Goal: Task Accomplishment & Management: Manage account settings

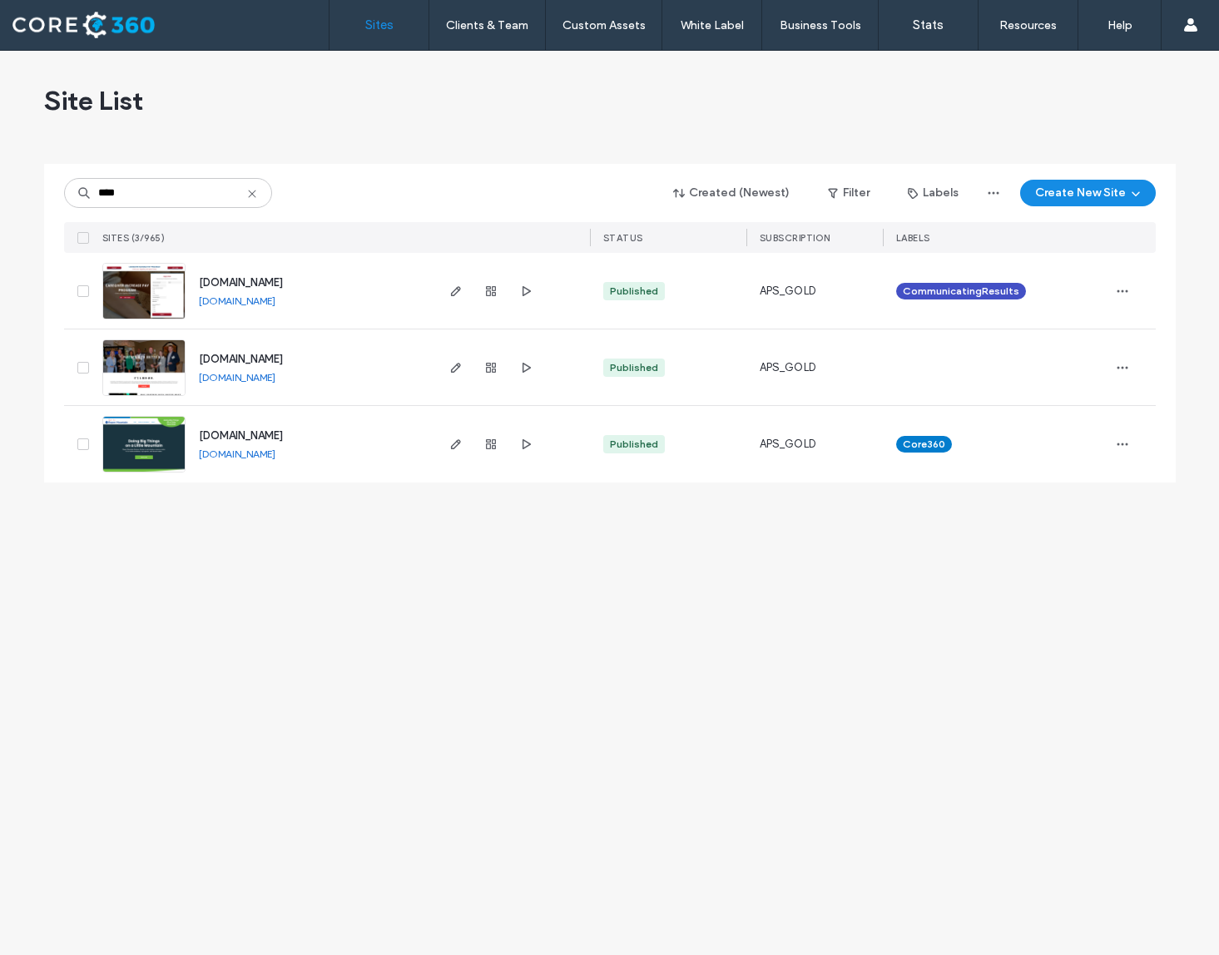
type input "****"
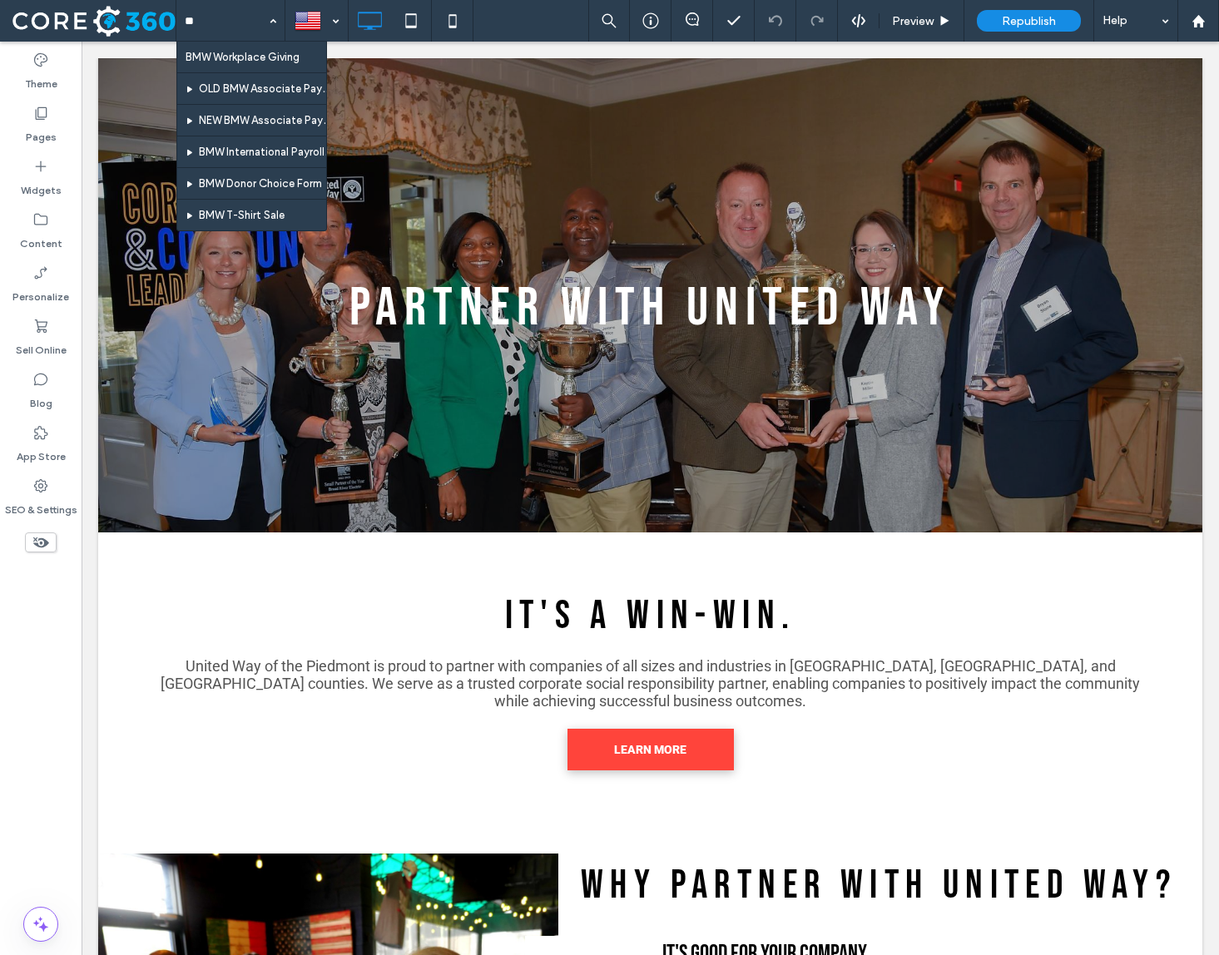
type input "***"
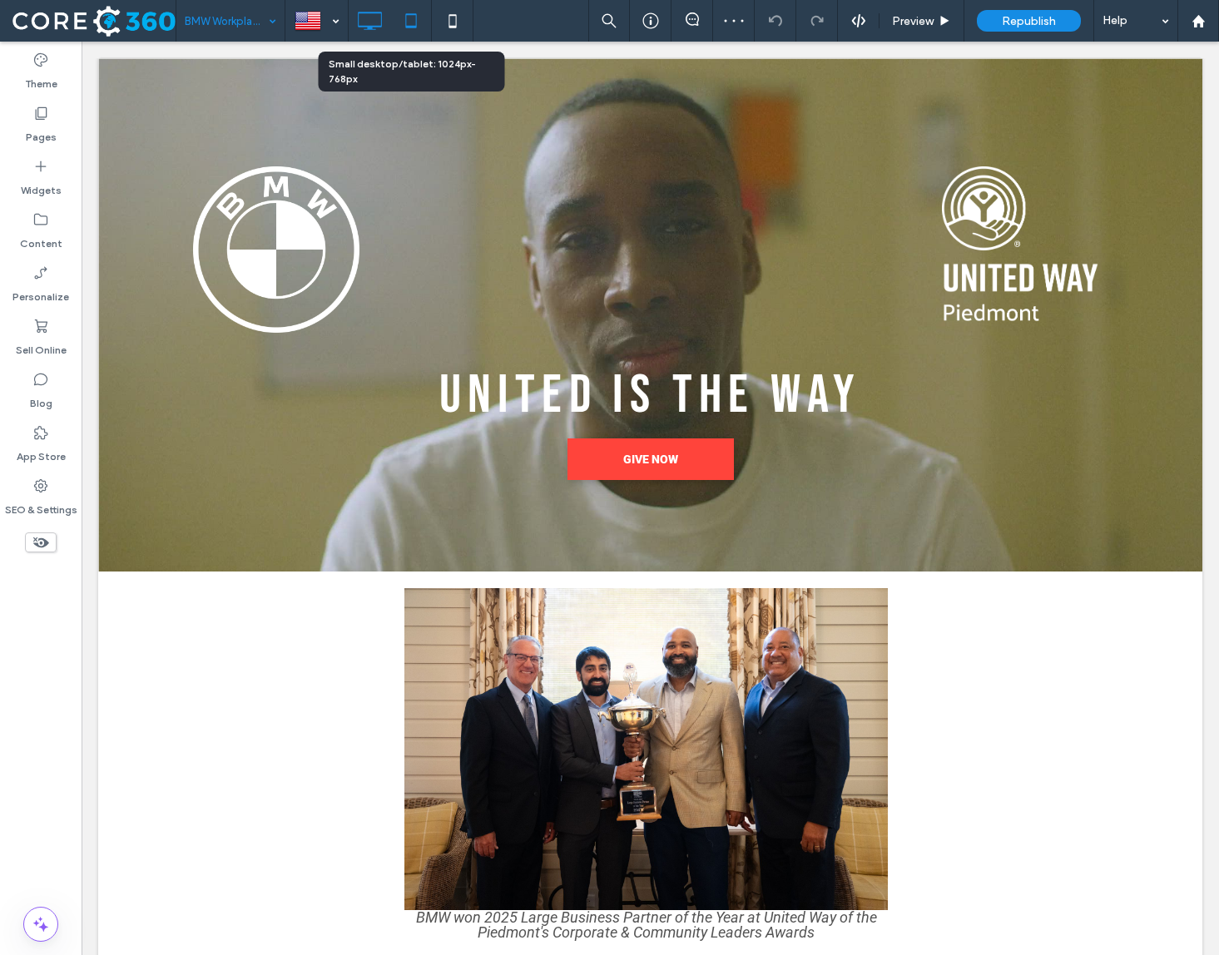
click at [419, 22] on icon at bounding box center [410, 20] width 33 height 33
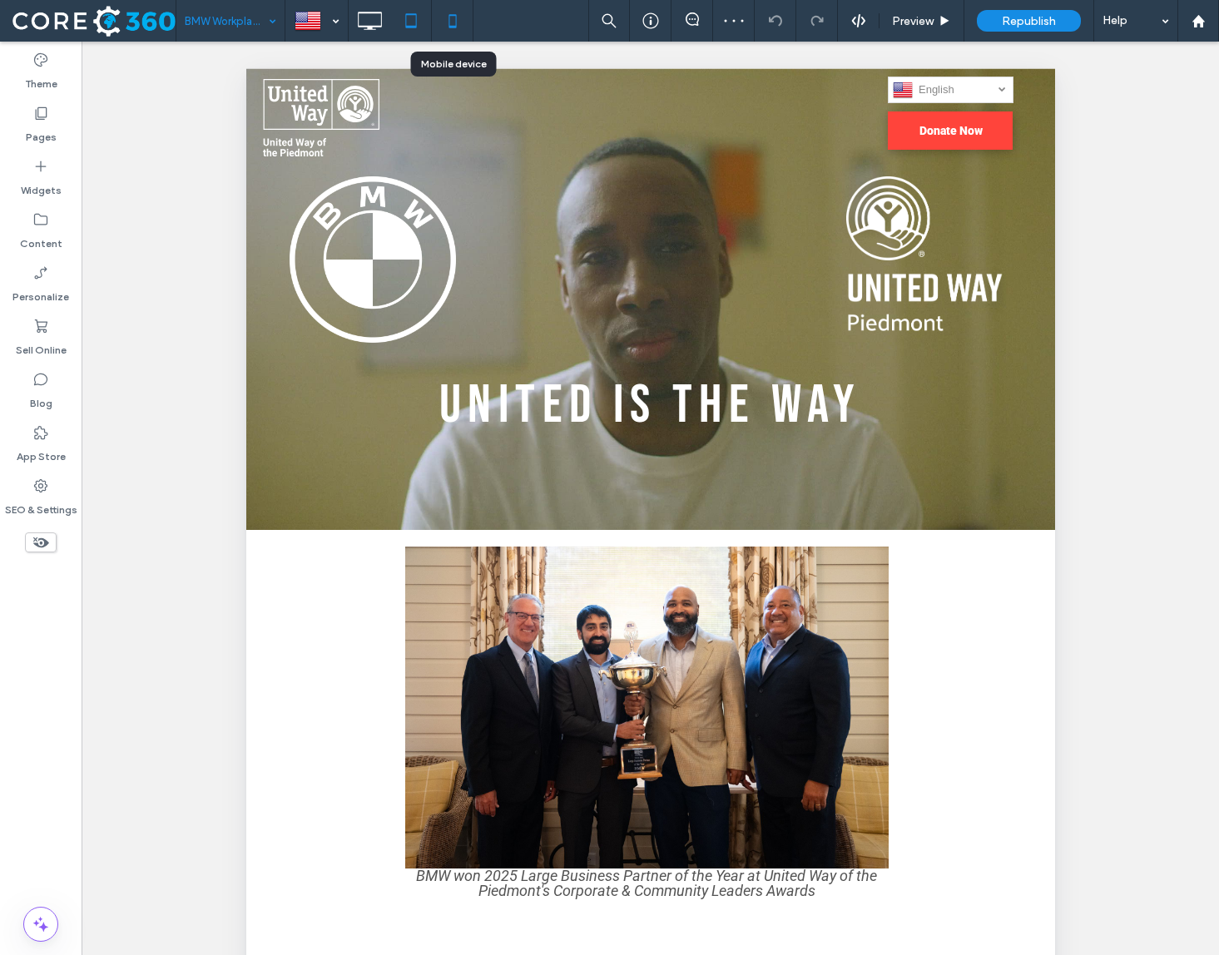
click at [461, 23] on icon at bounding box center [452, 20] width 33 height 33
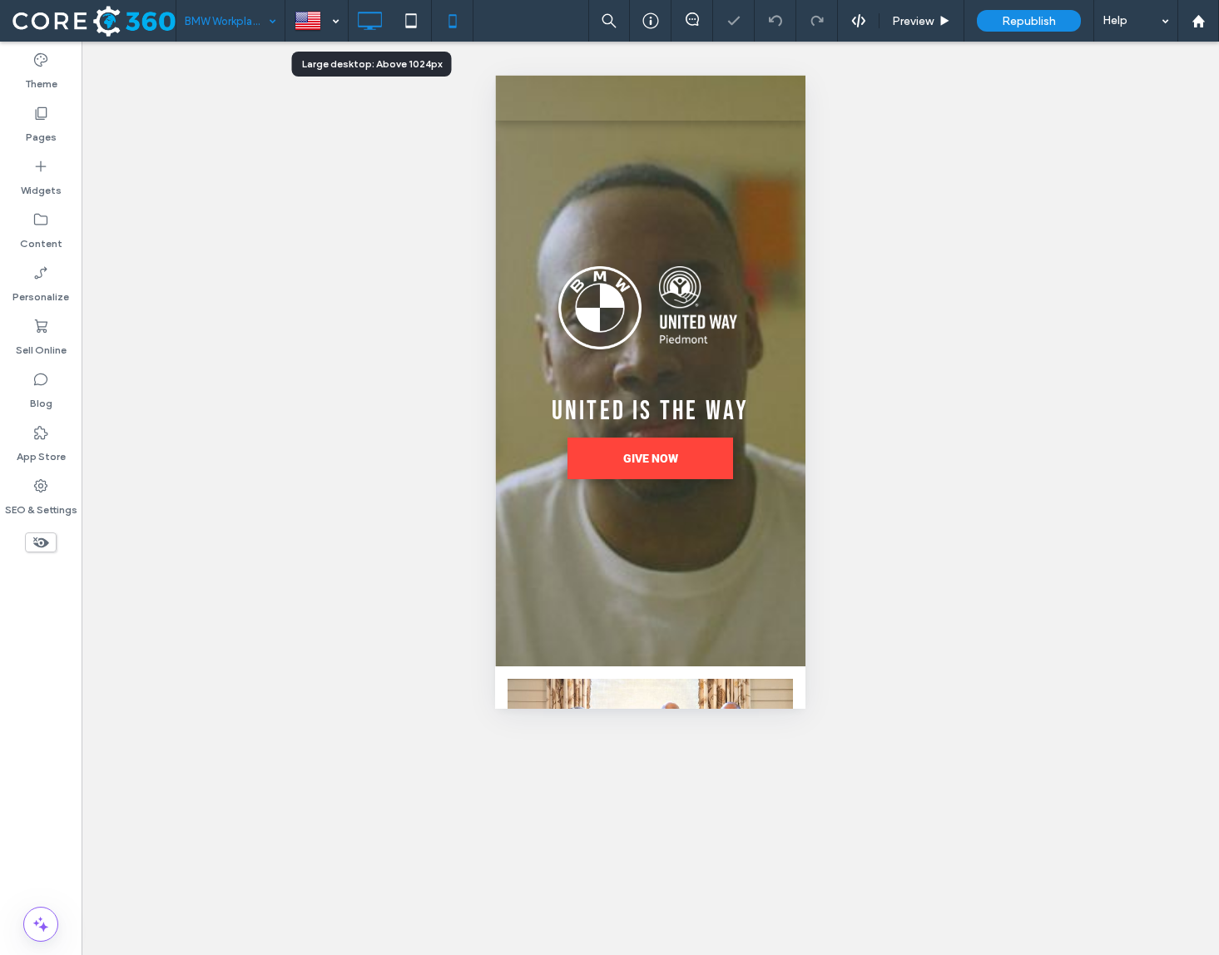
click at [378, 29] on icon at bounding box center [369, 20] width 33 height 33
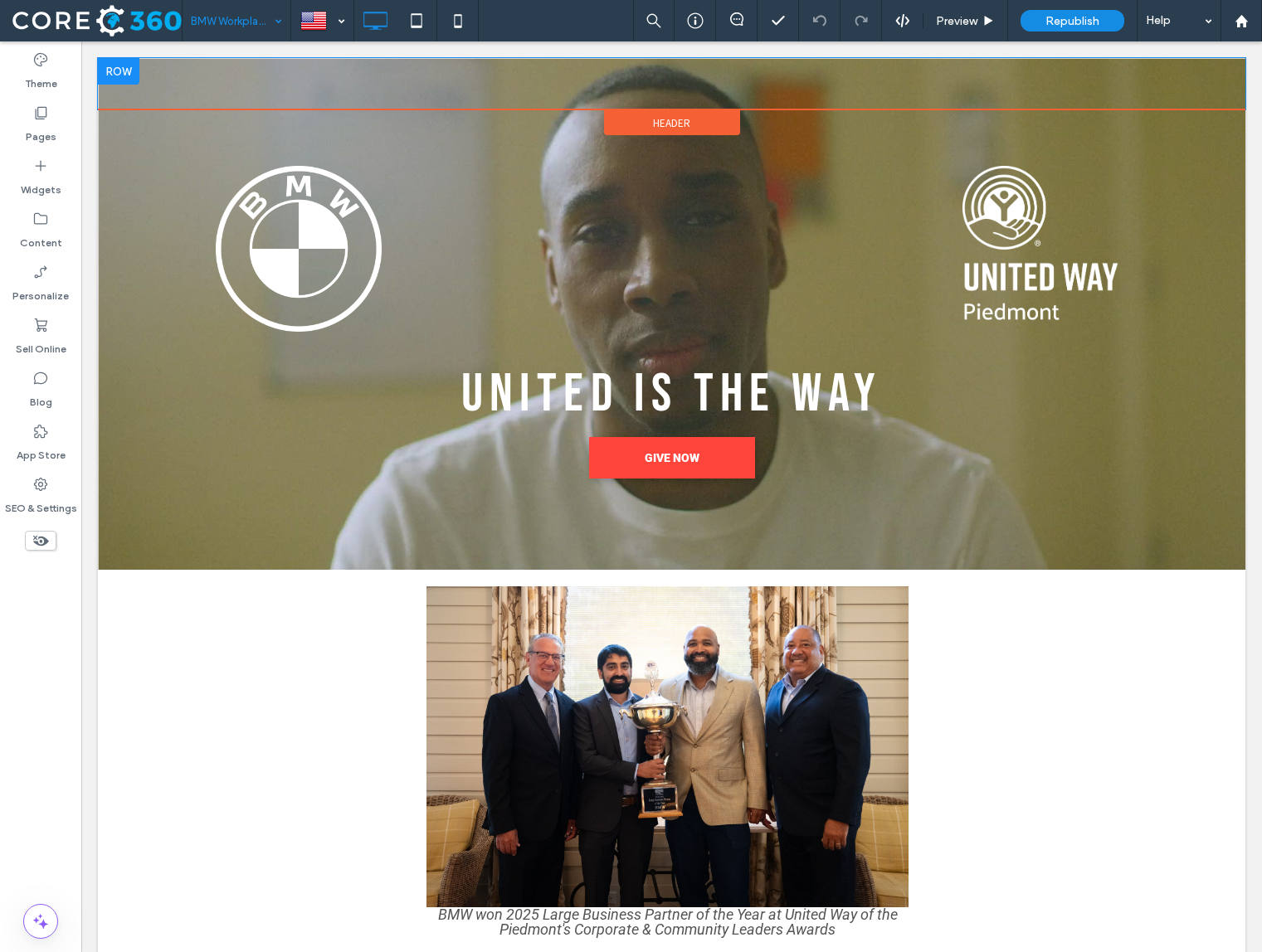
click at [900, 83] on div "English en العربية‎ ar Español es Deutsch de Українська uk русский ru Kiswahili…" at bounding box center [671, 84] width 1147 height 27
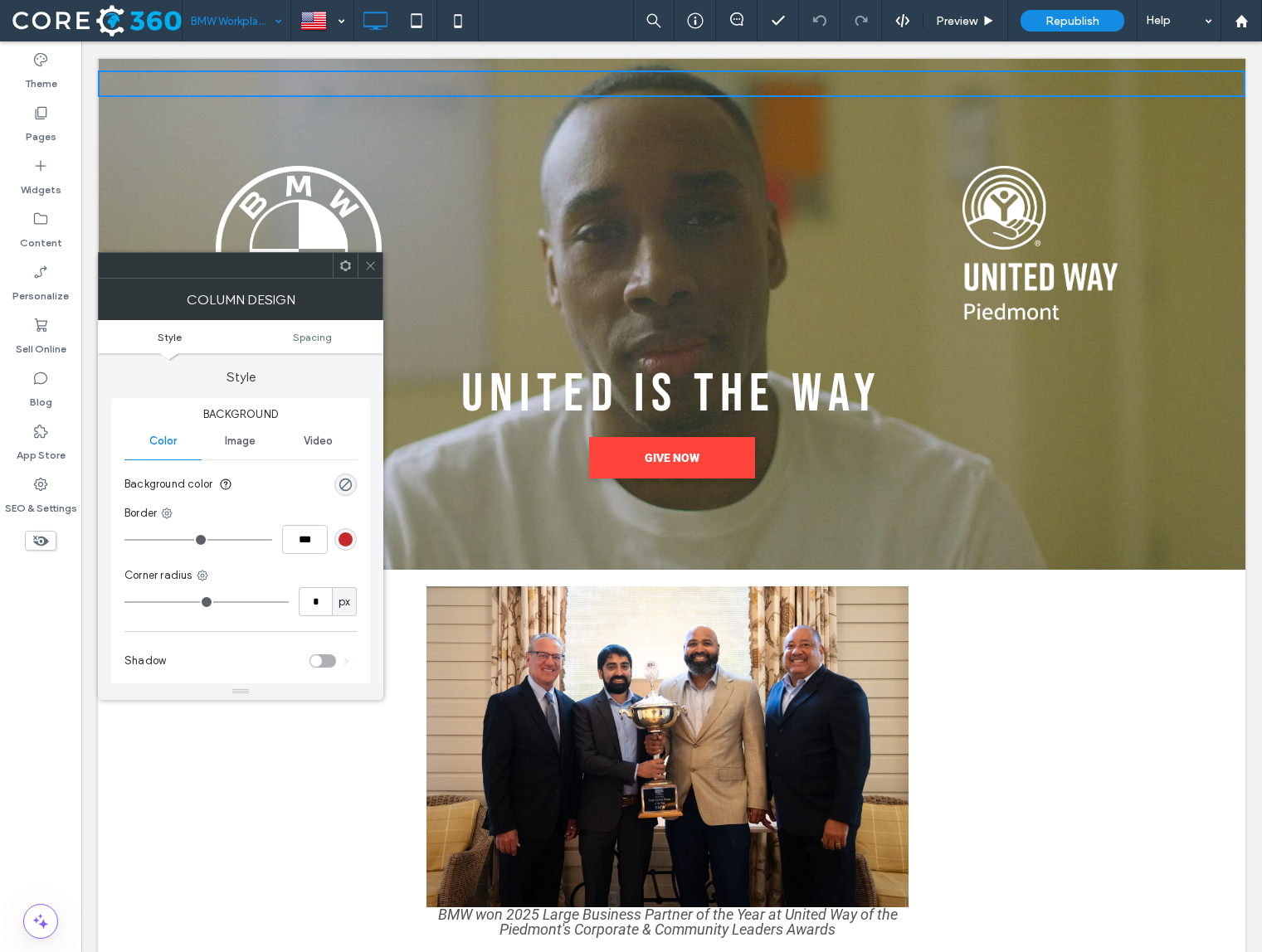
click at [375, 266] on icon at bounding box center [370, 265] width 12 height 12
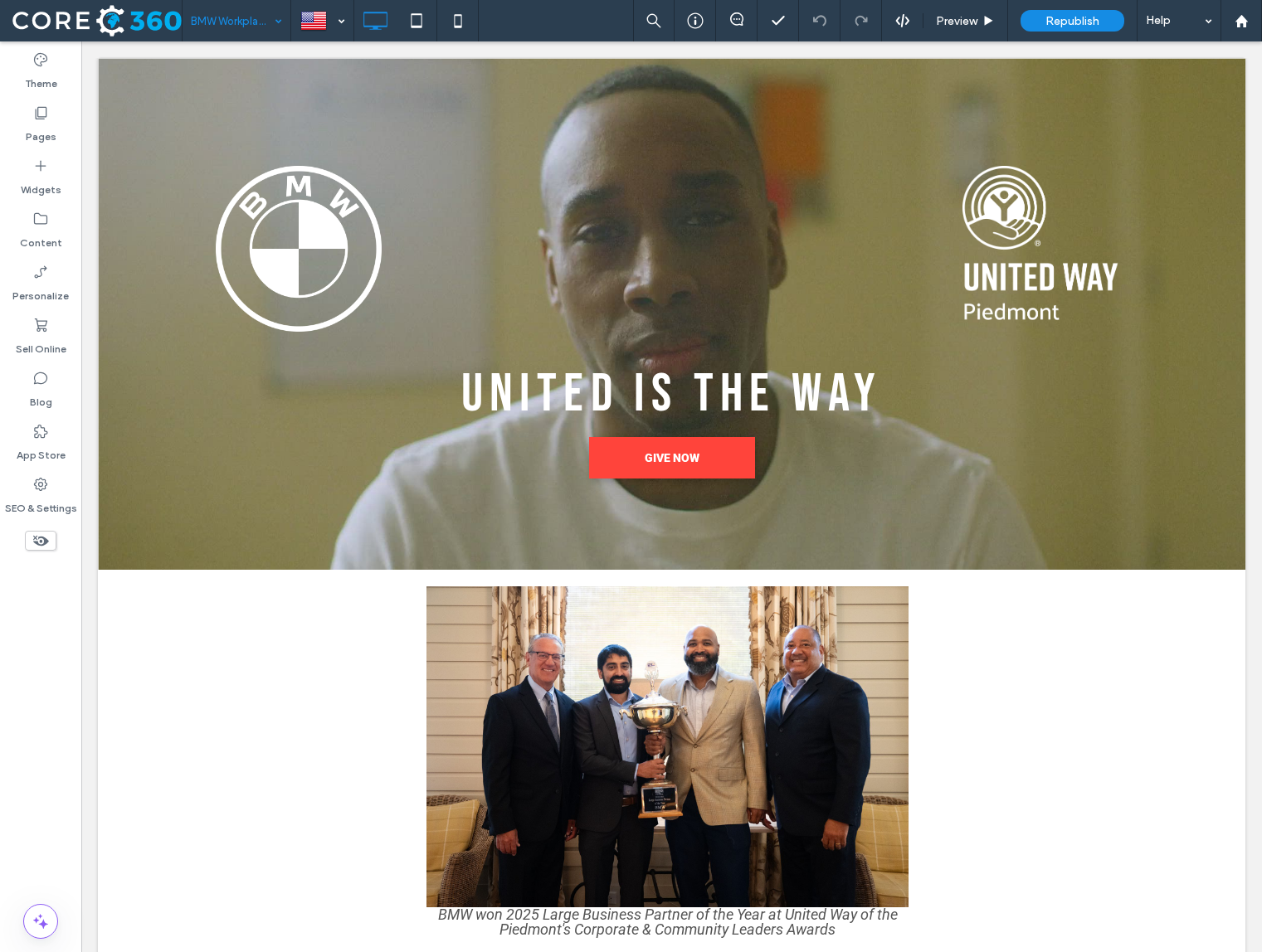
click at [47, 533] on icon at bounding box center [41, 540] width 18 height 18
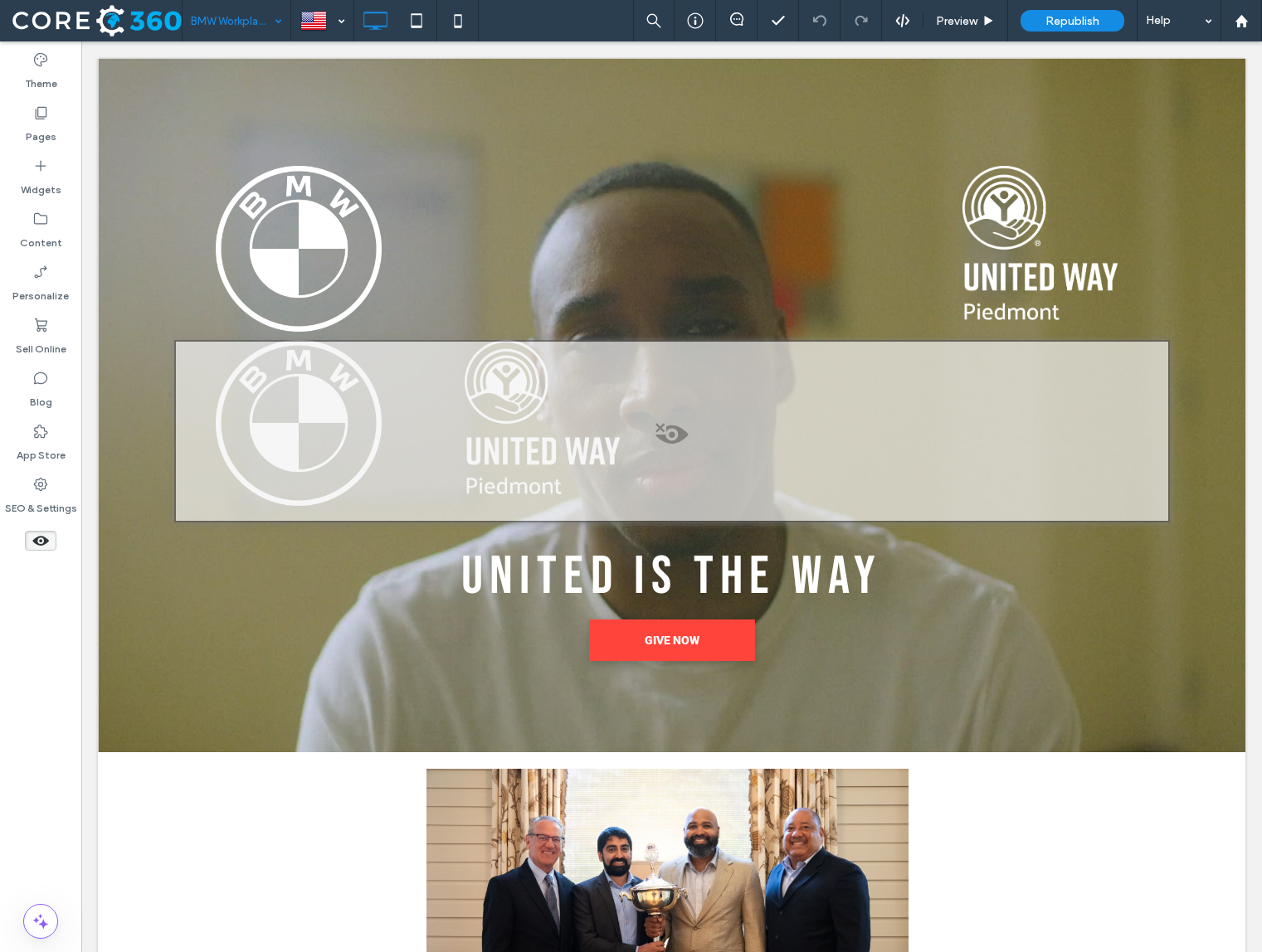
click at [44, 544] on use at bounding box center [40, 541] width 17 height 10
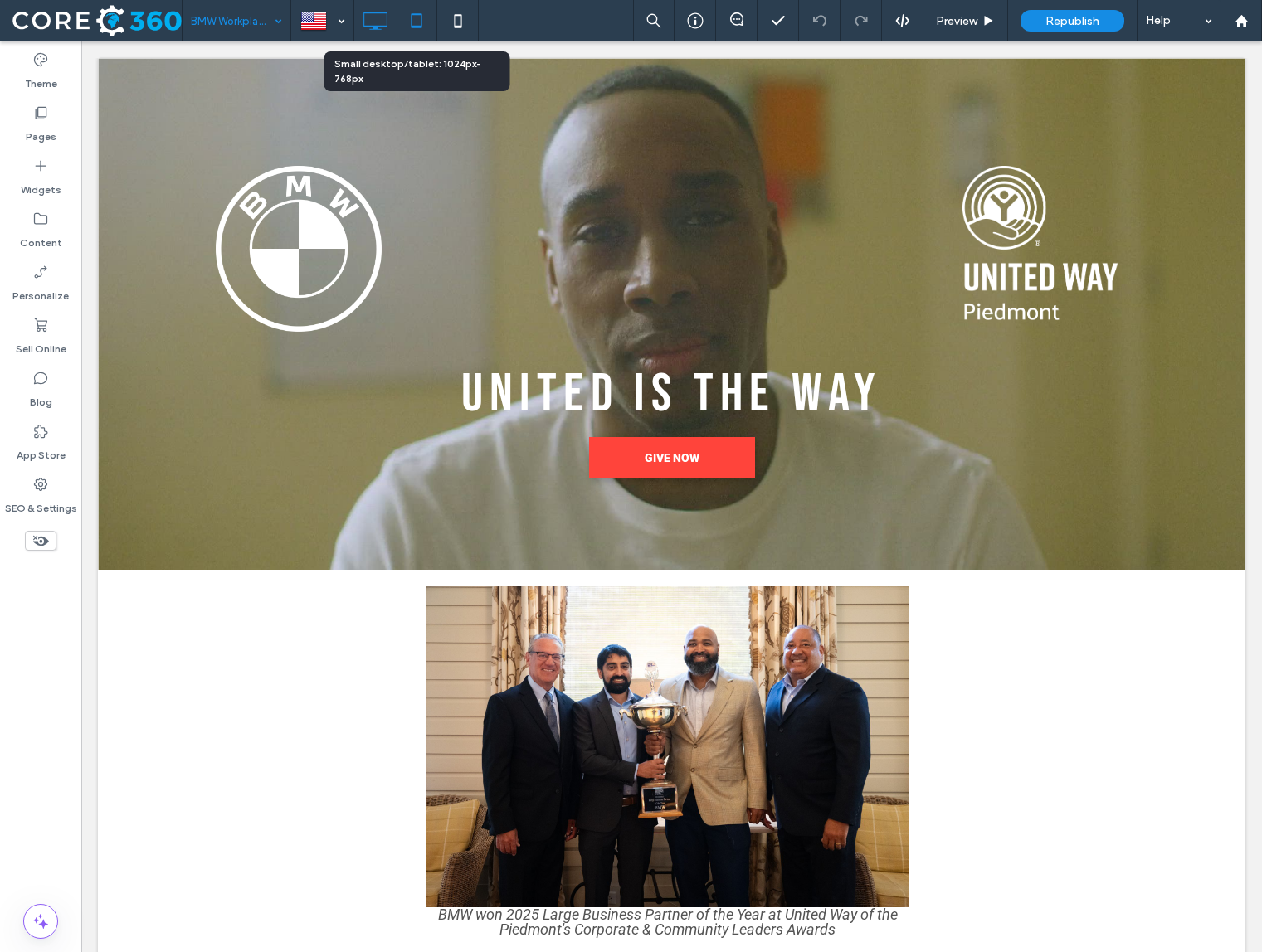
click at [408, 22] on icon at bounding box center [416, 20] width 33 height 33
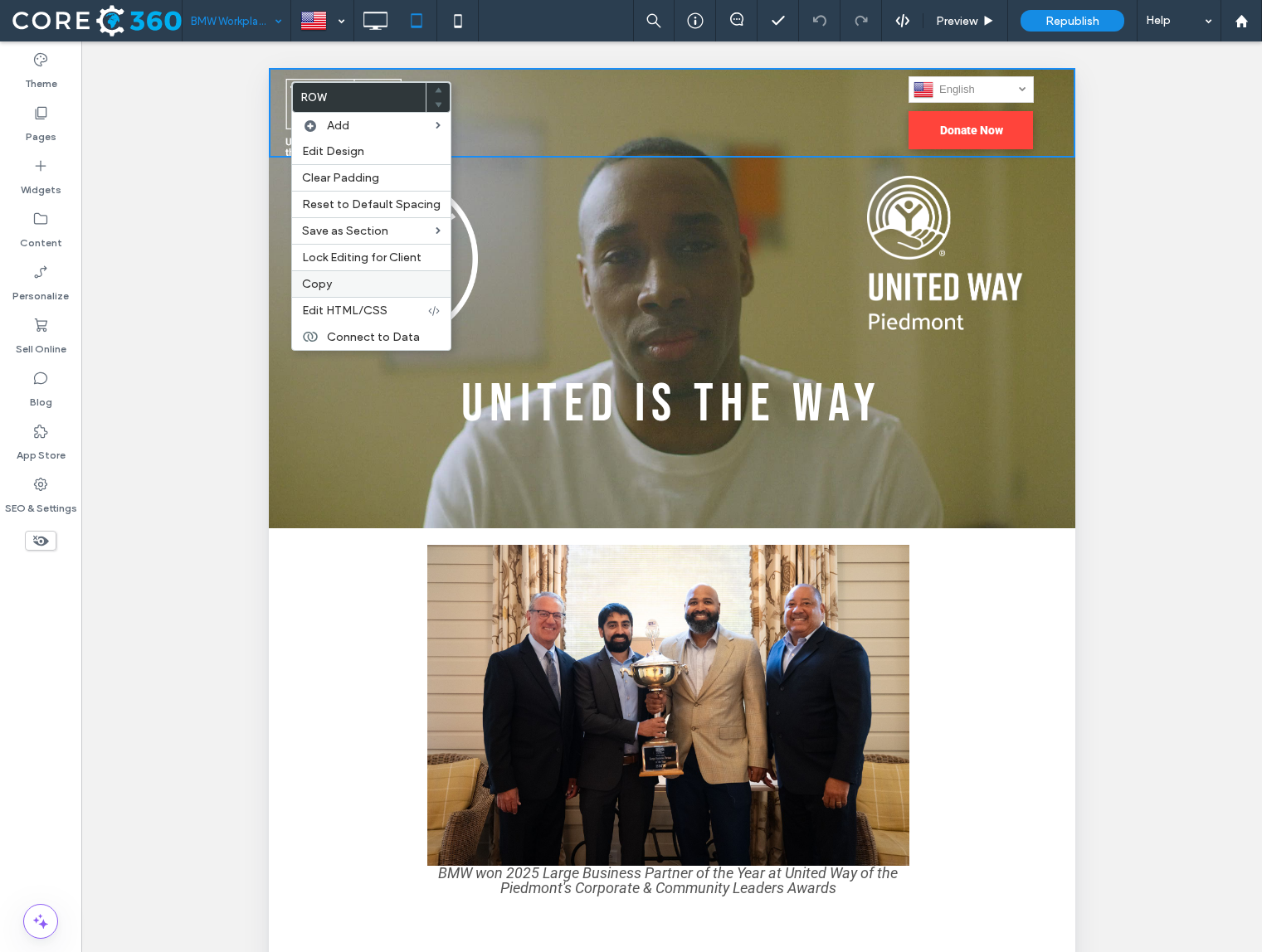
click at [342, 275] on div "Copy" at bounding box center [371, 283] width 158 height 27
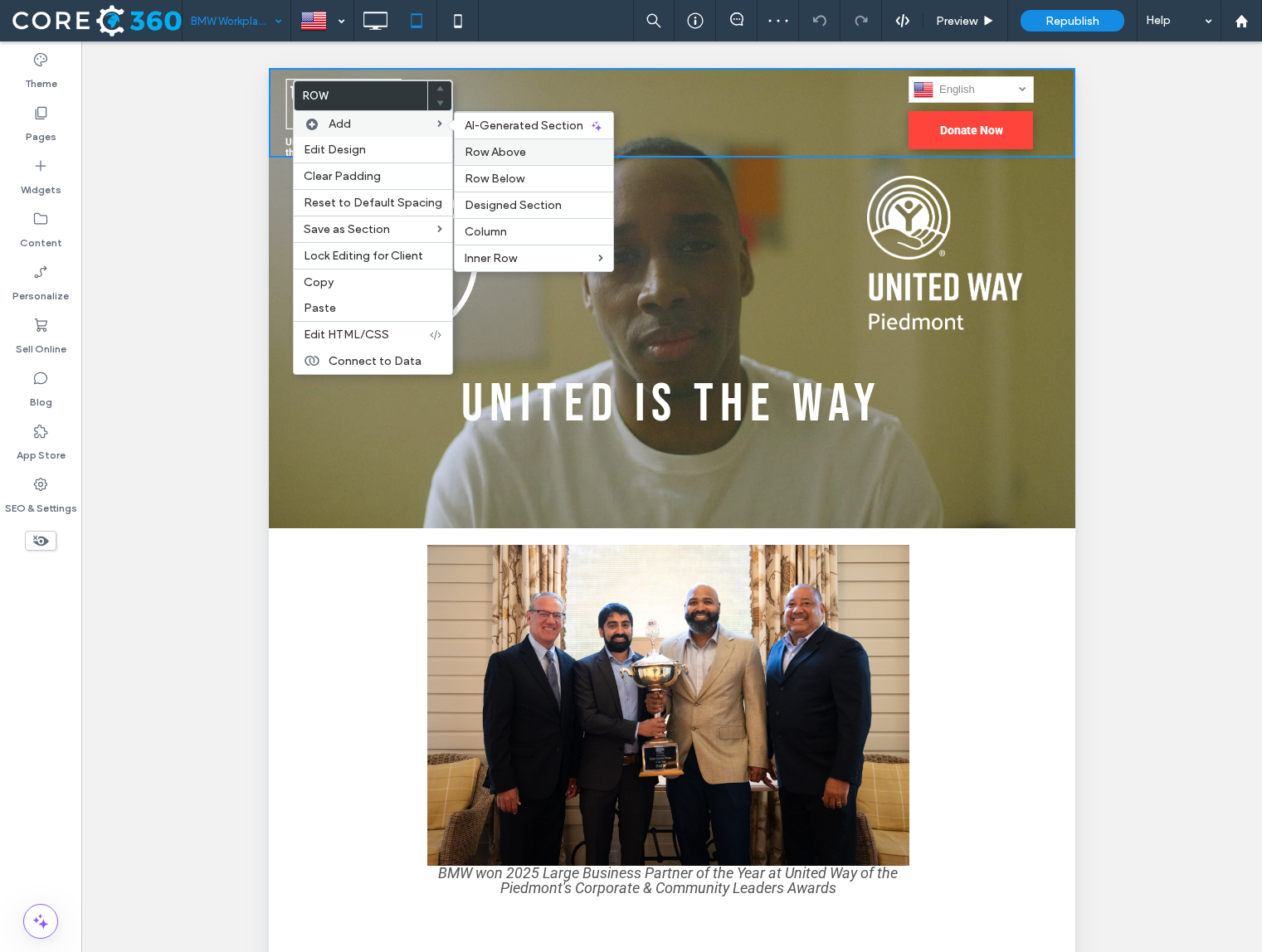
click at [483, 151] on span "Row Above" at bounding box center [495, 153] width 62 height 14
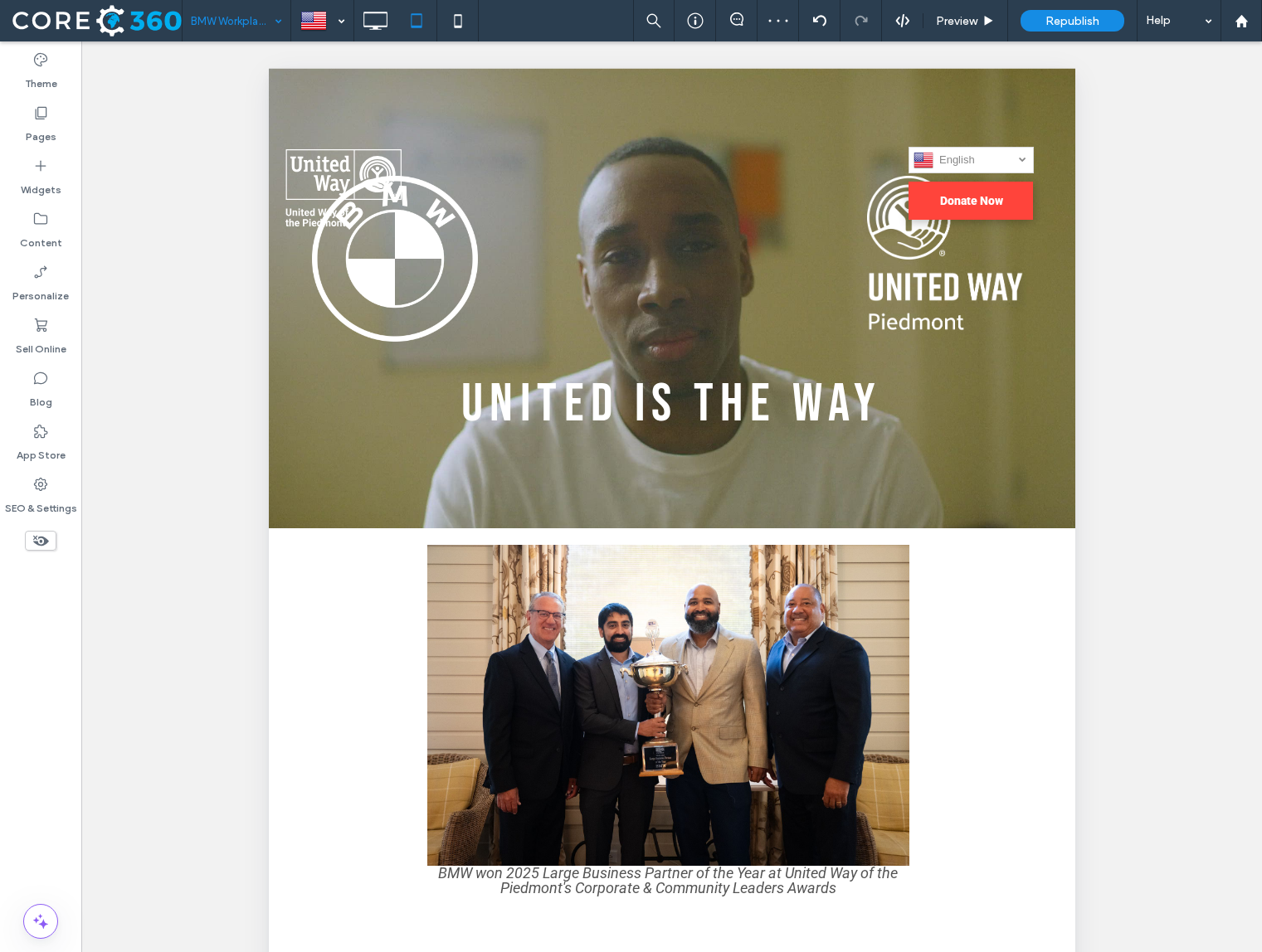
click at [283, 146] on button "menu" at bounding box center [304, 148] width 43 height 43
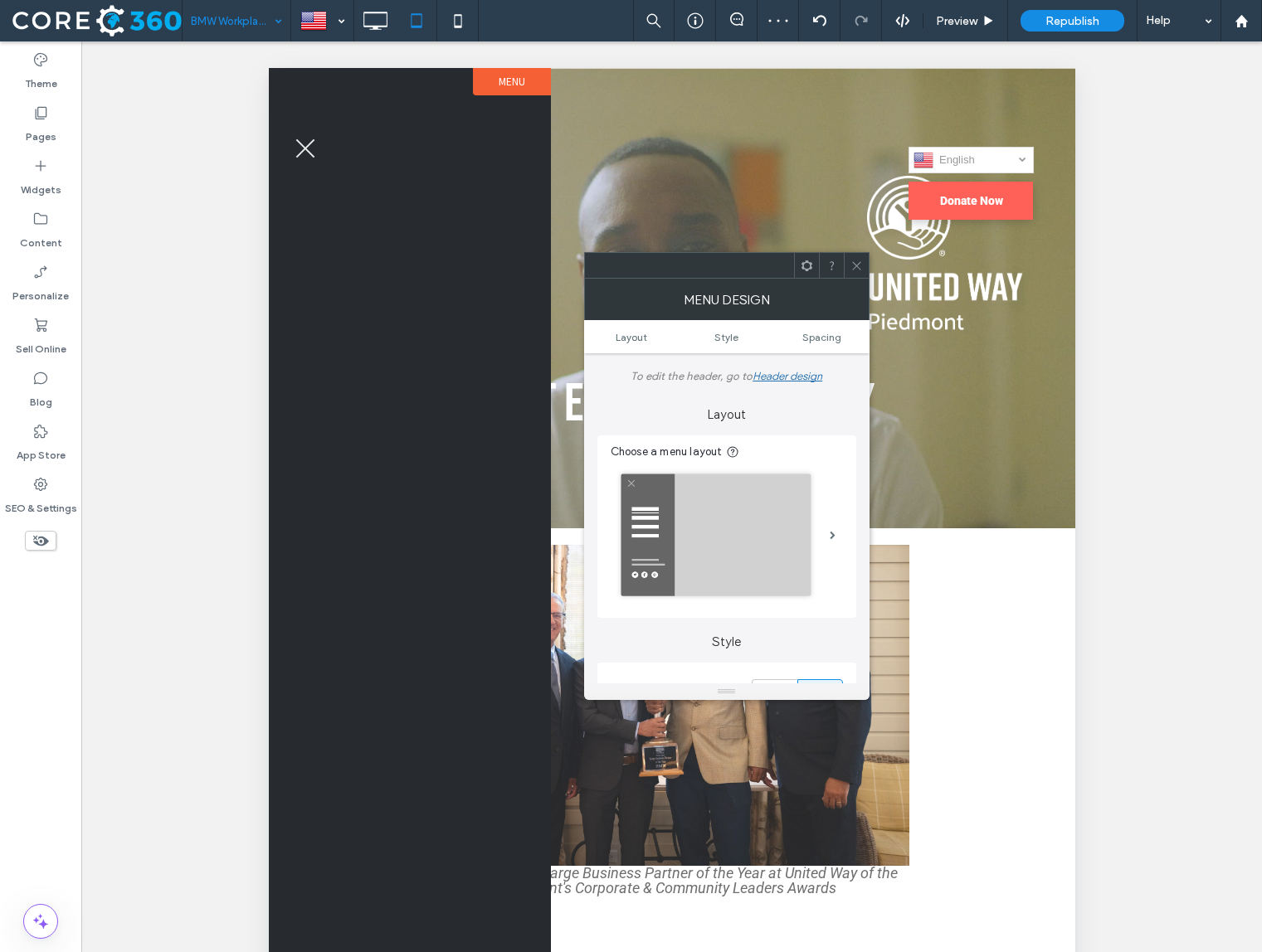
click at [179, 253] on div "Unhide? Yes Unhide? Yes Unhide? Yes Unhide? Yes Unhide? Yes Unhide? Yes Unhide?…" at bounding box center [672, 517] width 1180 height 952
click at [297, 151] on button "menu" at bounding box center [304, 148] width 43 height 43
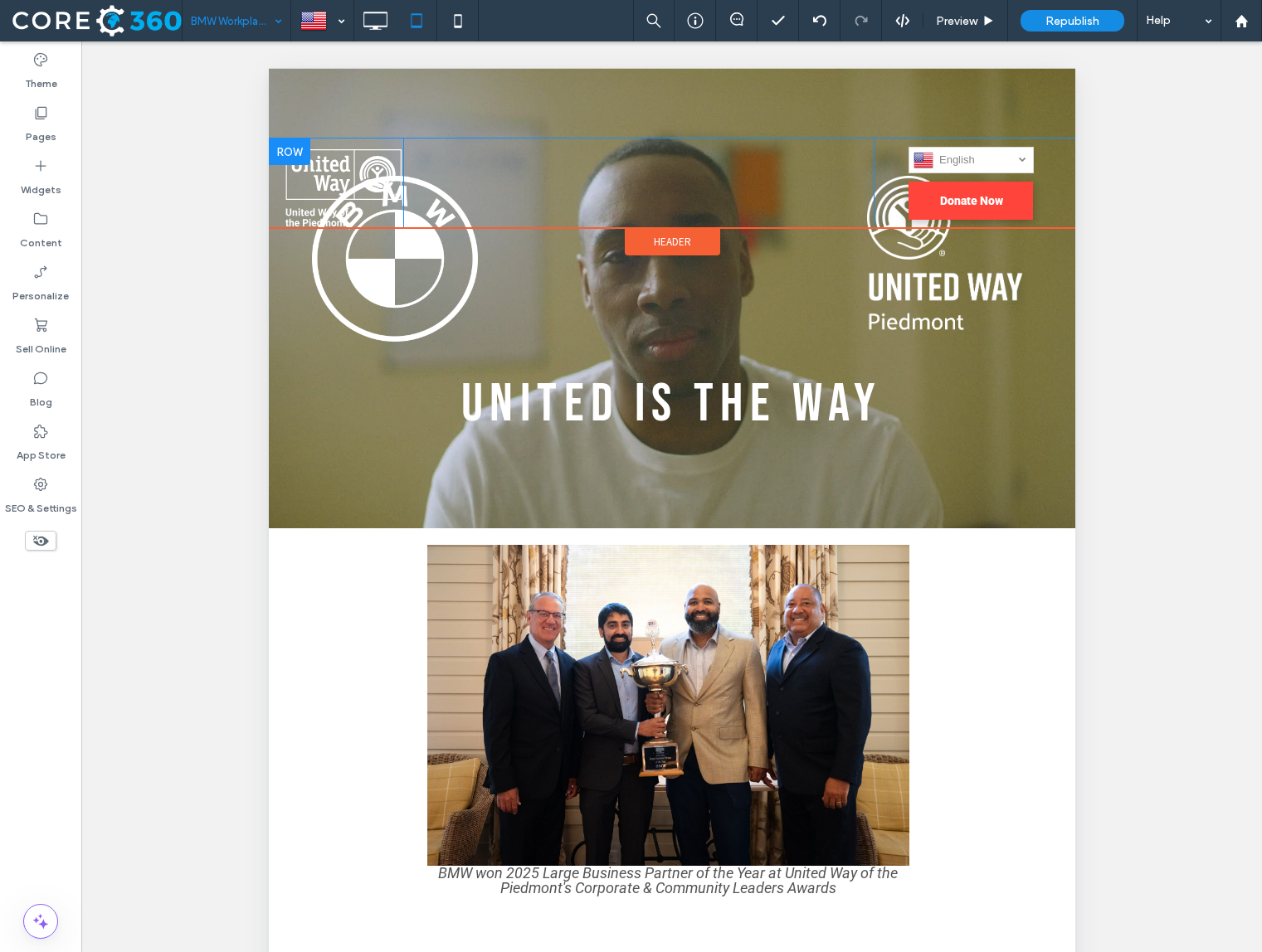
click at [281, 159] on div at bounding box center [289, 152] width 42 height 27
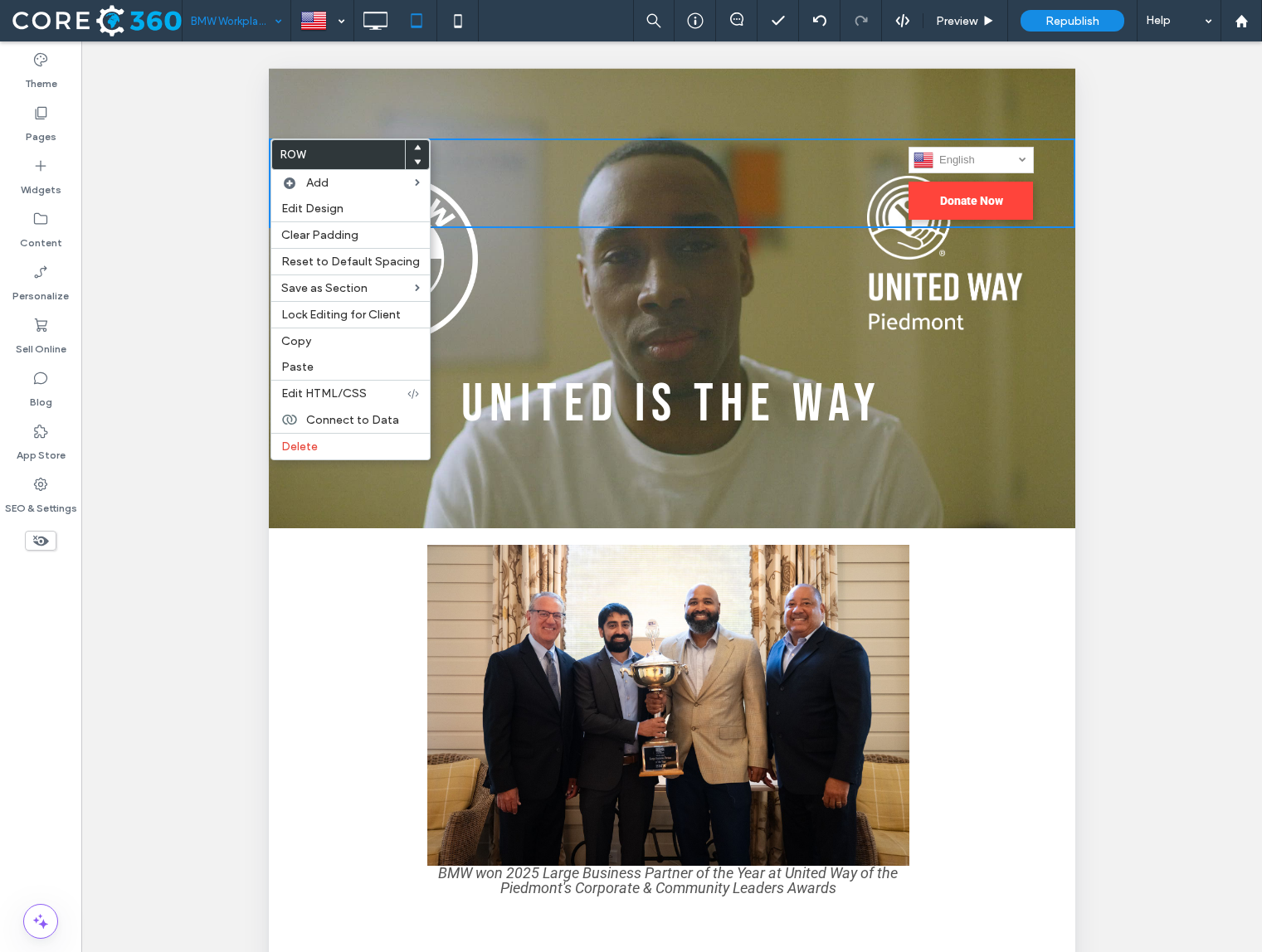
click at [417, 164] on div at bounding box center [417, 162] width 23 height 15
click at [414, 161] on use at bounding box center [417, 162] width 7 height 5
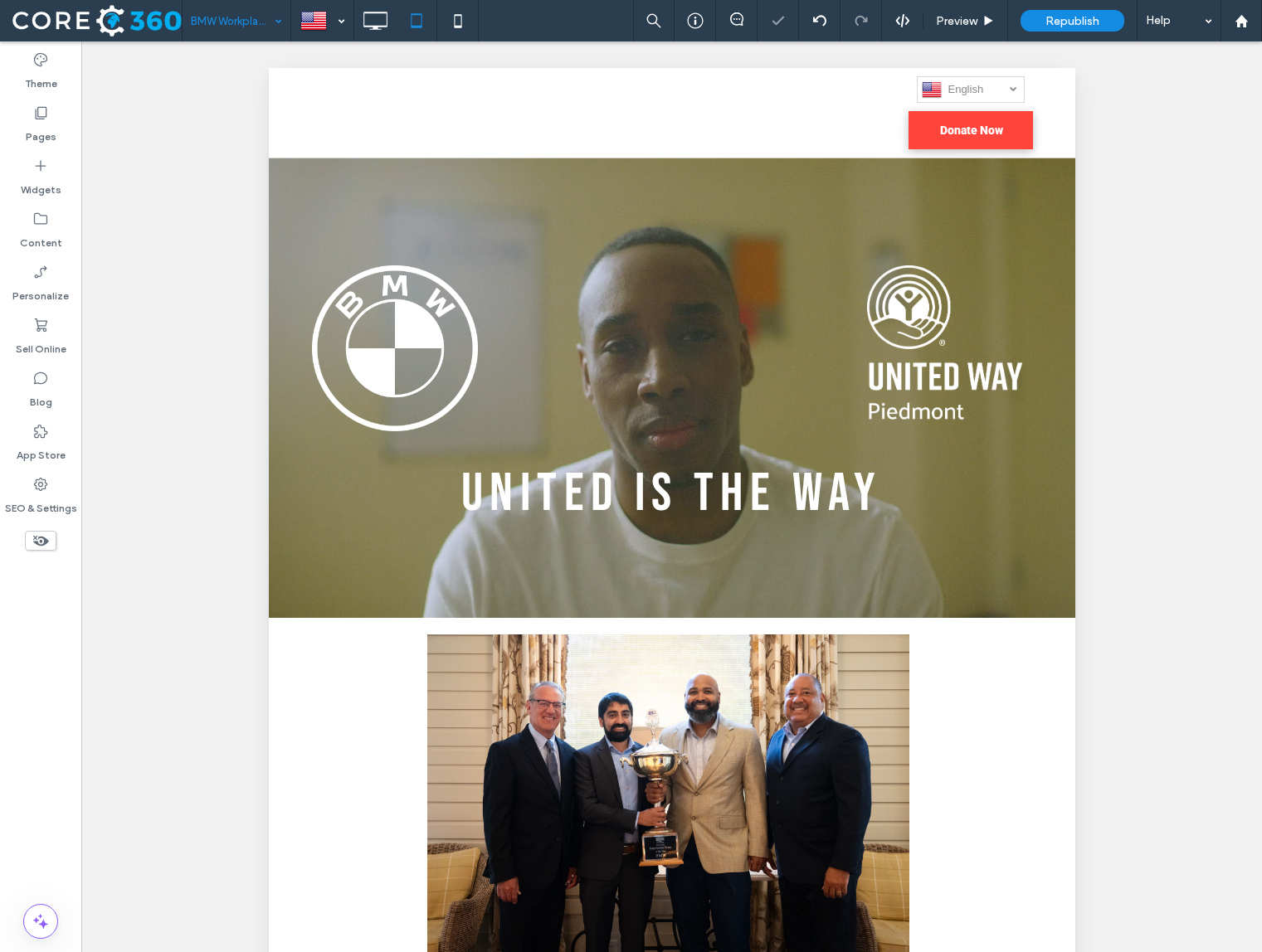
click at [190, 175] on div "Unhide? Yes Unhide? Yes Unhide? Yes Unhide? Yes Unhide? Yes Unhide? Yes Unhide?…" at bounding box center [672, 517] width 1180 height 952
click at [296, 148] on div at bounding box center [289, 144] width 42 height 27
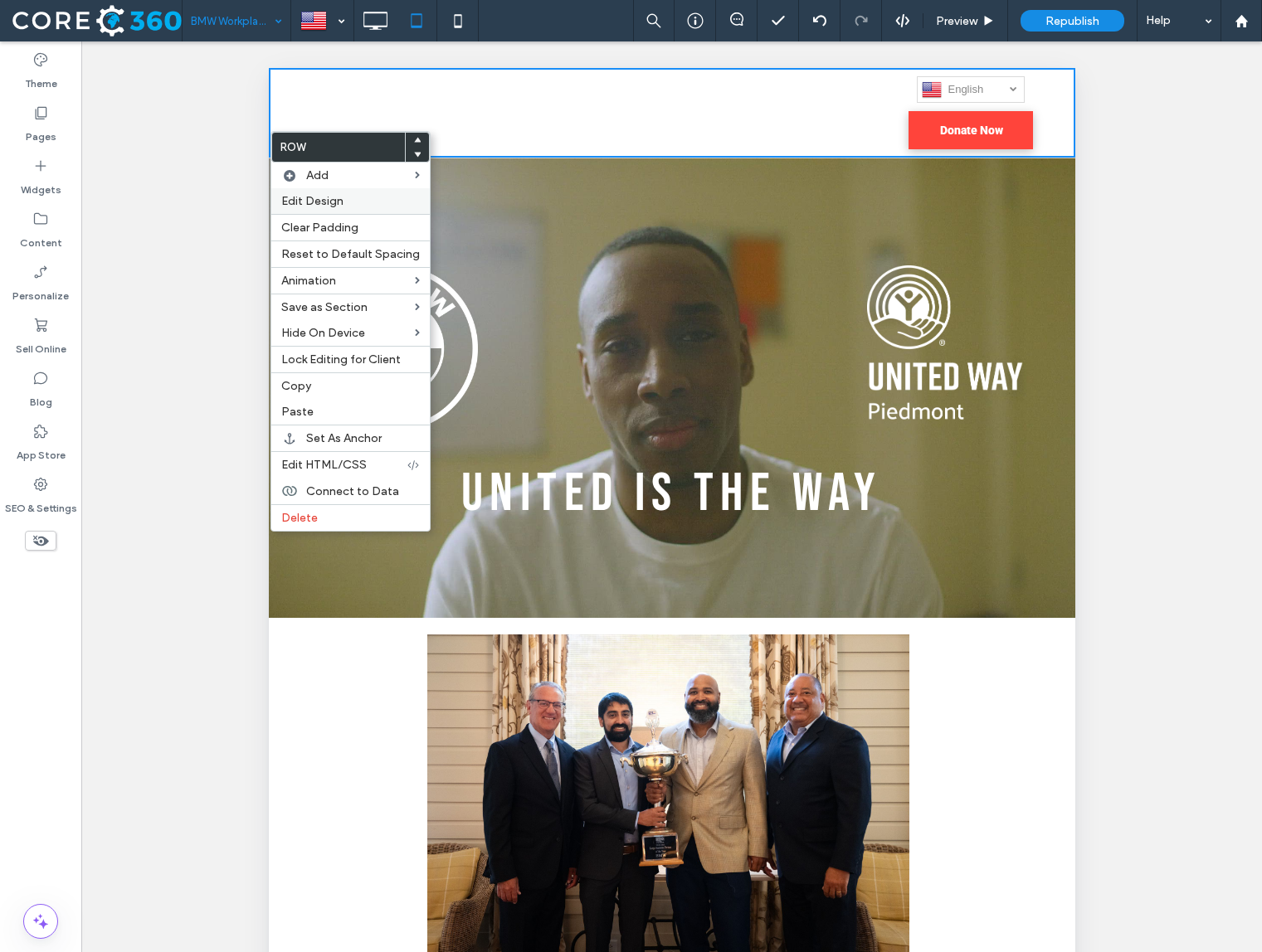
click at [338, 205] on span "Edit Design" at bounding box center [312, 201] width 62 height 14
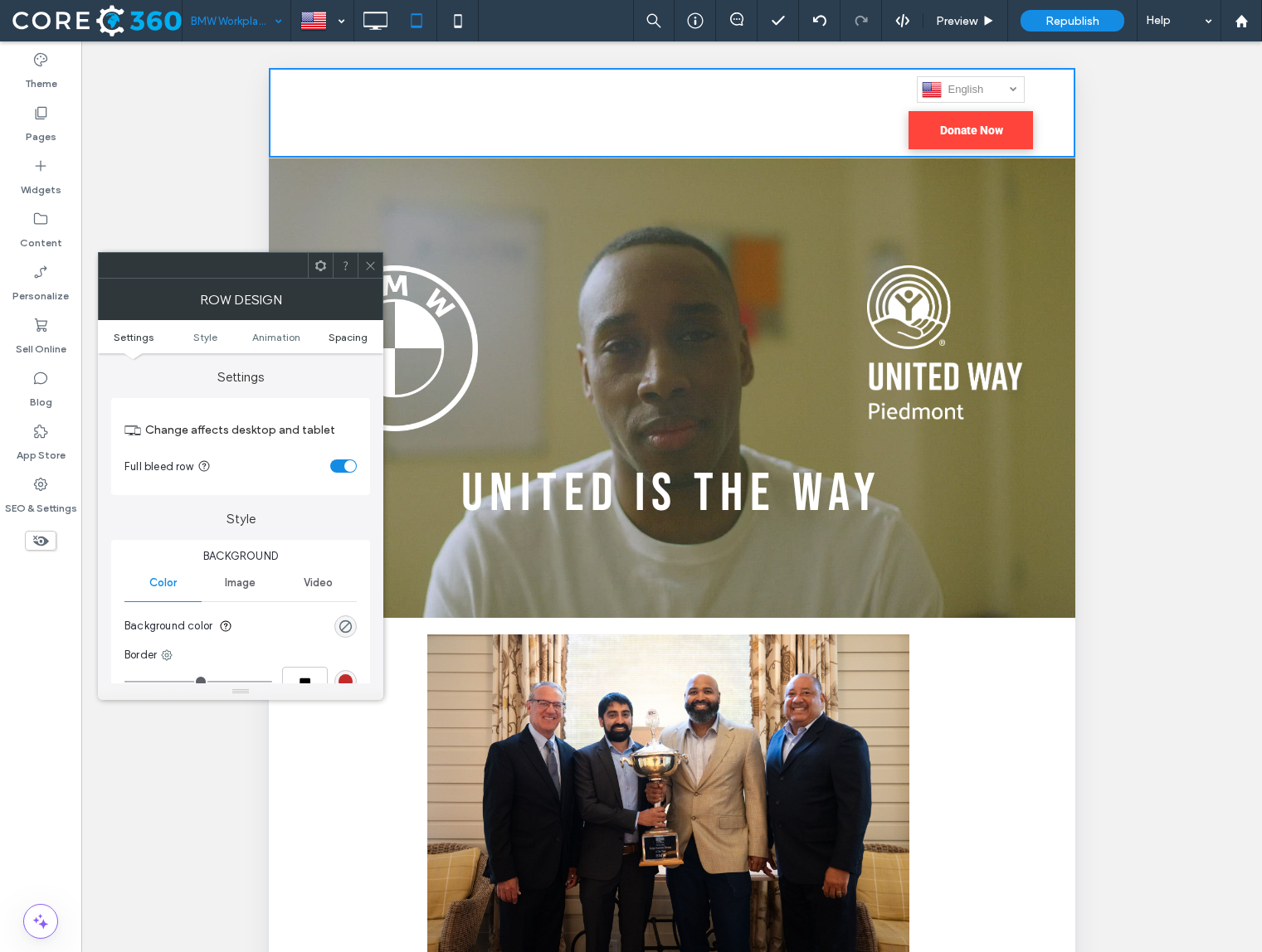
click at [345, 331] on span "Spacing" at bounding box center [348, 337] width 39 height 12
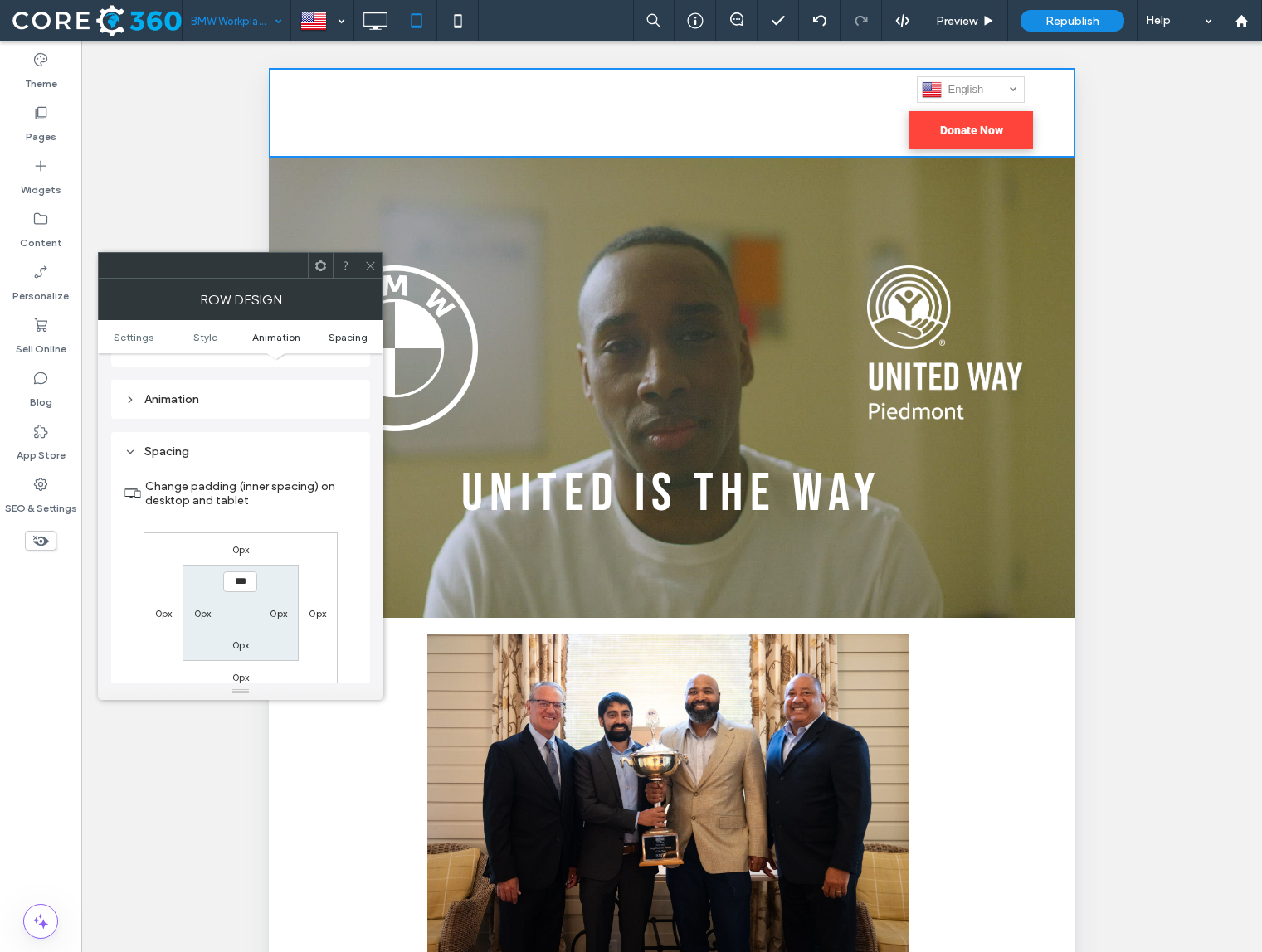
scroll to position [470, 0]
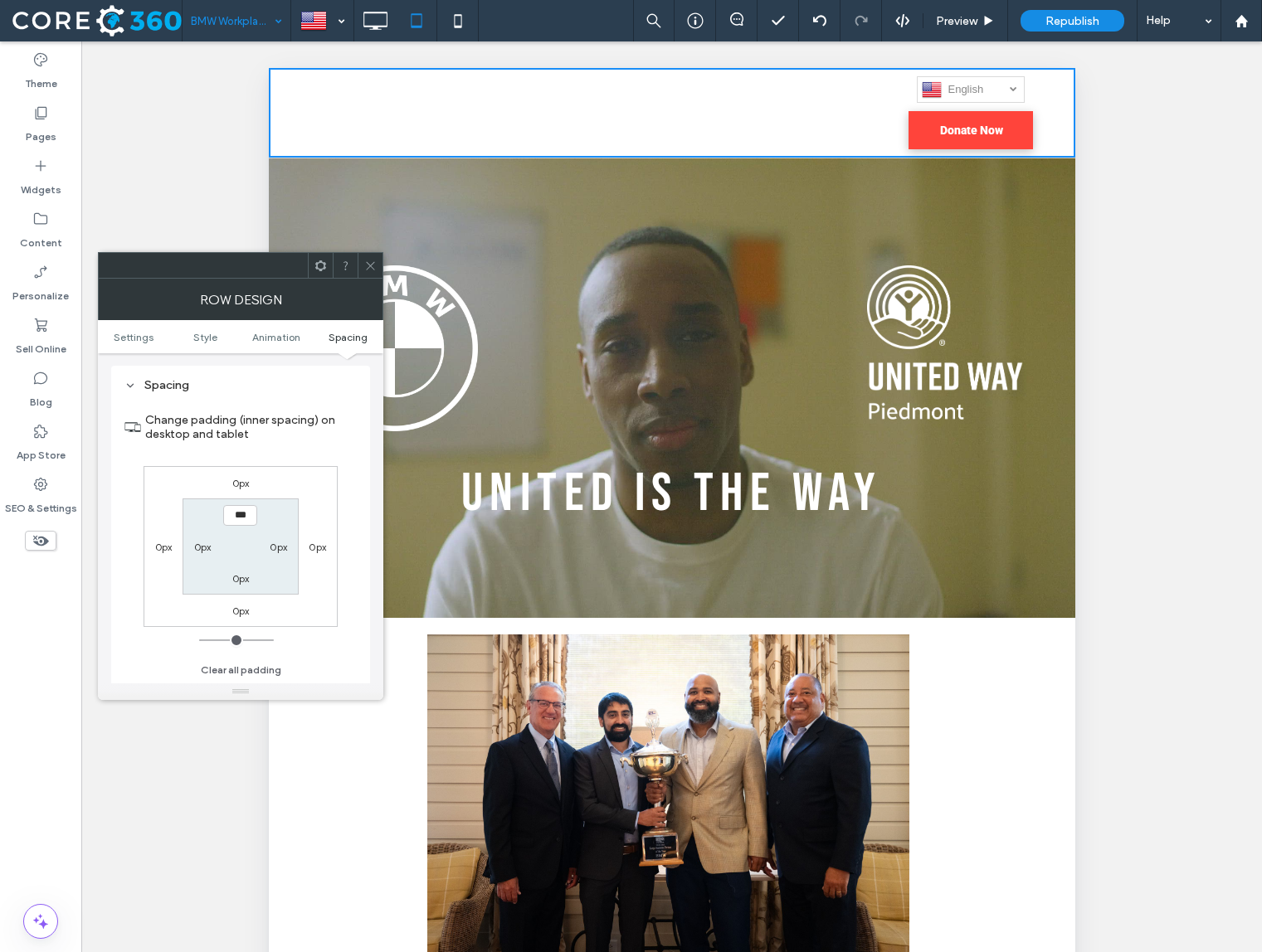
click at [376, 264] on icon at bounding box center [370, 265] width 12 height 12
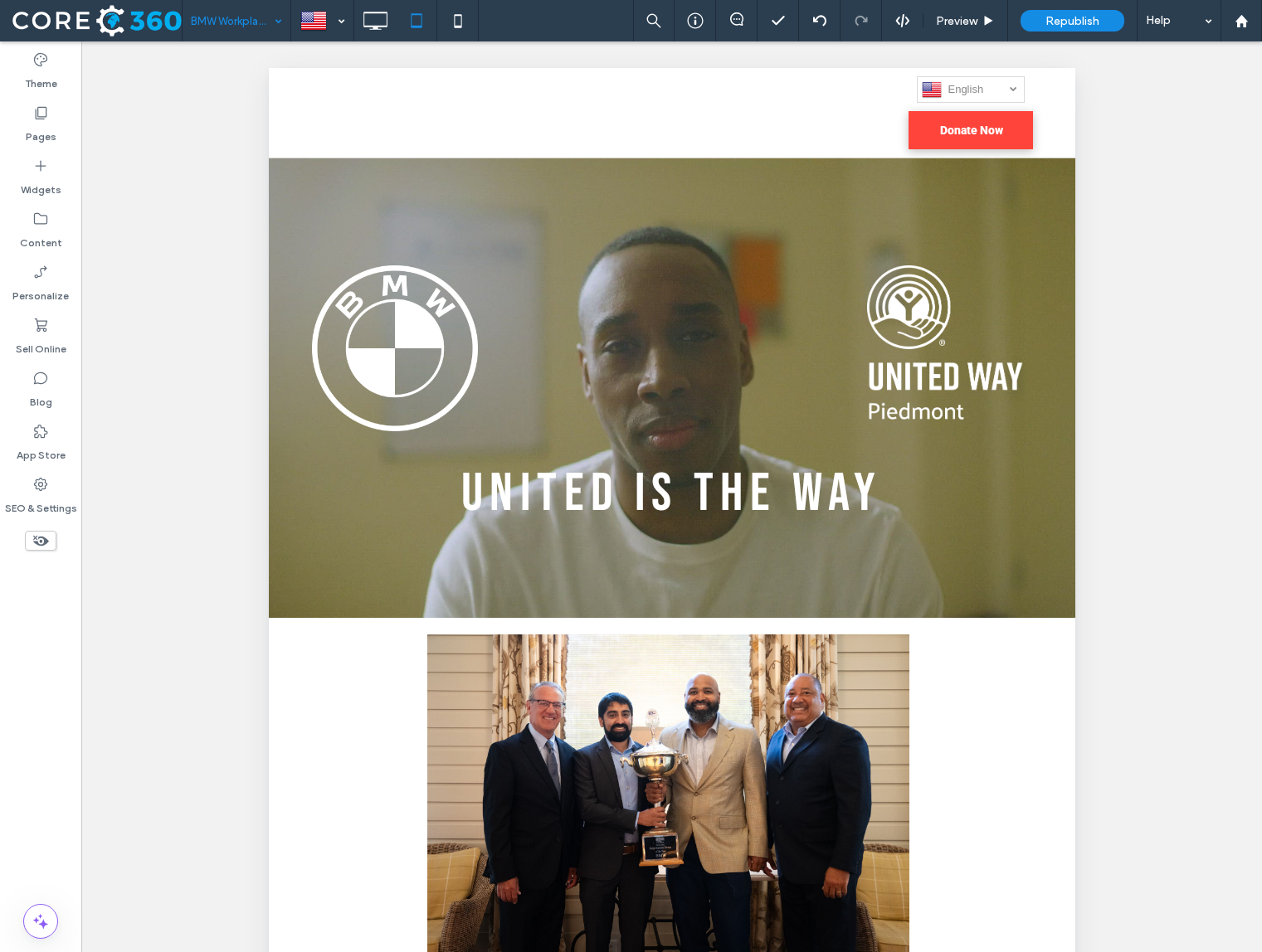
click at [46, 544] on icon at bounding box center [41, 540] width 18 height 18
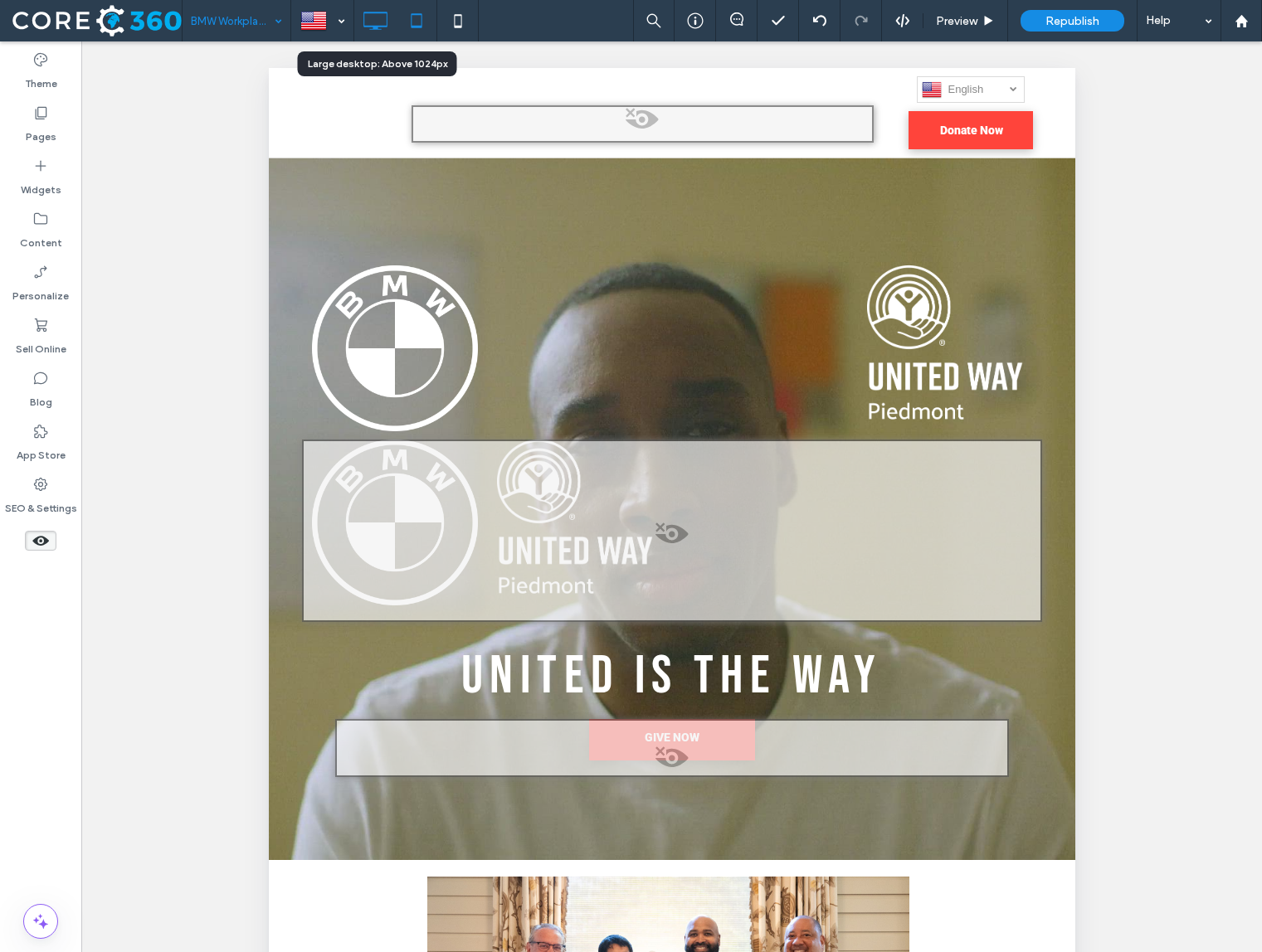
click at [373, 20] on icon at bounding box center [375, 20] width 33 height 33
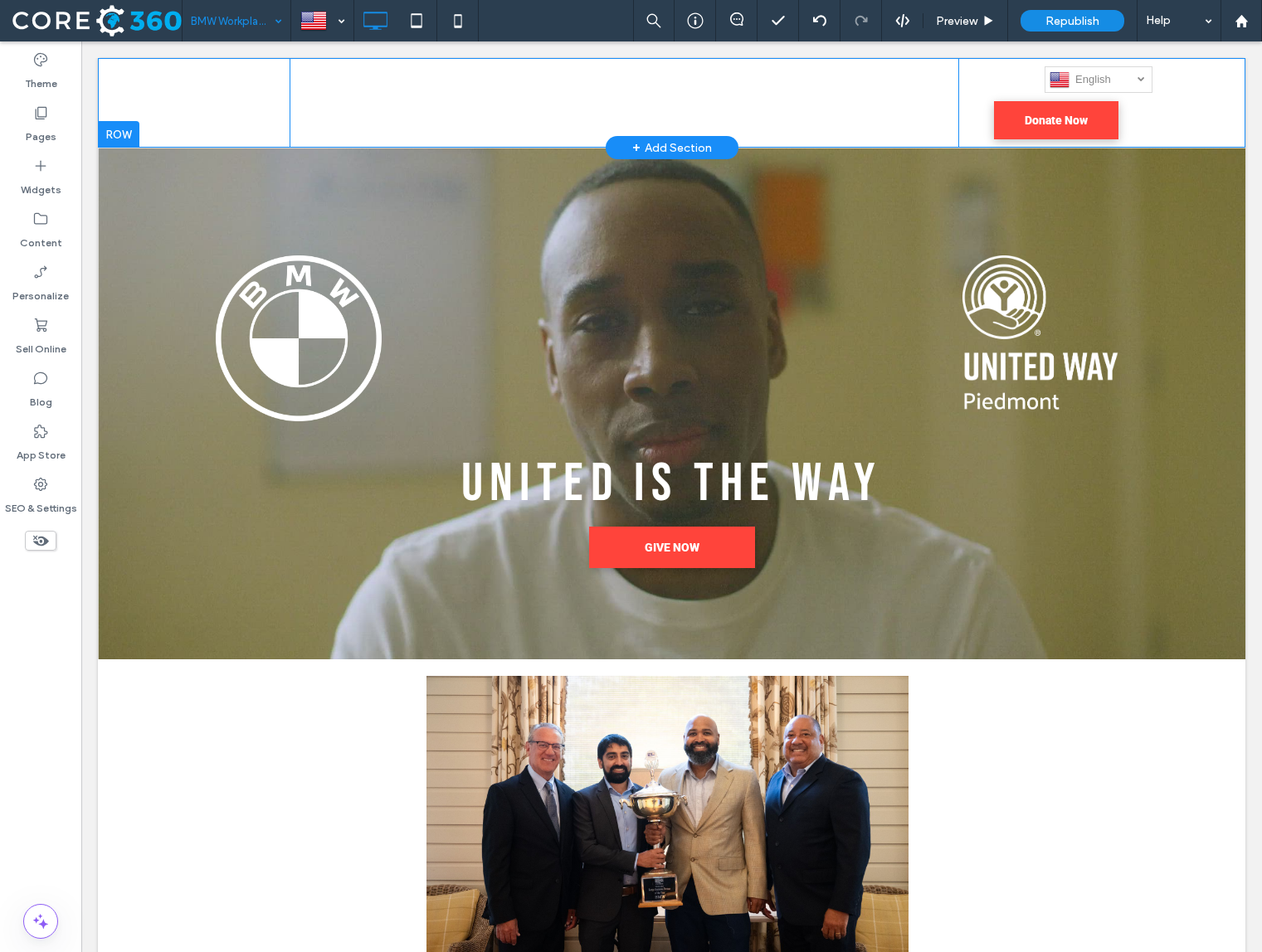
click at [126, 126] on div at bounding box center [119, 135] width 42 height 27
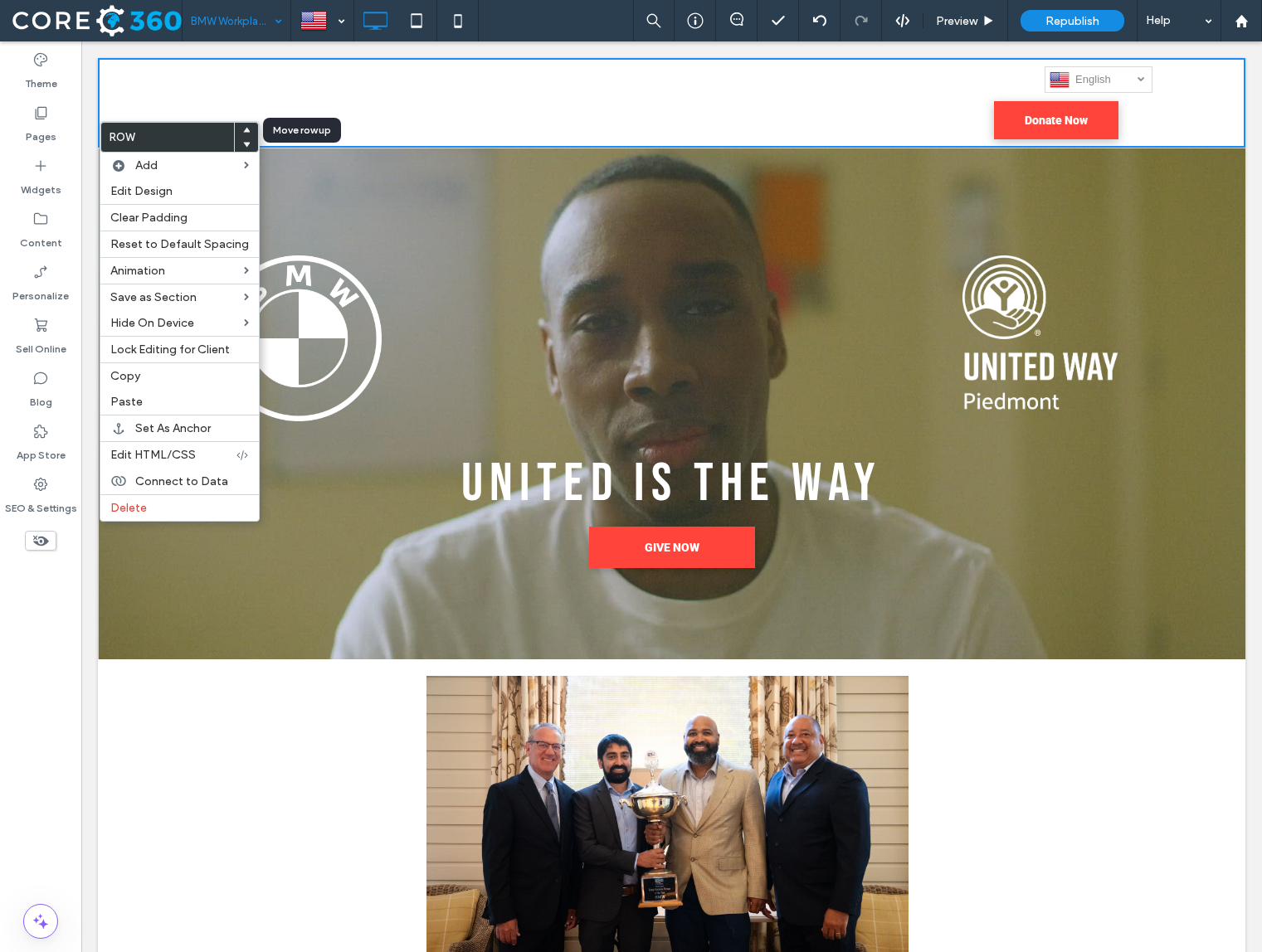
click at [243, 129] on use at bounding box center [246, 129] width 7 height 5
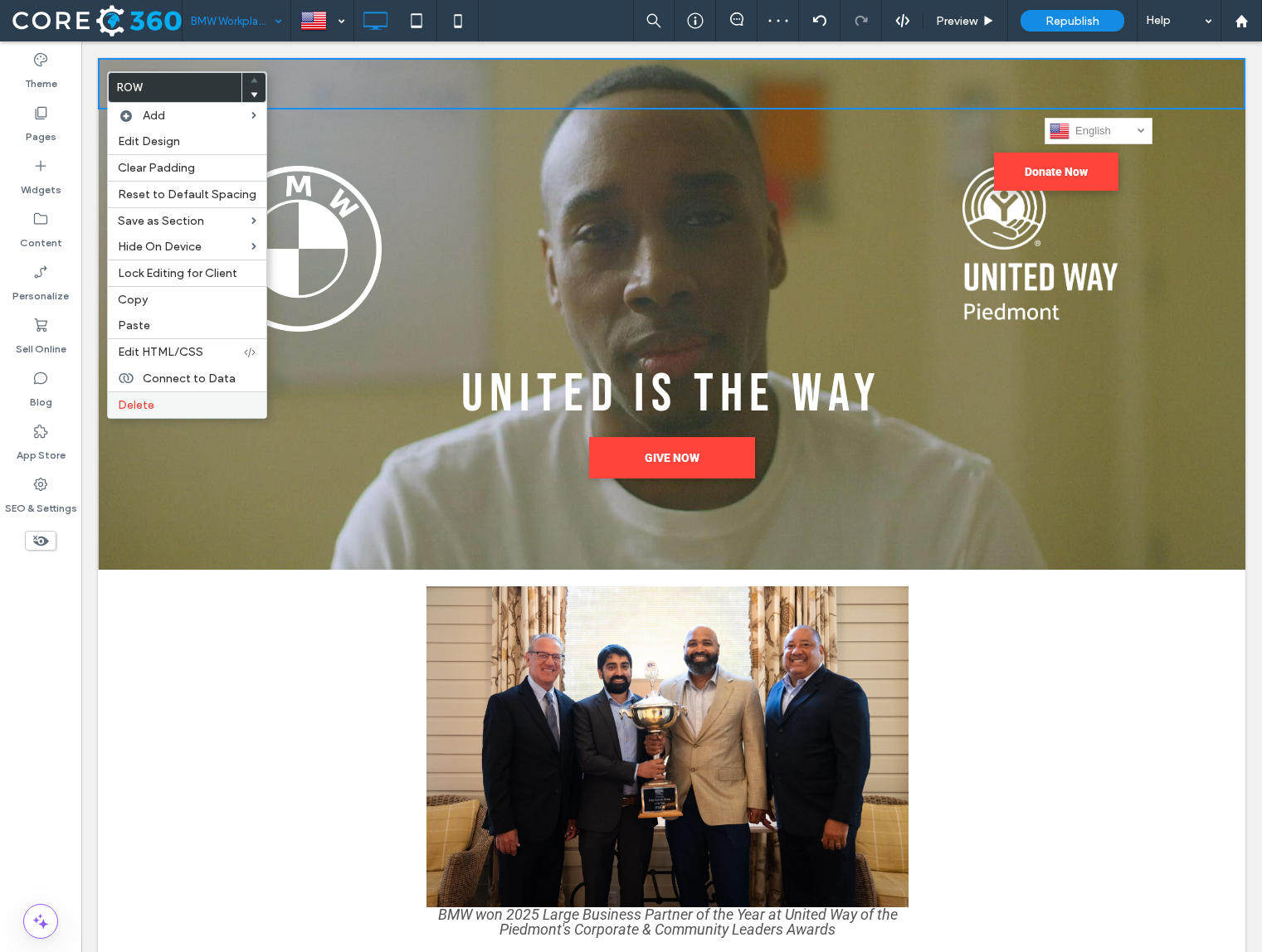
click at [158, 397] on div "Delete" at bounding box center [186, 405] width 158 height 27
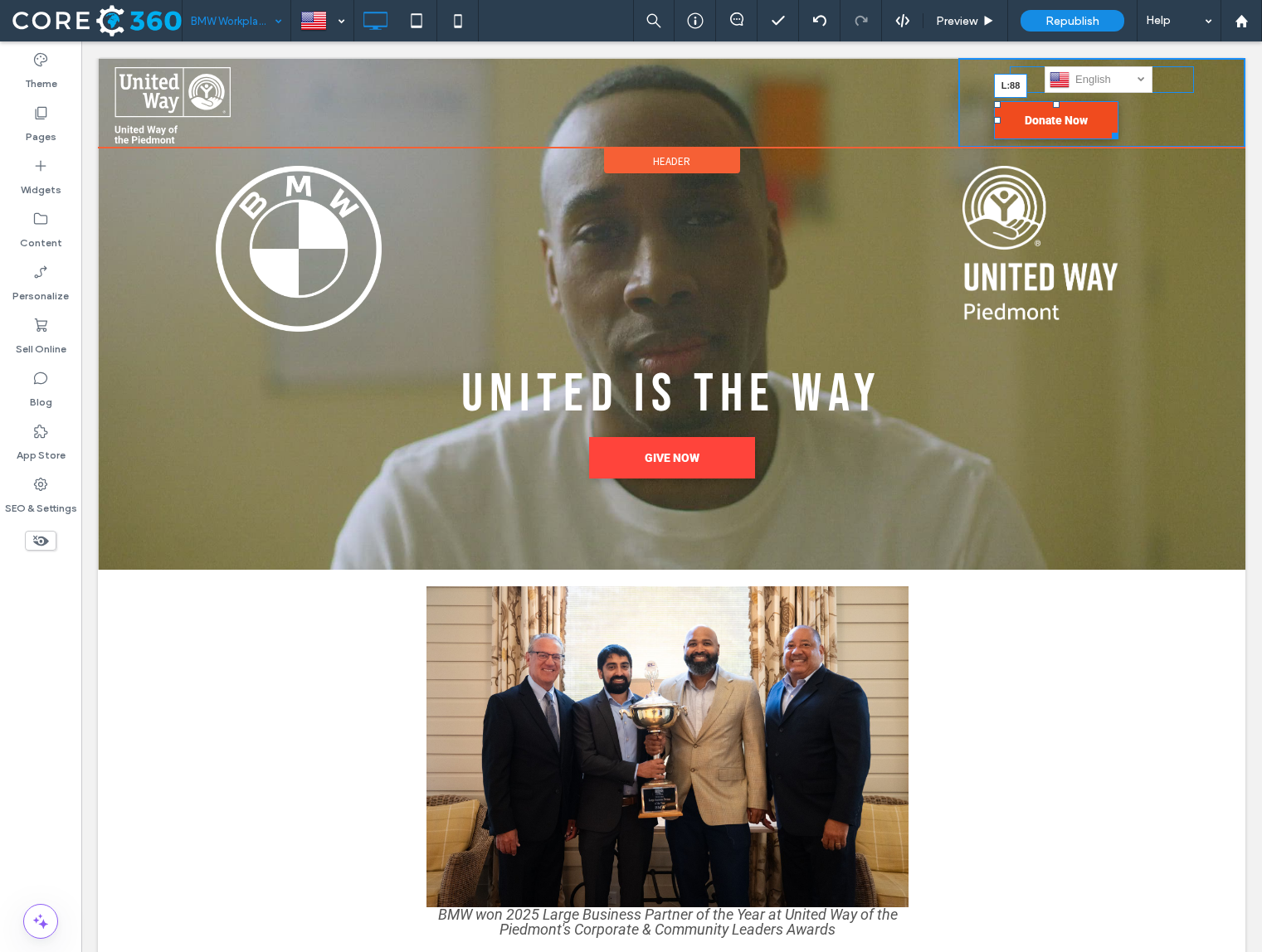
drag, startPoint x: 996, startPoint y: 122, endPoint x: 1024, endPoint y: 122, distance: 28.0
click at [1024, 122] on div "English en العربية‎ ar Español es Deutsch de Українська uk русский ru Kiswahili…" at bounding box center [1102, 103] width 287 height 90
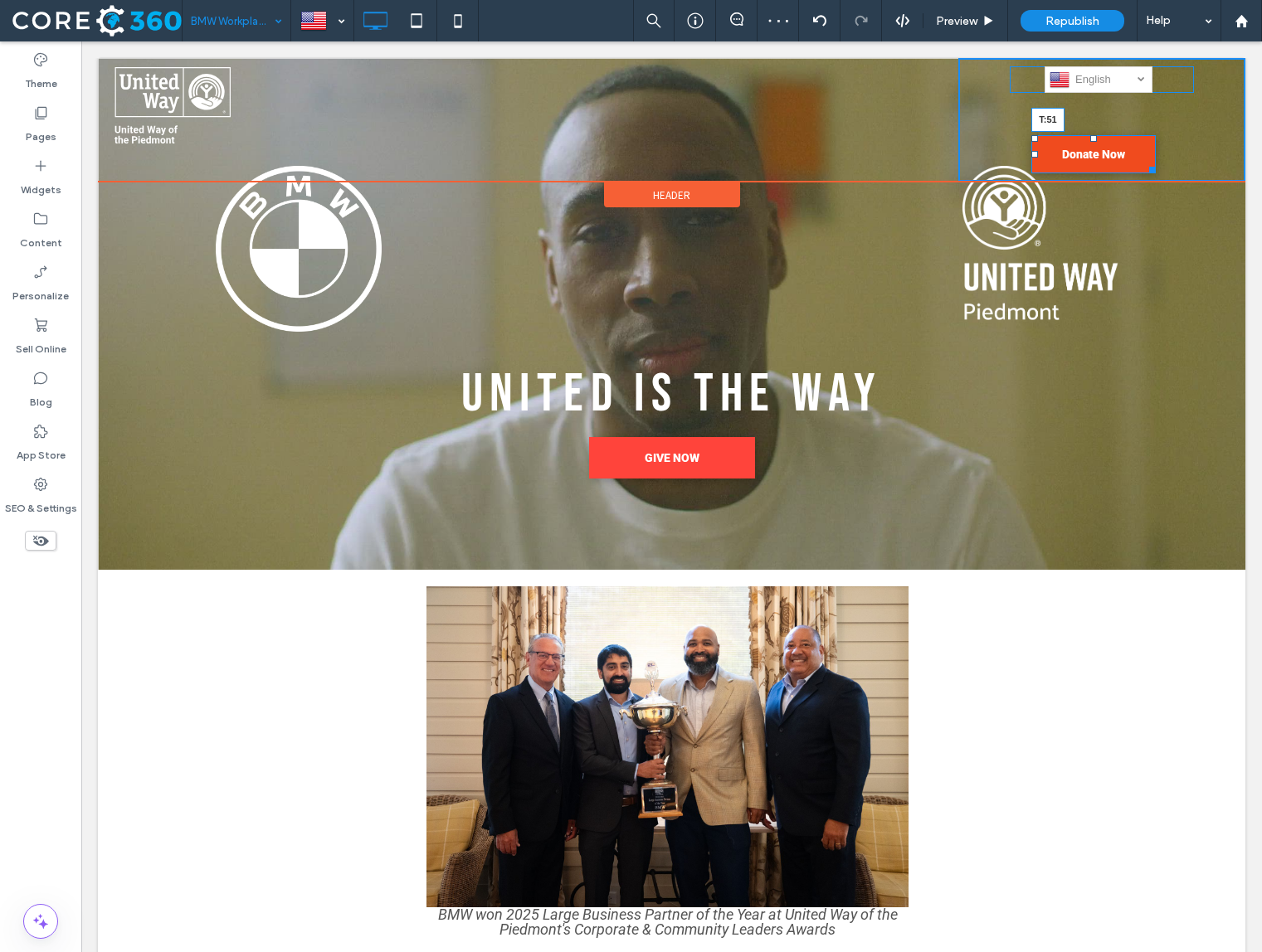
drag, startPoint x: 1093, startPoint y: 137, endPoint x: 1095, endPoint y: 95, distance: 42.0
click at [1095, 95] on div "English en العربية‎ ar Español es Deutsch de Українська uk русский ru Kiswahili…" at bounding box center [1102, 120] width 287 height 124
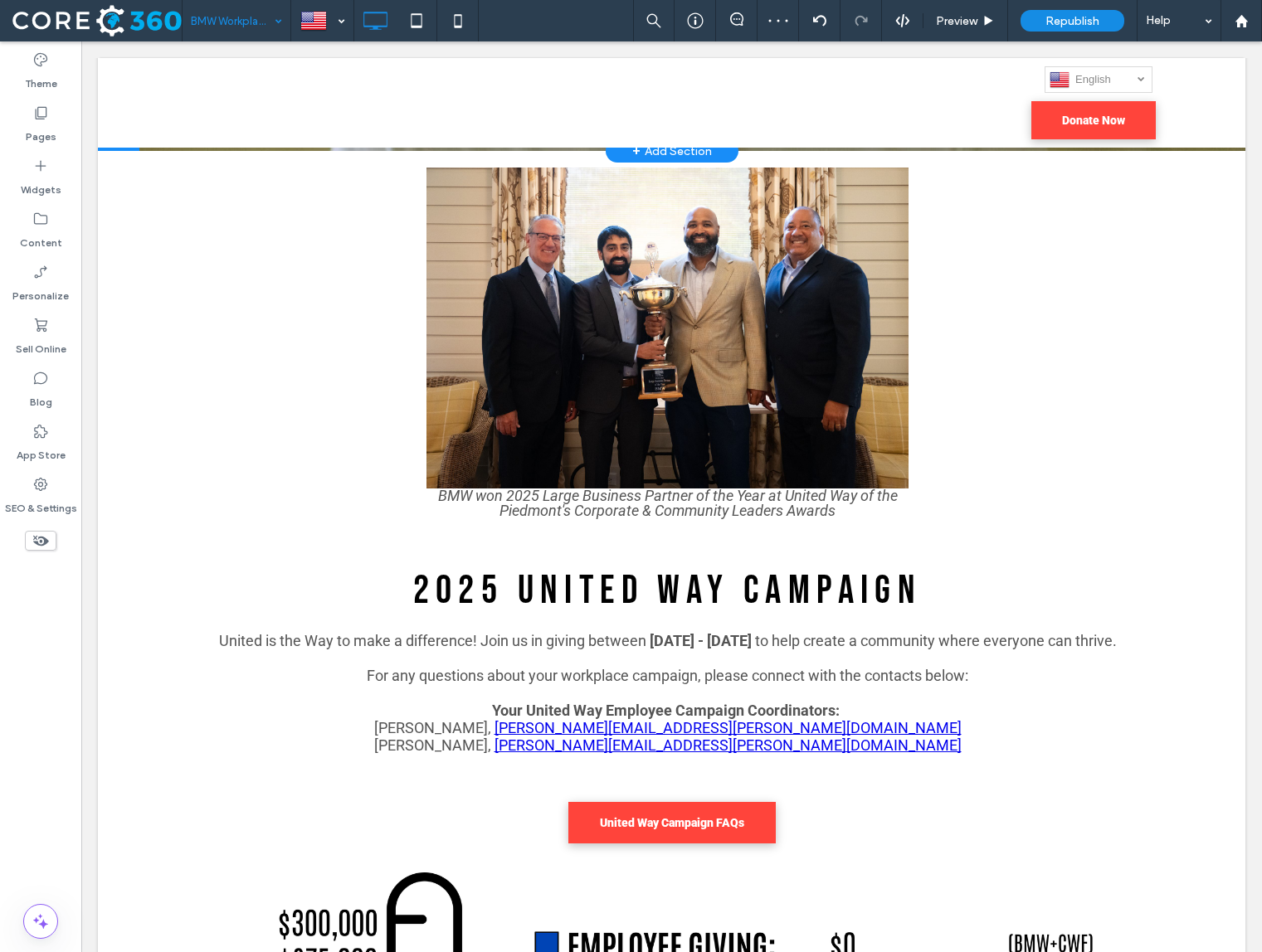
scroll to position [0, 0]
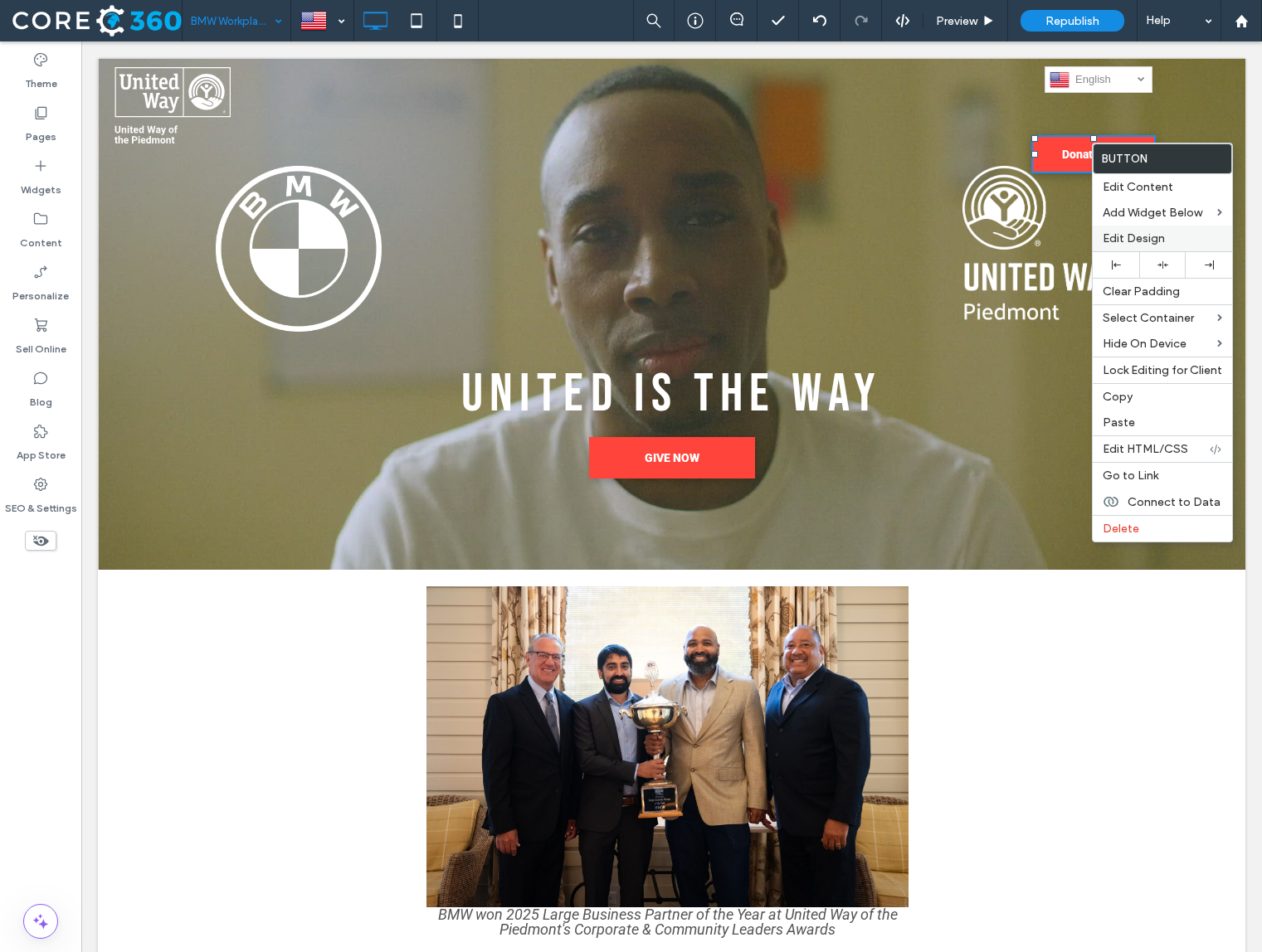
click at [1138, 235] on span "Edit Design" at bounding box center [1133, 238] width 62 height 14
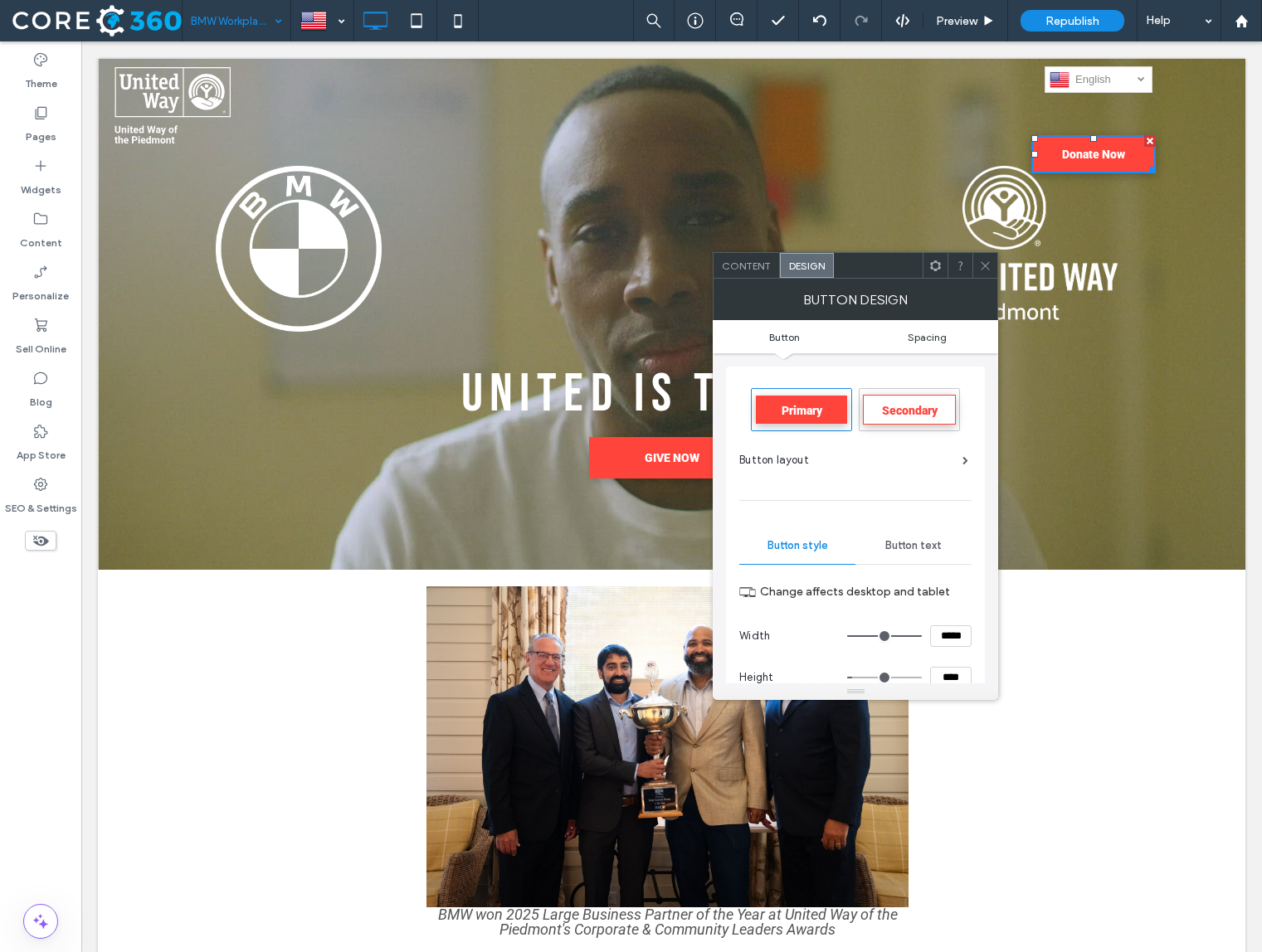
click at [922, 334] on span "Spacing" at bounding box center [926, 337] width 39 height 12
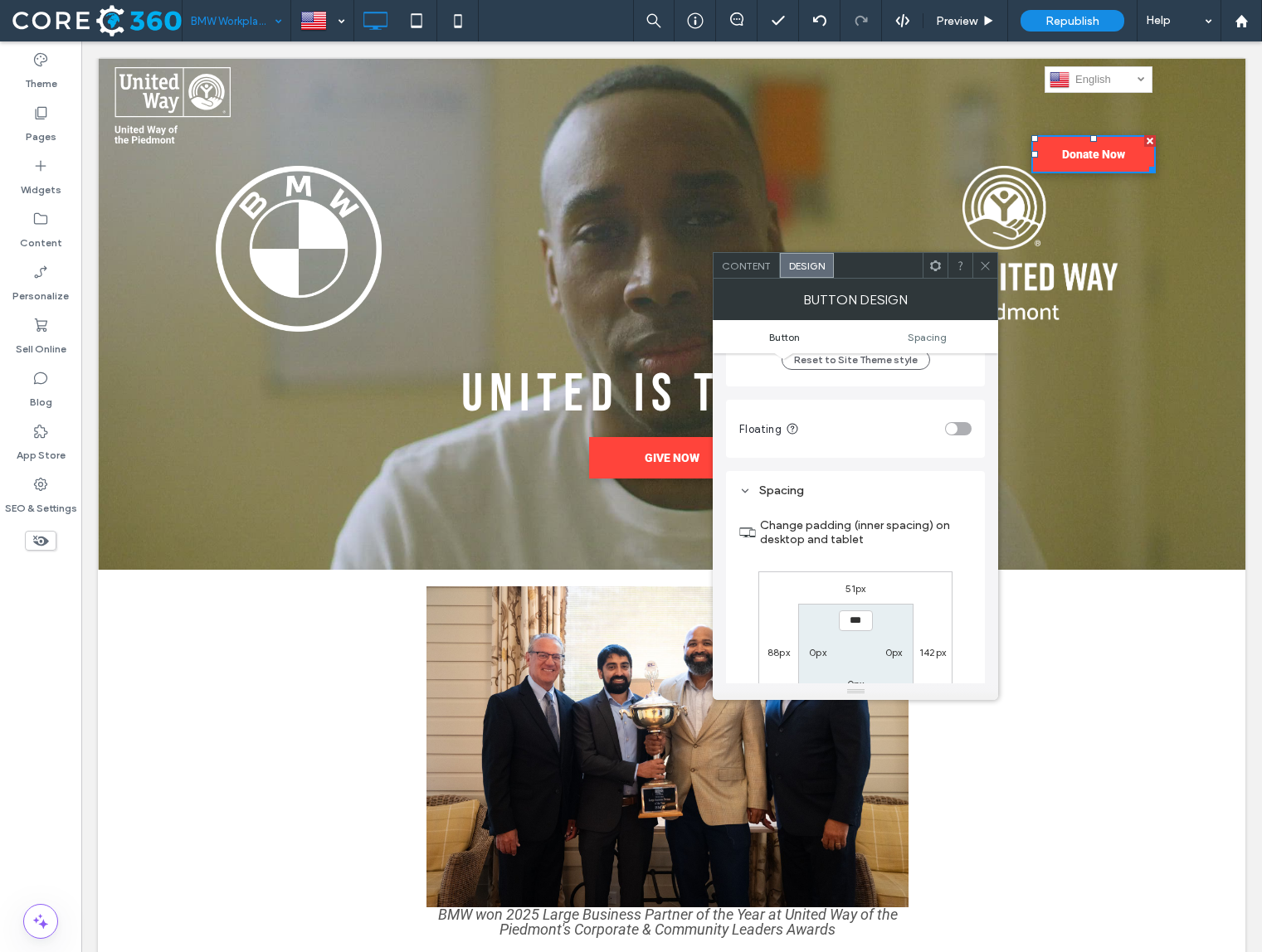
scroll to position [727, 0]
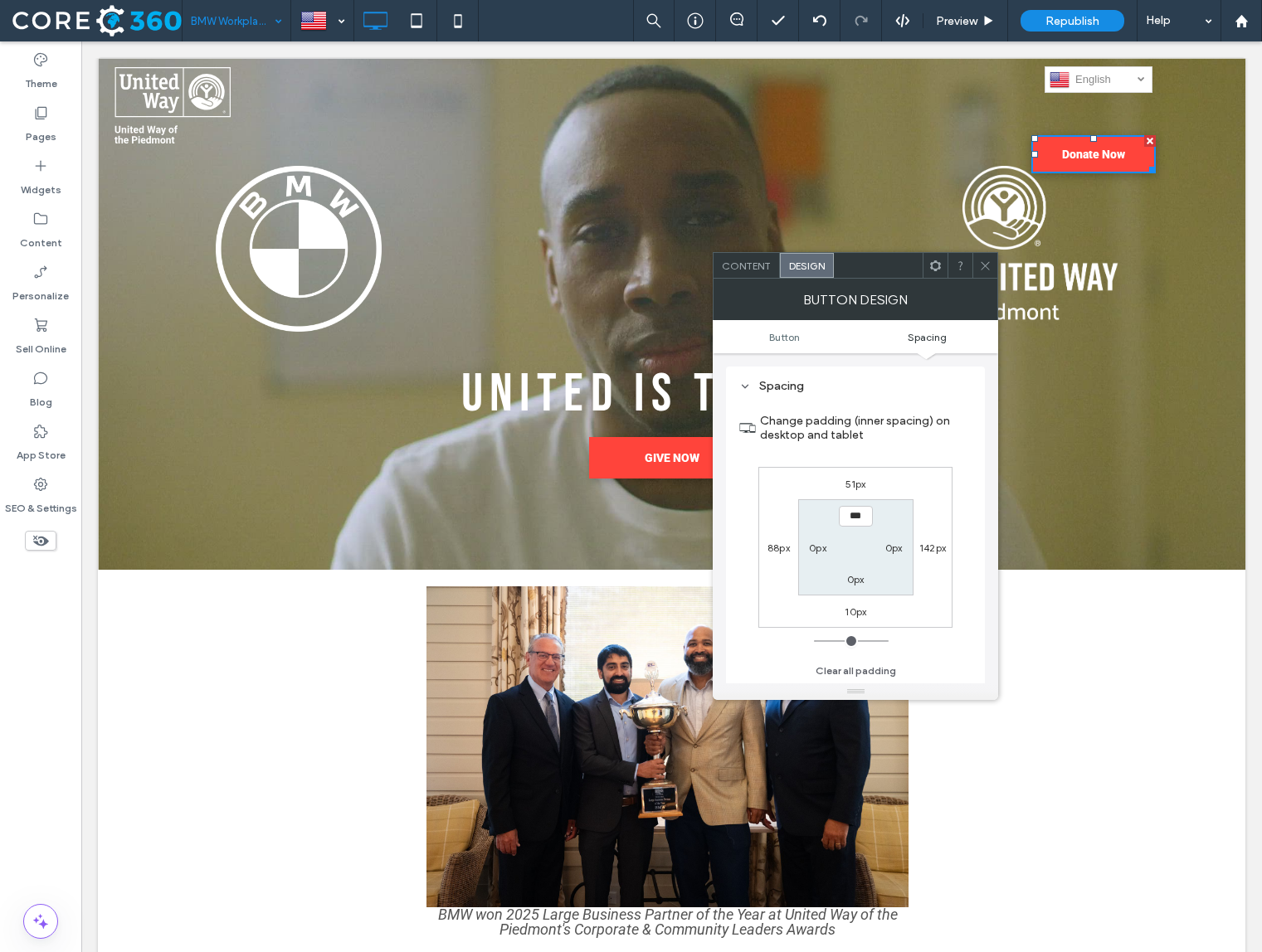
click at [850, 490] on label "51px" at bounding box center [855, 483] width 21 height 12
type input "**"
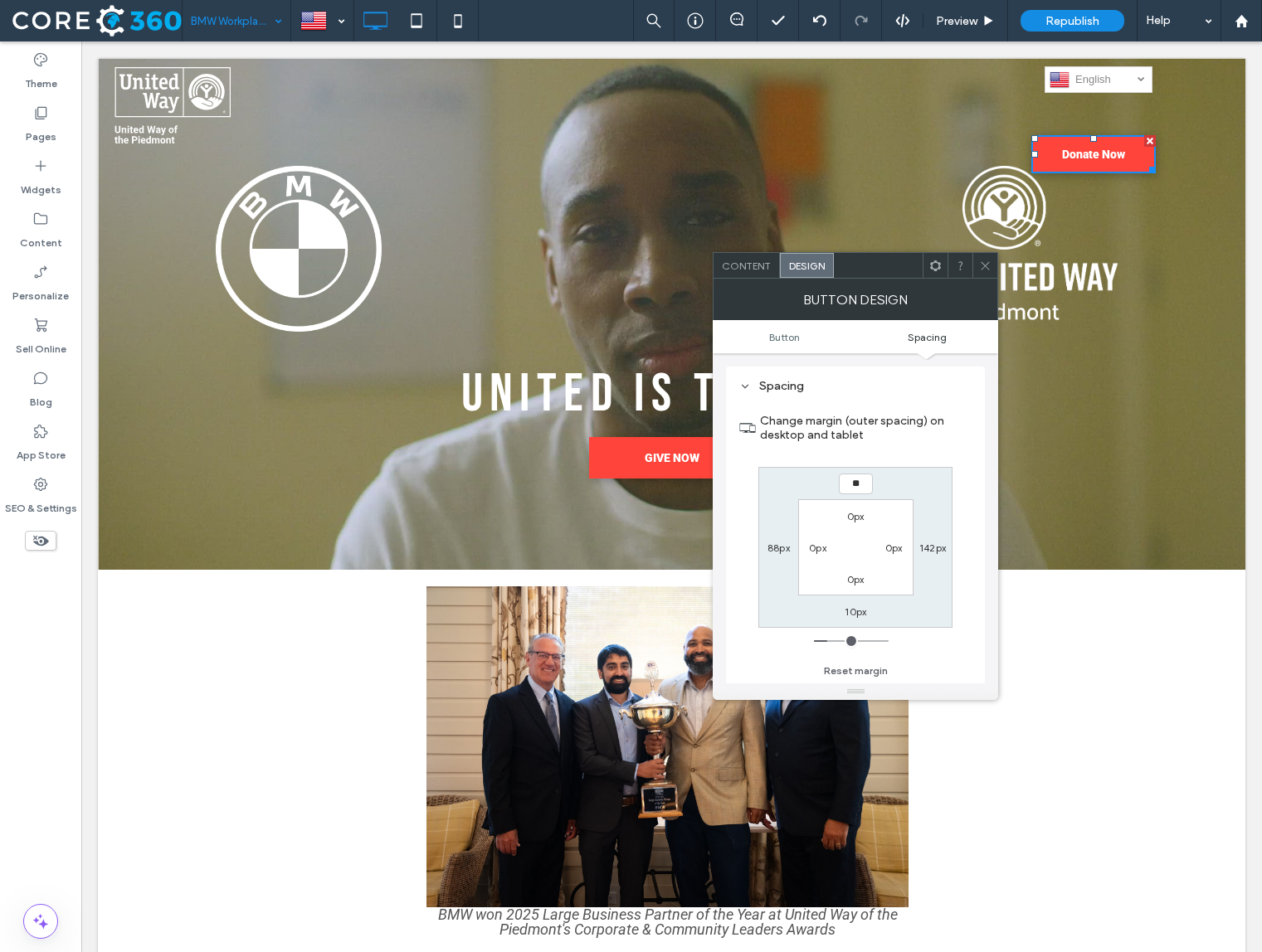
type input "**"
type input "****"
click at [984, 264] on use at bounding box center [986, 265] width 8 height 8
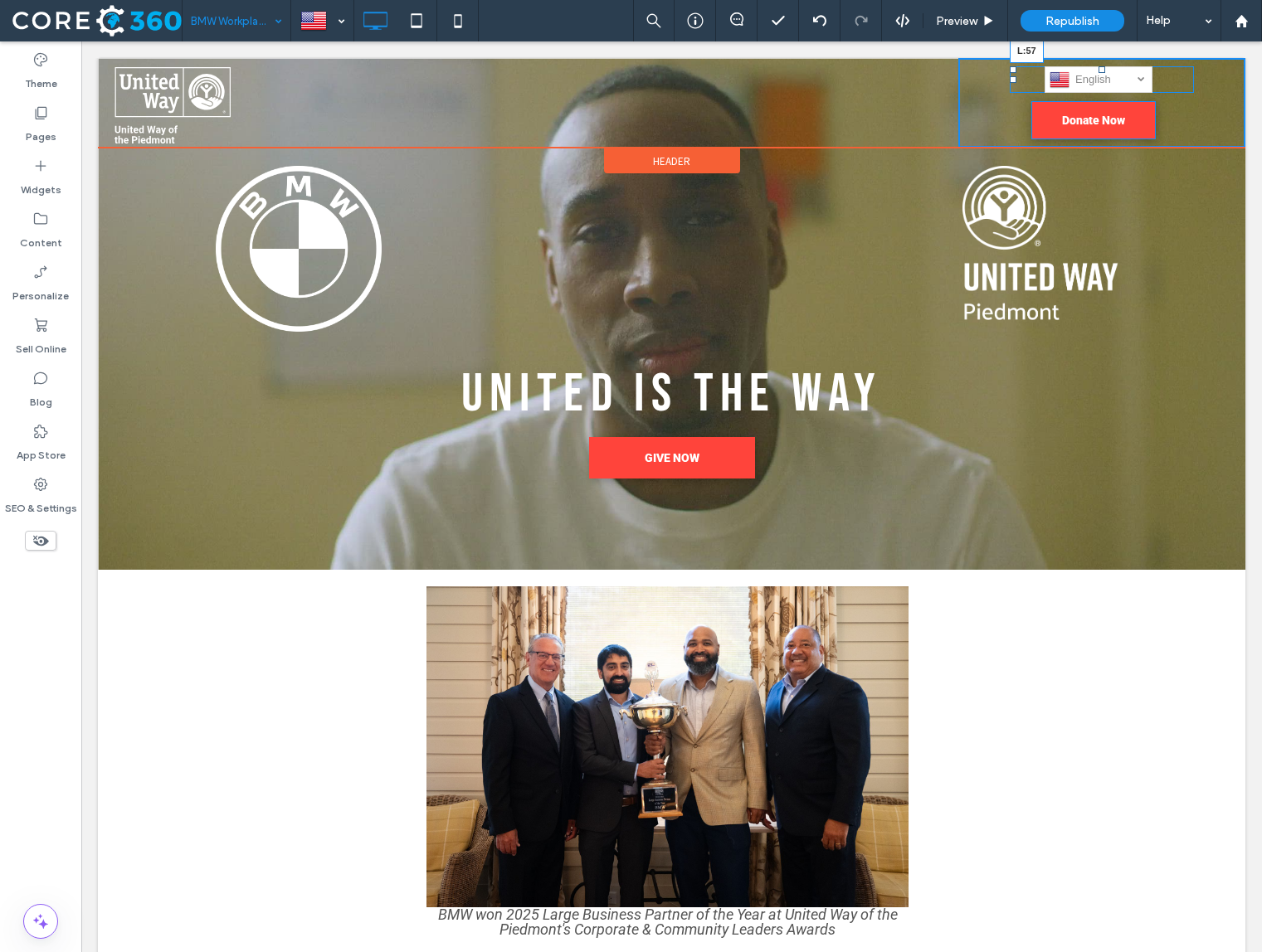
click at [1011, 82] on div at bounding box center [1013, 80] width 7 height 7
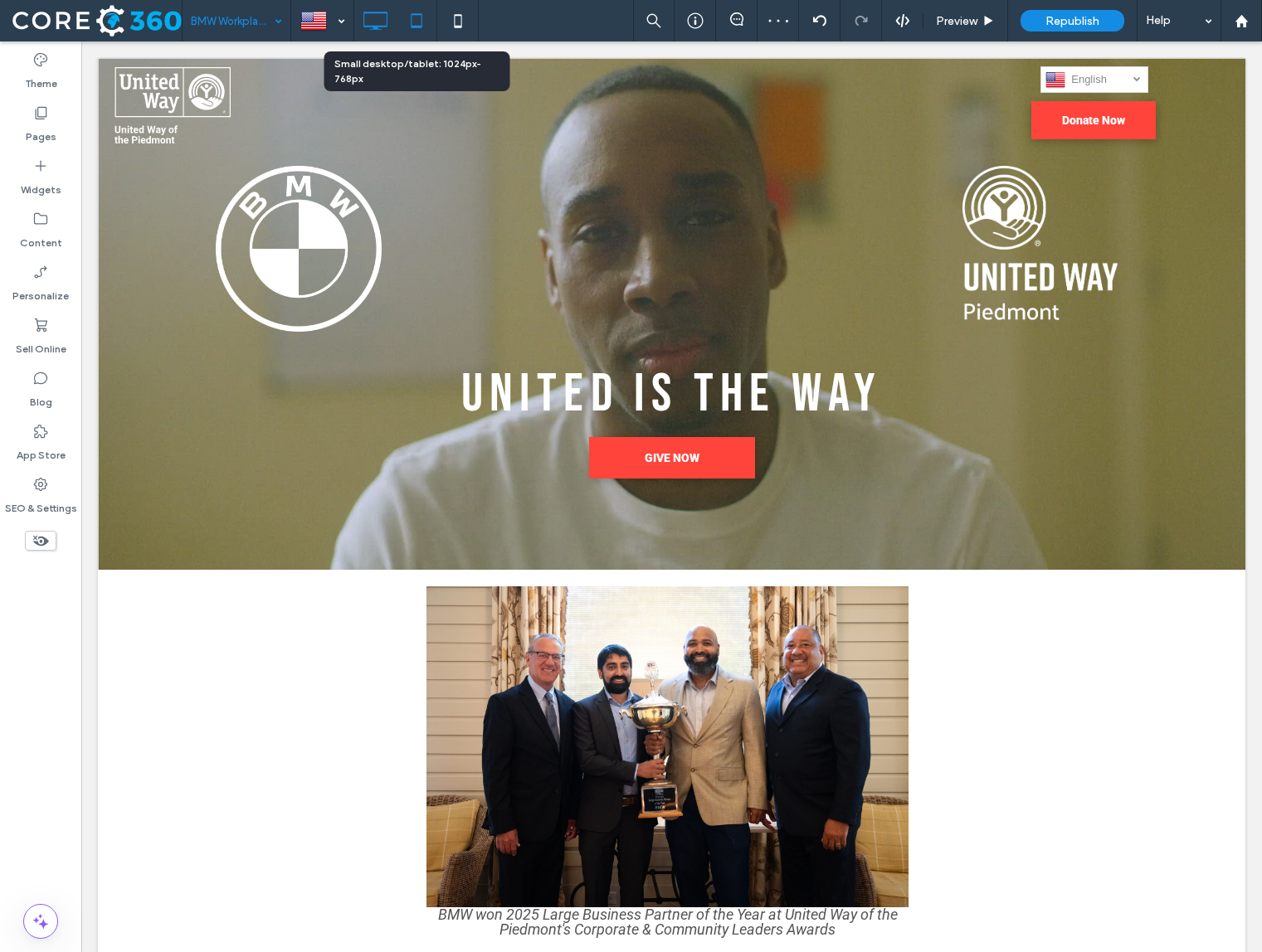
click at [416, 22] on icon at bounding box center [416, 20] width 33 height 33
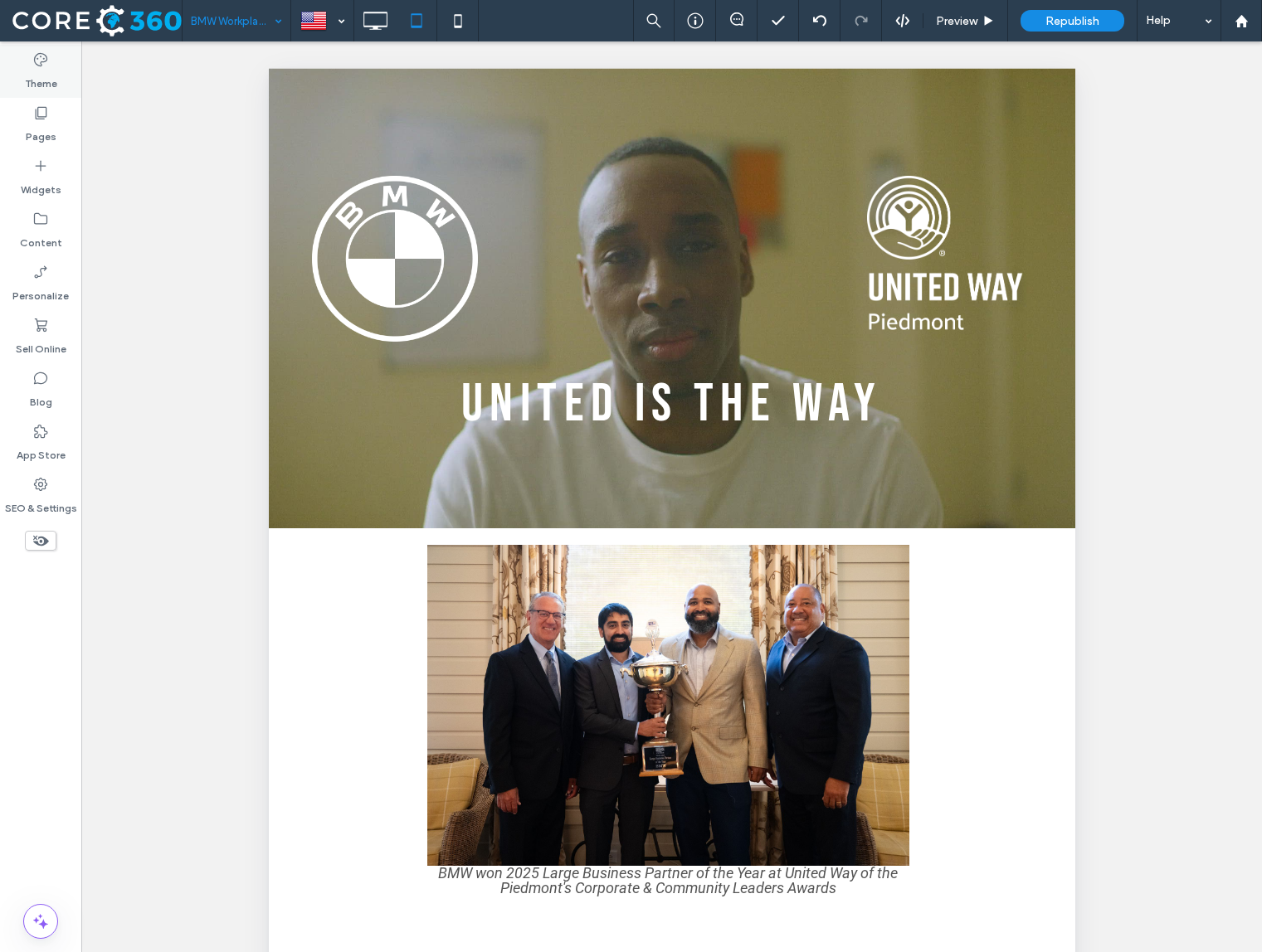
click at [24, 93] on div "Theme" at bounding box center [41, 71] width 82 height 53
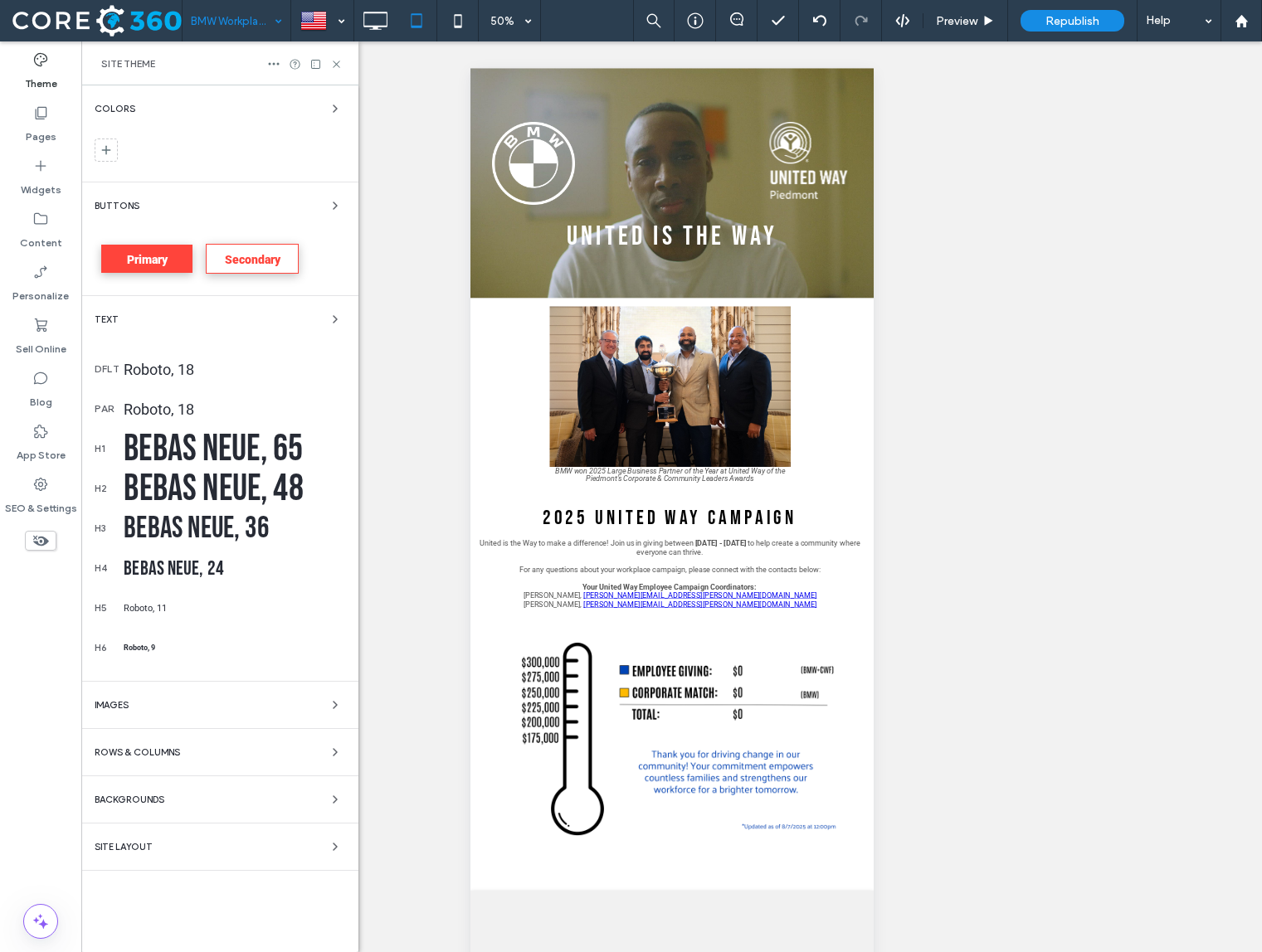
click at [236, 833] on div "Colors Buttons Primary Secondary Text dflt Roboto, 18 par Roboto, 18 h1 Bebas N…" at bounding box center [220, 519] width 277 height 867
click at [175, 836] on div "Colors Buttons Primary Secondary Text dflt Roboto, 18 par Roboto, 18 h1 Bebas N…" at bounding box center [220, 519] width 277 height 867
click at [131, 850] on span "Site Layout" at bounding box center [124, 847] width 58 height 9
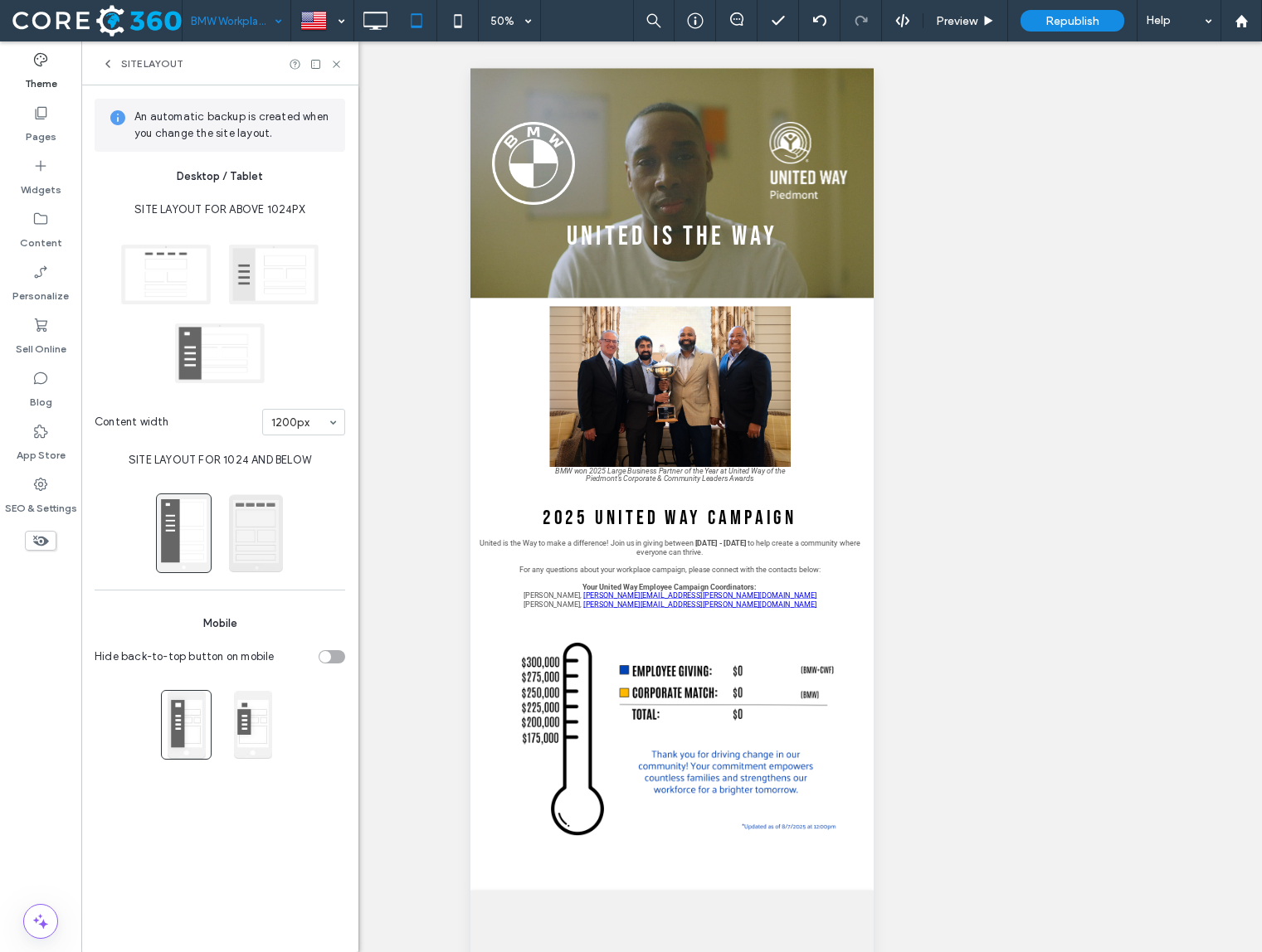
click at [246, 541] on span at bounding box center [256, 533] width 56 height 80
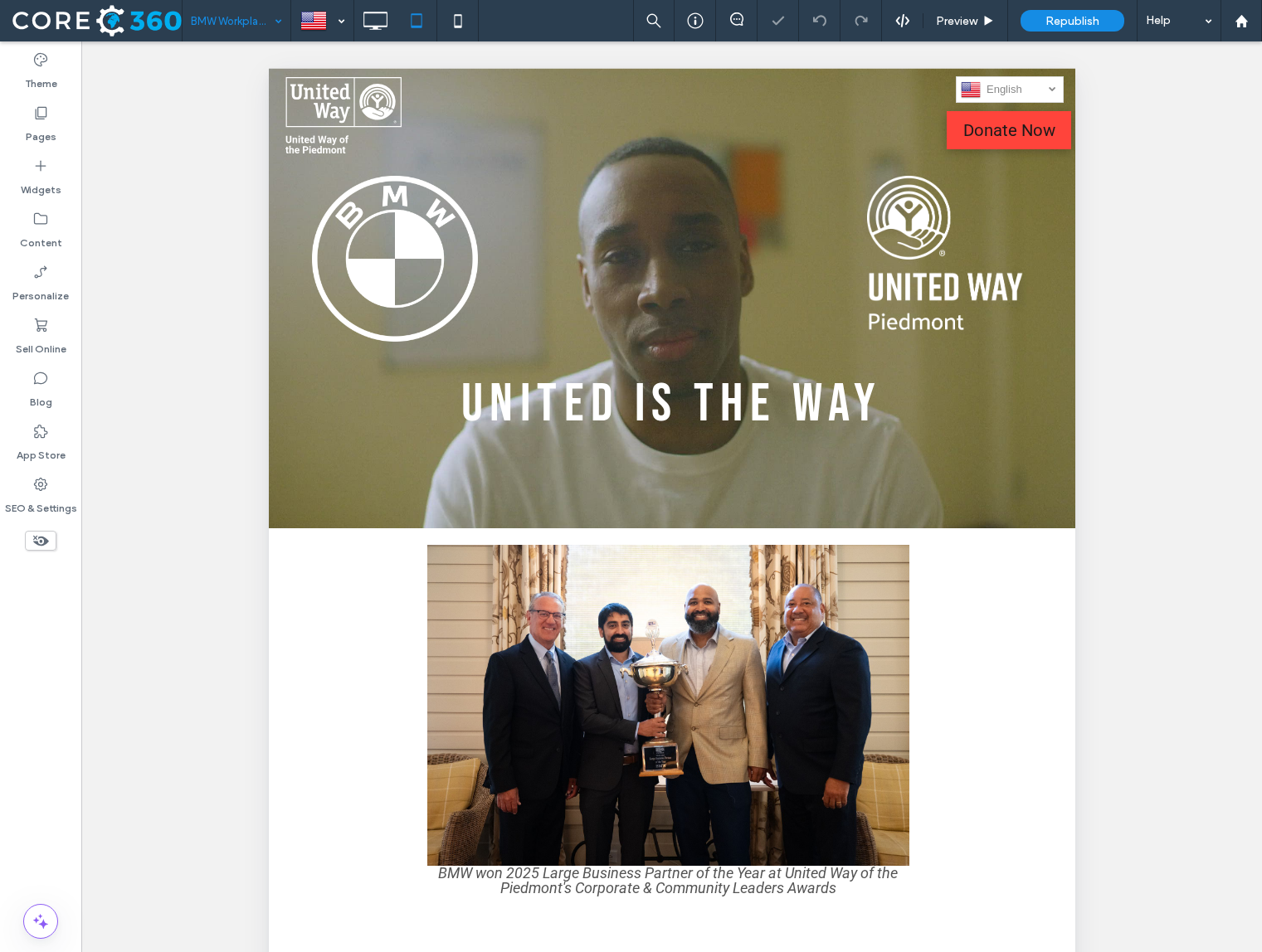
scroll to position [0, 0]
click at [378, 31] on icon at bounding box center [375, 20] width 33 height 33
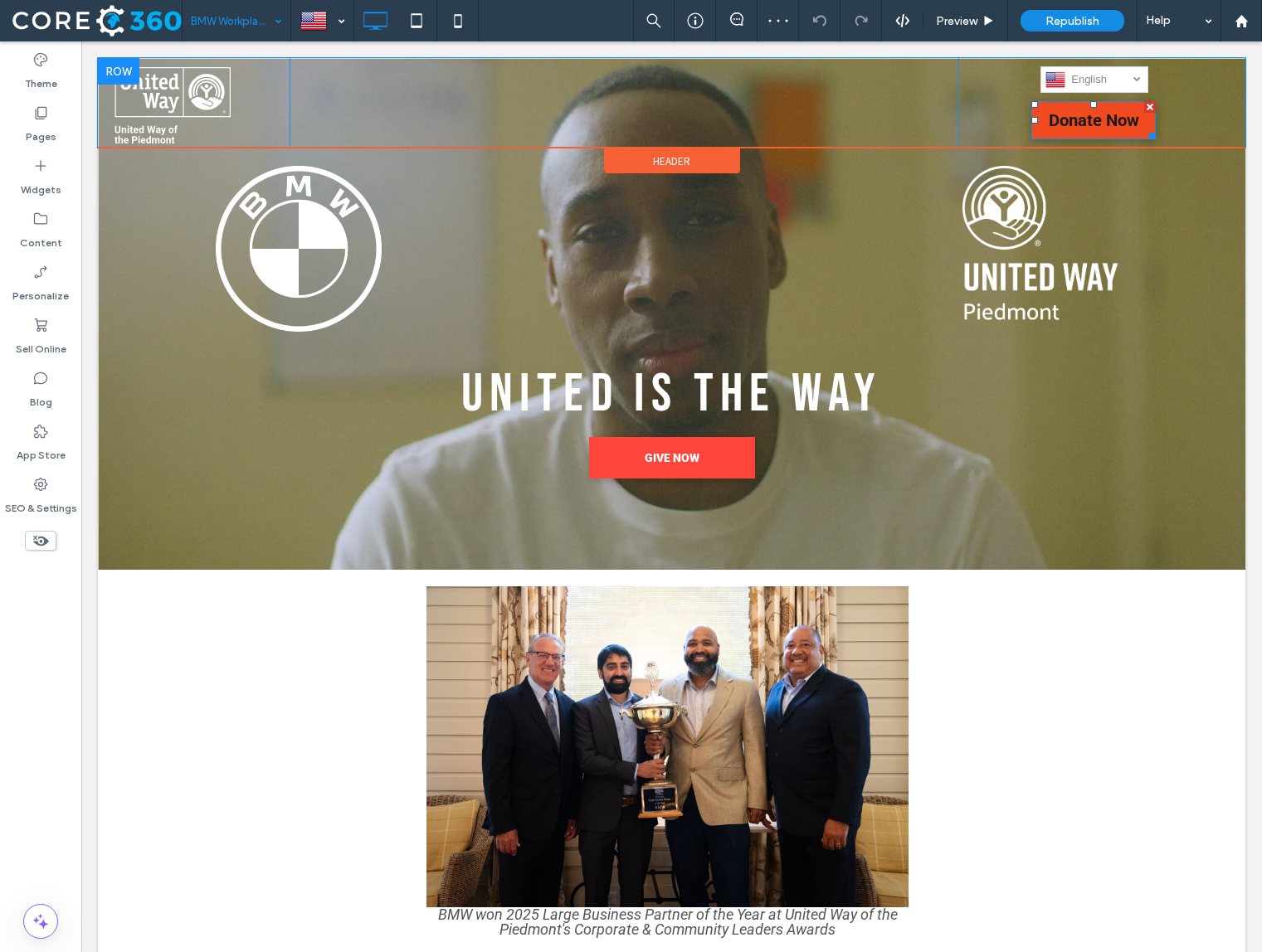
click at [1098, 132] on span "Donate Now" at bounding box center [1094, 120] width 102 height 37
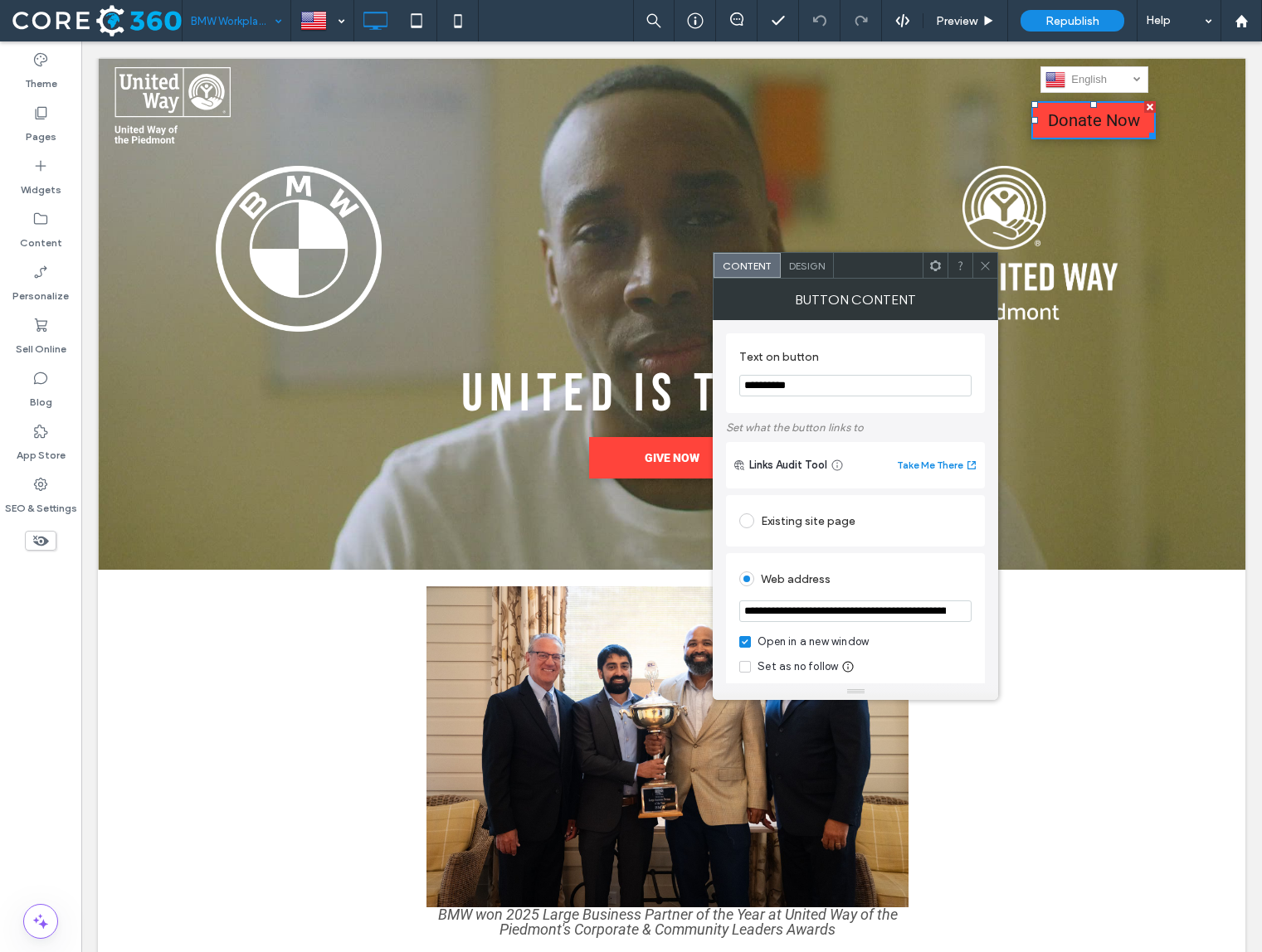
click at [985, 259] on icon at bounding box center [985, 265] width 12 height 12
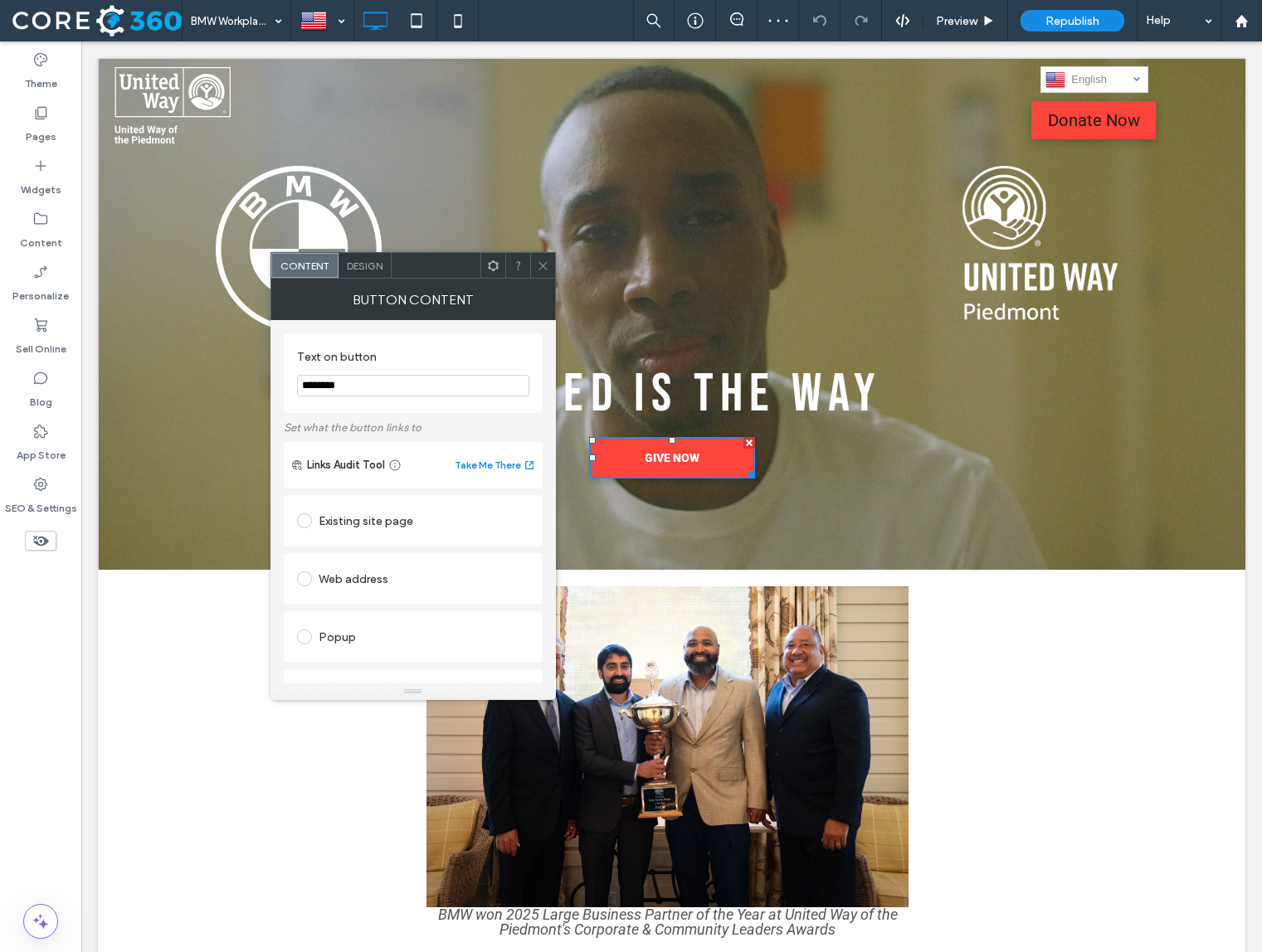
click at [375, 272] on div "Design" at bounding box center [365, 265] width 53 height 25
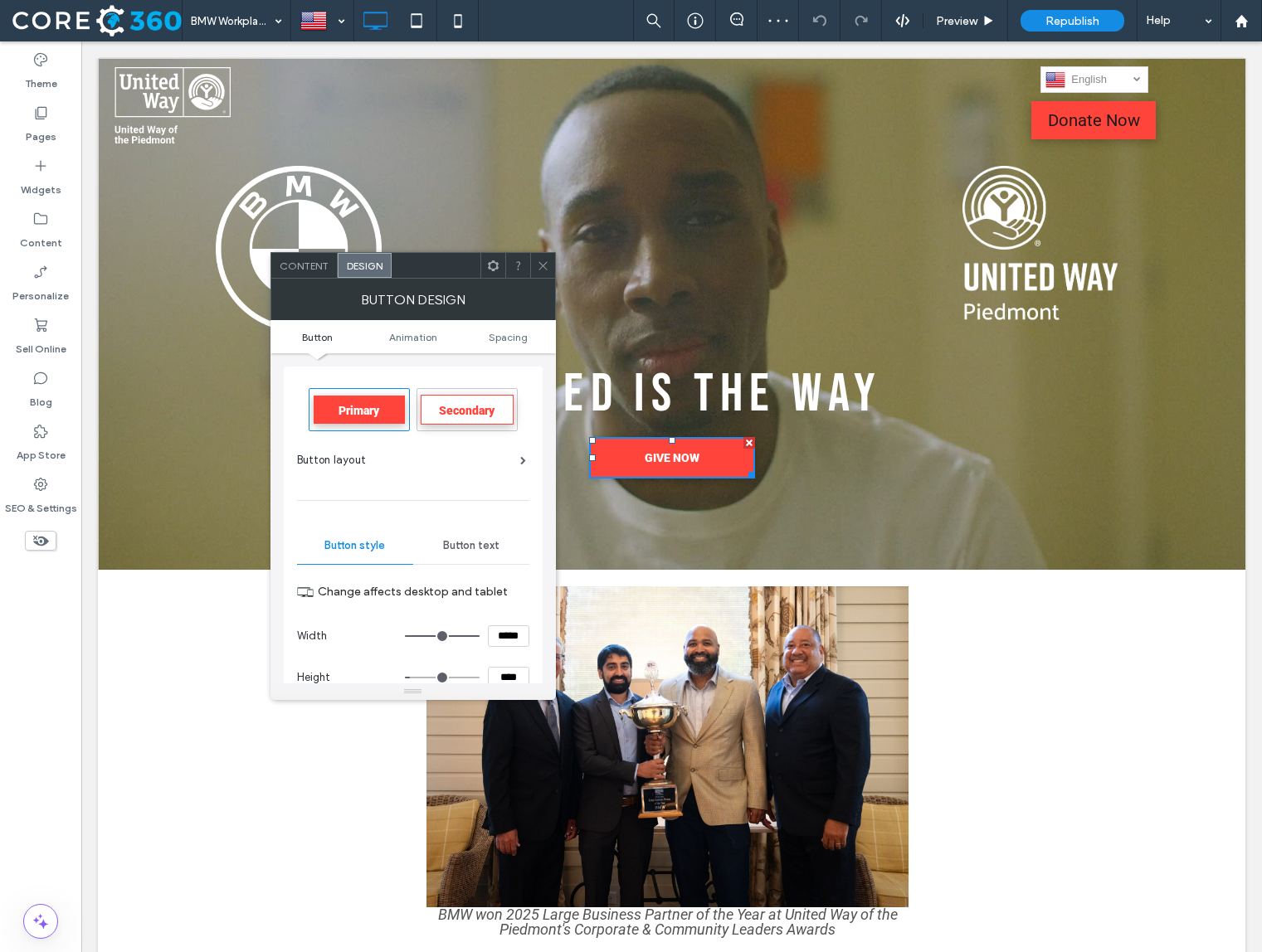
click at [479, 546] on span "Button text" at bounding box center [471, 545] width 57 height 13
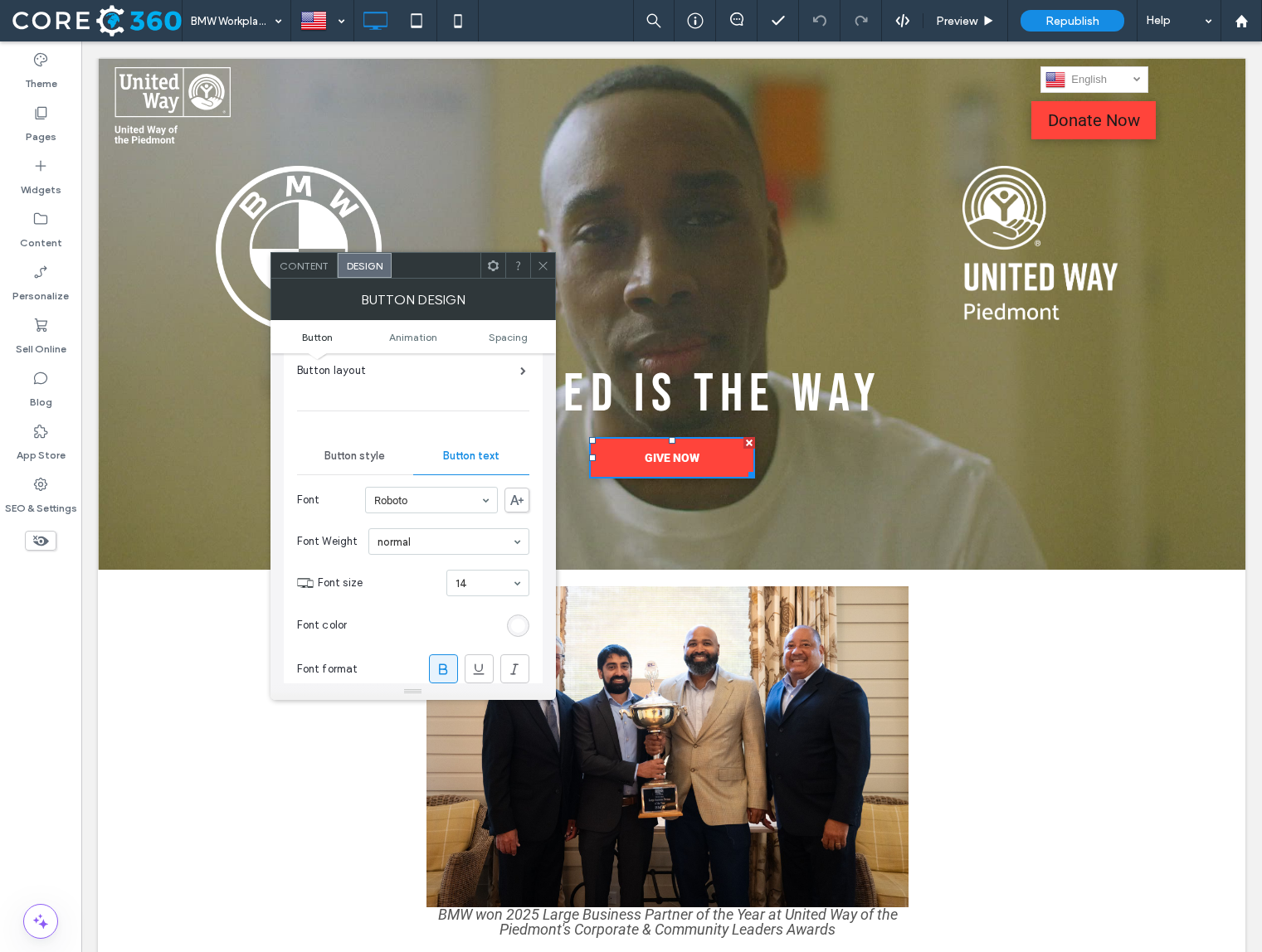
scroll to position [106, 0]
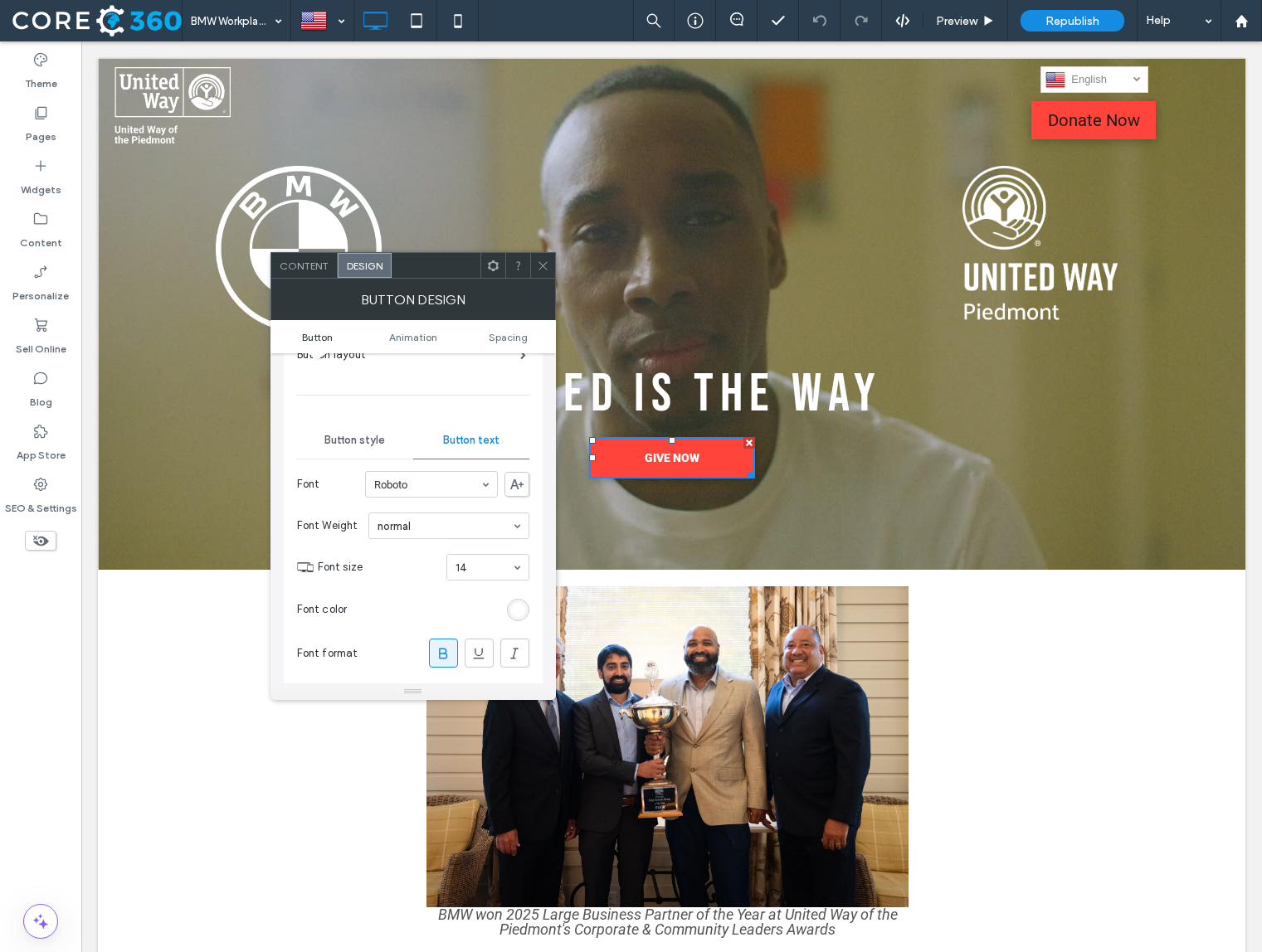
click at [539, 273] on span at bounding box center [542, 265] width 12 height 25
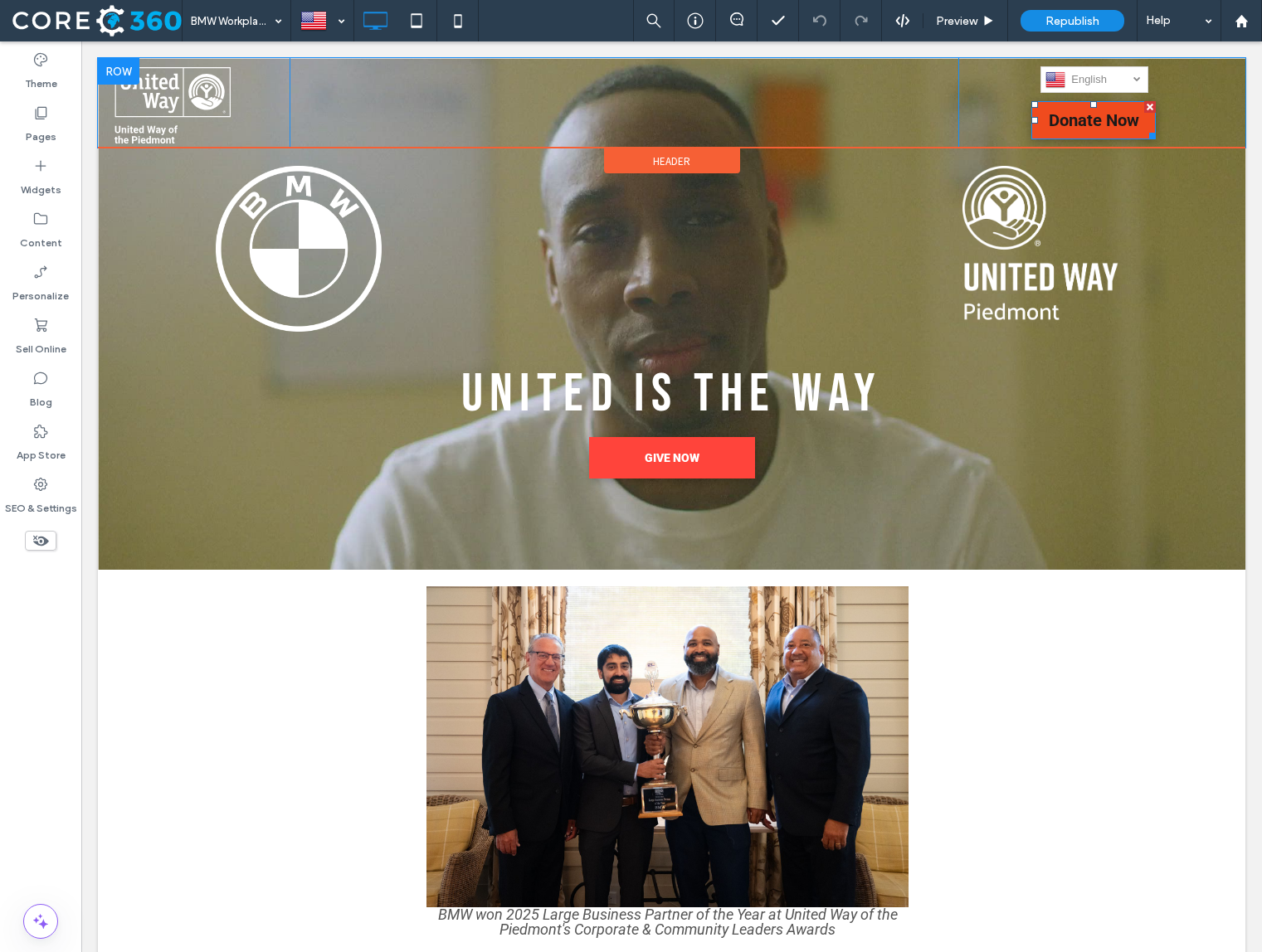
click at [1078, 125] on span "Donate Now" at bounding box center [1094, 120] width 102 height 37
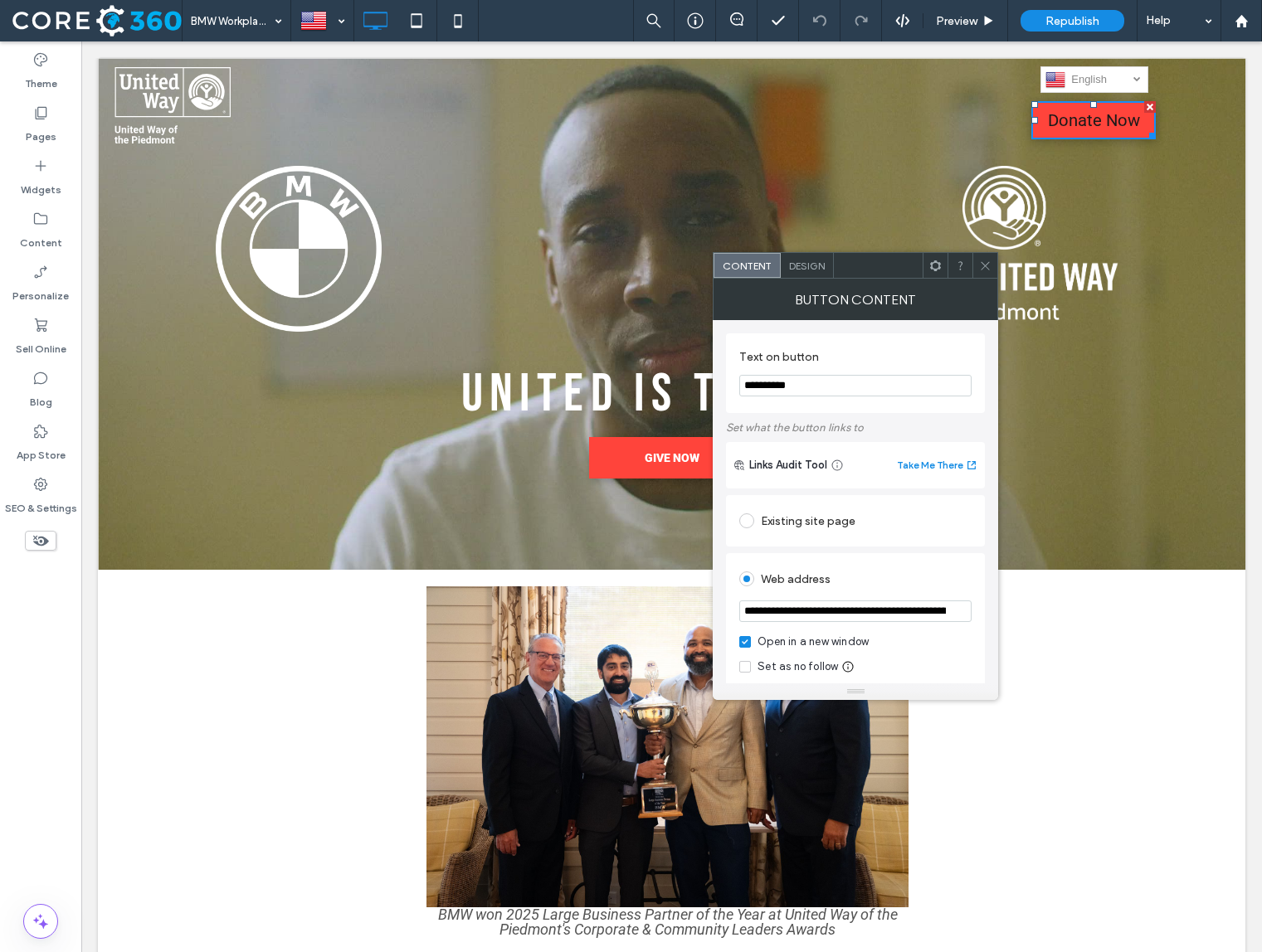
click at [811, 266] on span "Design" at bounding box center [806, 265] width 36 height 12
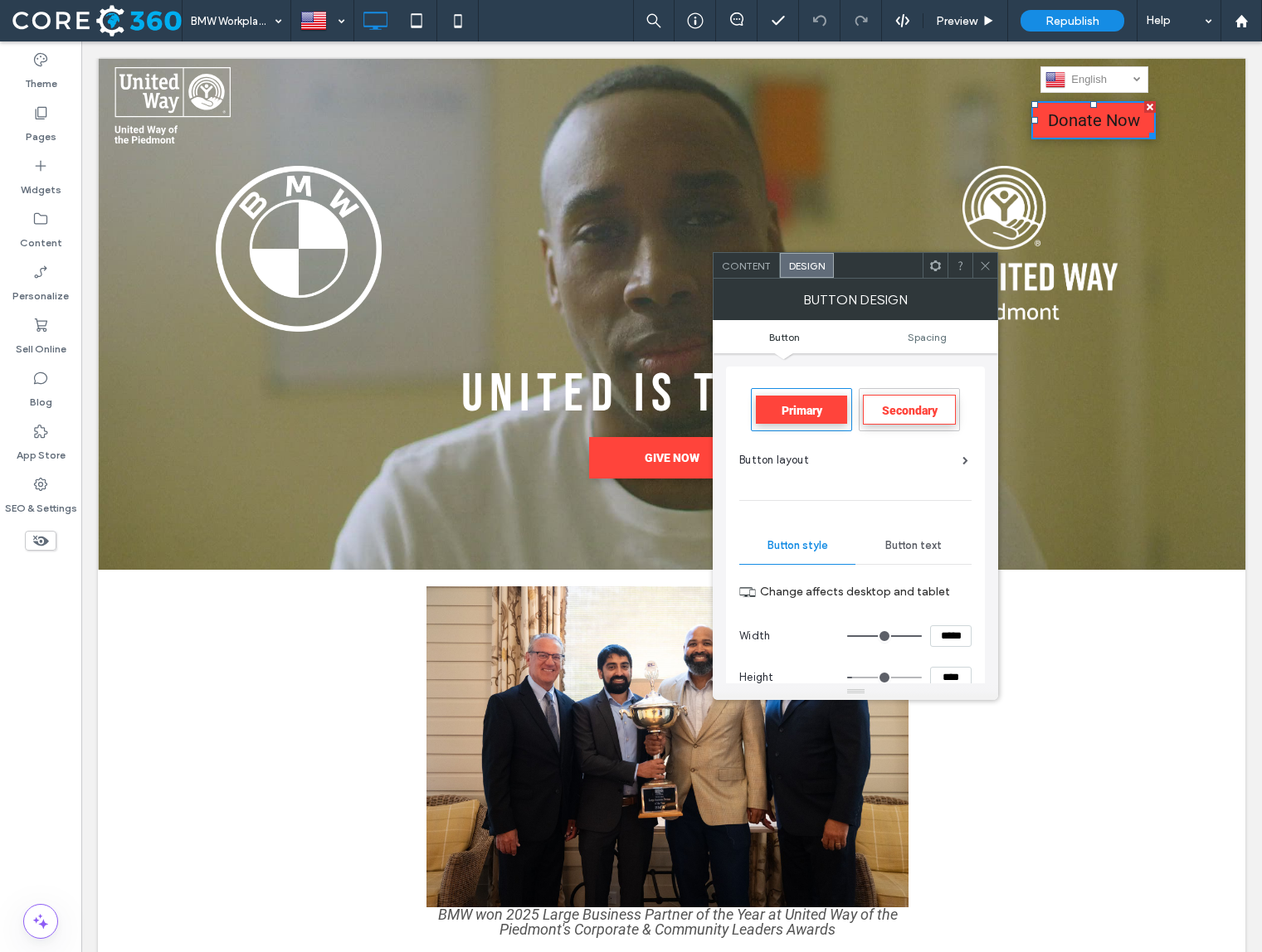
click at [925, 545] on span "Button text" at bounding box center [913, 545] width 57 height 13
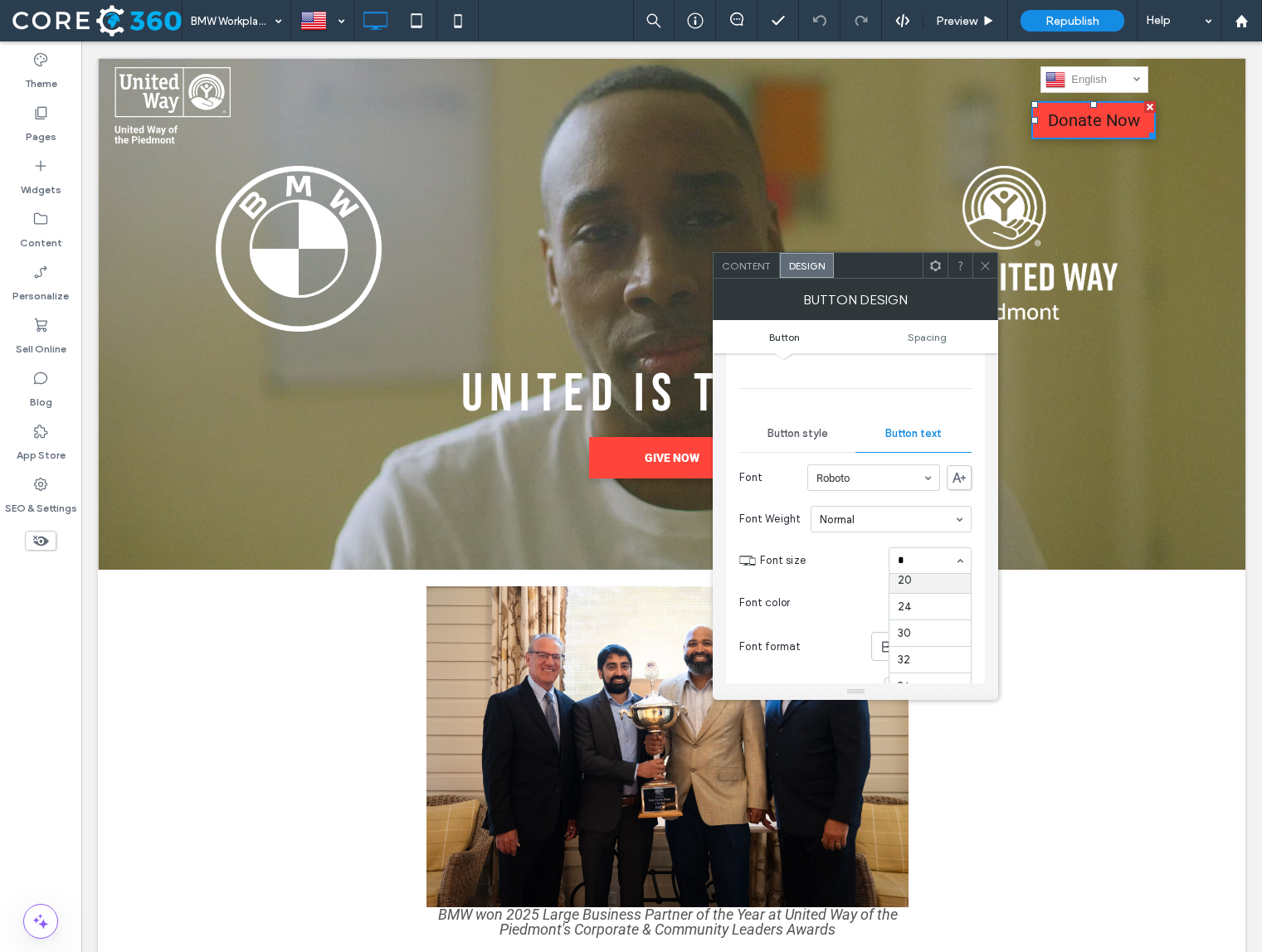
scroll to position [0, 0]
type input "**"
click at [962, 608] on div "rgb(26, 26, 26)" at bounding box center [960, 603] width 14 height 14
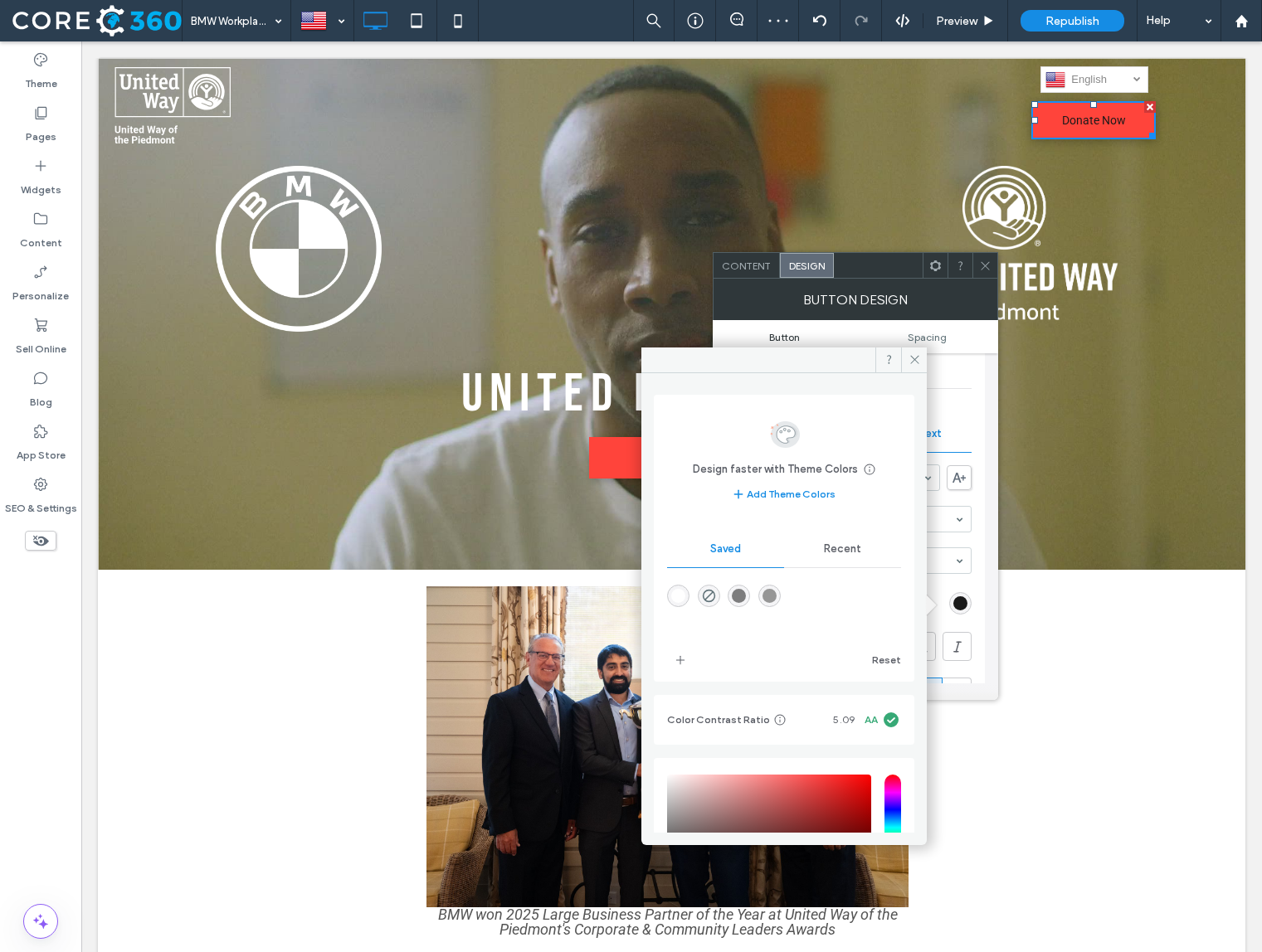
click at [689, 591] on div "rgba(255,255,255,1)" at bounding box center [678, 596] width 22 height 22
type input "*******"
click at [919, 357] on icon at bounding box center [914, 360] width 12 height 12
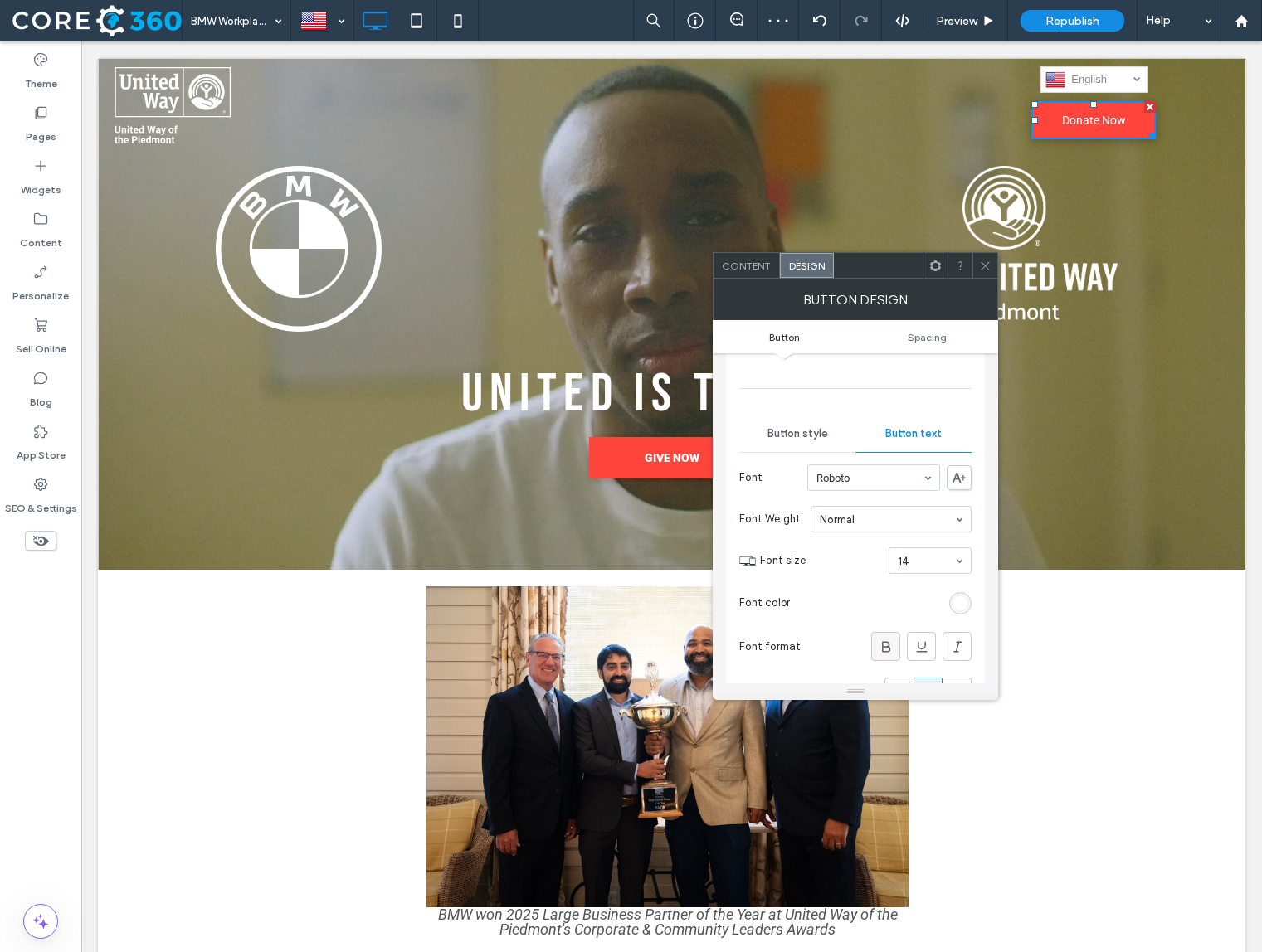
click at [873, 645] on div at bounding box center [885, 646] width 27 height 27
click at [989, 268] on icon at bounding box center [985, 265] width 12 height 12
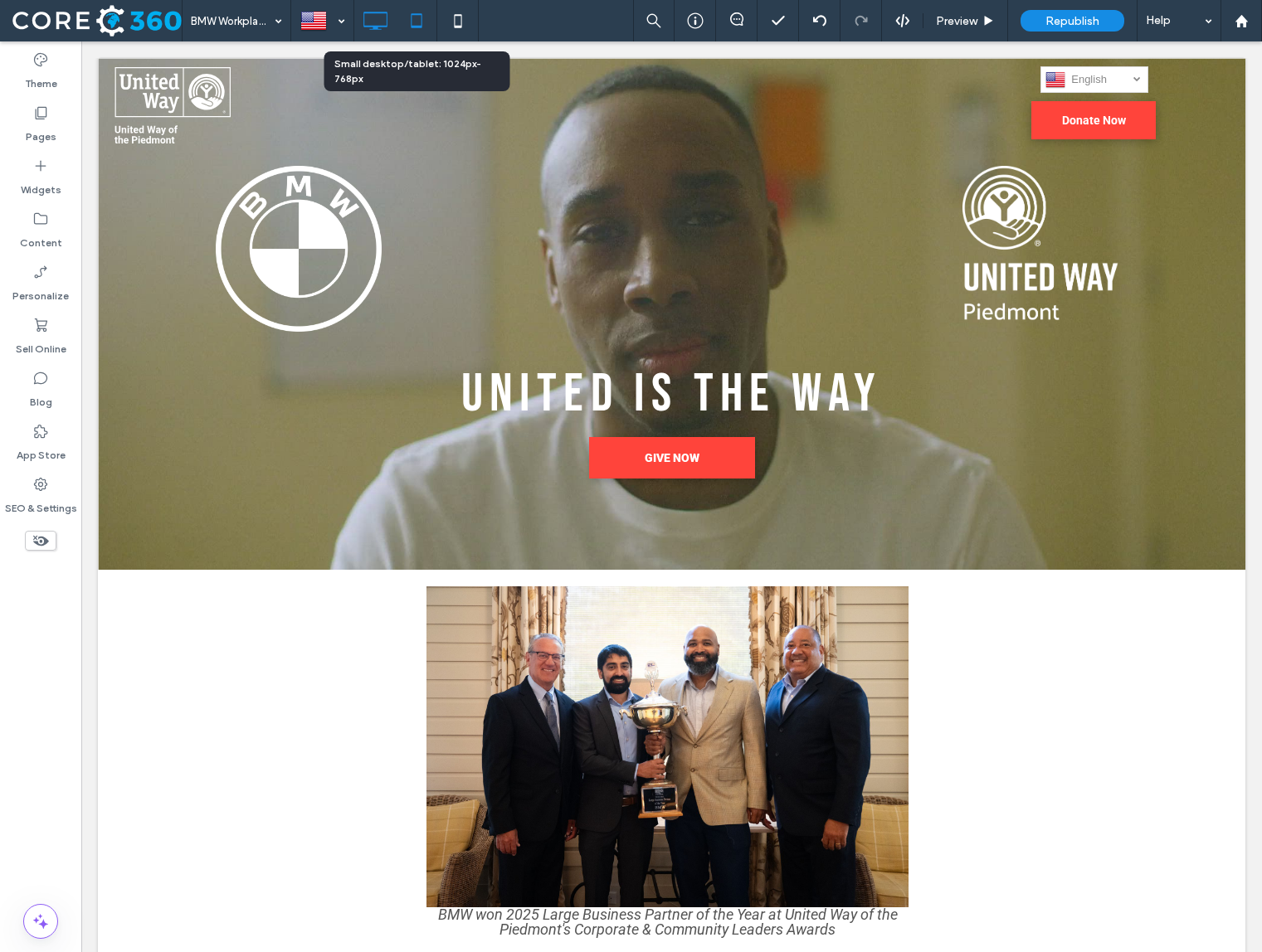
click at [398, 21] on div at bounding box center [416, 20] width 41 height 33
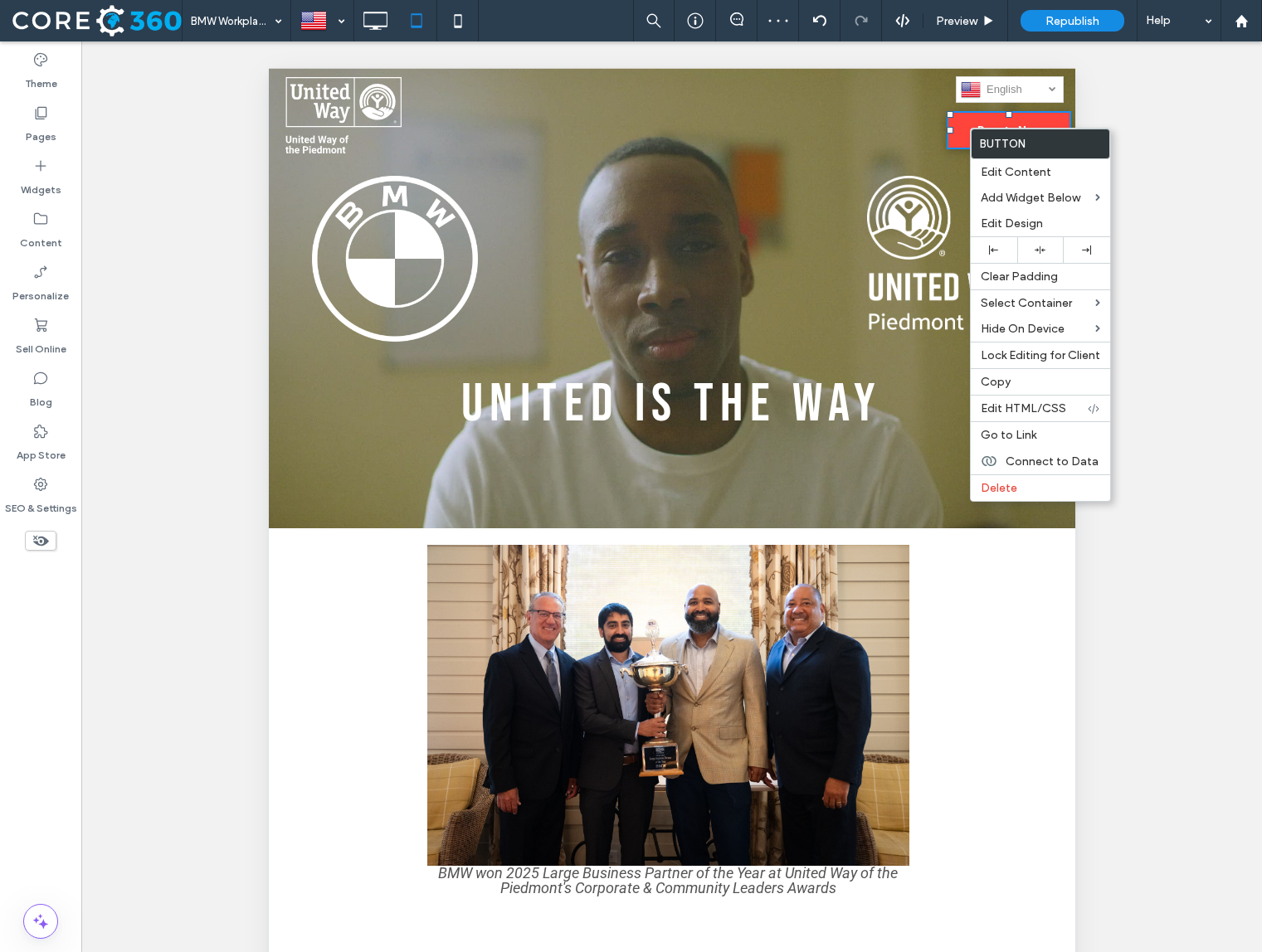
click at [873, 90] on div "English en العربية‎ ar Español es Deutsch de Українська uk русский ru Kiswahili…" at bounding box center [974, 113] width 201 height 90
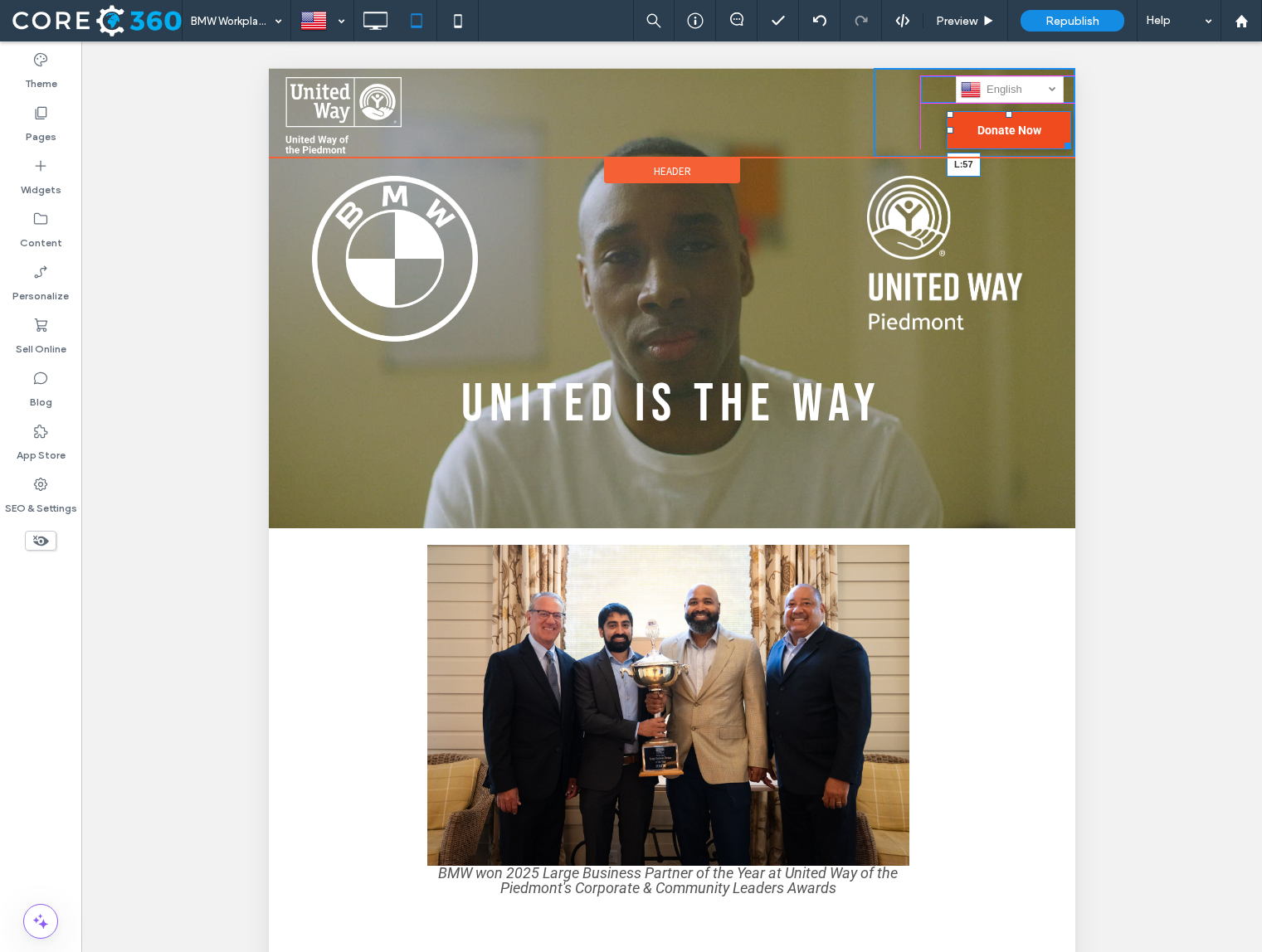
drag, startPoint x: 949, startPoint y: 131, endPoint x: 1194, endPoint y: 200, distance: 254.5
click at [946, 133] on div at bounding box center [949, 130] width 7 height 7
drag, startPoint x: 921, startPoint y: 91, endPoint x: 909, endPoint y: 92, distance: 12.0
click at [920, 92] on div "English en العربية‎ ar Español es Deutsch de Українська uk русский ru Kiswahili…" at bounding box center [1012, 90] width 184 height 27
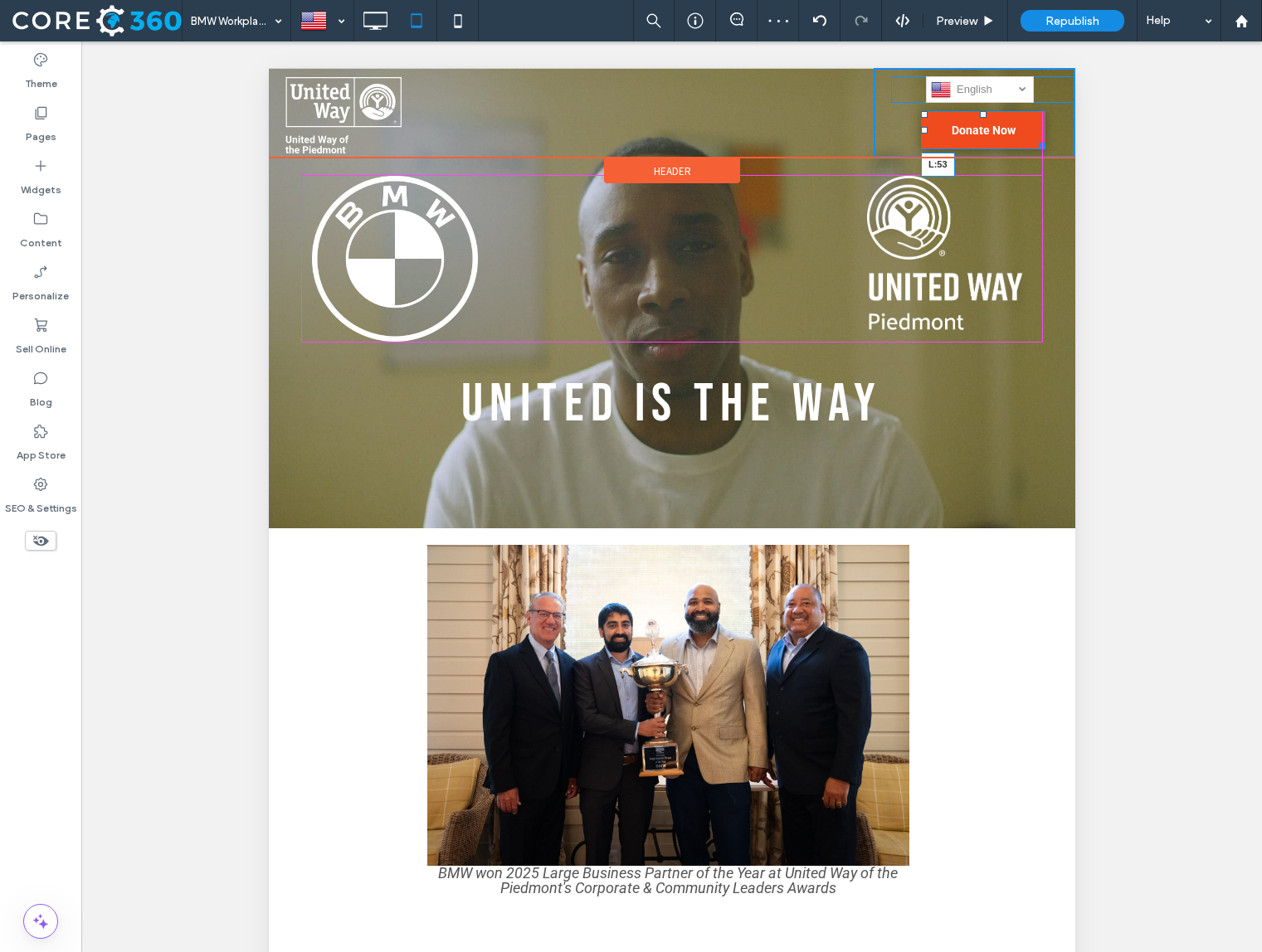
click at [922, 133] on div at bounding box center [923, 130] width 7 height 7
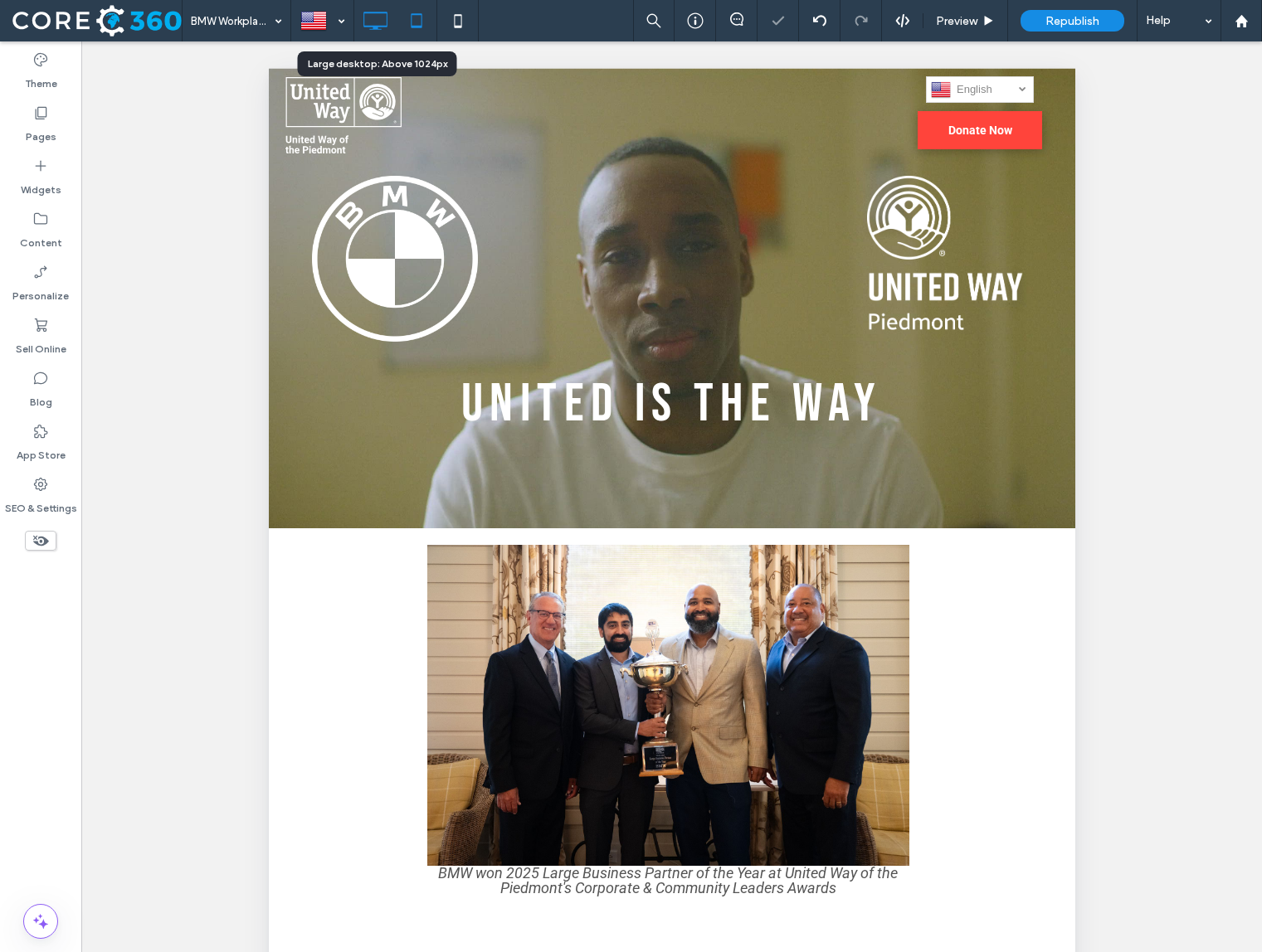
click at [376, 17] on icon at bounding box center [375, 20] width 33 height 33
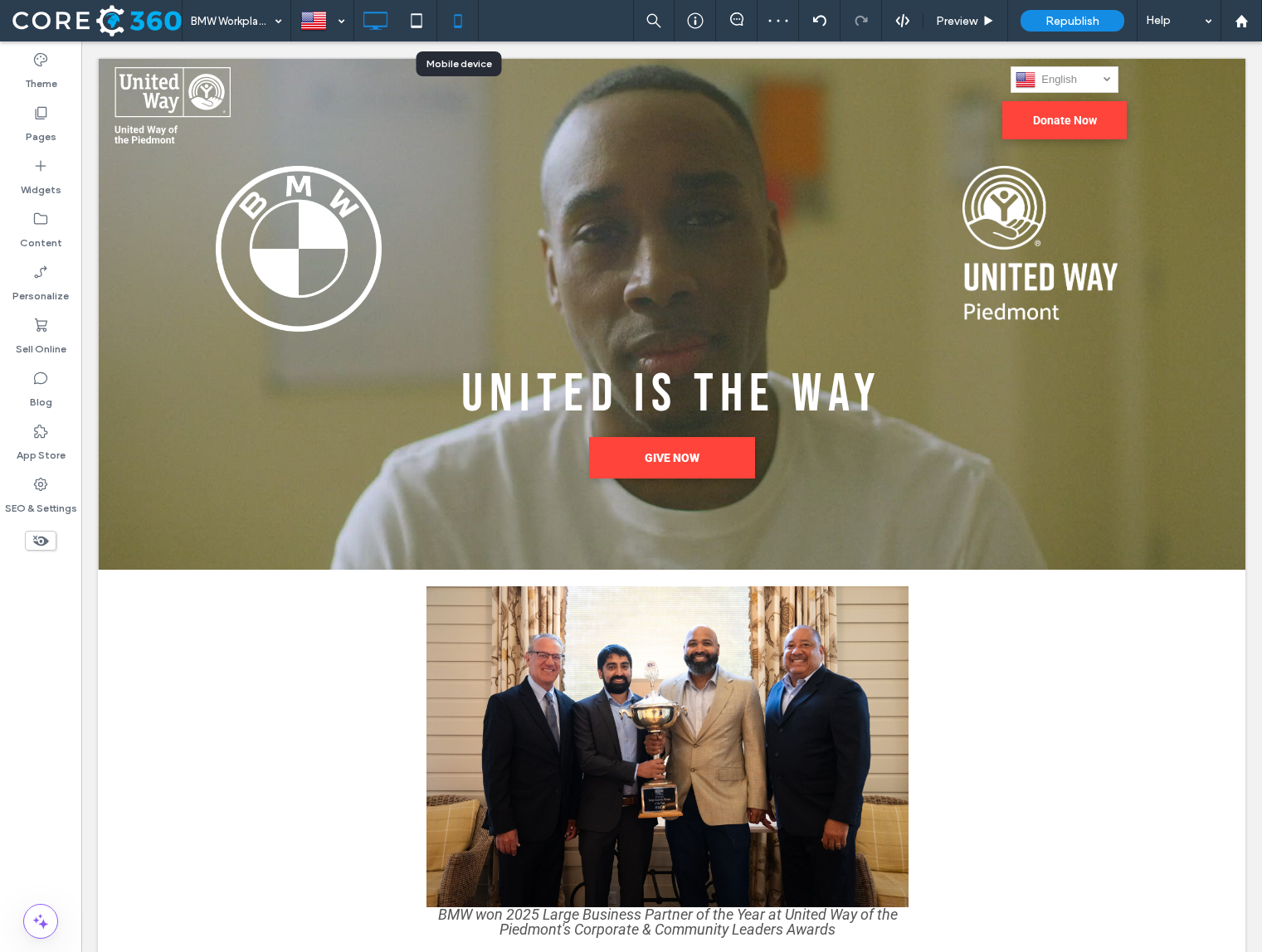
click at [472, 30] on icon at bounding box center [458, 20] width 33 height 33
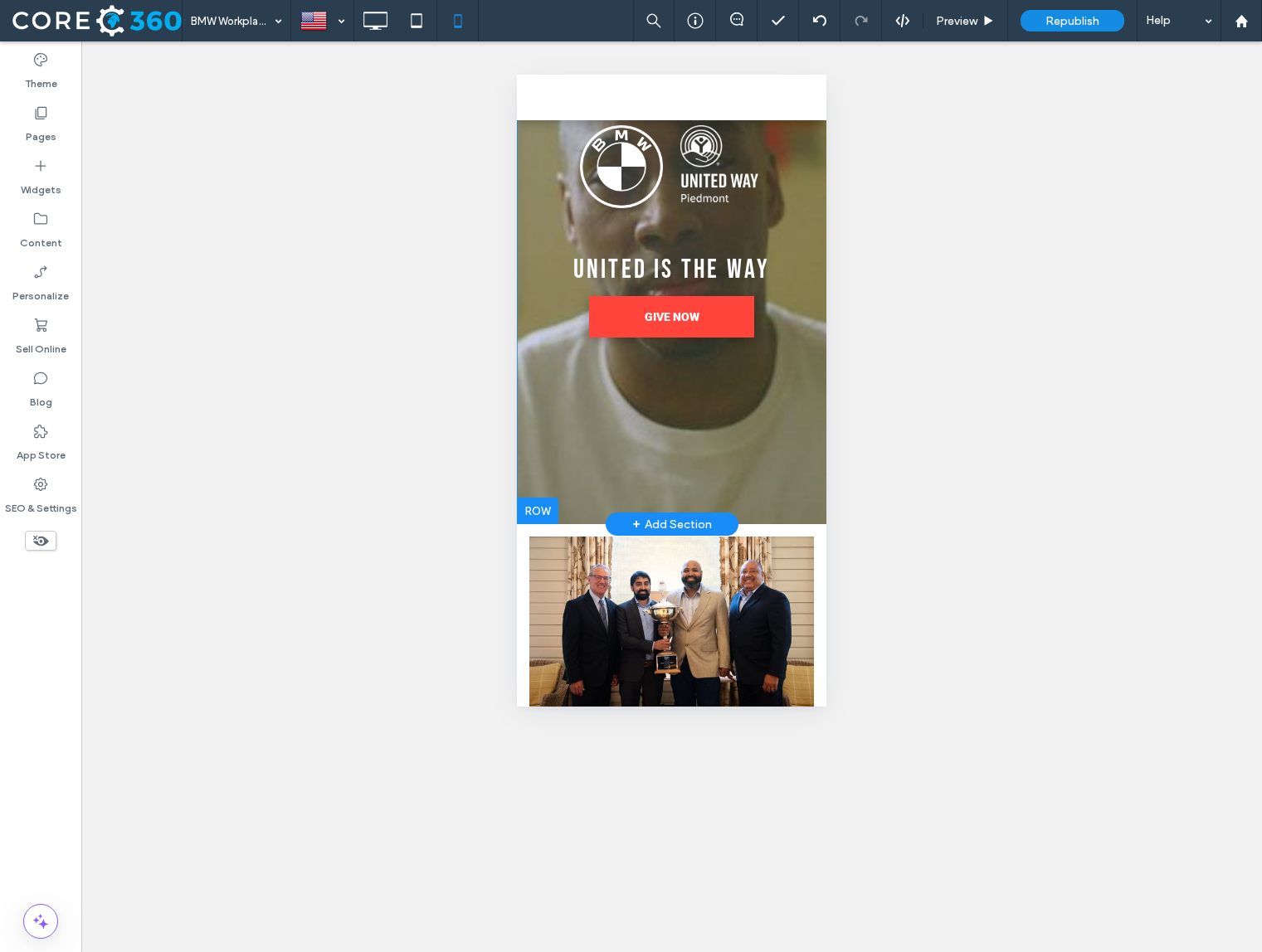
scroll to position [231, 0]
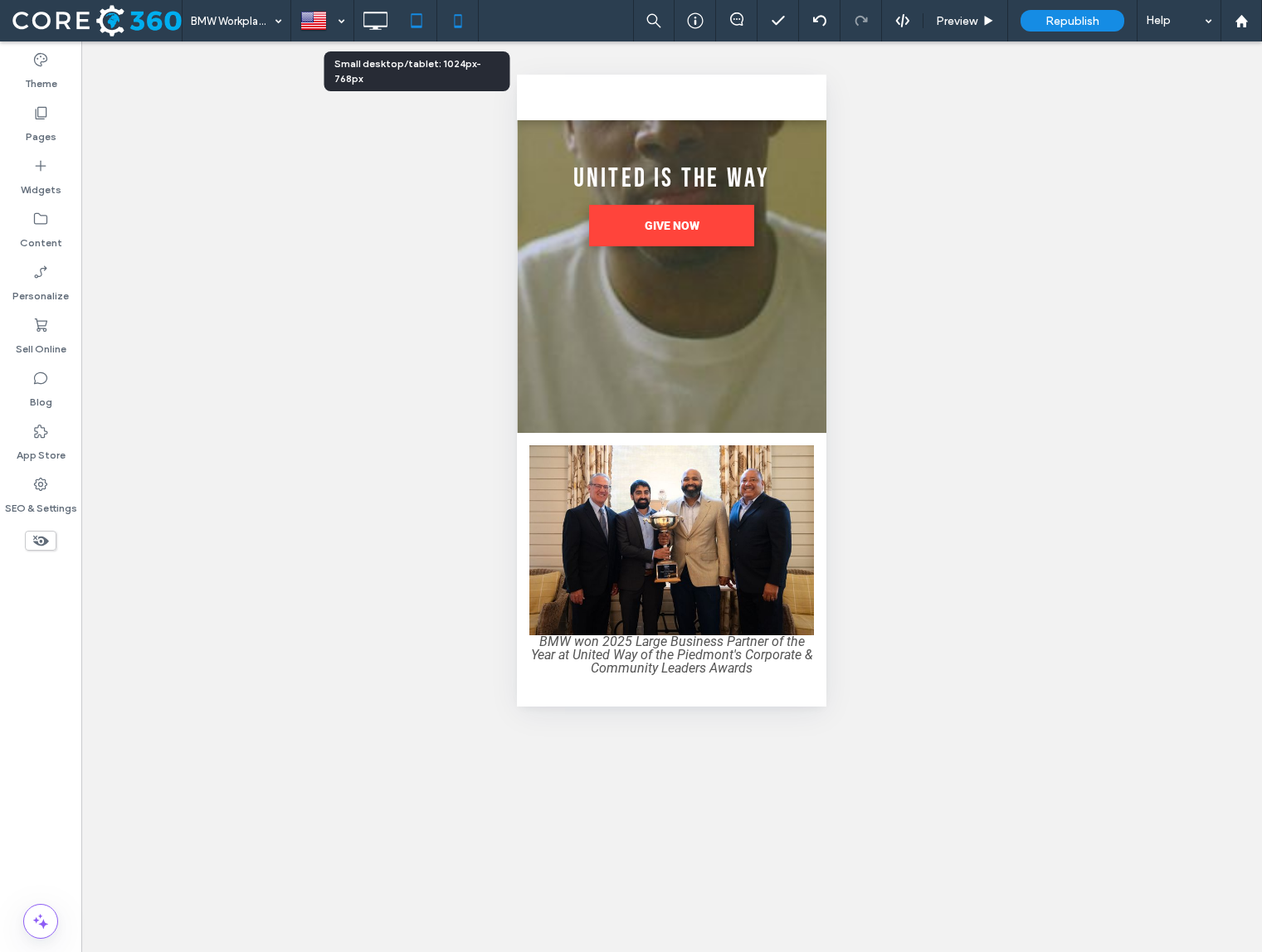
click at [425, 24] on icon at bounding box center [416, 20] width 33 height 33
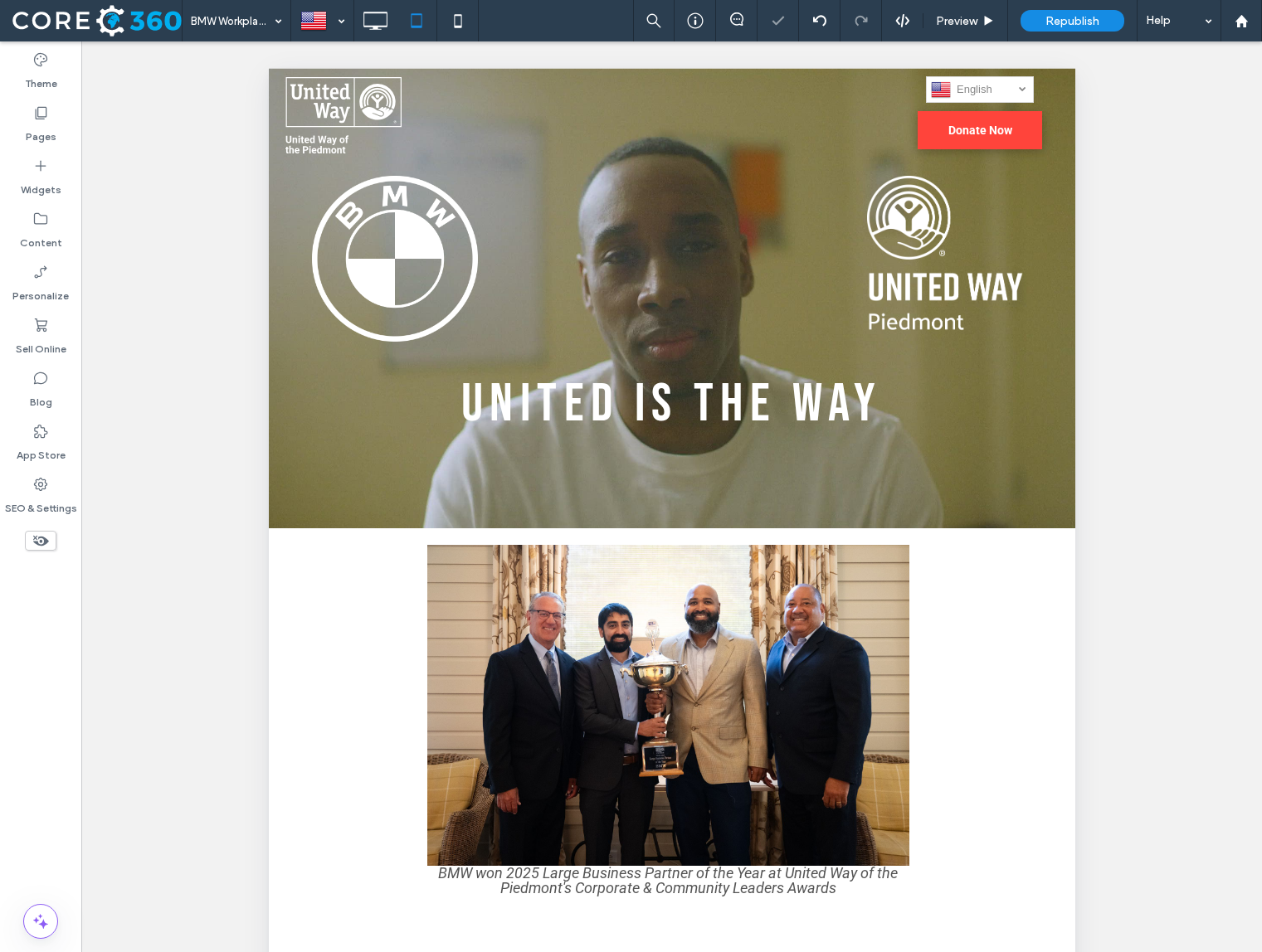
scroll to position [0, 0]
click at [294, 86] on div at bounding box center [289, 81] width 42 height 27
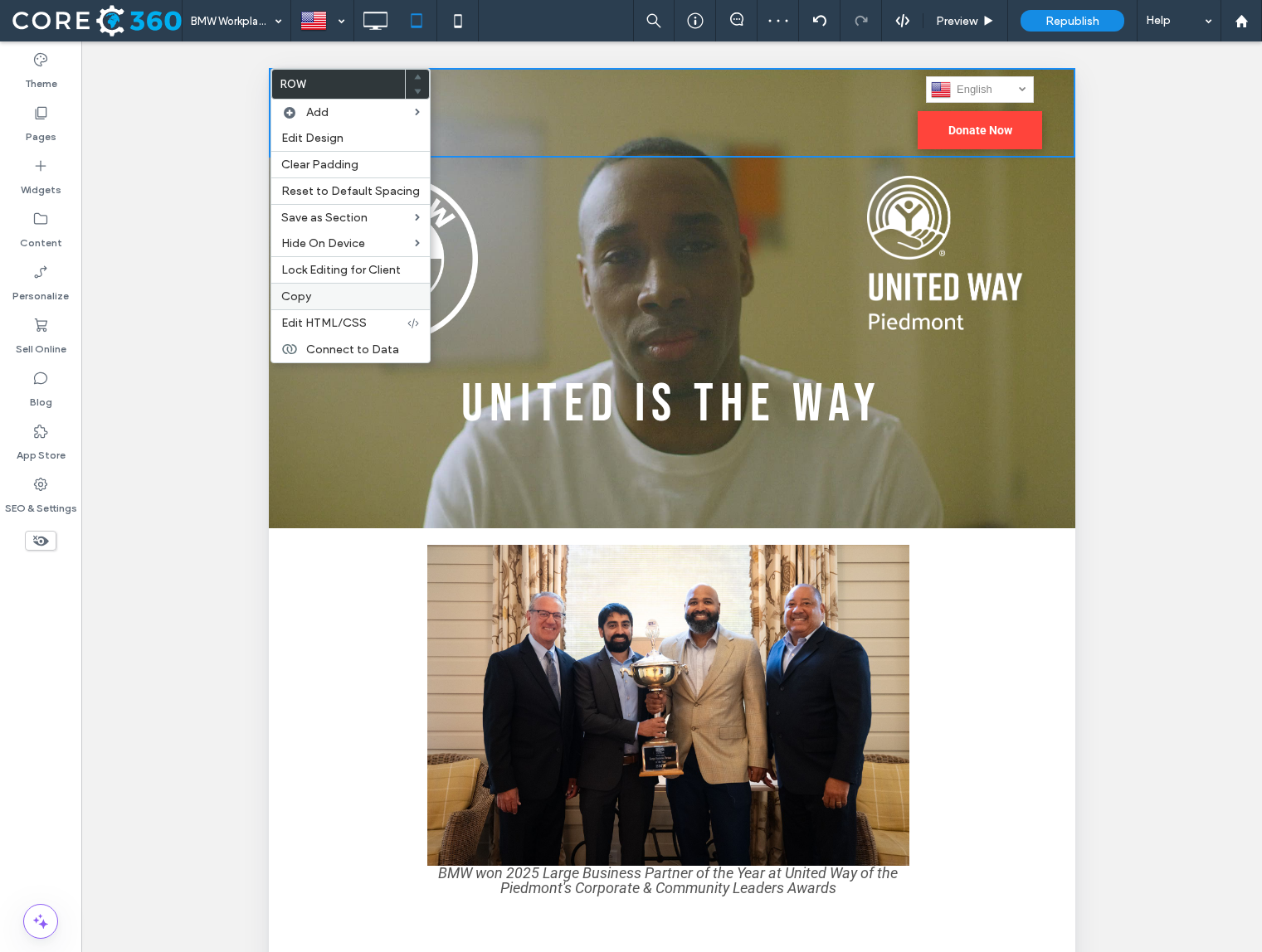
click at [329, 287] on div "Copy" at bounding box center [350, 296] width 158 height 27
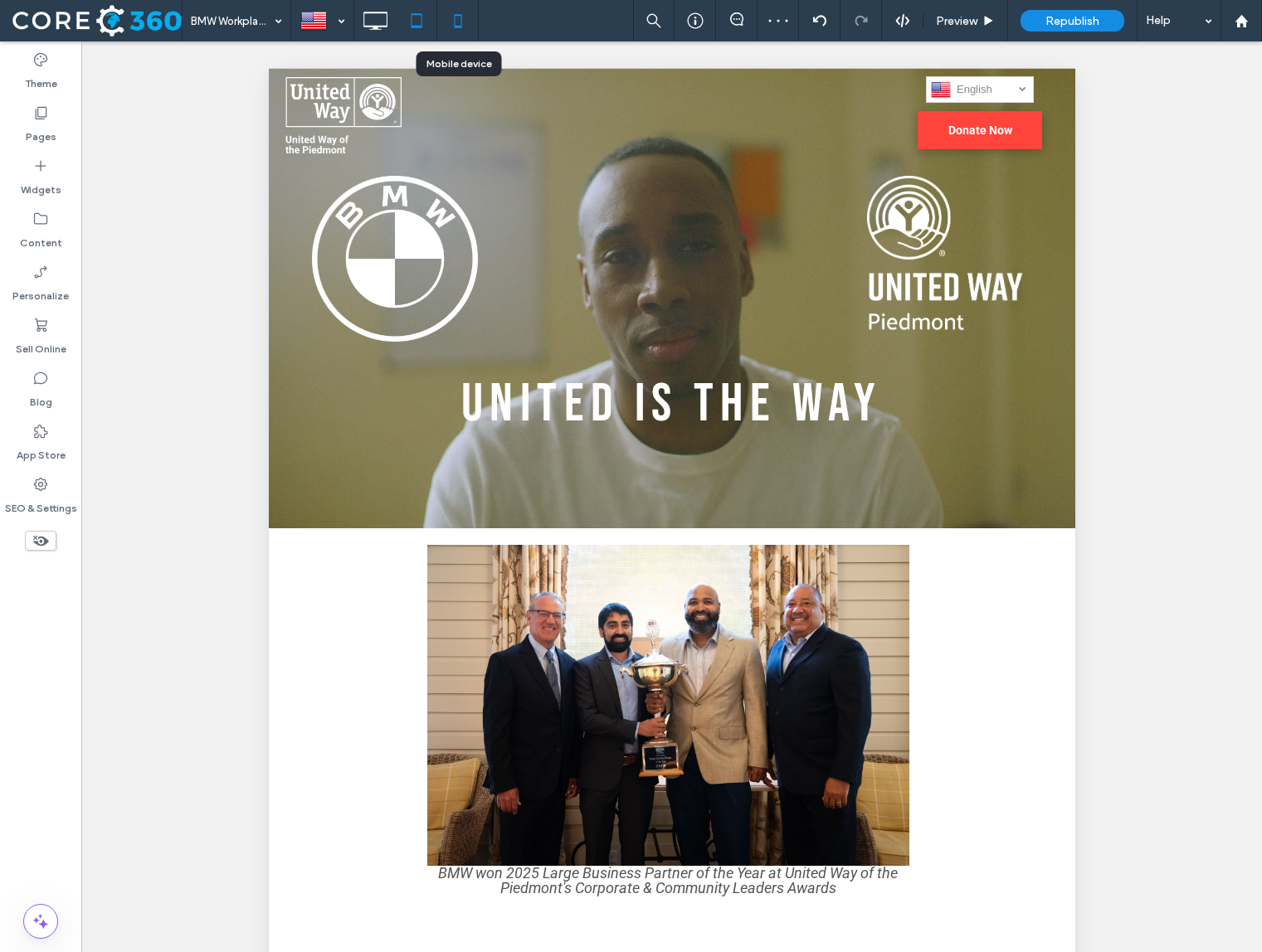
click at [456, 17] on icon at bounding box center [458, 20] width 33 height 33
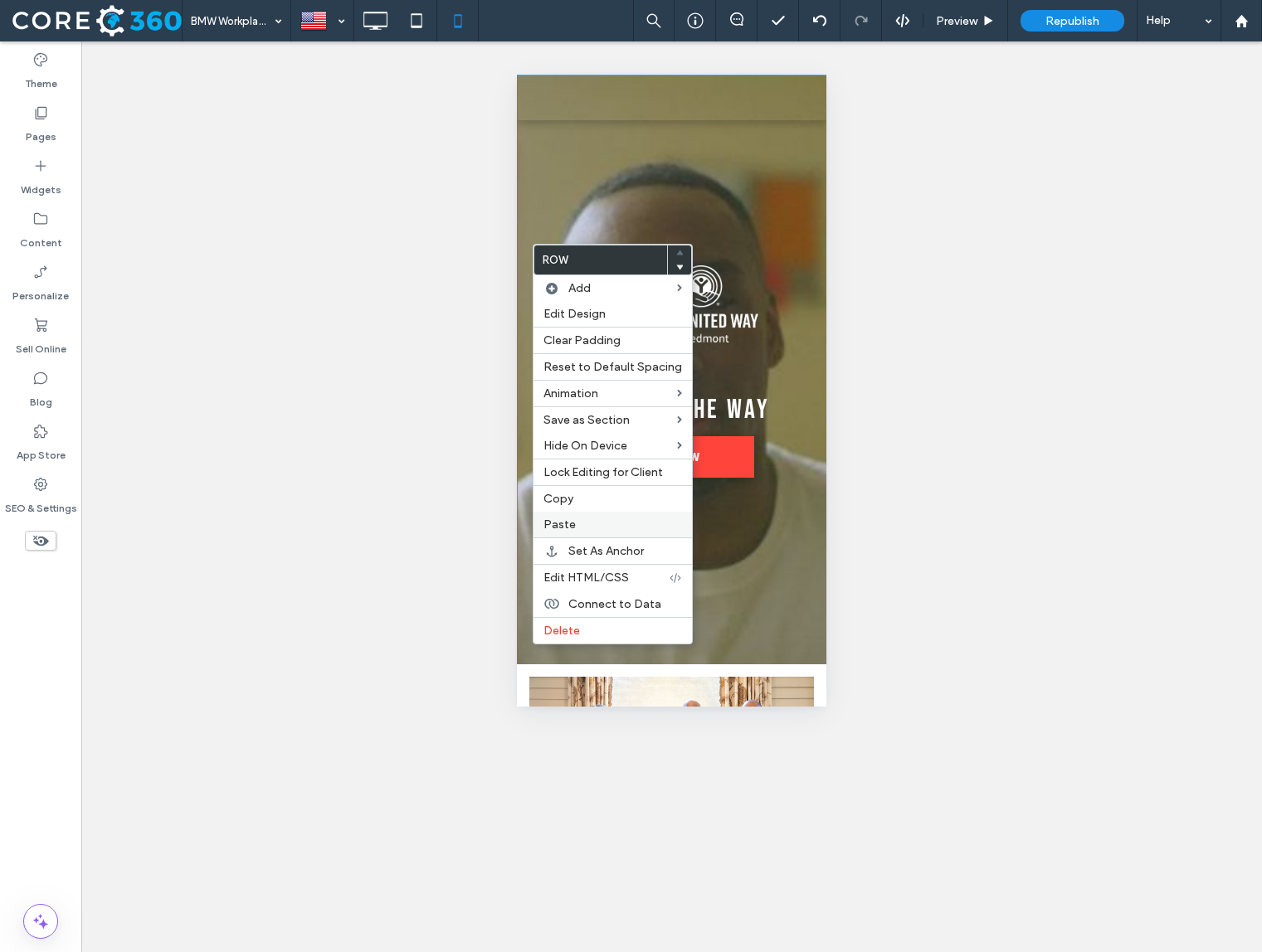
click at [582, 522] on label "Paste" at bounding box center [612, 524] width 139 height 14
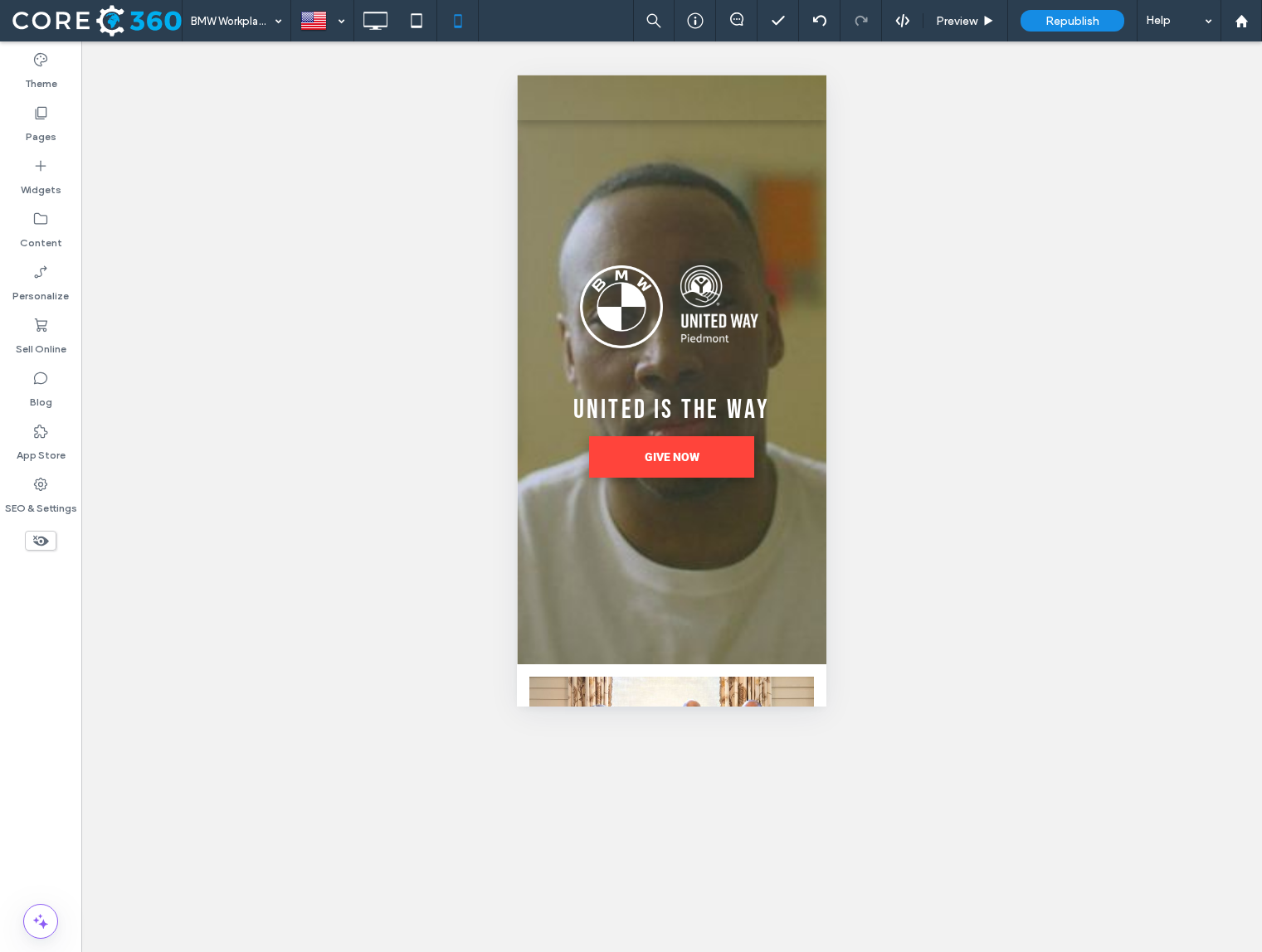
click at [48, 544] on icon at bounding box center [41, 540] width 18 height 18
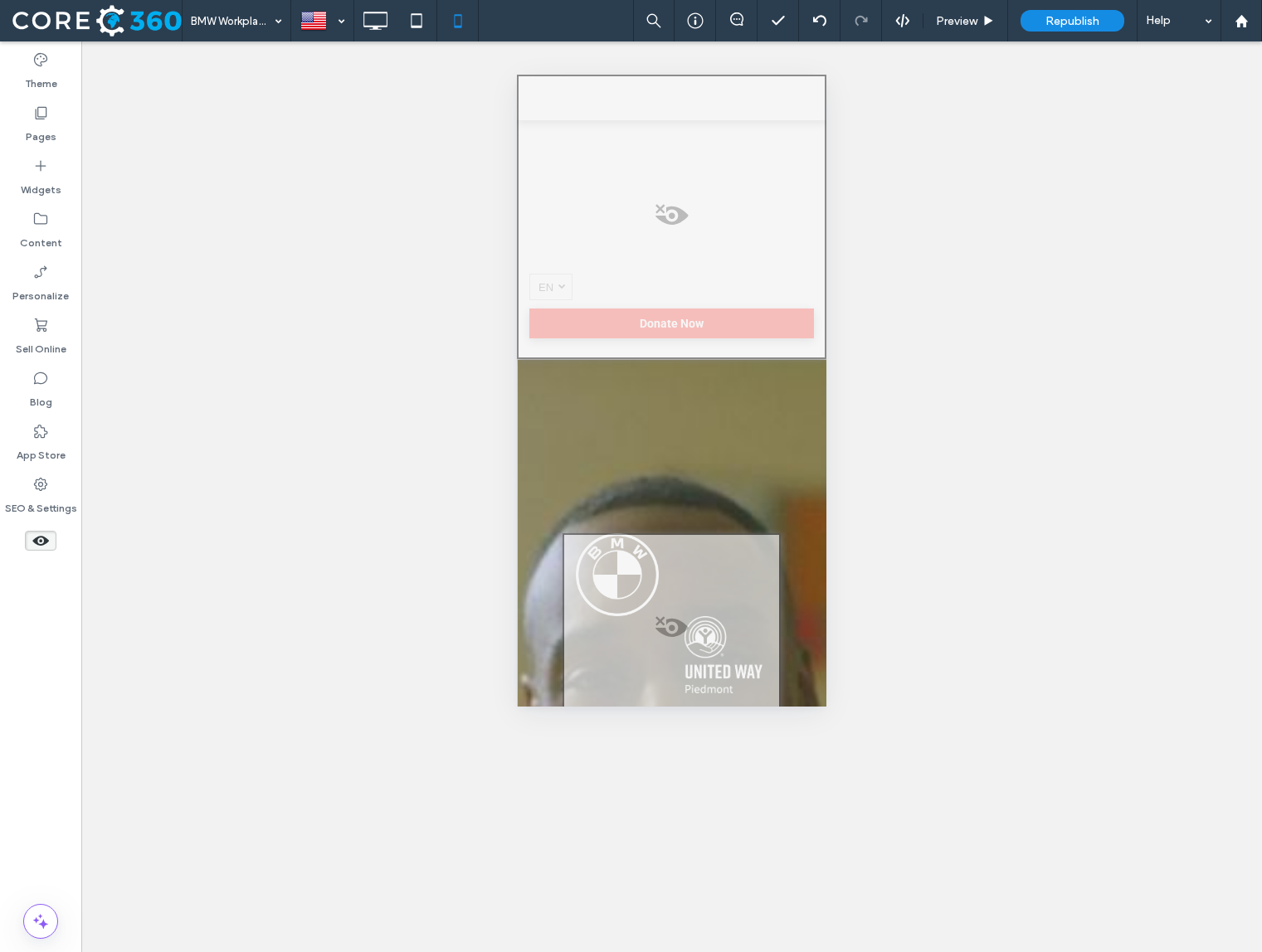
click at [675, 212] on span at bounding box center [671, 219] width 306 height 33
click at [693, 230] on button "Yes" at bounding box center [699, 233] width 52 height 21
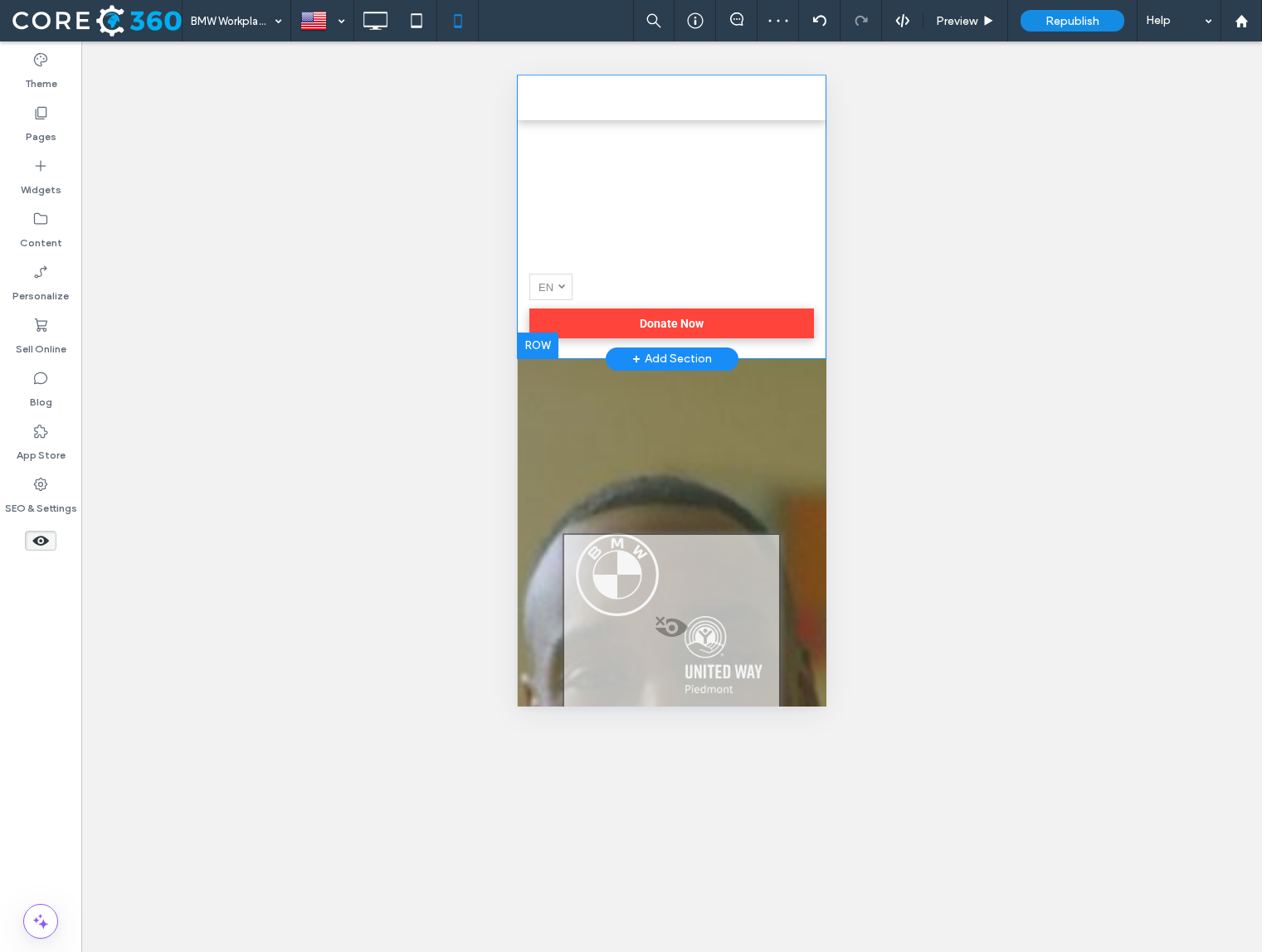
click at [541, 344] on div at bounding box center [537, 346] width 42 height 27
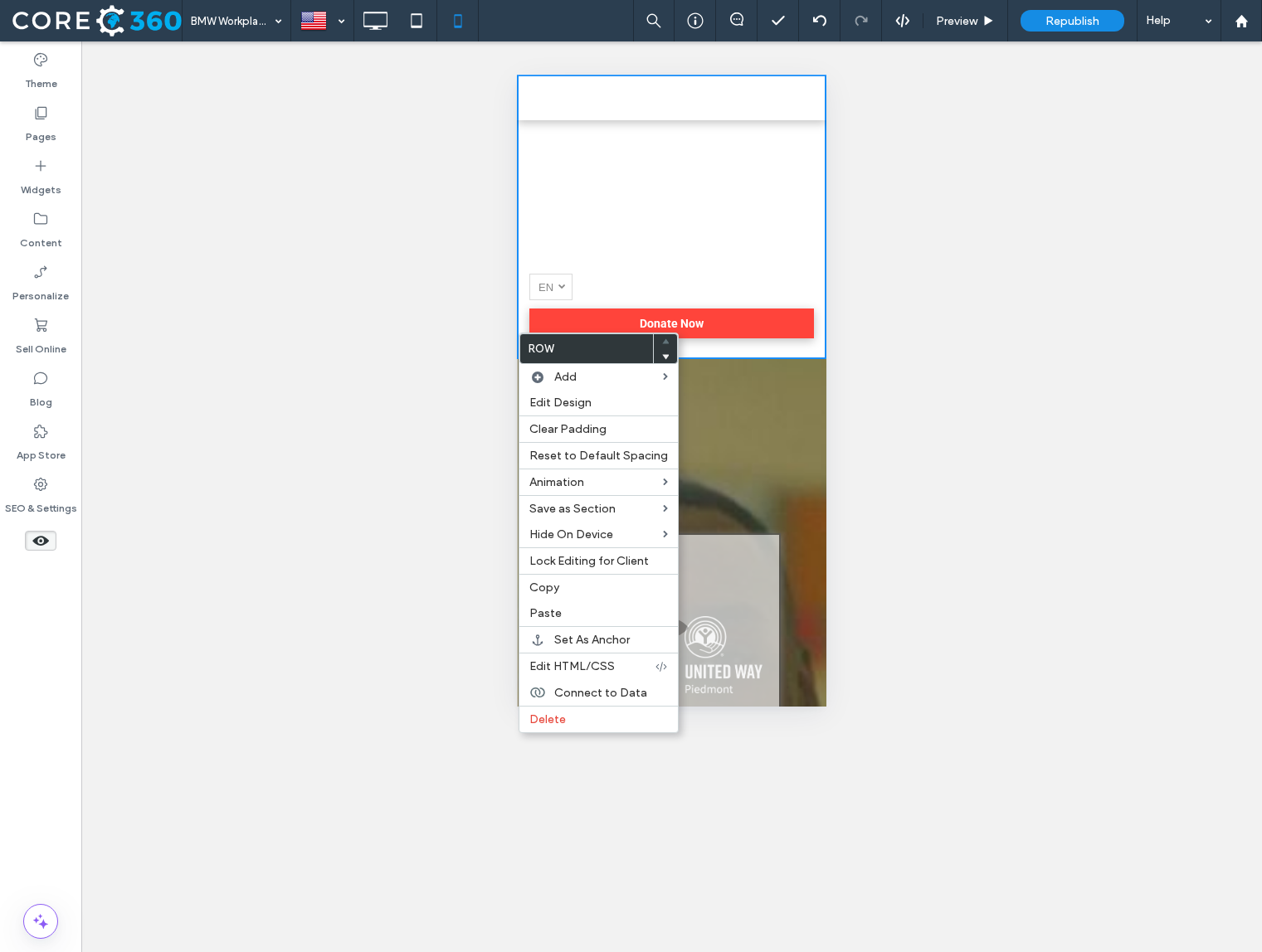
click at [665, 261] on img at bounding box center [671, 179] width 284 height 186
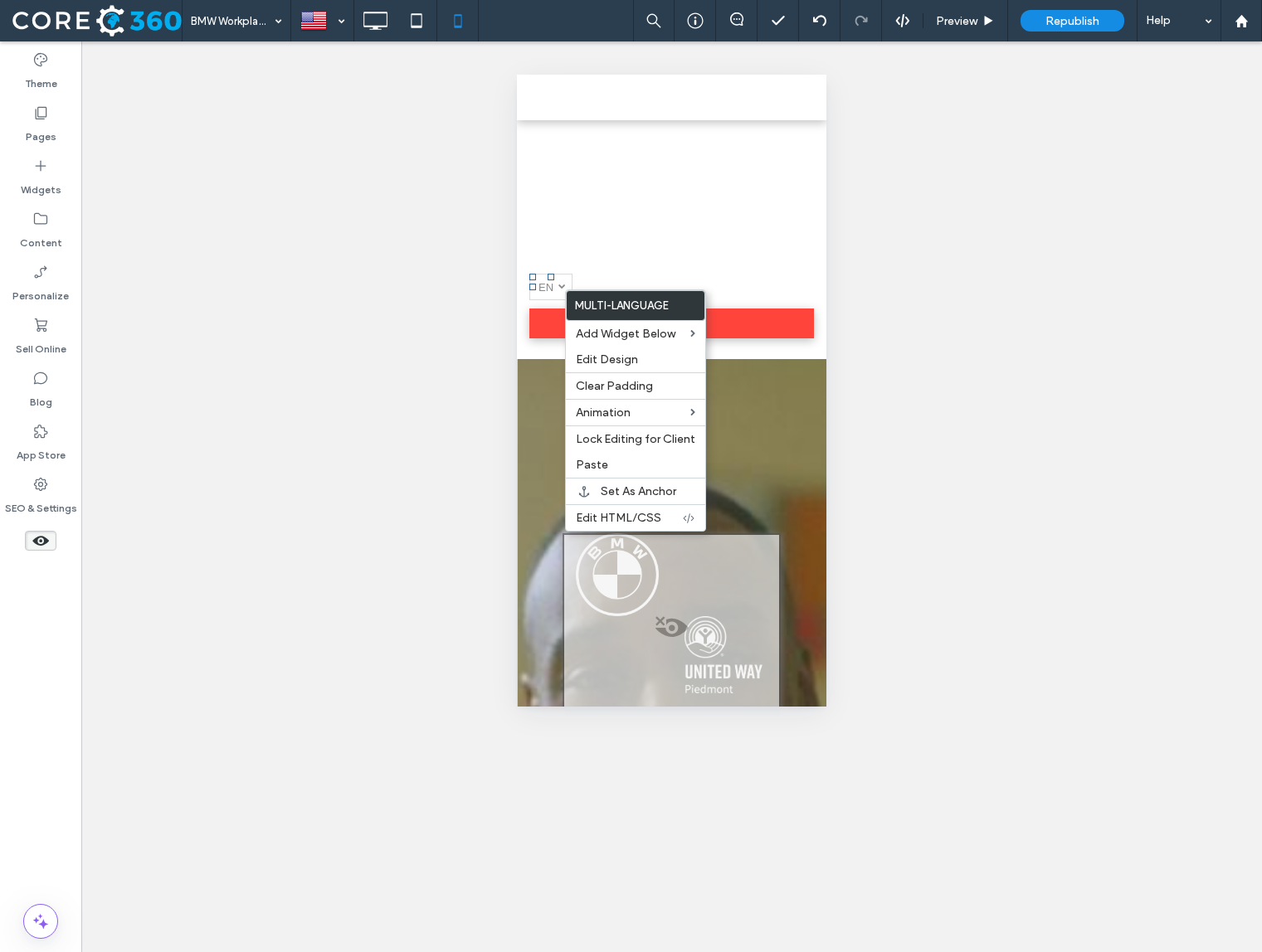
click at [607, 241] on img at bounding box center [671, 179] width 284 height 186
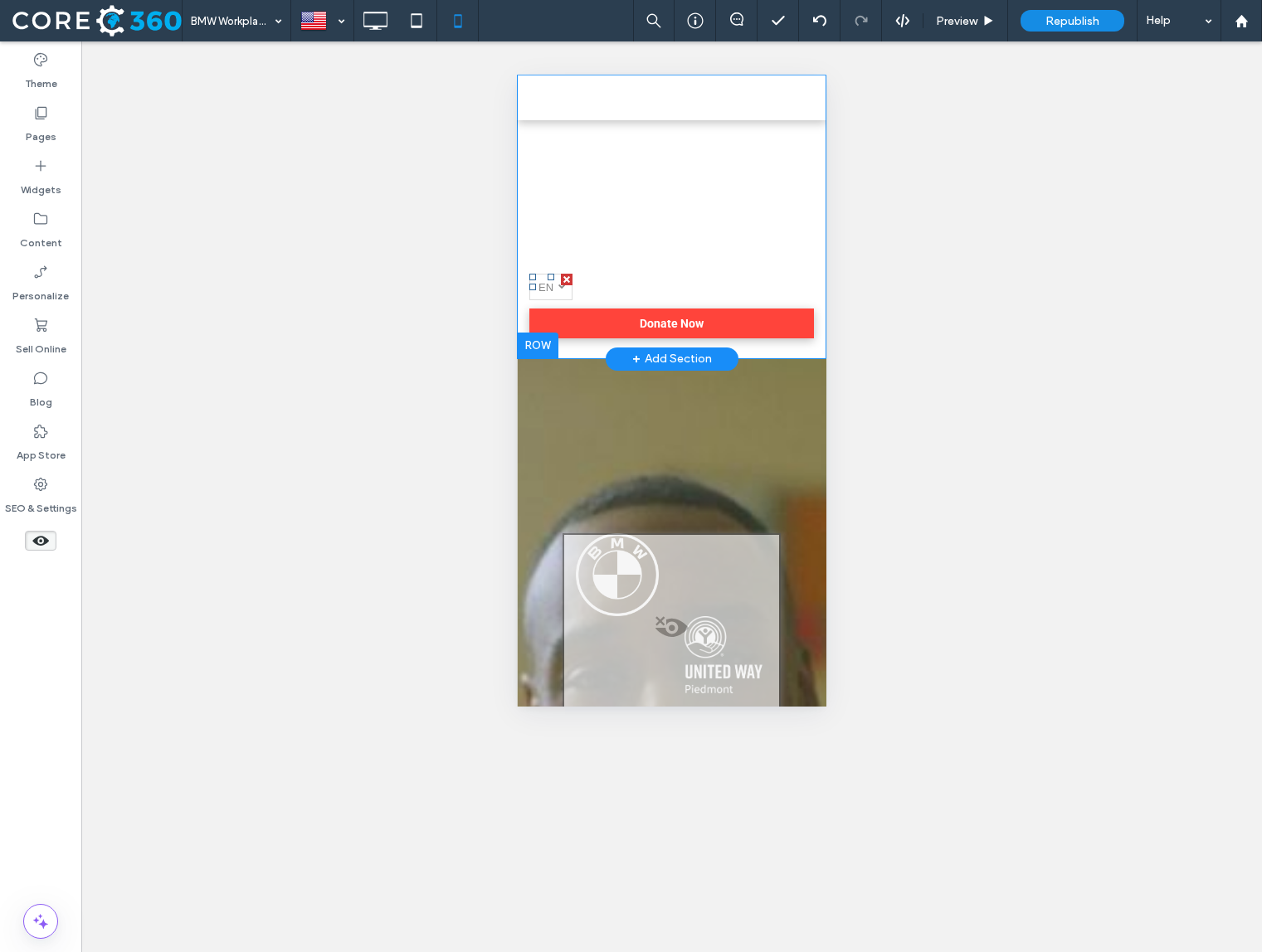
click at [566, 280] on div at bounding box center [567, 280] width 12 height 12
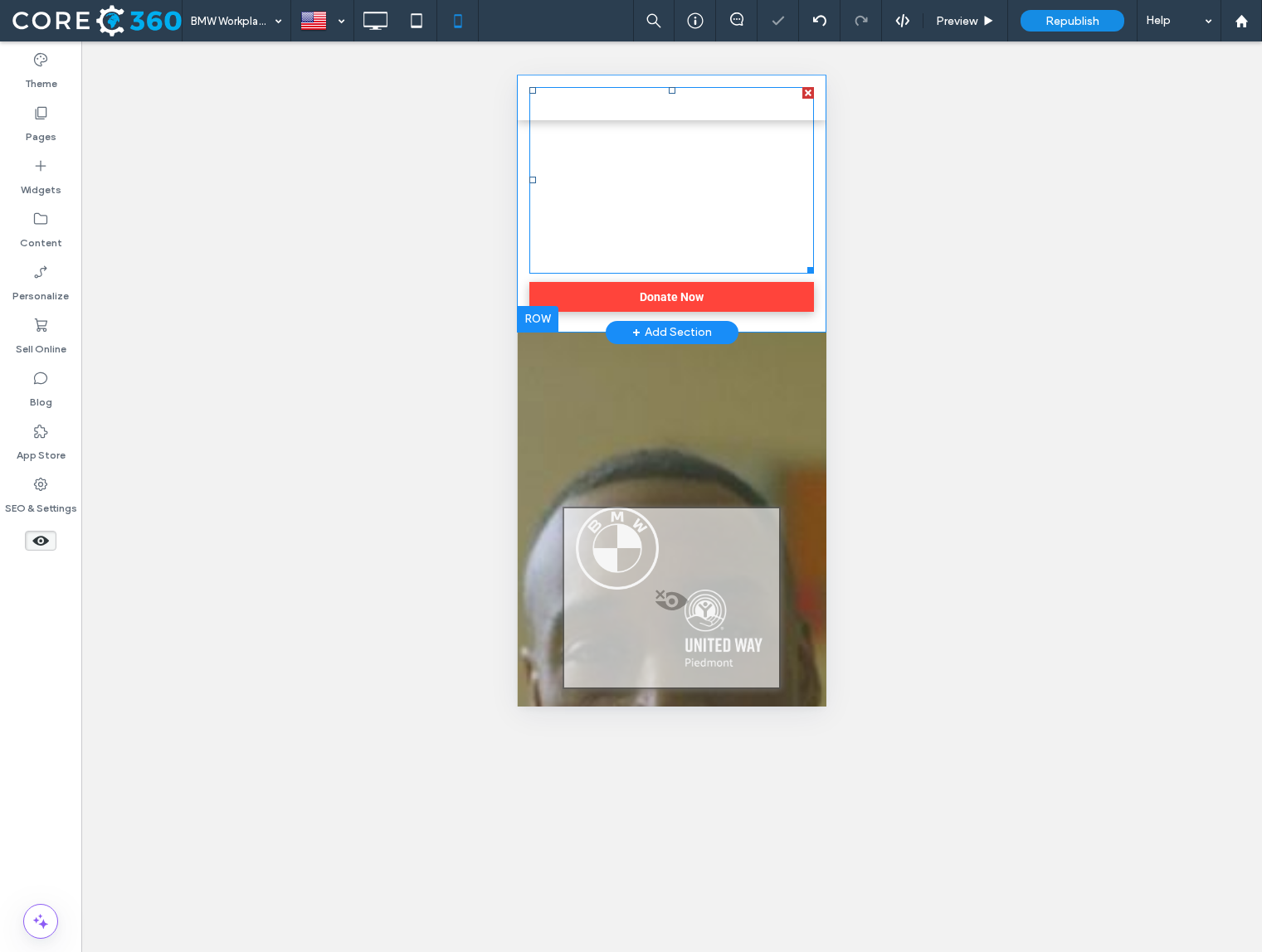
click at [738, 190] on img at bounding box center [671, 179] width 284 height 186
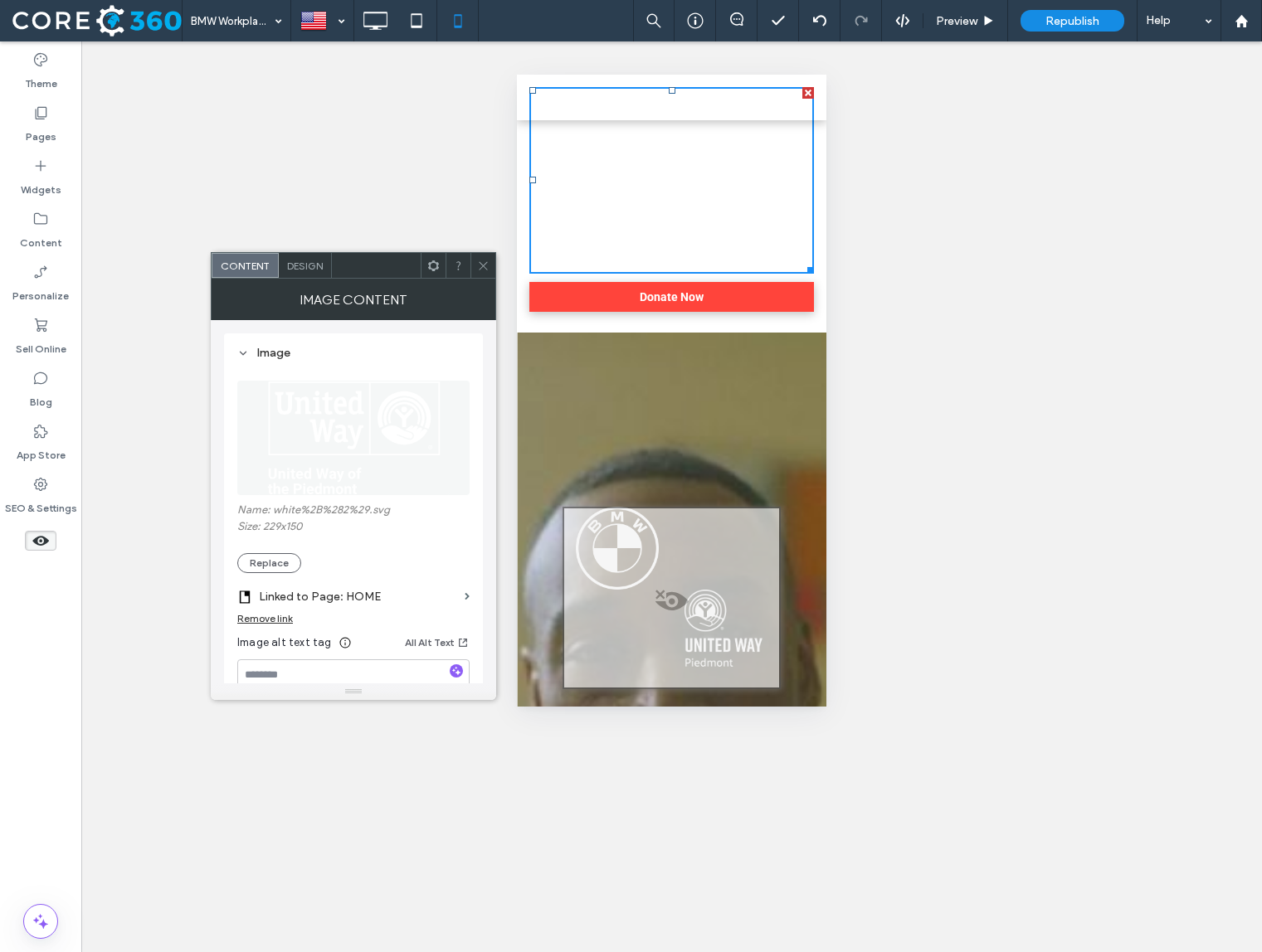
click at [487, 272] on span at bounding box center [483, 265] width 12 height 25
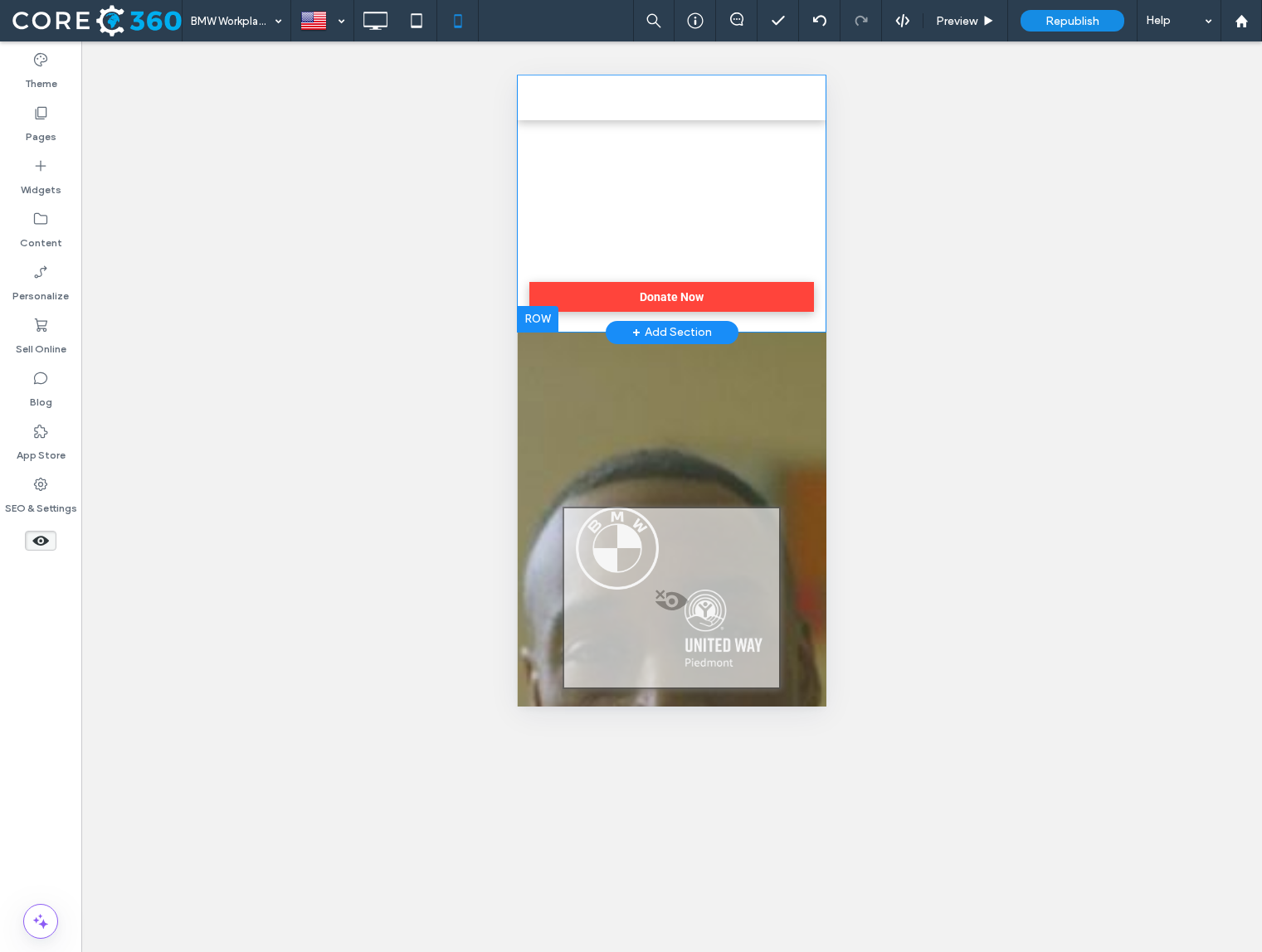
click at [536, 316] on div at bounding box center [537, 319] width 42 height 27
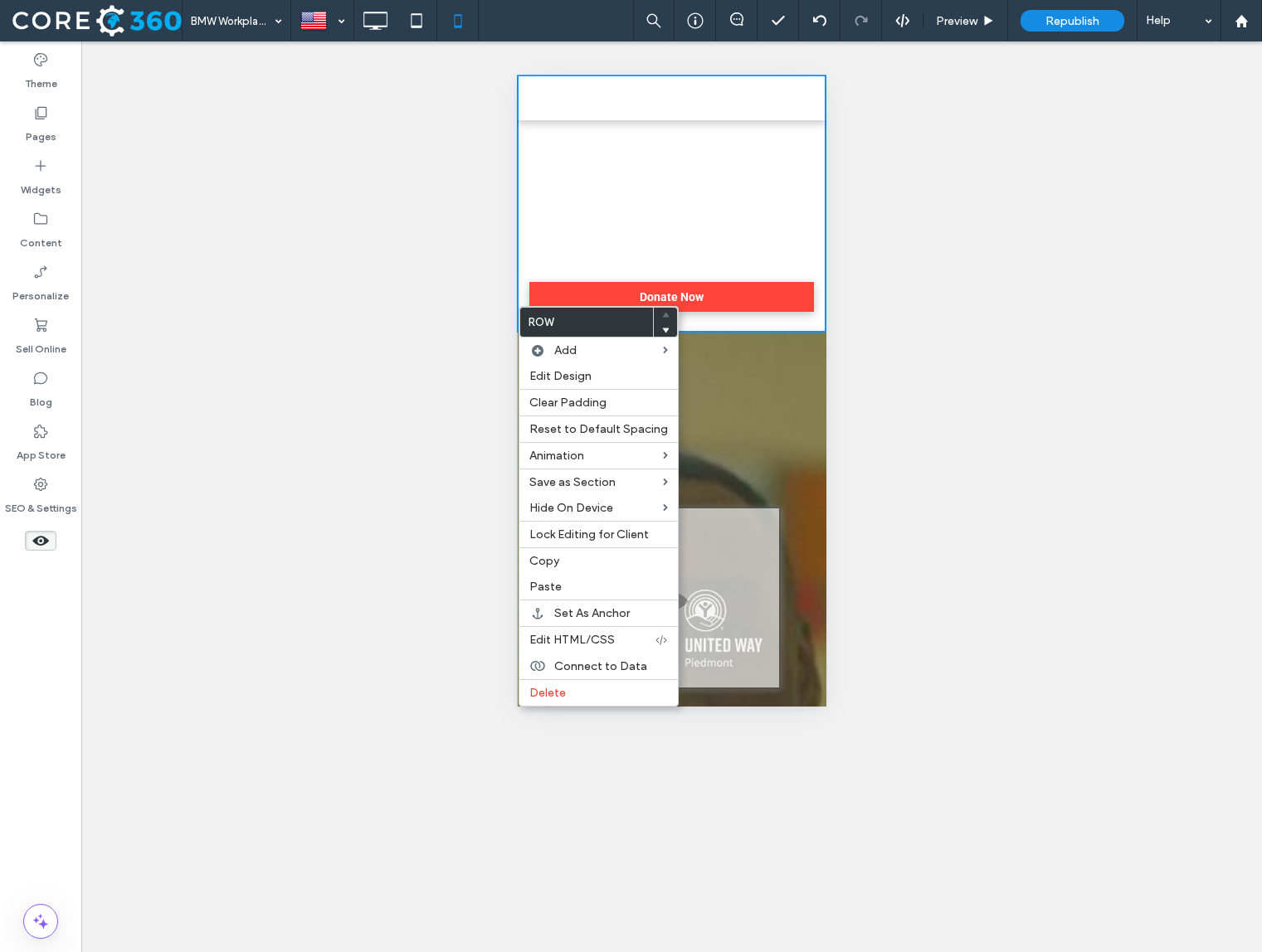
click at [612, 221] on img at bounding box center [671, 179] width 284 height 186
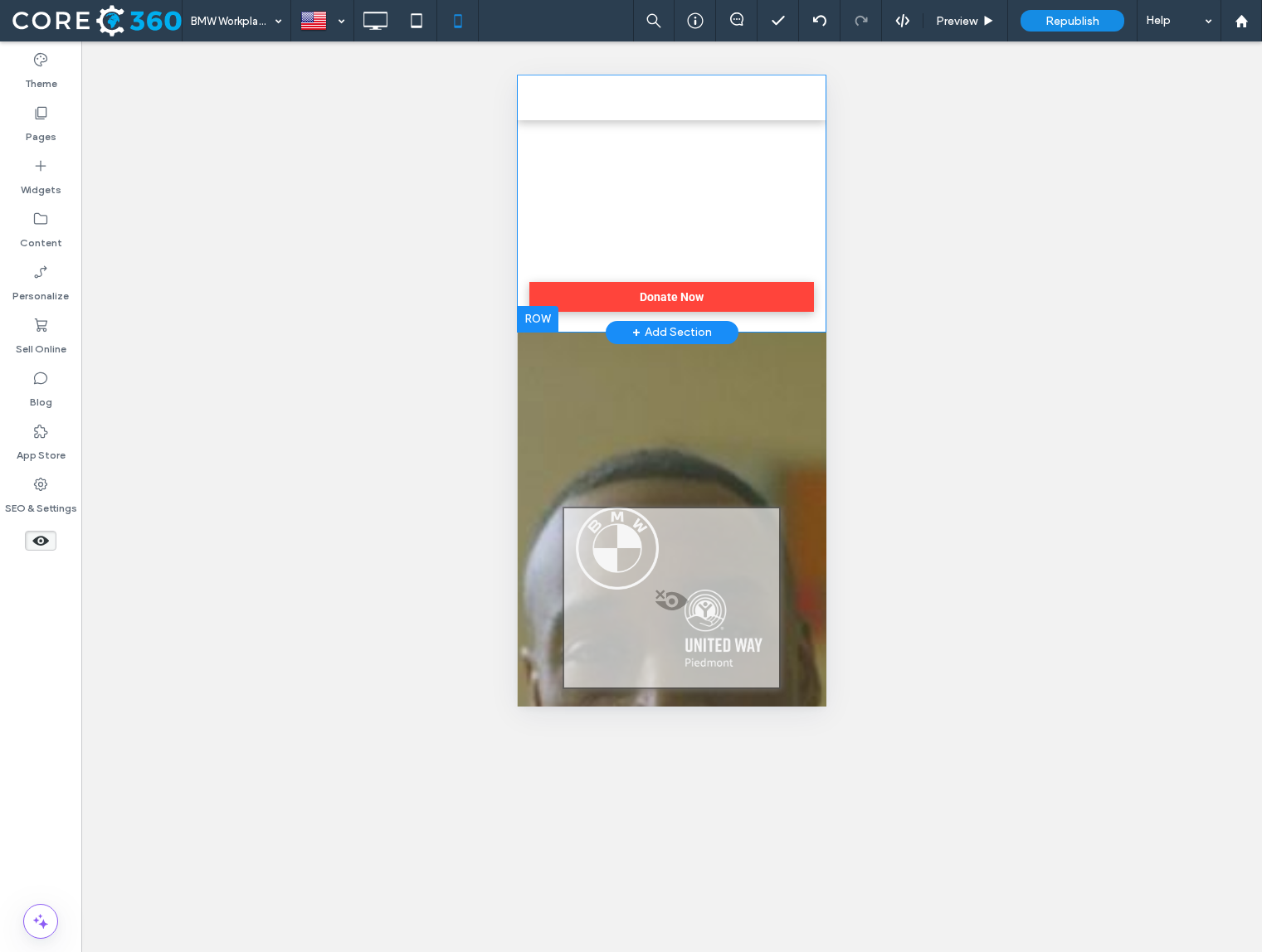
click at [523, 216] on div "Click To Paste Click To Paste" at bounding box center [671, 179] width 309 height 186
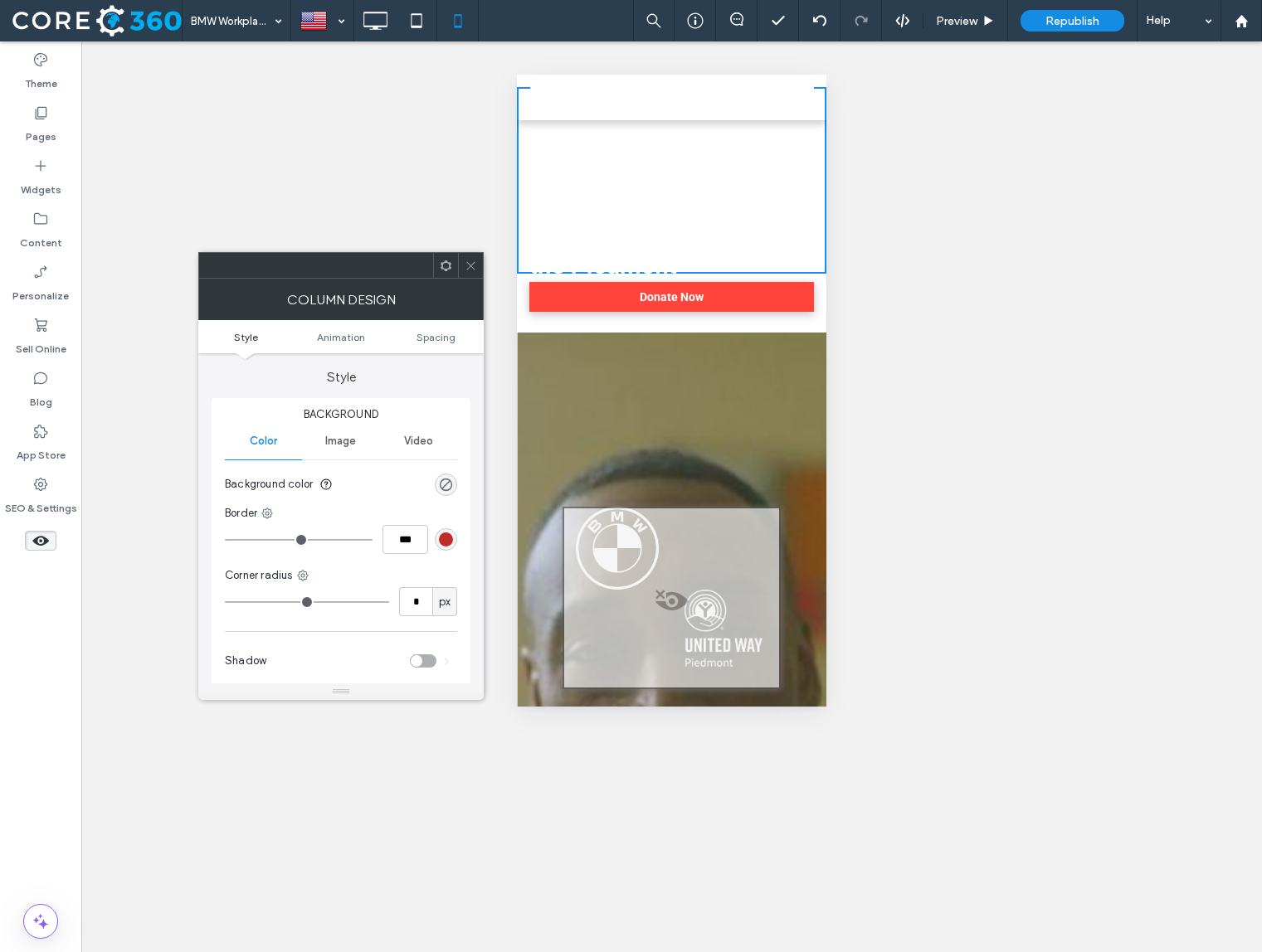
click at [463, 262] on div at bounding box center [470, 265] width 25 height 25
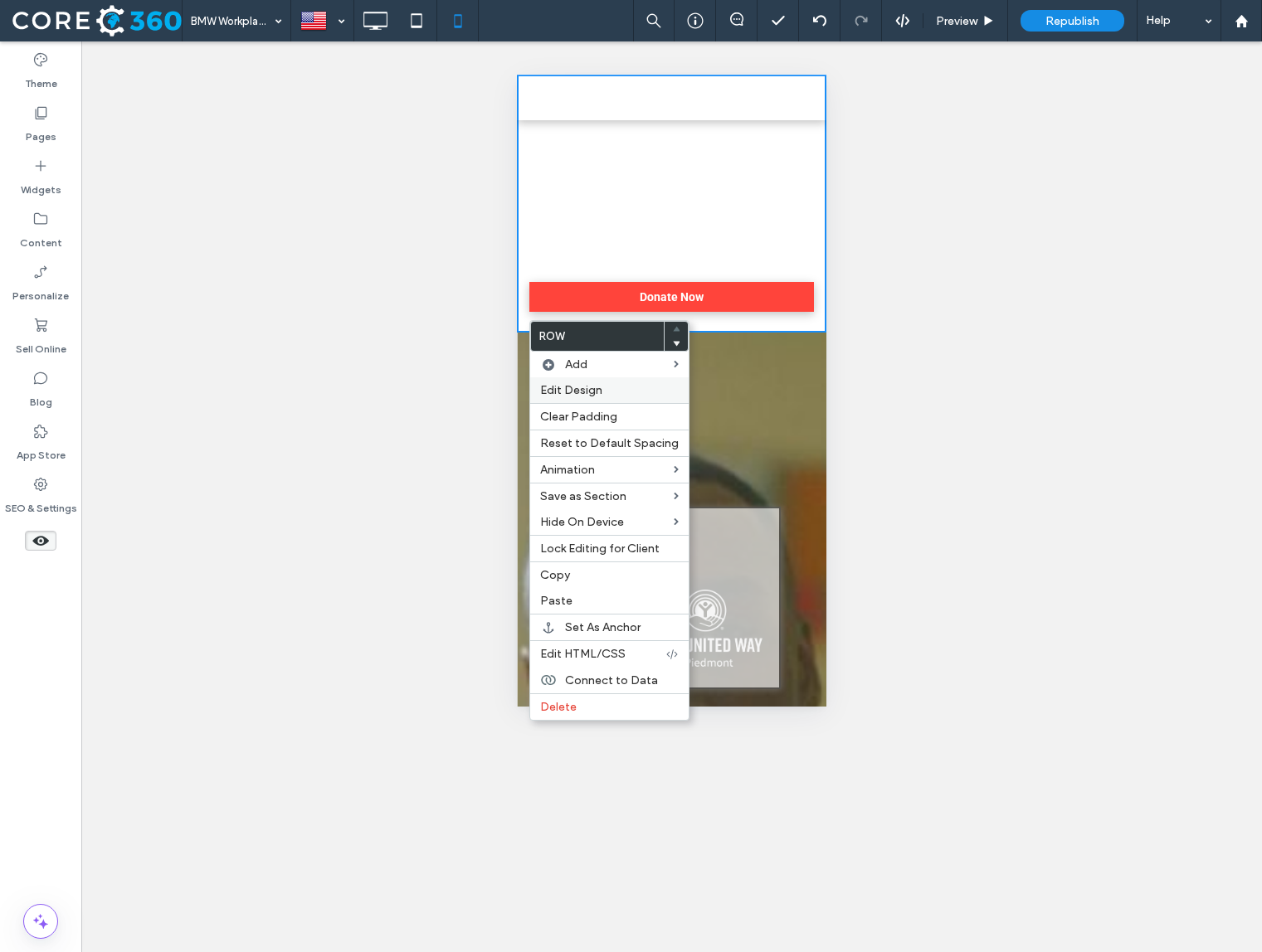
click at [570, 391] on span "Edit Design" at bounding box center [571, 390] width 62 height 14
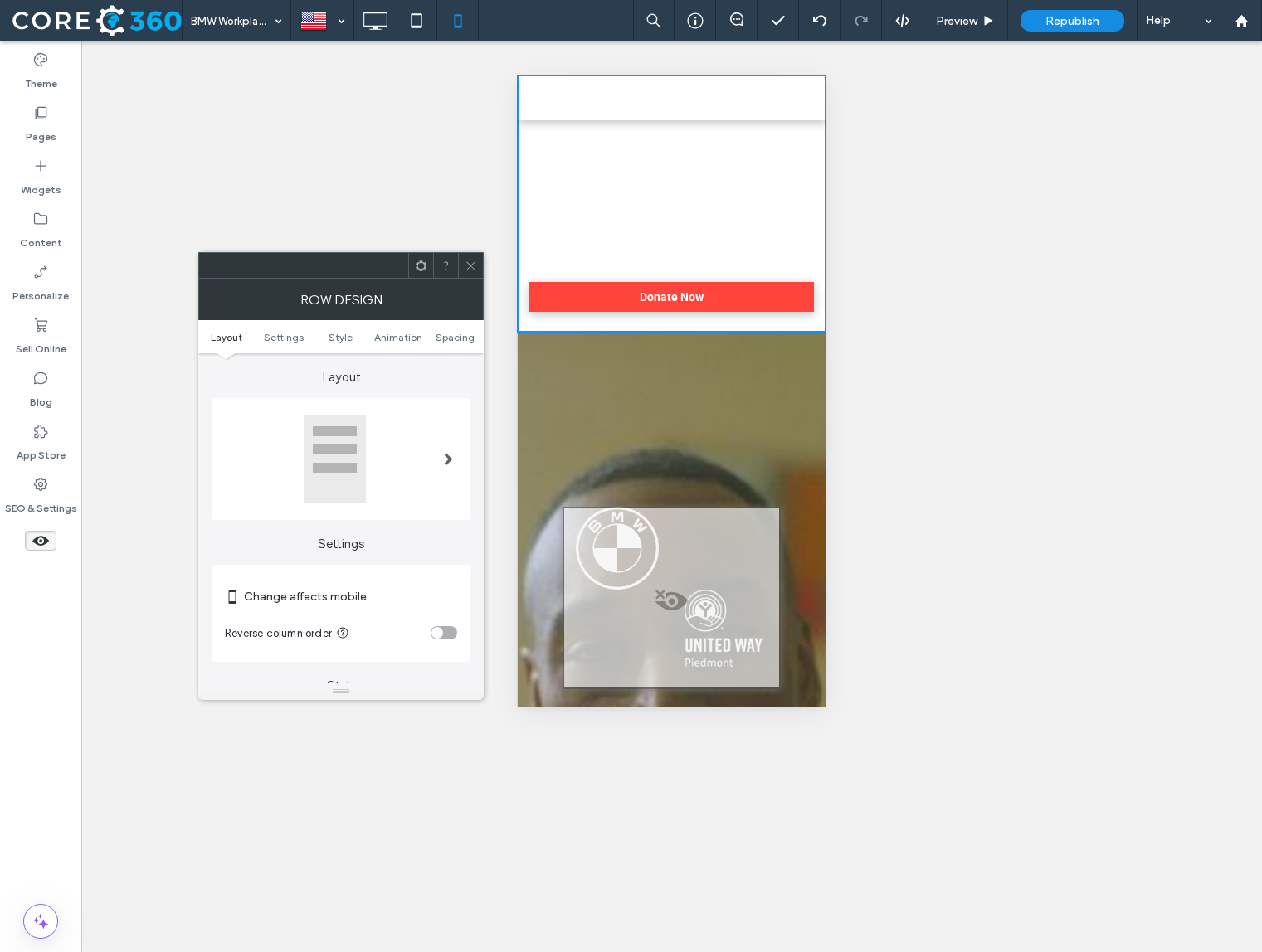
click at [412, 436] on div at bounding box center [341, 459] width 232 height 89
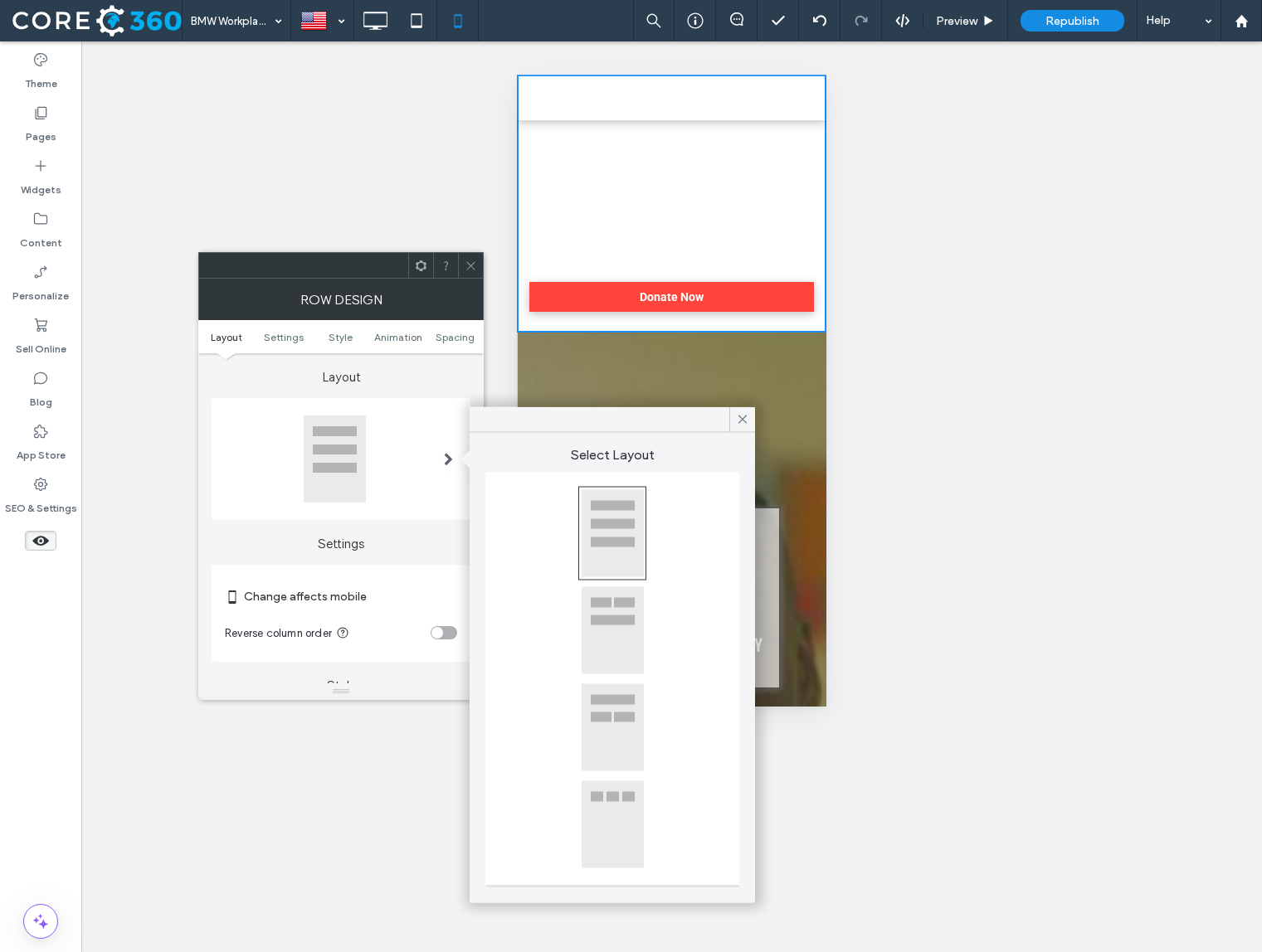
click at [611, 796] on div at bounding box center [612, 824] width 63 height 89
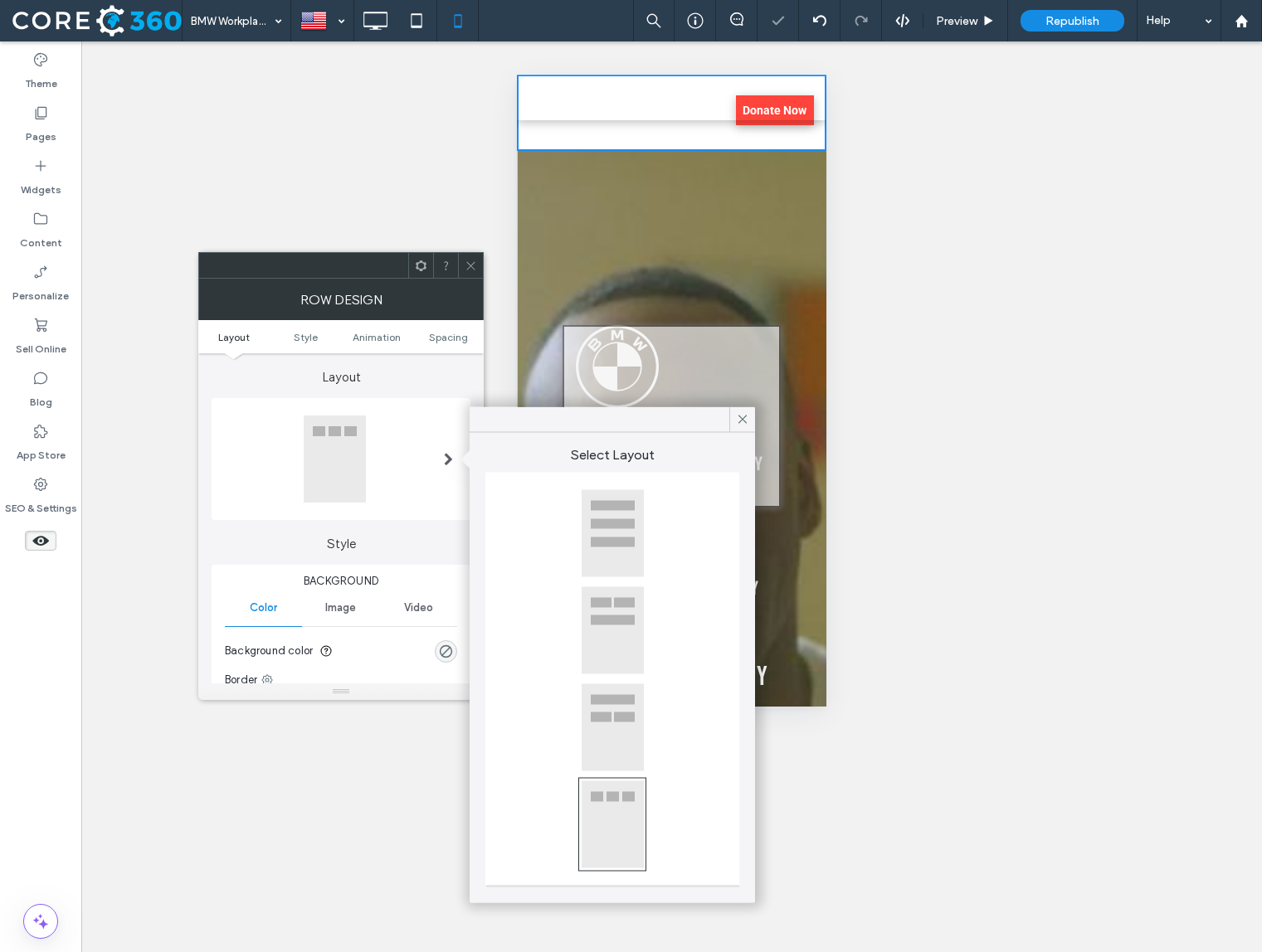
click at [611, 806] on div at bounding box center [612, 824] width 63 height 89
click at [740, 425] on icon at bounding box center [742, 420] width 15 height 15
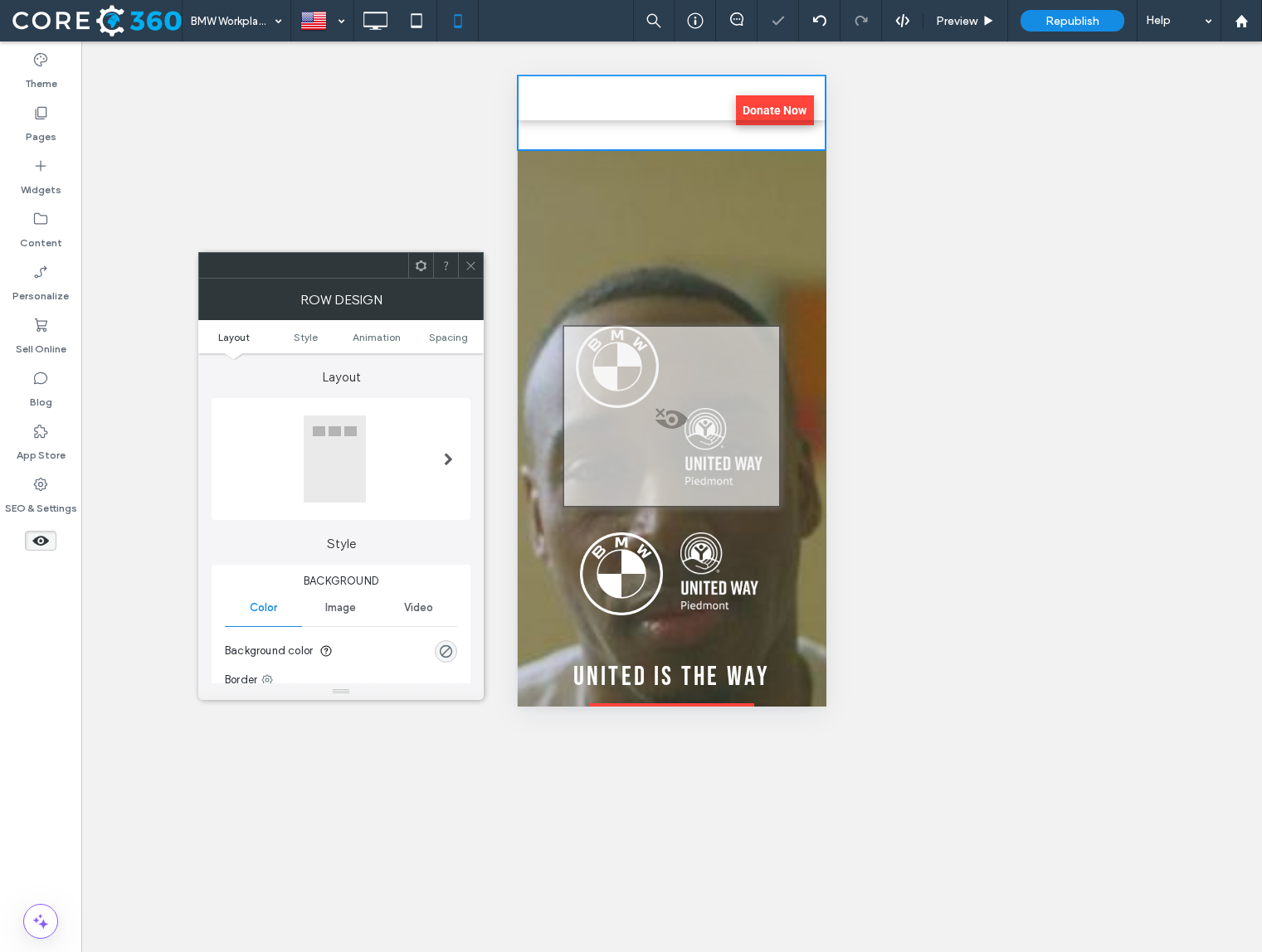
click at [473, 268] on icon at bounding box center [471, 265] width 12 height 12
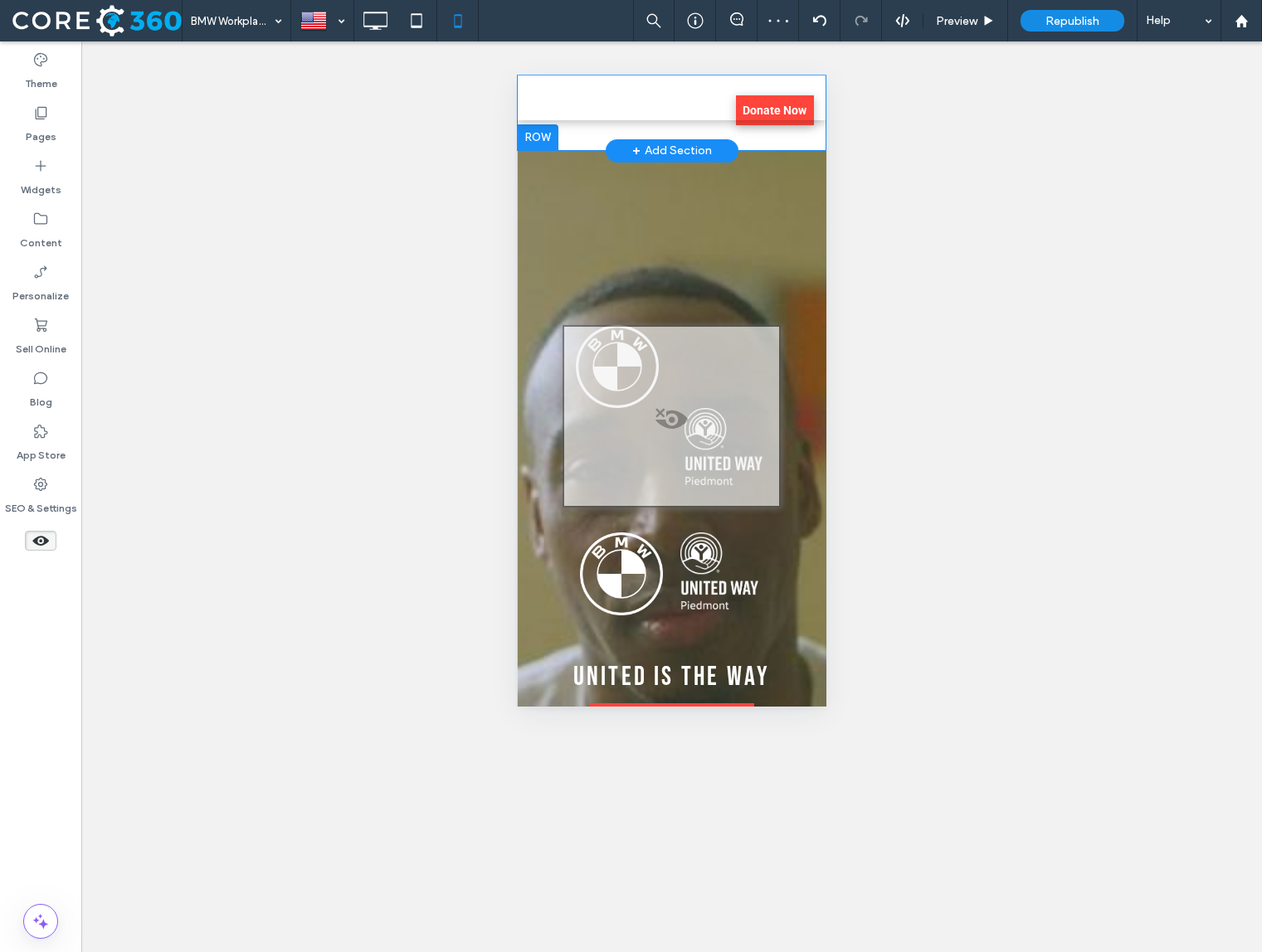
click at [538, 134] on div at bounding box center [537, 138] width 42 height 27
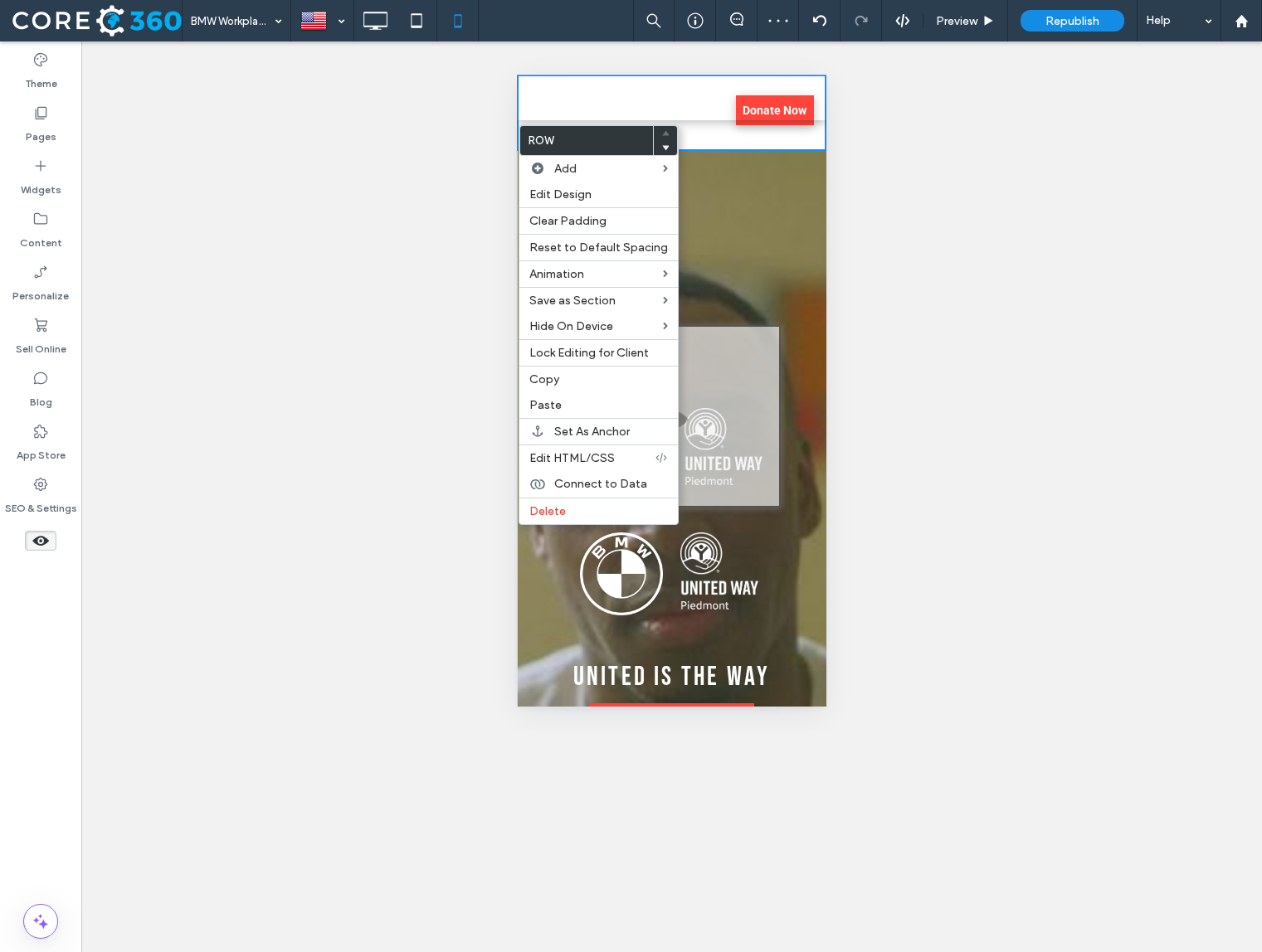
click at [695, 118] on div at bounding box center [647, 98] width 150 height 46
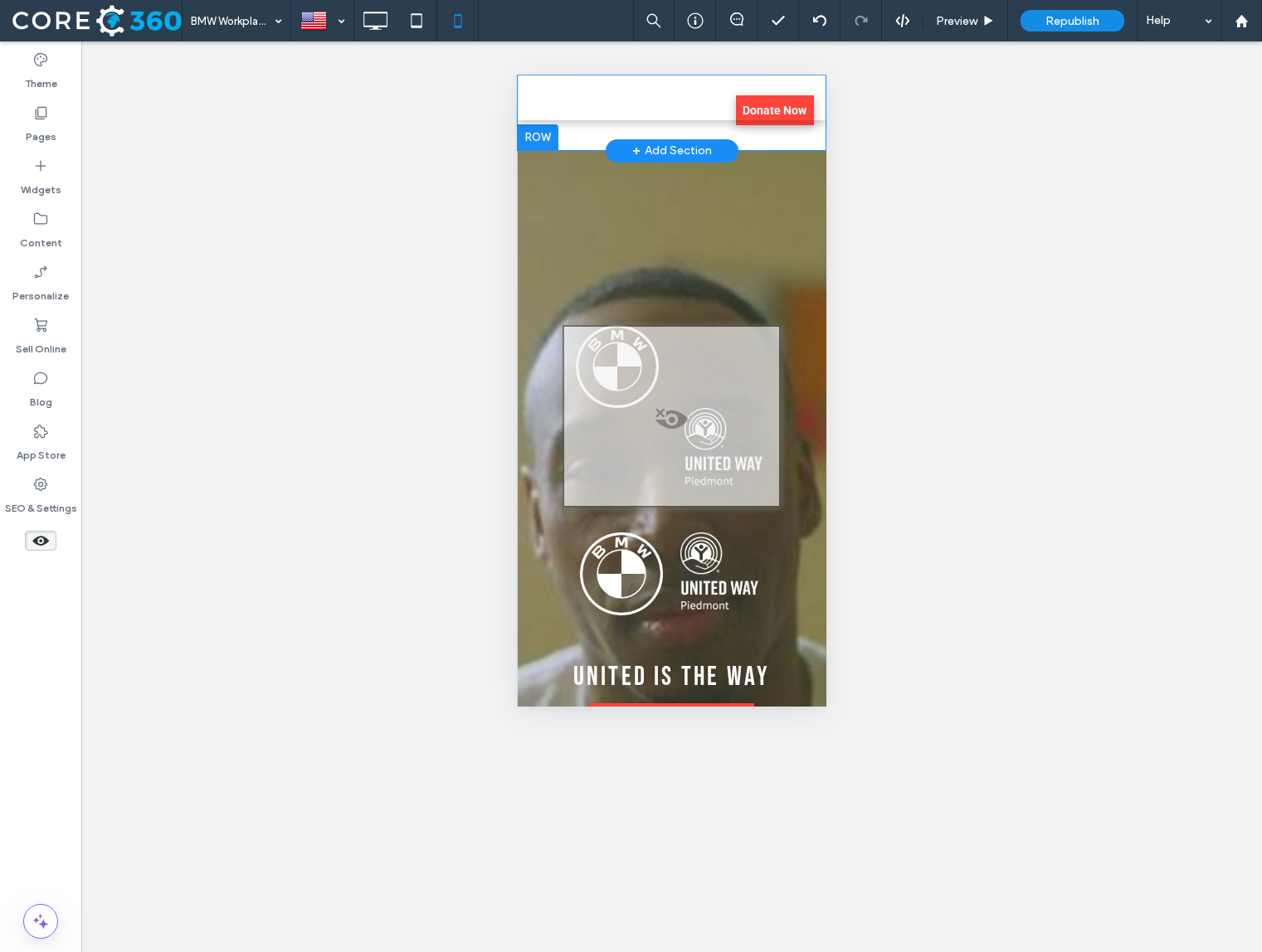
click at [545, 140] on div at bounding box center [537, 138] width 42 height 27
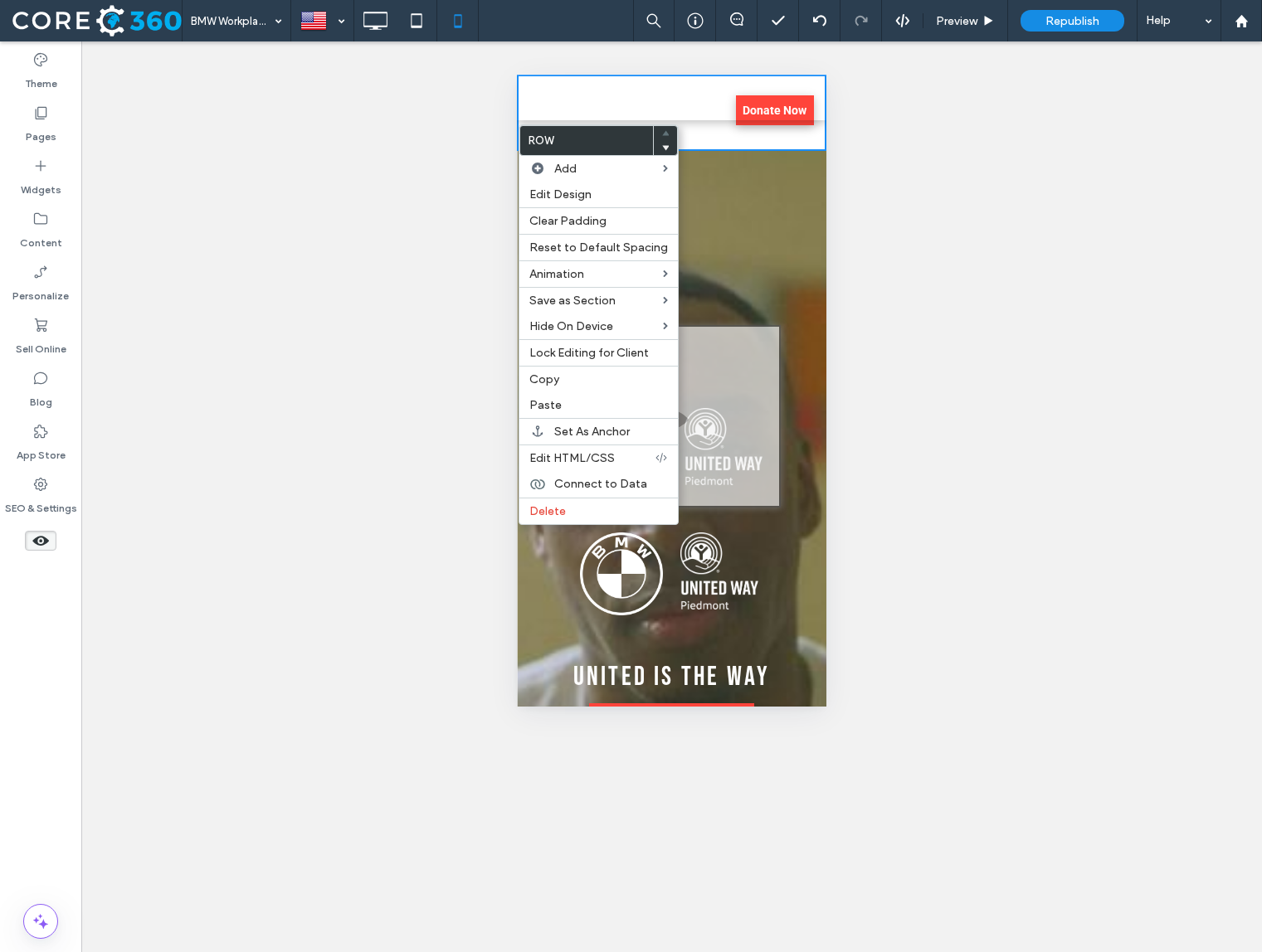
click at [686, 137] on div "Click To Paste Click To Paste" at bounding box center [671, 113] width 103 height 52
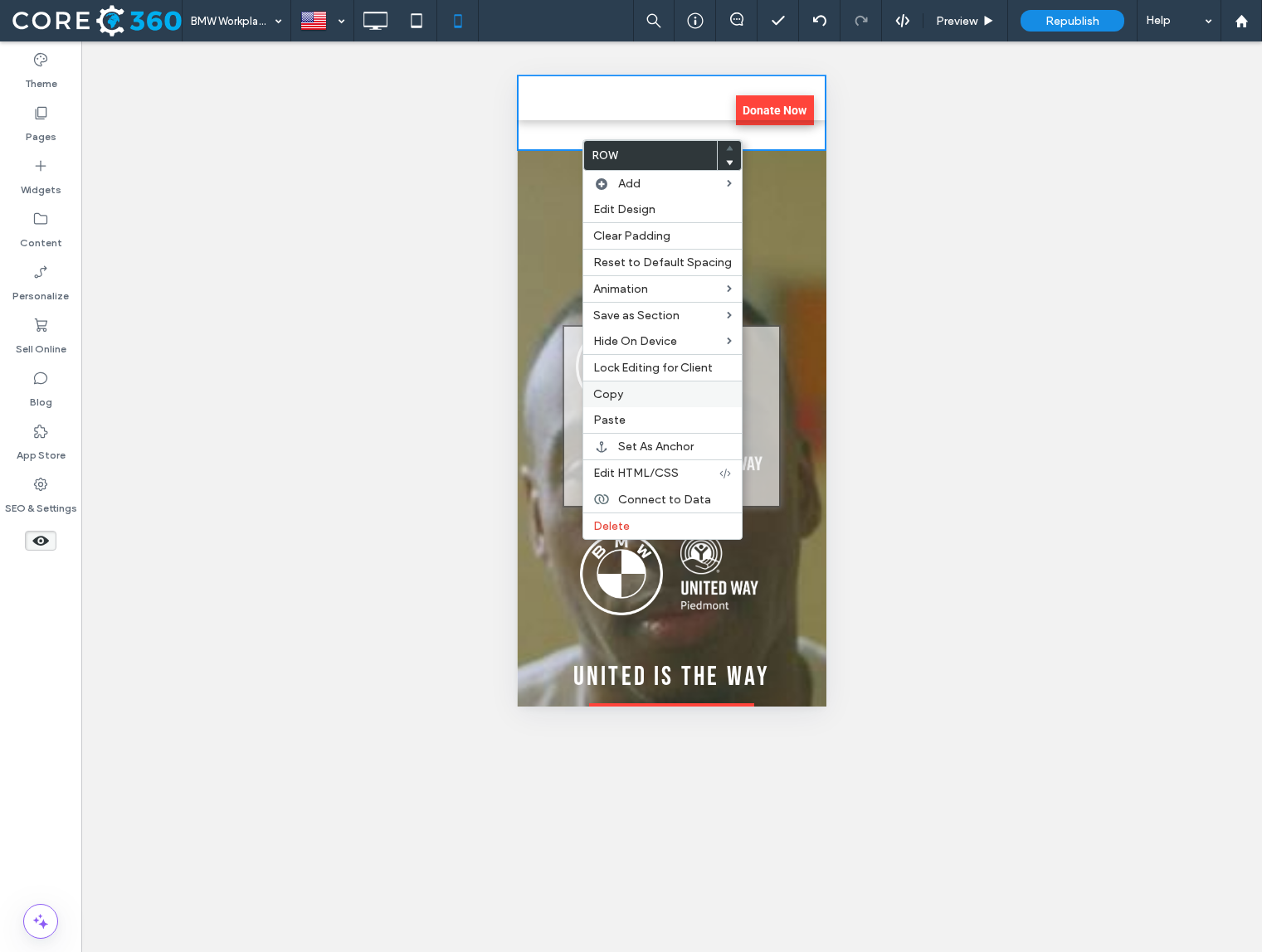
click at [630, 389] on label "Copy" at bounding box center [662, 395] width 139 height 14
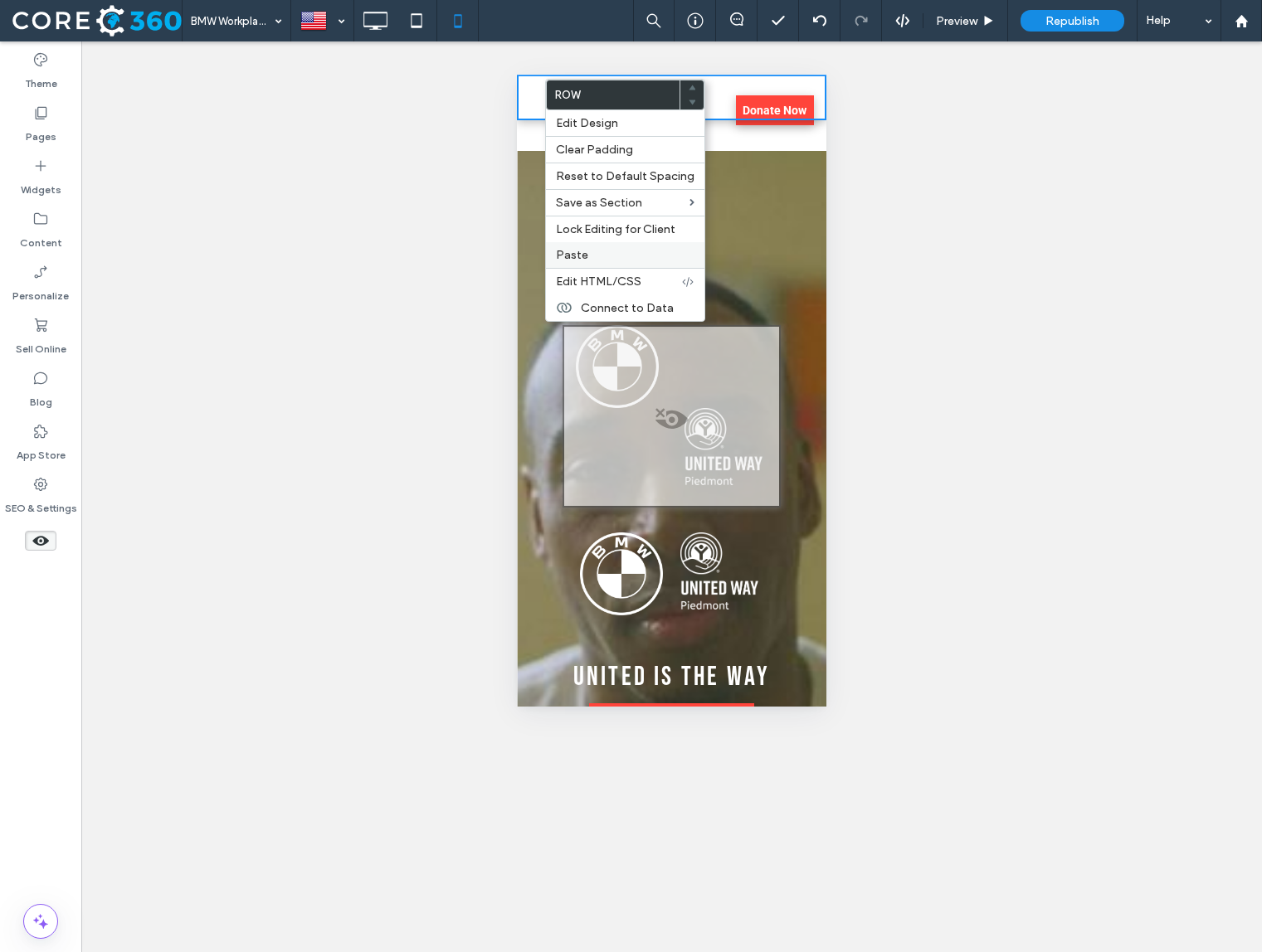
click at [598, 248] on div "Paste" at bounding box center [625, 255] width 158 height 26
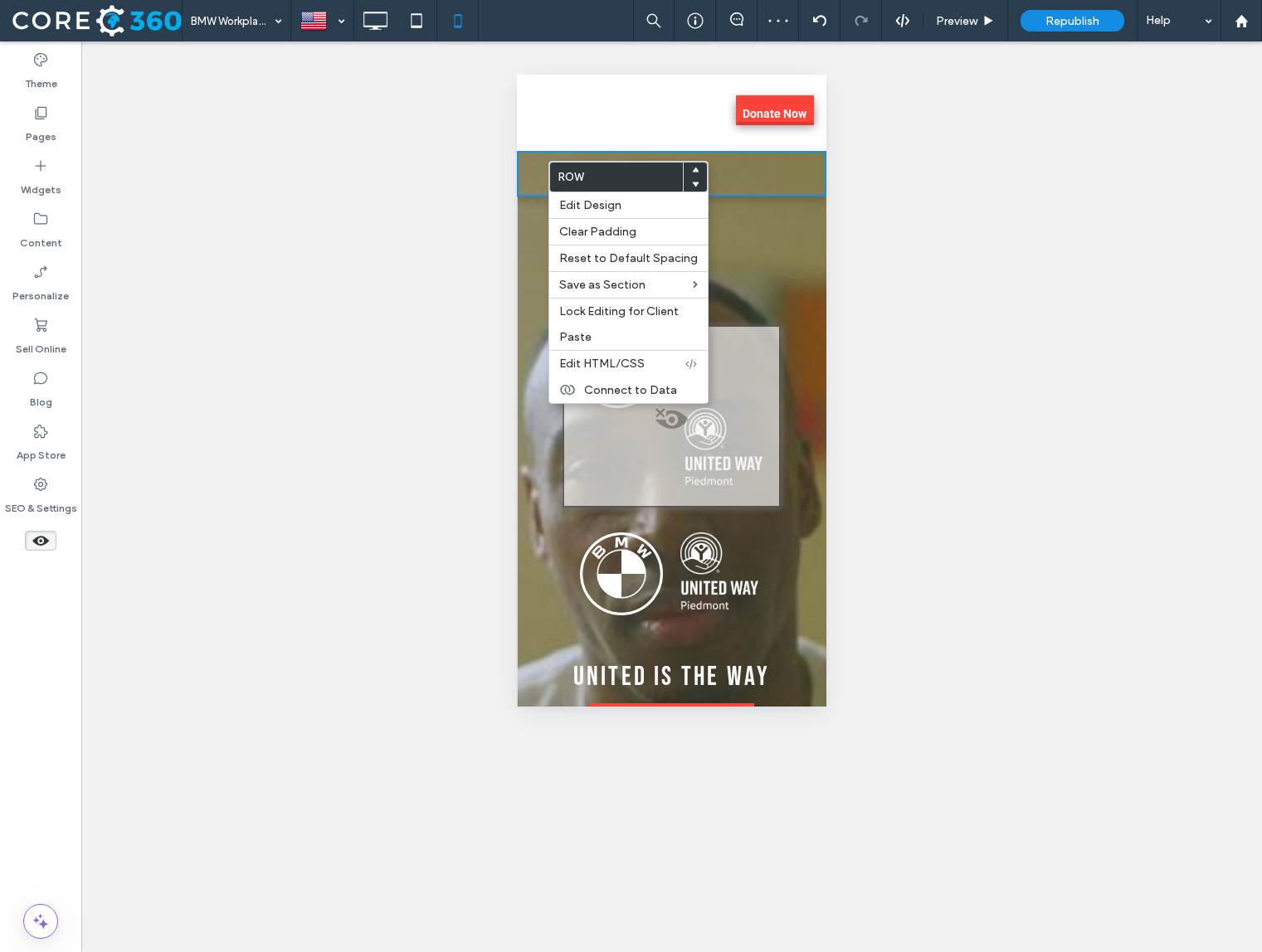
click at [601, 131] on img at bounding box center [568, 113] width 78 height 52
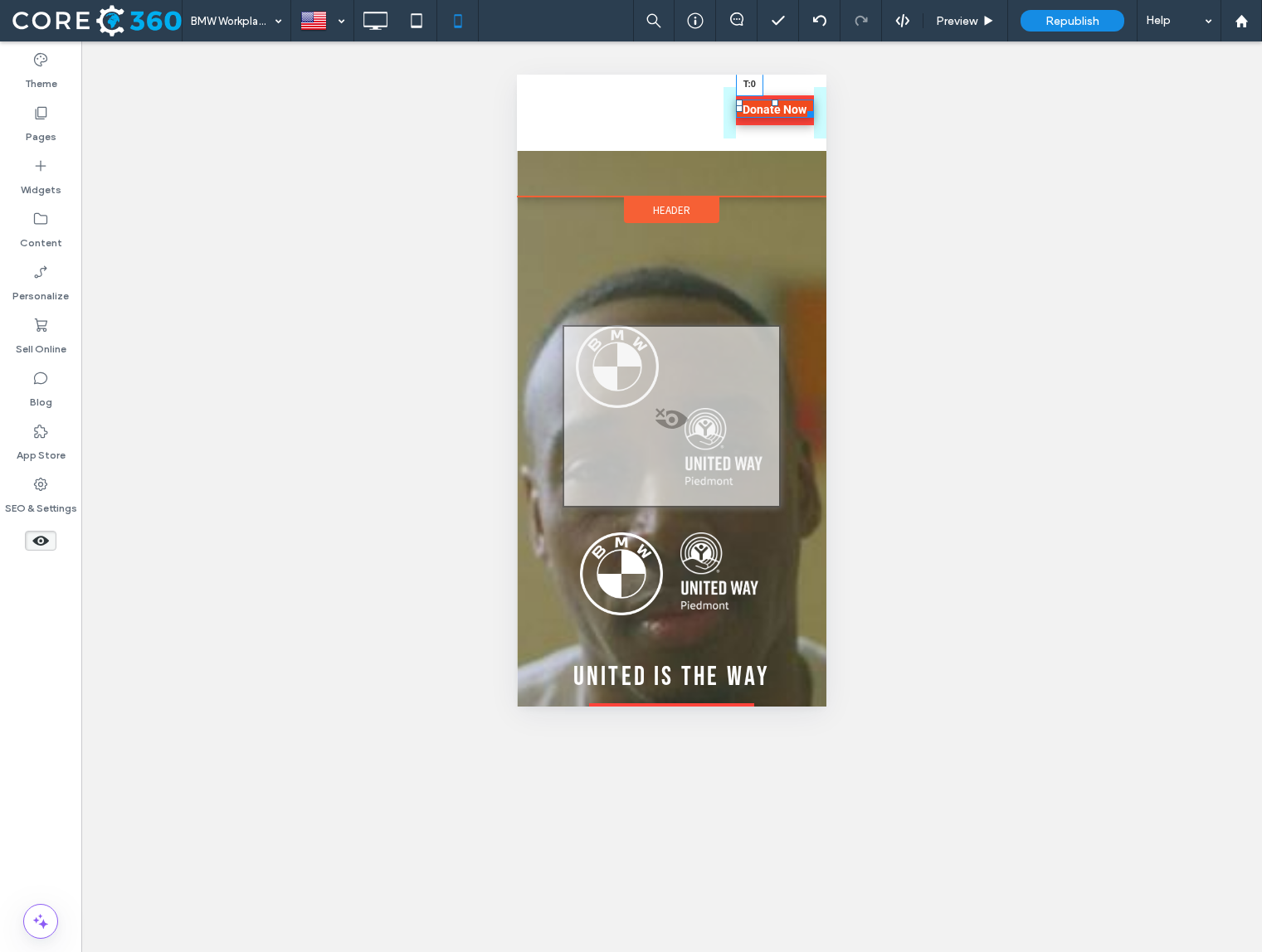
click at [776, 102] on div at bounding box center [775, 103] width 7 height 7
click at [807, 104] on div at bounding box center [808, 106] width 12 height 12
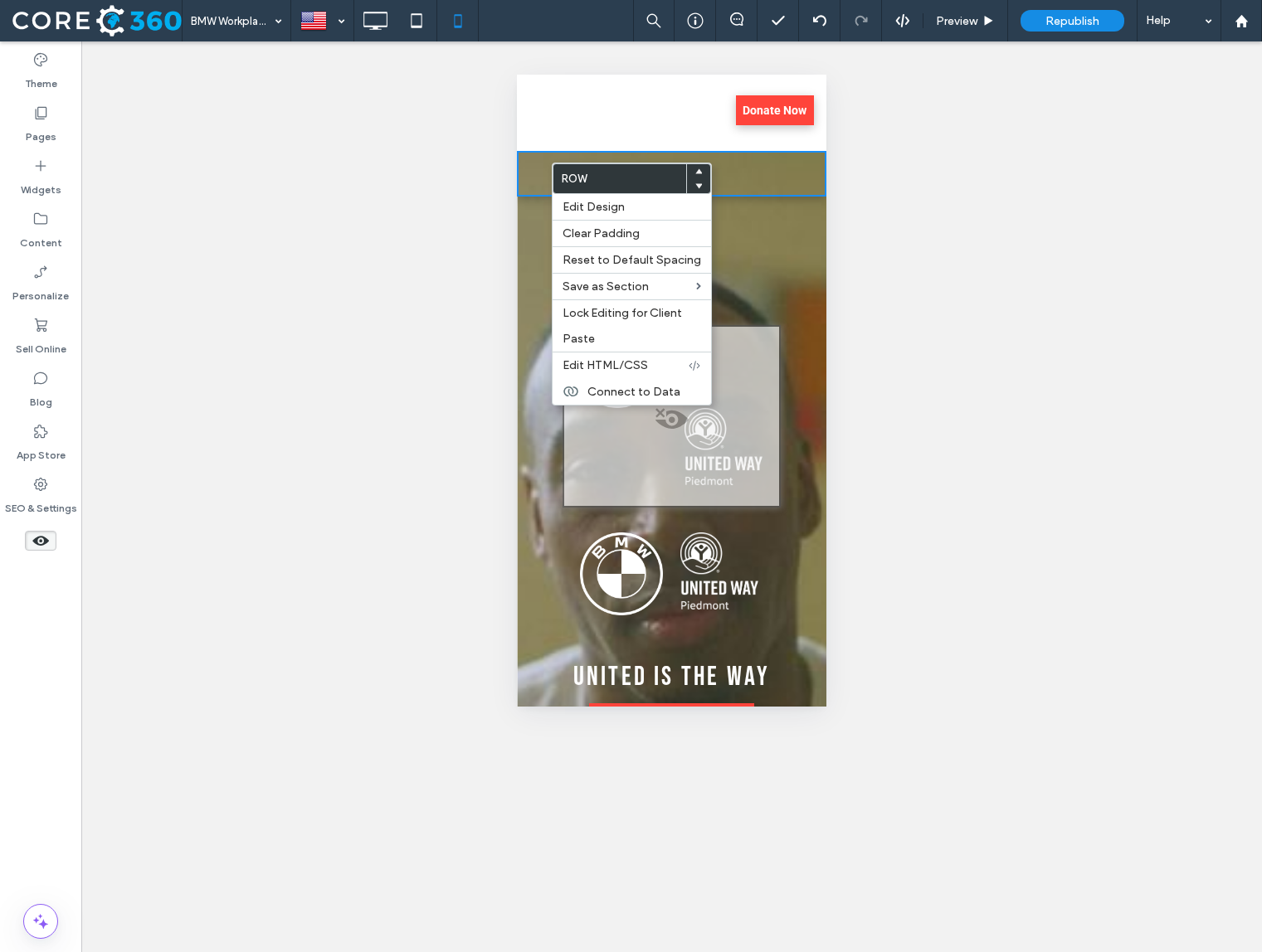
click at [565, 150] on div at bounding box center [671, 113] width 309 height 77
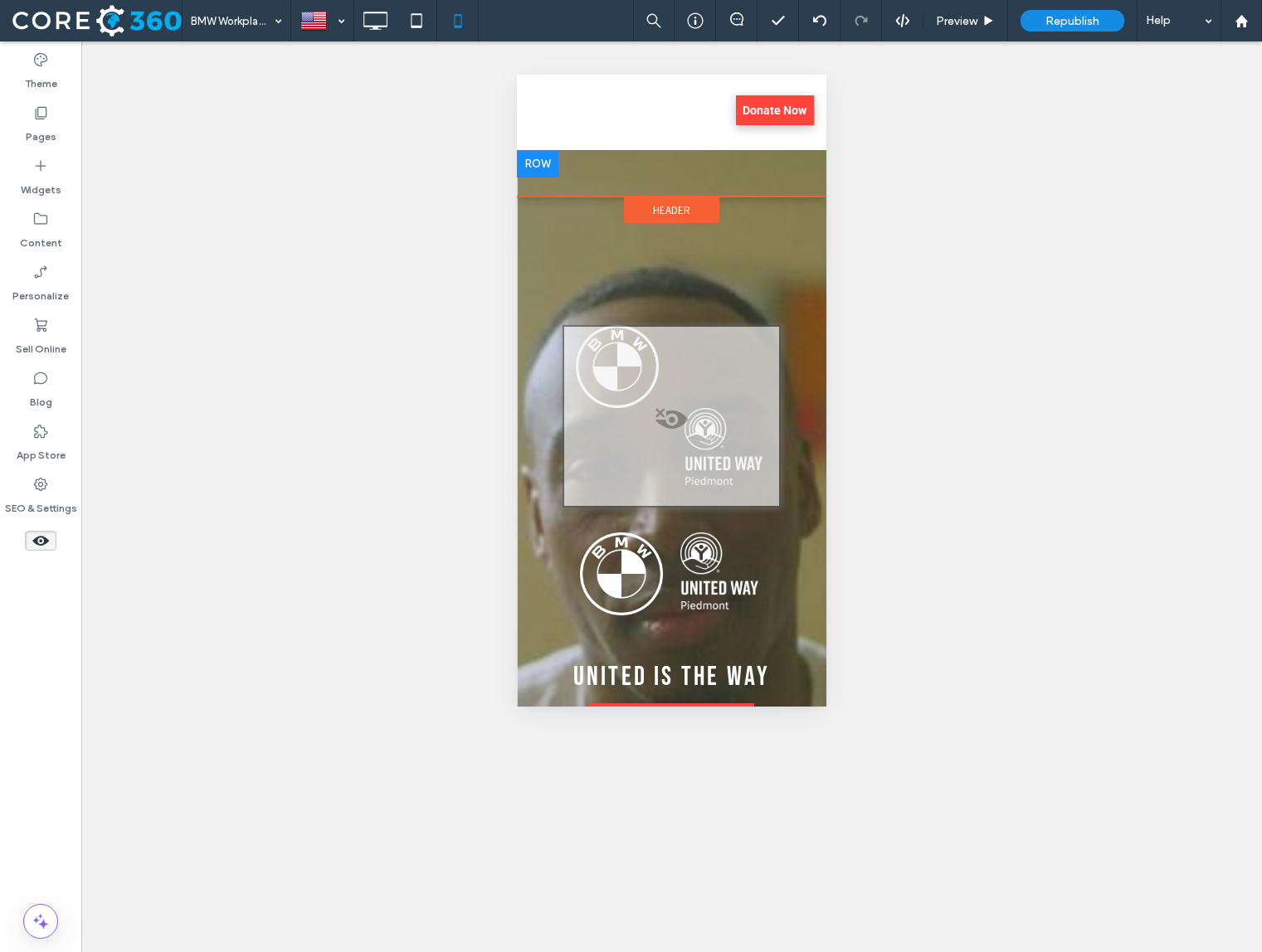
click at [619, 169] on div at bounding box center [647, 173] width 150 height 46
click at [32, 540] on icon at bounding box center [41, 540] width 18 height 18
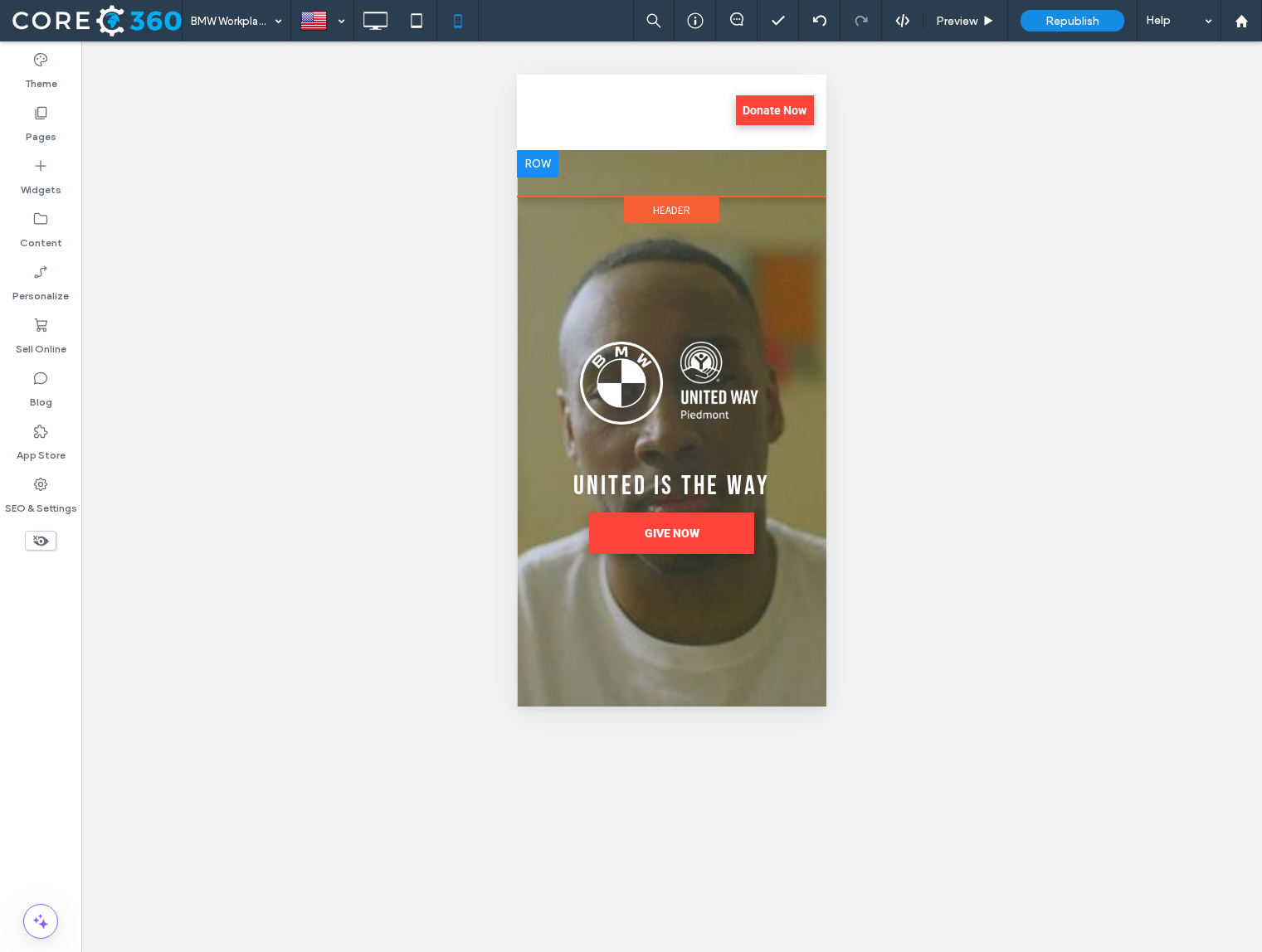
click at [526, 161] on div at bounding box center [537, 163] width 42 height 27
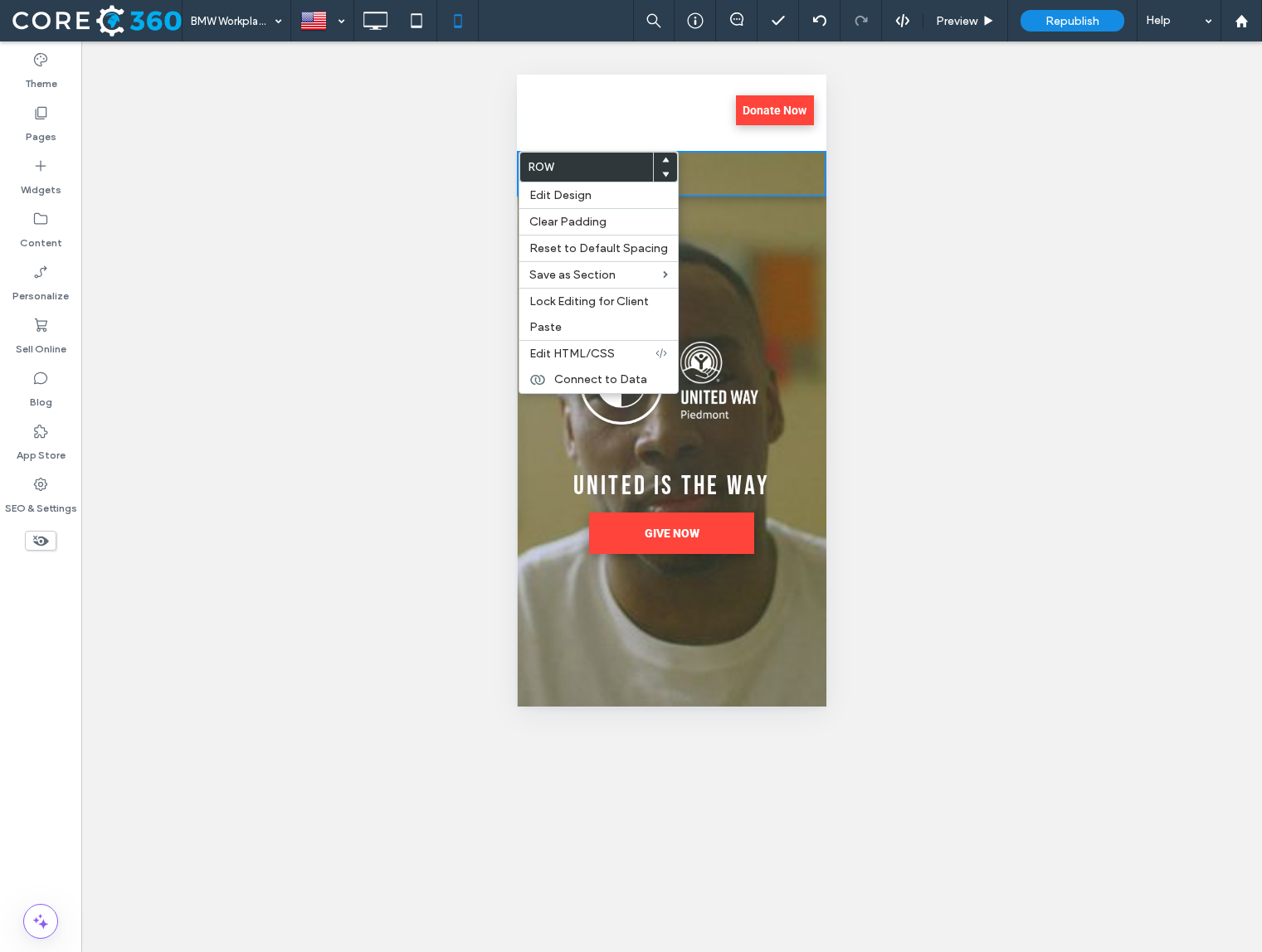
click at [664, 173] on div at bounding box center [665, 173] width 23 height 15
click at [662, 175] on use at bounding box center [665, 174] width 7 height 5
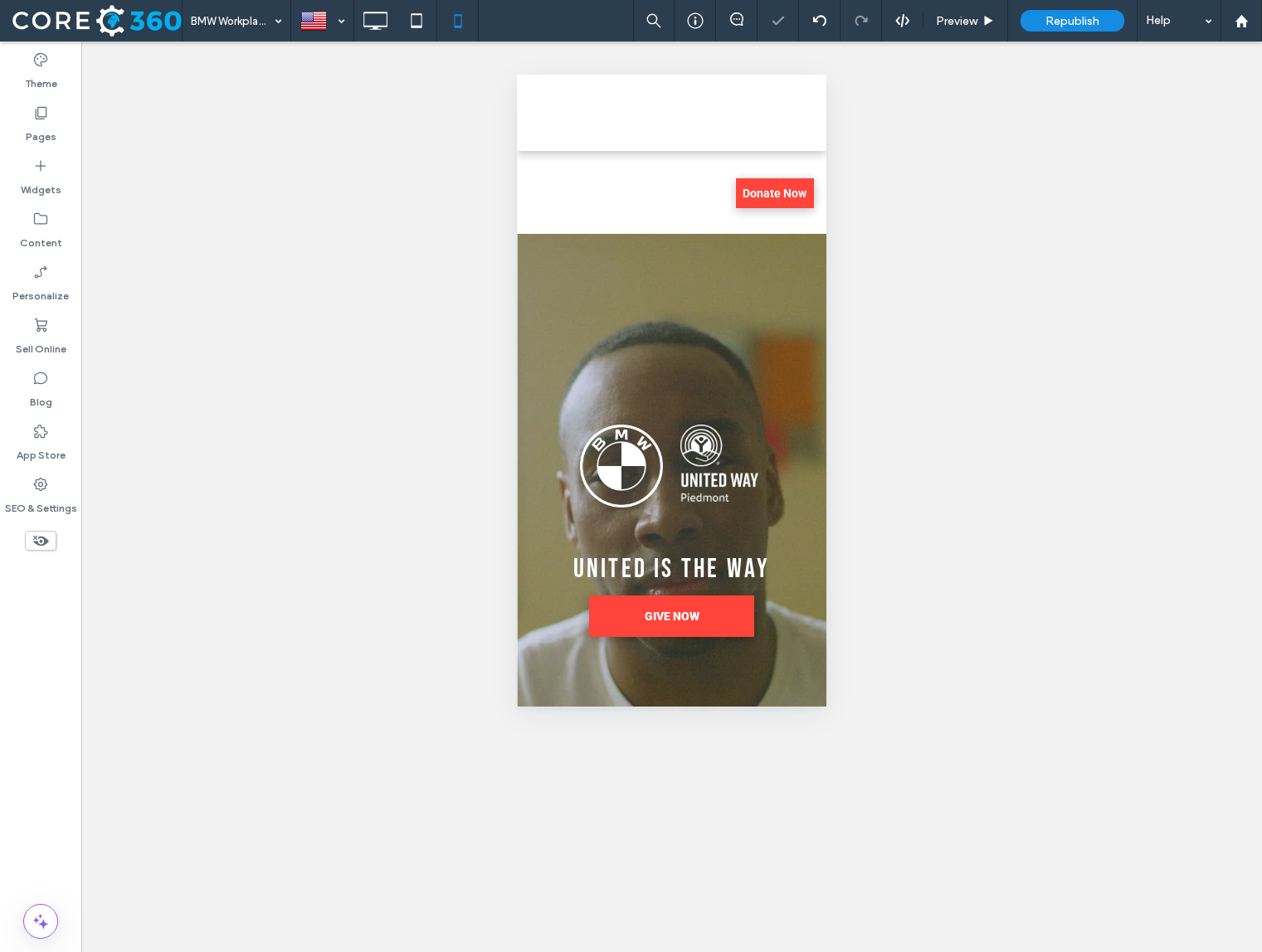
click at [399, 280] on div "Unhide? Yes Unhide? Yes Unhide? Yes Unhide? Yes Unhide? Yes Unhide? Yes Unhide?…" at bounding box center [672, 497] width 1180 height 911
click at [536, 163] on div at bounding box center [537, 170] width 42 height 27
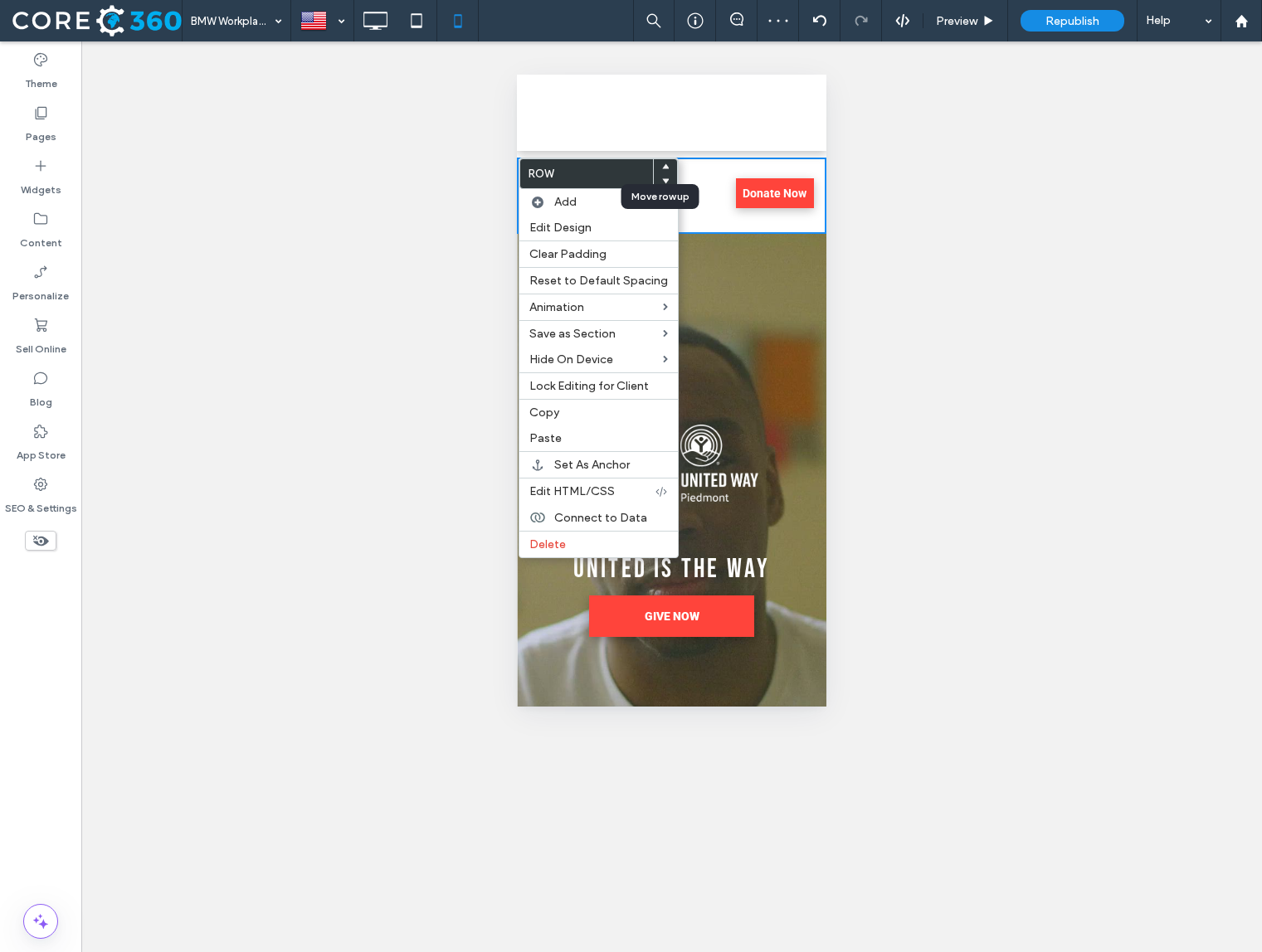
click at [665, 163] on div at bounding box center [665, 166] width 23 height 15
click at [662, 165] on icon at bounding box center [665, 166] width 7 height 7
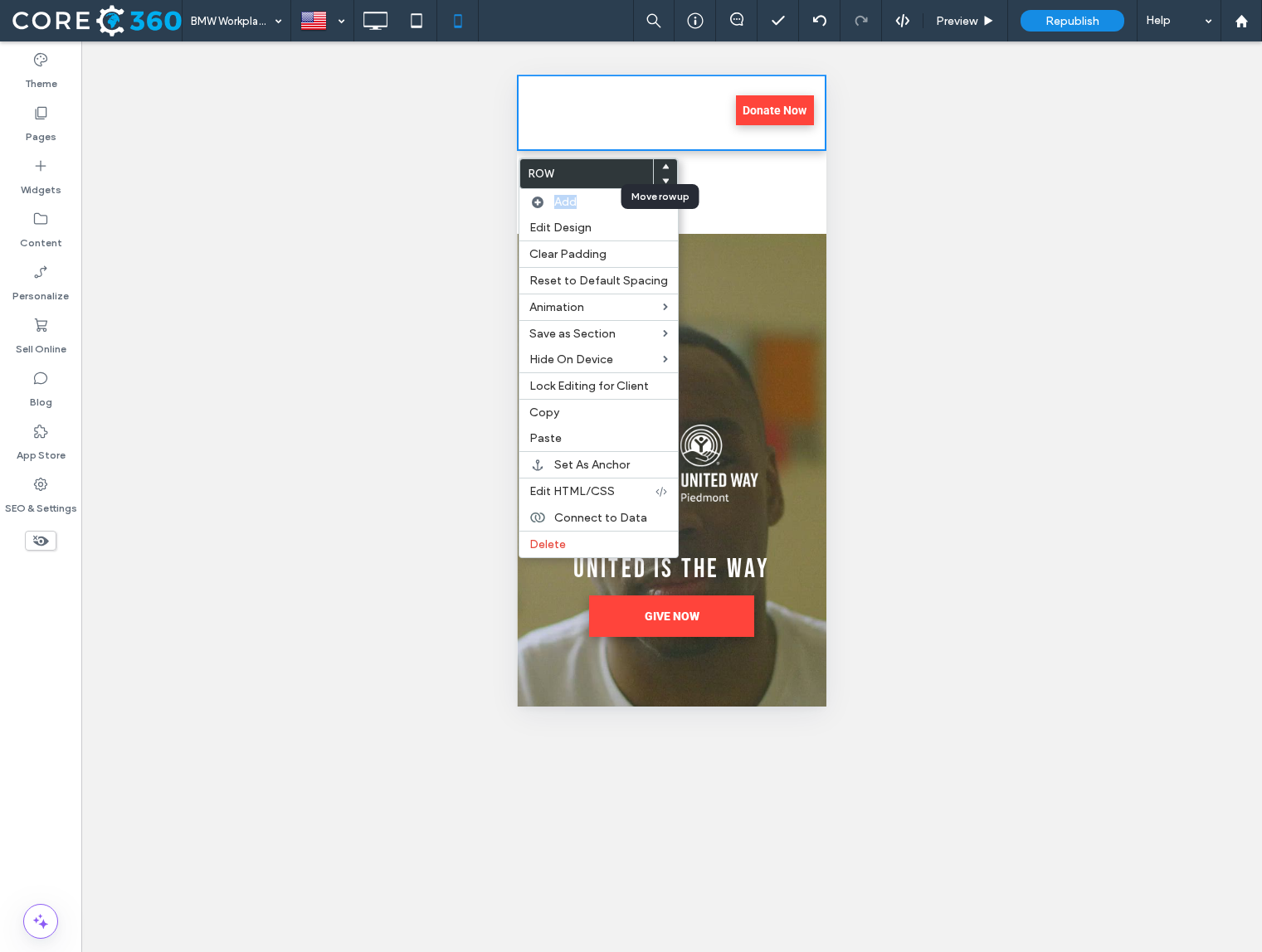
click at [662, 165] on icon at bounding box center [665, 166] width 7 height 7
click at [458, 138] on div "Unhide? Yes Unhide? Yes Unhide? Yes Unhide? Yes Unhide? Yes Unhide? Yes Unhide?…" at bounding box center [672, 497] width 1180 height 911
click at [433, 192] on div "Unhide? Yes Unhide? Yes Unhide? Yes Unhide? Yes Unhide? Yes Unhide? Yes Unhide?…" at bounding box center [672, 497] width 1180 height 911
click at [817, 190] on div "Click To Paste Click To Paste" at bounding box center [771, 191] width 100 height 83
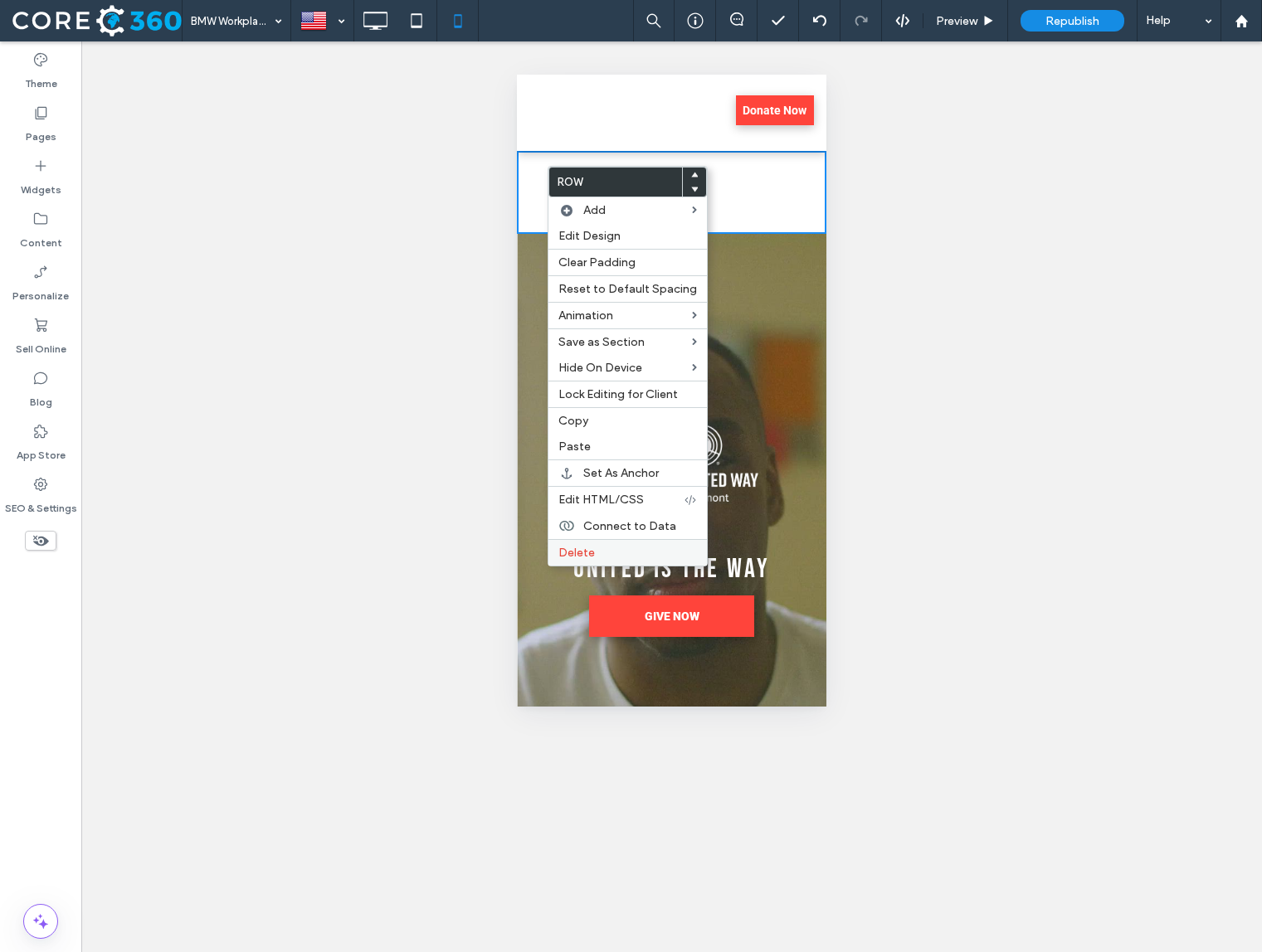
click at [601, 561] on div "Delete" at bounding box center [627, 552] width 158 height 27
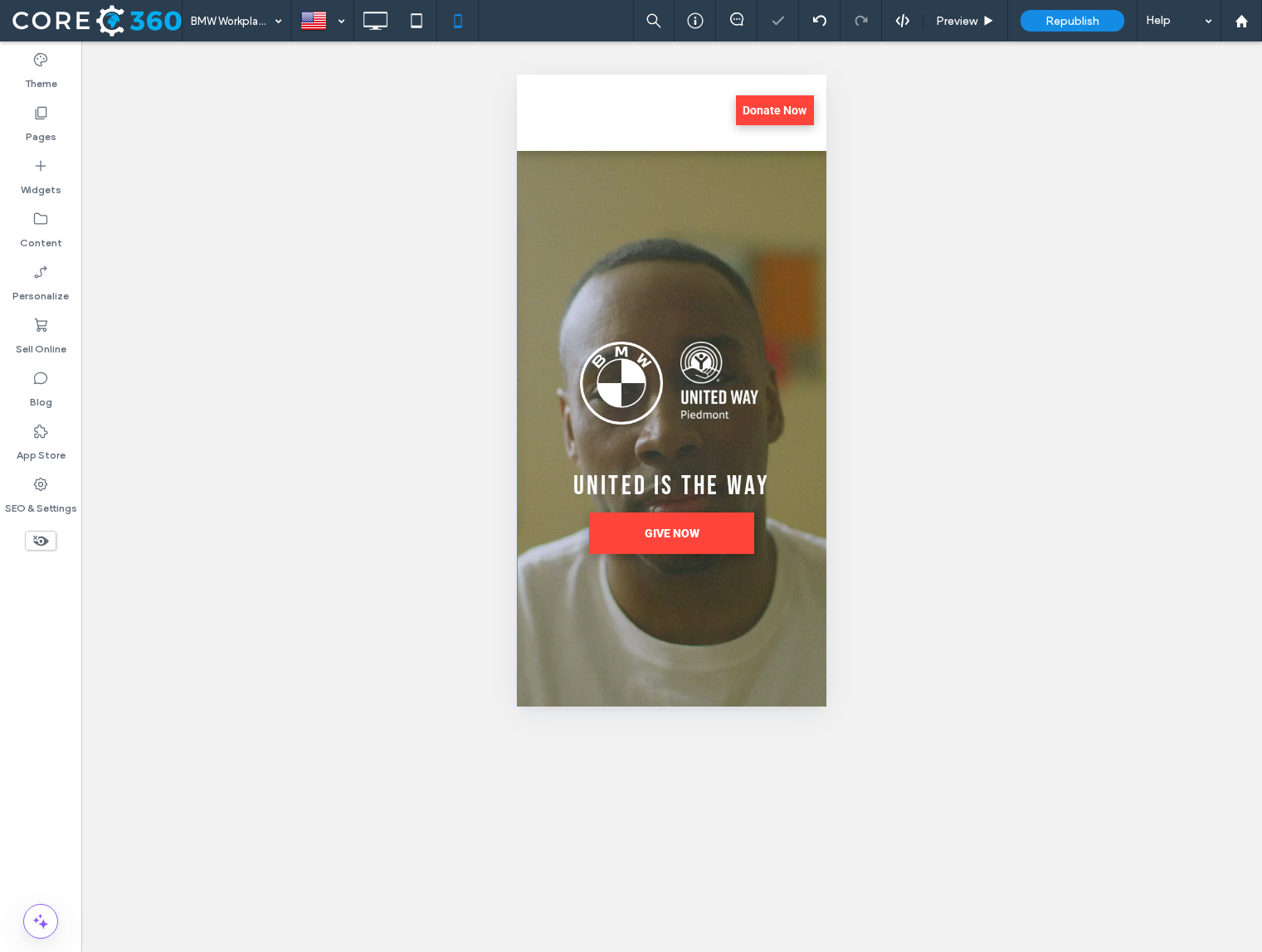
click at [699, 165] on section "Button Button Button Button Button Button UNITED IS THE WAY GIVE NOW Click To P…" at bounding box center [671, 446] width 309 height 590
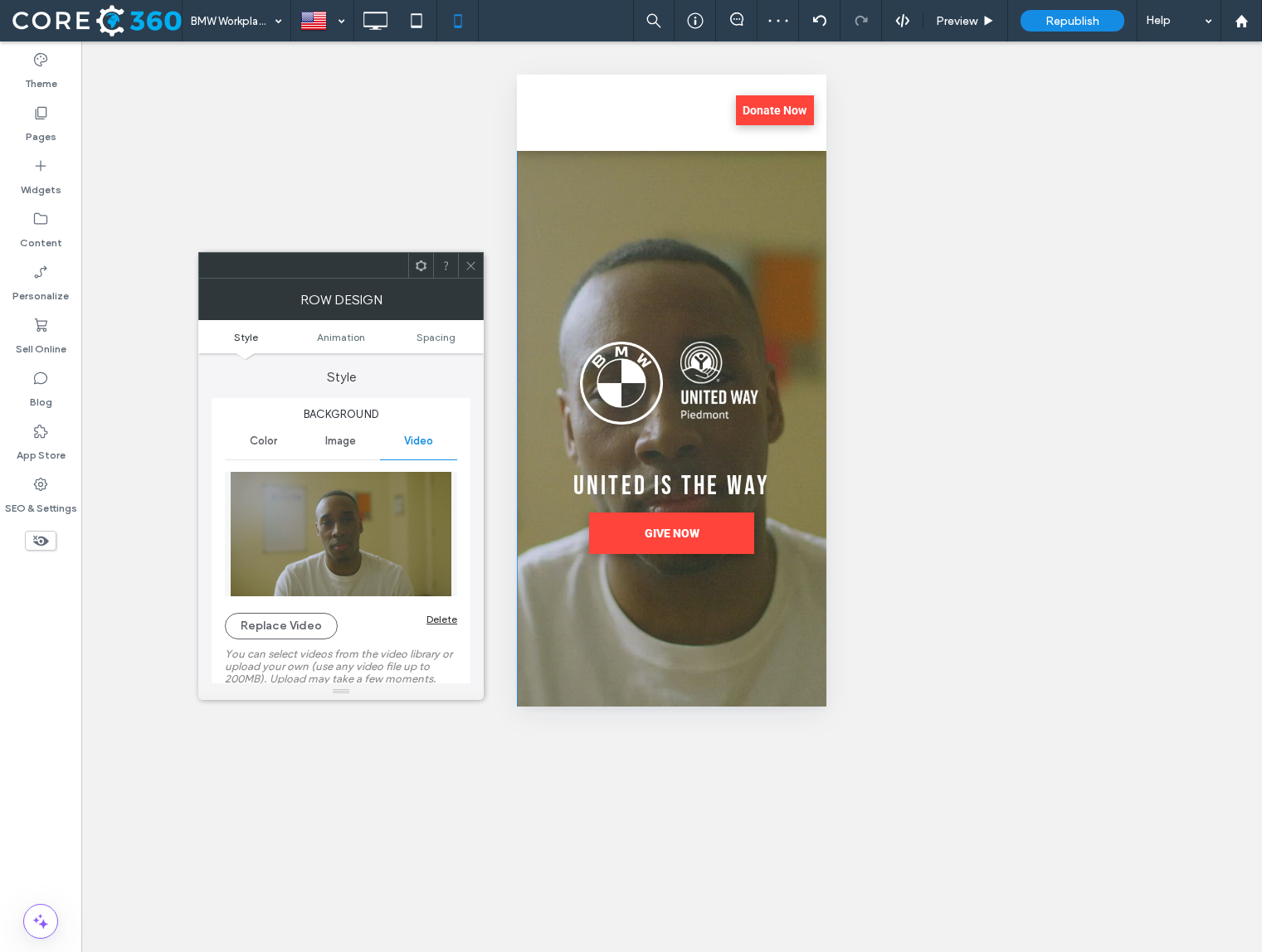
click at [474, 265] on icon at bounding box center [471, 265] width 12 height 12
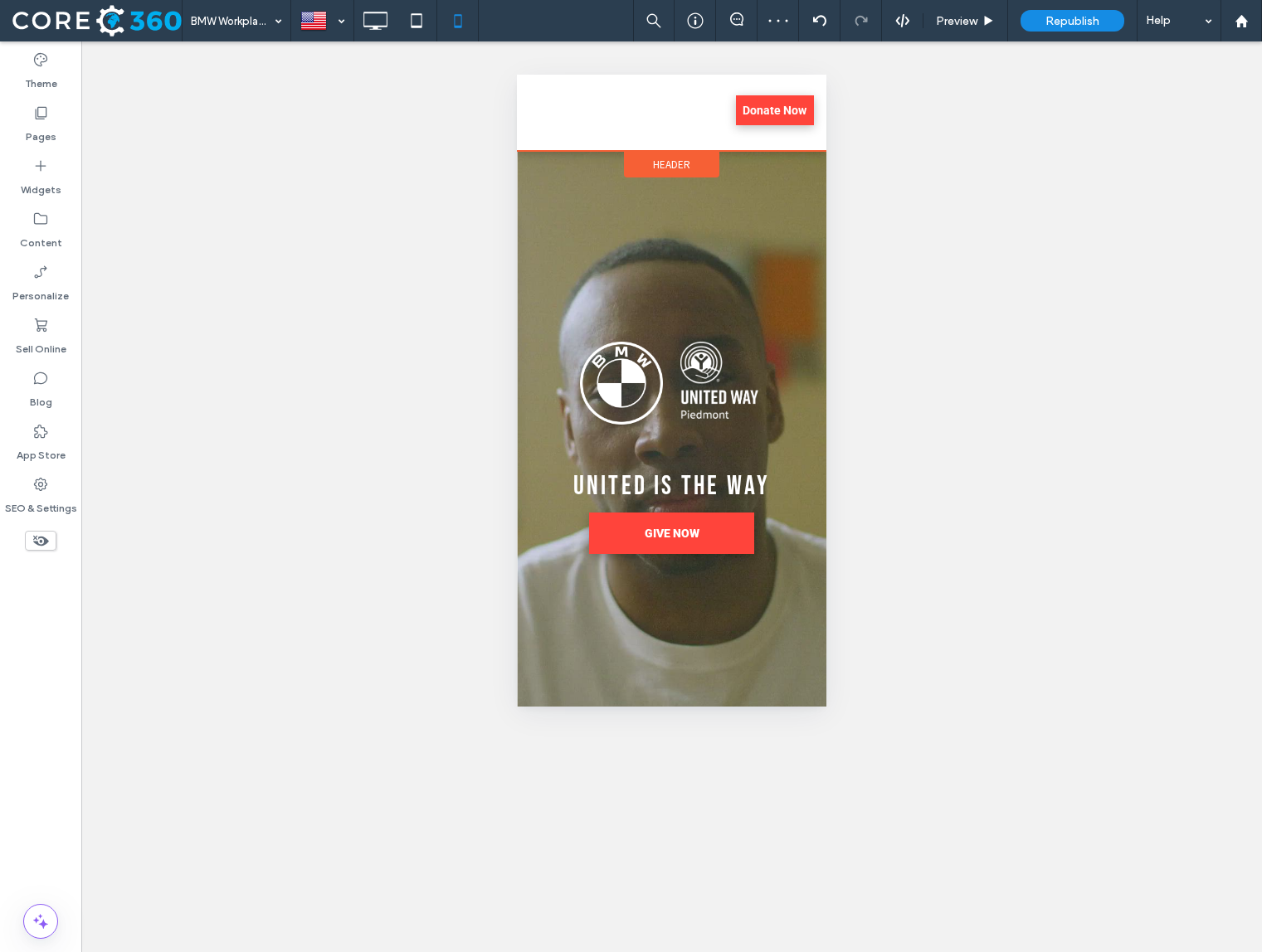
click at [688, 159] on span "Header" at bounding box center [671, 164] width 37 height 14
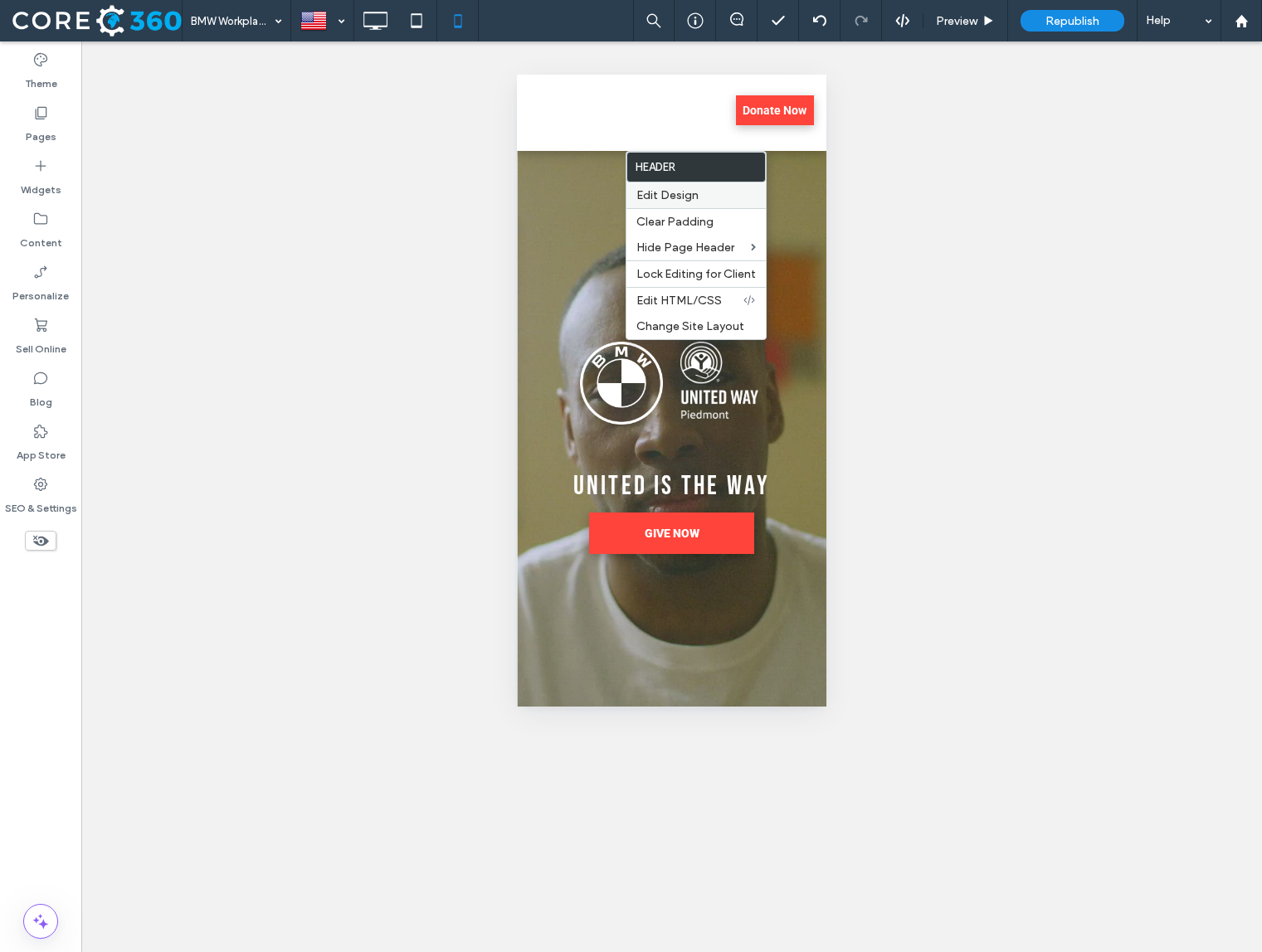
click at [706, 199] on label "Edit Design" at bounding box center [696, 195] width 120 height 14
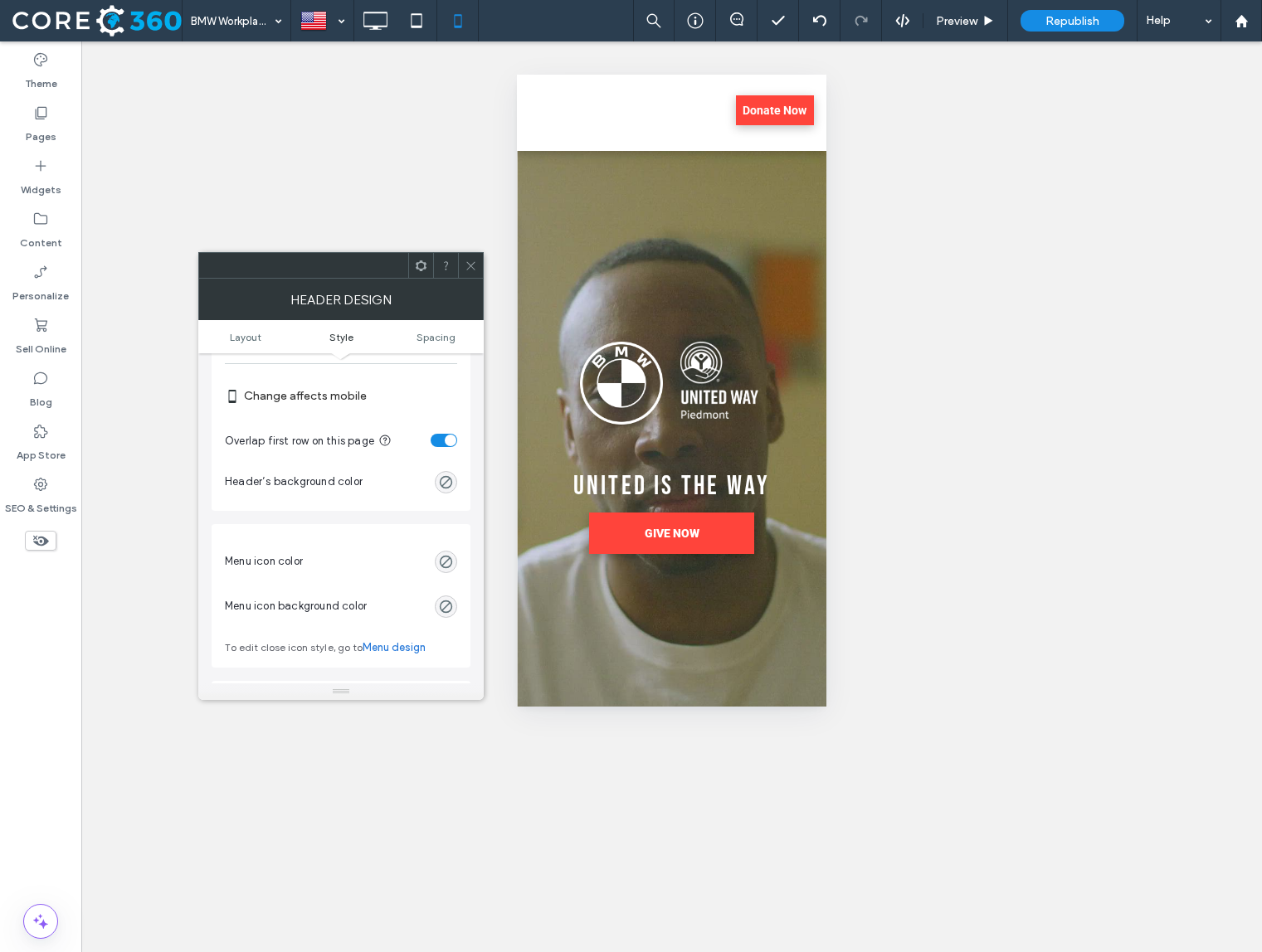
scroll to position [891, 0]
click at [443, 444] on div "toggle" at bounding box center [444, 438] width 27 height 13
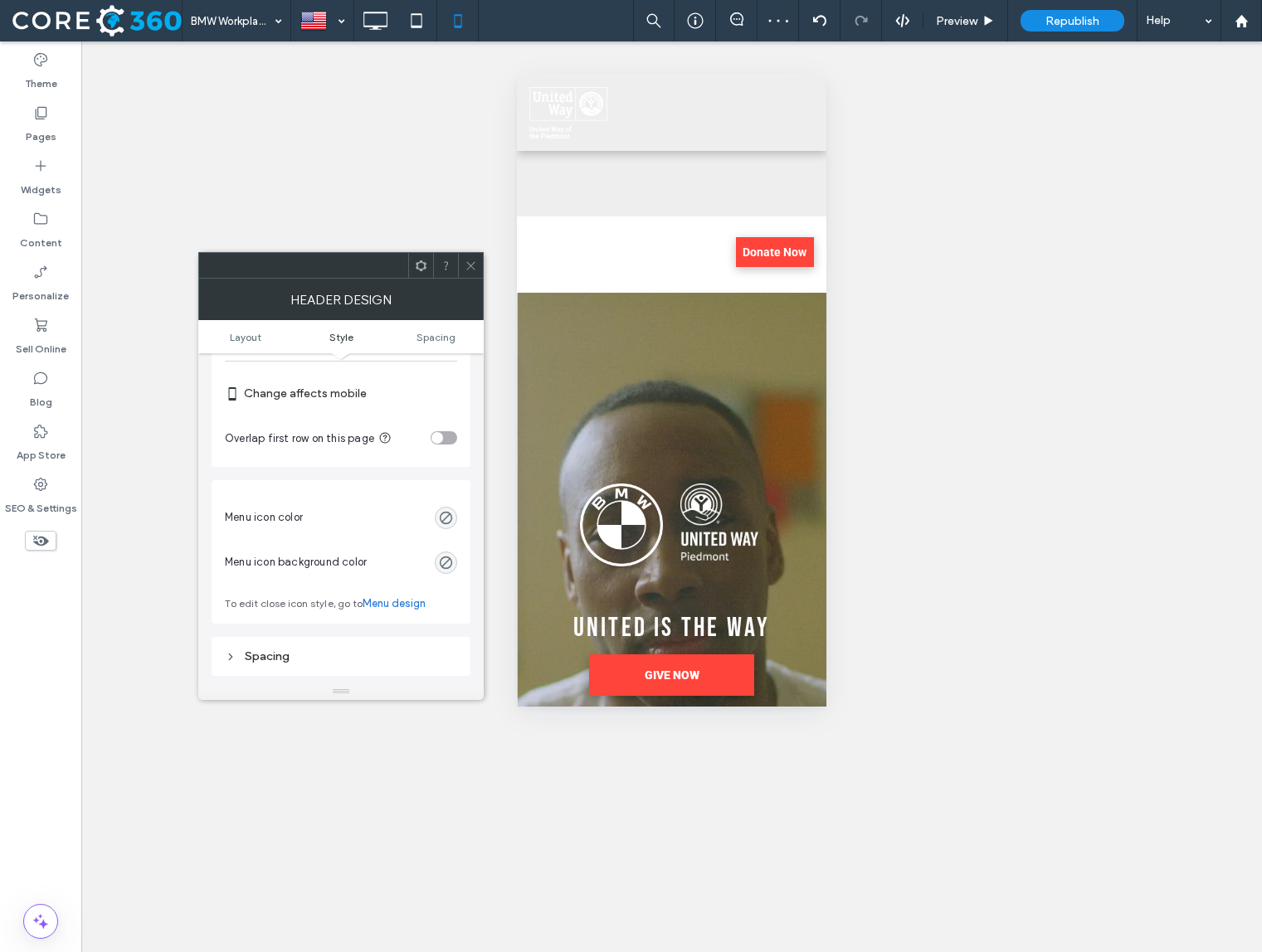
click at [468, 270] on icon at bounding box center [471, 265] width 12 height 12
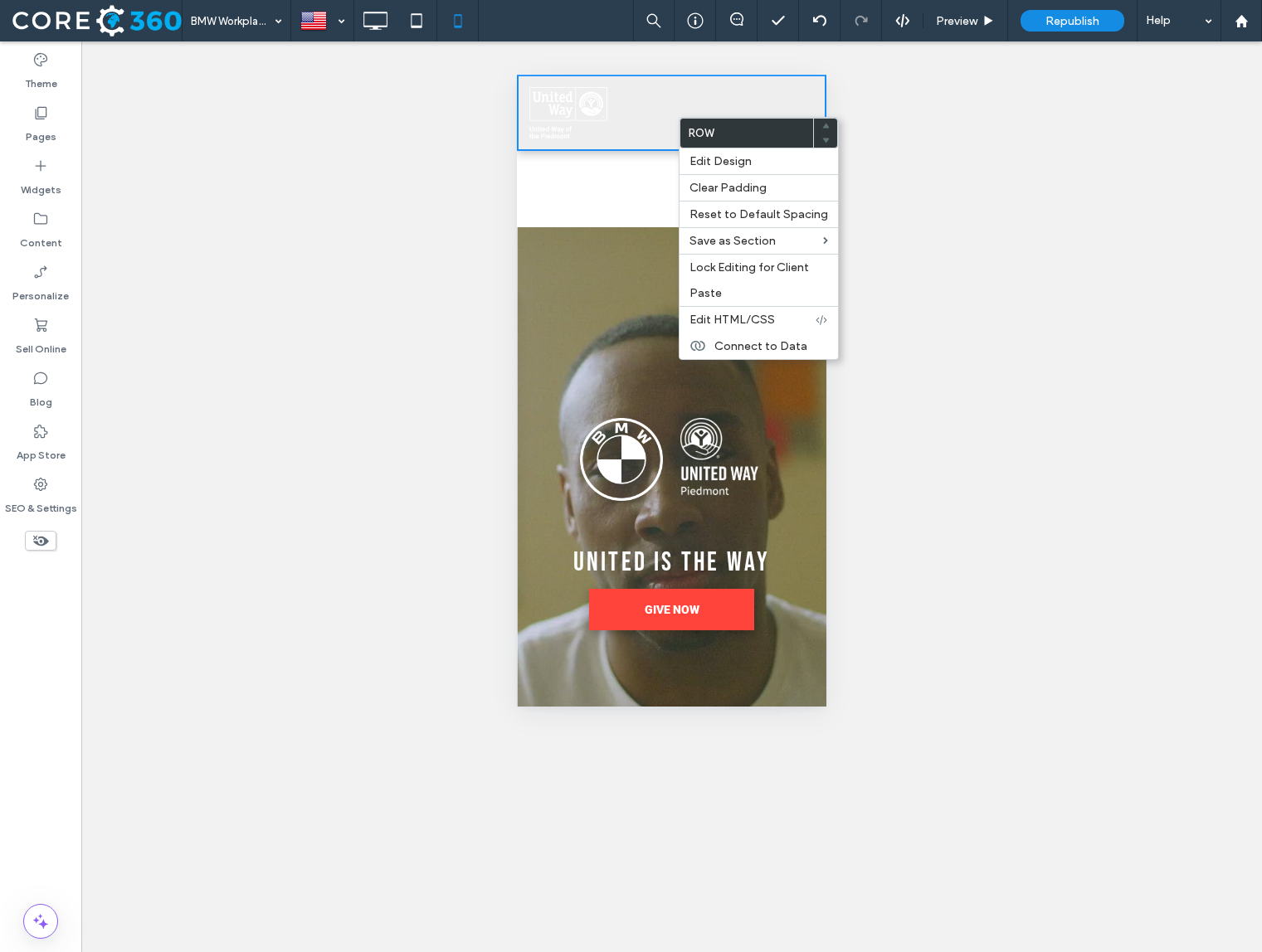
click at [662, 123] on div at bounding box center [671, 113] width 103 height 52
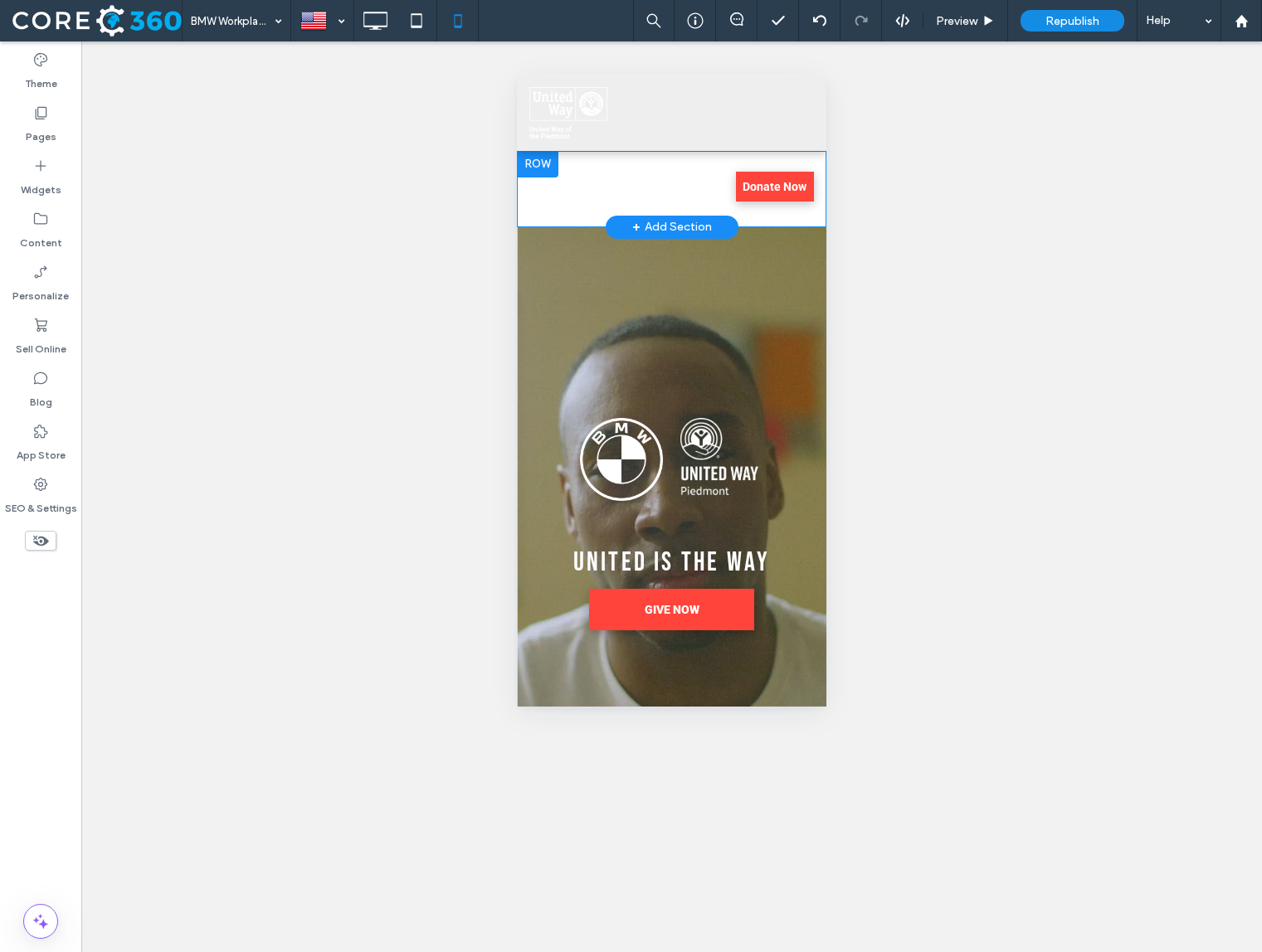
click at [542, 168] on div at bounding box center [537, 163] width 42 height 27
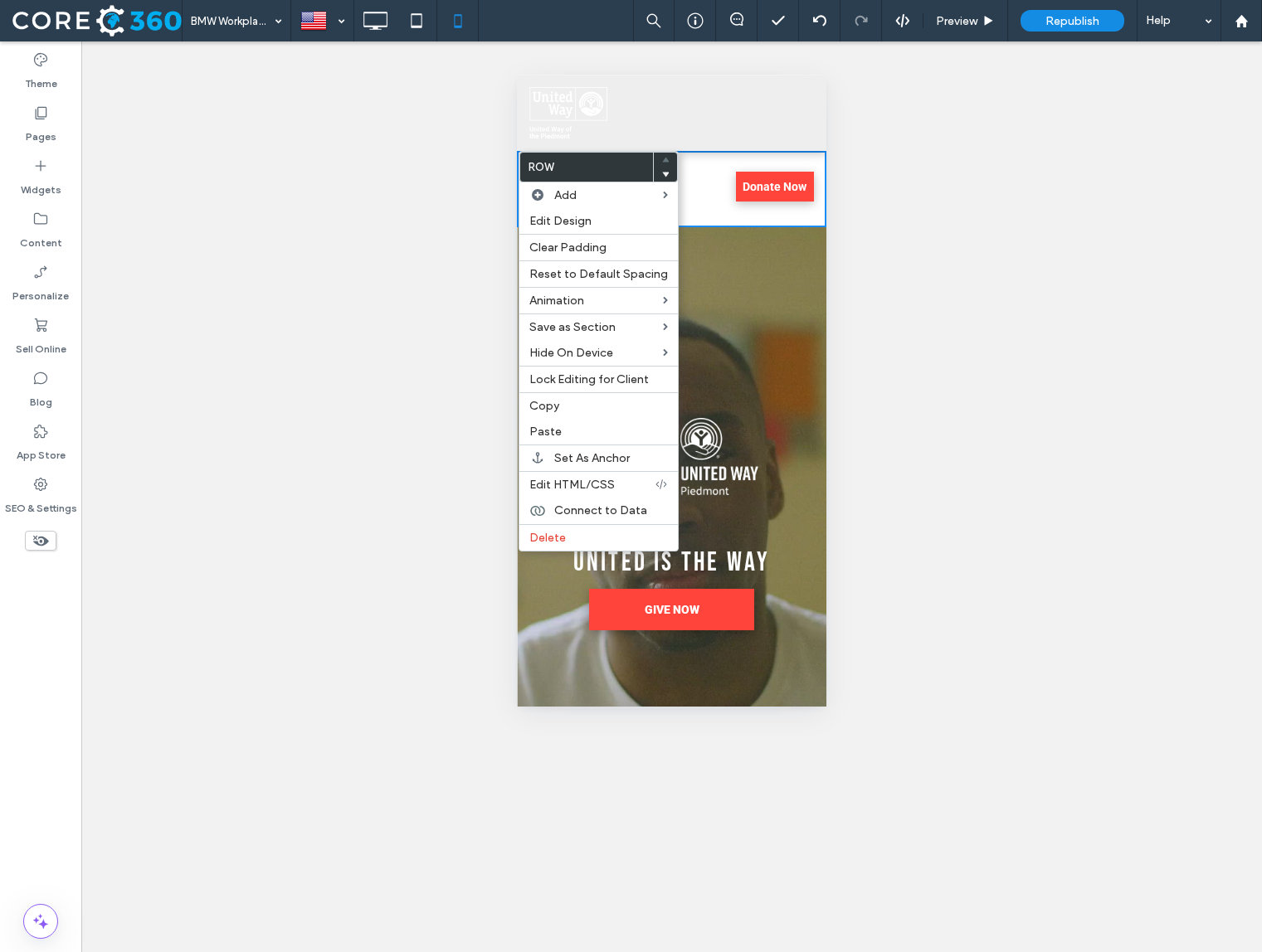
click at [653, 117] on div at bounding box center [671, 113] width 103 height 52
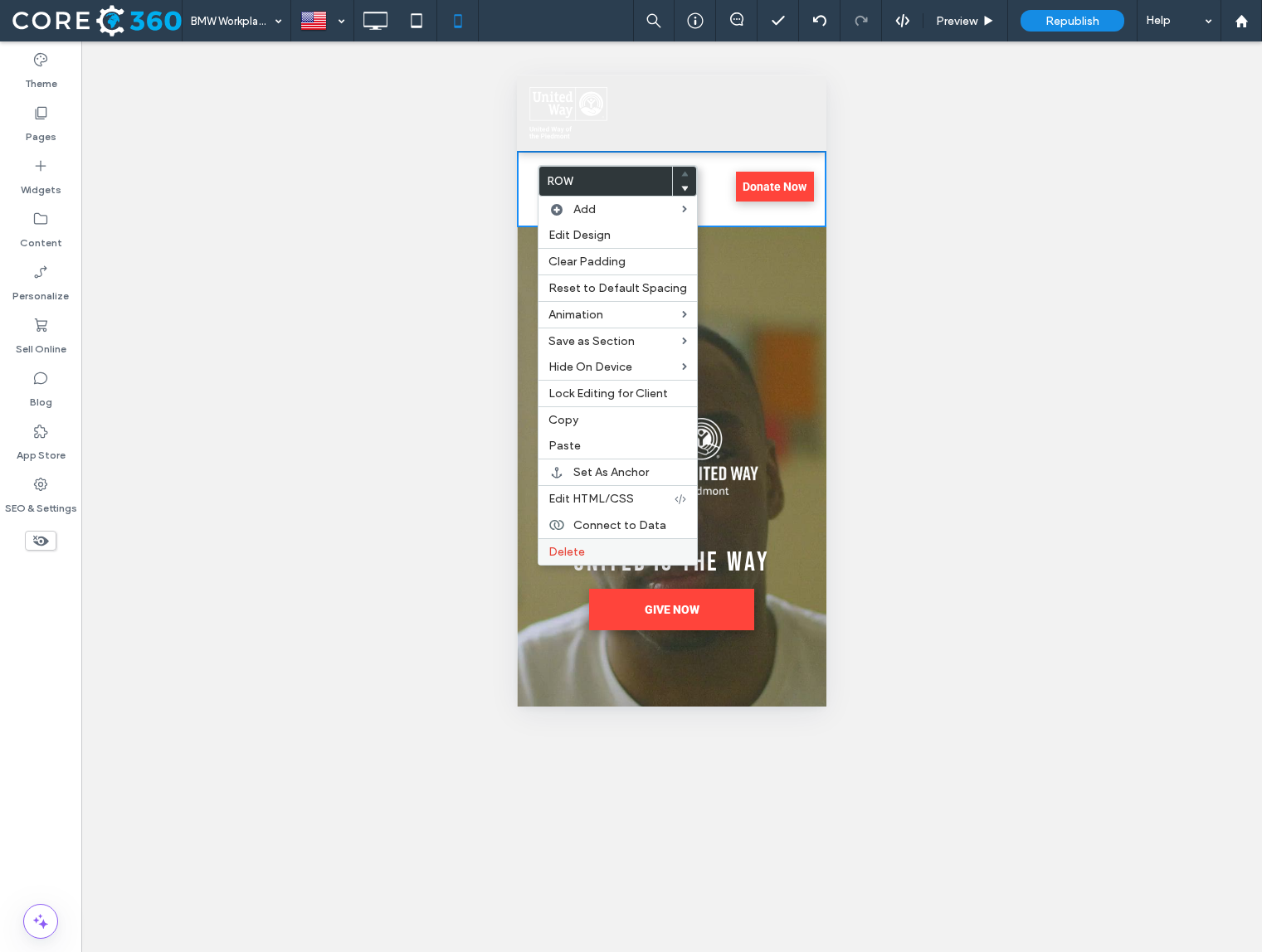
click at [568, 543] on div "Delete" at bounding box center [617, 551] width 158 height 27
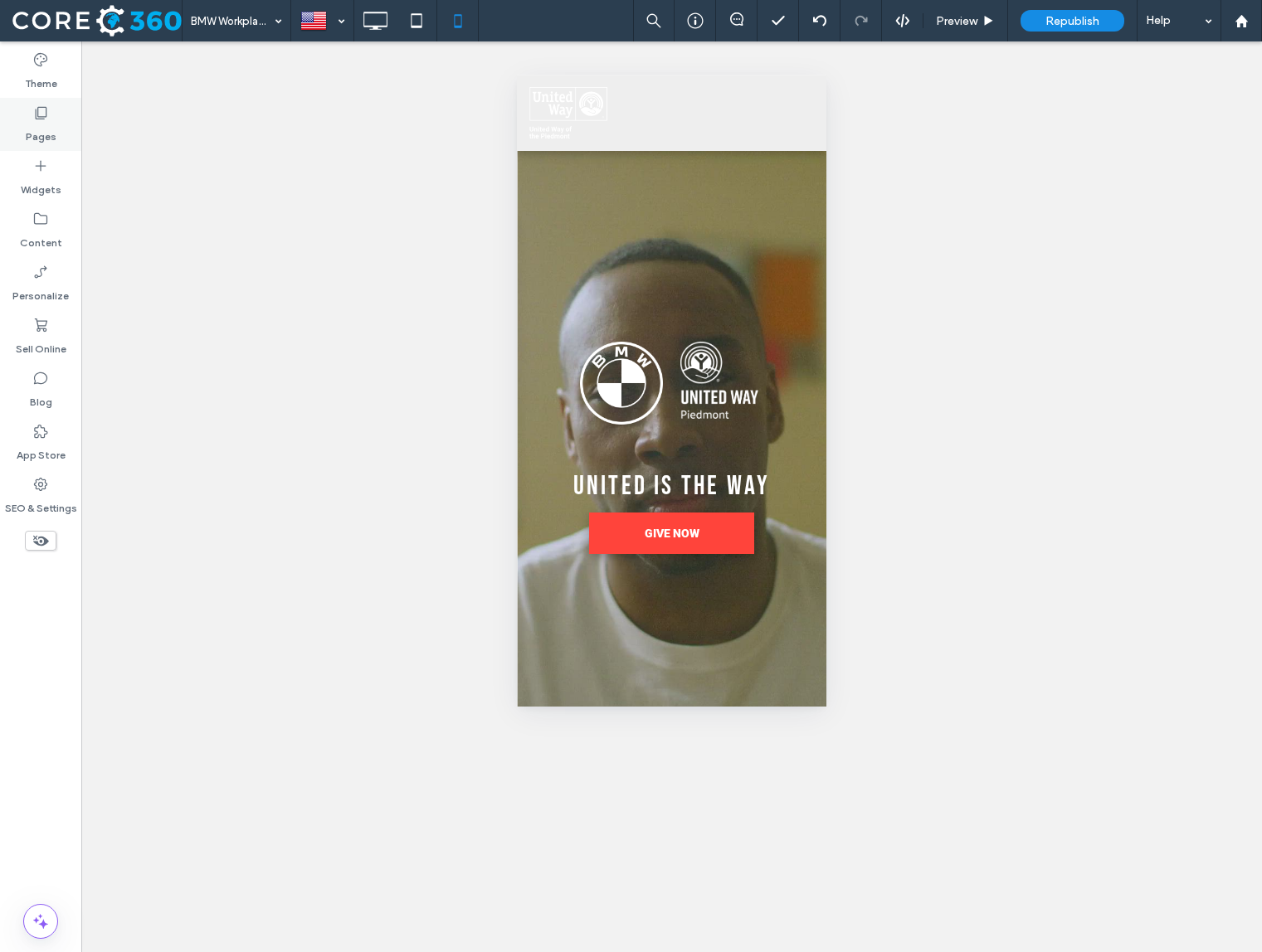
click at [22, 126] on div "Pages" at bounding box center [41, 124] width 82 height 53
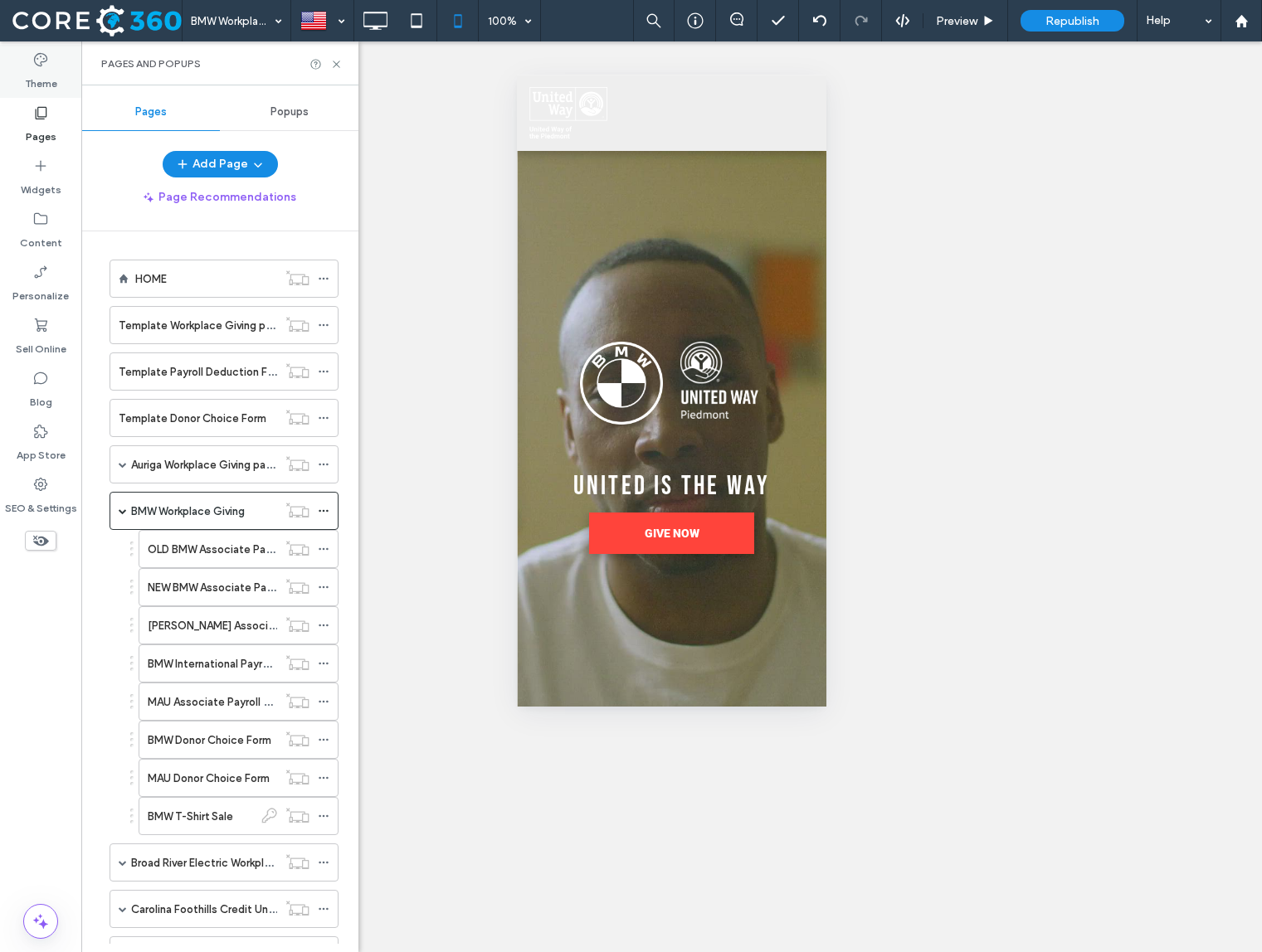
click at [27, 82] on label "Theme" at bounding box center [41, 79] width 32 height 23
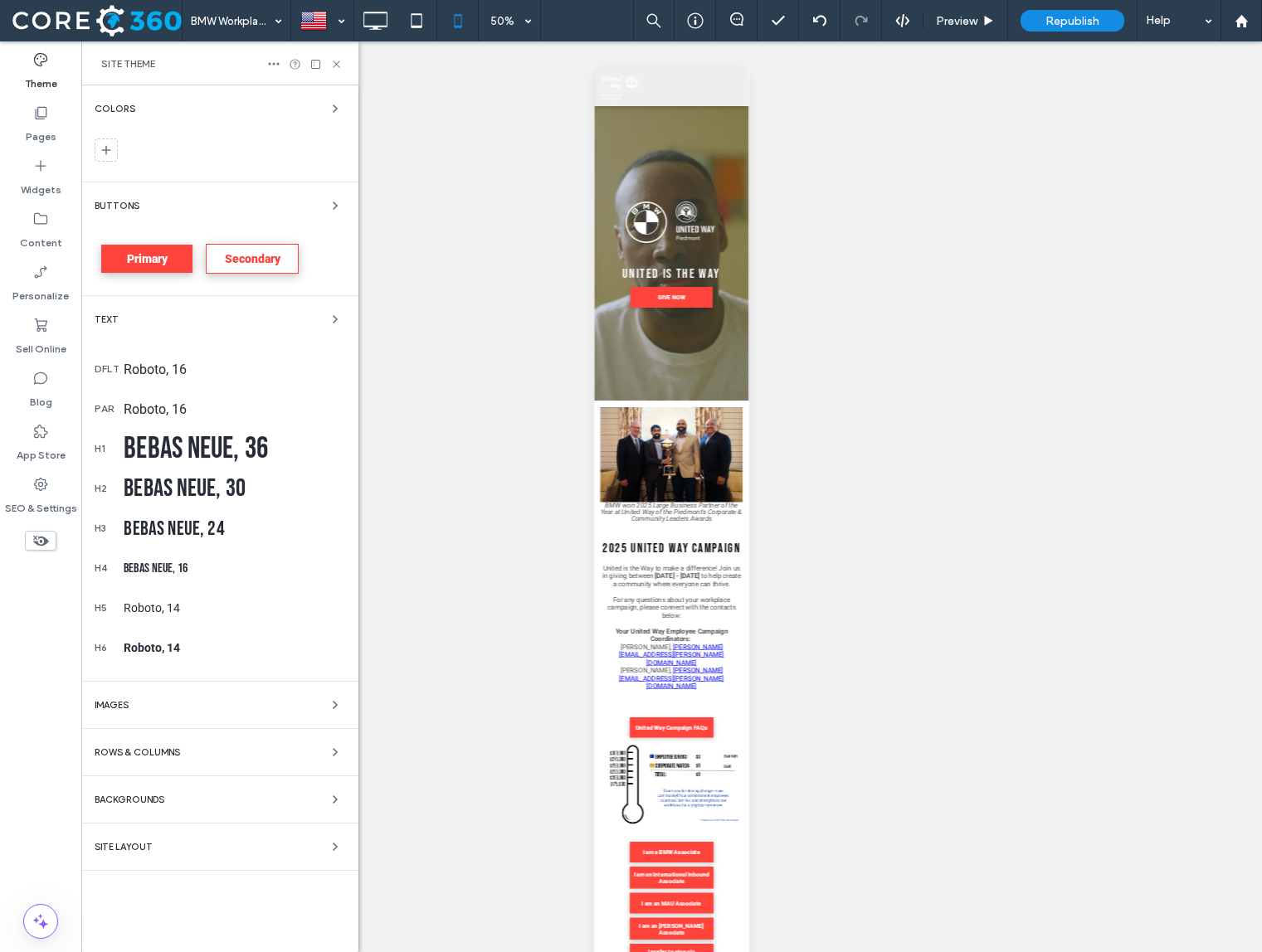
click at [186, 843] on div "Site Layout" at bounding box center [219, 847] width 250 height 20
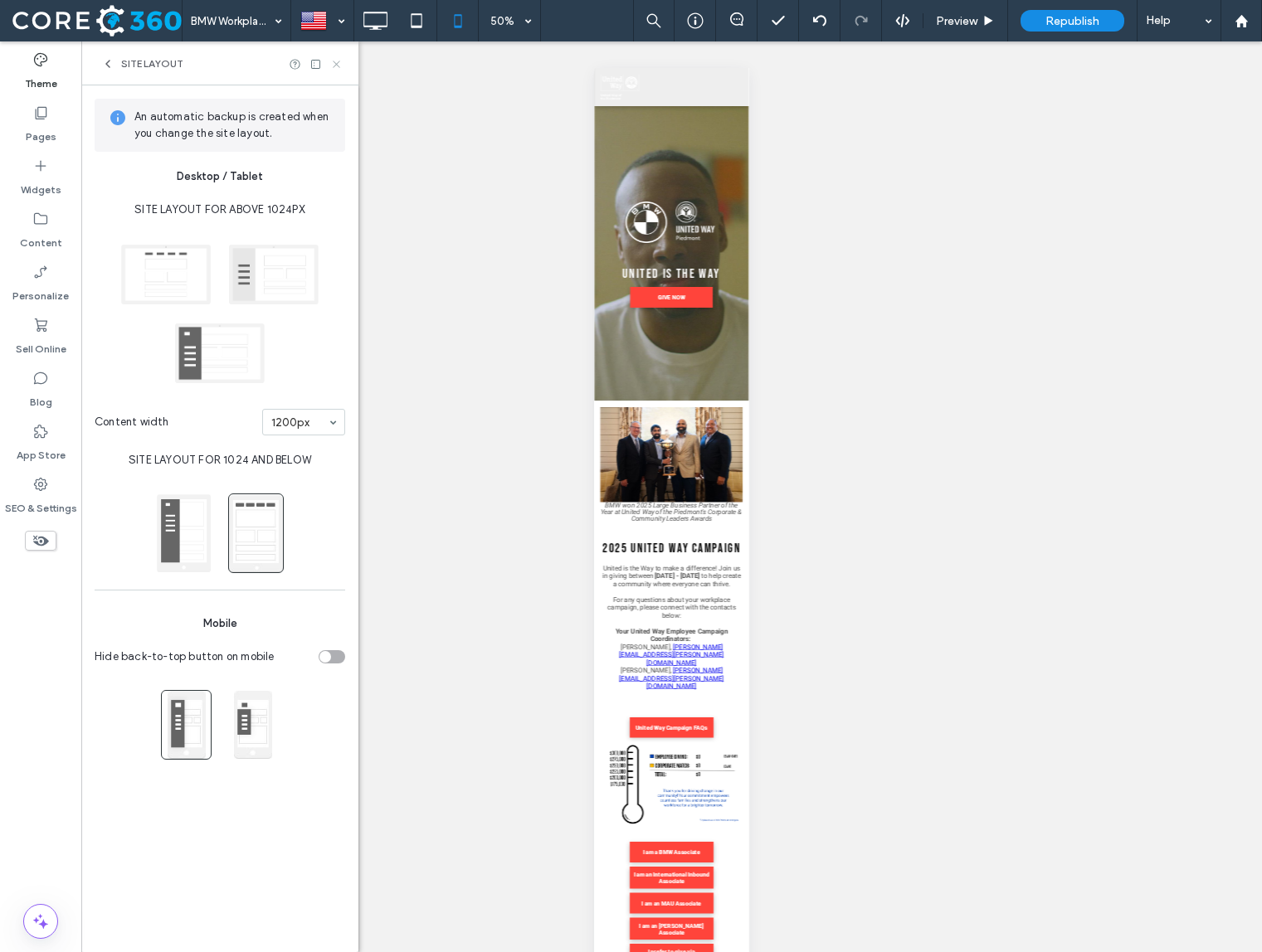
click at [338, 62] on use at bounding box center [336, 64] width 7 height 7
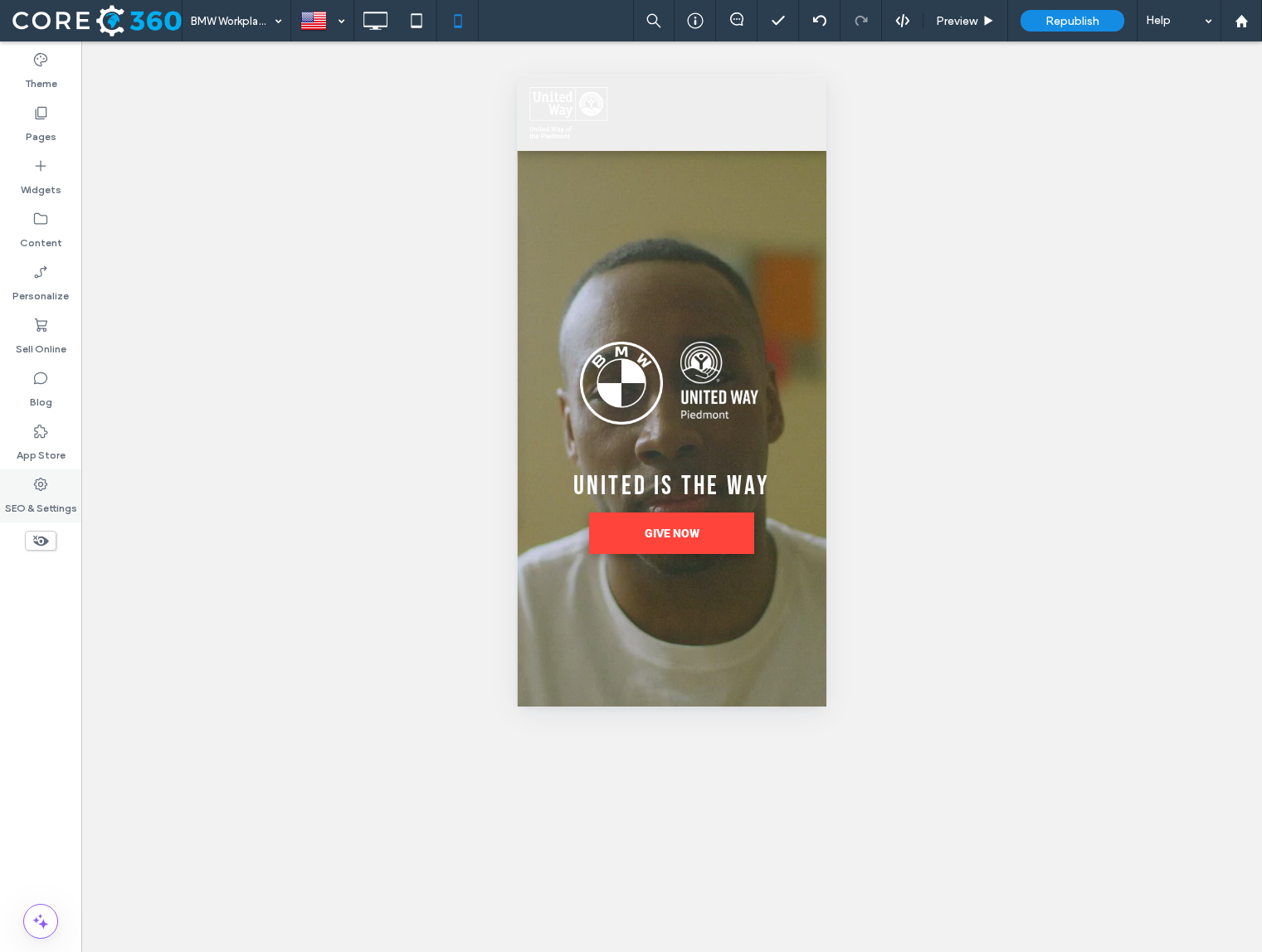
click at [34, 497] on label "SEO & Settings" at bounding box center [41, 503] width 72 height 23
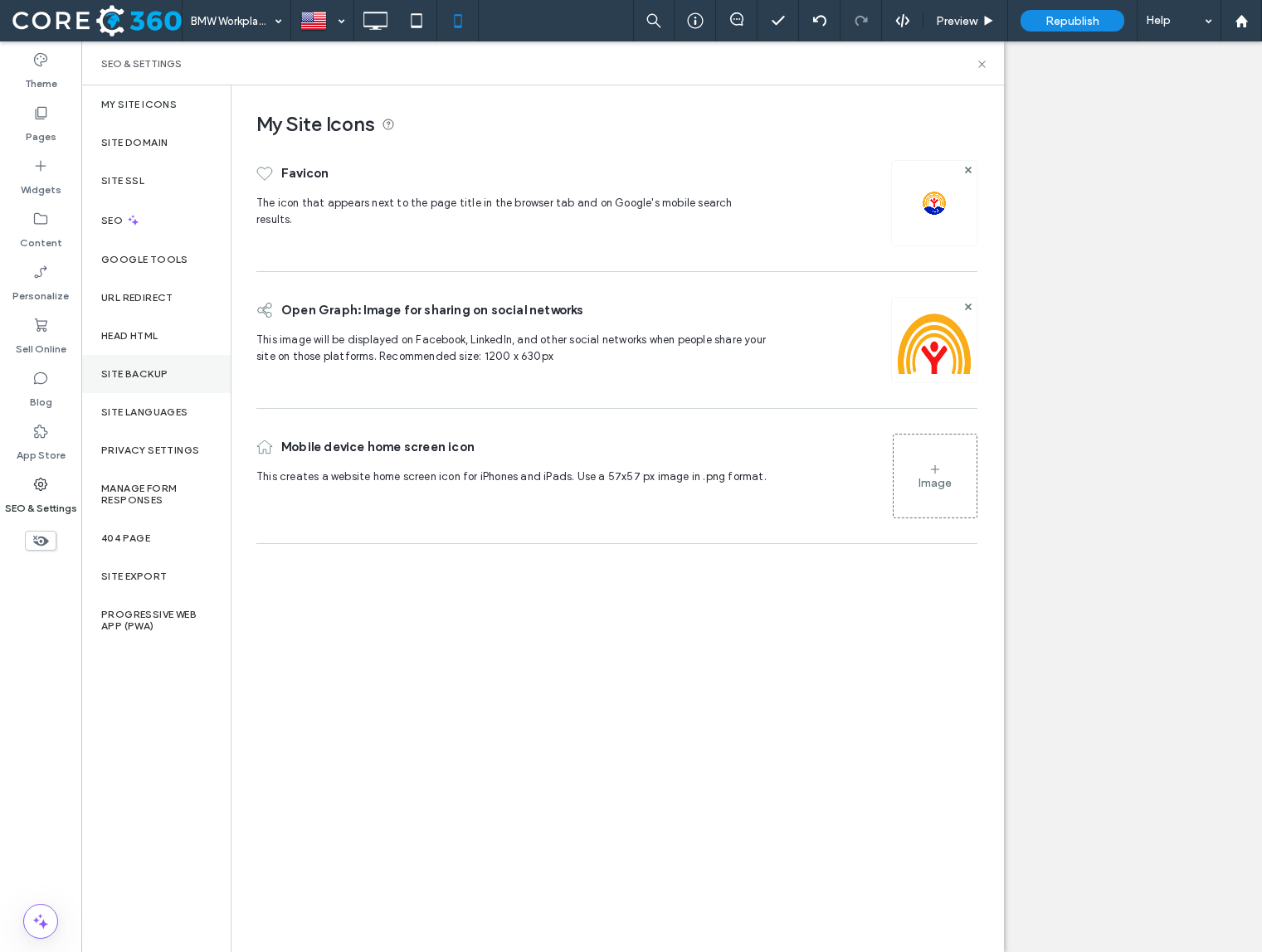
click at [155, 369] on label "Site Backup" at bounding box center [135, 375] width 67 height 12
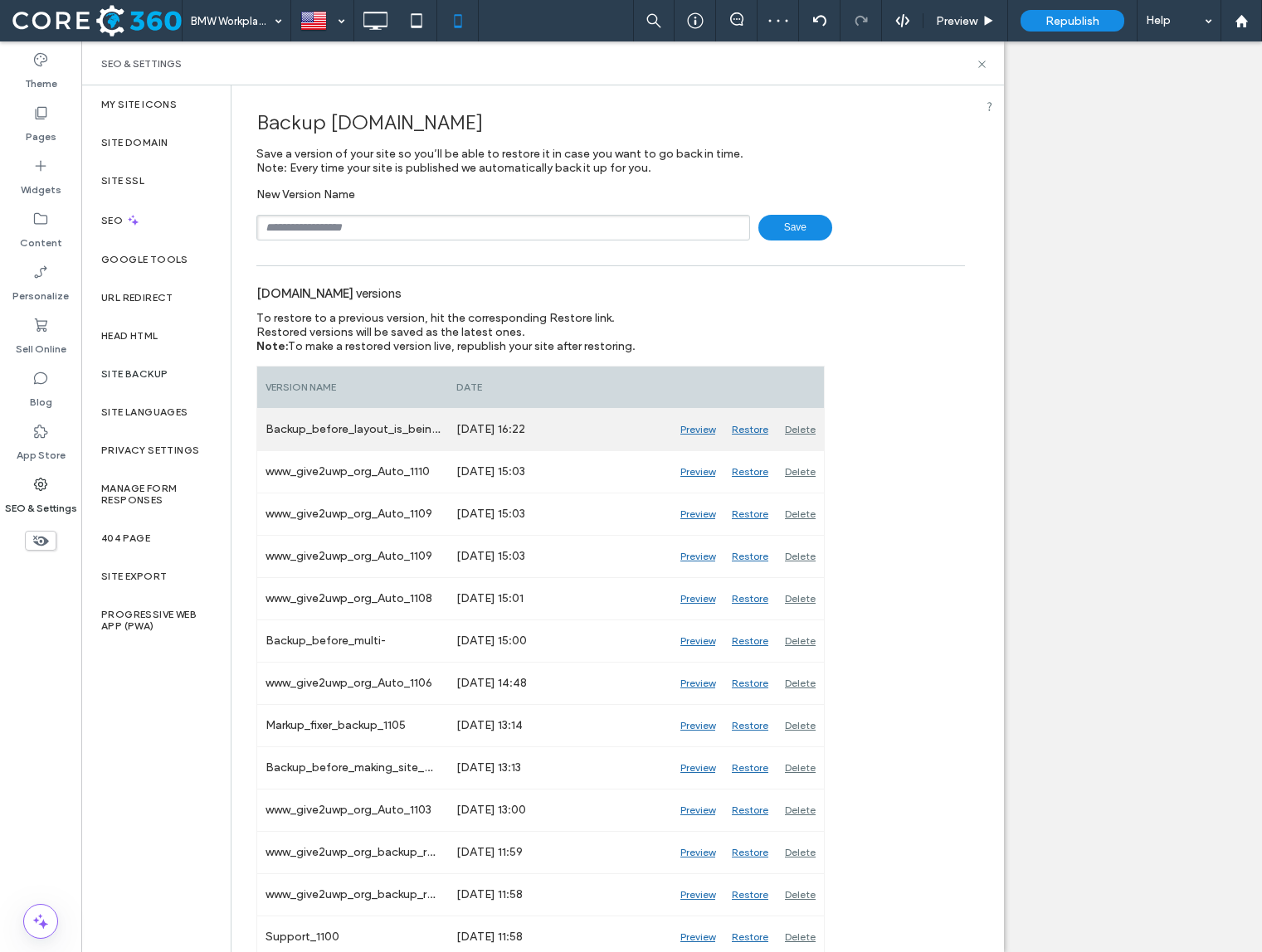
click at [740, 435] on div "Restore" at bounding box center [750, 430] width 53 height 42
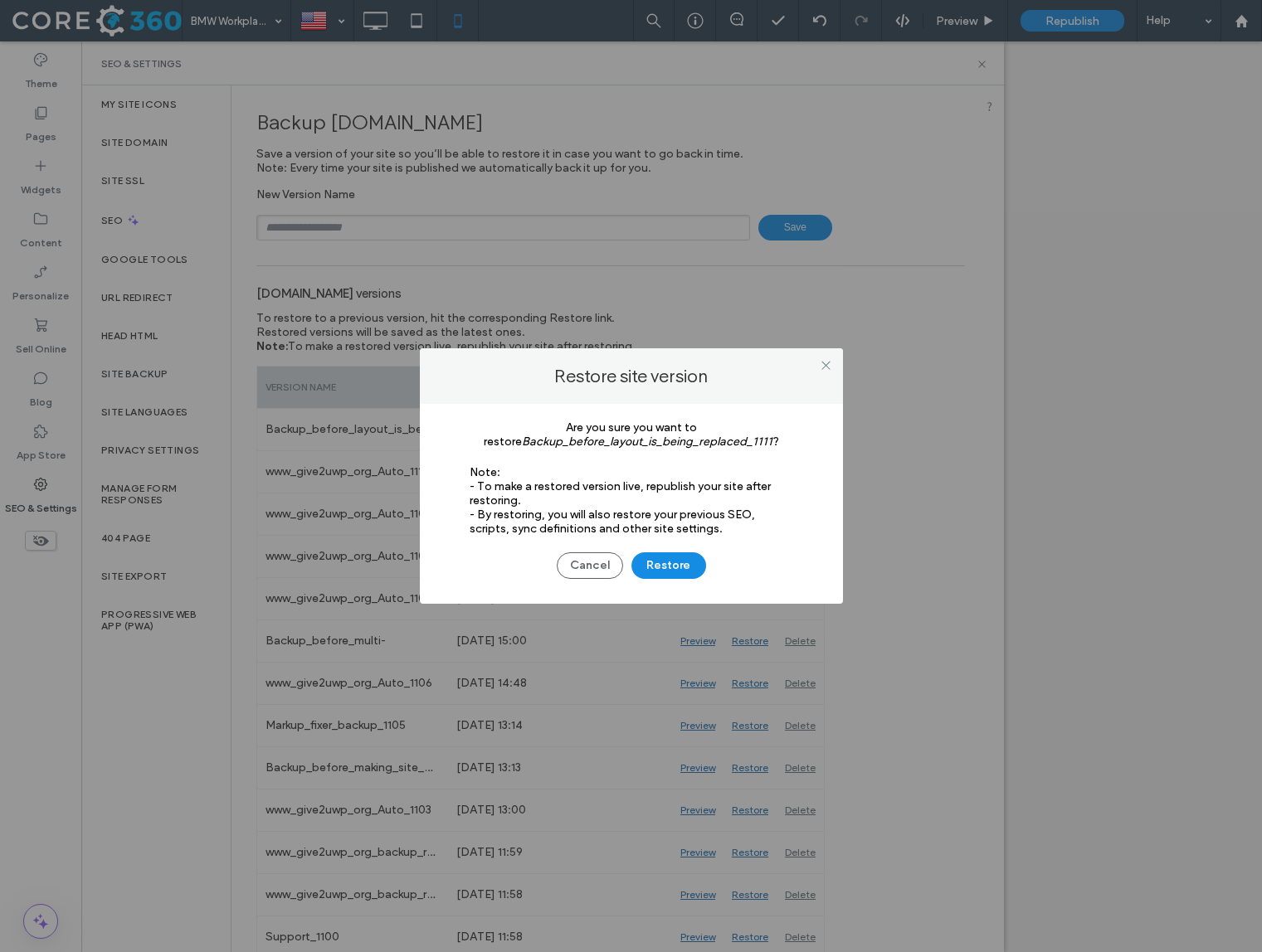
drag, startPoint x: 664, startPoint y: 562, endPoint x: 757, endPoint y: 382, distance: 202.6
click at [756, 382] on div "Restore site version Are you sure you want to restore Backup_before_layout_is_b…" at bounding box center [631, 476] width 423 height 255
click at [829, 367] on icon at bounding box center [825, 365] width 12 height 12
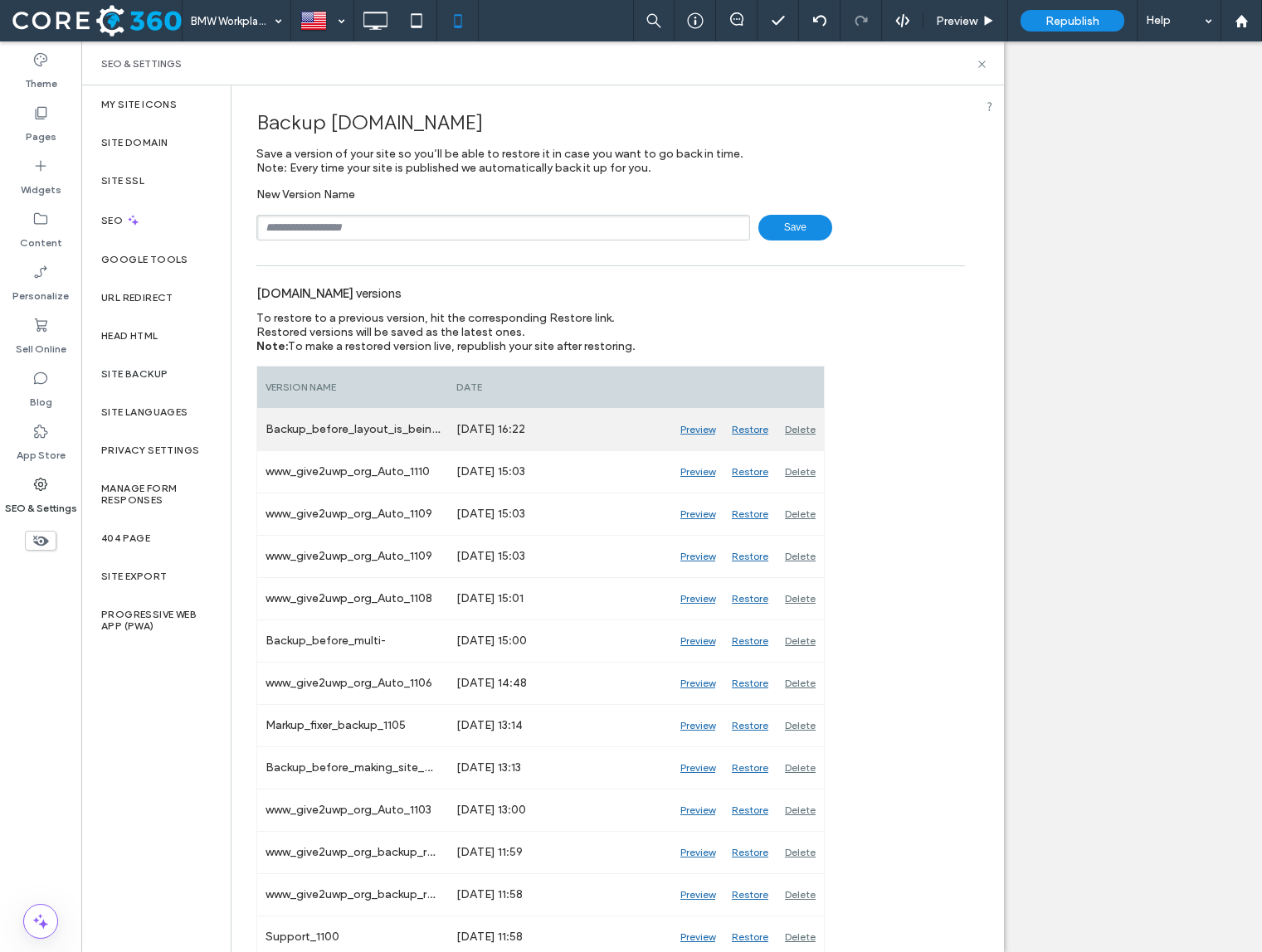
click at [748, 431] on div "Restore" at bounding box center [750, 430] width 53 height 42
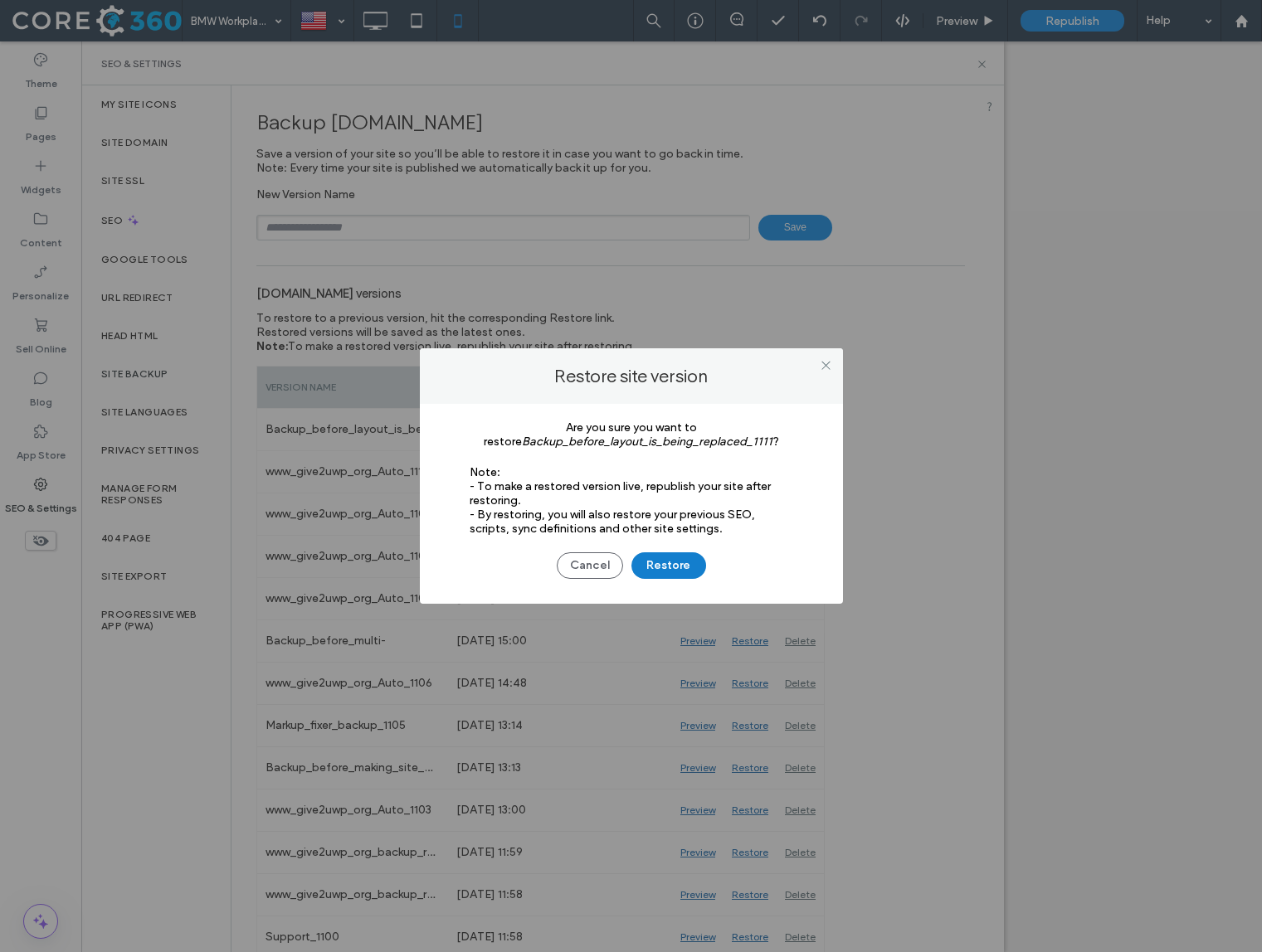
click at [665, 566] on button "Restore" at bounding box center [668, 565] width 75 height 27
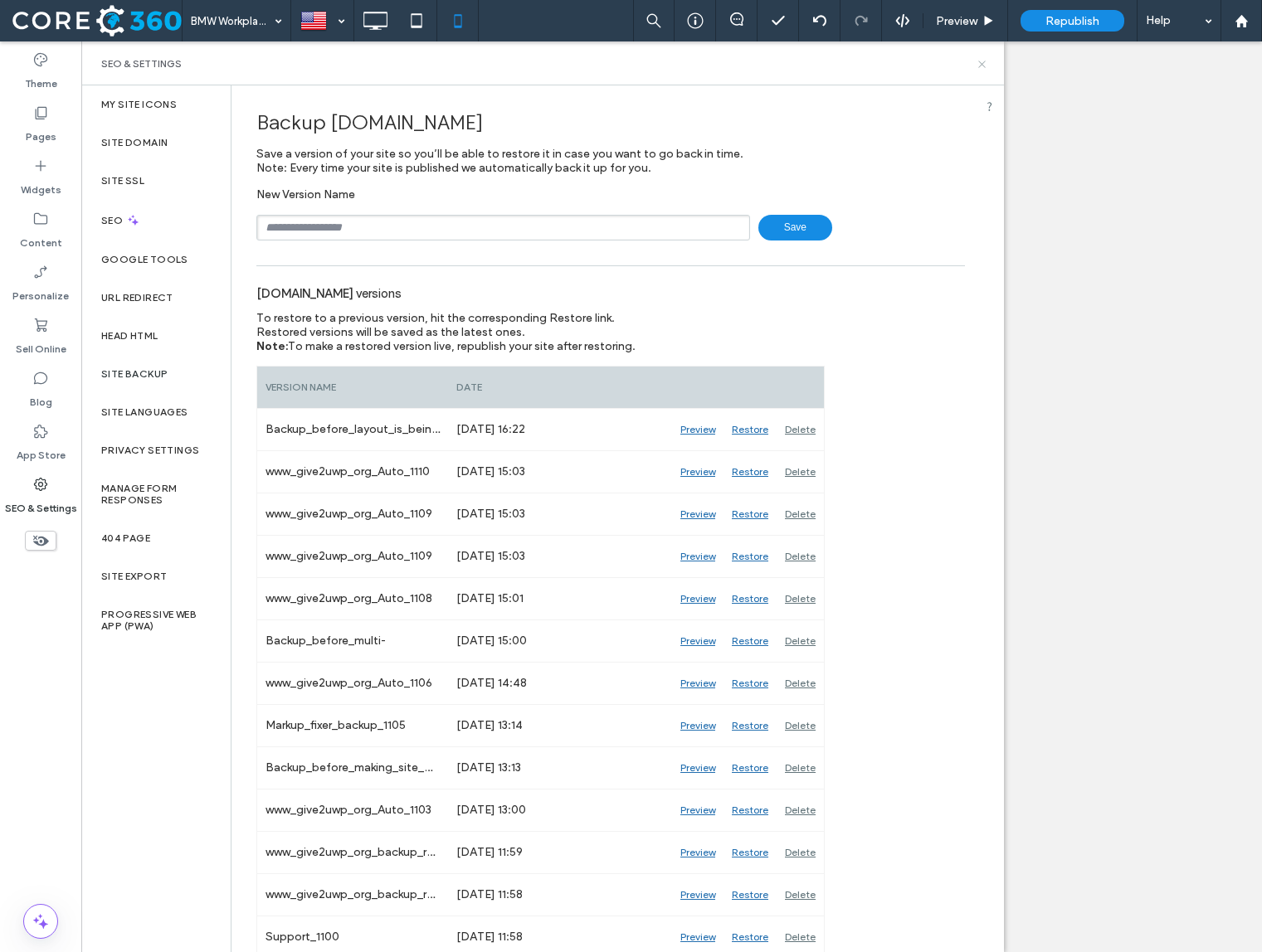
click at [983, 65] on icon at bounding box center [982, 64] width 12 height 12
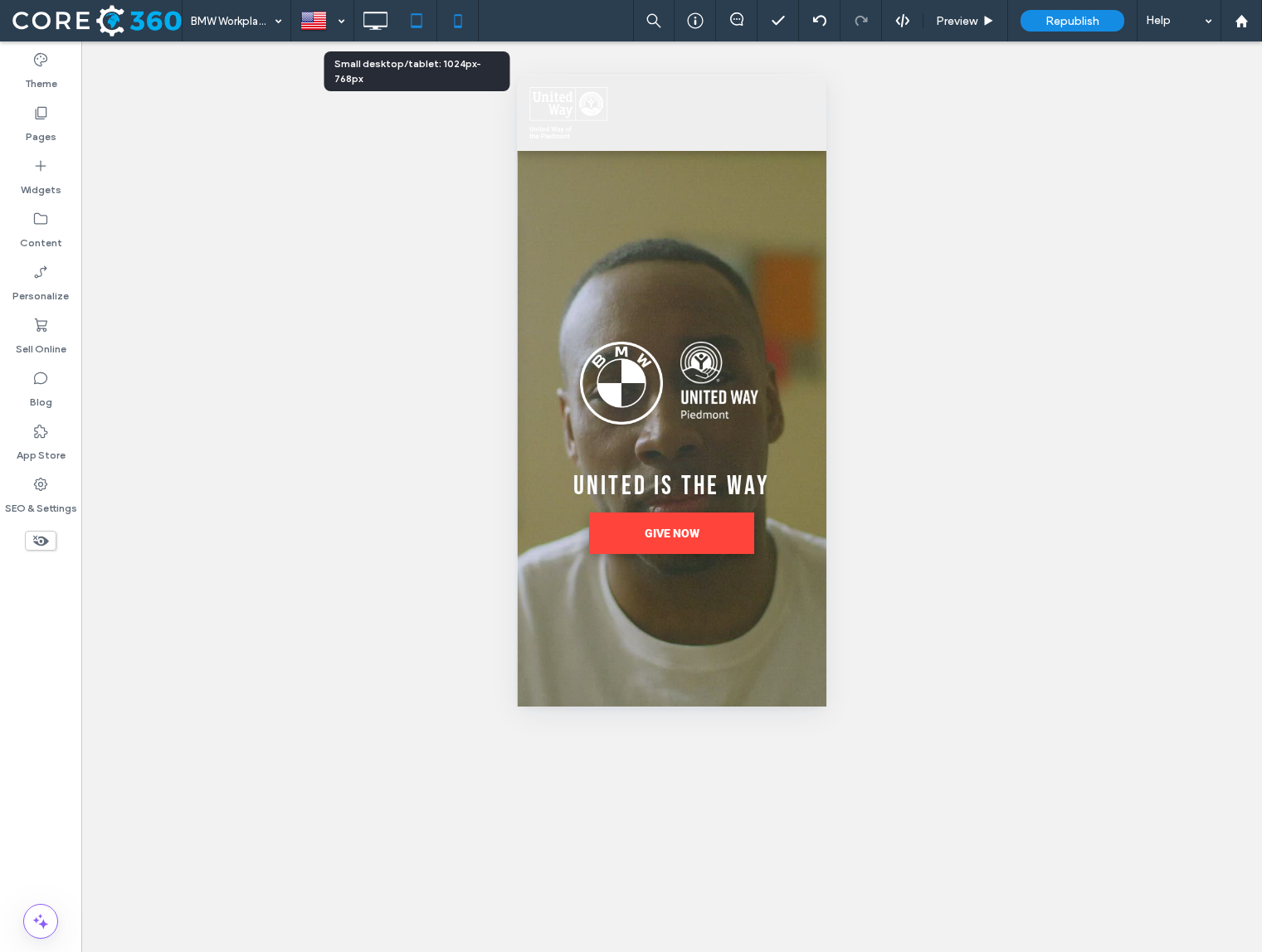
click at [423, 20] on icon at bounding box center [416, 20] width 33 height 33
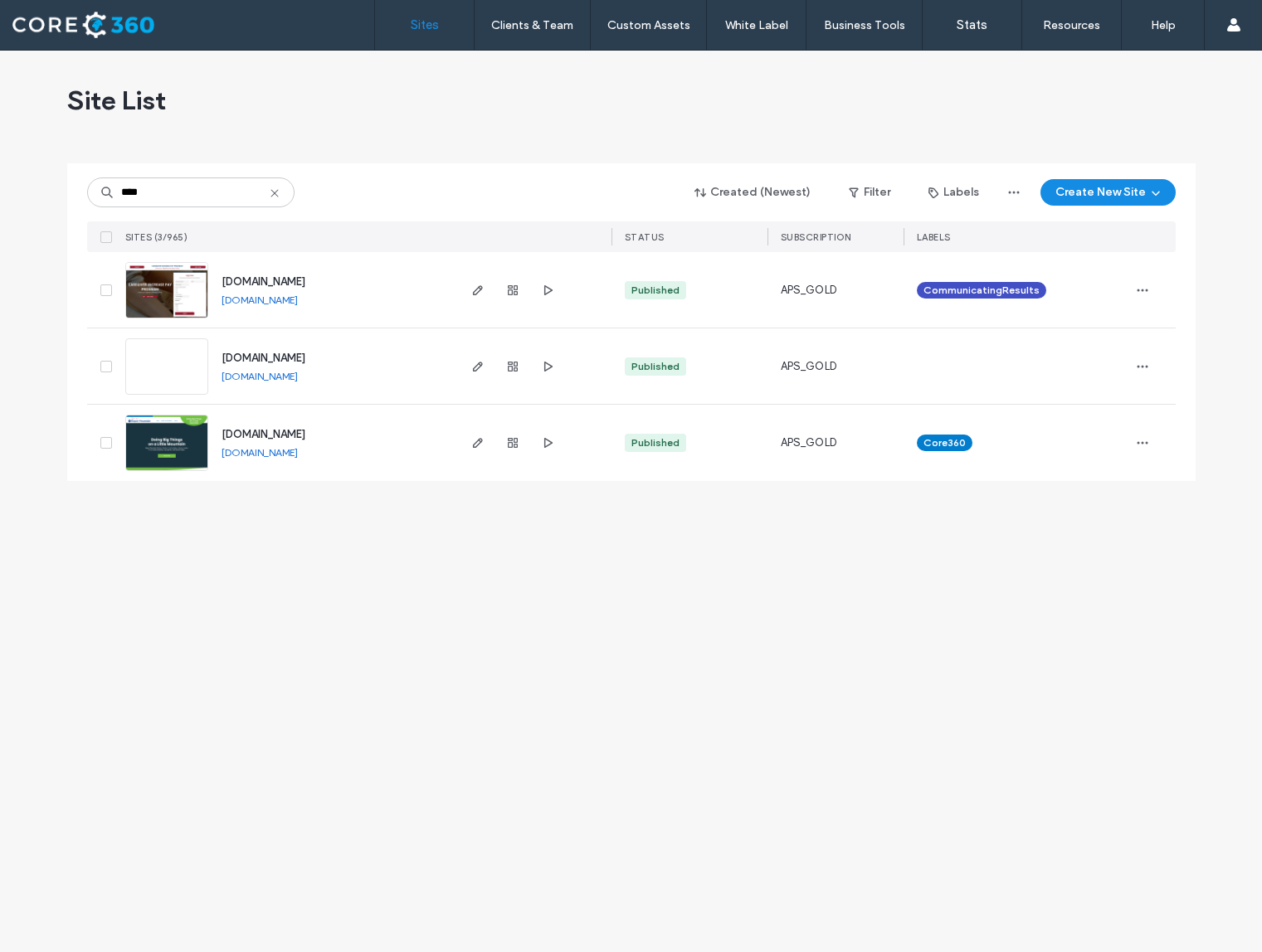
type input "****"
click at [185, 354] on link at bounding box center [166, 367] width 83 height 57
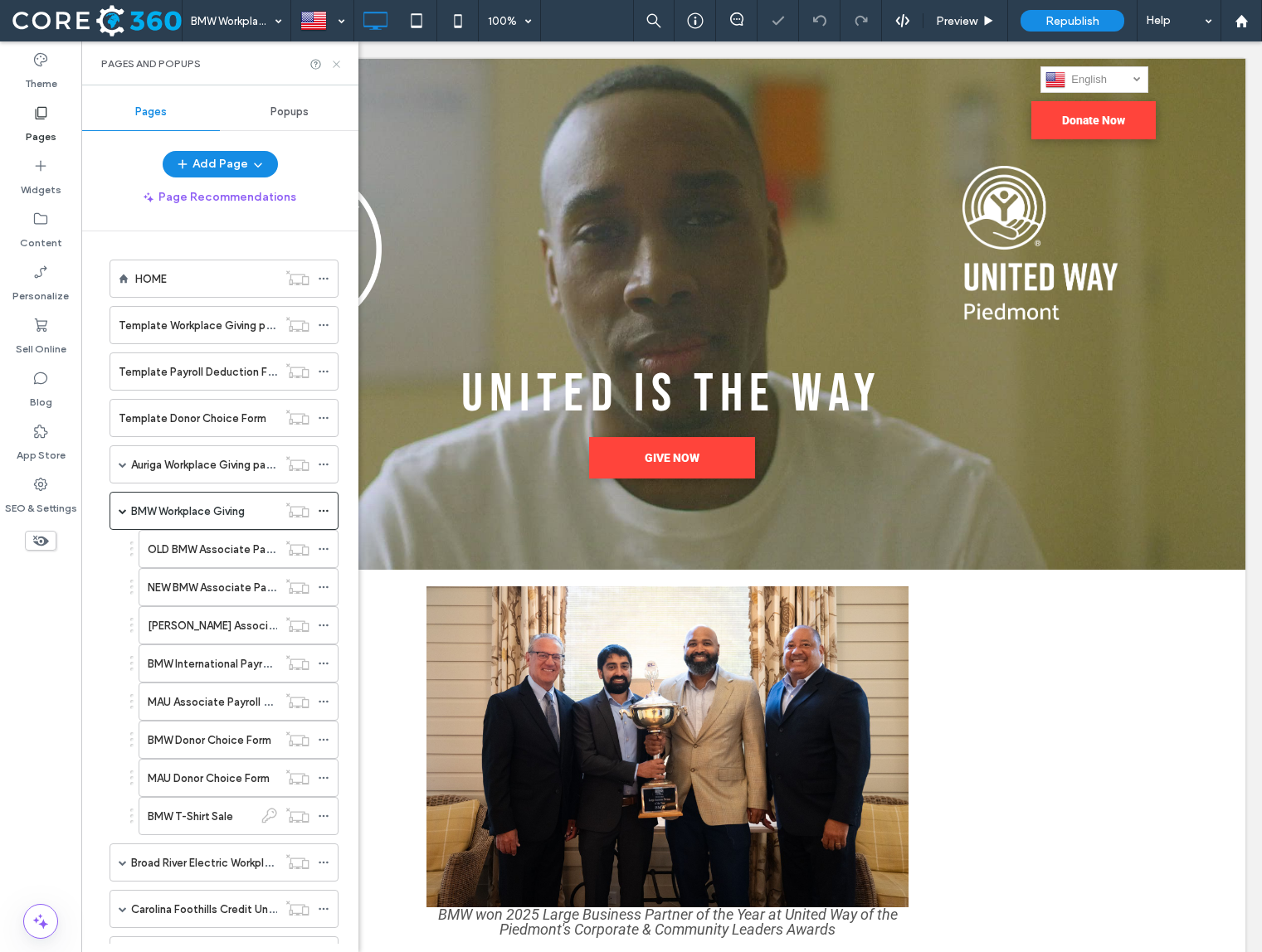
click at [338, 67] on icon at bounding box center [336, 64] width 12 height 12
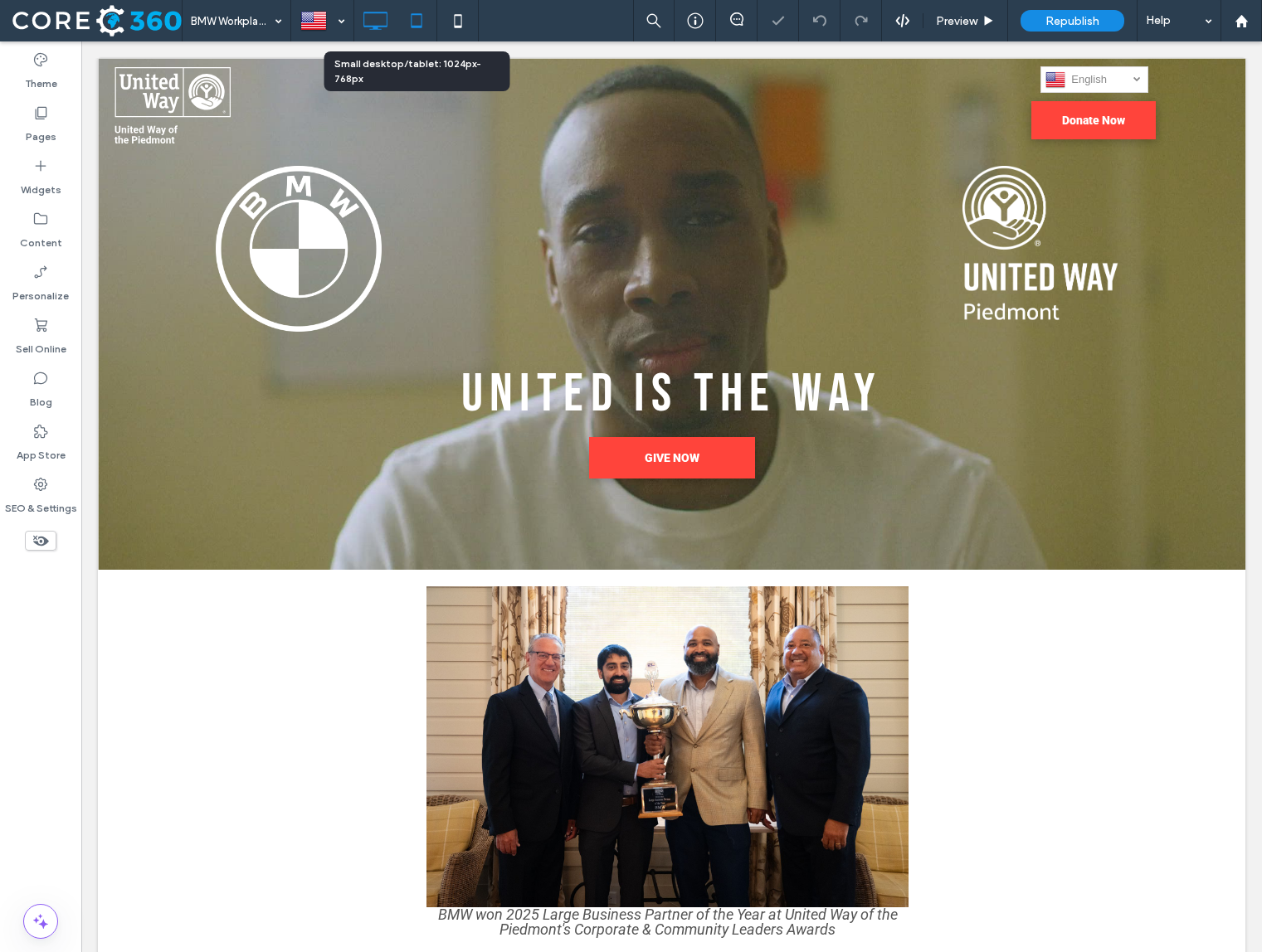
click at [422, 27] on use at bounding box center [416, 20] width 11 height 14
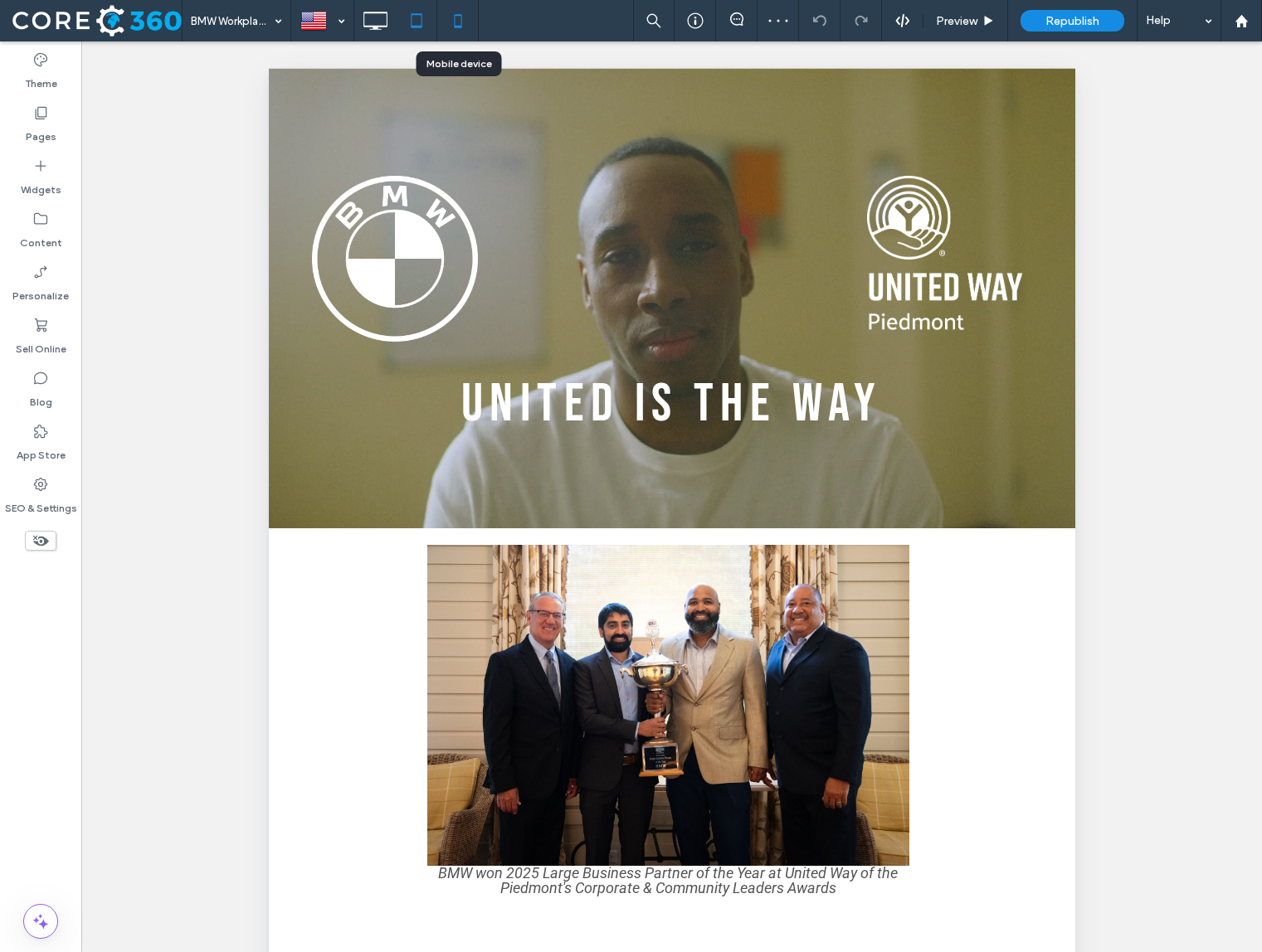
click at [472, 22] on icon at bounding box center [458, 20] width 33 height 33
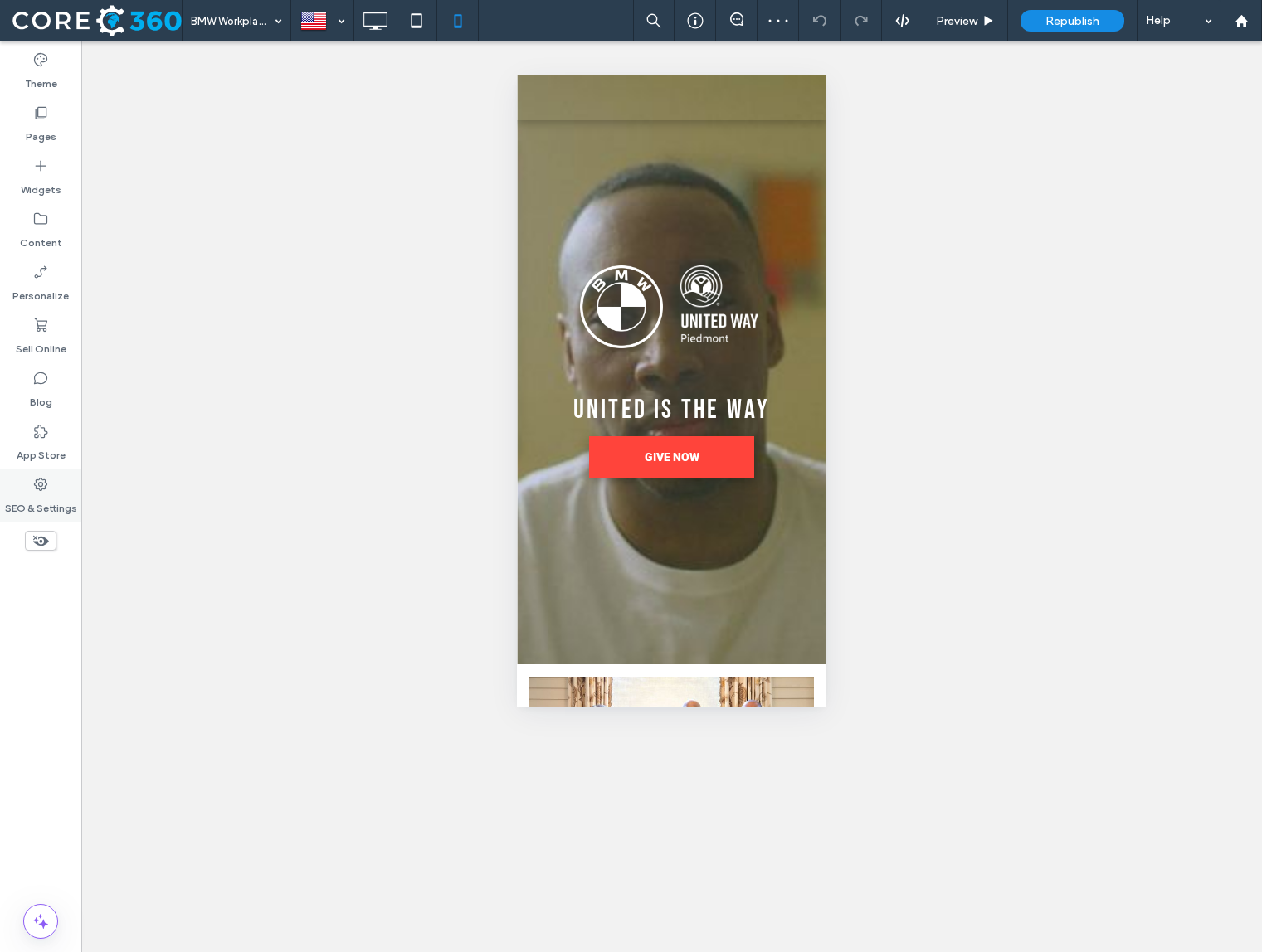
click at [41, 487] on icon at bounding box center [40, 484] width 17 height 17
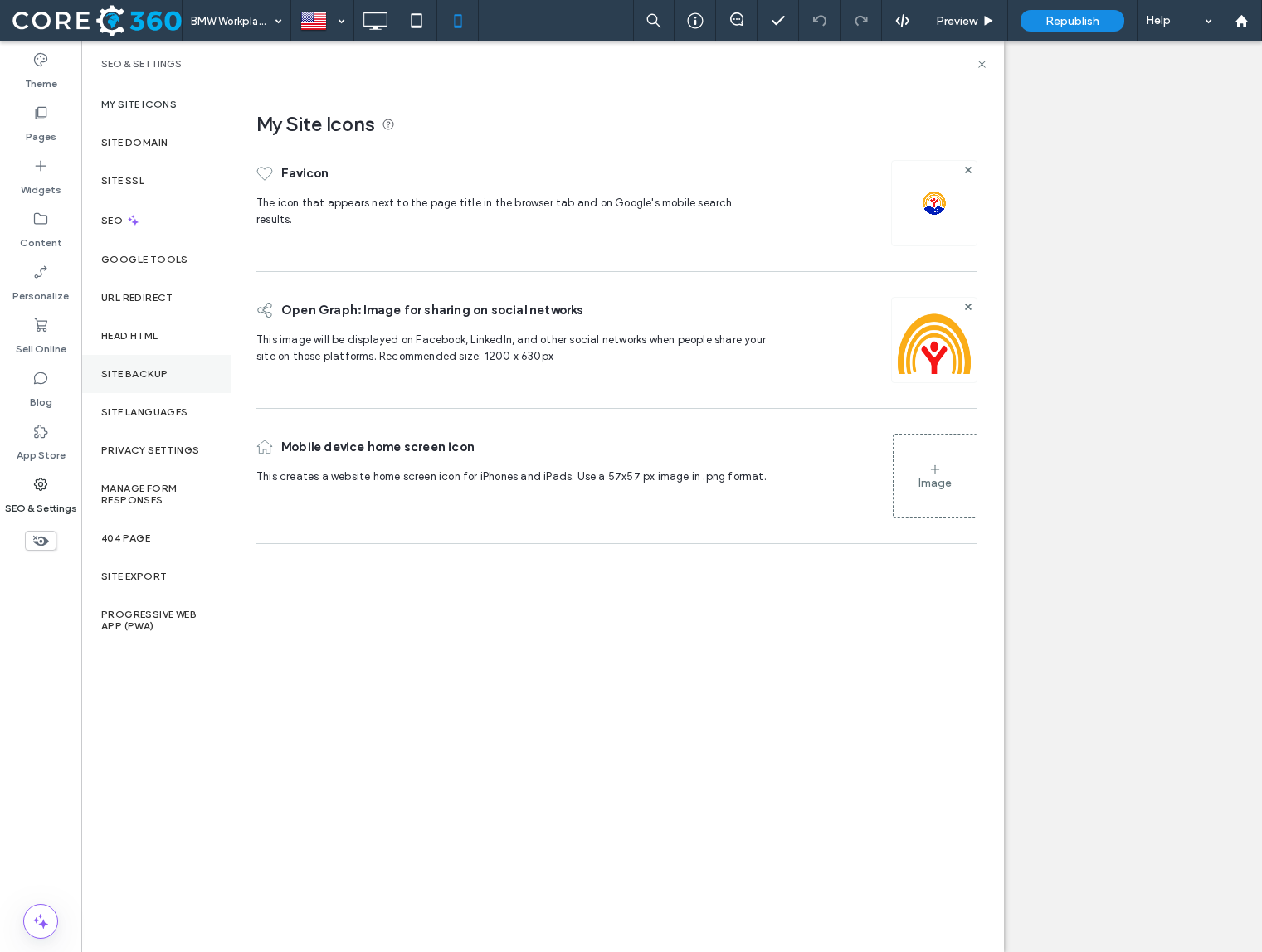
click at [163, 369] on label "Site Backup" at bounding box center [135, 375] width 67 height 12
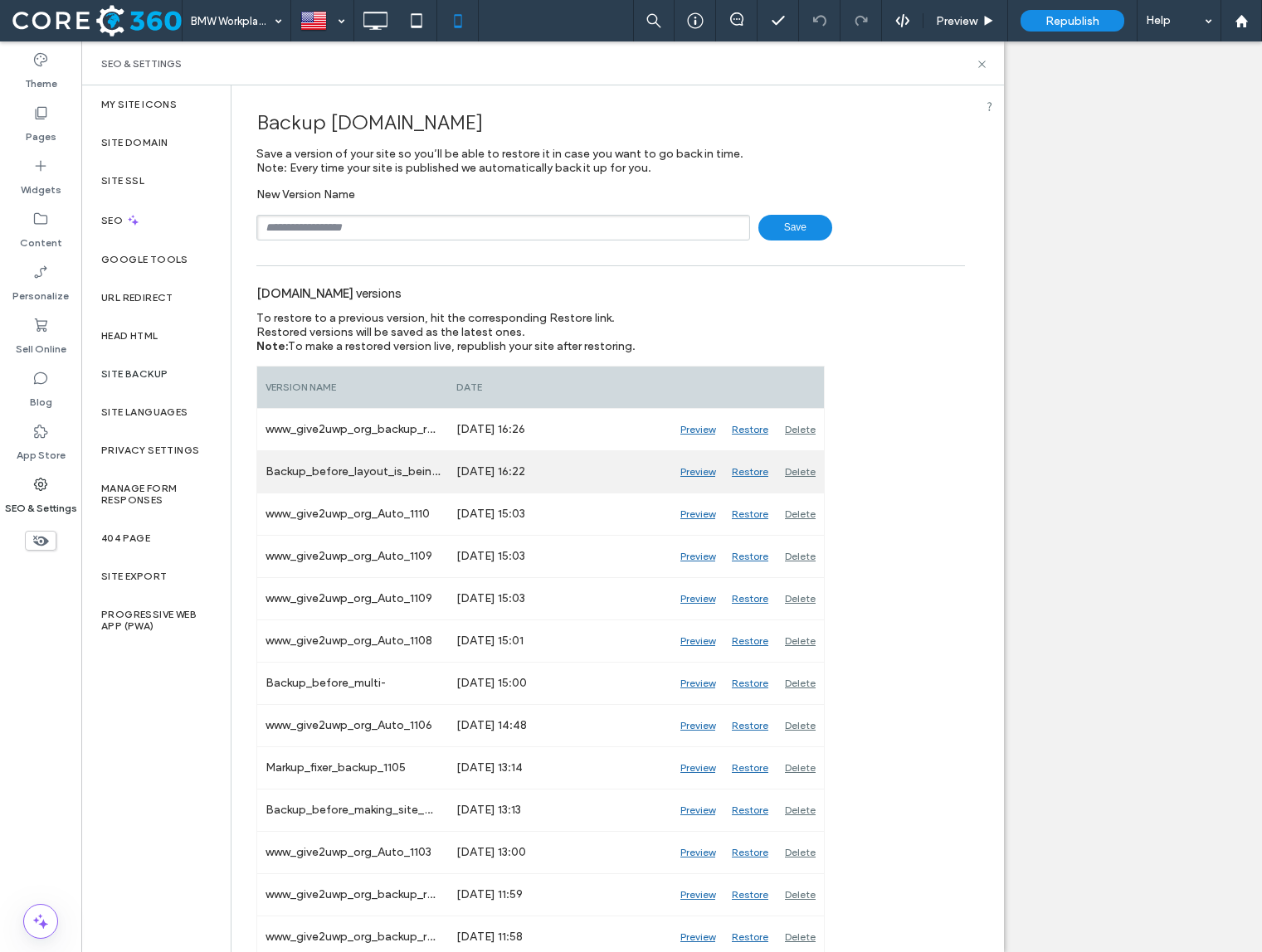
click at [410, 473] on div "Backup_before_layout_is_being_replaced_1111" at bounding box center [352, 473] width 190 height 42
click at [601, 478] on div "[DATE] 16:22" at bounding box center [559, 473] width 224 height 42
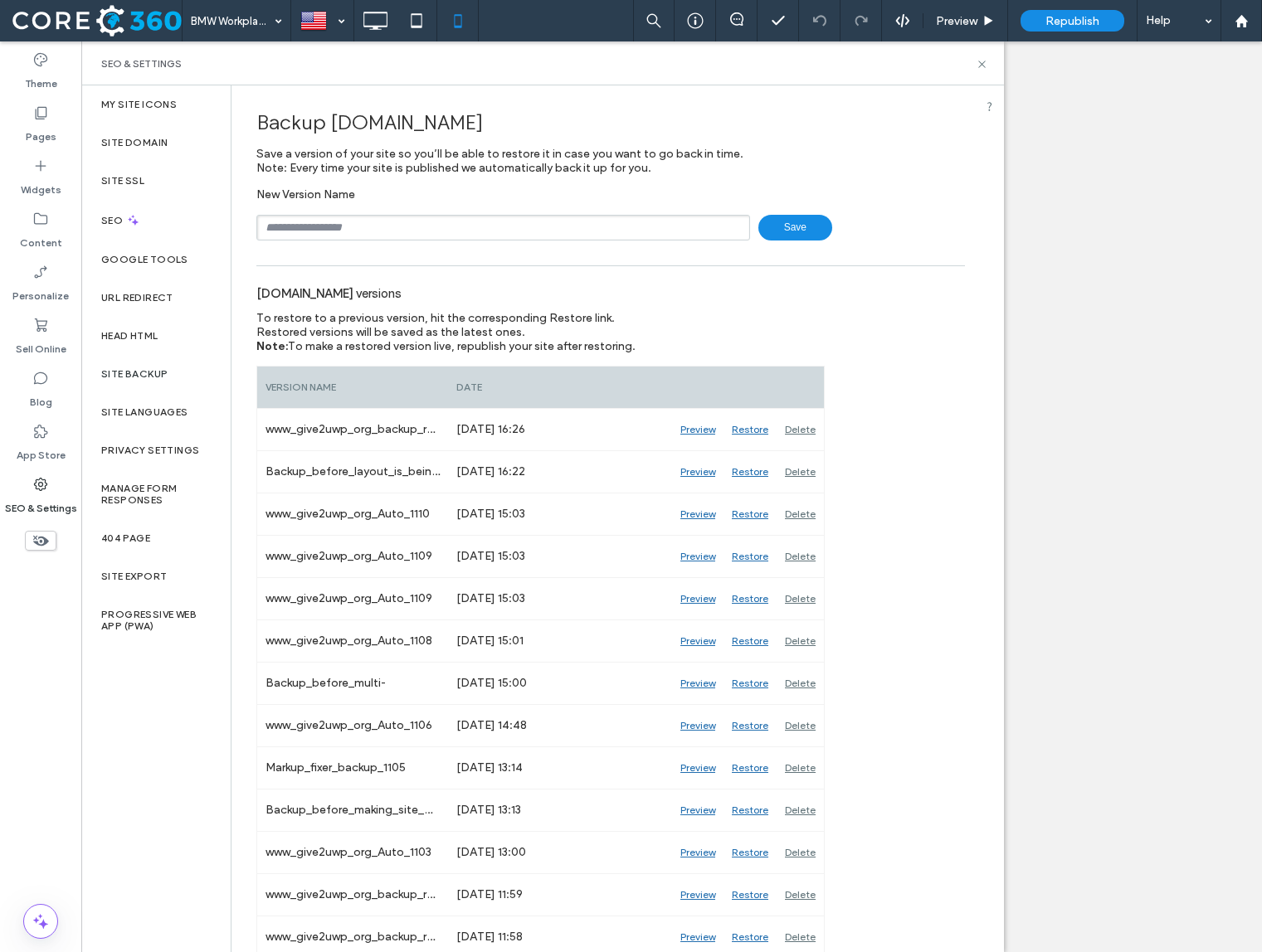
click at [992, 62] on div "SEO & Settings" at bounding box center [542, 64] width 922 height 44
click at [981, 61] on icon at bounding box center [982, 64] width 12 height 12
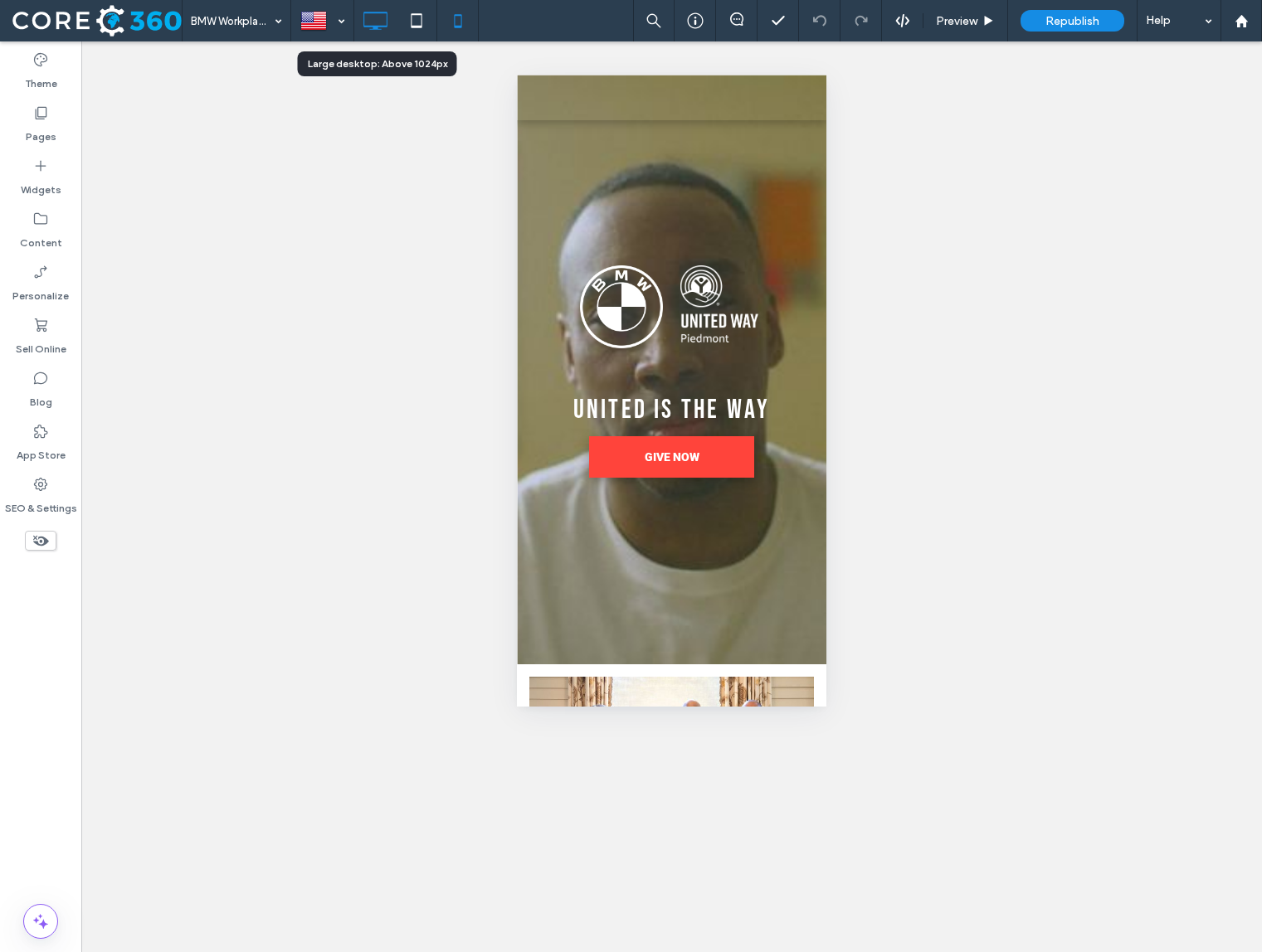
click at [378, 27] on use at bounding box center [376, 21] width 24 height 18
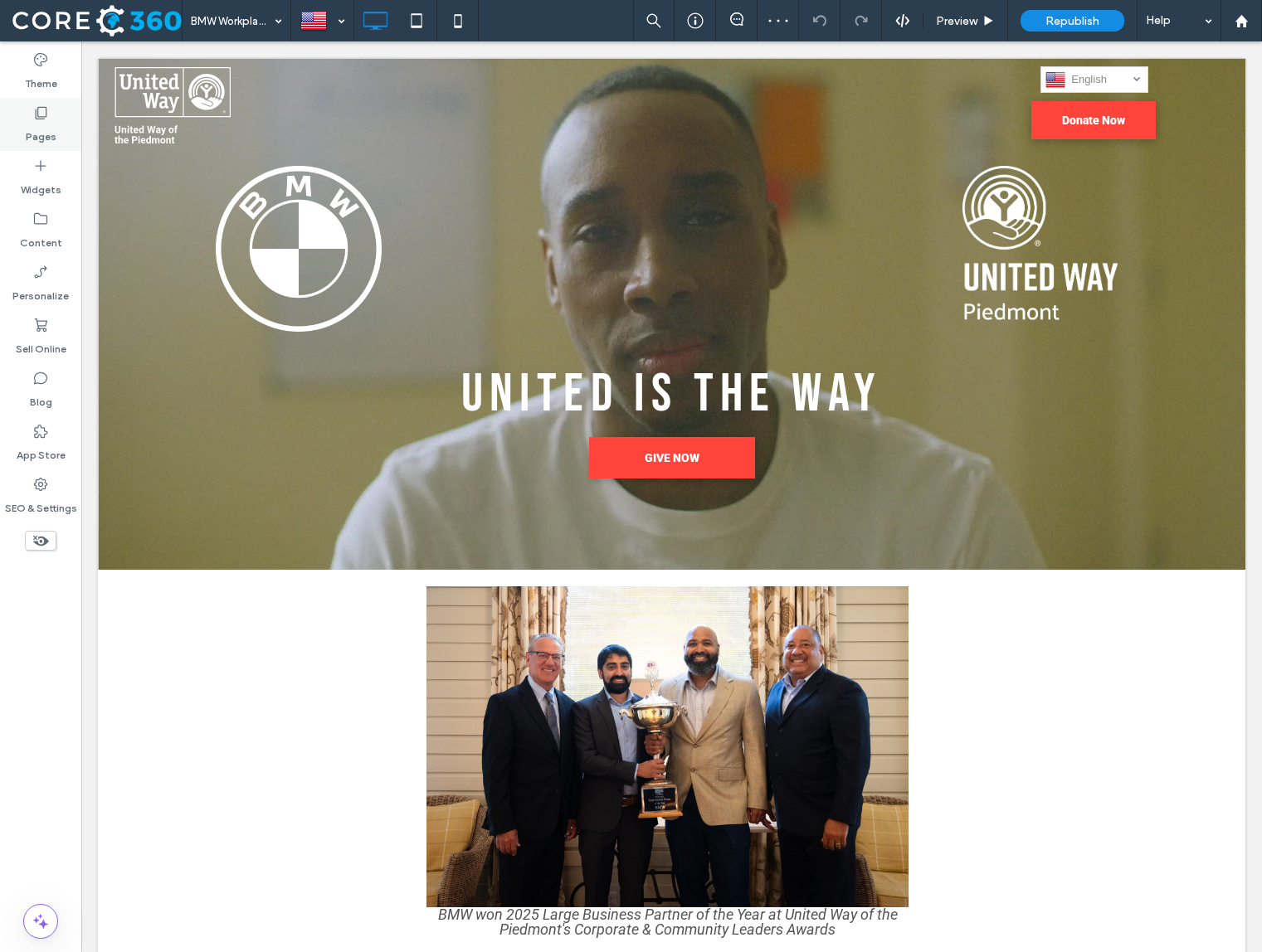
click at [53, 113] on div "Pages" at bounding box center [41, 124] width 82 height 53
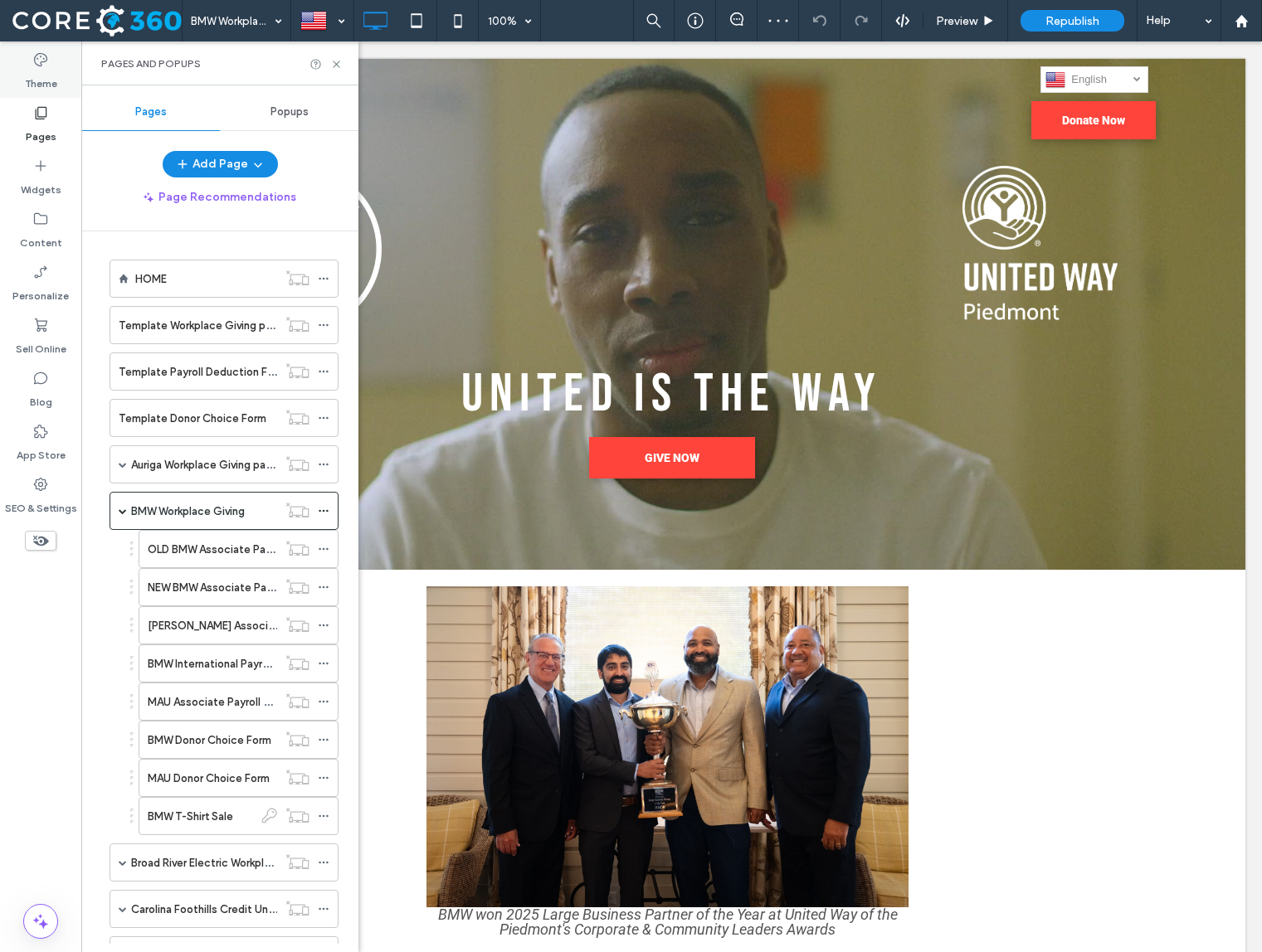
click at [35, 70] on label "Theme" at bounding box center [41, 79] width 32 height 23
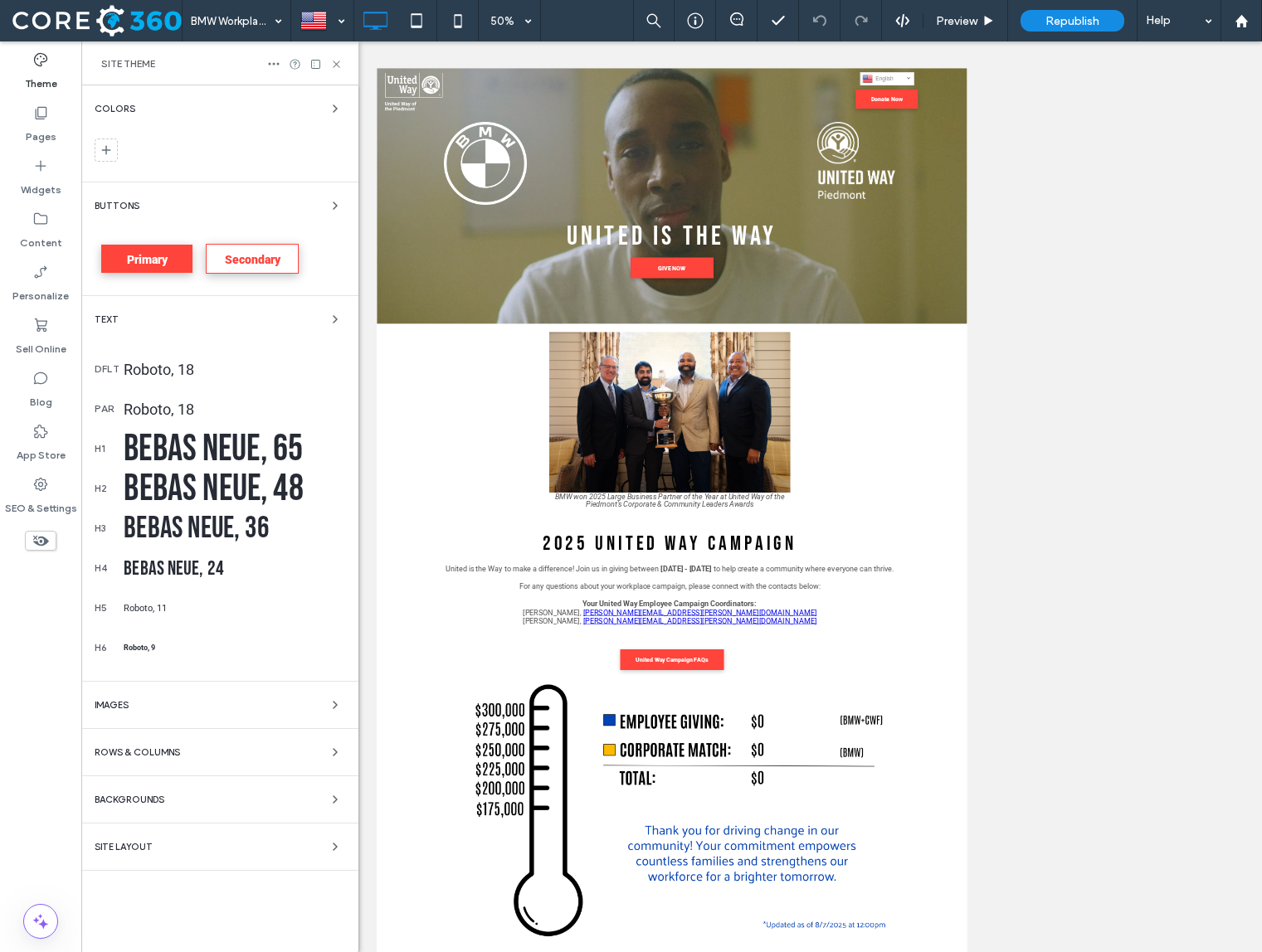
click at [174, 845] on div "Site Layout" at bounding box center [219, 847] width 250 height 20
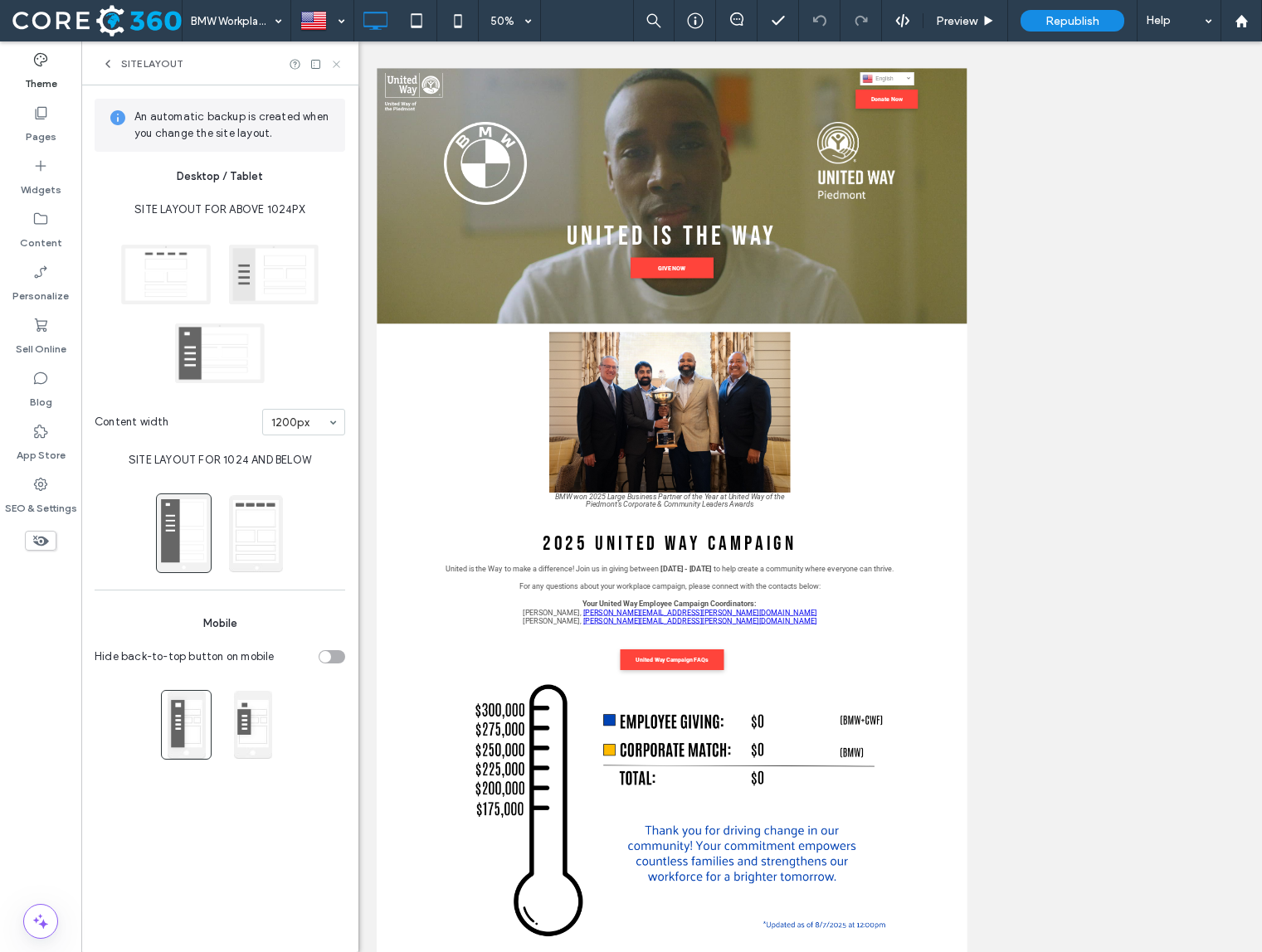
click at [340, 63] on icon at bounding box center [336, 64] width 12 height 12
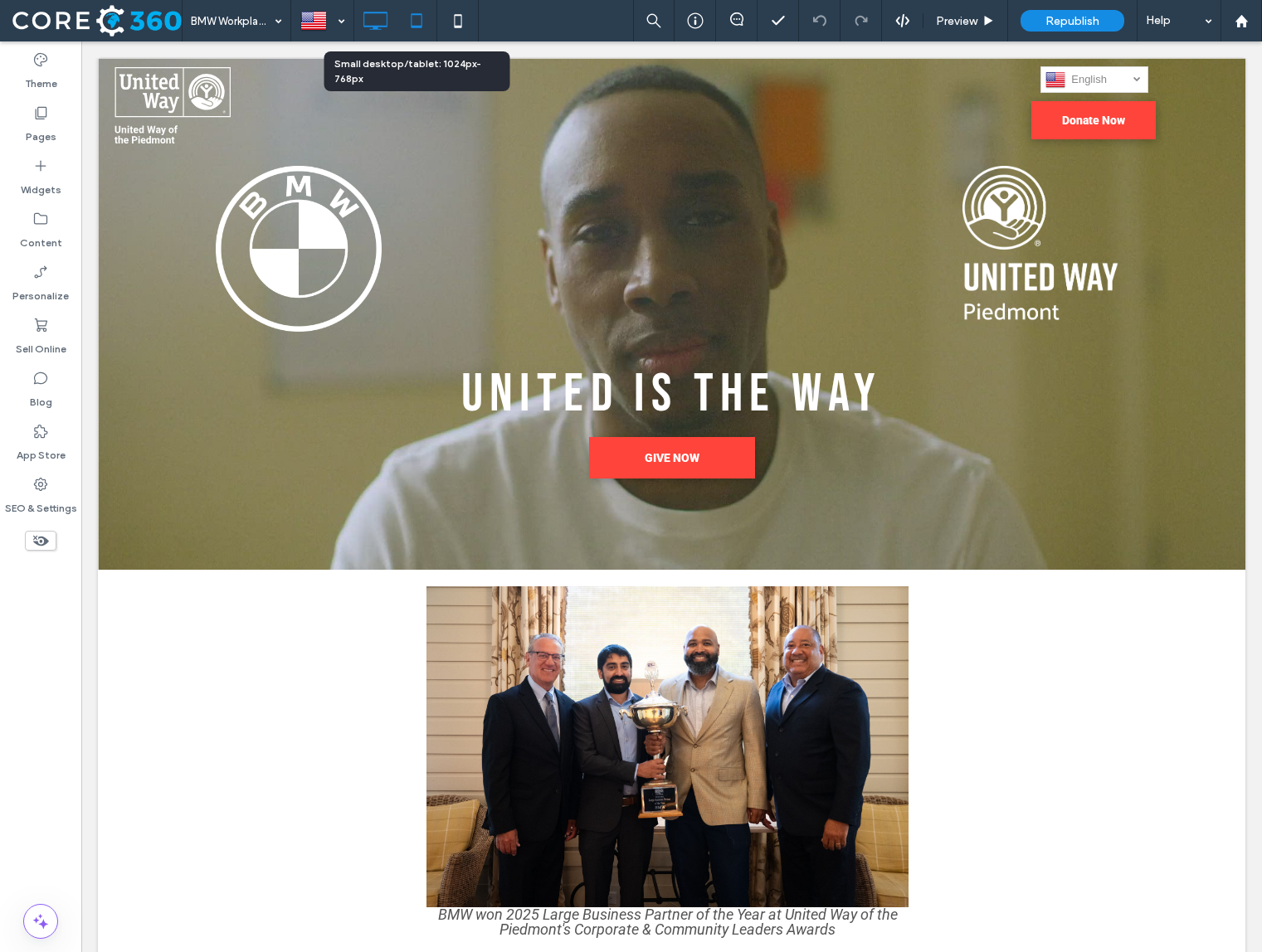
click at [402, 31] on icon at bounding box center [416, 20] width 33 height 33
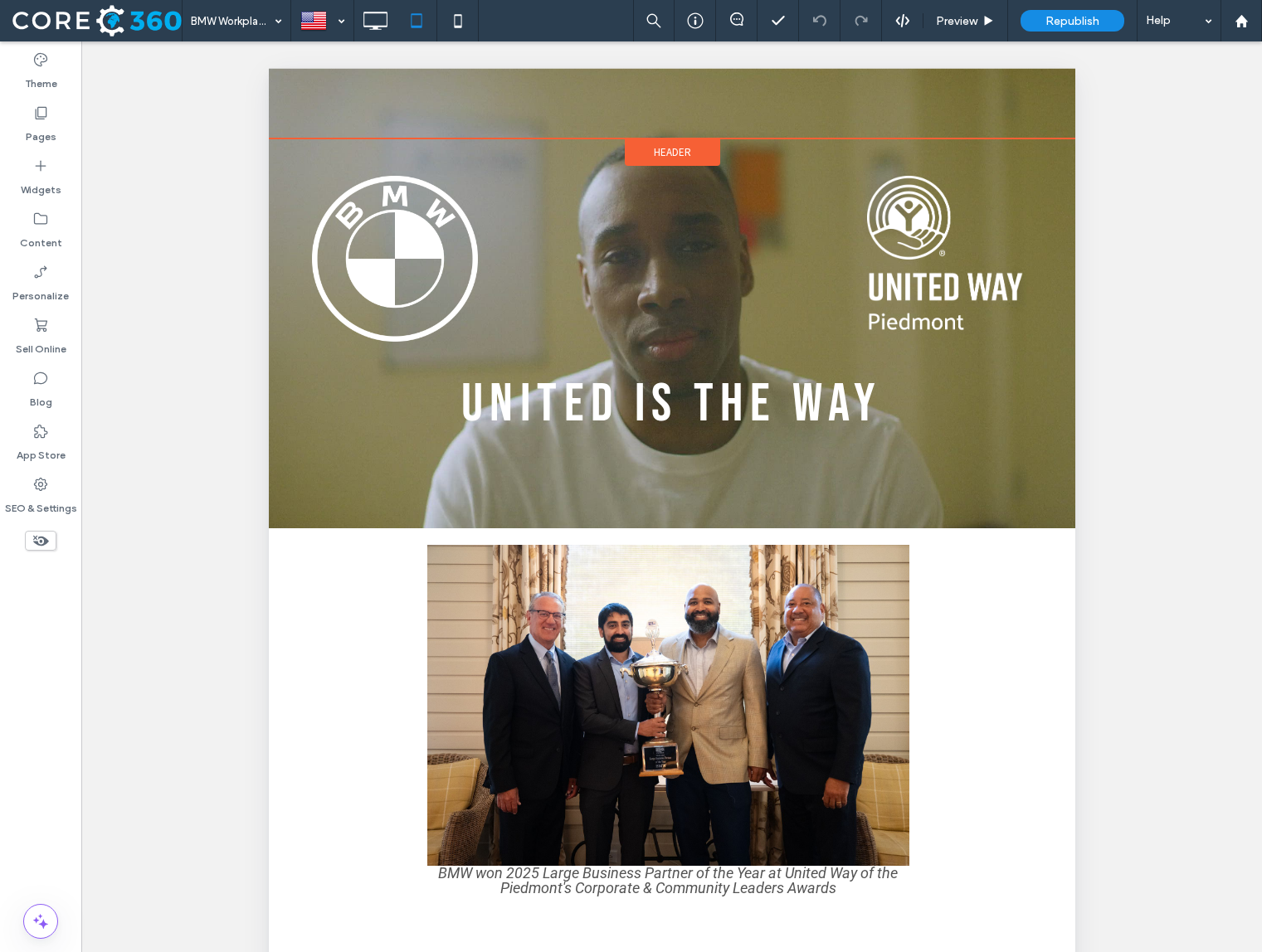
click at [679, 156] on span "Header" at bounding box center [671, 153] width 37 height 14
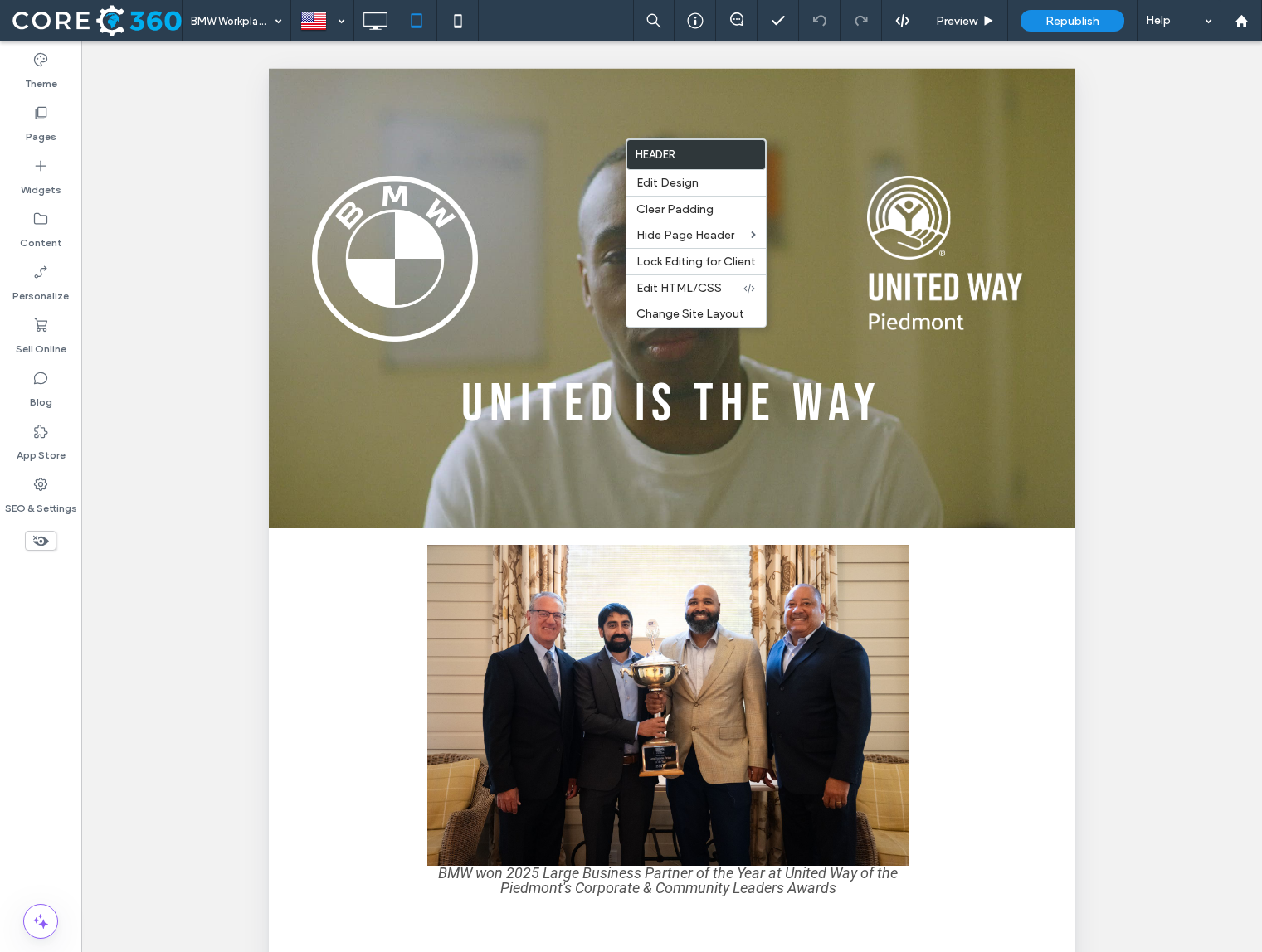
click at [489, 154] on section "Button Button Button Button Button Button UNITED IS THE WAY GIVE NOW Click To P…" at bounding box center [671, 298] width 806 height 461
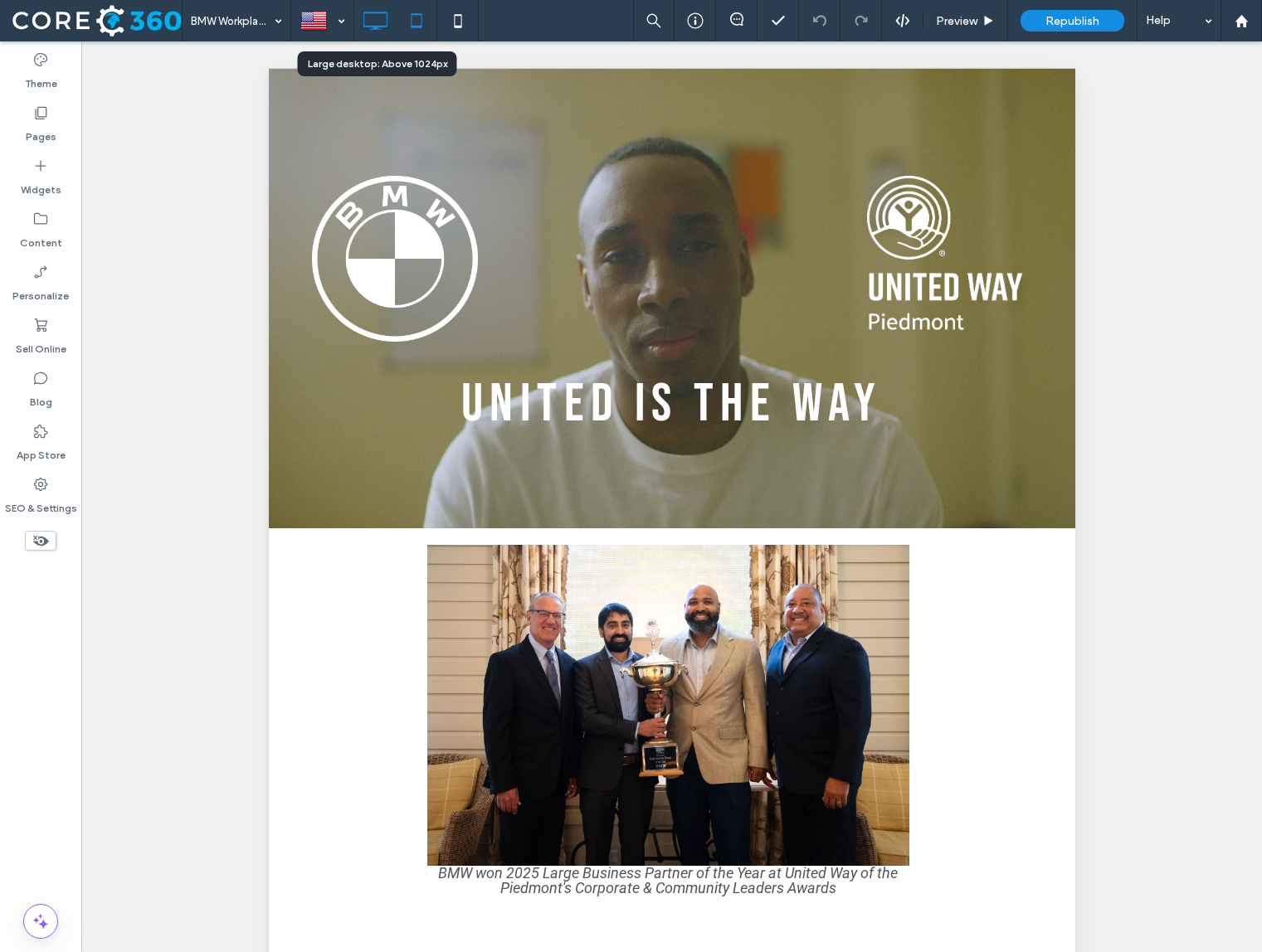
click at [390, 24] on icon at bounding box center [375, 20] width 33 height 33
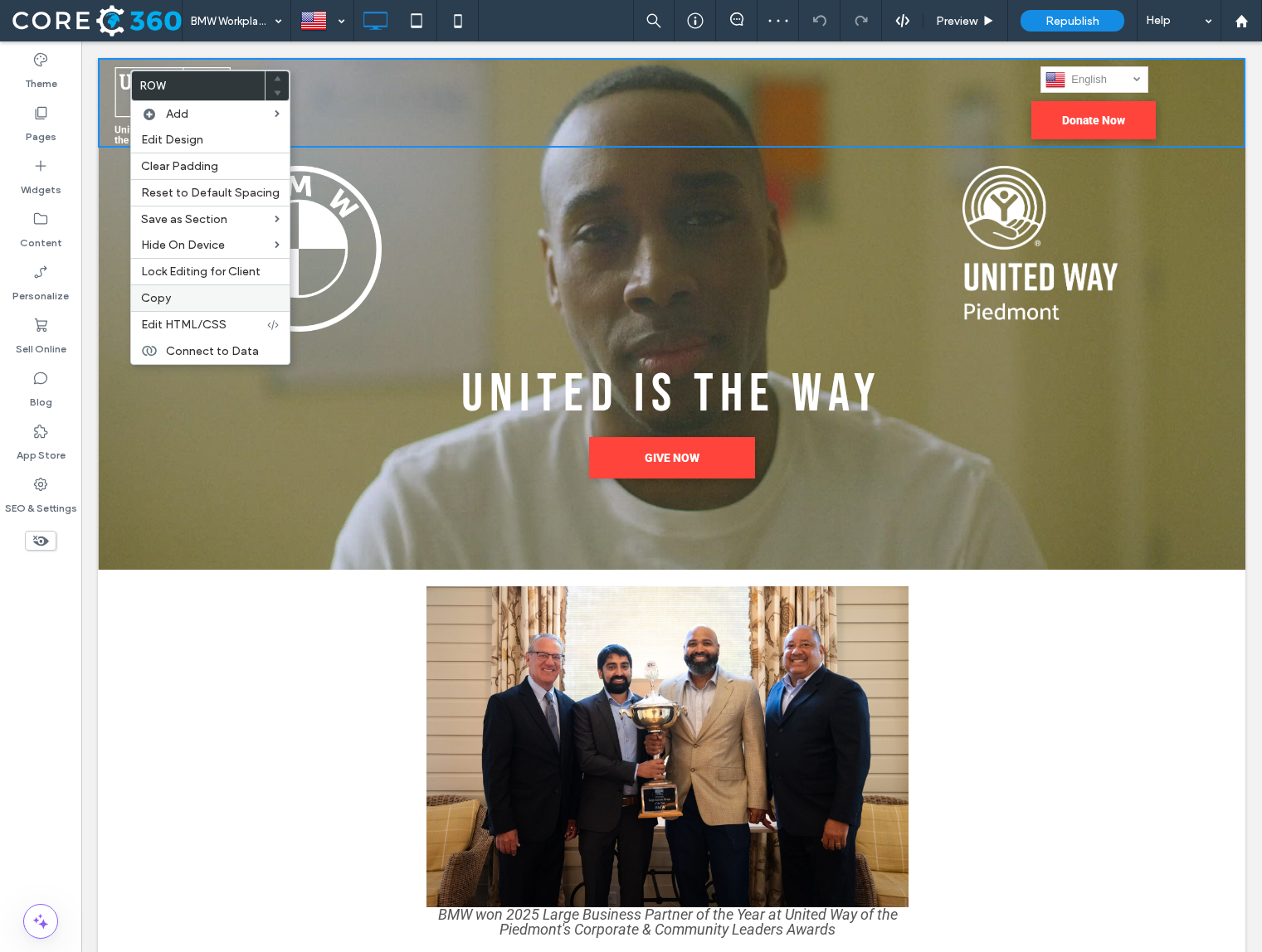
click at [171, 288] on div "Copy" at bounding box center [209, 297] width 158 height 27
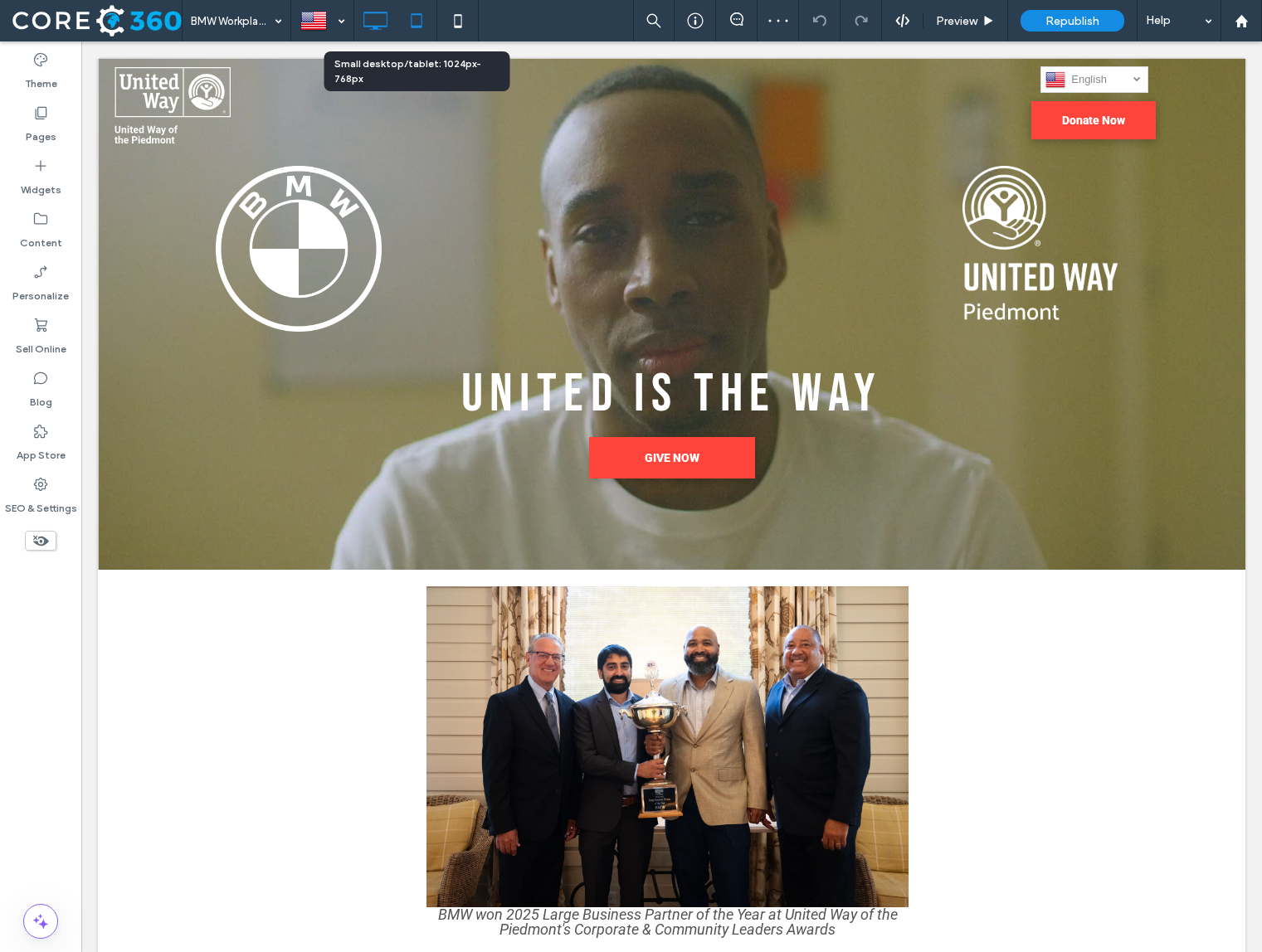
click at [407, 22] on icon at bounding box center [416, 20] width 33 height 33
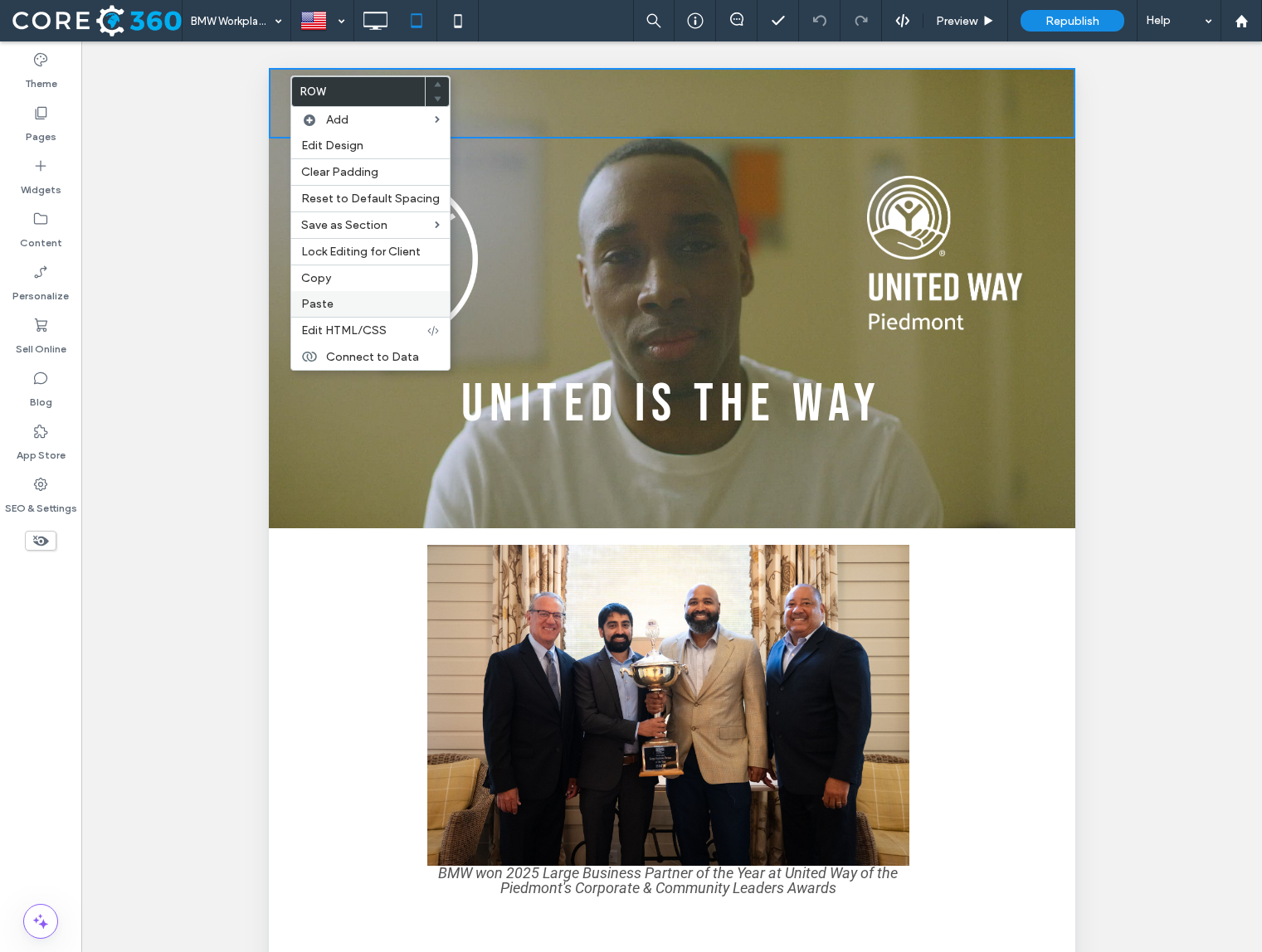
click at [341, 299] on label "Paste" at bounding box center [370, 304] width 139 height 14
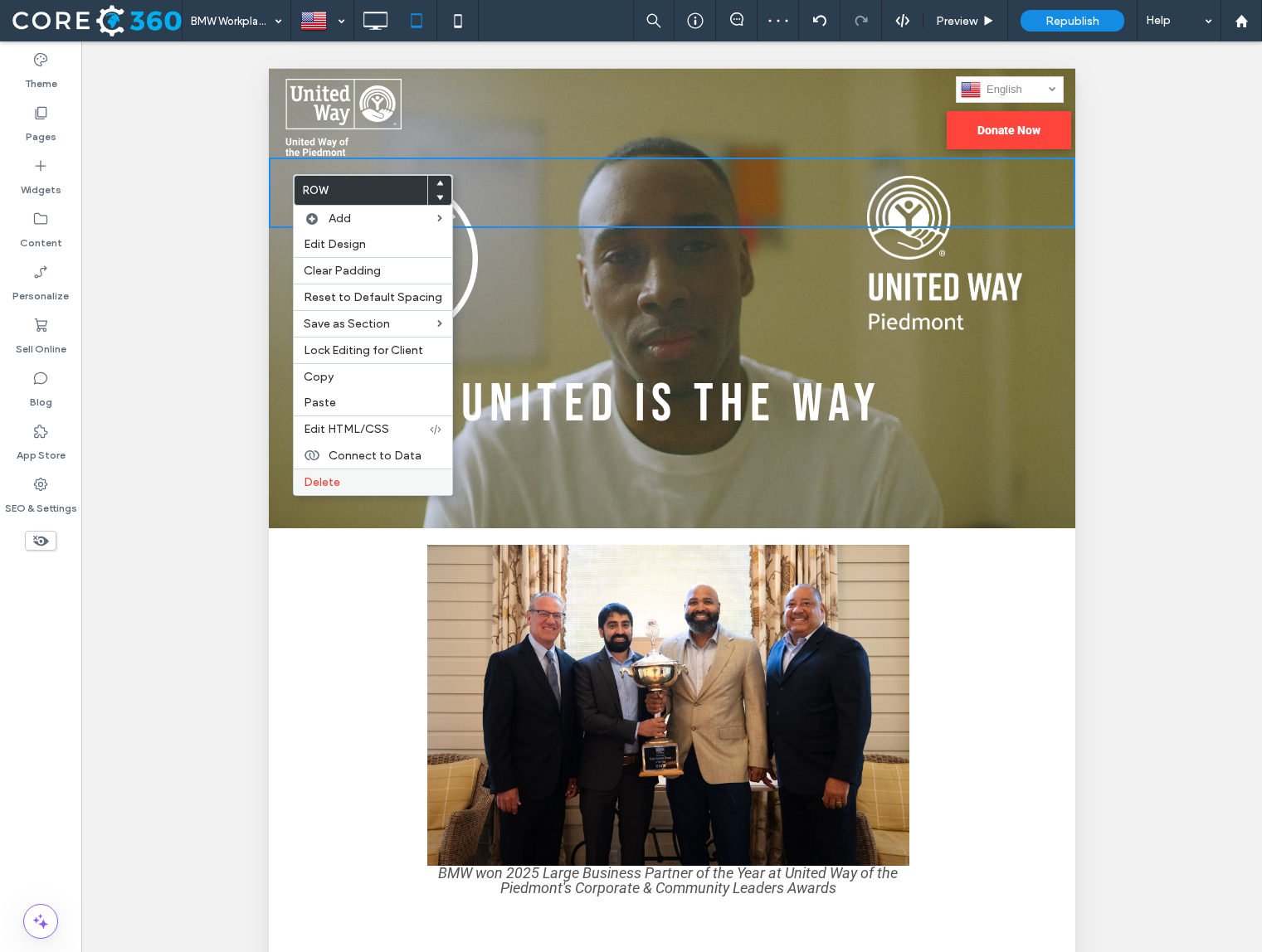
click at [349, 481] on label "Delete" at bounding box center [373, 482] width 139 height 14
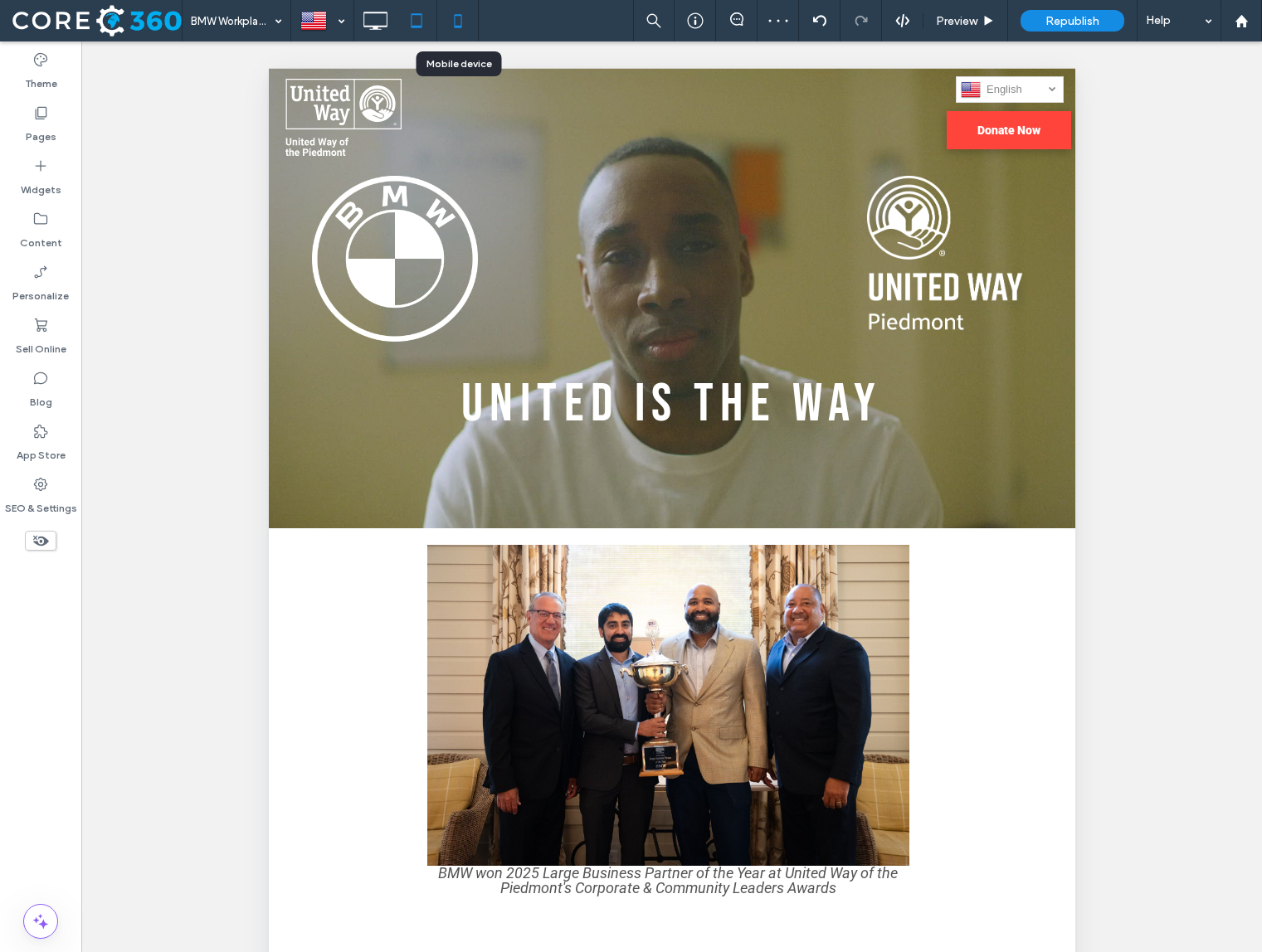
click at [453, 28] on icon at bounding box center [458, 20] width 33 height 33
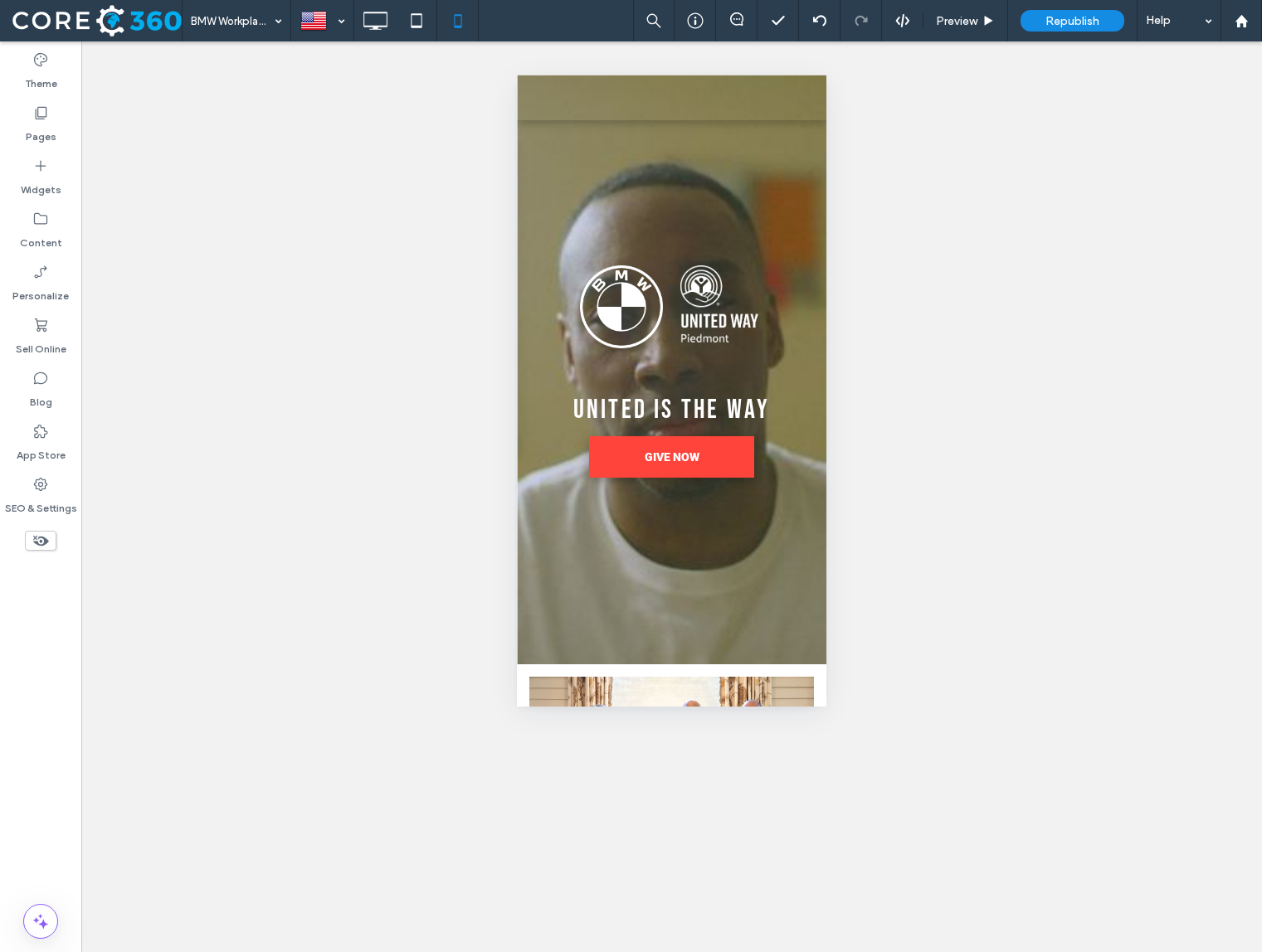
click at [45, 532] on icon at bounding box center [41, 540] width 18 height 18
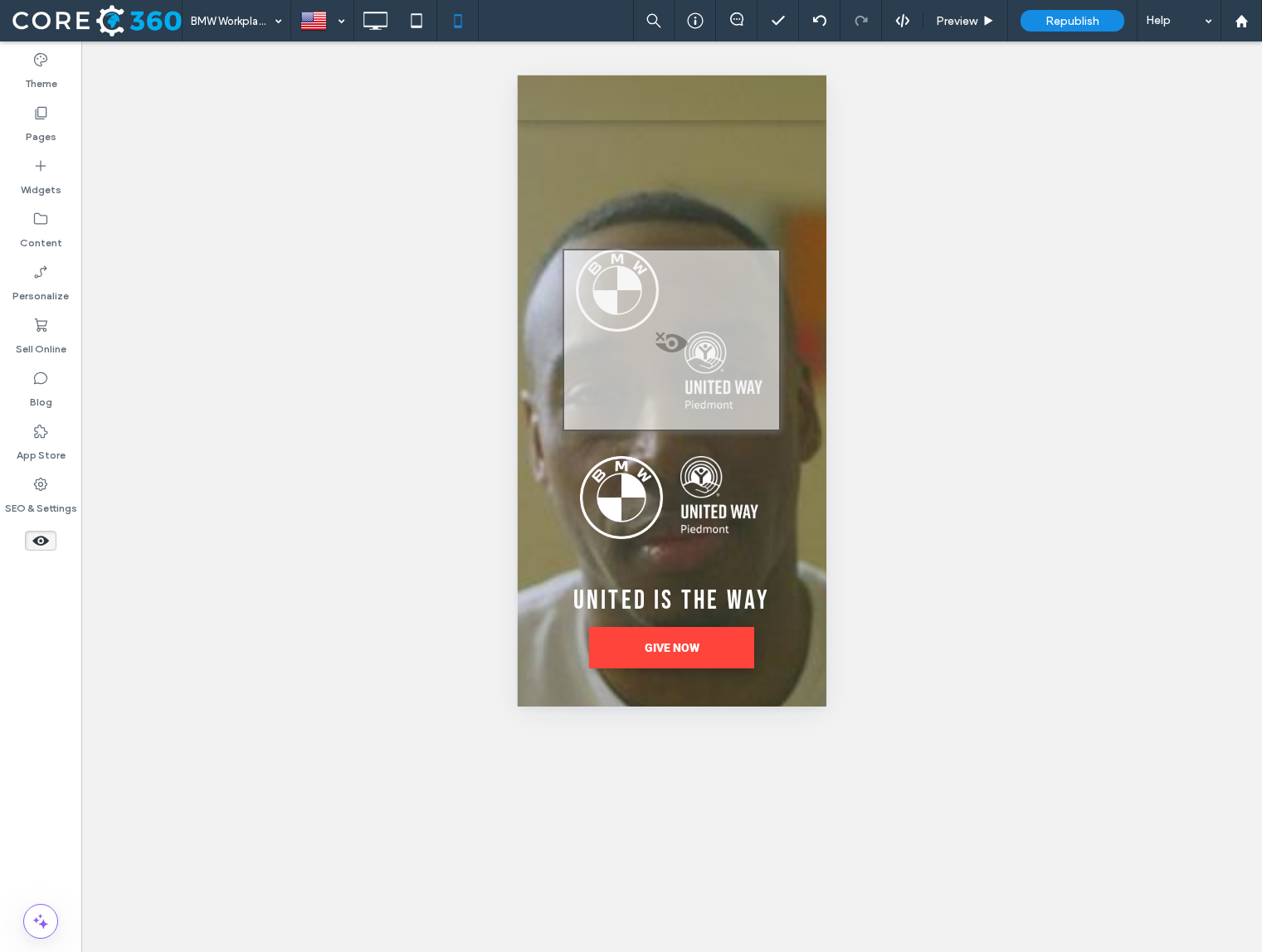
click at [32, 543] on icon at bounding box center [41, 540] width 18 height 18
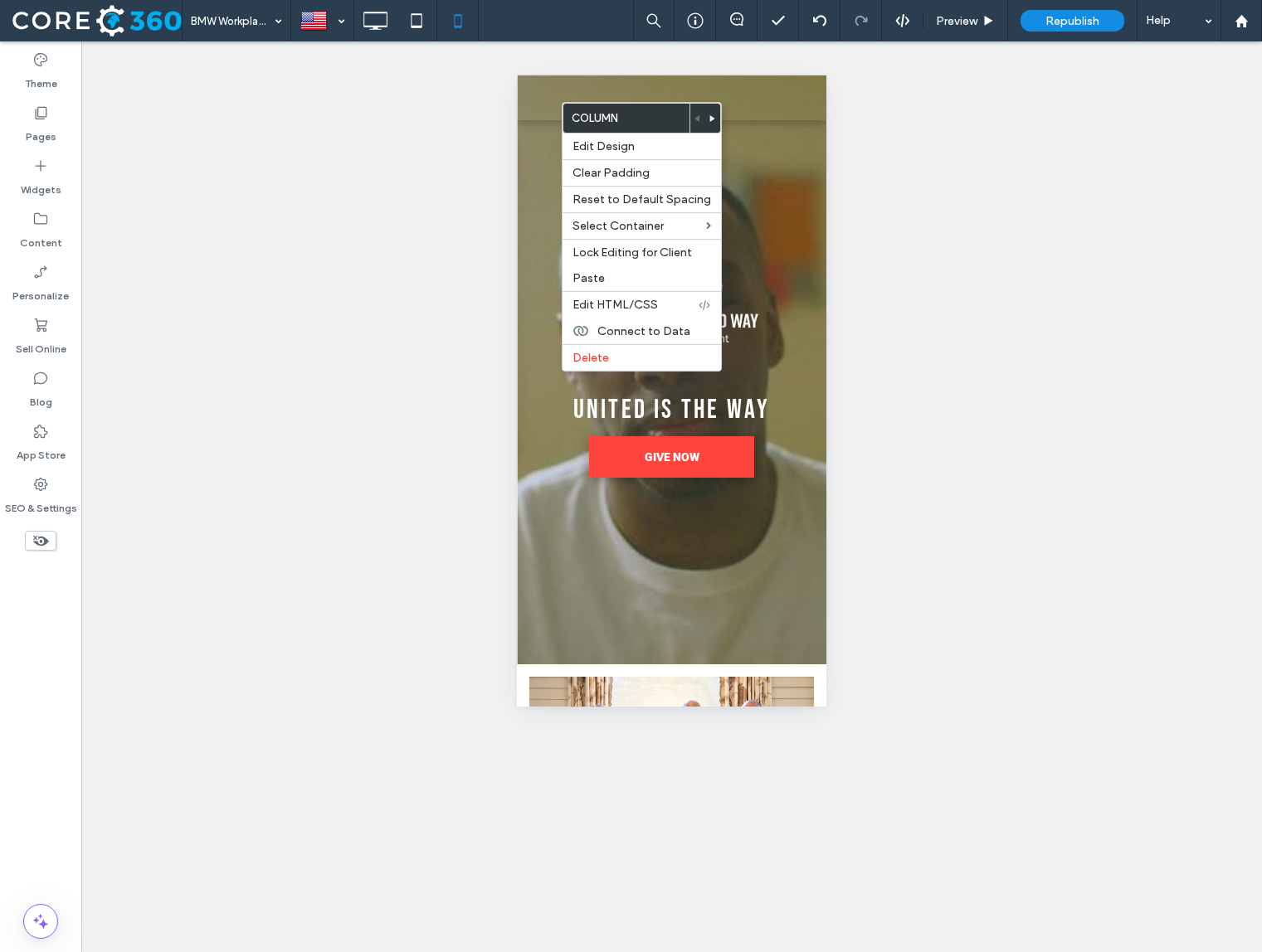
click at [746, 109] on div at bounding box center [771, 98] width 100 height 46
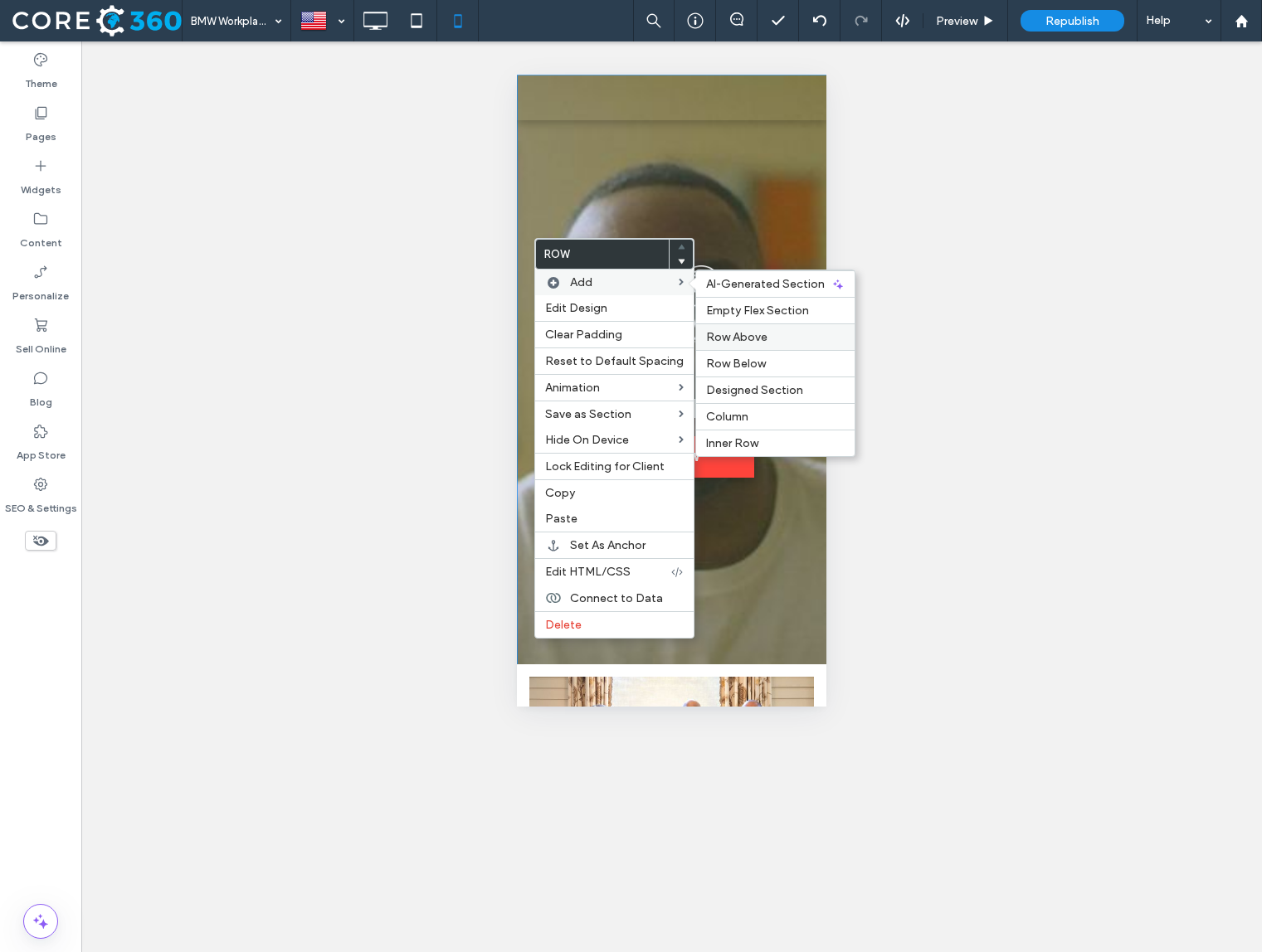
click at [737, 336] on span "Row Above" at bounding box center [737, 337] width 62 height 14
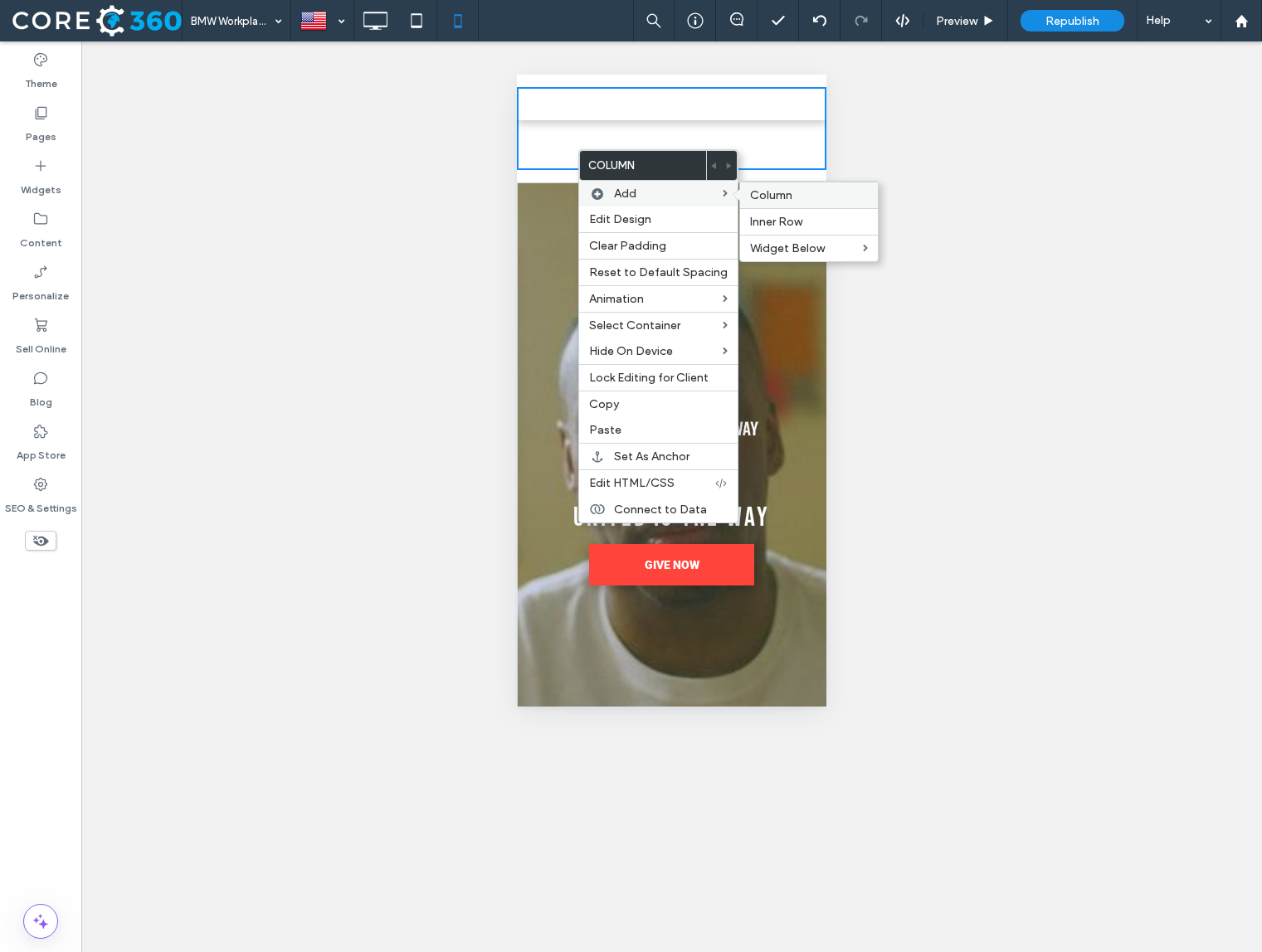
click at [823, 194] on label "Column" at bounding box center [808, 195] width 118 height 14
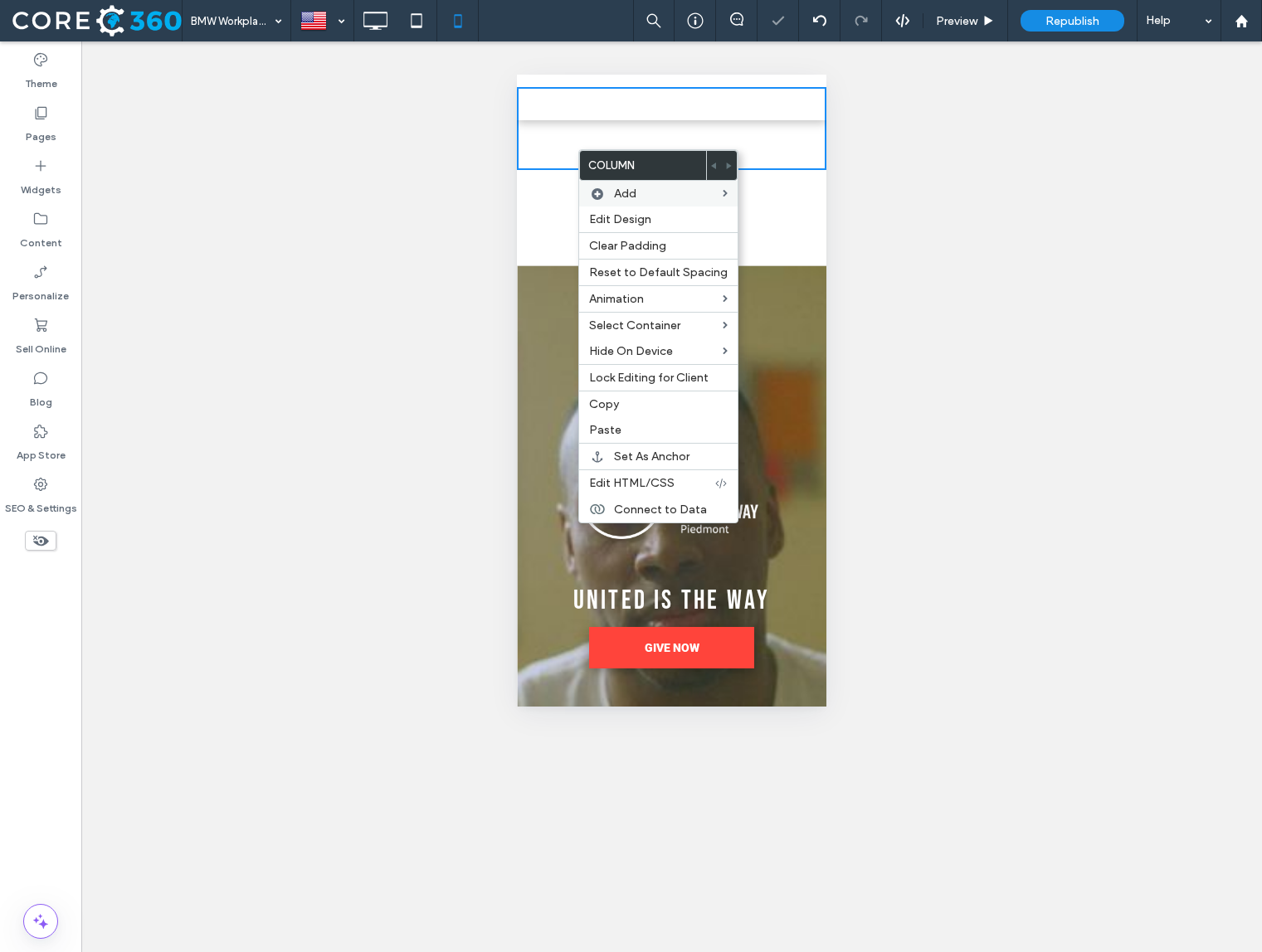
click at [428, 190] on div "Unhide? Yes Unhide? Yes Unhide? Yes Unhide? Yes Unhide? Yes Unhide? Yes Unhide?…" at bounding box center [672, 497] width 1180 height 911
click at [452, 244] on div "Unhide? Yes Unhide? Yes Unhide? Yes Unhide? Yes Unhide? Yes Unhide? Yes Unhide?…" at bounding box center [672, 497] width 1180 height 911
click at [815, 200] on div "Click To Paste Click To Paste" at bounding box center [671, 211] width 309 height 83
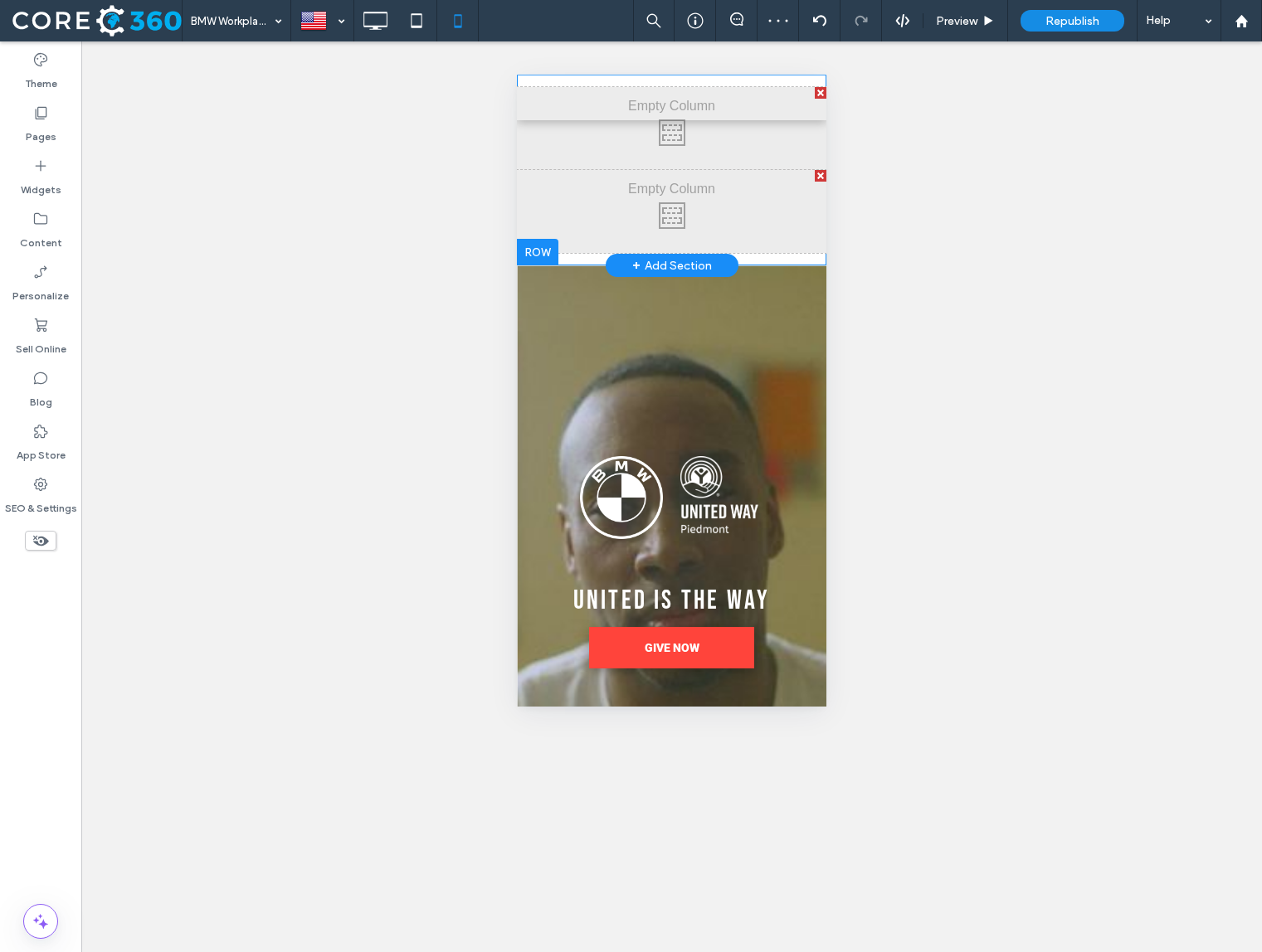
click at [541, 250] on div at bounding box center [537, 252] width 42 height 27
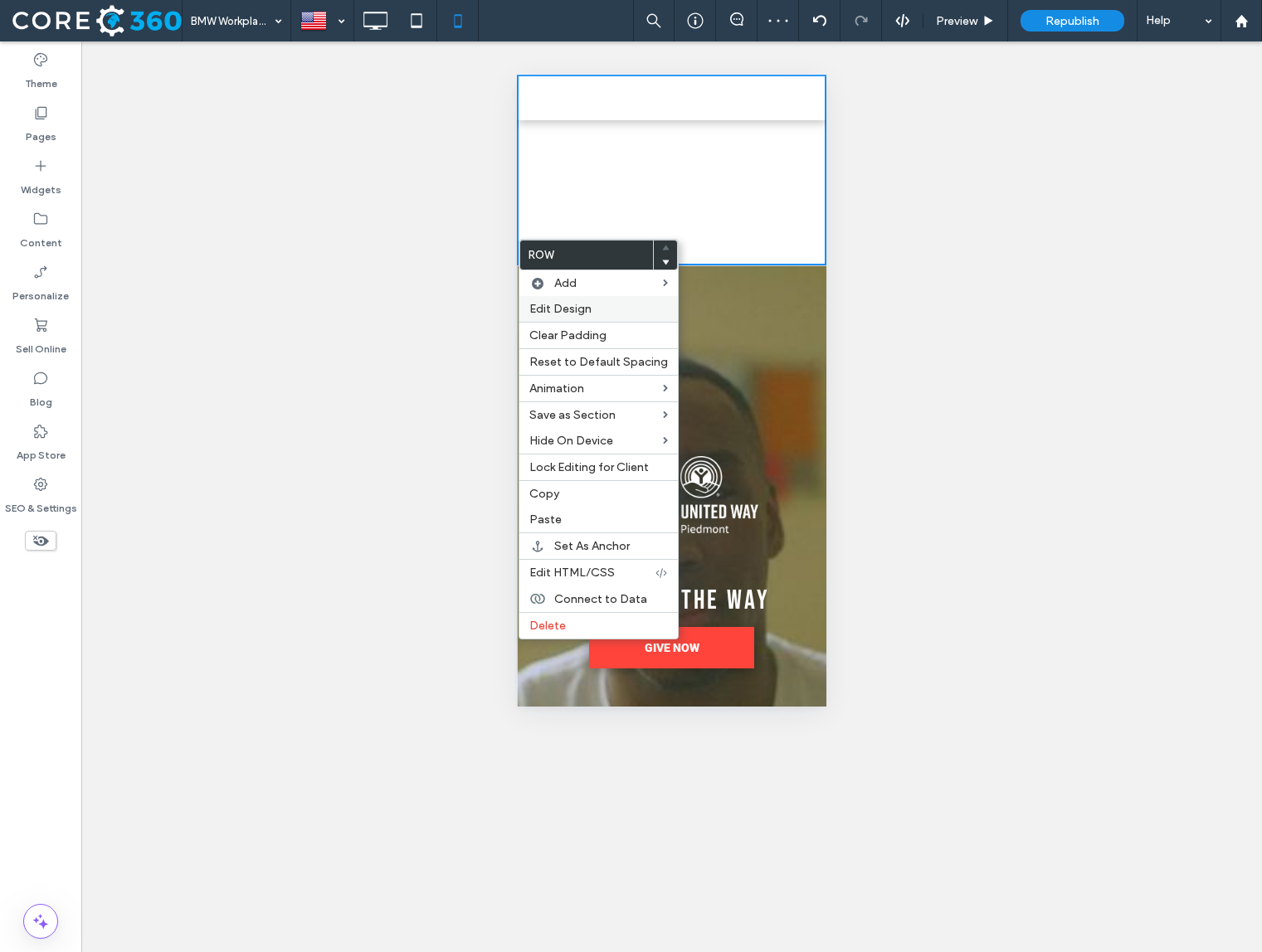
click at [576, 310] on span "Edit Design" at bounding box center [560, 309] width 62 height 14
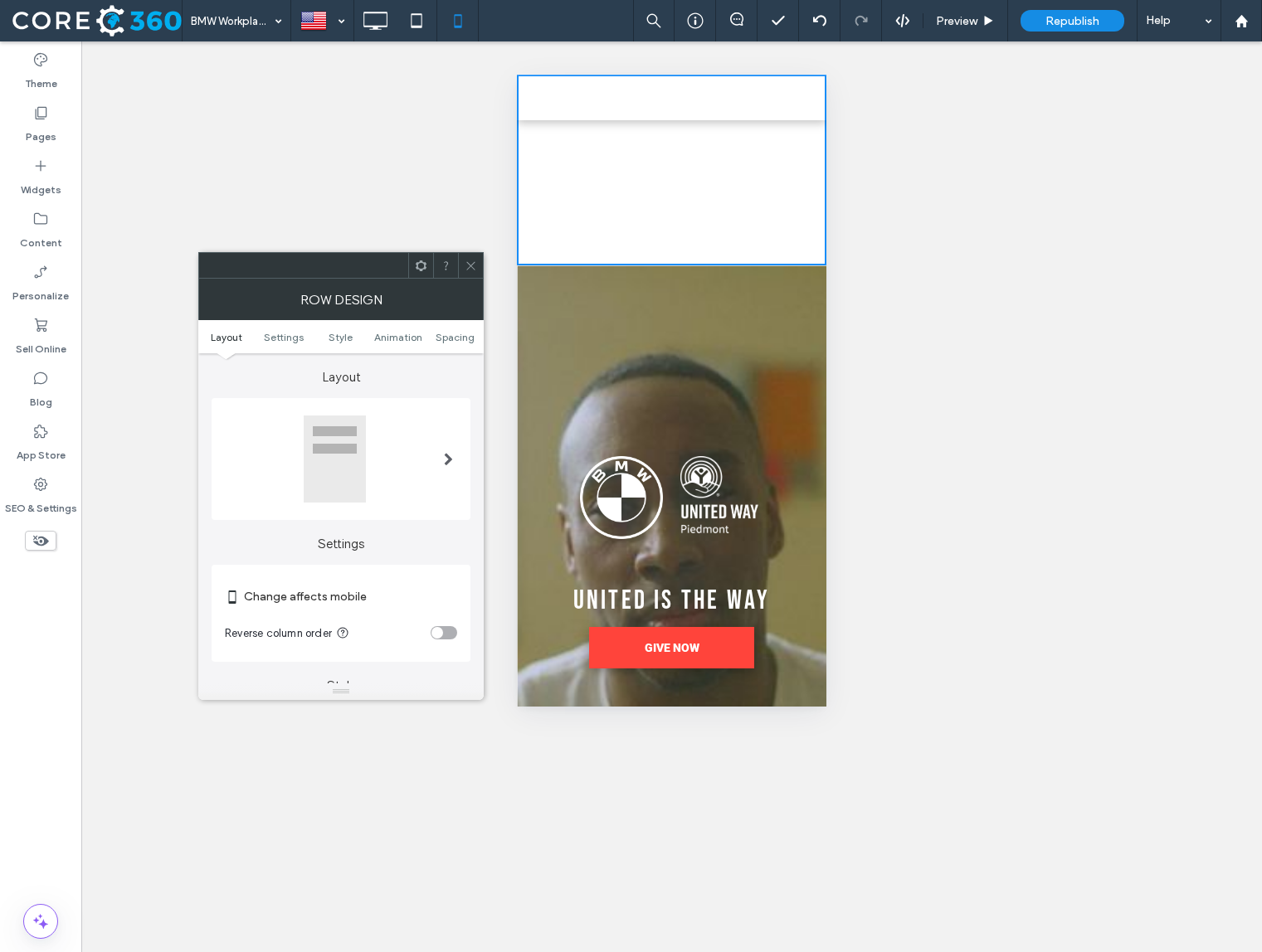
click at [377, 462] on div at bounding box center [341, 459] width 232 height 89
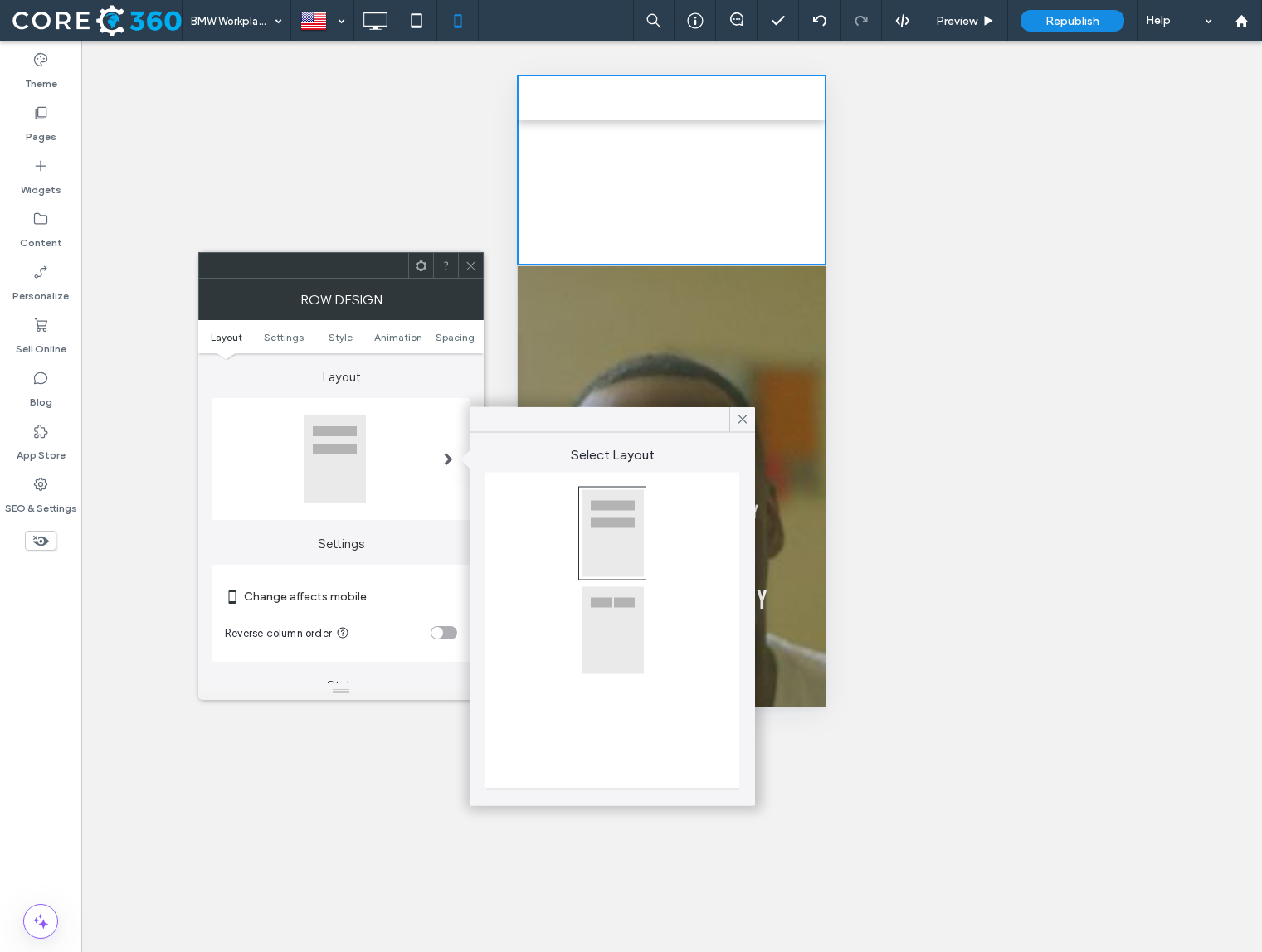
click at [603, 601] on div at bounding box center [612, 630] width 63 height 89
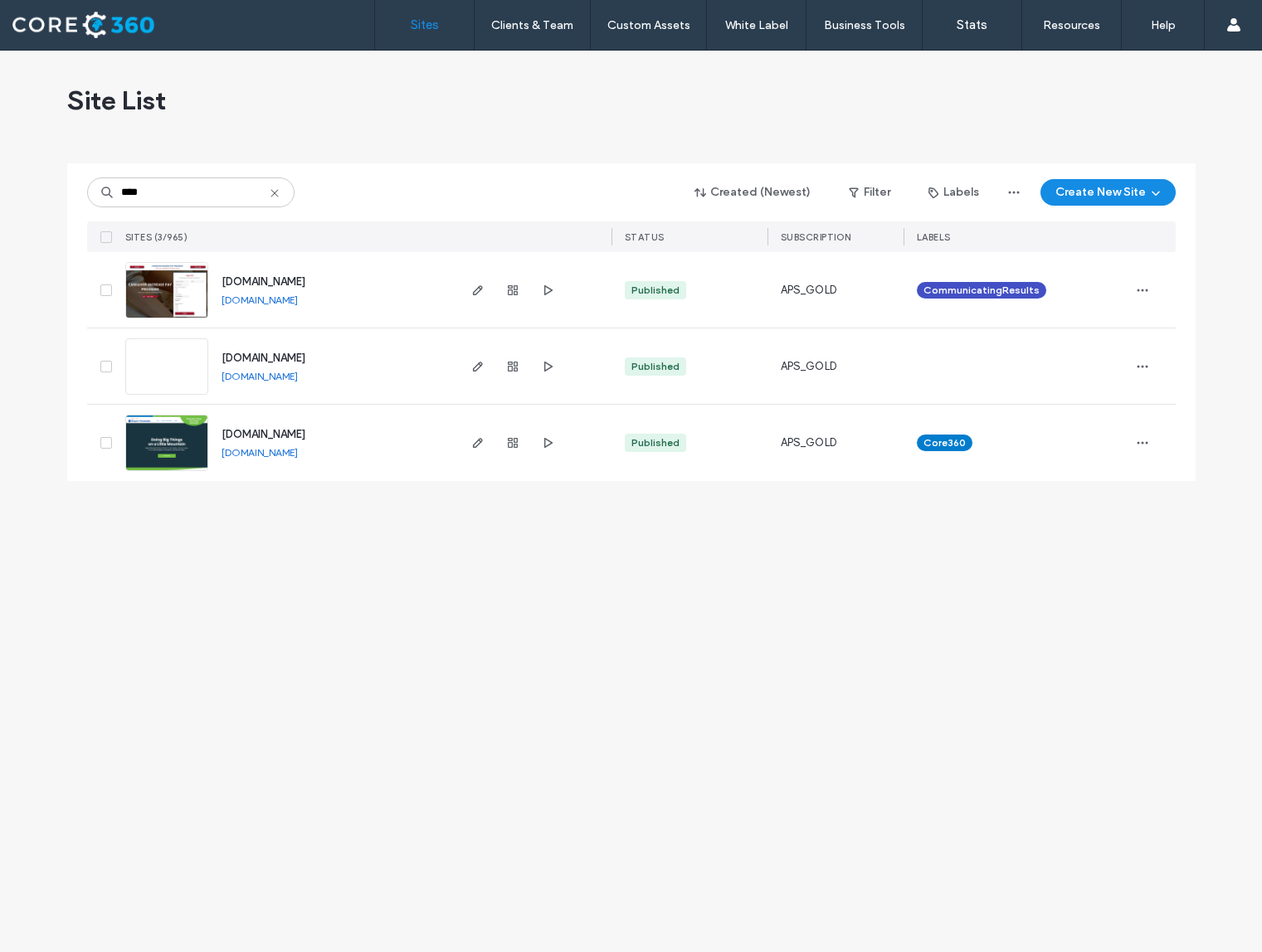
type input "****"
click at [177, 380] on link at bounding box center [166, 367] width 83 height 57
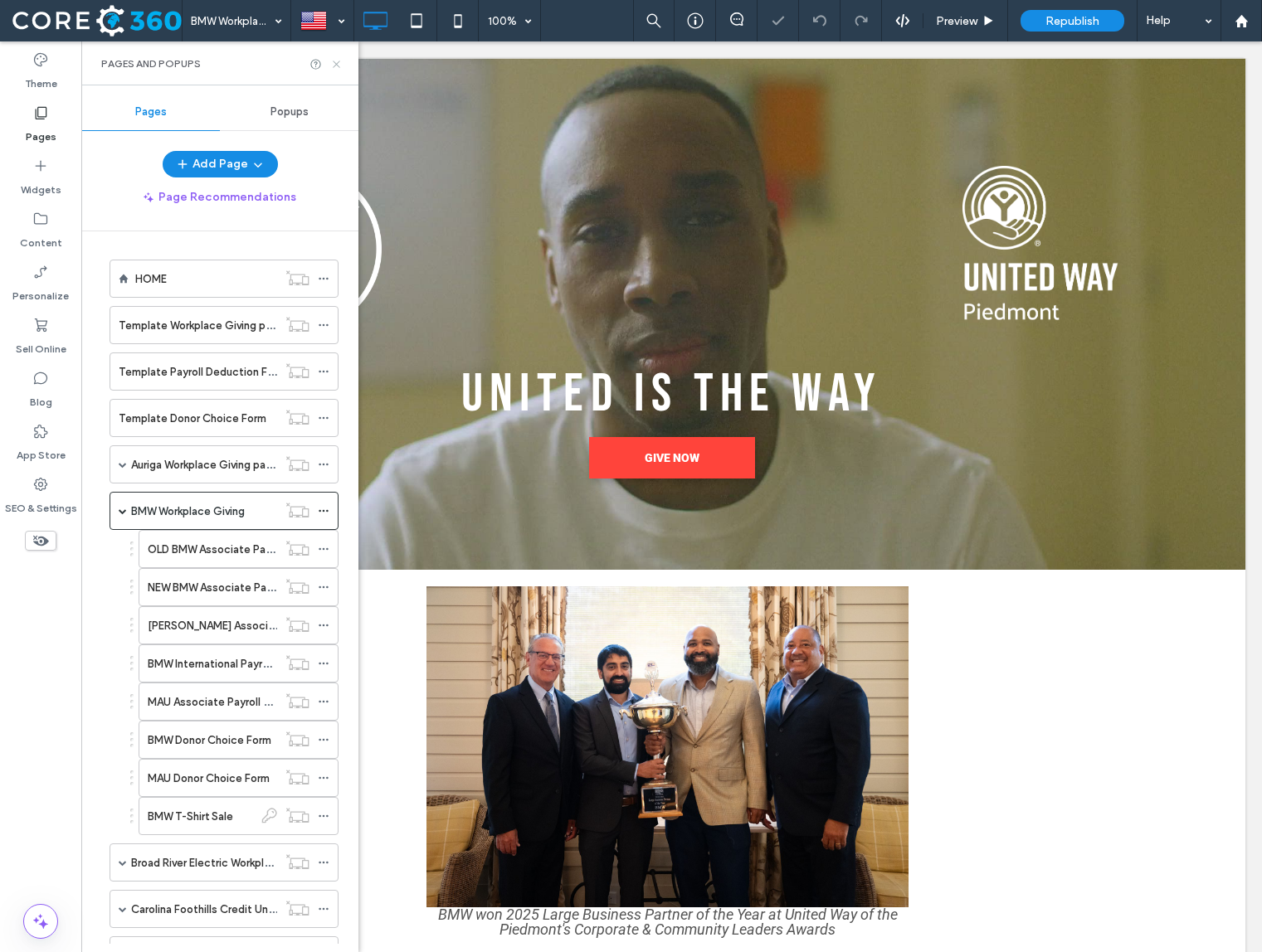
click at [339, 62] on icon at bounding box center [336, 64] width 12 height 12
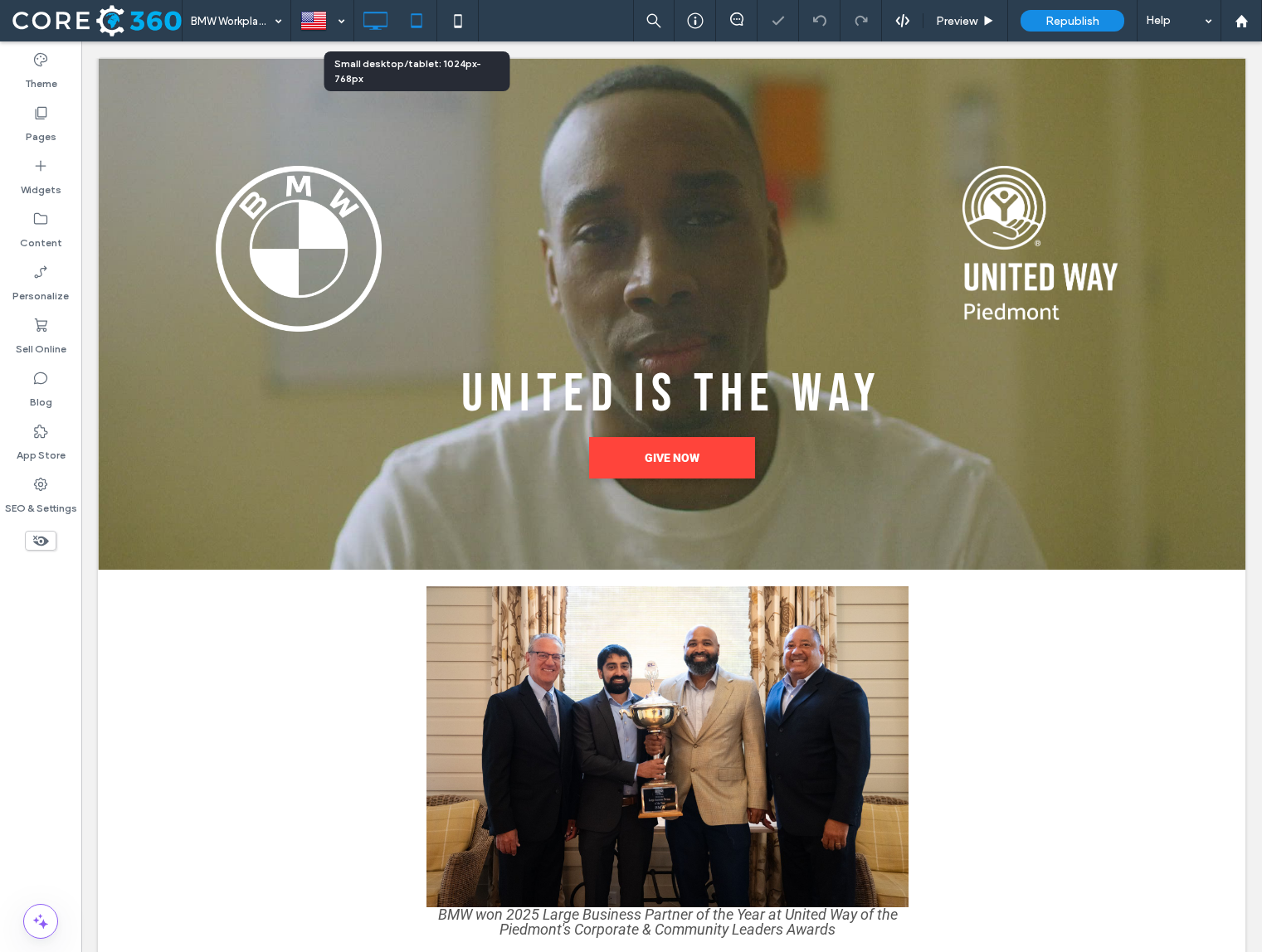
click at [420, 27] on use at bounding box center [416, 20] width 11 height 14
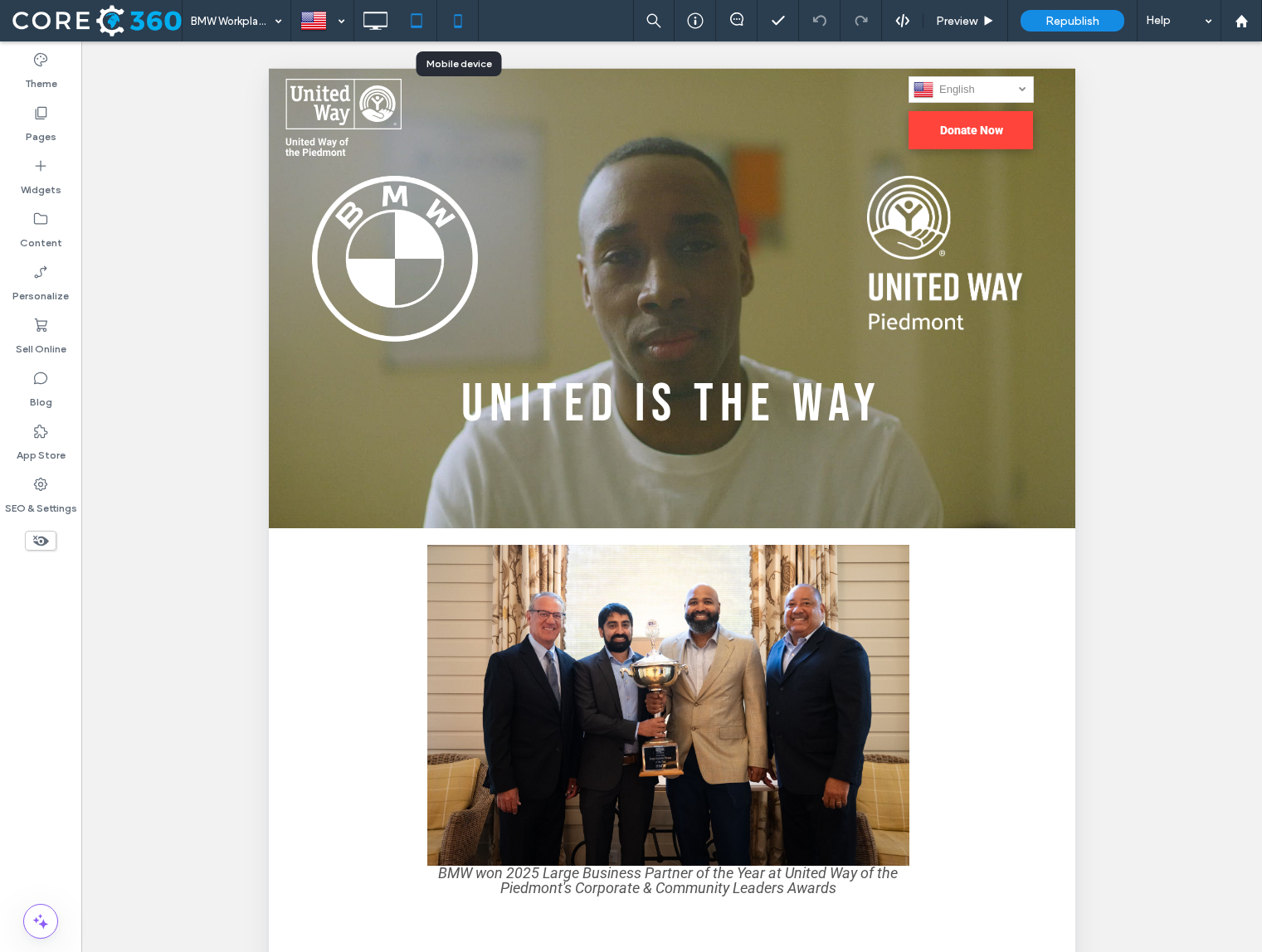
click at [470, 31] on icon at bounding box center [458, 20] width 33 height 33
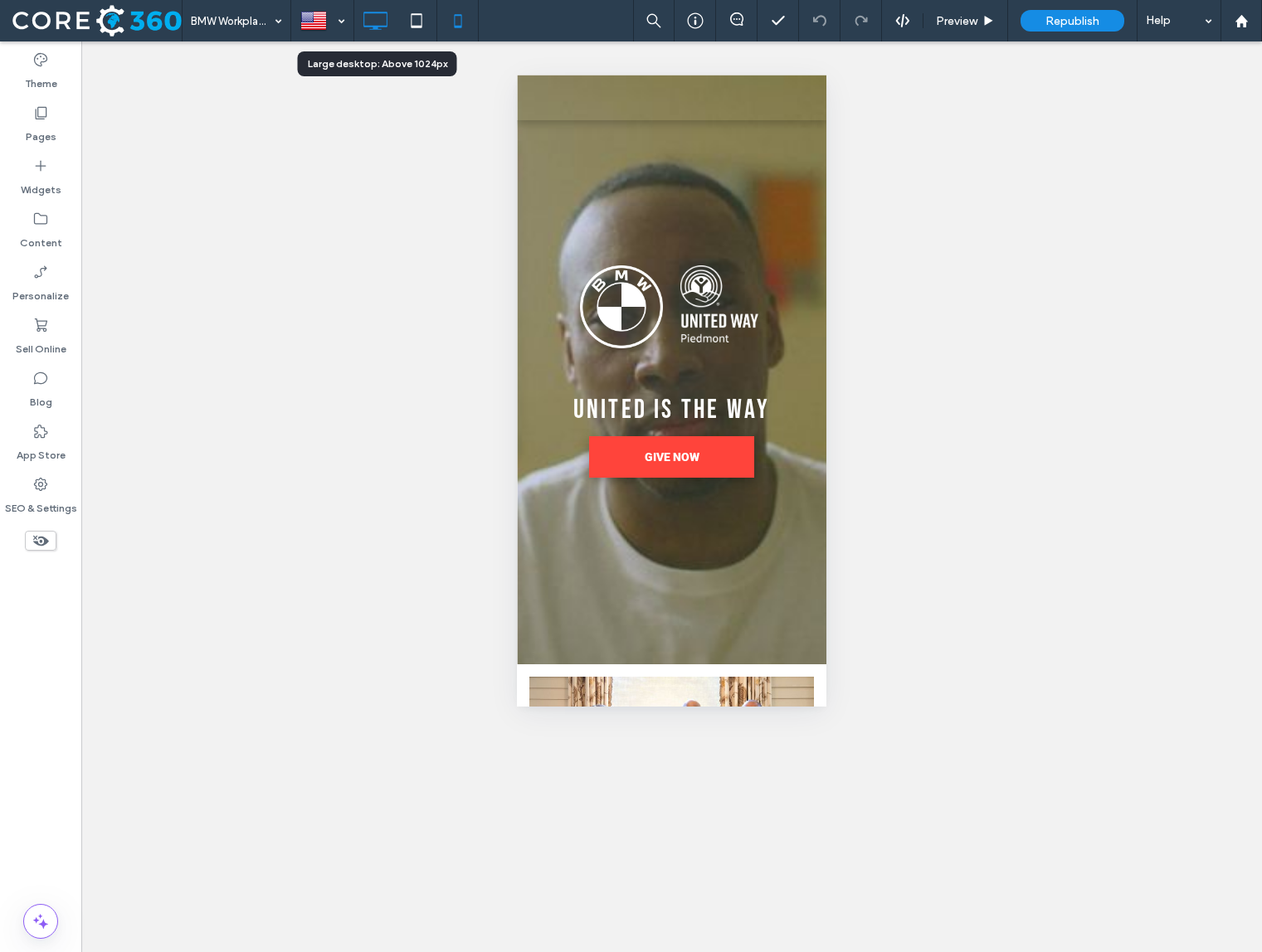
click at [376, 22] on icon at bounding box center [375, 20] width 33 height 33
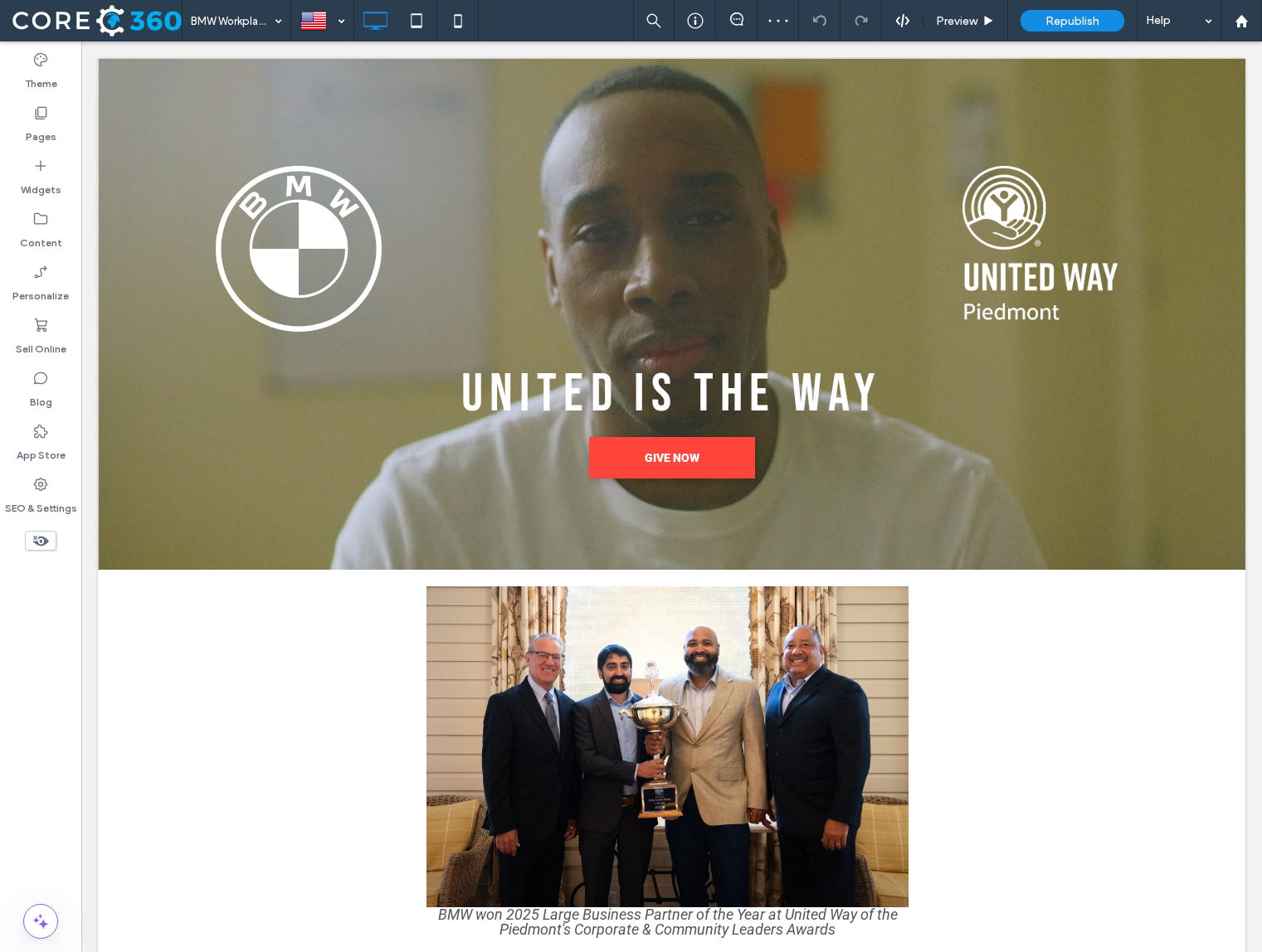
click at [33, 549] on icon at bounding box center [41, 540] width 18 height 18
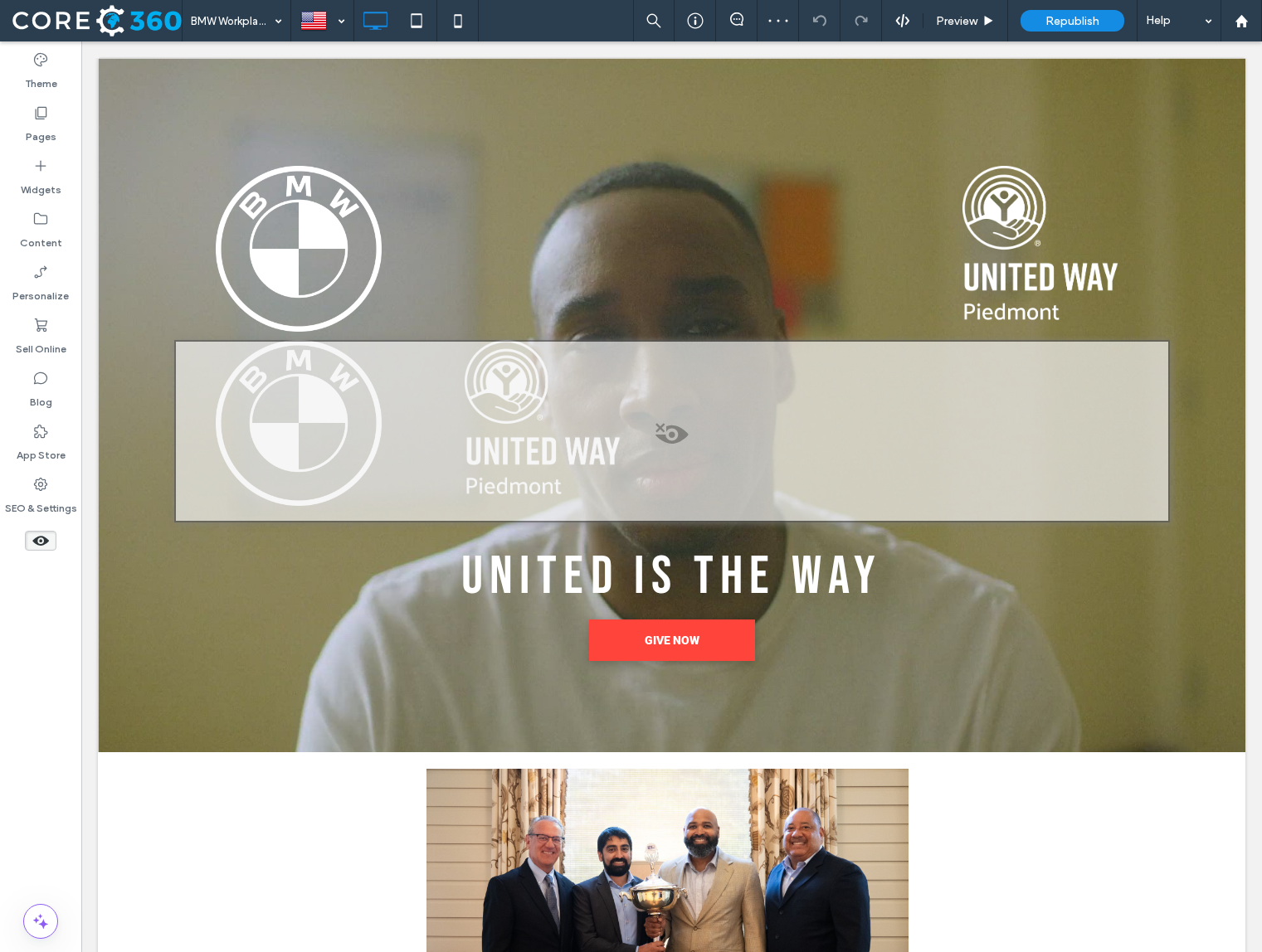
click at [32, 548] on icon at bounding box center [41, 540] width 18 height 18
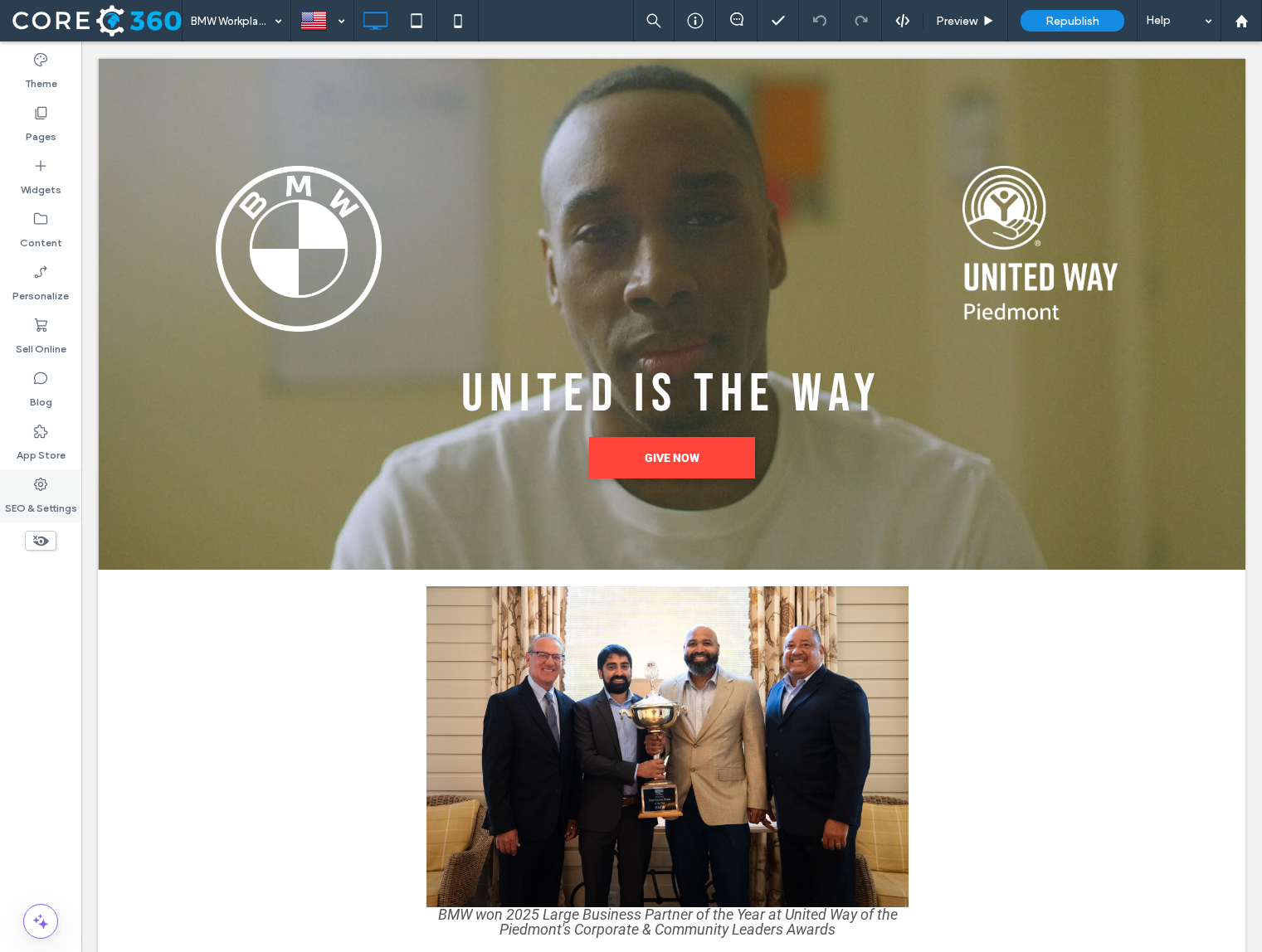
click at [53, 489] on div "SEO & Settings" at bounding box center [41, 495] width 82 height 53
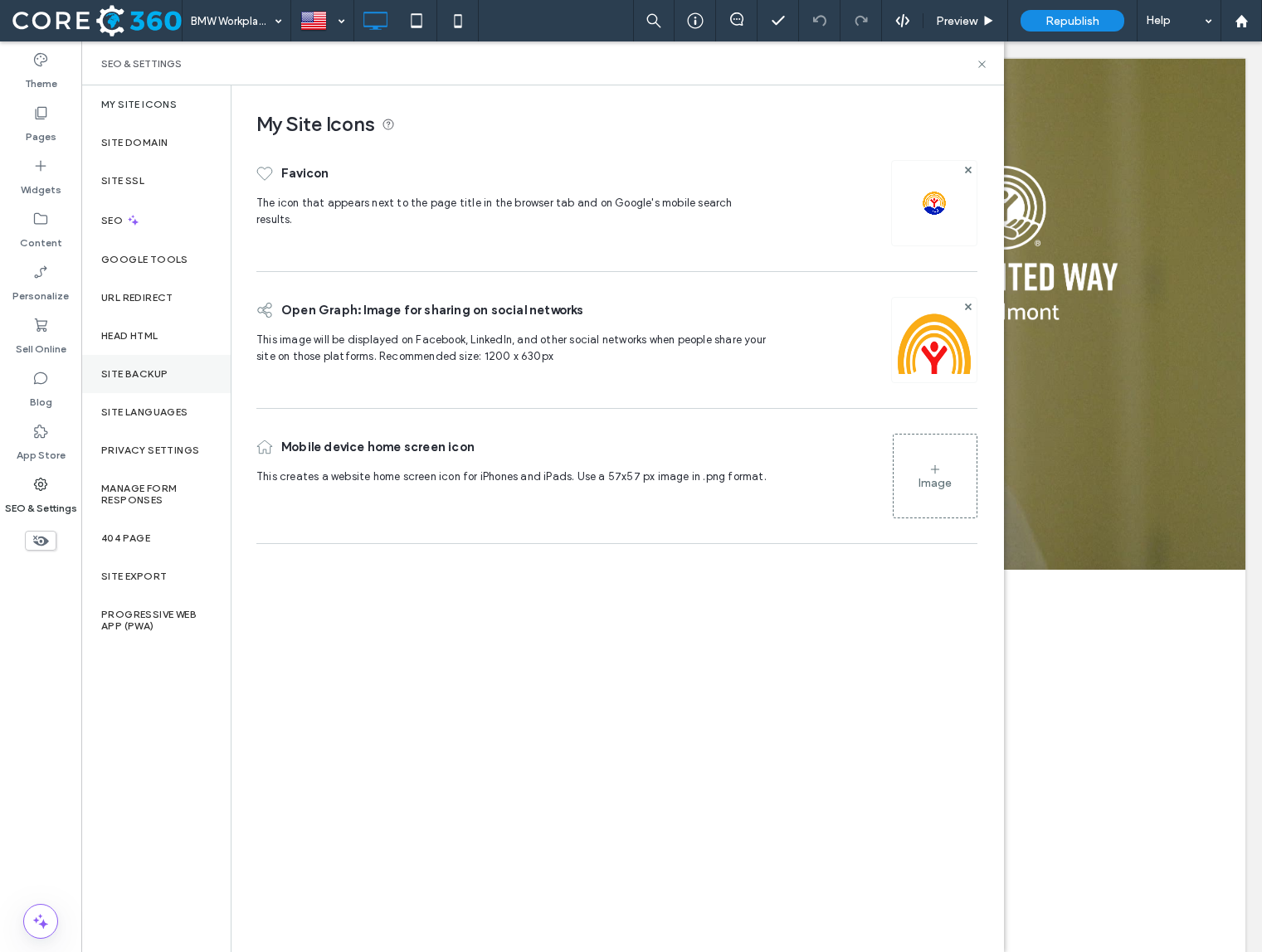
click at [150, 379] on label "Site Backup" at bounding box center [135, 375] width 67 height 12
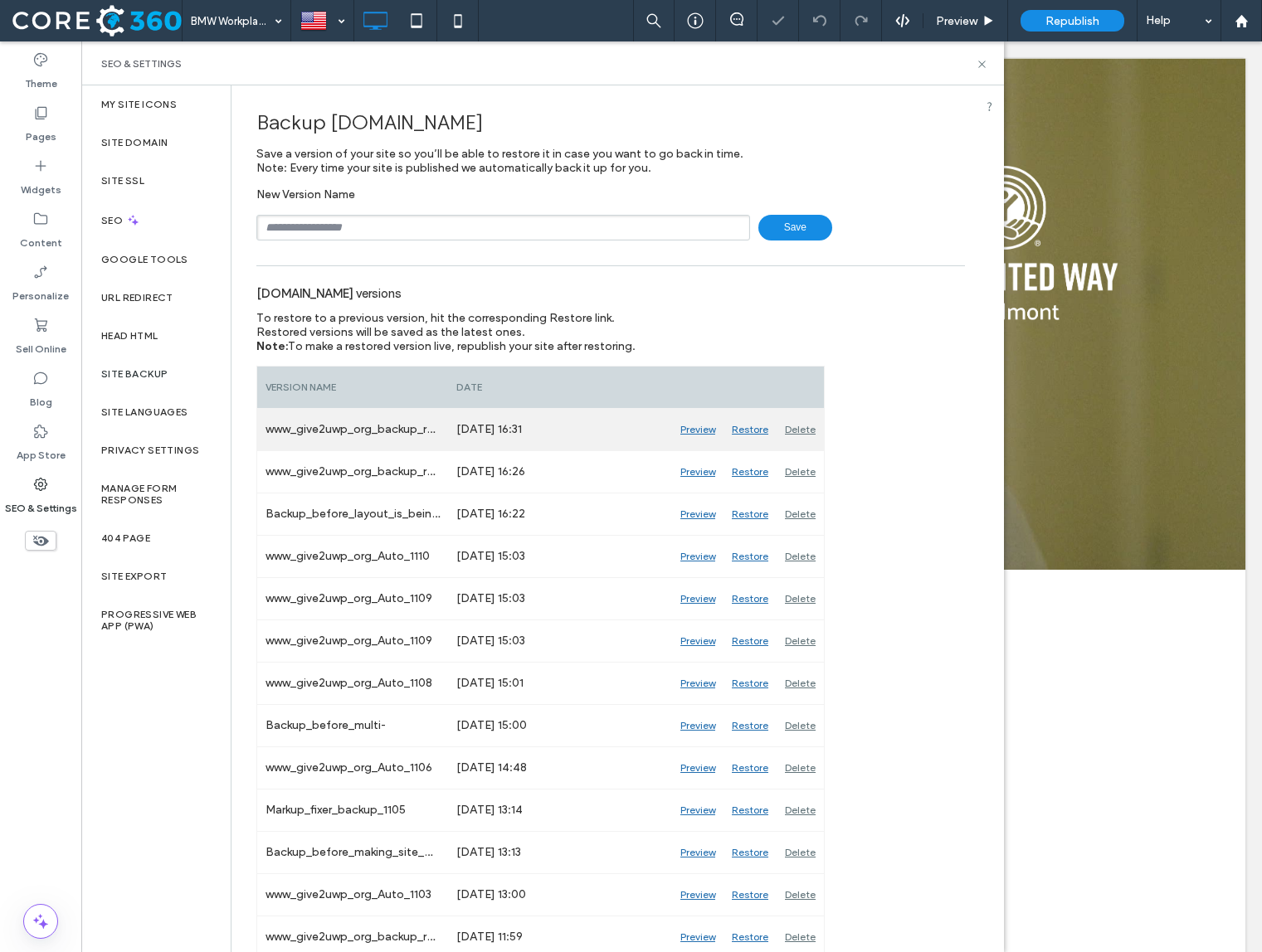
click at [803, 434] on div "Delete" at bounding box center [799, 430] width 47 height 42
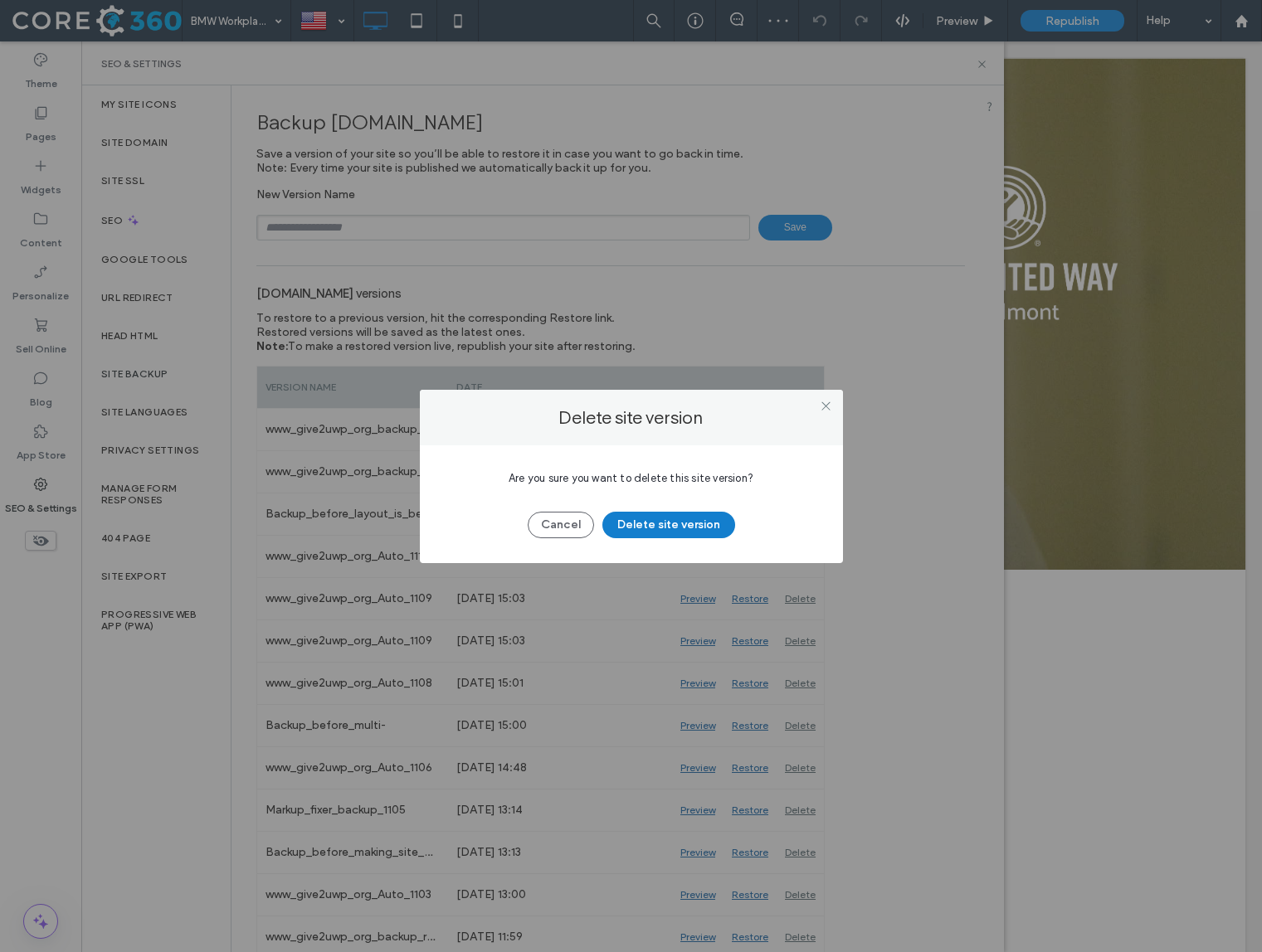
click at [702, 516] on button "Delete site version" at bounding box center [668, 524] width 133 height 27
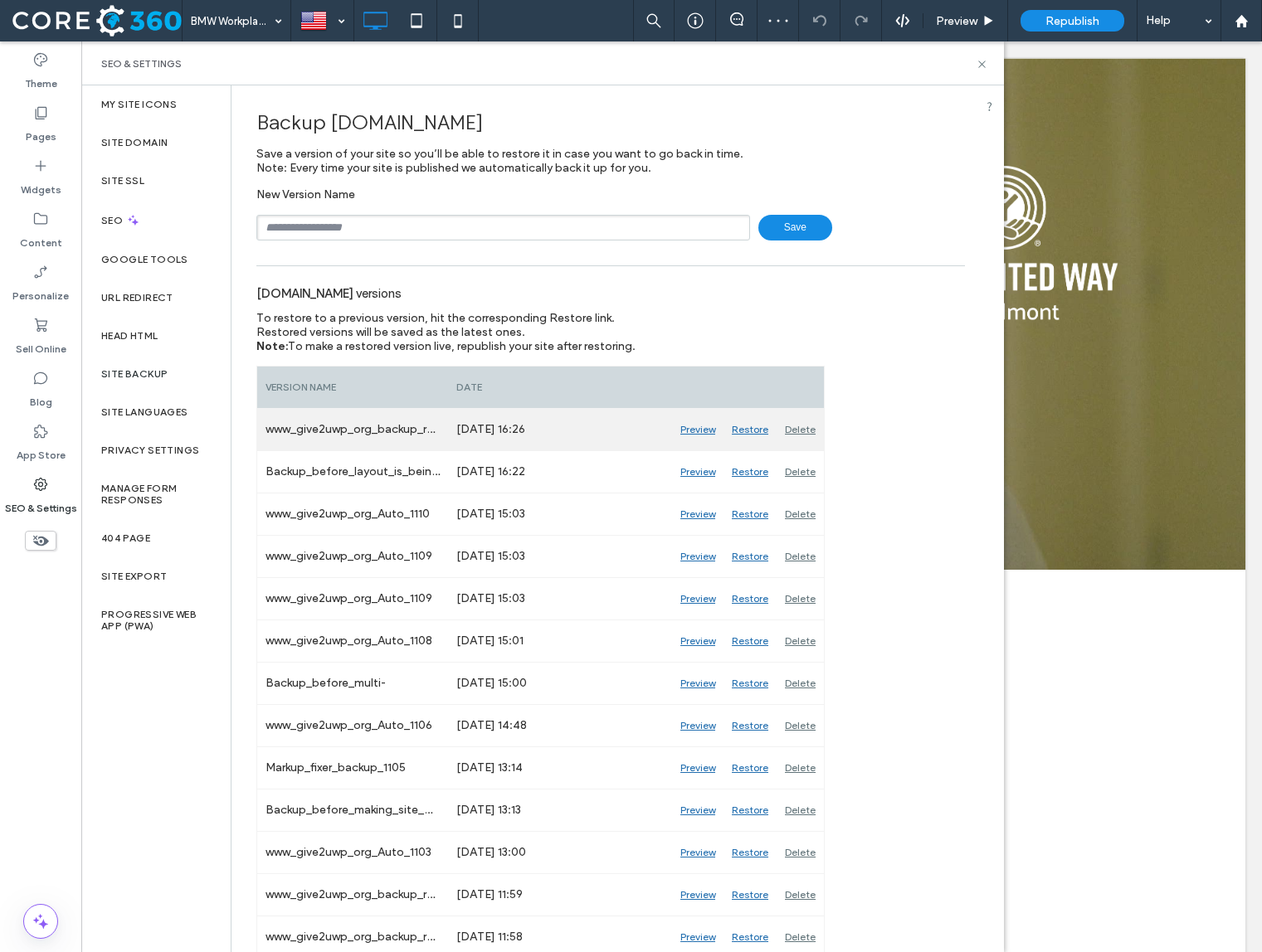
click at [798, 428] on div "Delete" at bounding box center [799, 430] width 47 height 42
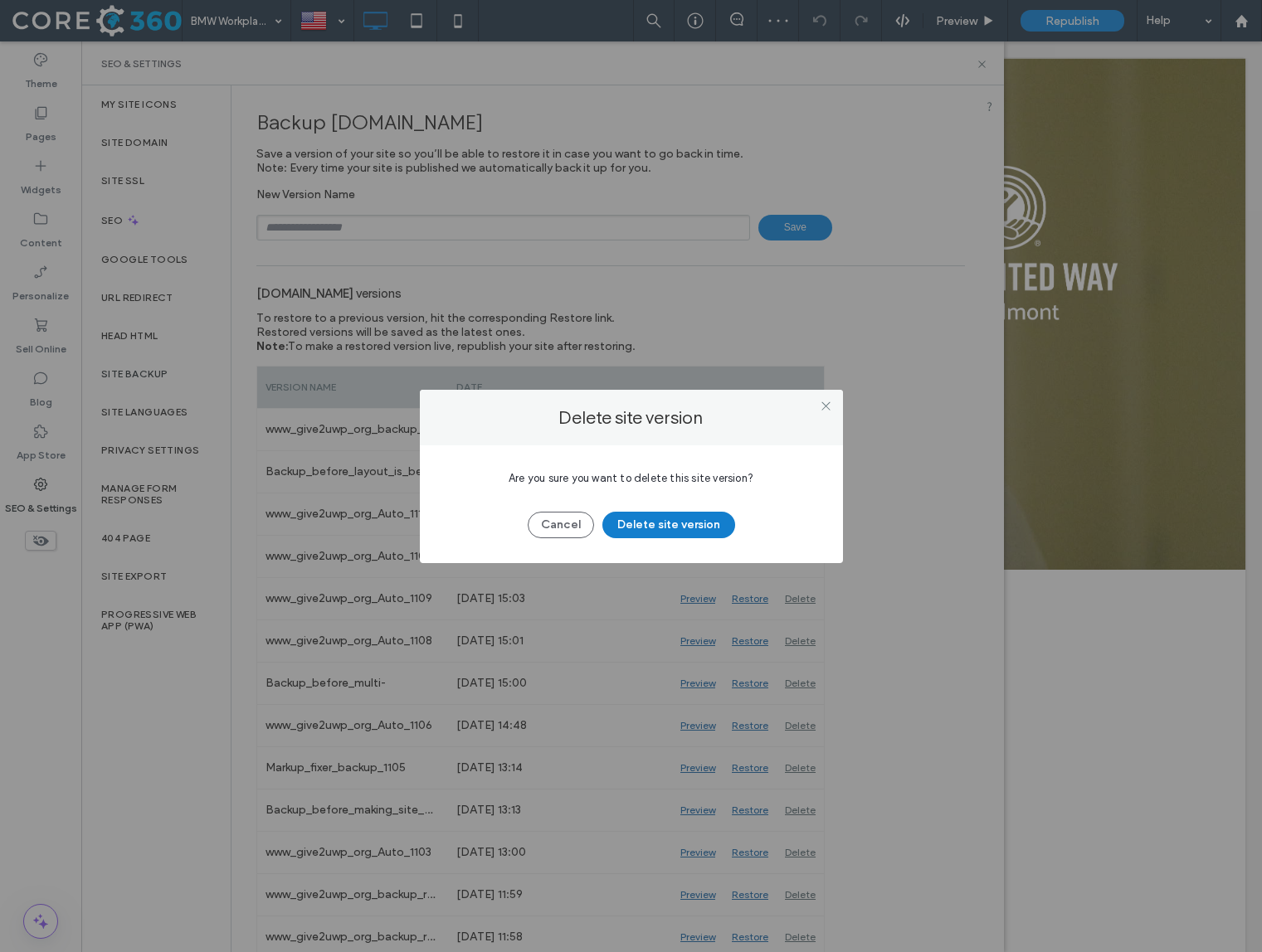
click at [694, 511] on button "Delete site version" at bounding box center [668, 524] width 133 height 27
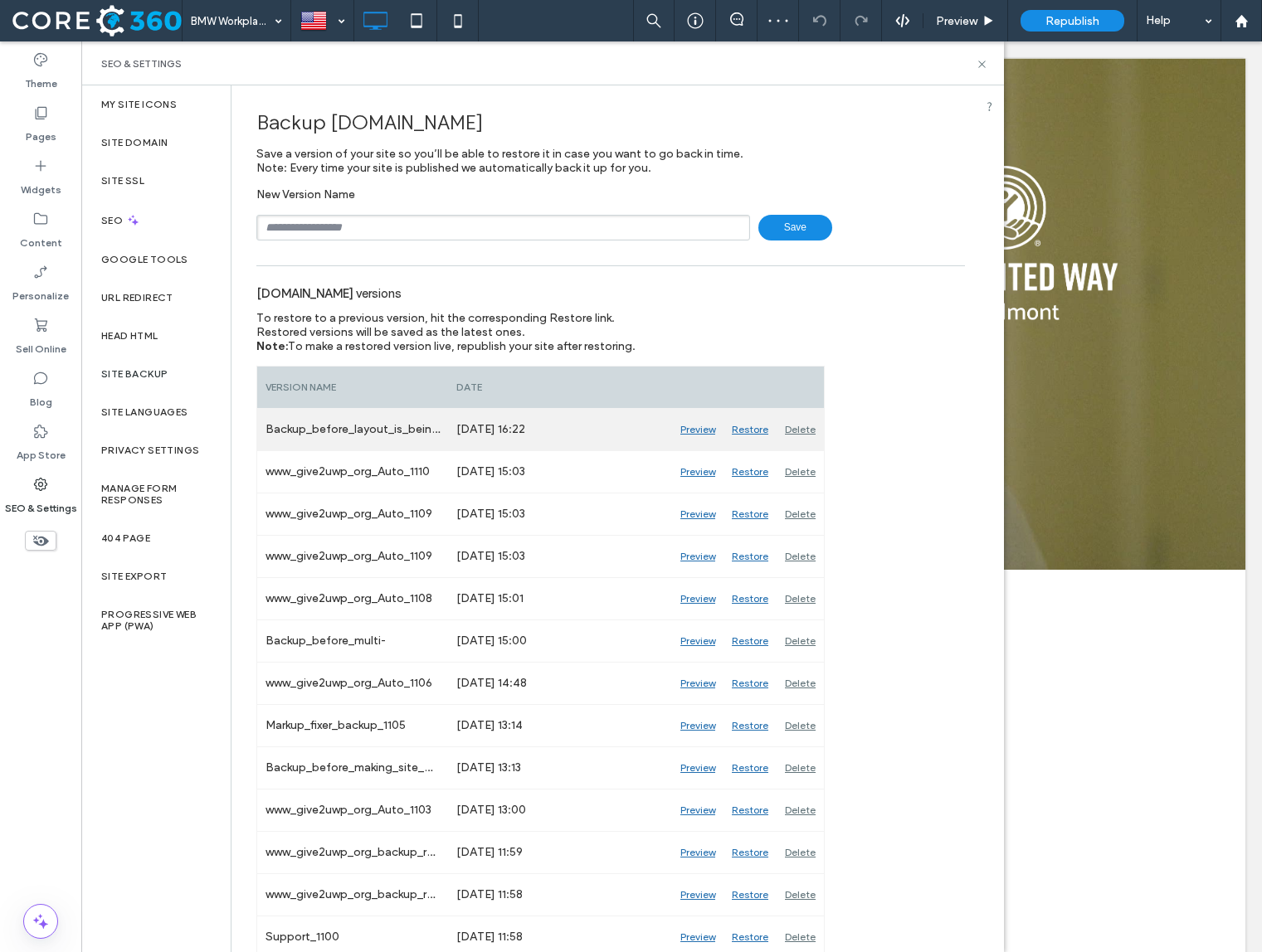
click at [748, 430] on div "Restore" at bounding box center [750, 430] width 53 height 42
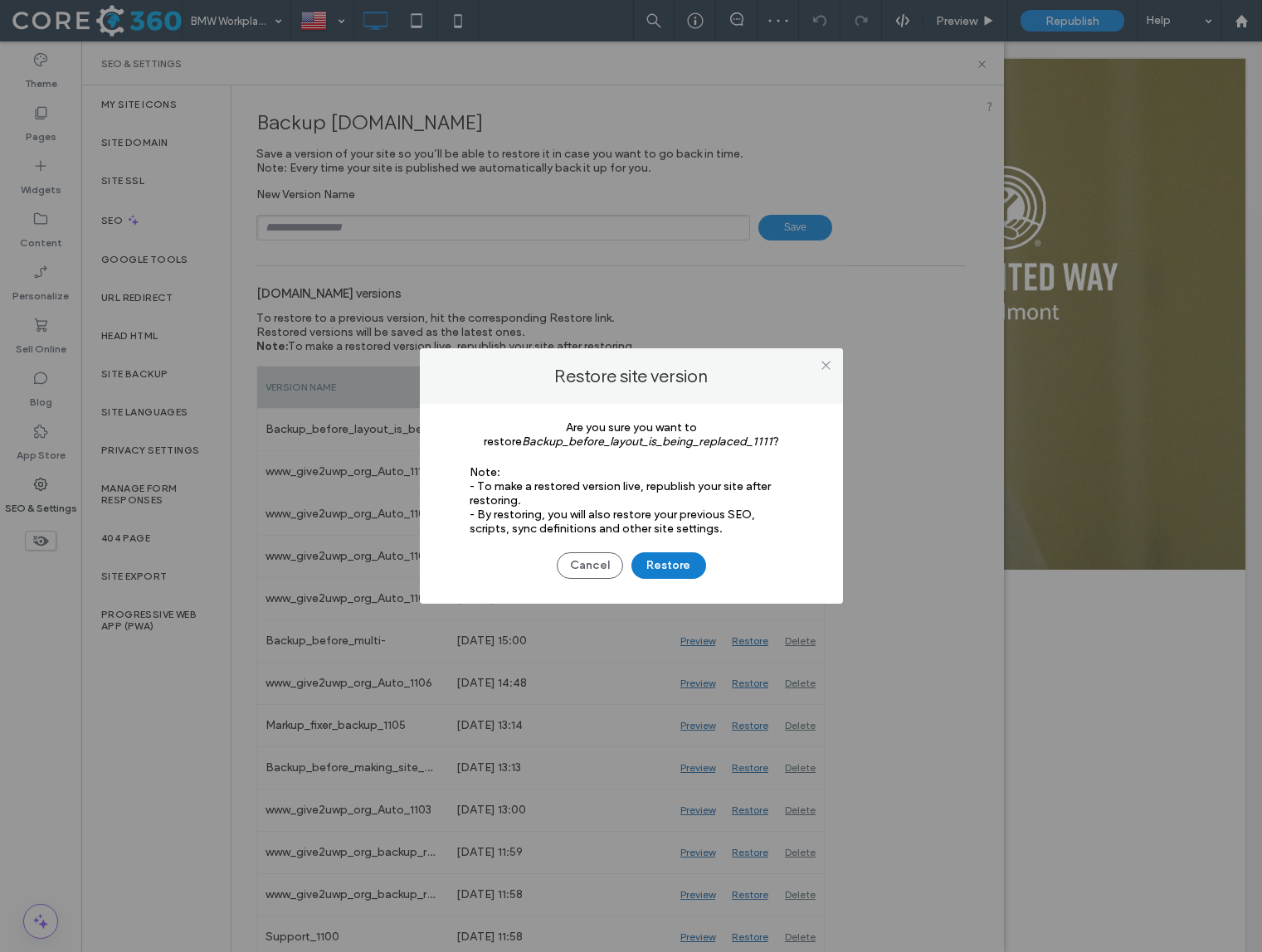
click at [672, 570] on button "Restore" at bounding box center [668, 565] width 75 height 27
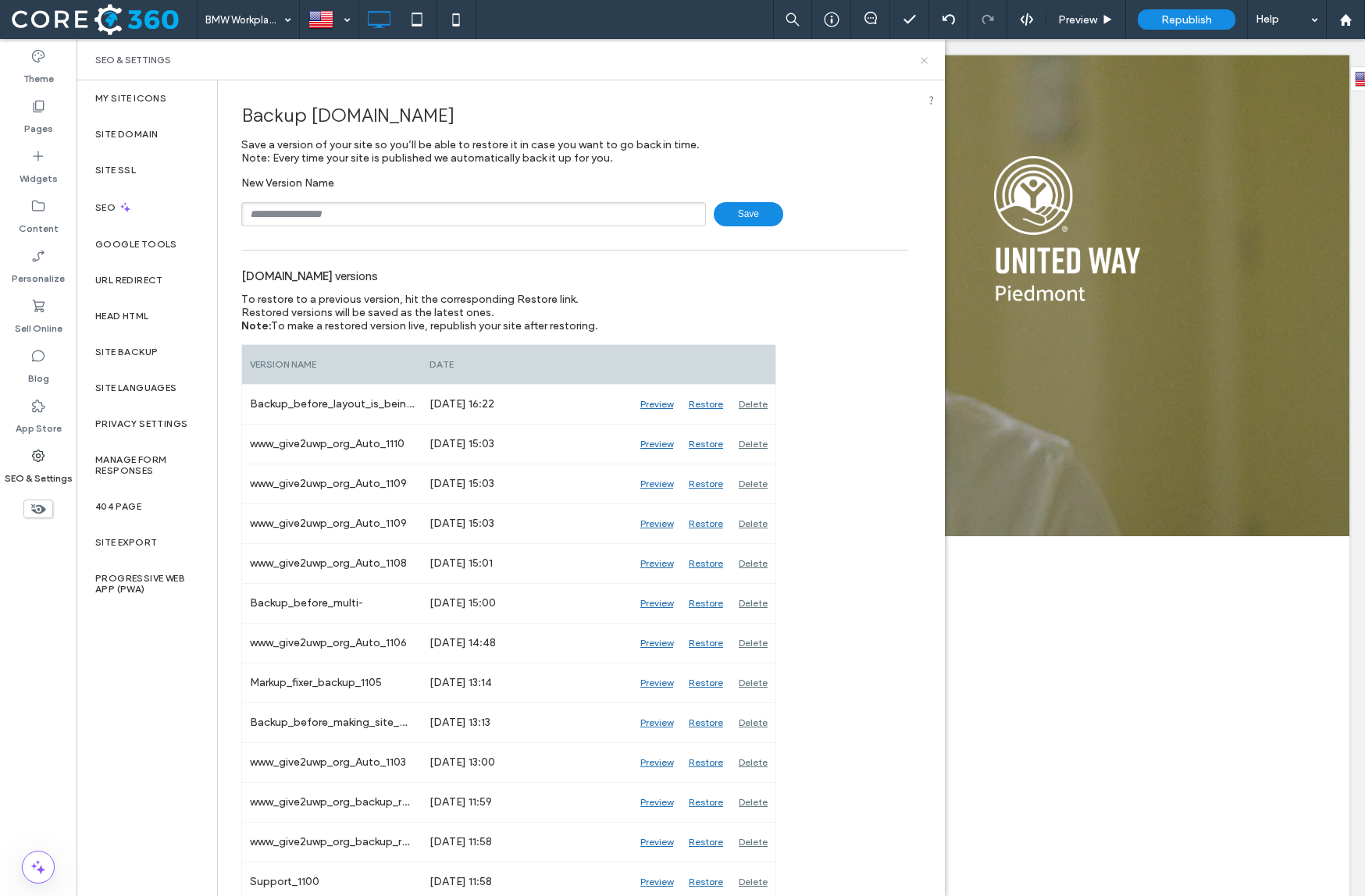
click at [925, 58] on icon at bounding box center [924, 60] width 11 height 11
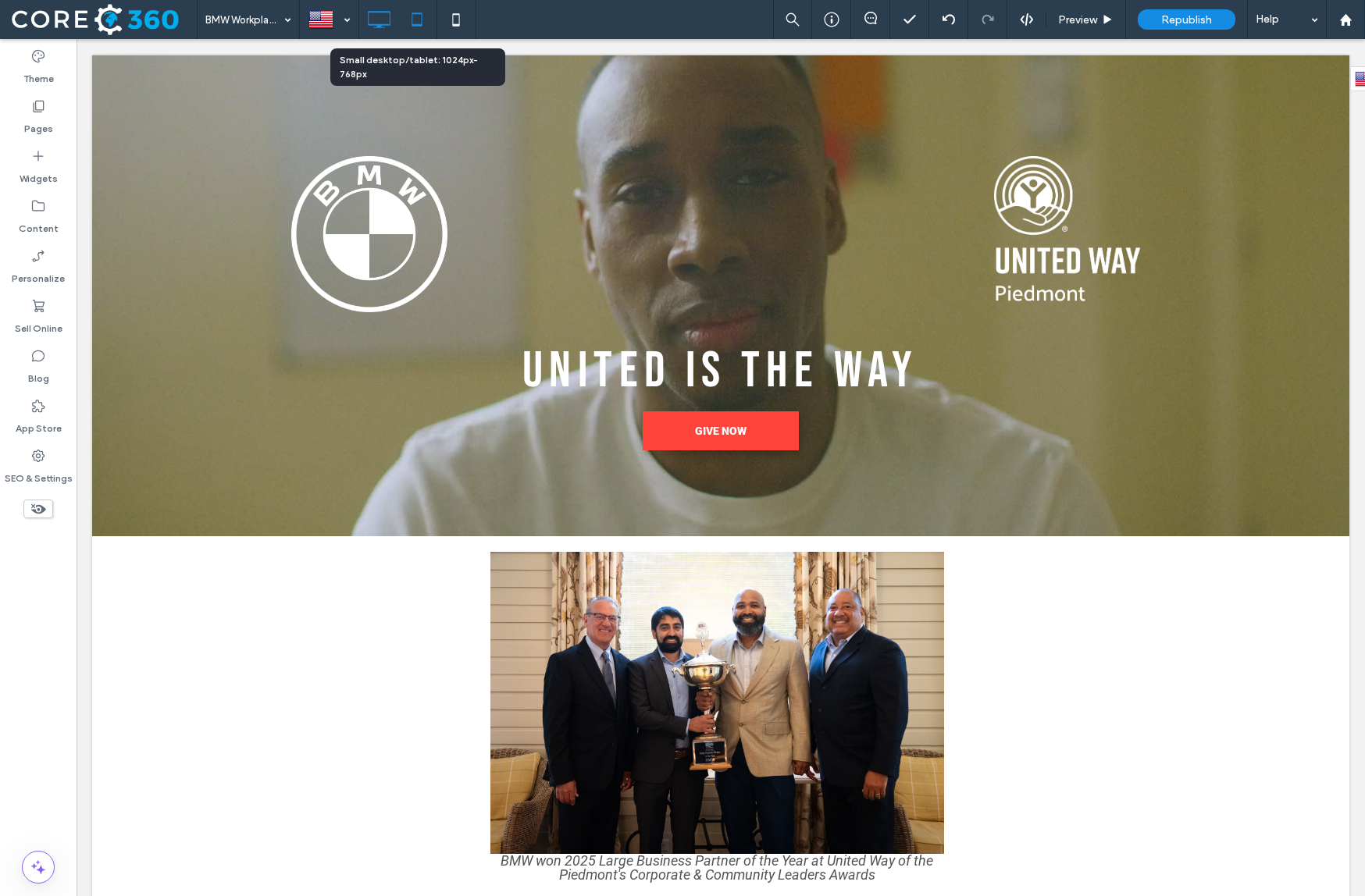
click at [421, 16] on use at bounding box center [417, 19] width 10 height 13
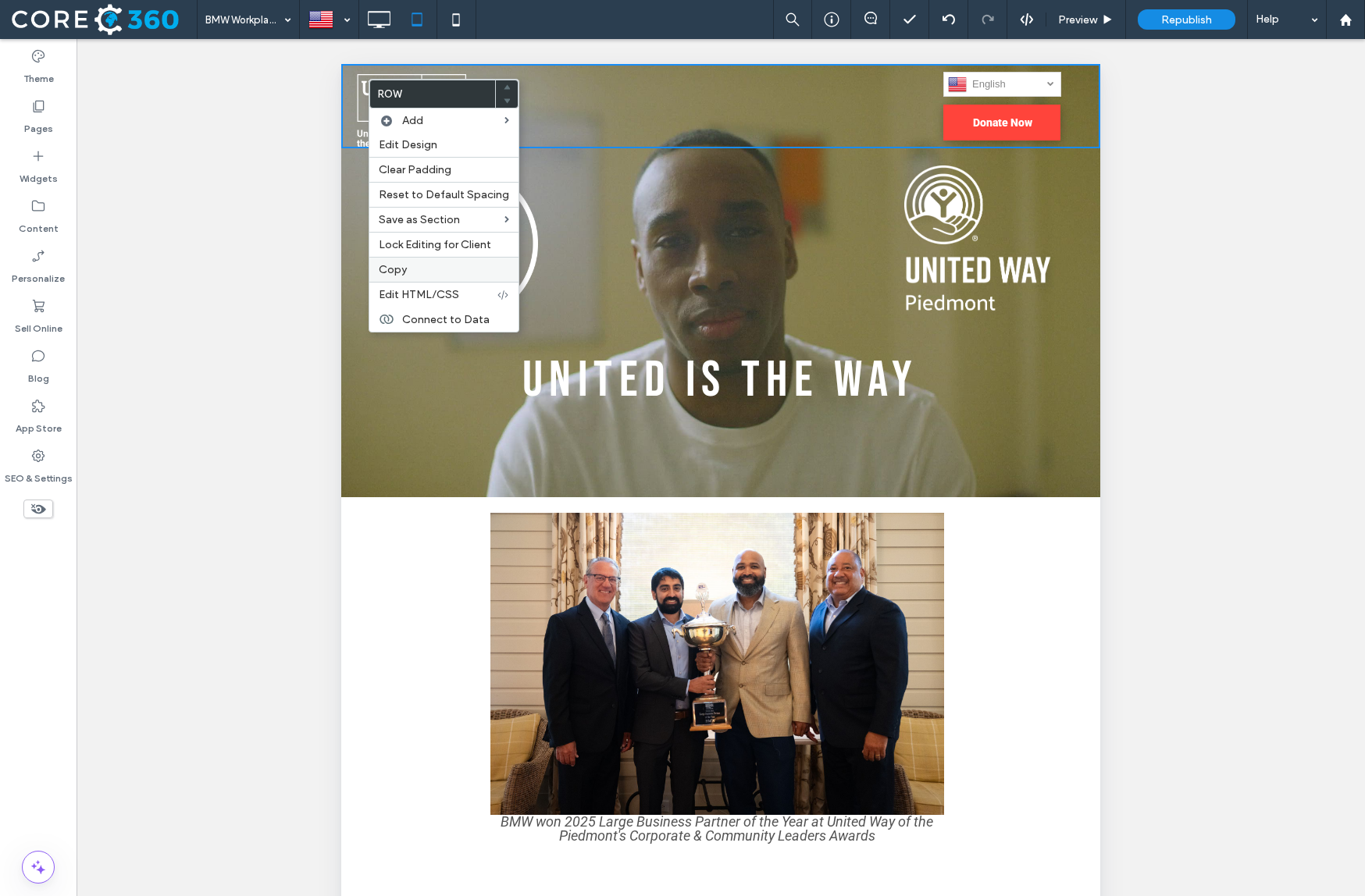
click at [403, 267] on span "Copy" at bounding box center [393, 269] width 28 height 13
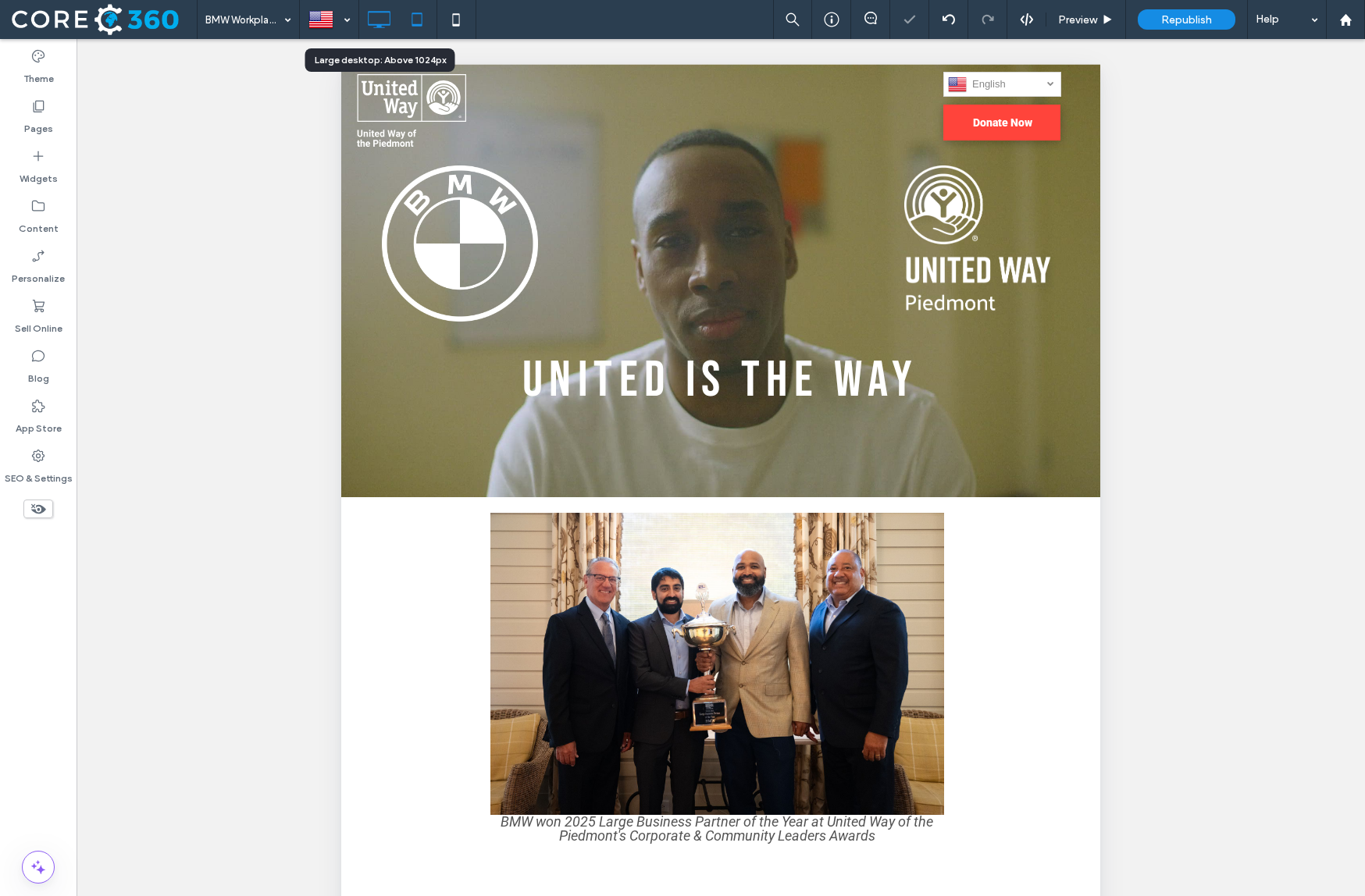
click at [393, 10] on icon at bounding box center [378, 19] width 31 height 31
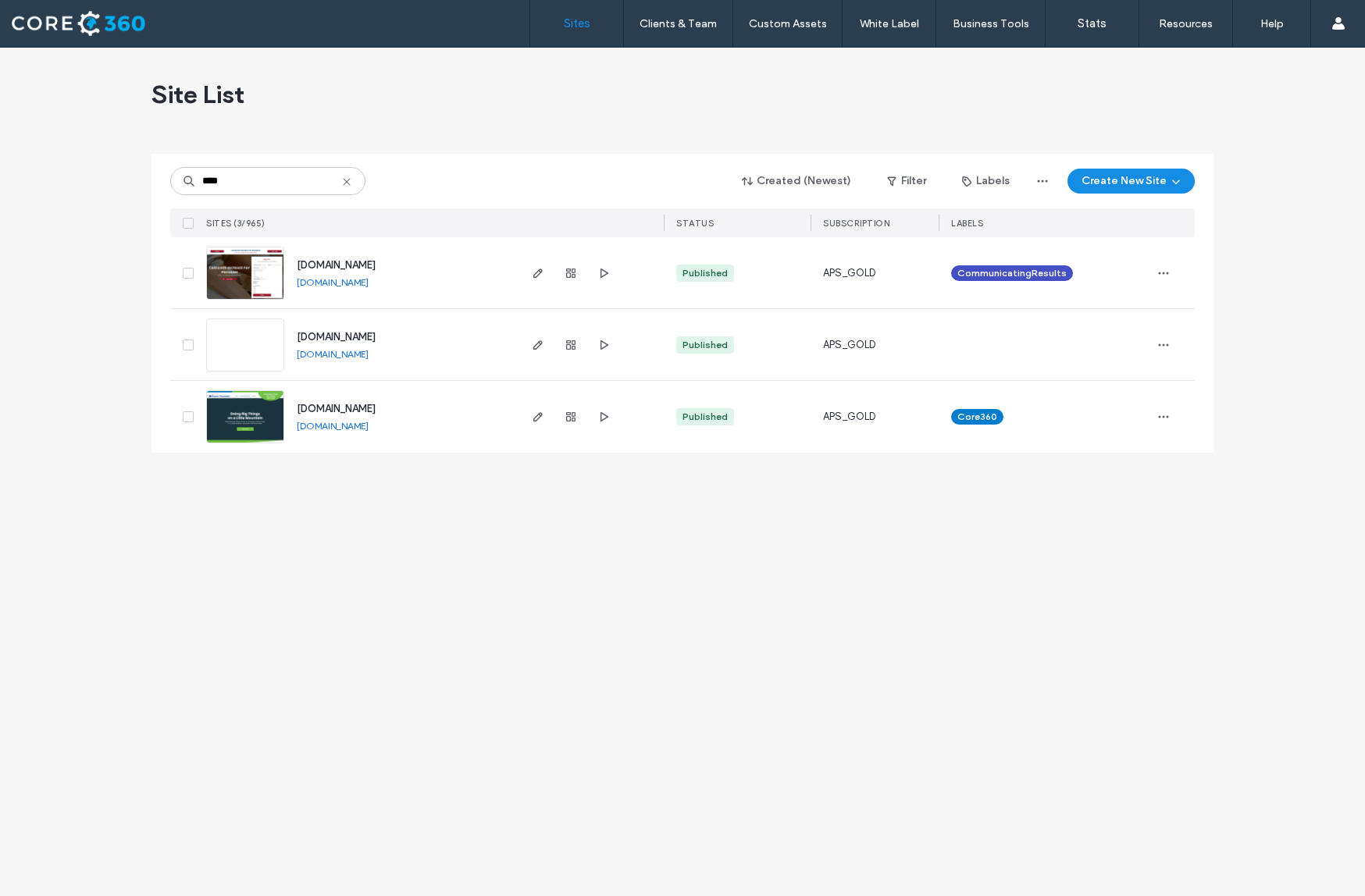
type input "****"
click at [240, 344] on link at bounding box center [245, 345] width 78 height 53
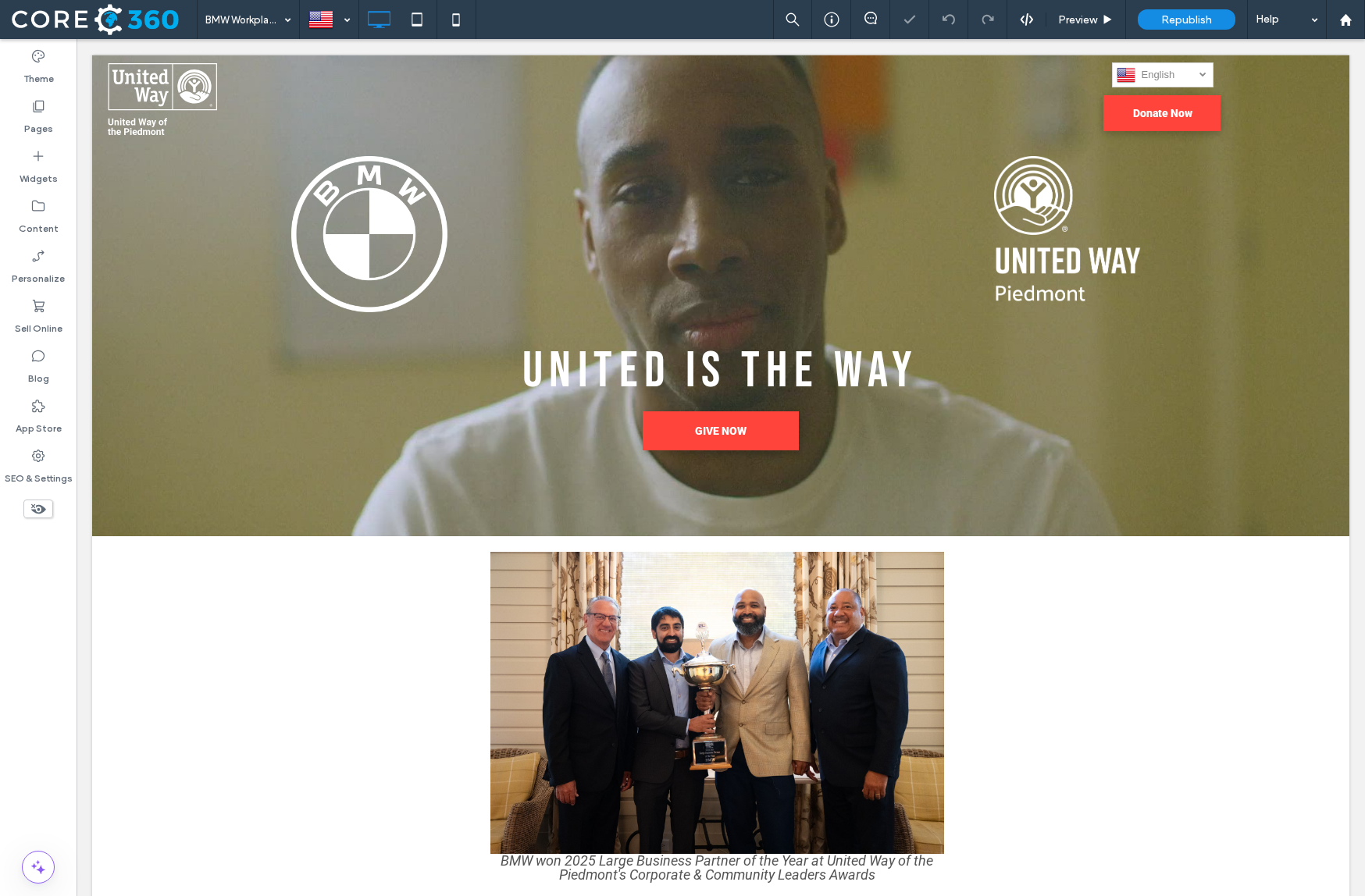
click at [39, 74] on label "Theme" at bounding box center [38, 74] width 30 height 22
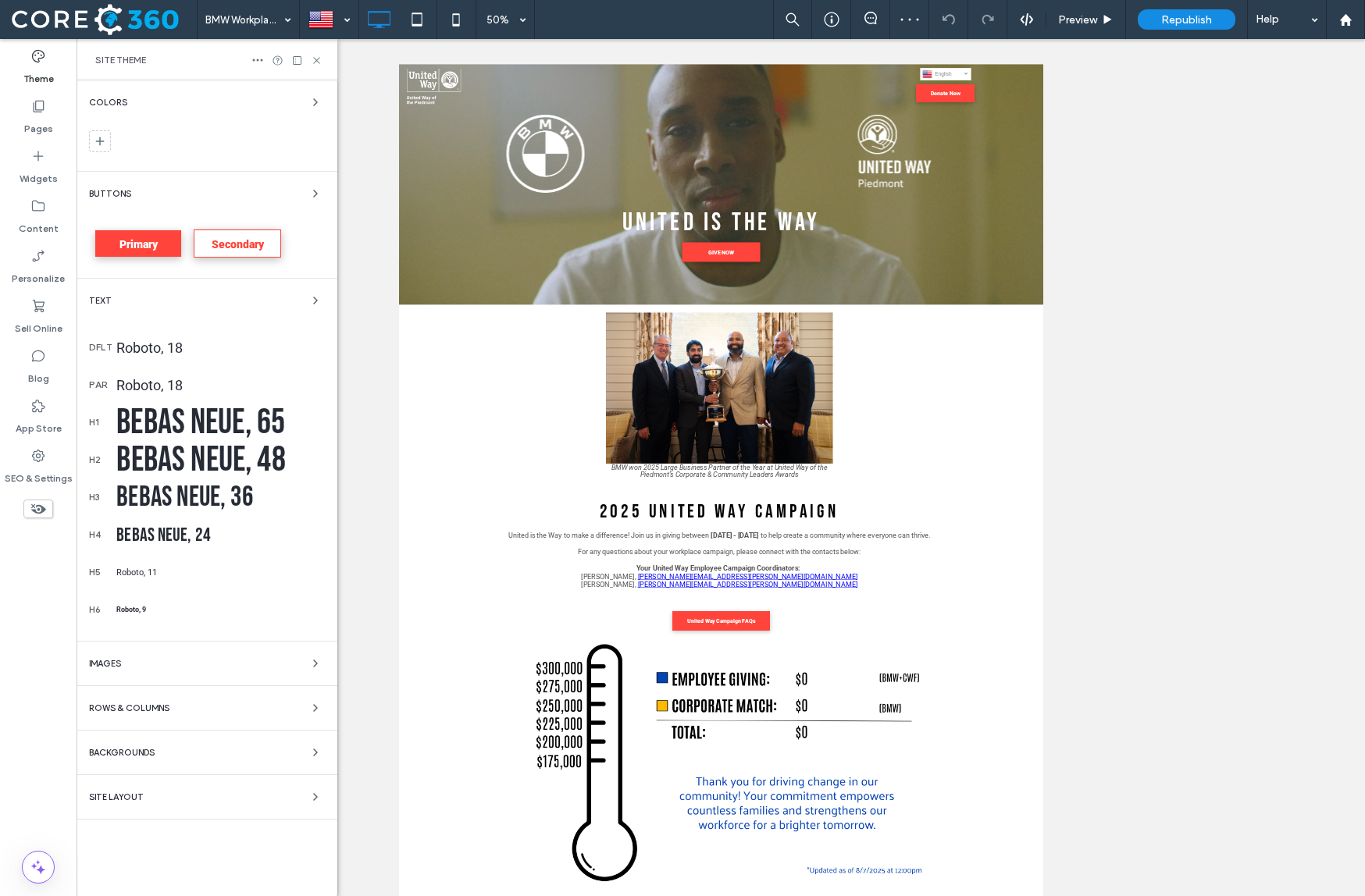
click at [171, 808] on div "Colors Buttons Primary Secondary Text dflt Roboto, 18 par Roboto, 18 h1 Bebas N…" at bounding box center [207, 489] width 261 height 816
click at [144, 796] on div "Site Layout" at bounding box center [206, 797] width 235 height 19
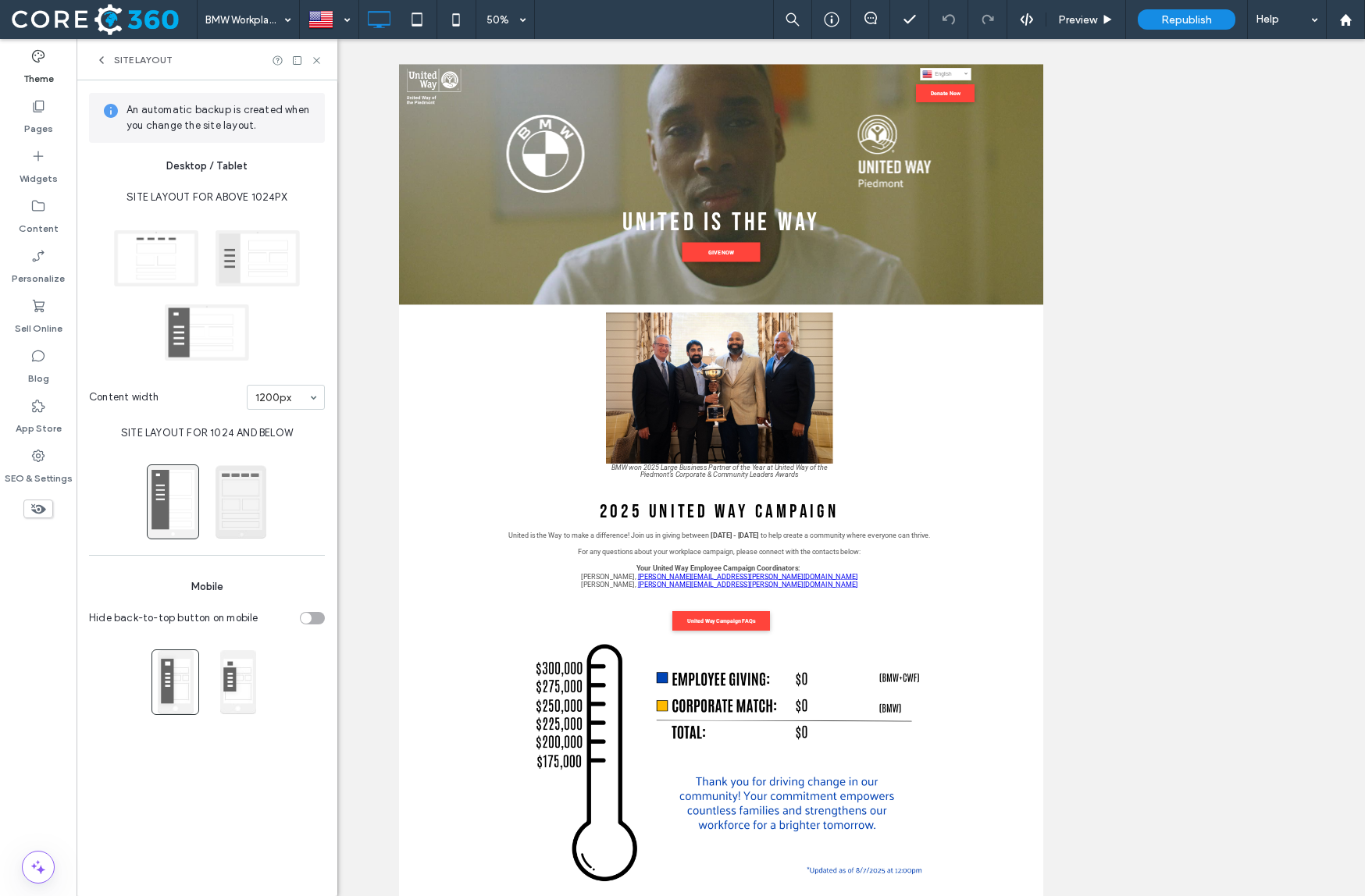
click at [232, 509] on span at bounding box center [241, 502] width 53 height 75
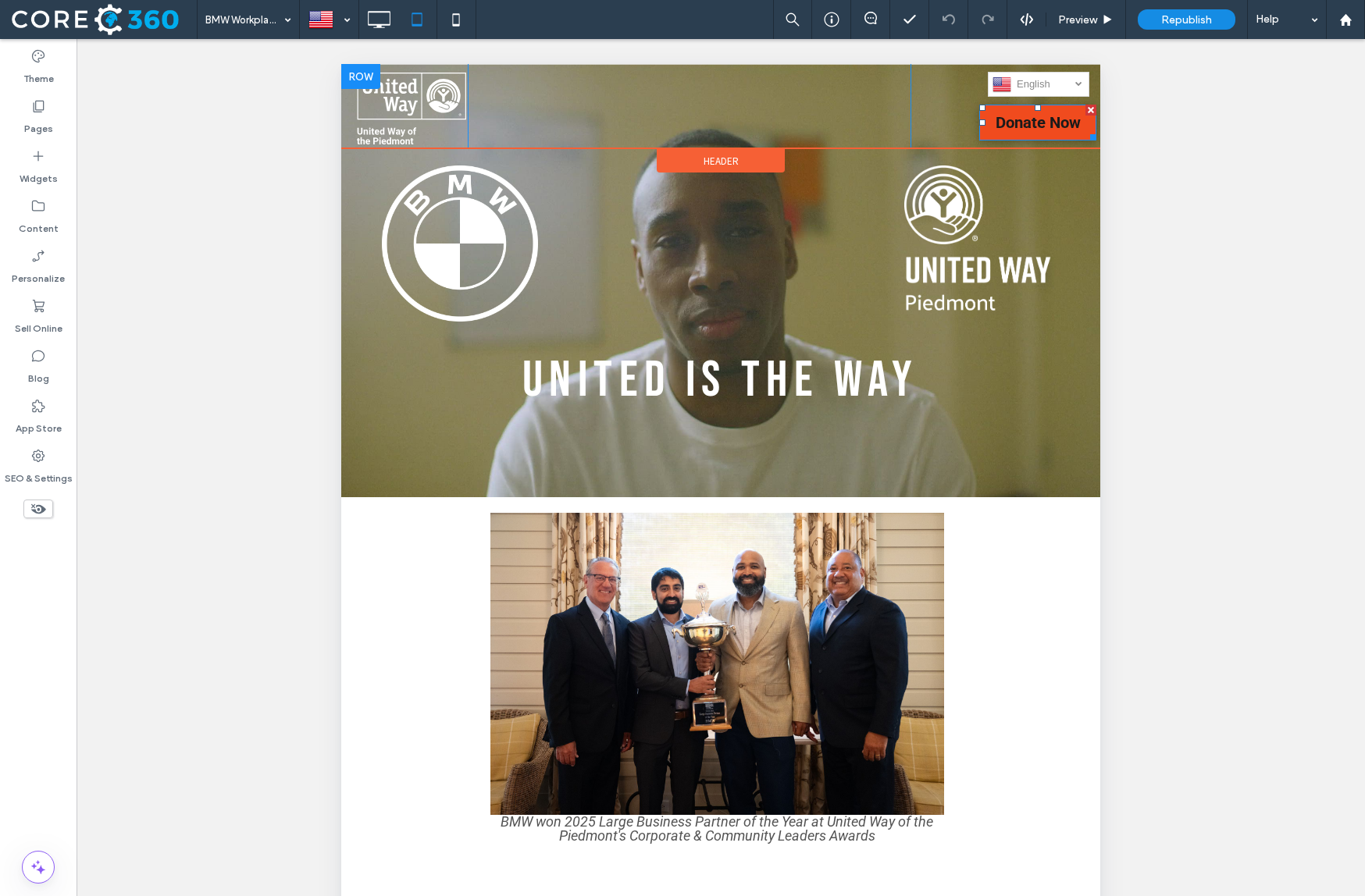
click at [1014, 114] on span "Donate Now" at bounding box center [1038, 122] width 96 height 35
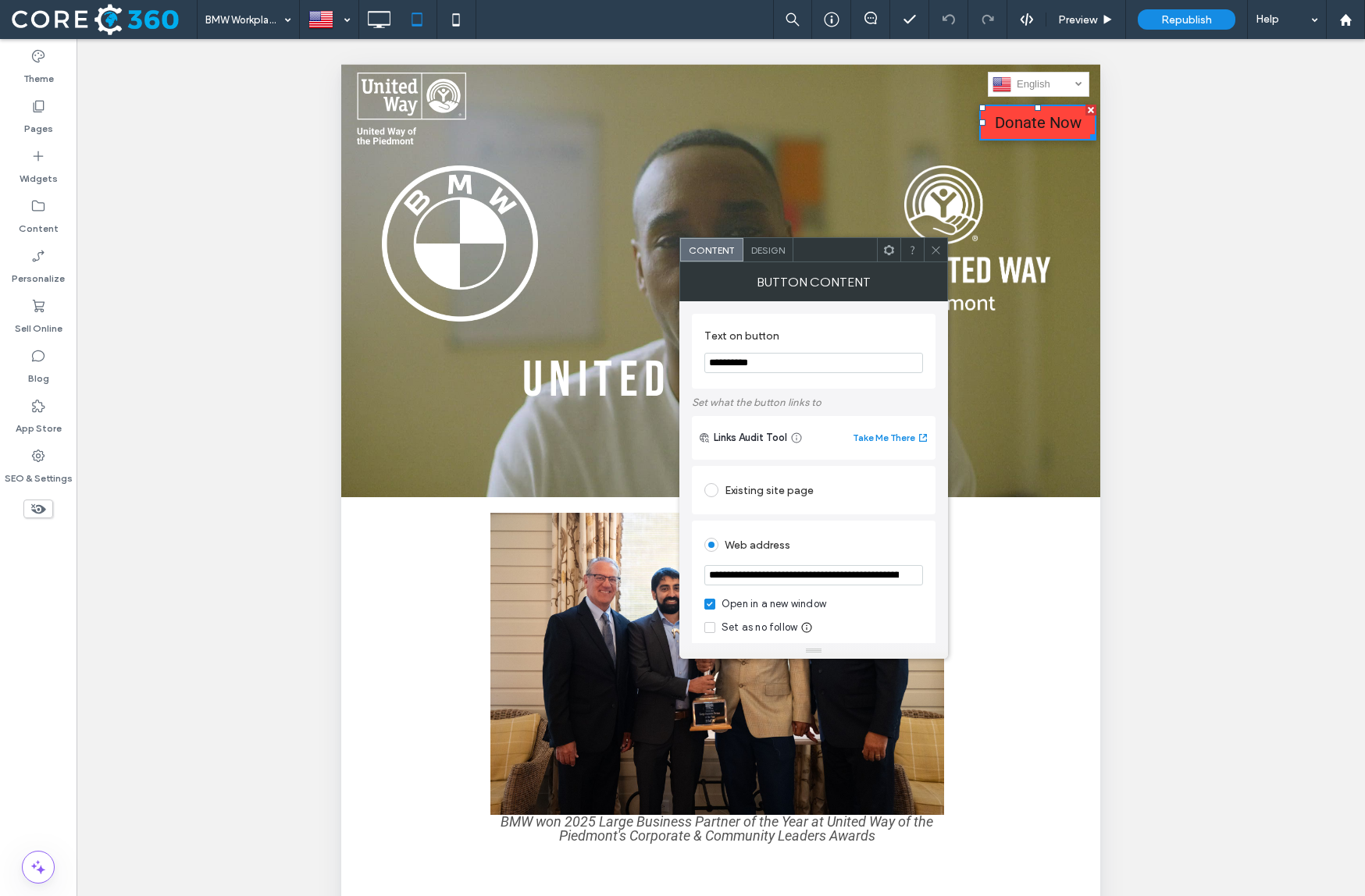
click at [764, 255] on div "Design" at bounding box center [767, 250] width 50 height 23
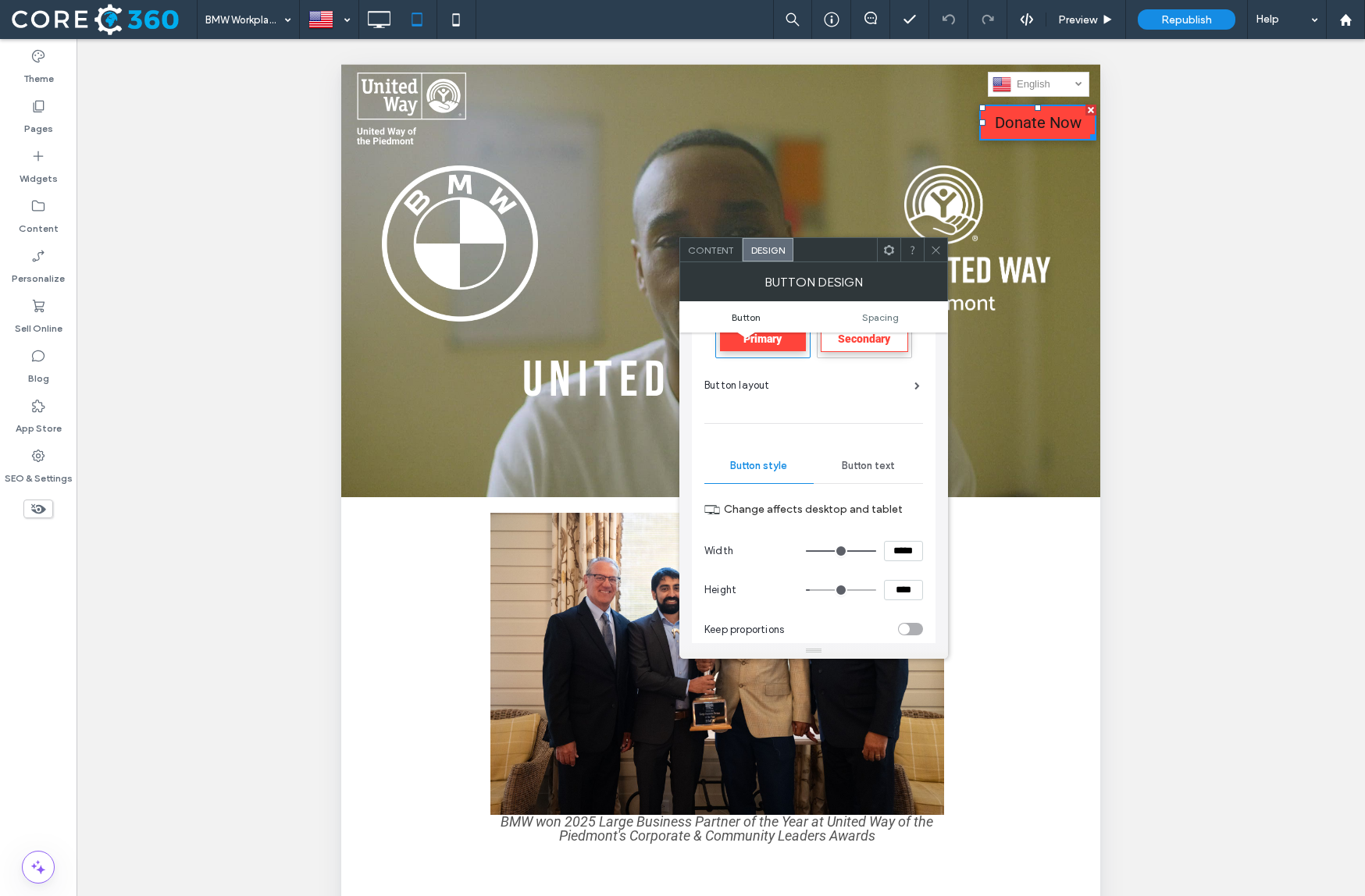
scroll to position [47, 0]
click at [868, 472] on span "Button text" at bounding box center [868, 466] width 53 height 12
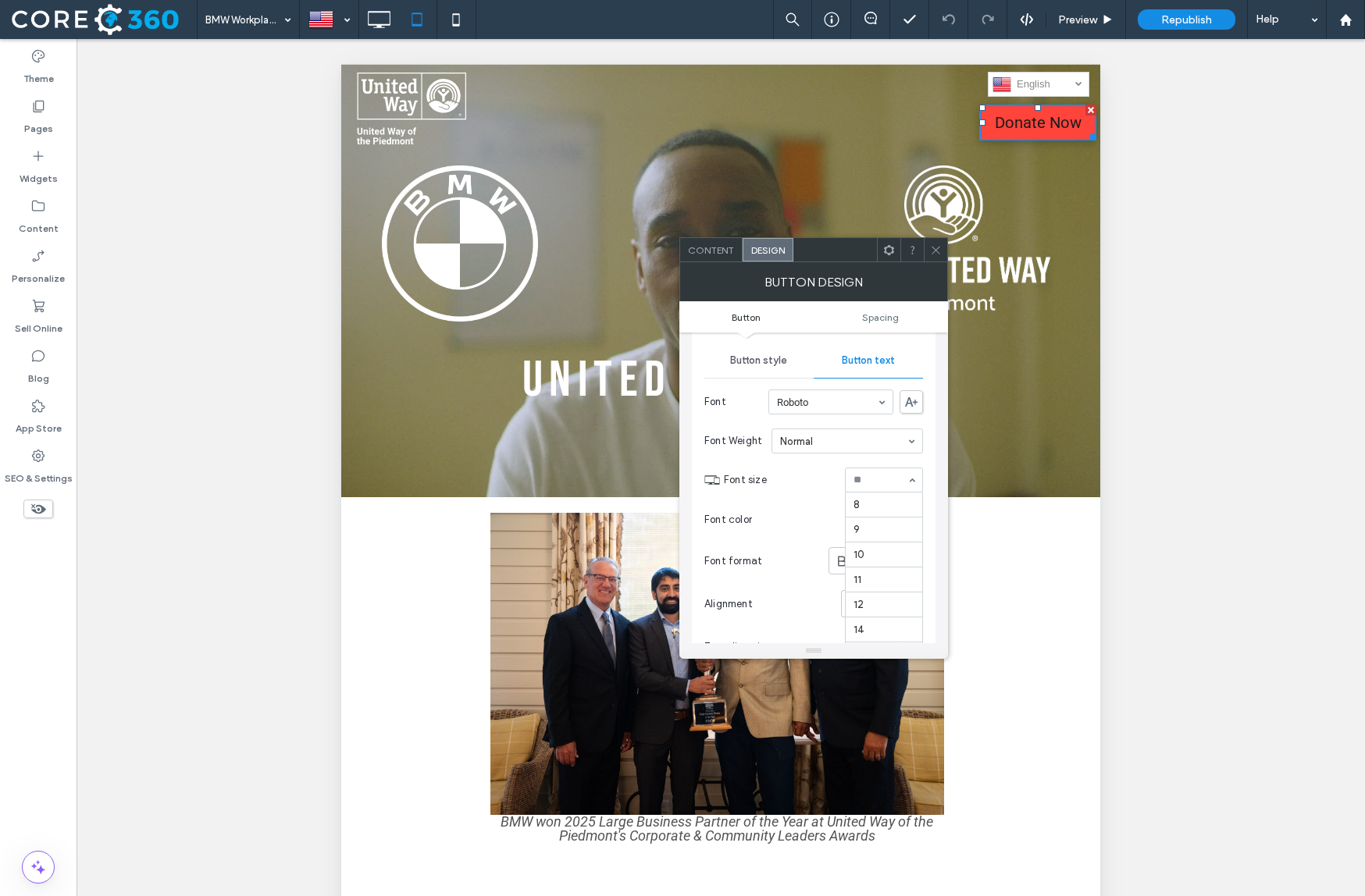
scroll to position [0, 0]
type input "**"
click at [843, 558] on icon at bounding box center [842, 561] width 16 height 16
click at [903, 526] on section "Font color" at bounding box center [813, 520] width 219 height 39
click at [915, 519] on div "rgb(26, 26, 26)" at bounding box center [912, 521] width 13 height 13
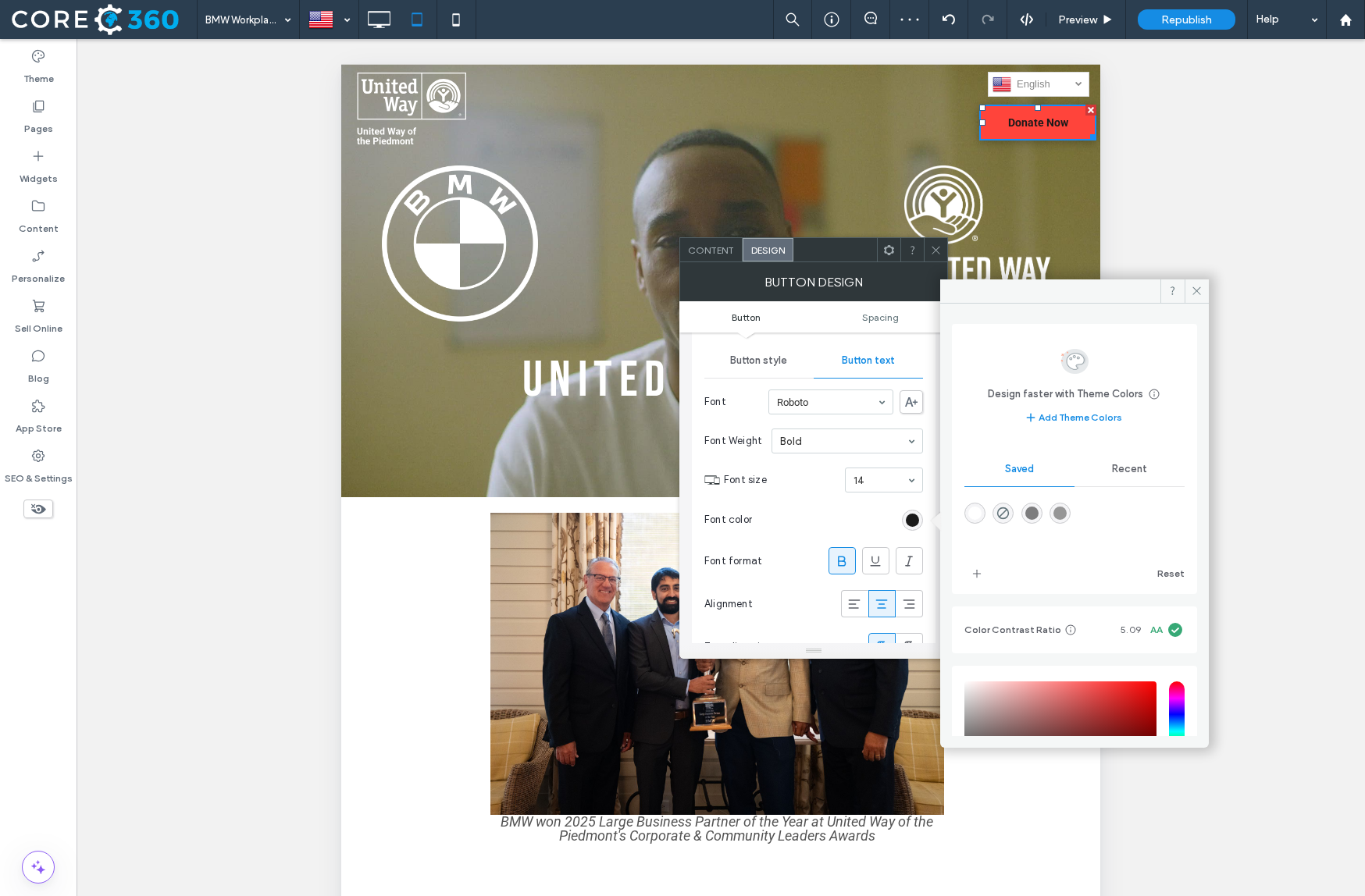
click at [978, 516] on div "rgba(255,255,255,1)" at bounding box center [975, 513] width 13 height 13
type input "*******"
click at [938, 252] on use at bounding box center [935, 250] width 8 height 8
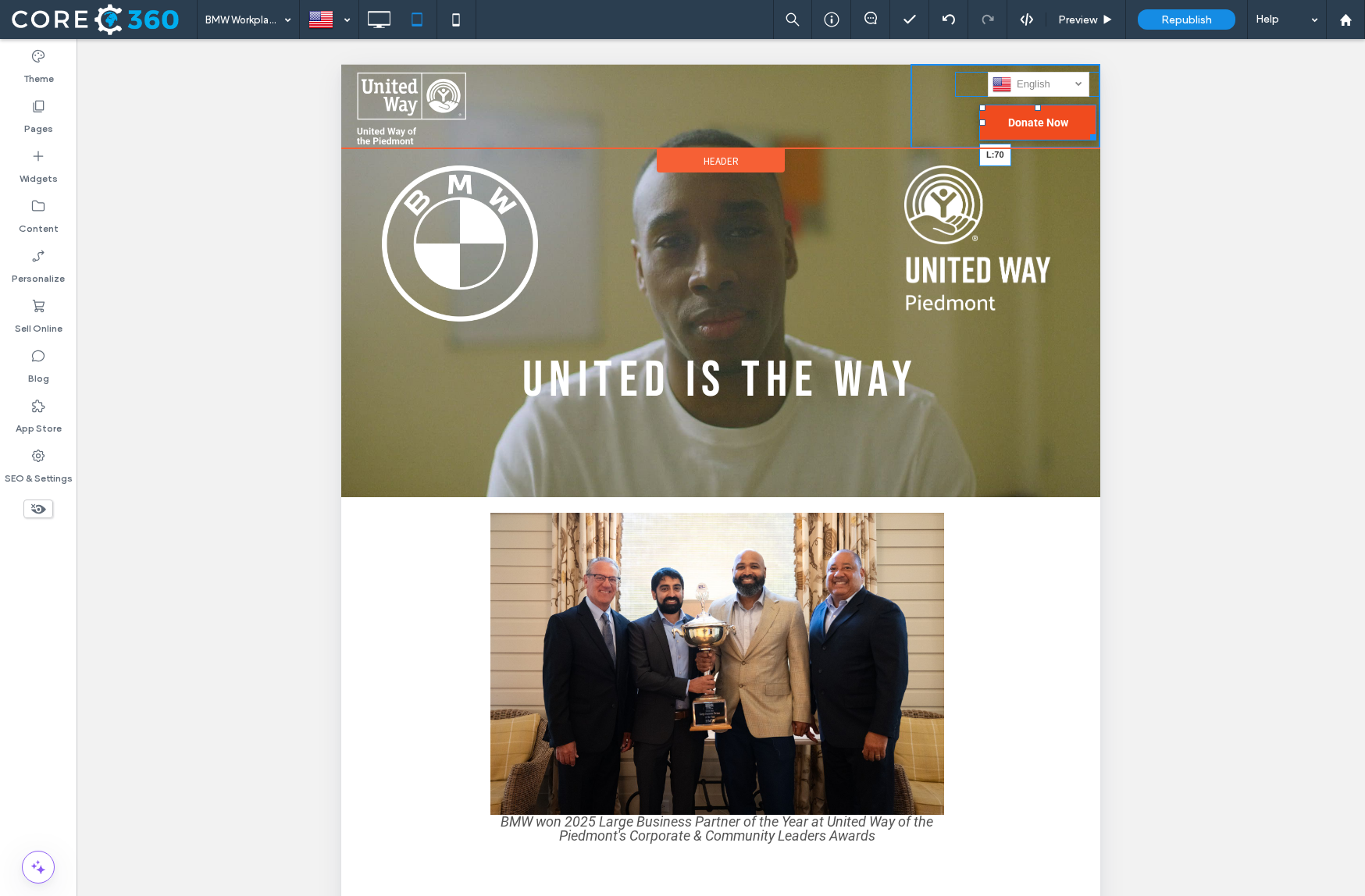
drag, startPoint x: 982, startPoint y: 119, endPoint x: 968, endPoint y: 119, distance: 14.0
click at [979, 119] on div at bounding box center [982, 122] width 7 height 7
drag, startPoint x: 957, startPoint y: 82, endPoint x: 971, endPoint y: 84, distance: 14.1
click at [971, 84] on div "English en العربية‎ ar Español es Deutsch de Українська uk Kiswahili sw русский…" at bounding box center [1041, 84] width 174 height 25
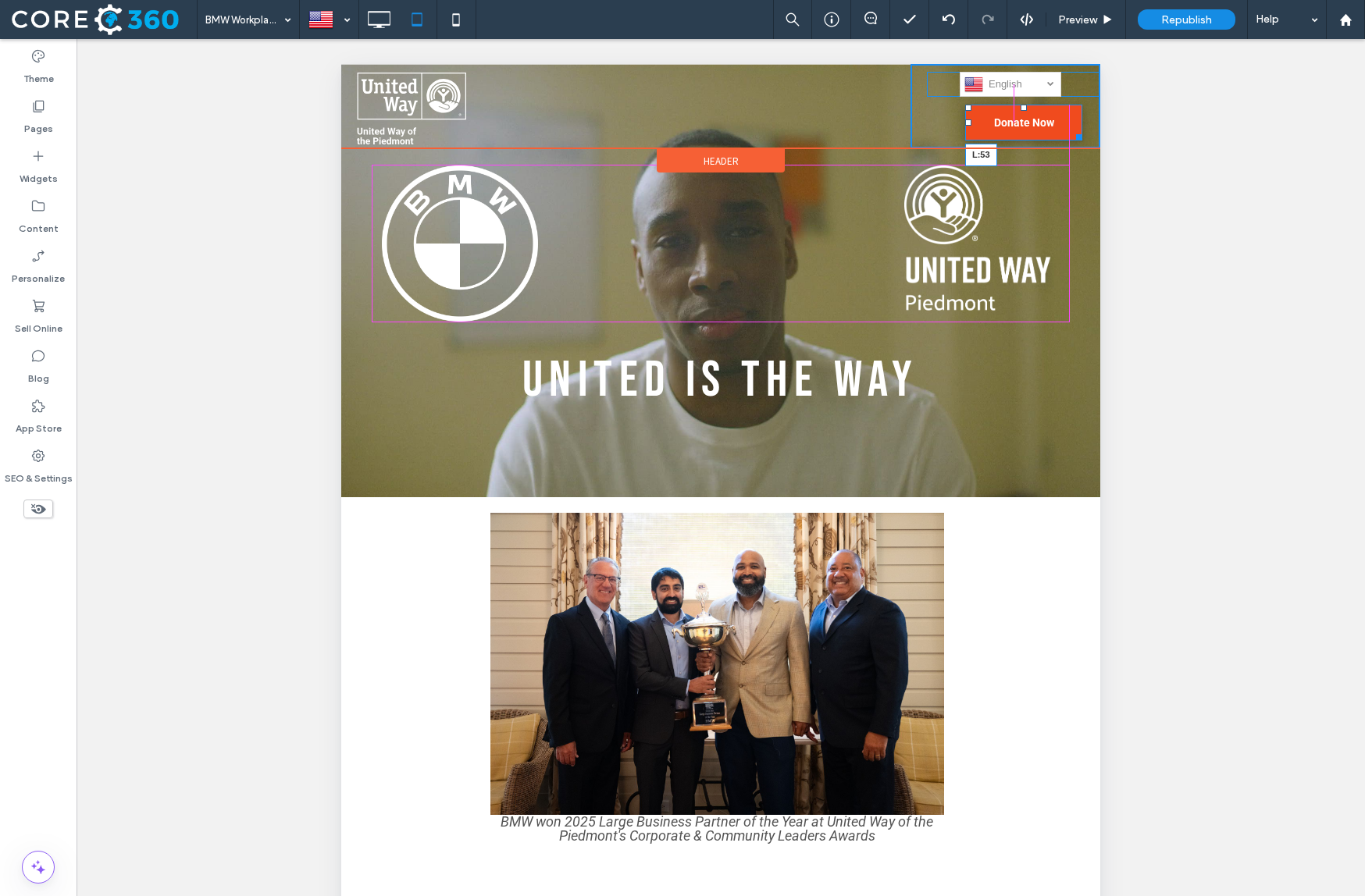
drag, startPoint x: 969, startPoint y: 122, endPoint x: 959, endPoint y: 121, distance: 10.0
click at [959, 121] on div "English en العربية‎ ar Español es Deutsch de Українська uk Kiswahili sw русский…" at bounding box center [1005, 106] width 190 height 84
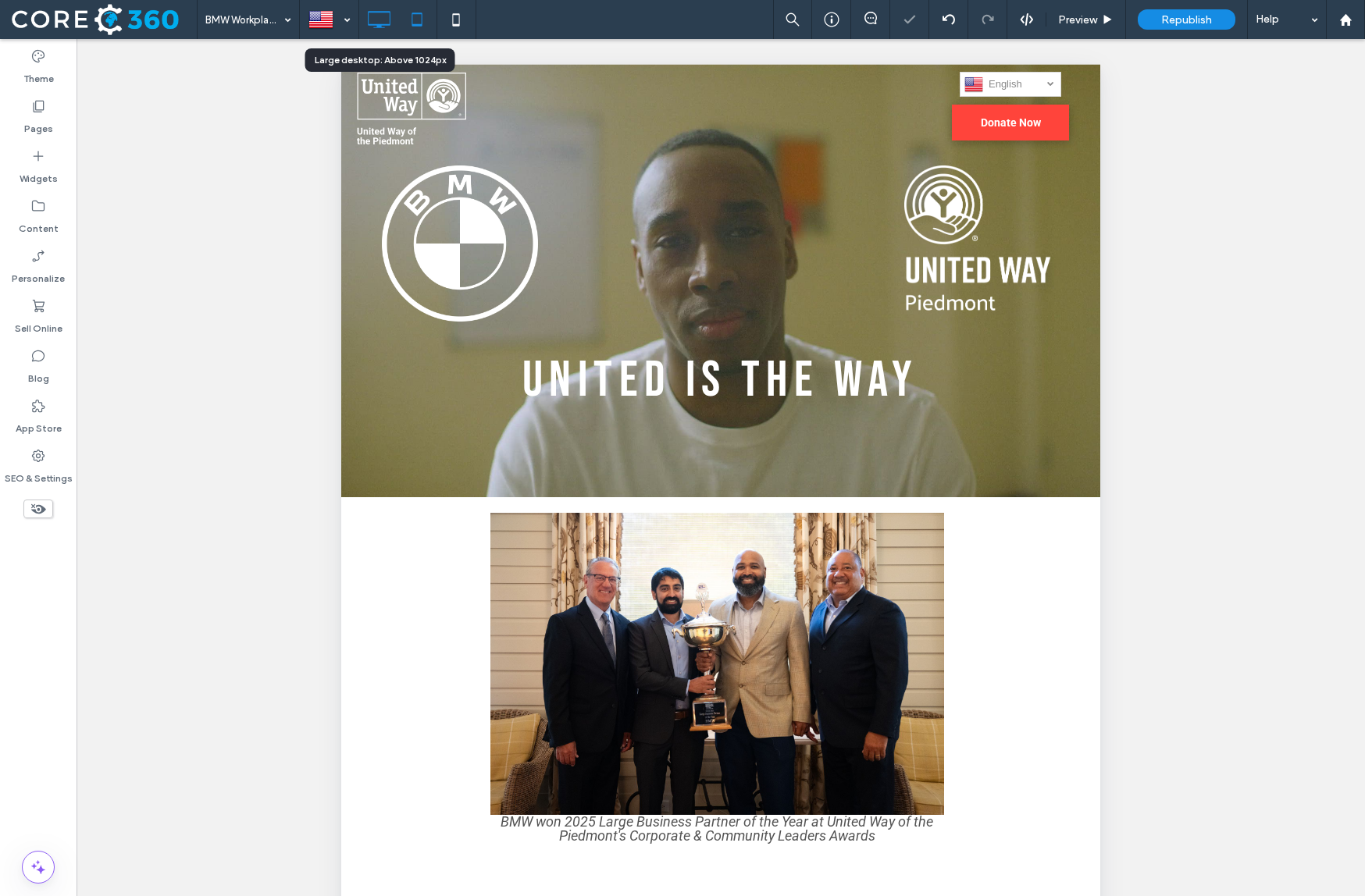
click at [388, 17] on icon at bounding box center [378, 19] width 31 height 31
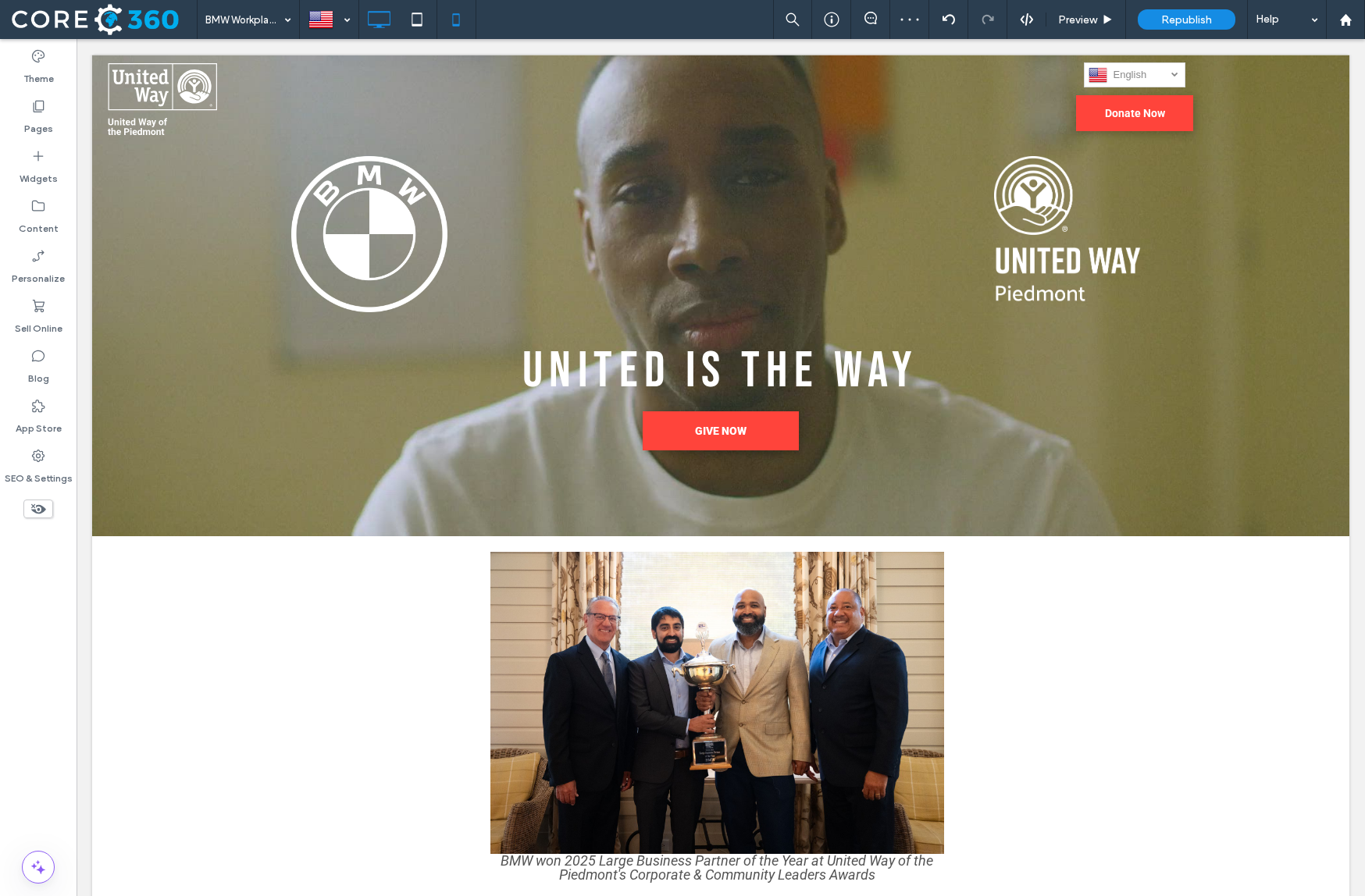
click at [457, 23] on icon at bounding box center [455, 19] width 31 height 31
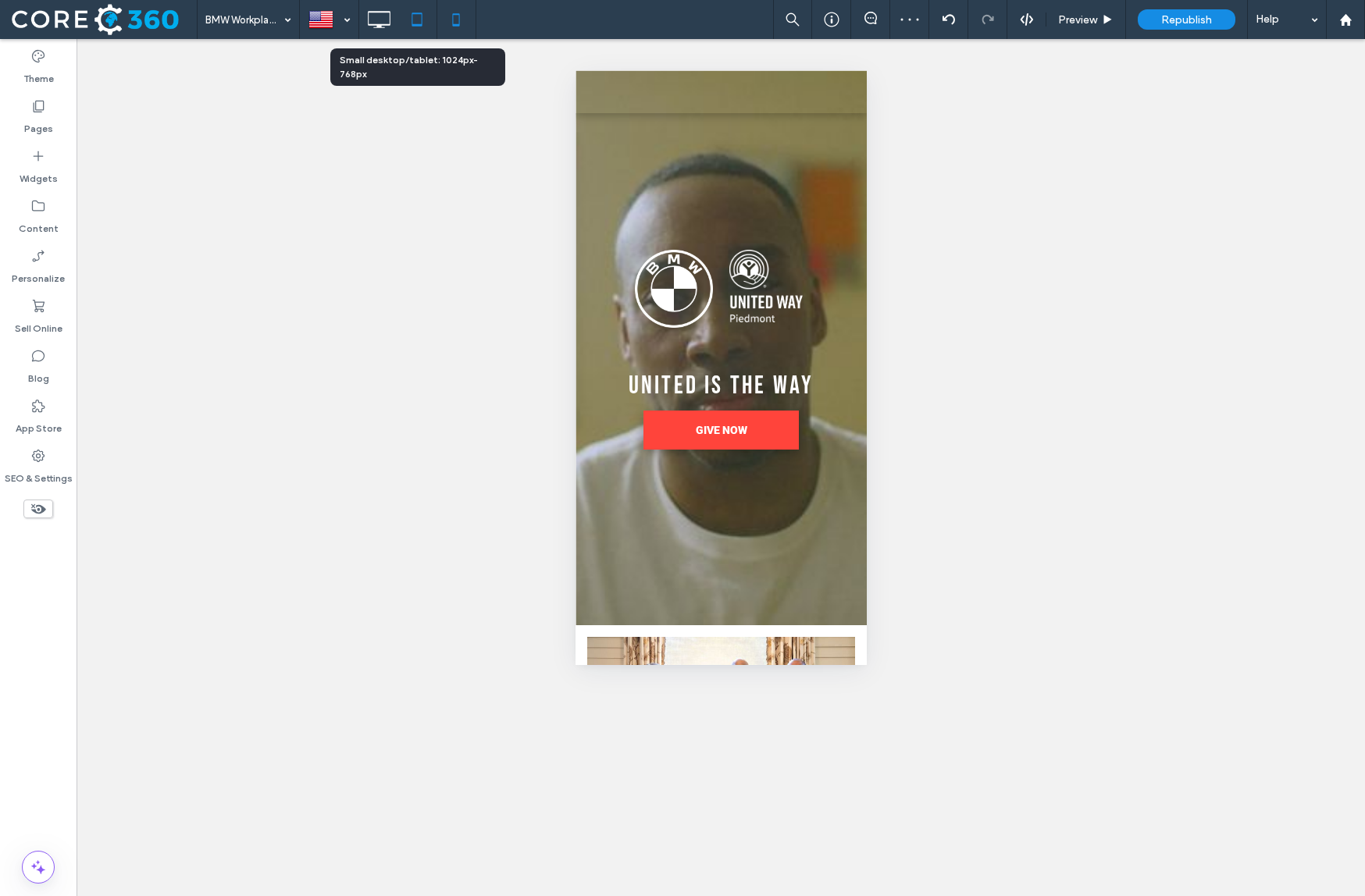
click at [402, 23] on icon at bounding box center [417, 19] width 31 height 31
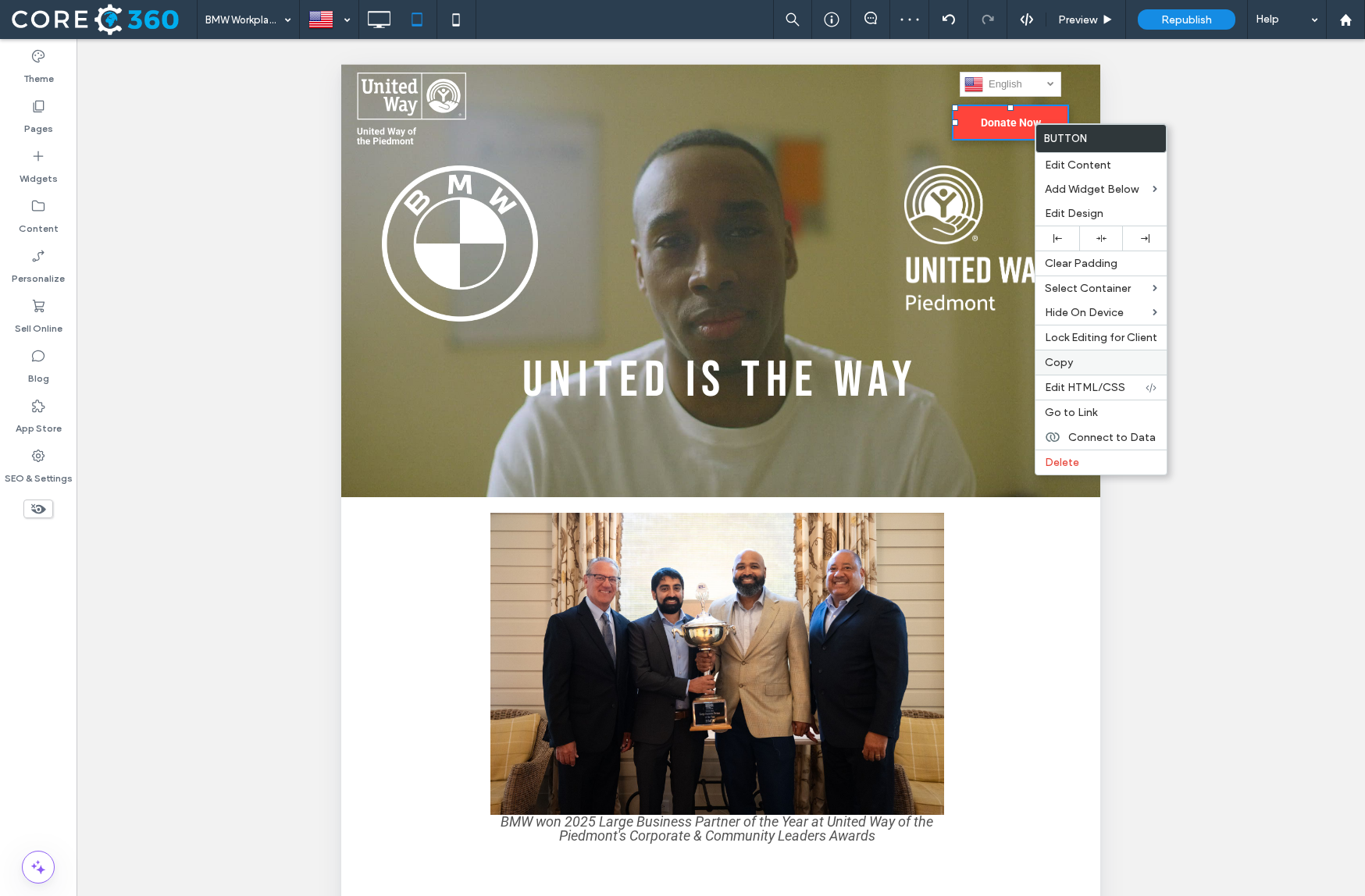
click at [1061, 357] on span "Copy" at bounding box center [1059, 362] width 28 height 13
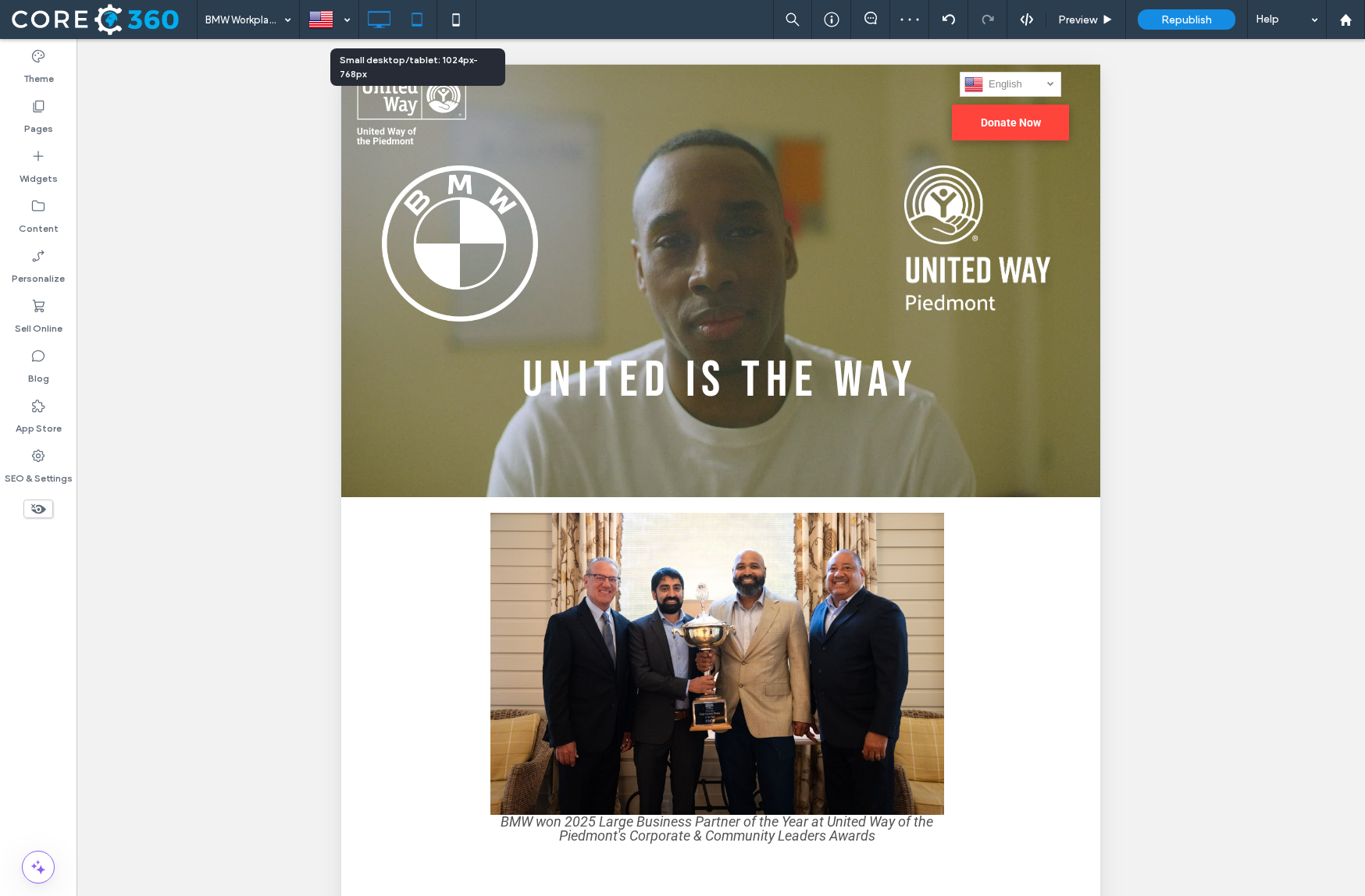
click at [391, 19] on icon at bounding box center [378, 19] width 31 height 31
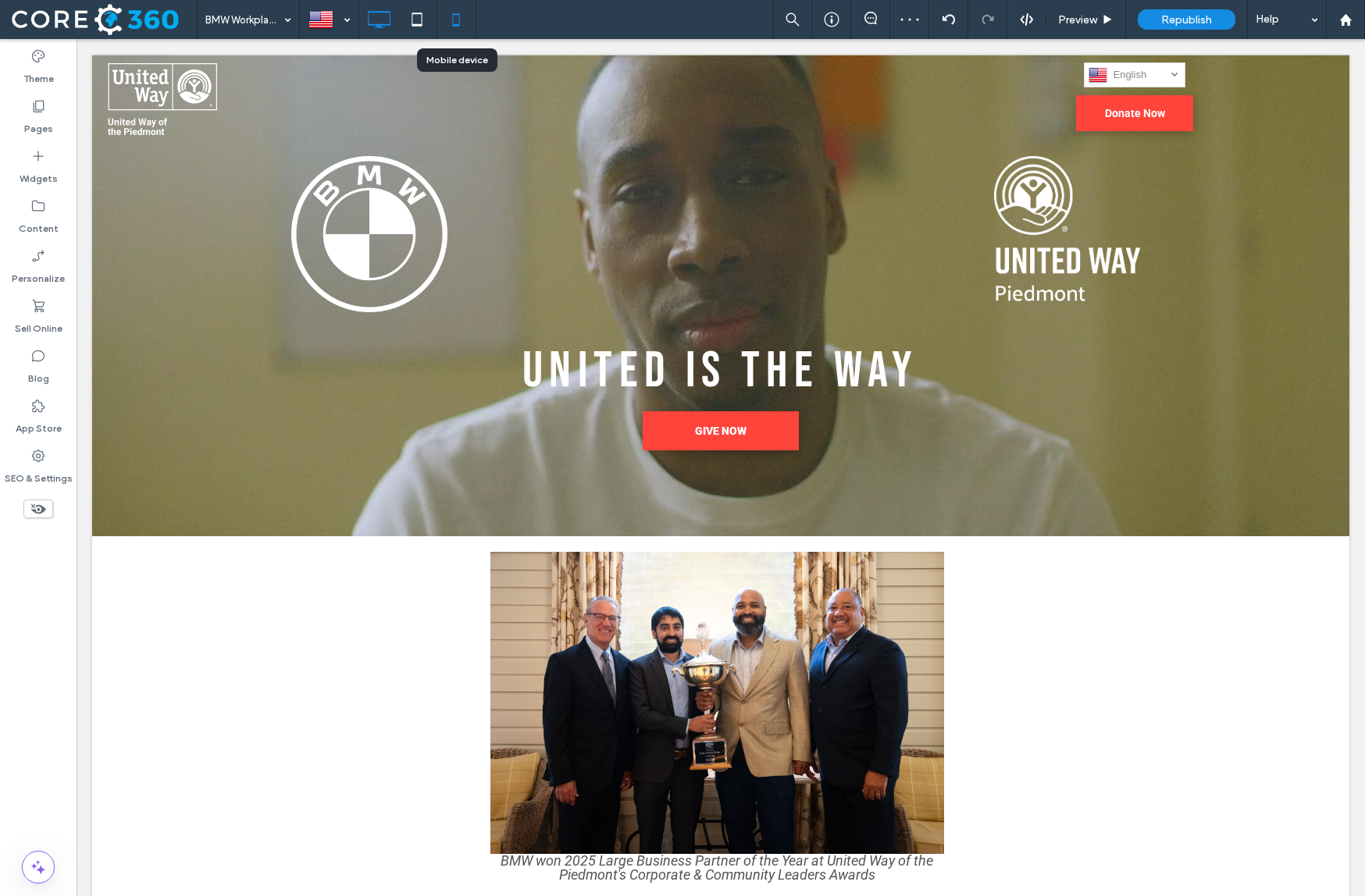
click at [464, 16] on icon at bounding box center [455, 19] width 31 height 31
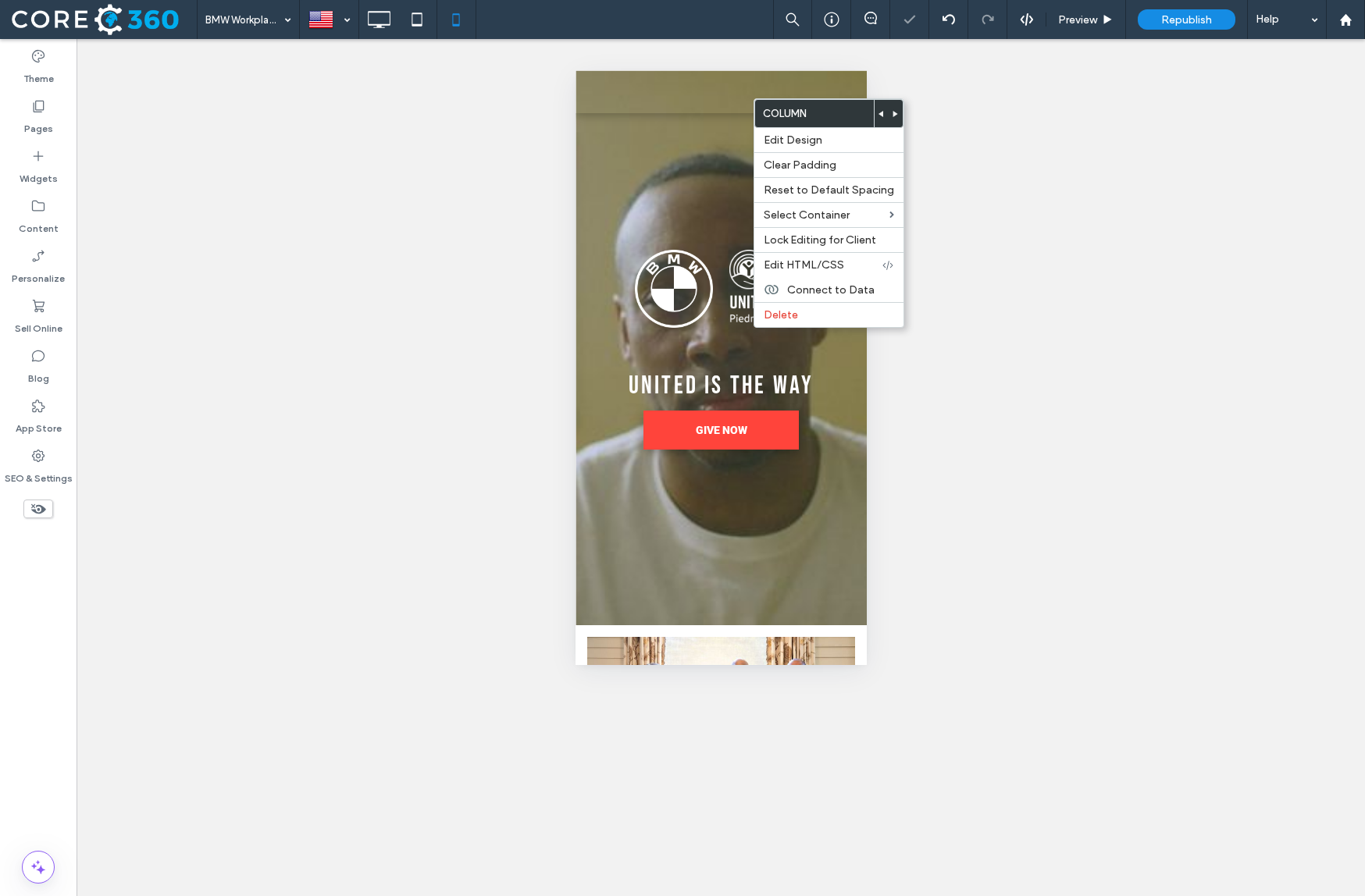
click at [683, 140] on section "Button Button Button Button Button Button UNITED IS THE WAY GIVE NOW Click To P…" at bounding box center [720, 348] width 291 height 555
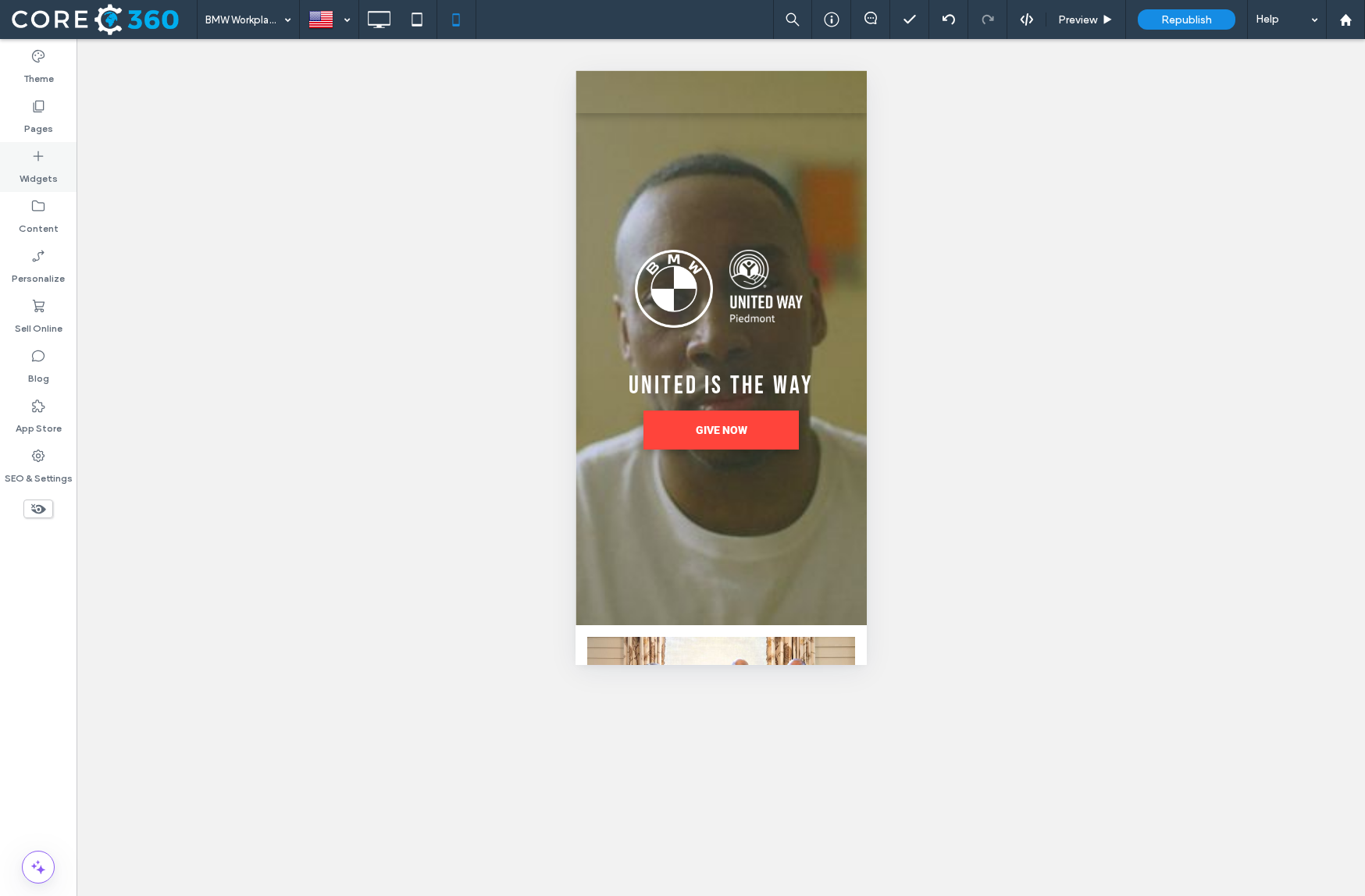
click at [46, 164] on label "Widgets" at bounding box center [38, 175] width 38 height 22
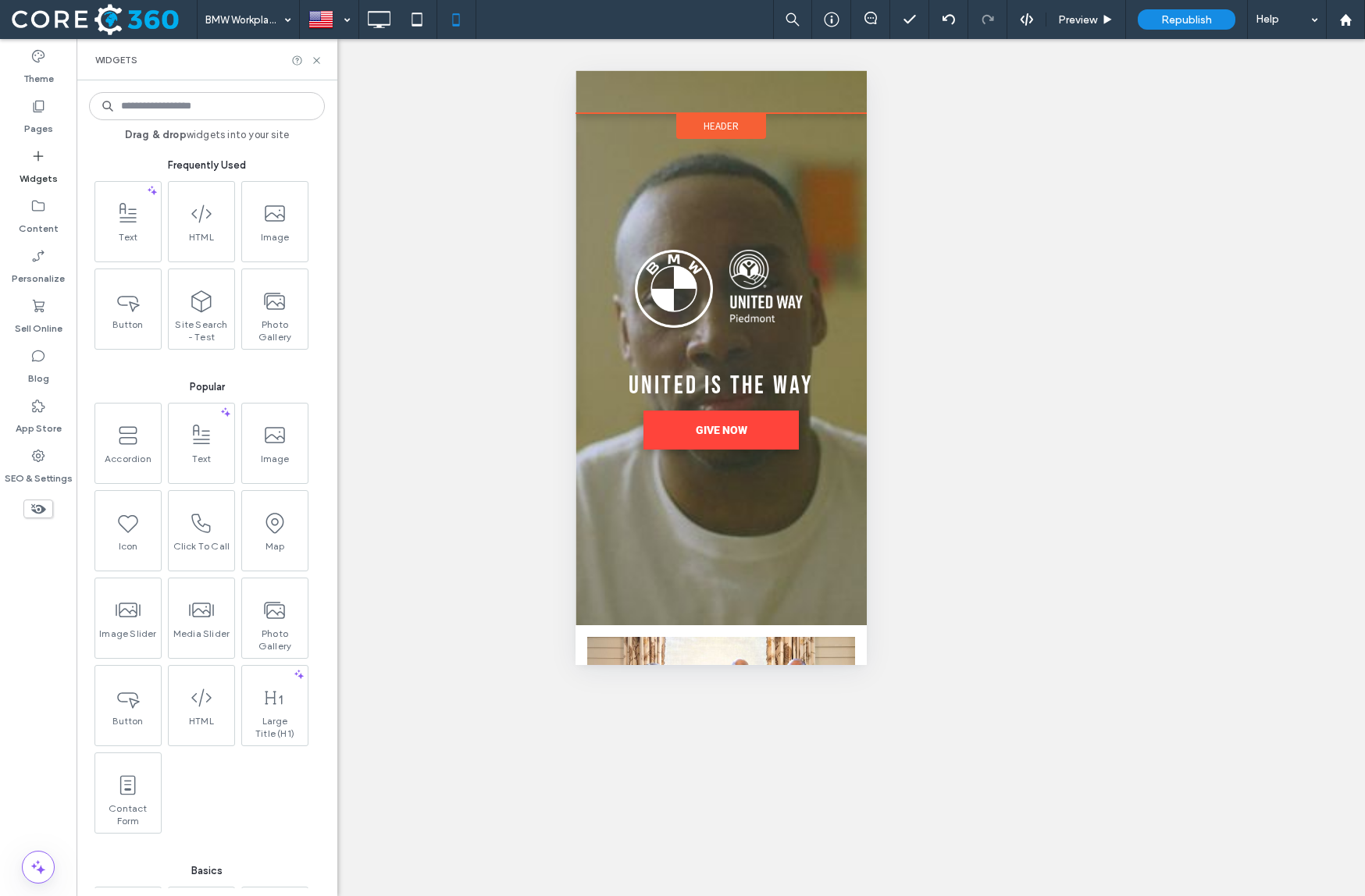
click at [708, 123] on span "Header" at bounding box center [720, 126] width 35 height 13
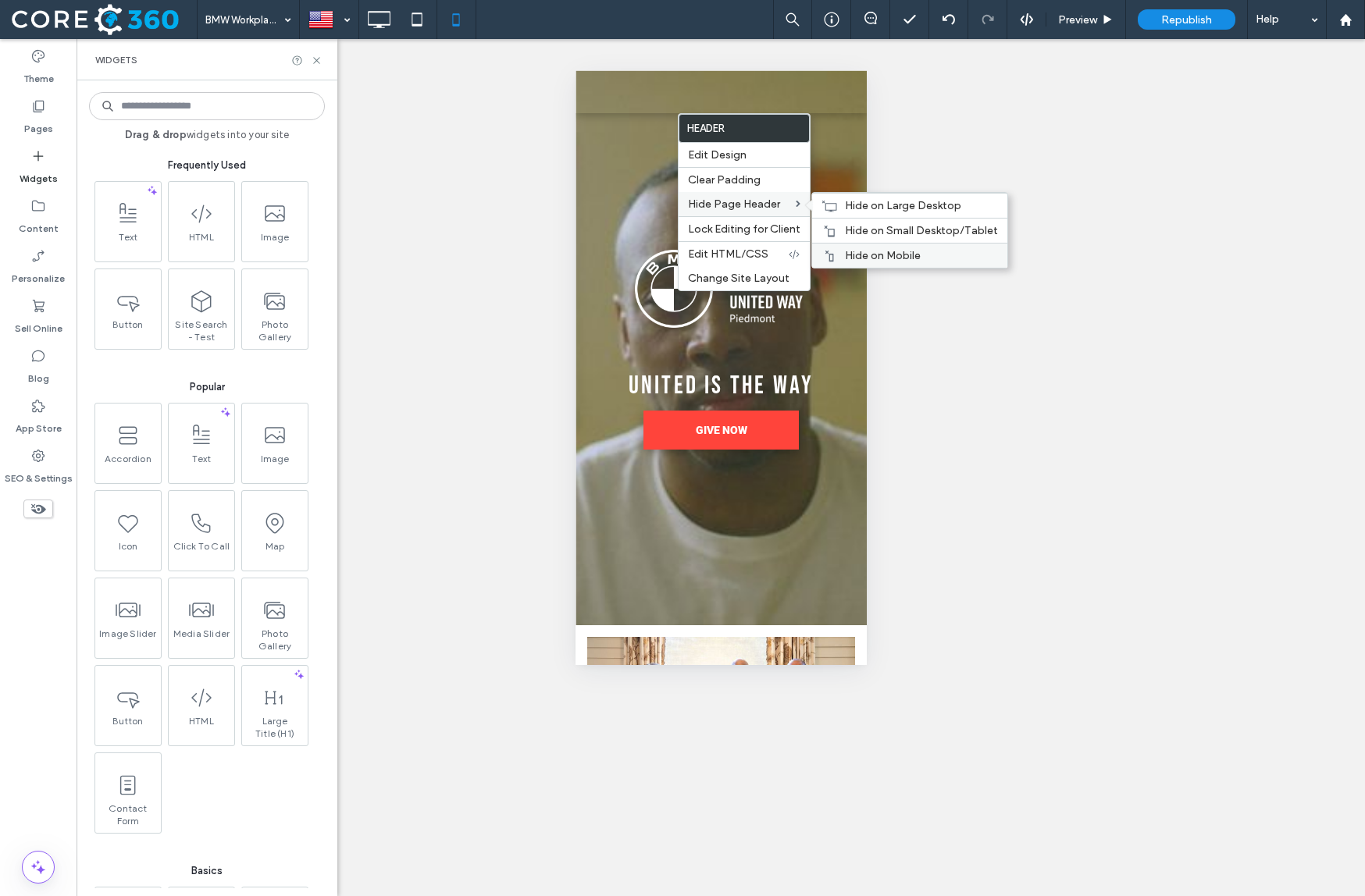
click at [876, 247] on div "Hide on Mobile" at bounding box center [910, 255] width 195 height 25
click at [379, 211] on div "Unhide? Yes Unhide? Yes Unhide? Yes Unhide? Yes Unhide? Yes Unhide? Yes Unhide?…" at bounding box center [720, 468] width 1288 height 858
click at [314, 63] on icon at bounding box center [316, 60] width 11 height 11
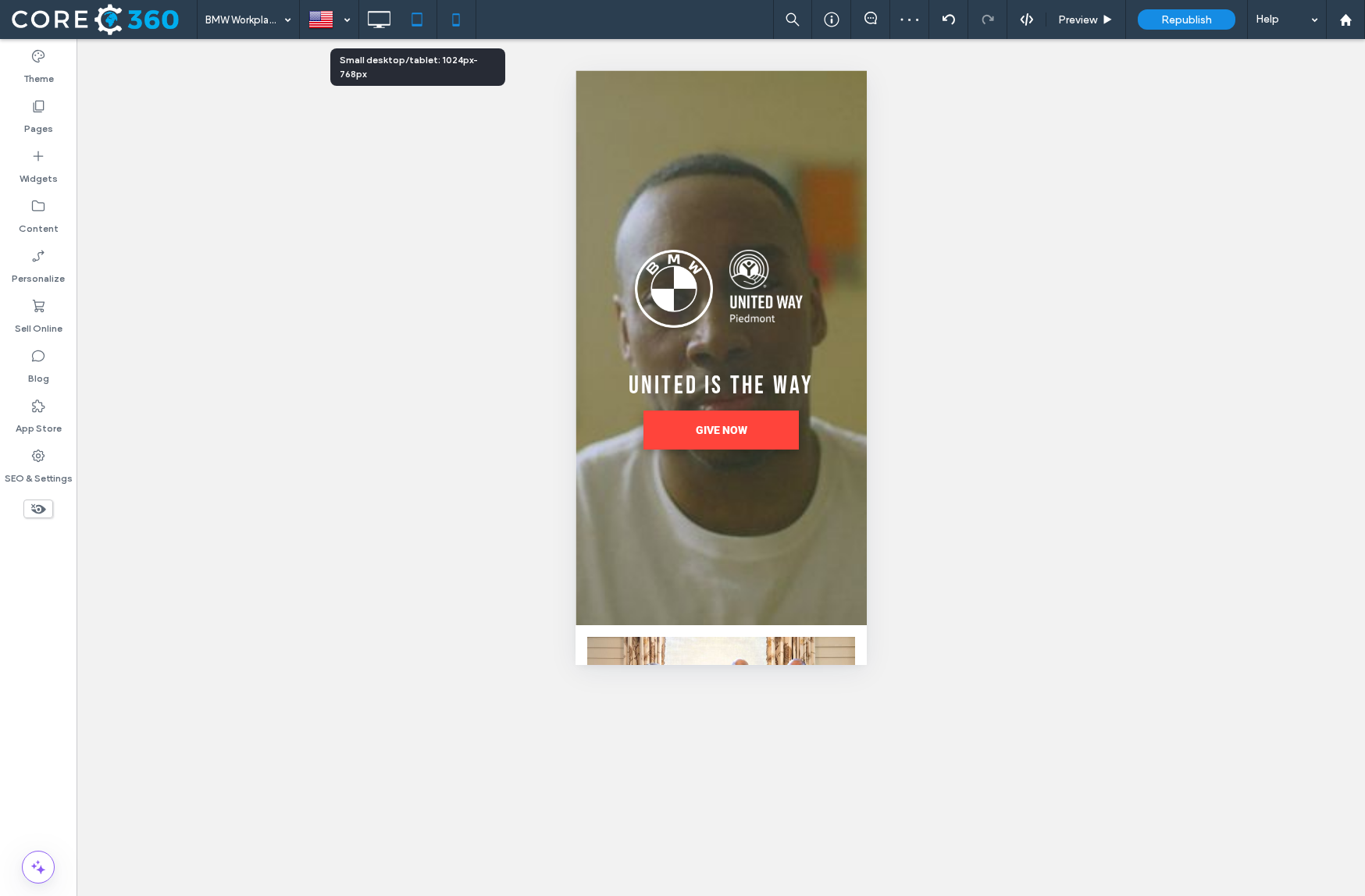
click at [421, 20] on icon at bounding box center [417, 19] width 31 height 31
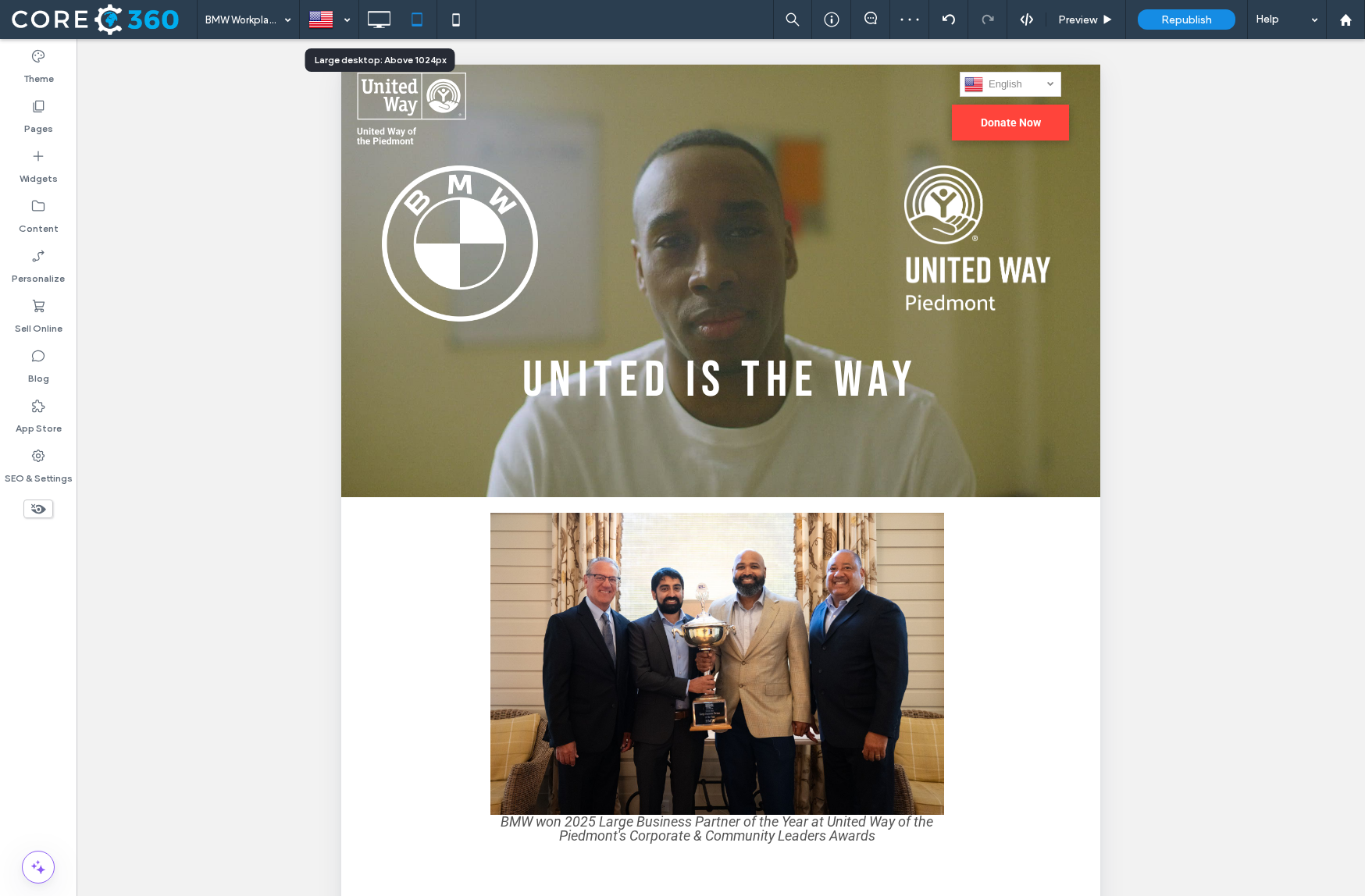
click at [375, 19] on icon at bounding box center [378, 19] width 31 height 31
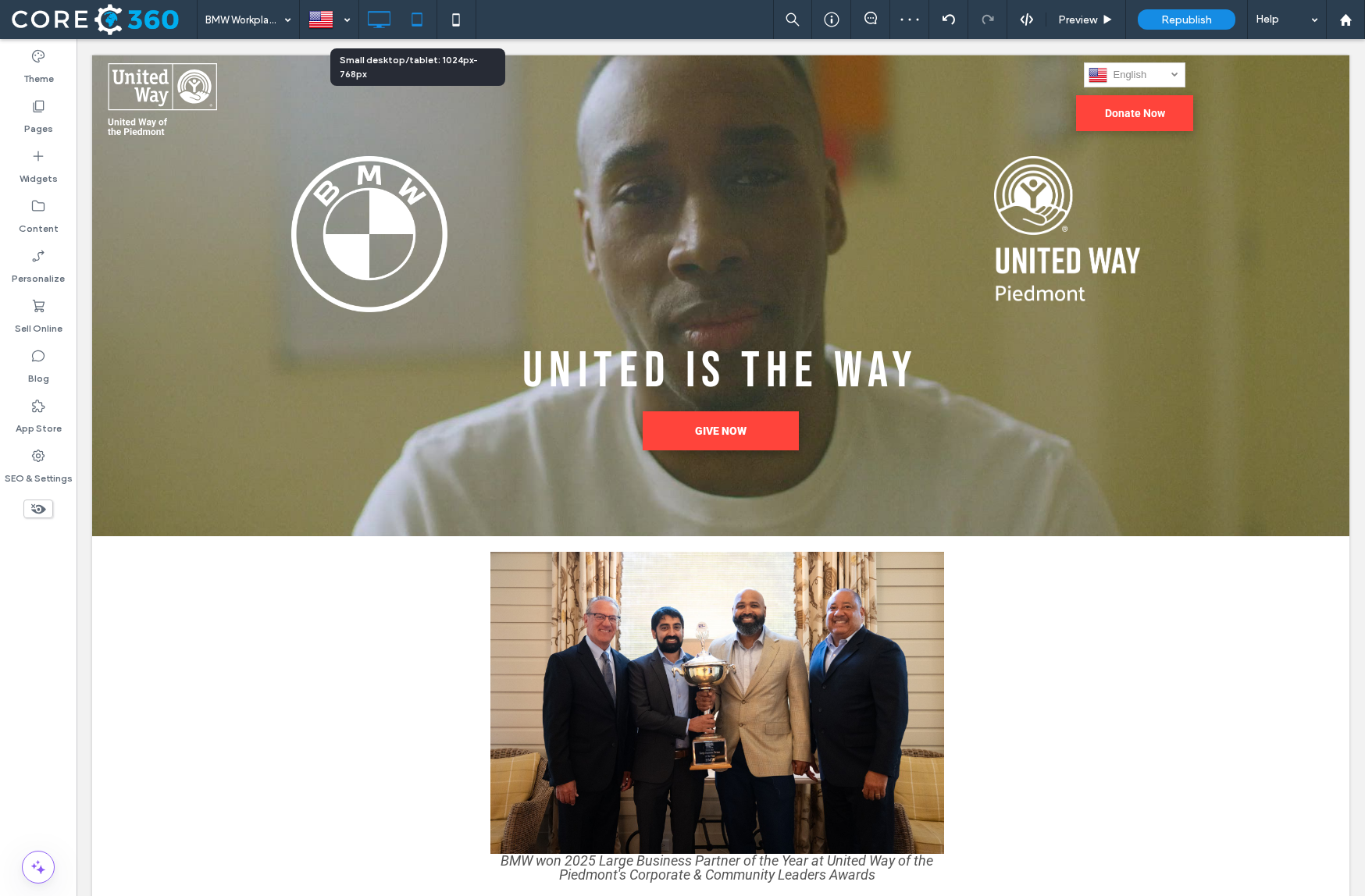
click at [413, 17] on icon at bounding box center [417, 19] width 31 height 31
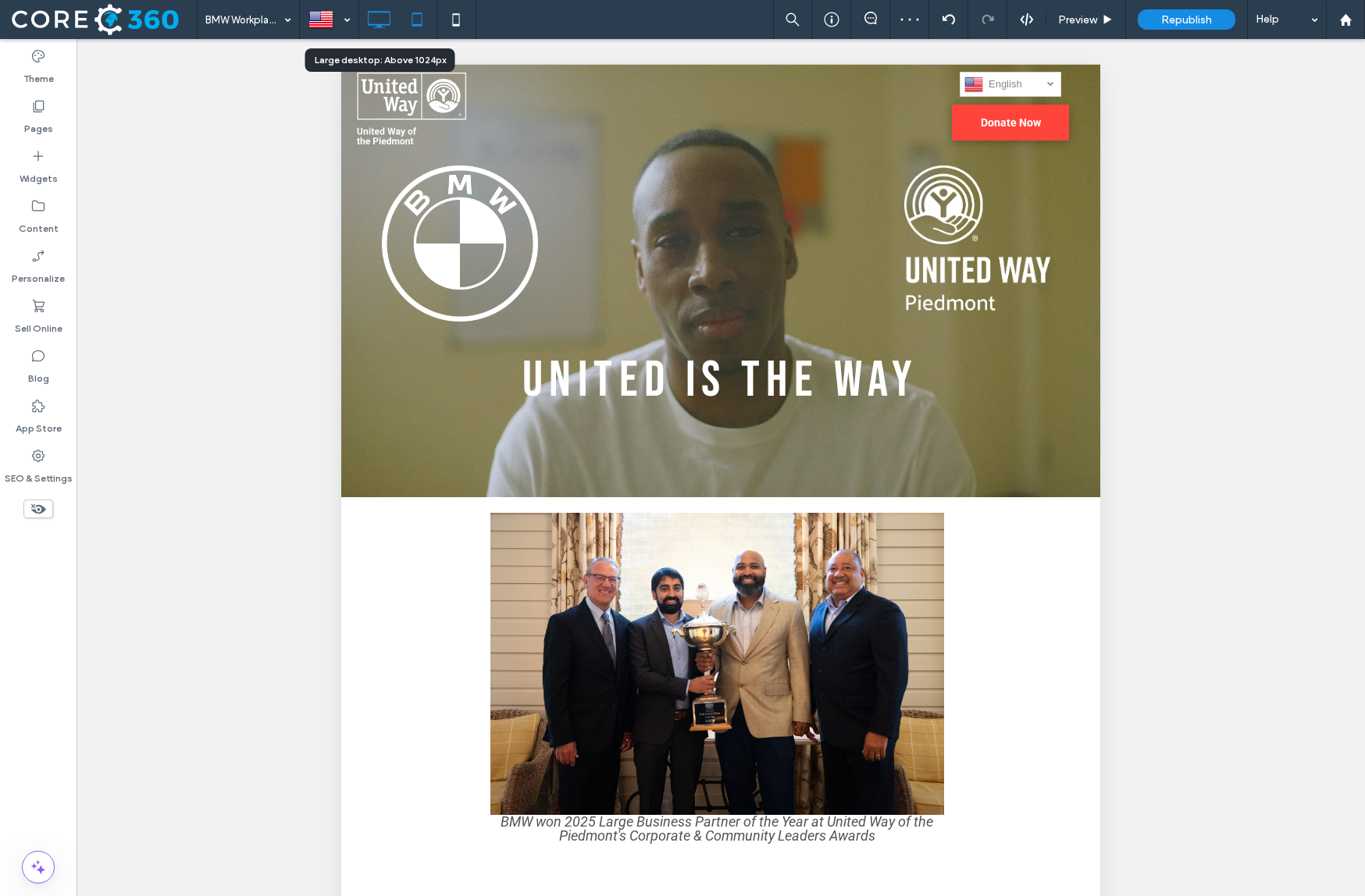
click at [377, 21] on icon at bounding box center [378, 19] width 31 height 31
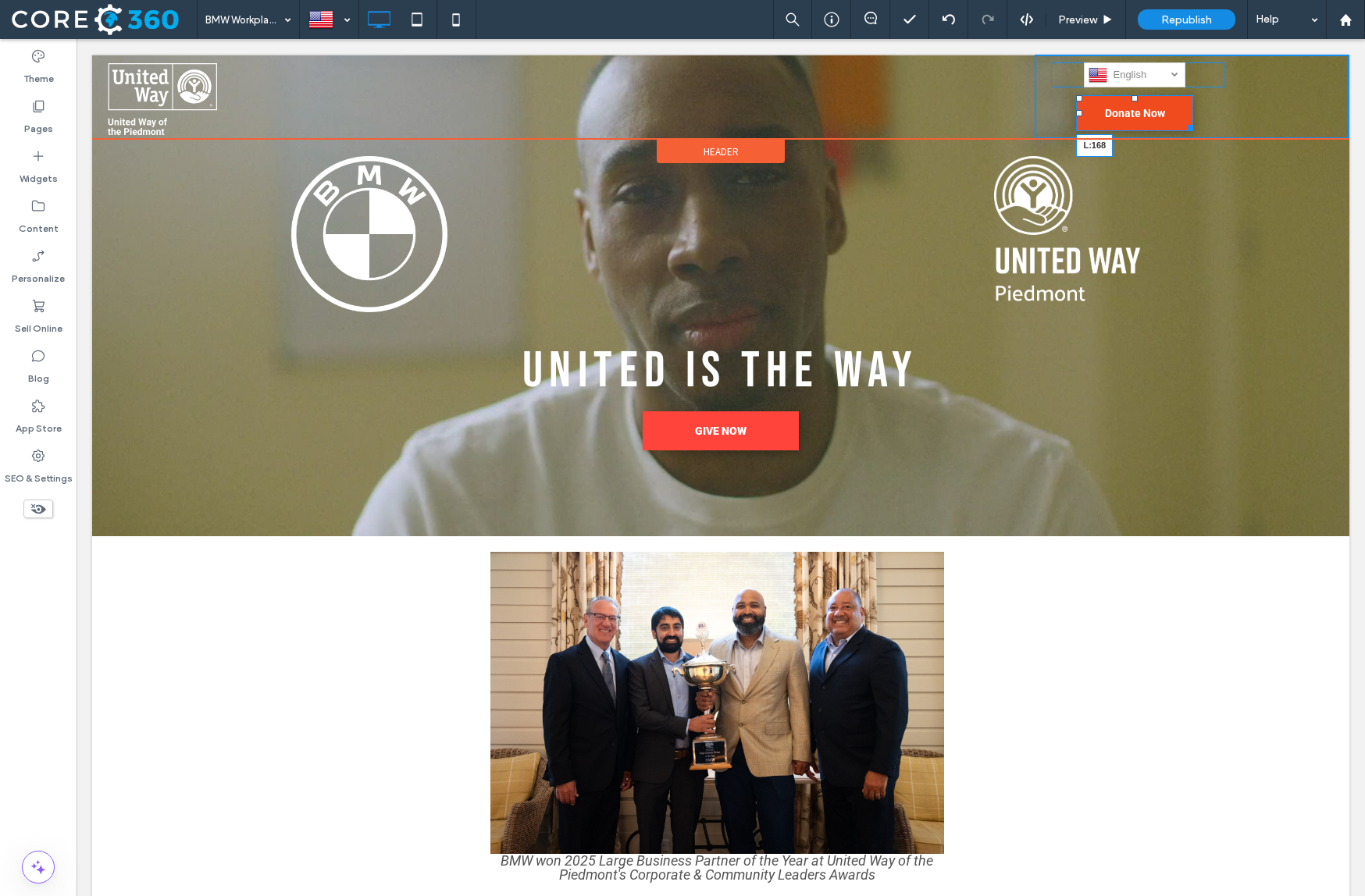
drag, startPoint x: 1081, startPoint y: 111, endPoint x: 1171, endPoint y: 114, distance: 90.0
click at [1082, 114] on div at bounding box center [1079, 113] width 7 height 7
drag, startPoint x: 1054, startPoint y: 73, endPoint x: 1142, endPoint y: 71, distance: 88.0
click at [1057, 72] on div at bounding box center [1054, 75] width 7 height 7
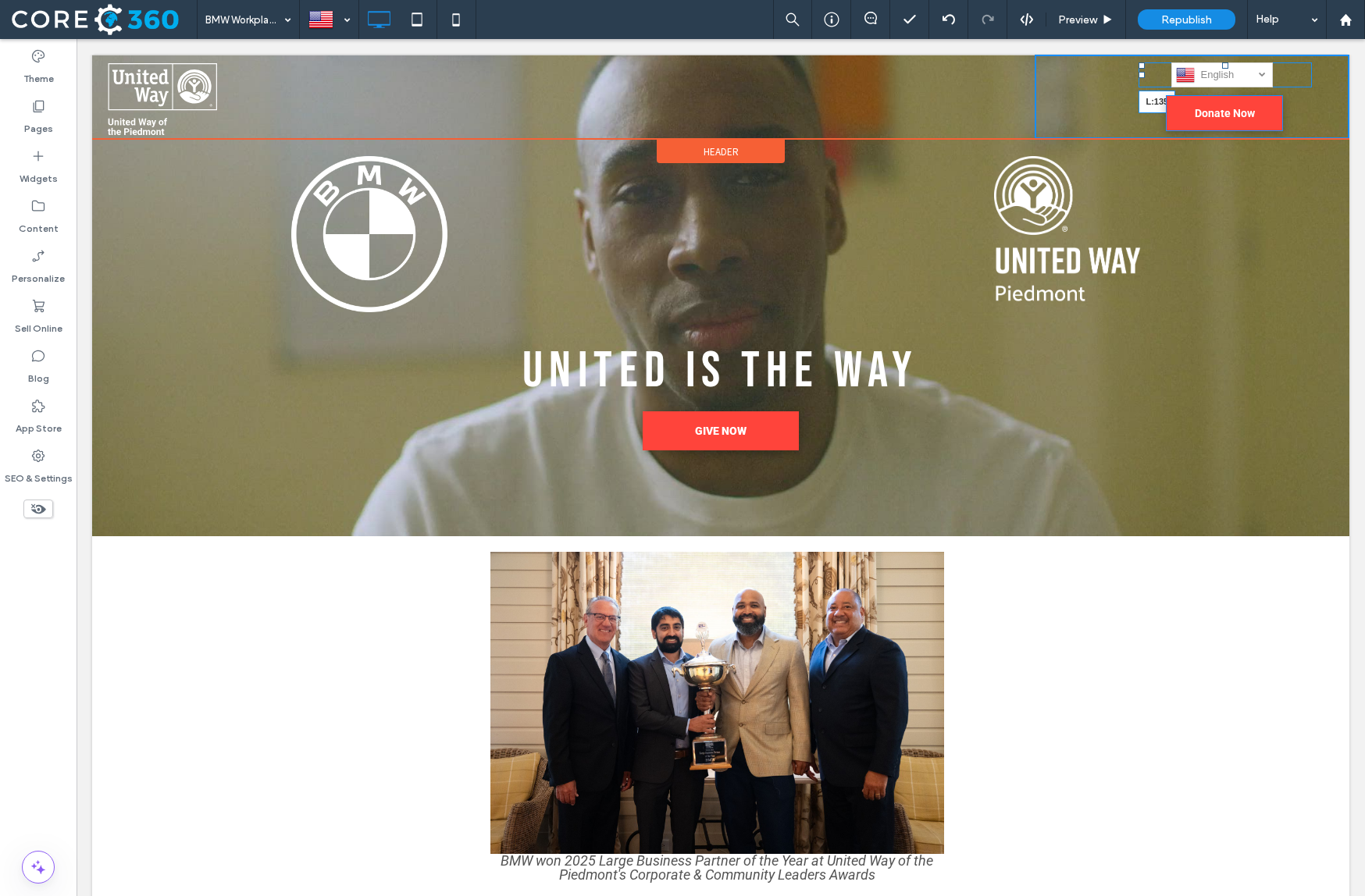
click at [1143, 73] on div at bounding box center [1141, 75] width 7 height 7
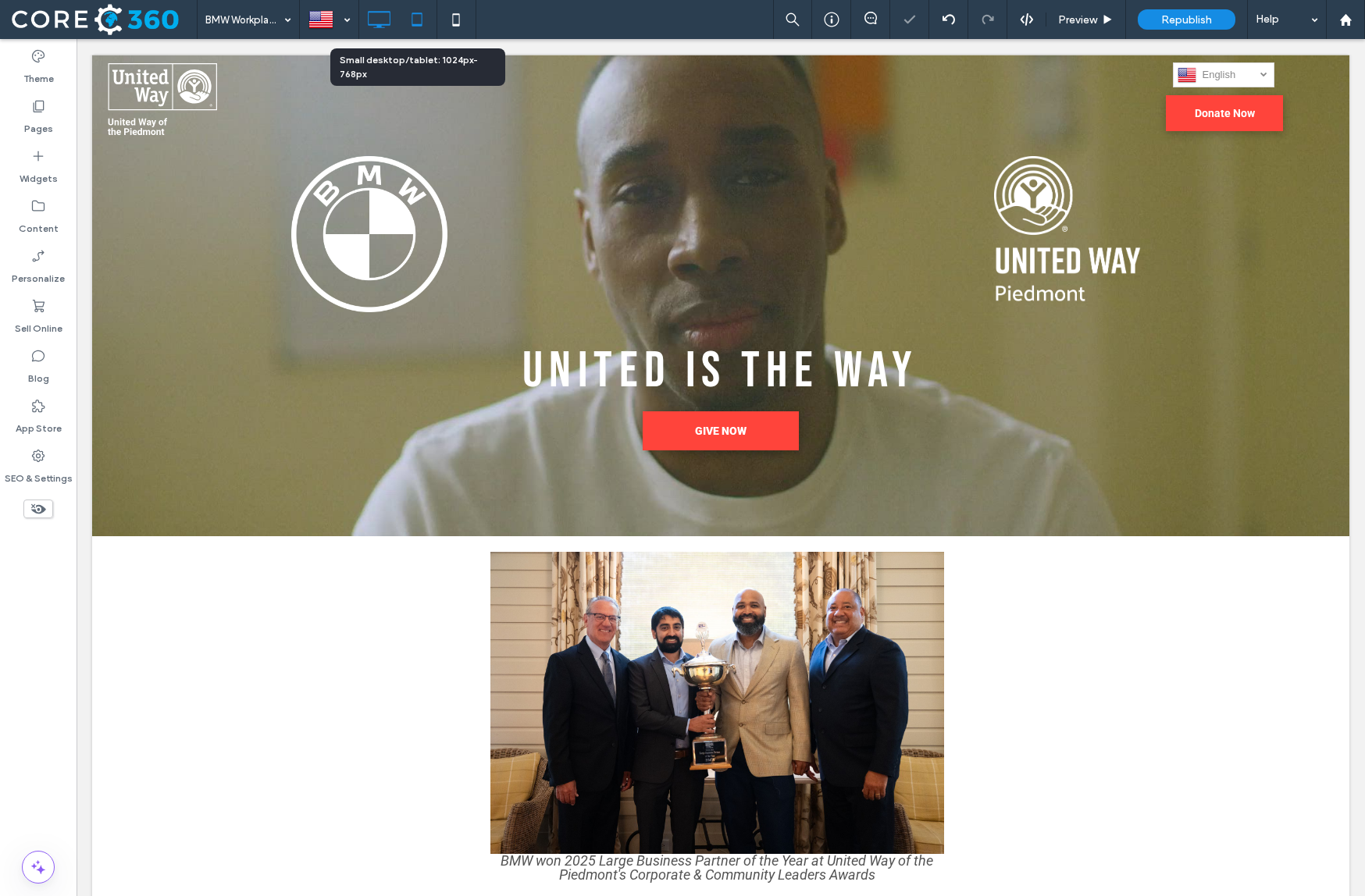
click at [409, 20] on icon at bounding box center [417, 19] width 31 height 31
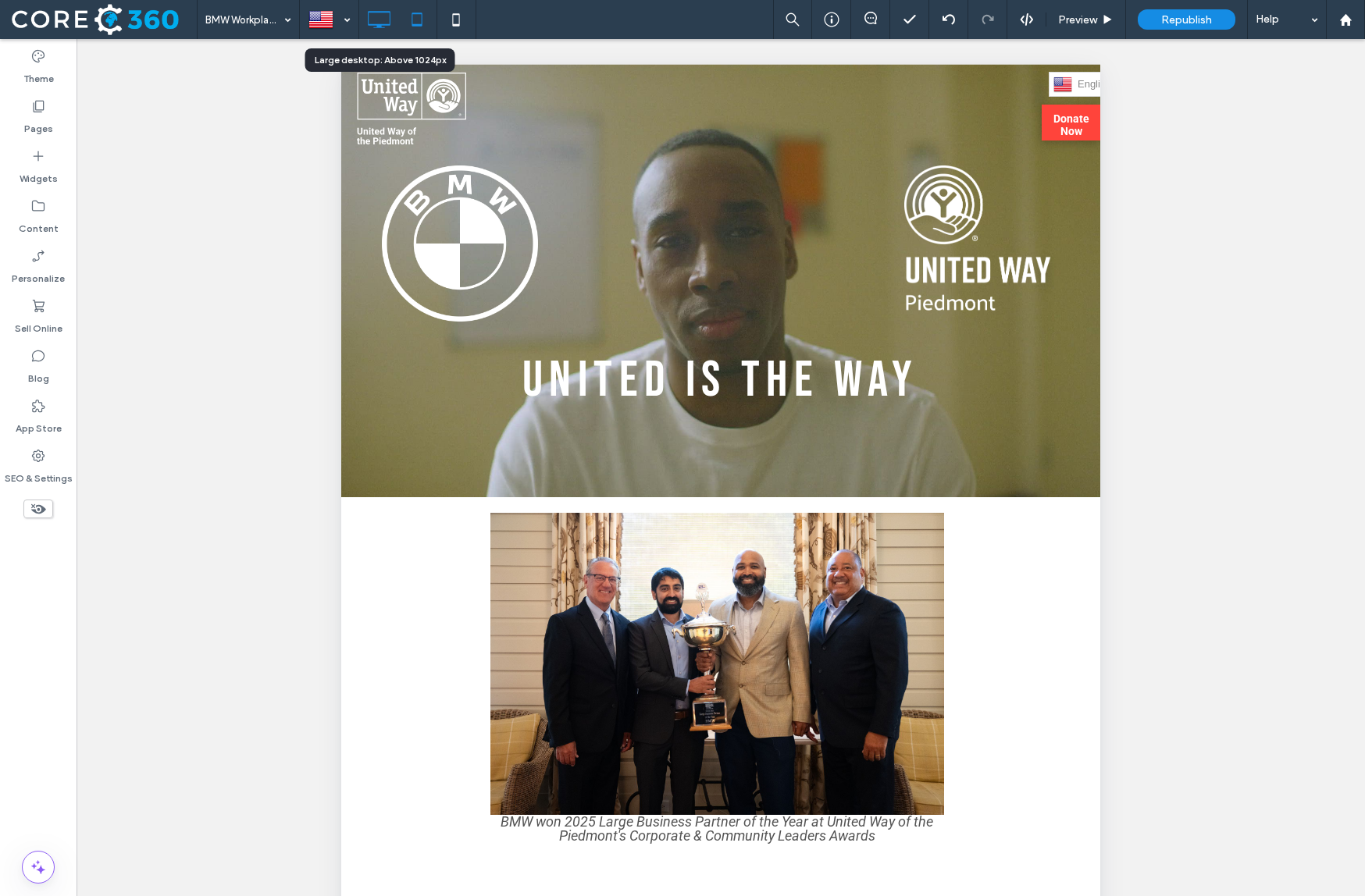
click at [387, 14] on icon at bounding box center [378, 19] width 31 height 31
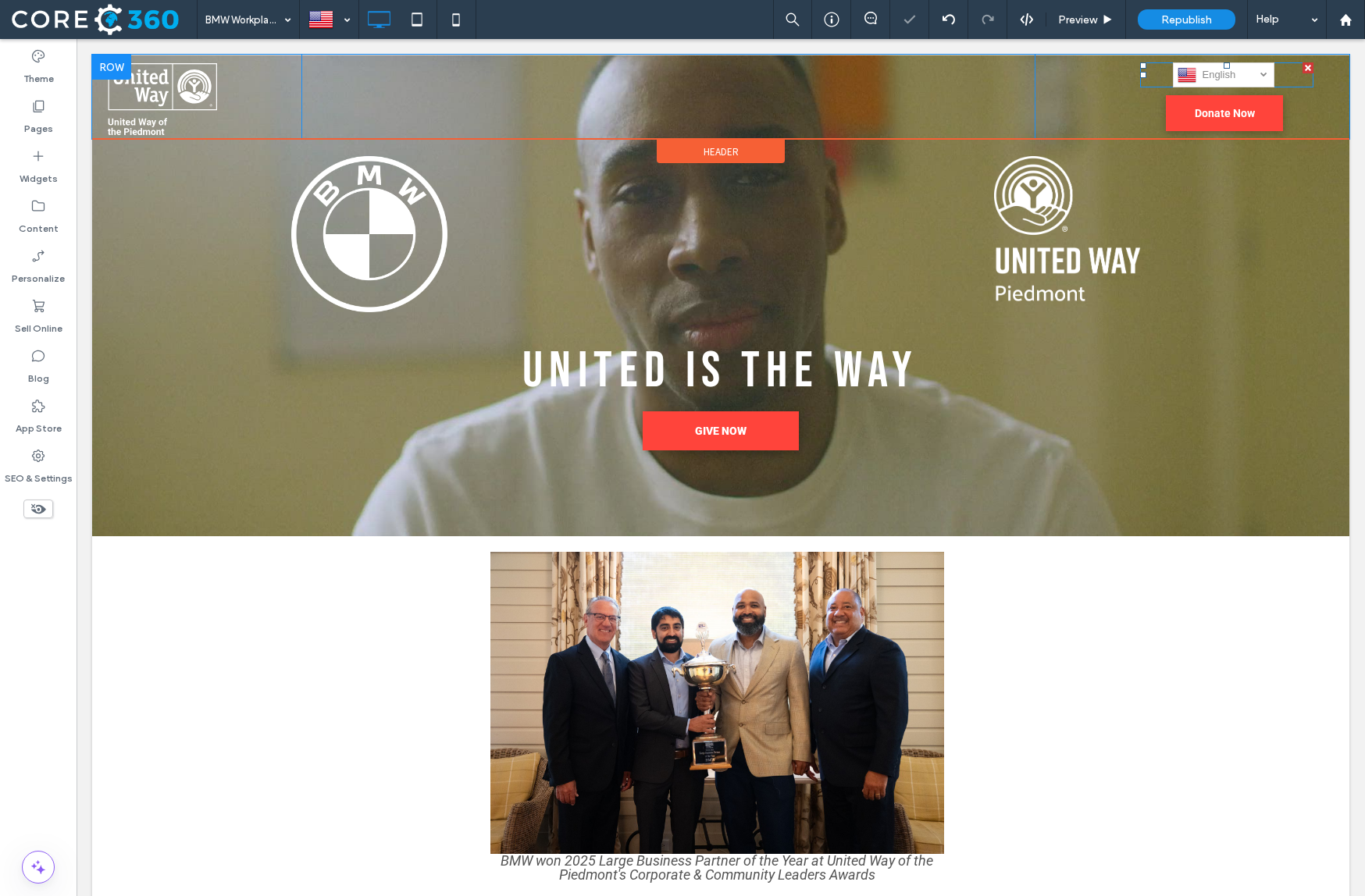
click at [1175, 69] on link "English en" at bounding box center [1223, 75] width 101 height 25
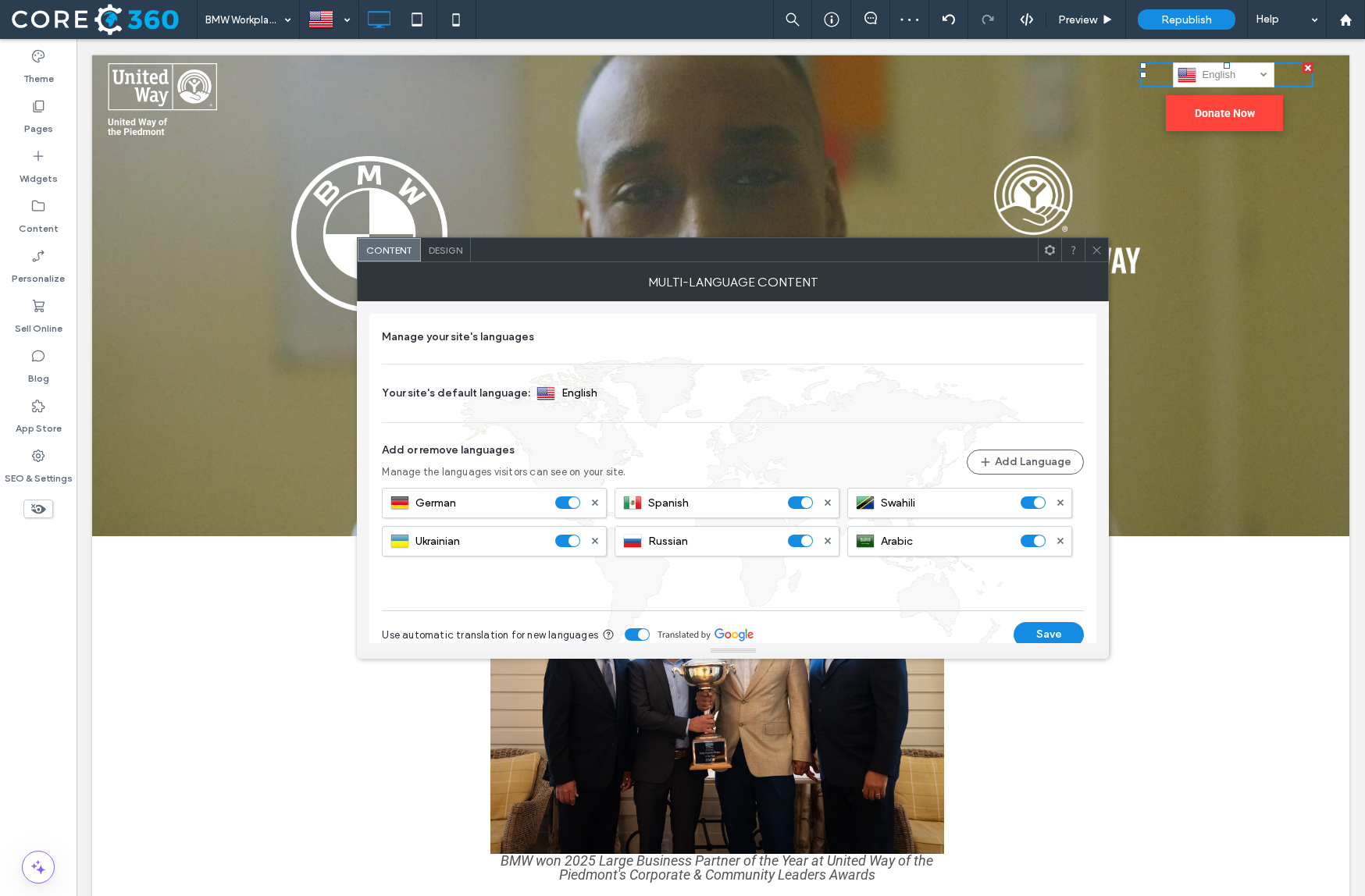
click at [1093, 251] on icon at bounding box center [1097, 250] width 11 height 11
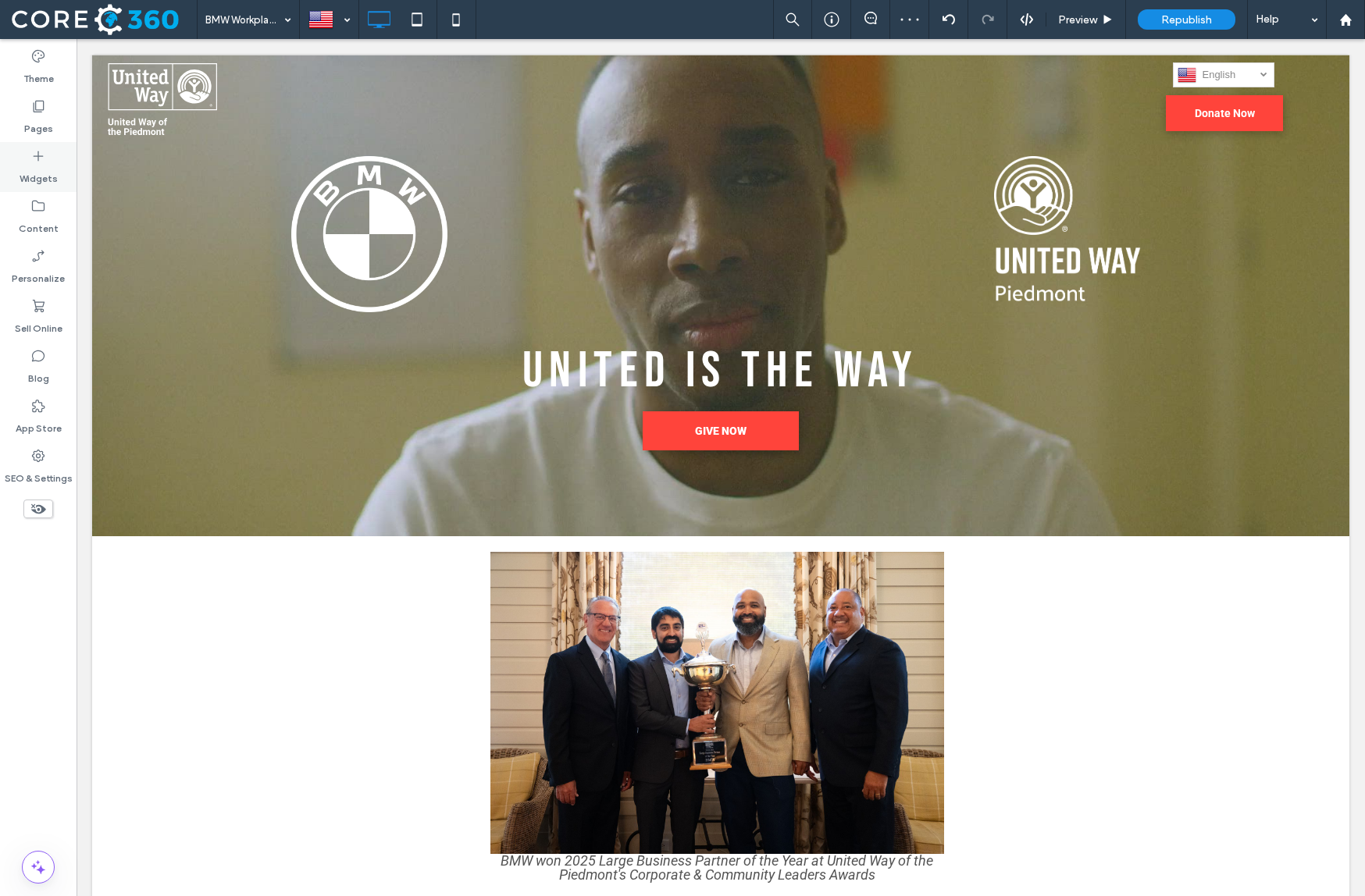
click at [35, 156] on icon at bounding box center [38, 156] width 16 height 16
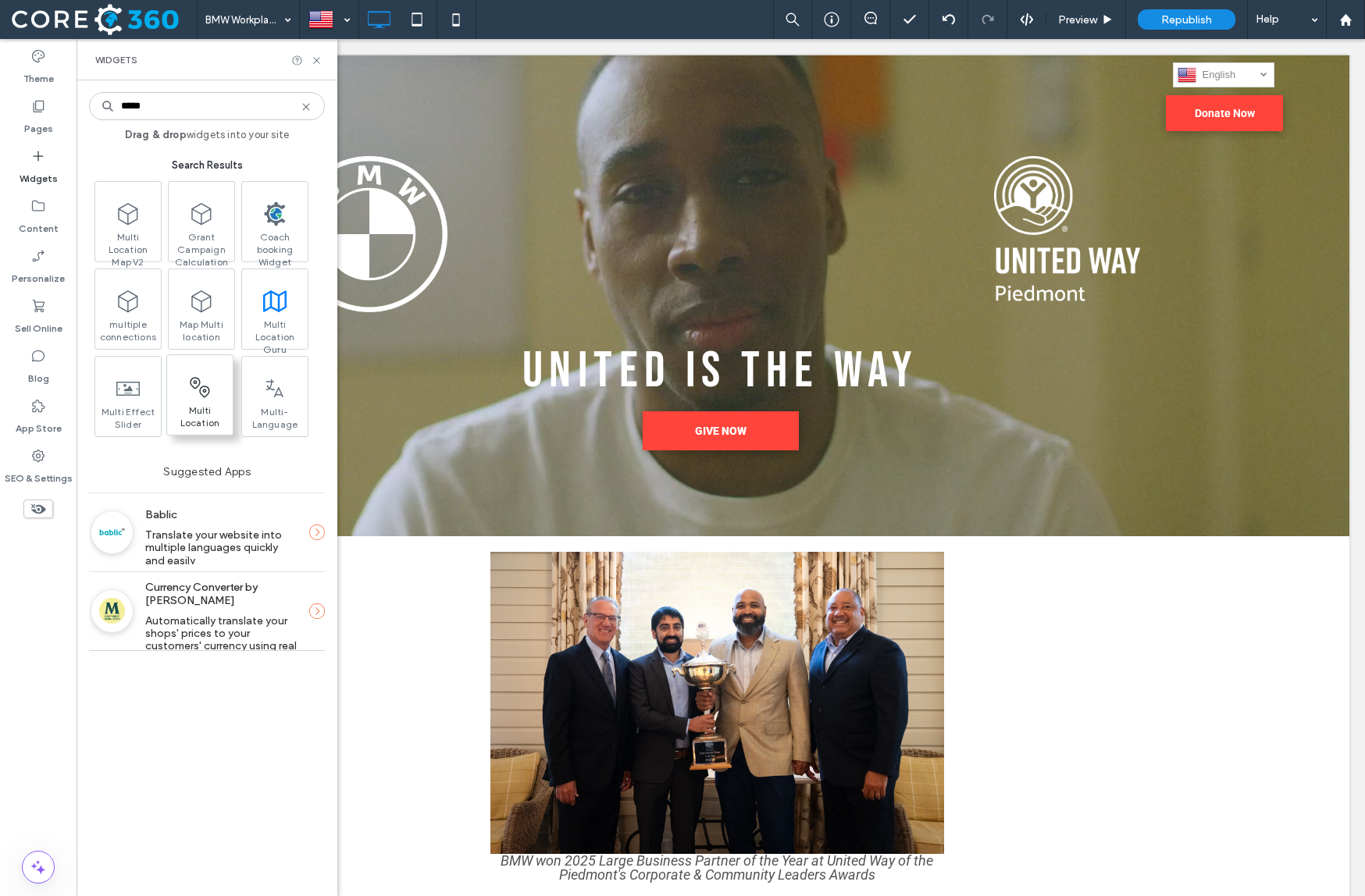
type input "*****"
click at [205, 405] on span "Multi Location" at bounding box center [200, 415] width 66 height 22
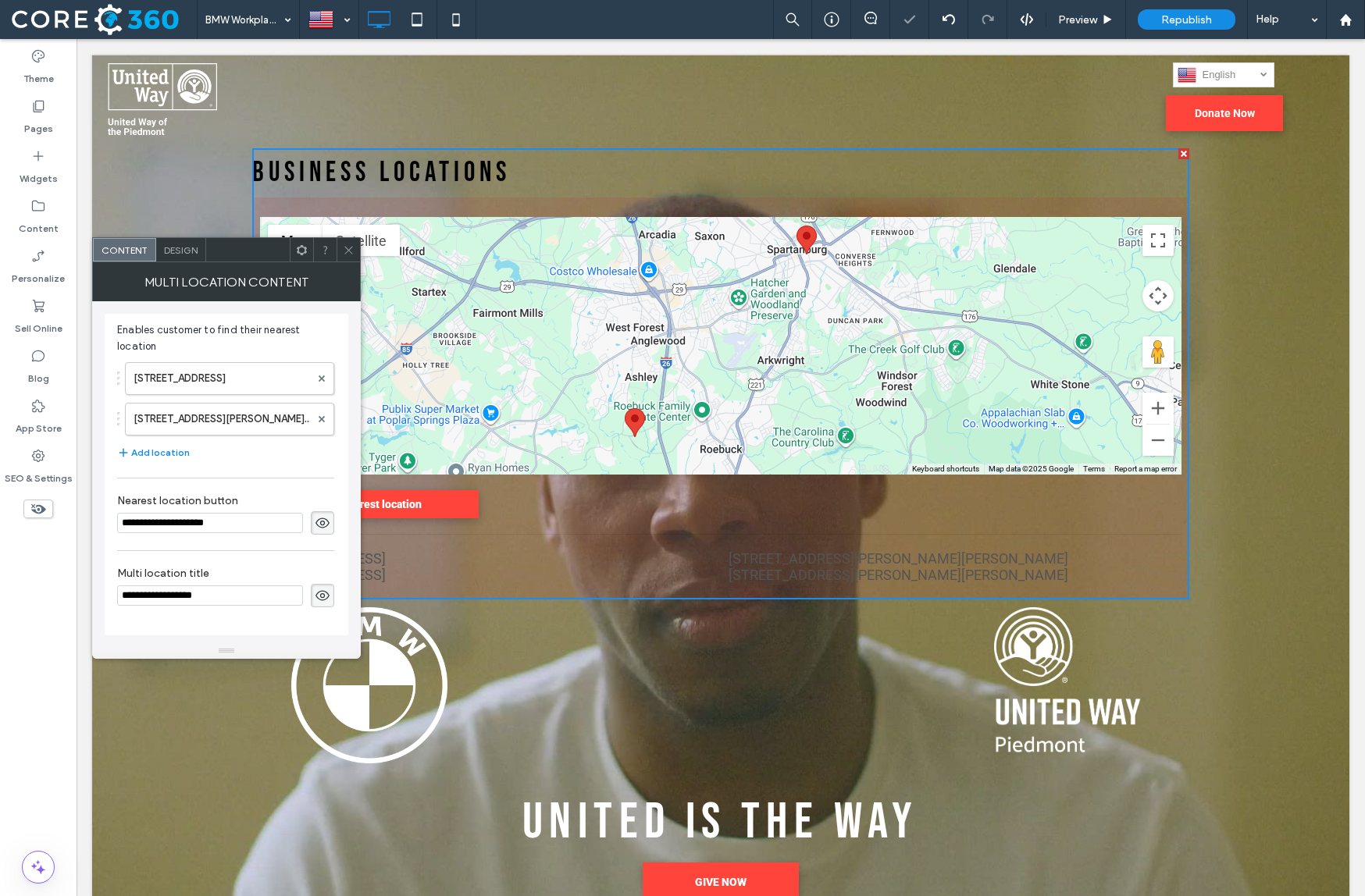
click at [300, 252] on use at bounding box center [301, 249] width 10 height 10
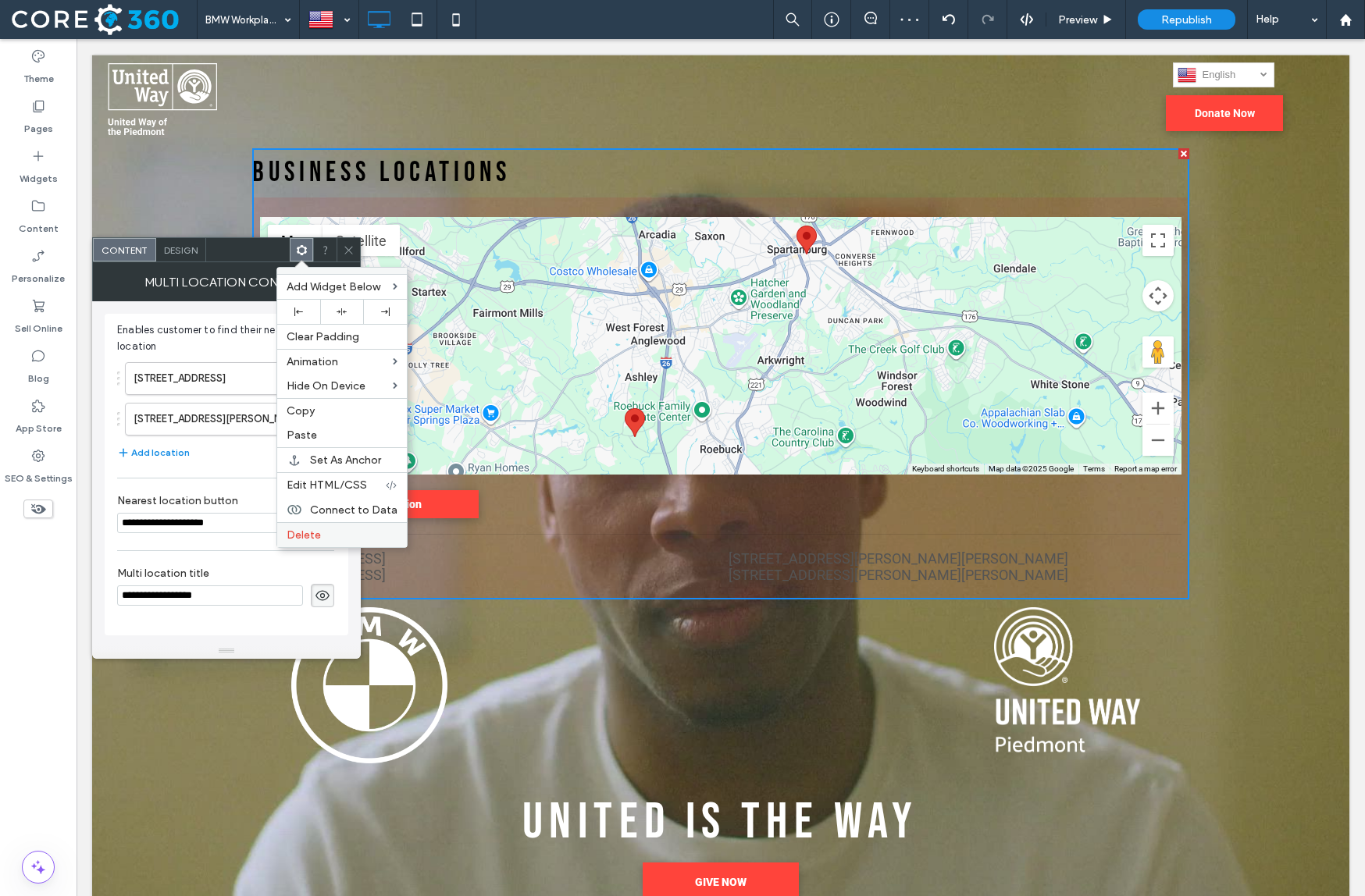
click at [360, 524] on div "Delete" at bounding box center [341, 535] width 129 height 25
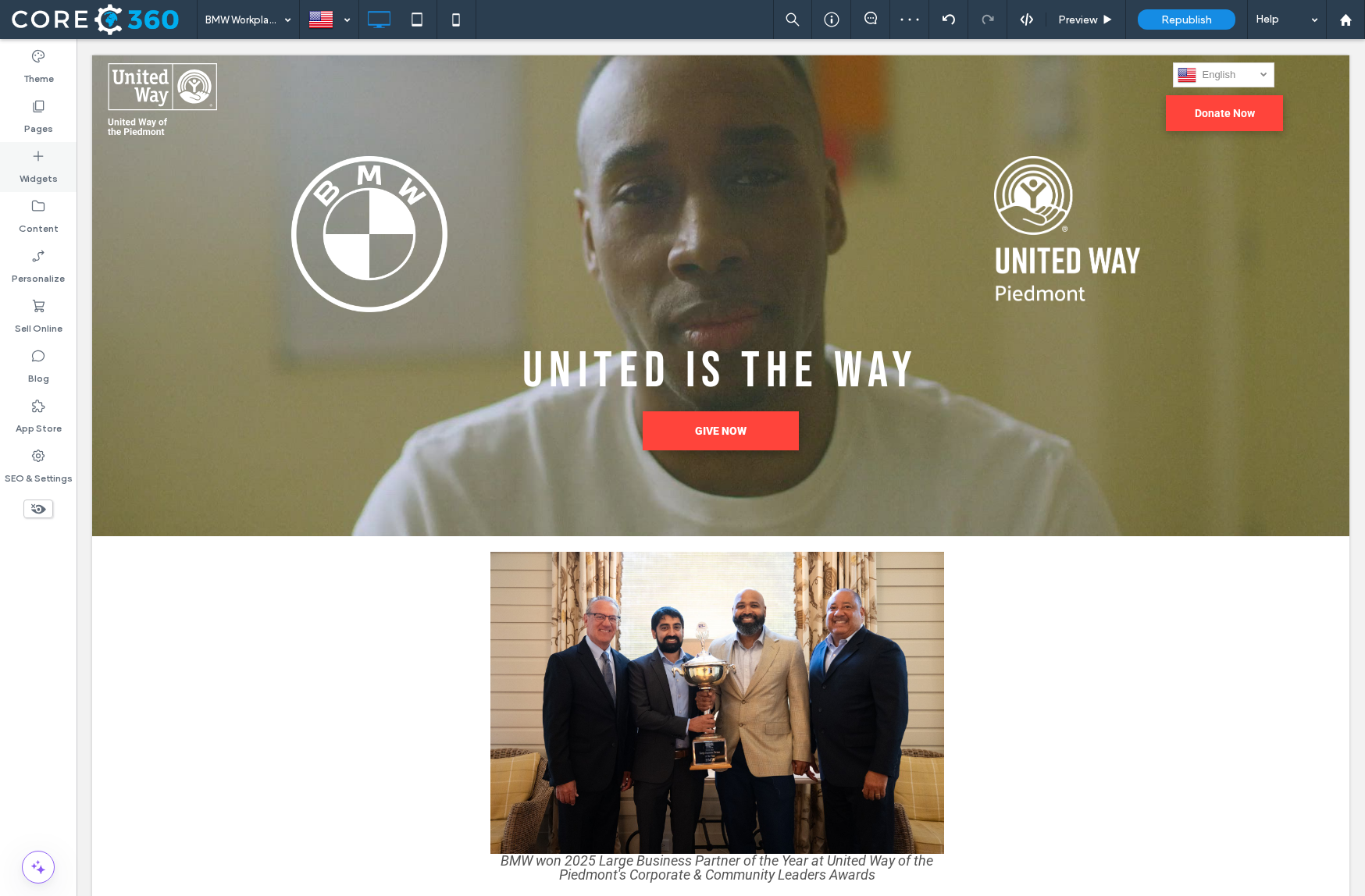
click at [49, 148] on div "Widgets" at bounding box center [38, 166] width 77 height 50
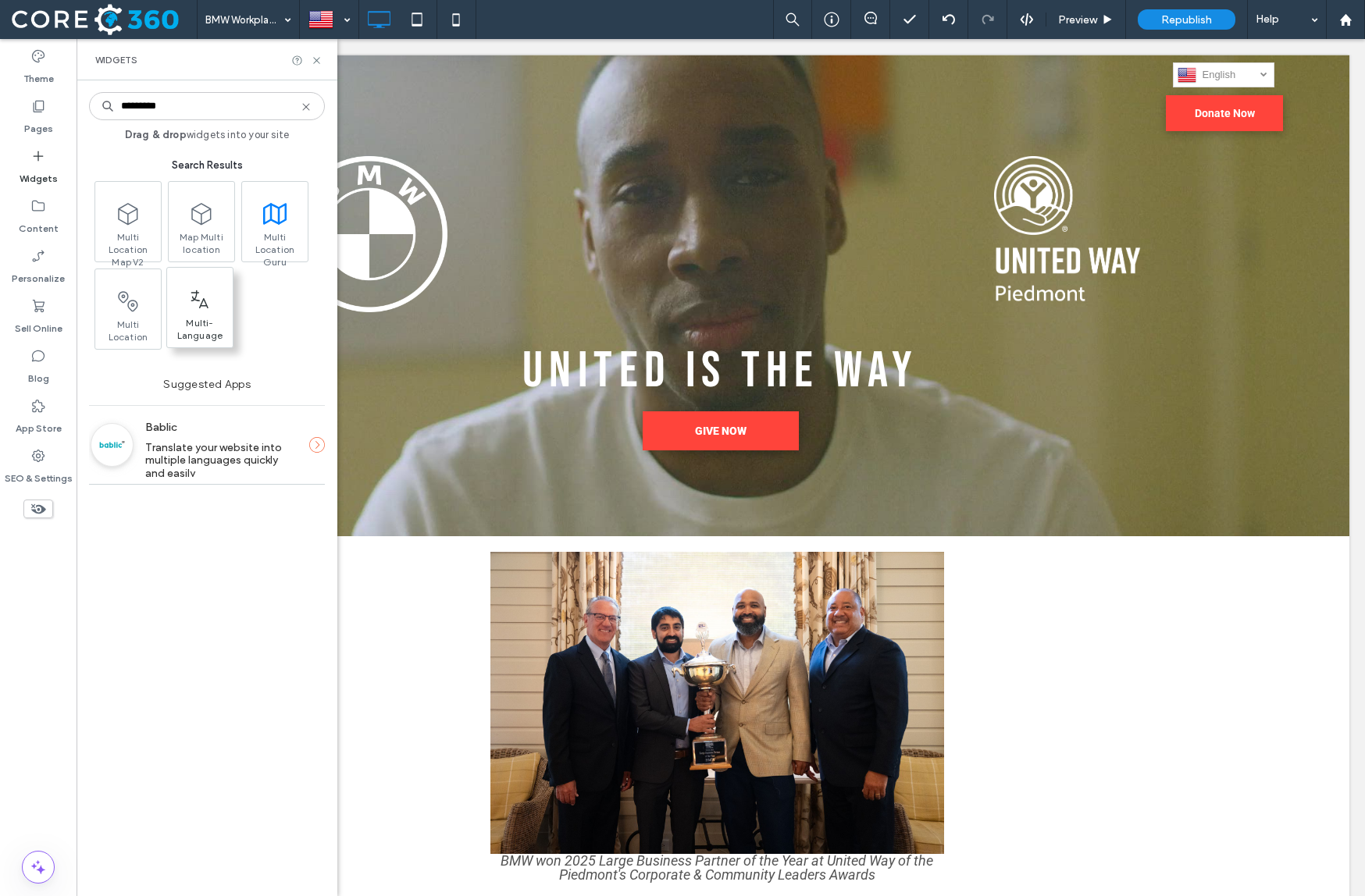
type input "*********"
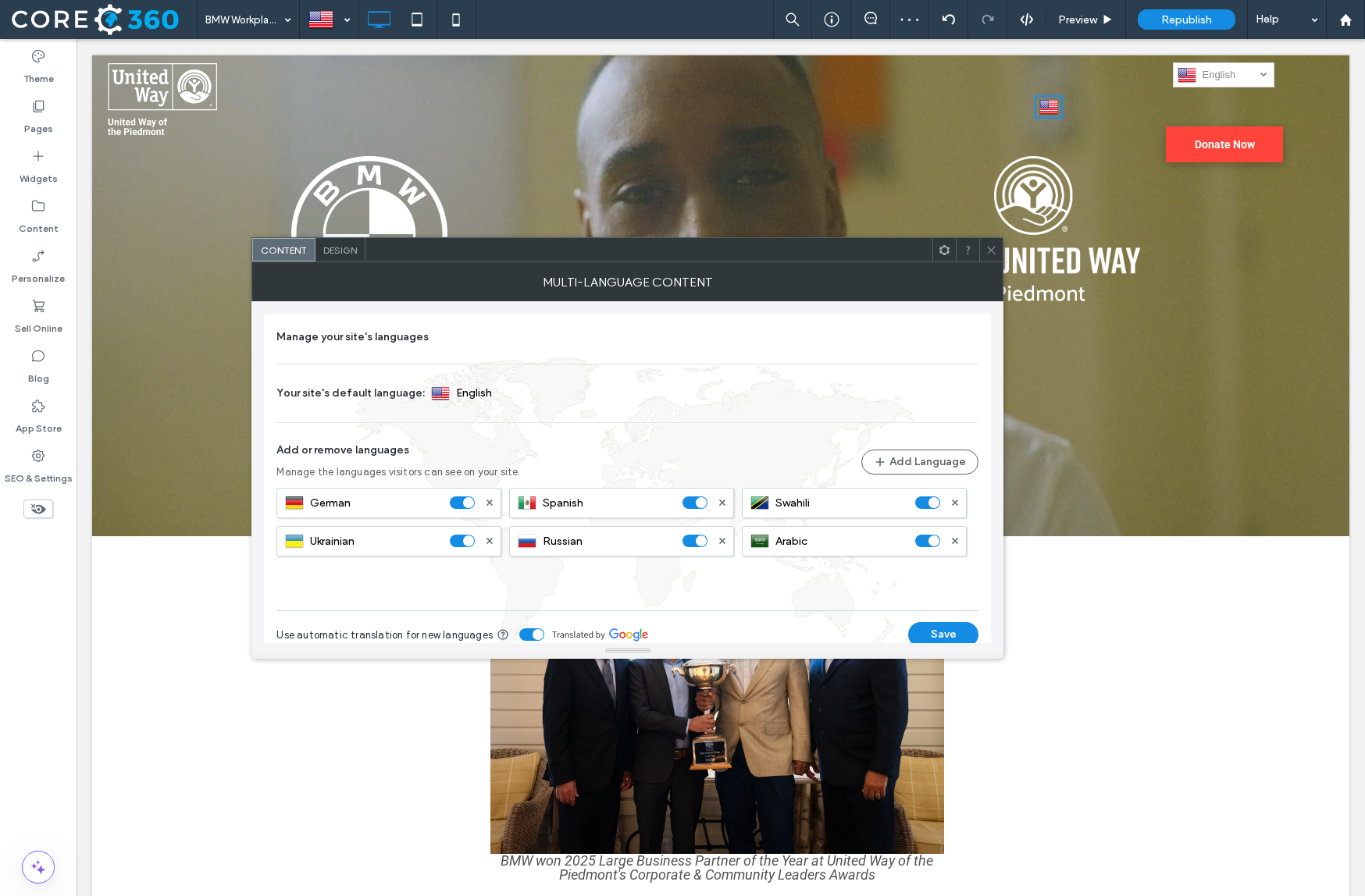
click at [947, 249] on icon at bounding box center [944, 250] width 11 height 11
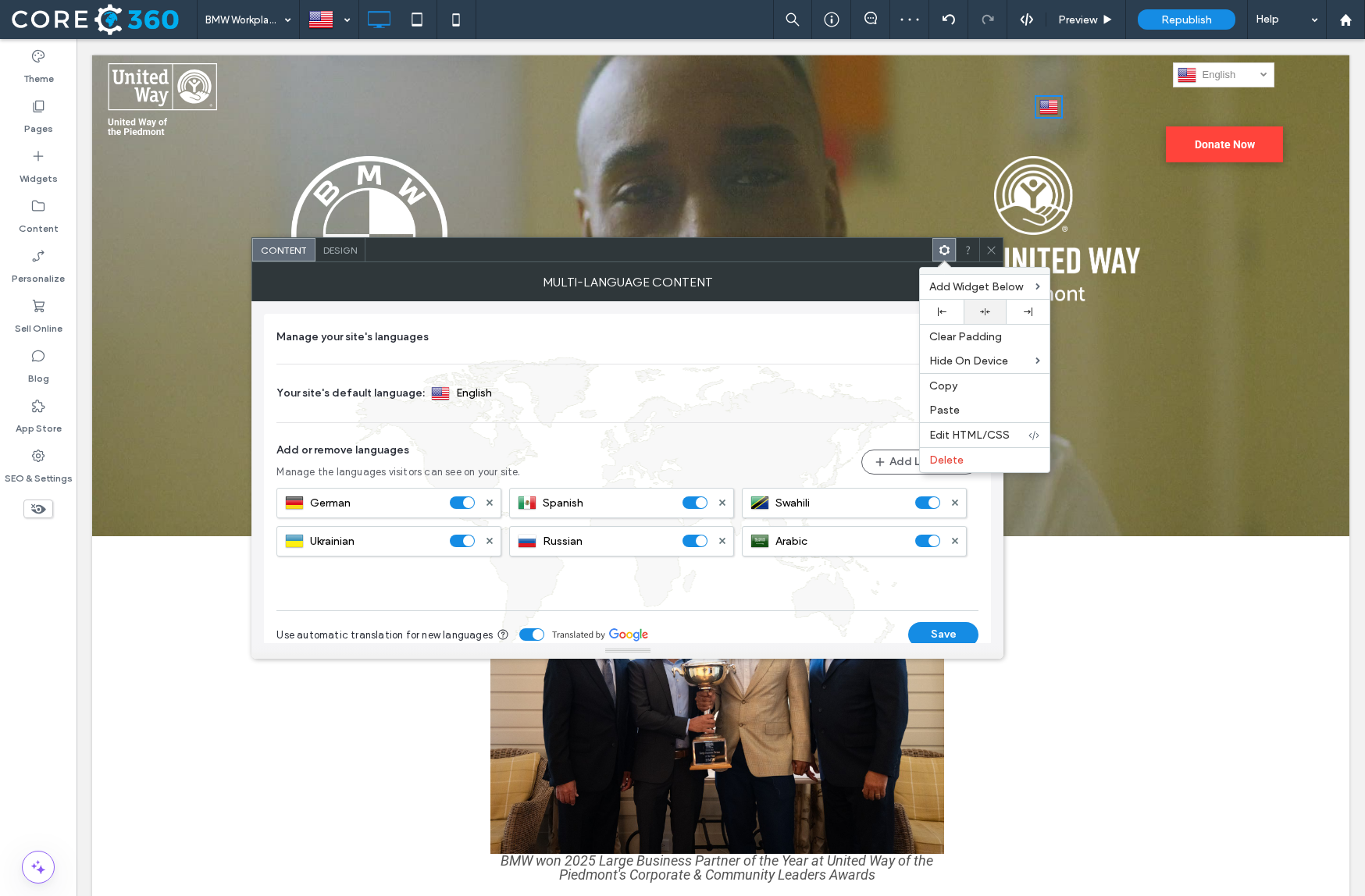
click at [982, 318] on div at bounding box center [985, 312] width 43 height 24
click at [862, 263] on div "Multi-Language Content" at bounding box center [627, 282] width 751 height 39
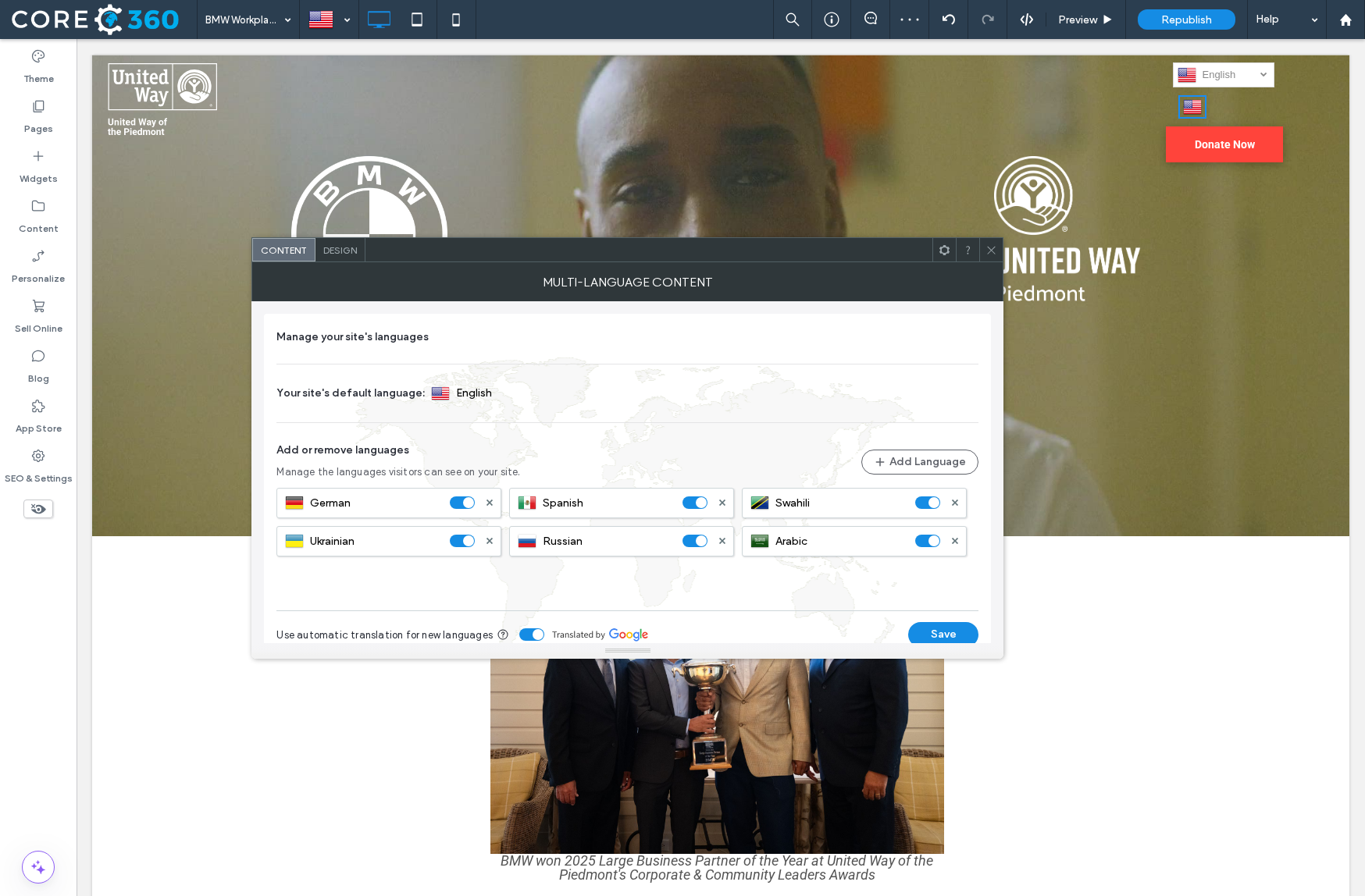
click at [326, 250] on span "Design" at bounding box center [341, 250] width 34 height 11
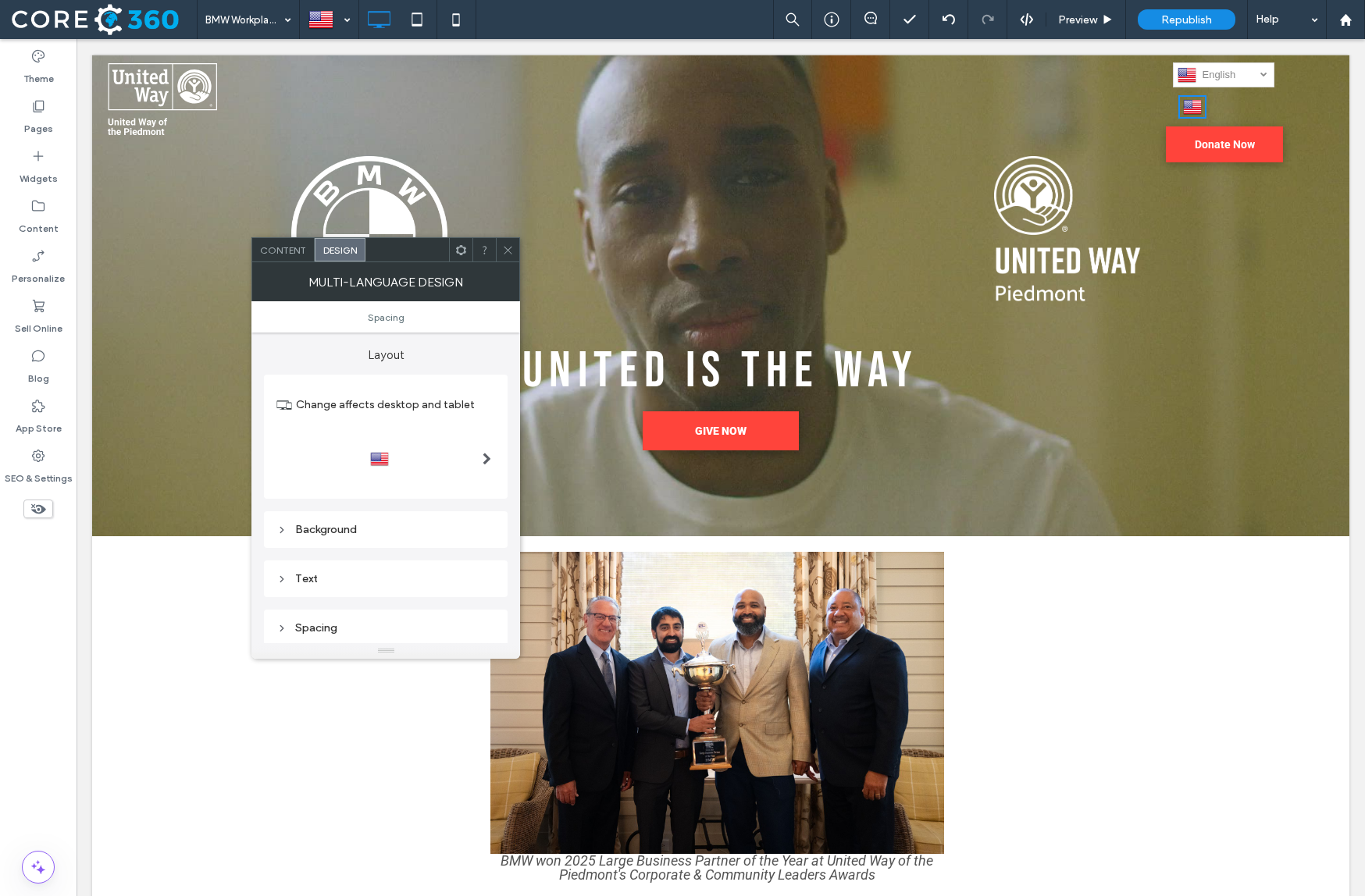
click at [402, 448] on div at bounding box center [386, 459] width 219 height 25
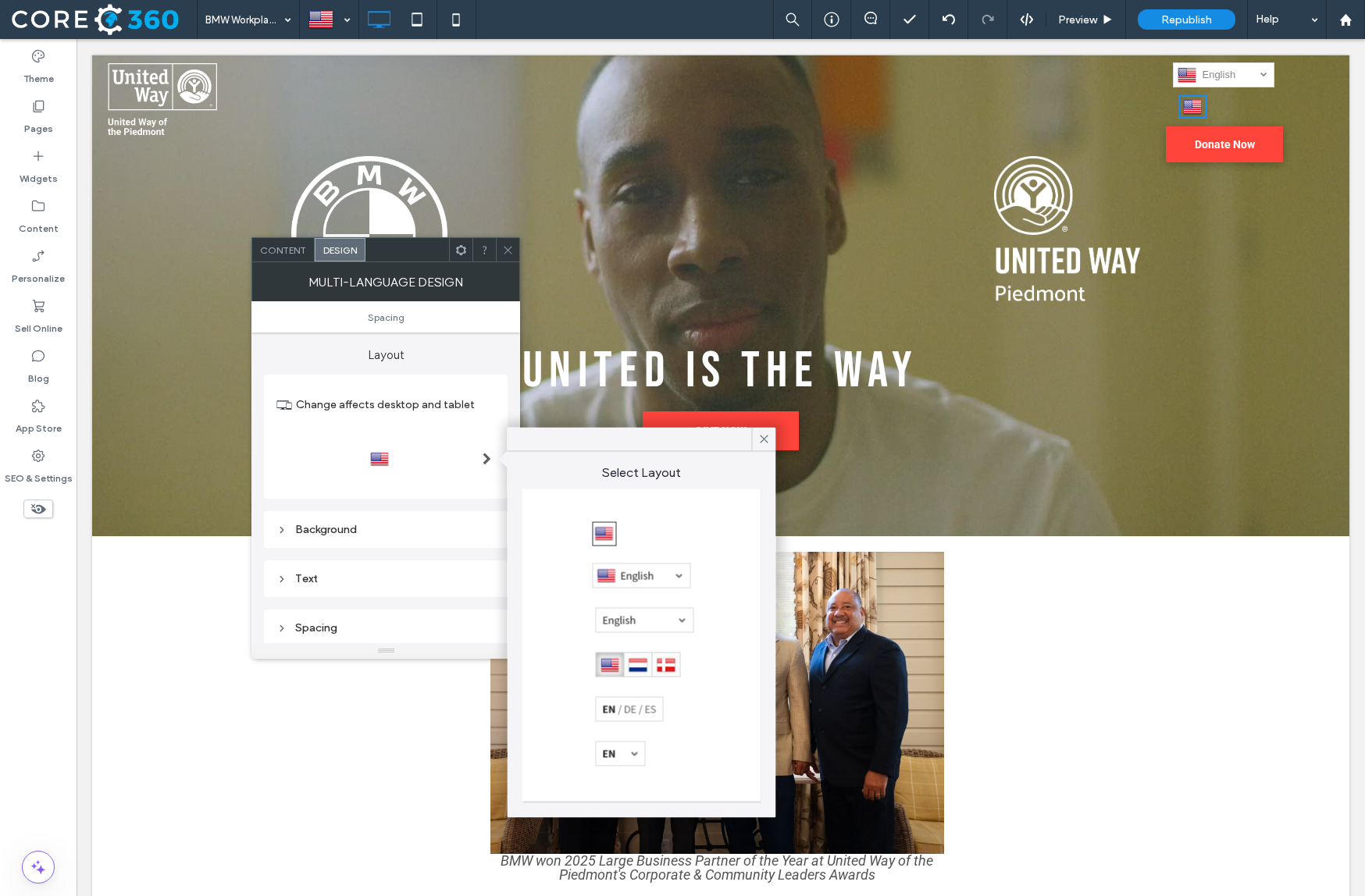
click at [597, 574] on div at bounding box center [642, 576] width 99 height 25
click at [669, 575] on div at bounding box center [642, 576] width 99 height 25
click at [1231, 72] on span "English" at bounding box center [1228, 74] width 53 height 11
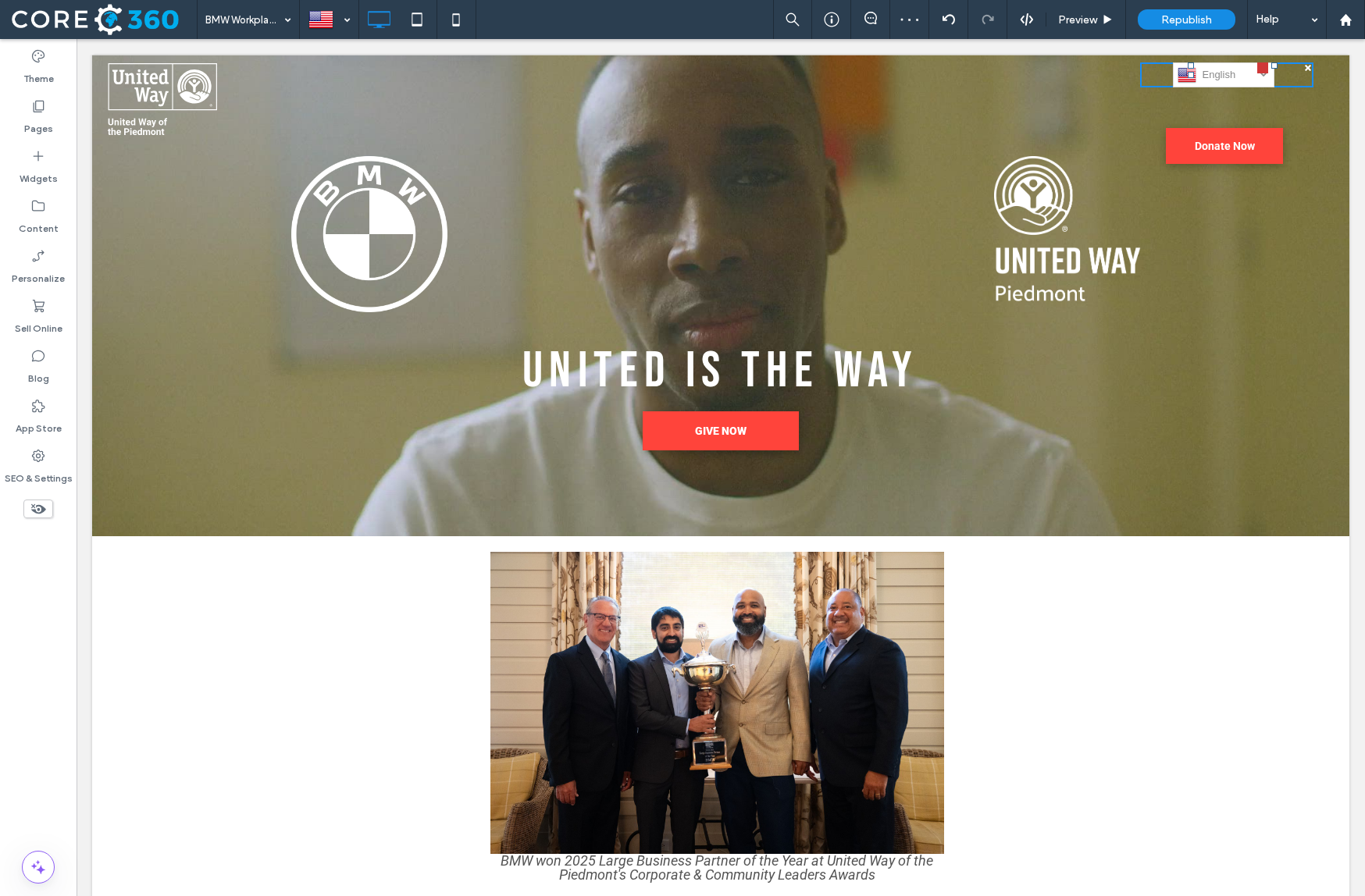
click at [1180, 73] on div at bounding box center [1191, 75] width 101 height 7
click at [1307, 68] on div at bounding box center [1274, 66] width 101 height 7
click at [1312, 137] on div "English en العربية‎ ar Español es Deutsch de Українська uk Kiswahili sw русский…" at bounding box center [1191, 113] width 314 height 117
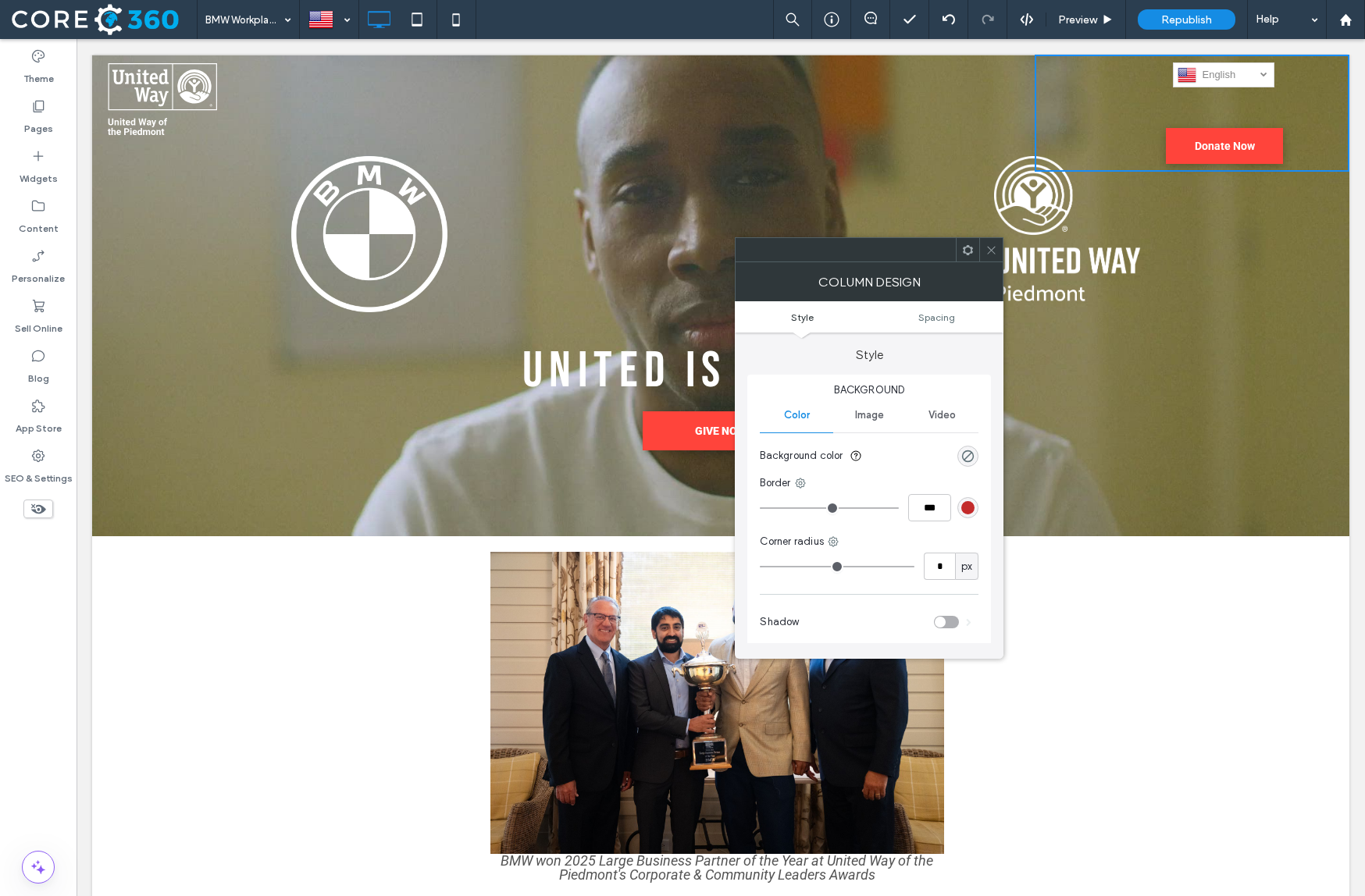
click at [993, 249] on icon at bounding box center [991, 250] width 11 height 11
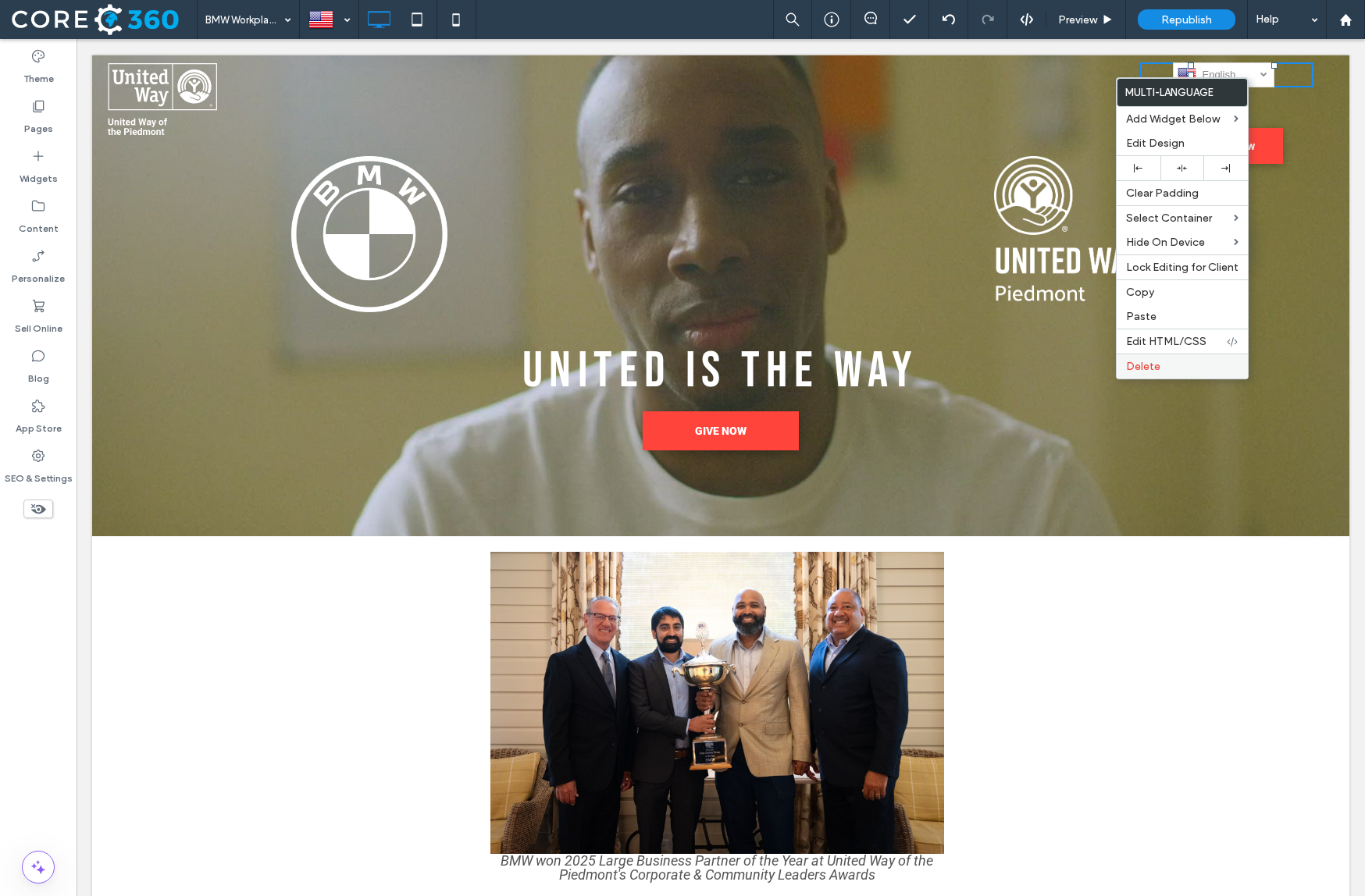
click at [1158, 364] on span "Delete" at bounding box center [1143, 367] width 35 height 13
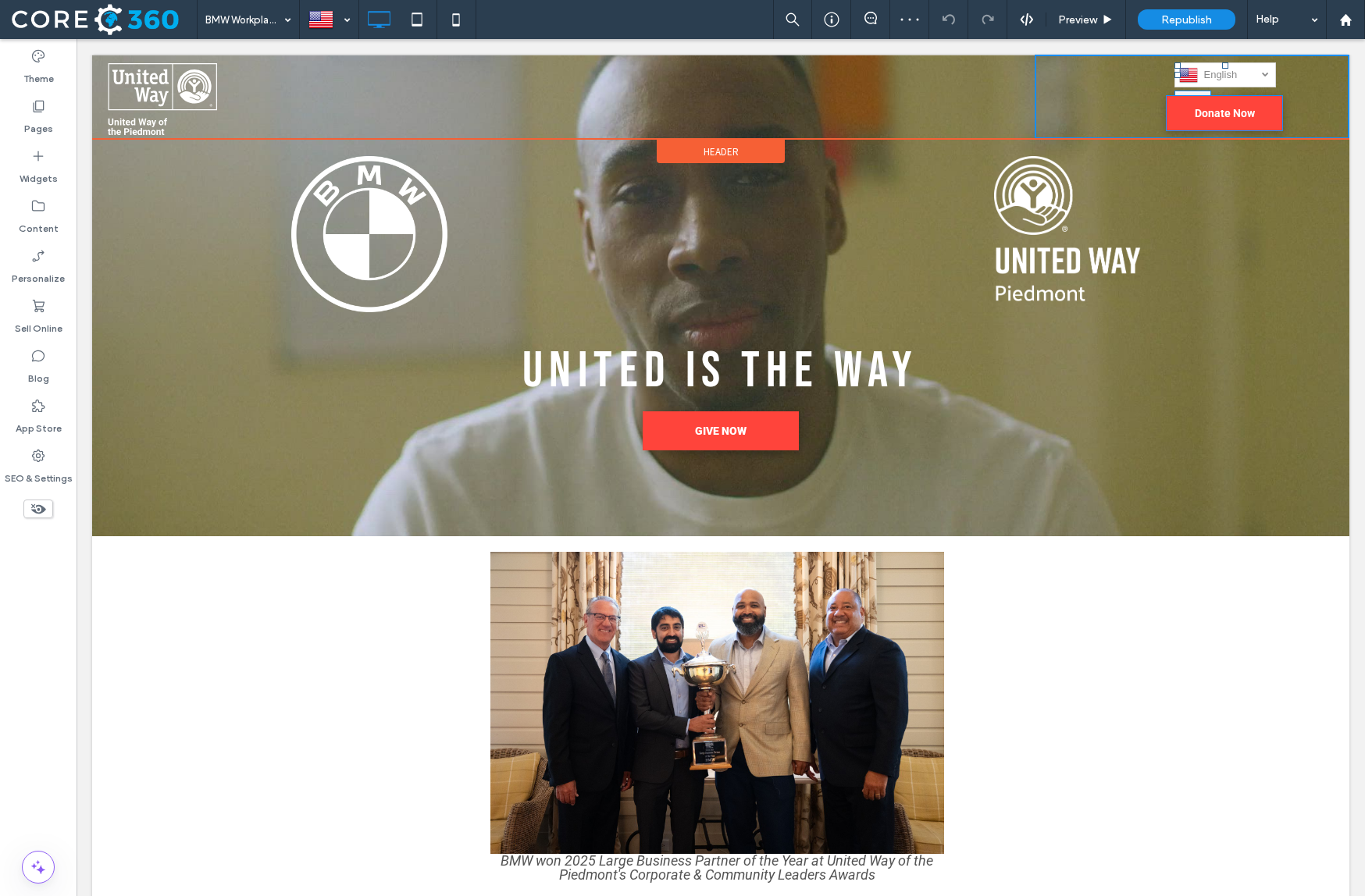
click at [1175, 74] on div at bounding box center [1177, 75] width 7 height 7
click at [1170, 114] on div at bounding box center [1169, 113] width 7 height 7
click at [1169, 114] on div at bounding box center [1170, 113] width 7 height 7
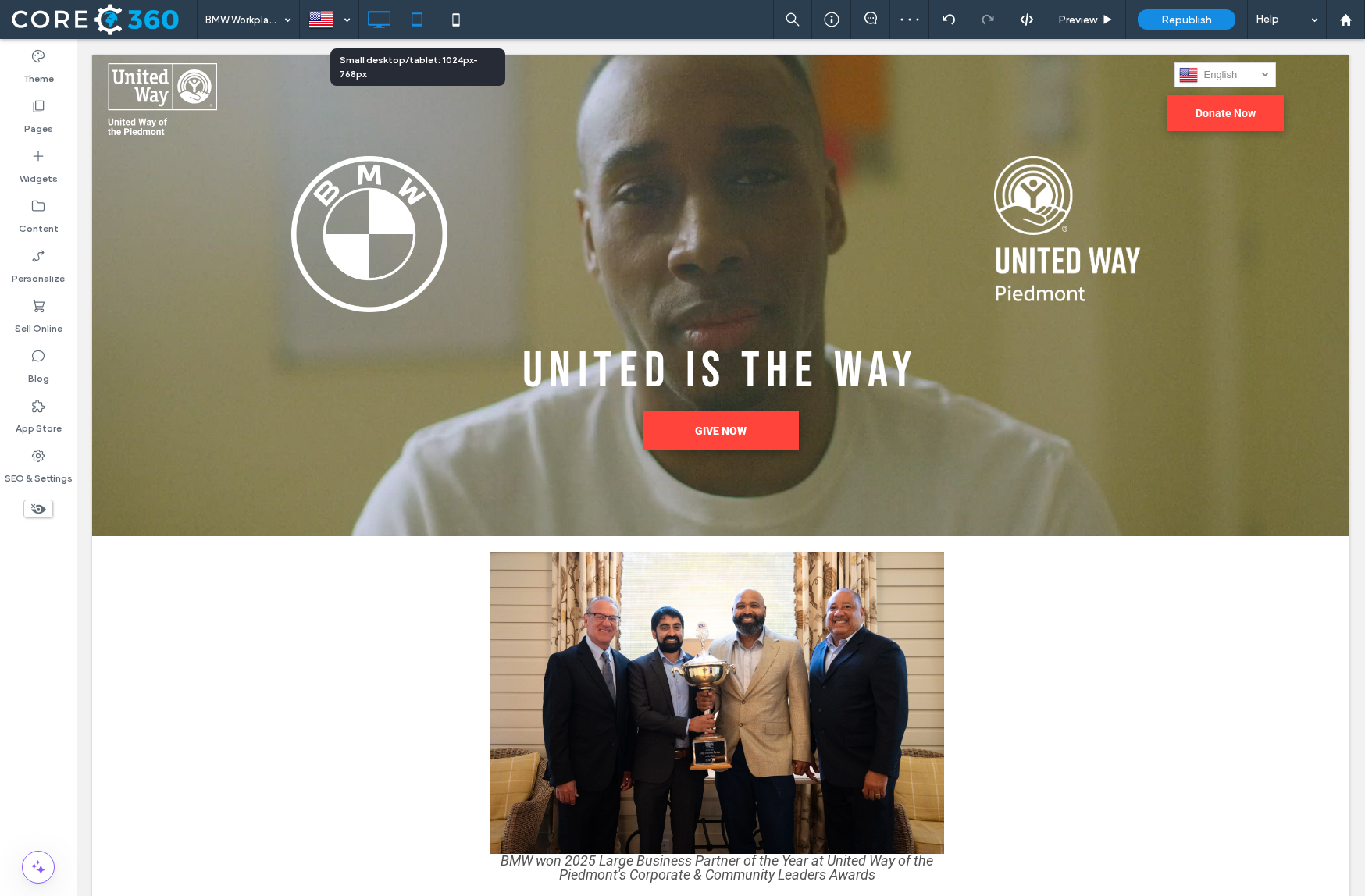
click at [413, 26] on icon at bounding box center [417, 19] width 31 height 31
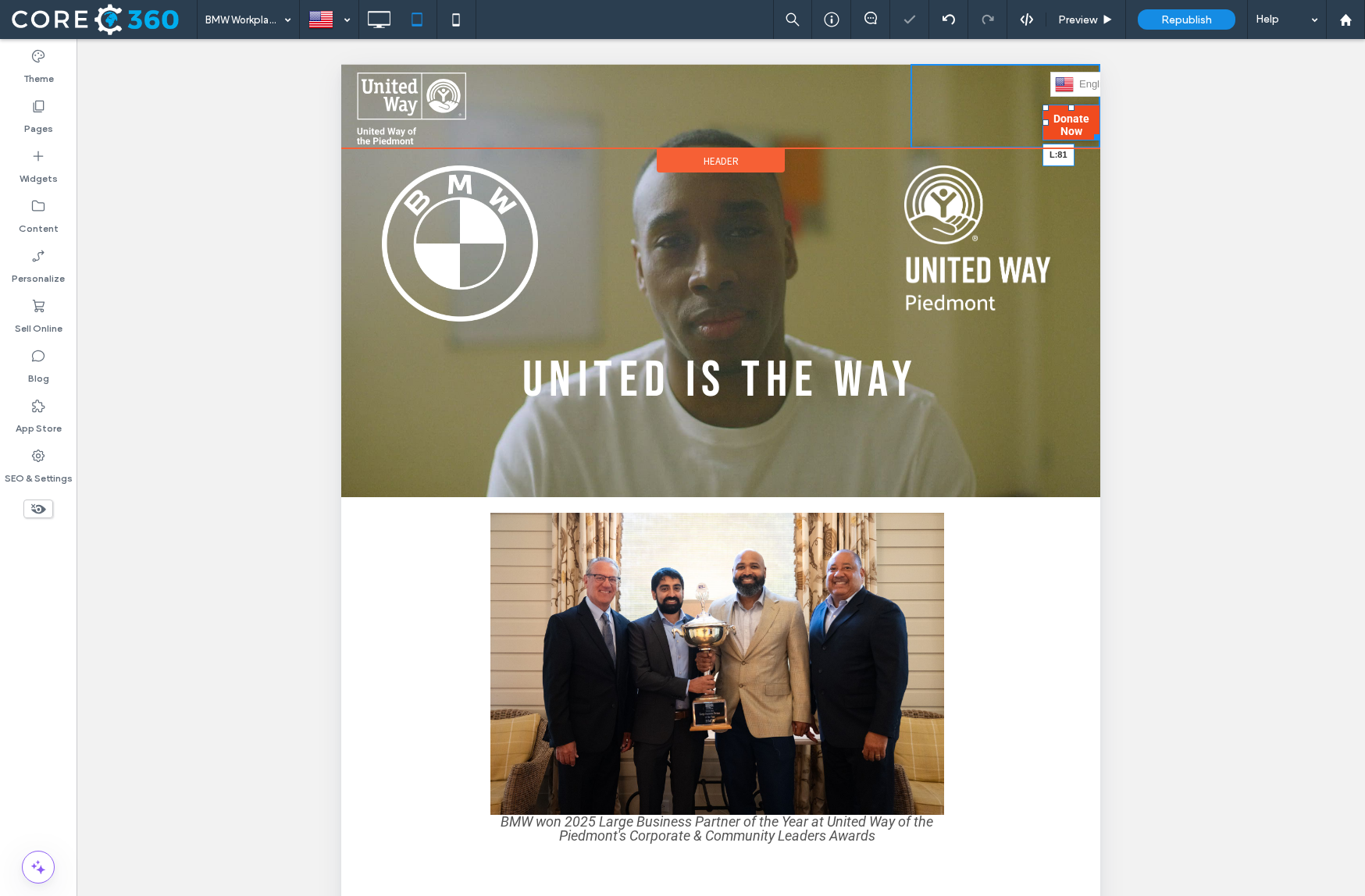
drag, startPoint x: 1044, startPoint y: 124, endPoint x: 971, endPoint y: 123, distance: 73.0
click at [1042, 123] on div at bounding box center [1045, 122] width 7 height 7
drag, startPoint x: 1022, startPoint y: 136, endPoint x: 1072, endPoint y: 136, distance: 50.0
click at [1027, 136] on div at bounding box center [1022, 134] width 11 height 11
drag, startPoint x: 1053, startPoint y: 84, endPoint x: 978, endPoint y: 84, distance: 75.0
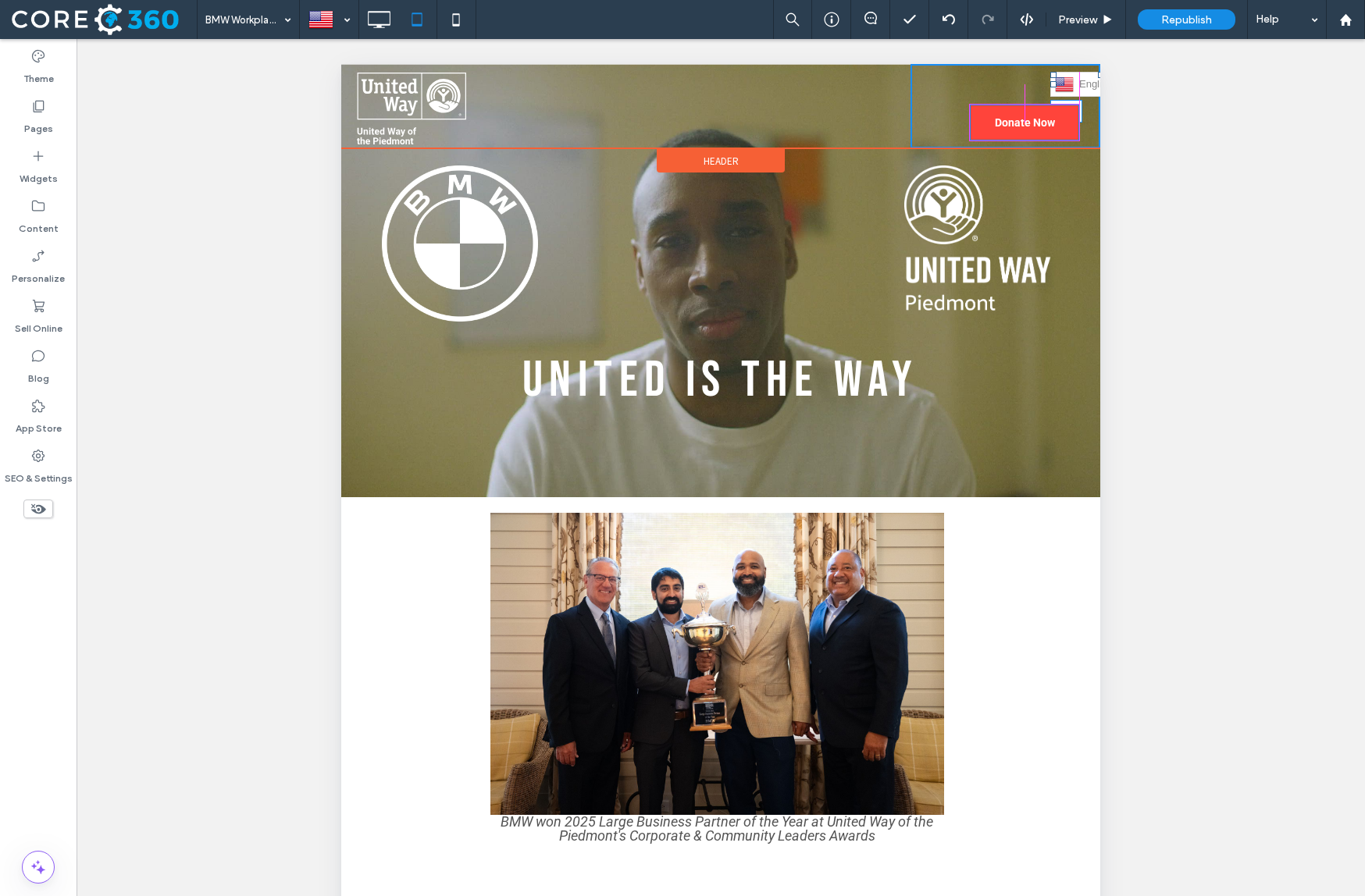
click at [1050, 84] on div at bounding box center [1053, 84] width 7 height 7
click at [976, 125] on div at bounding box center [973, 122] width 7 height 7
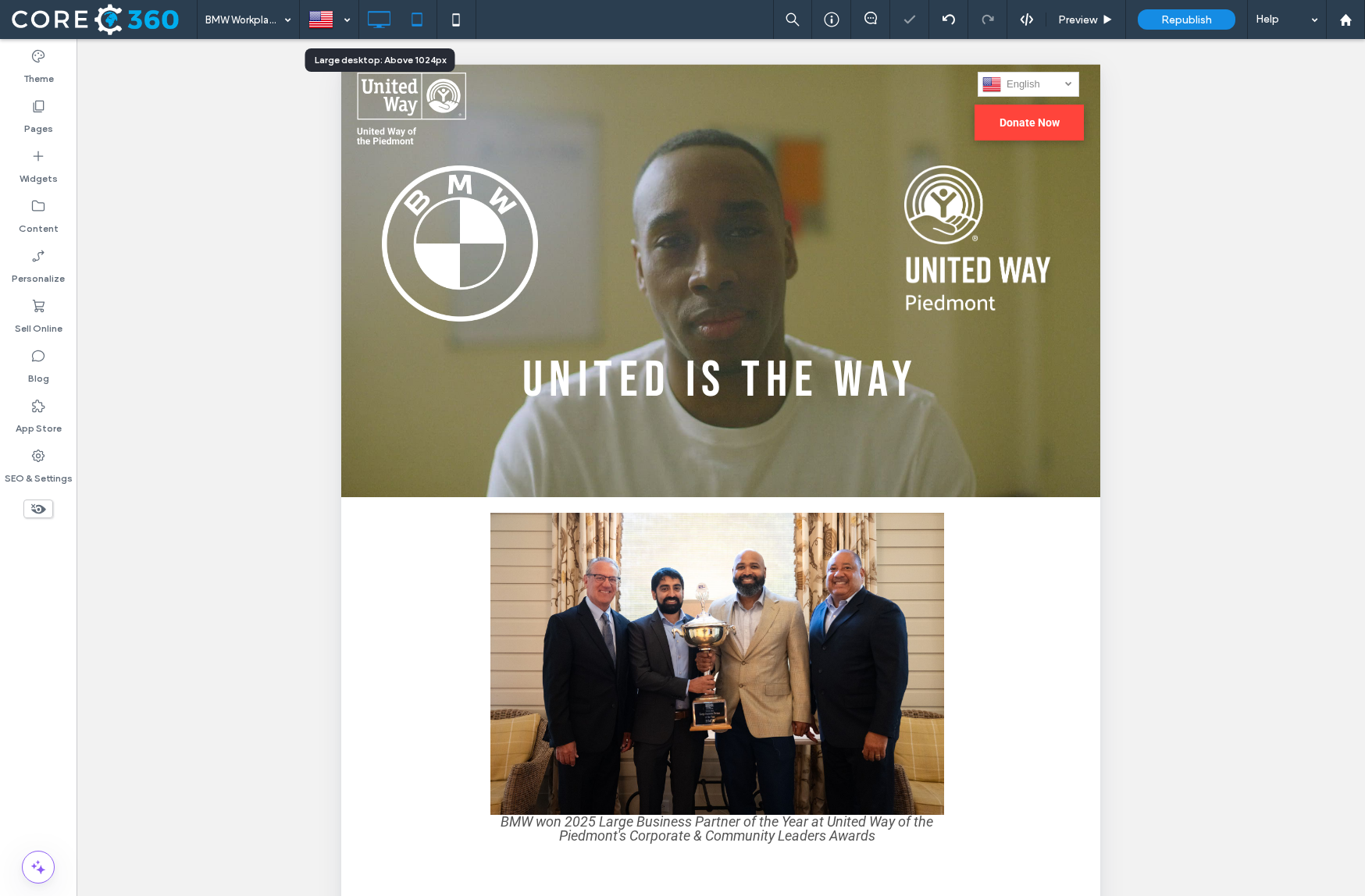
click at [370, 19] on icon at bounding box center [378, 19] width 31 height 31
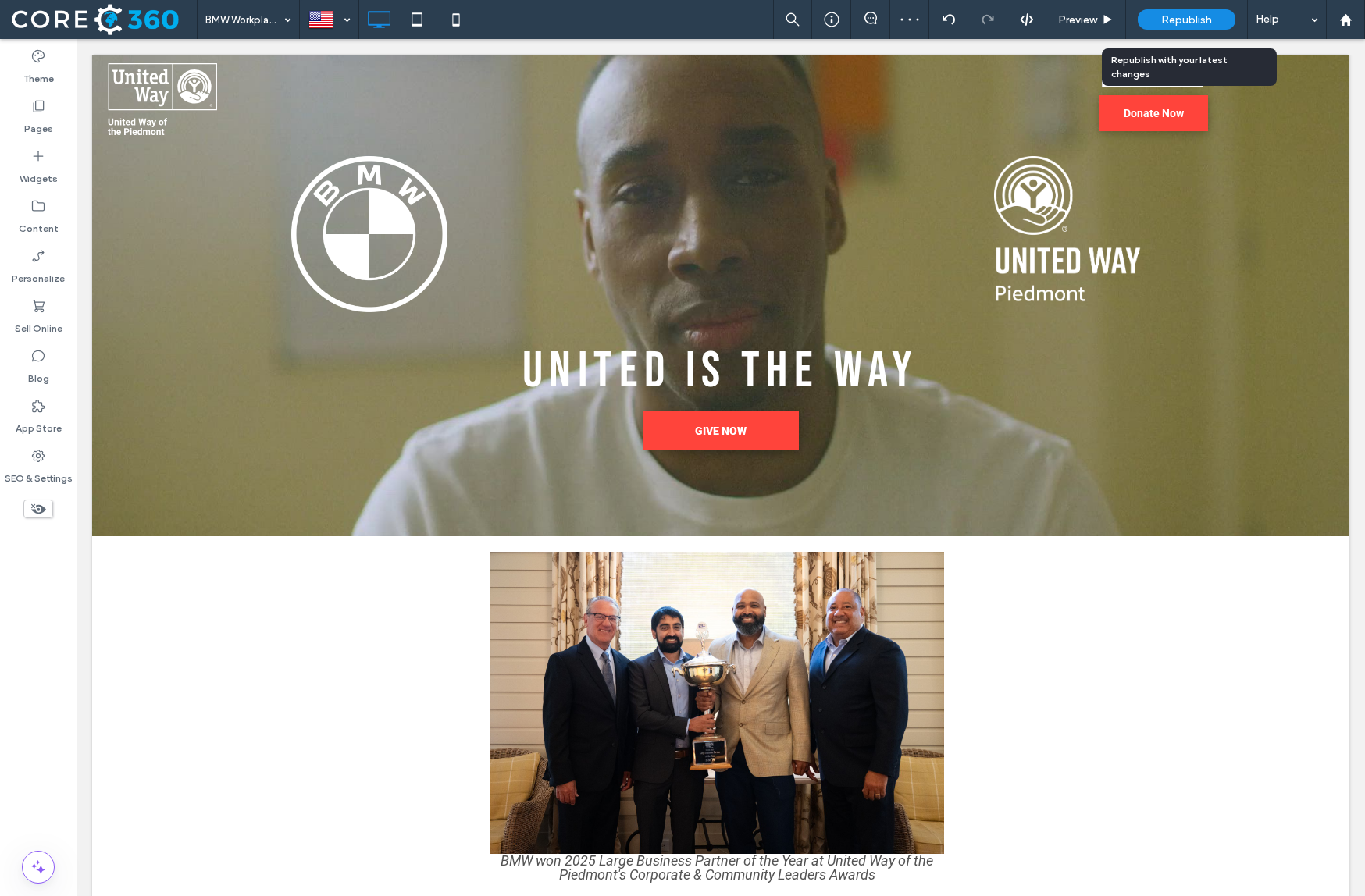
click at [1181, 16] on span "Republish" at bounding box center [1187, 20] width 51 height 13
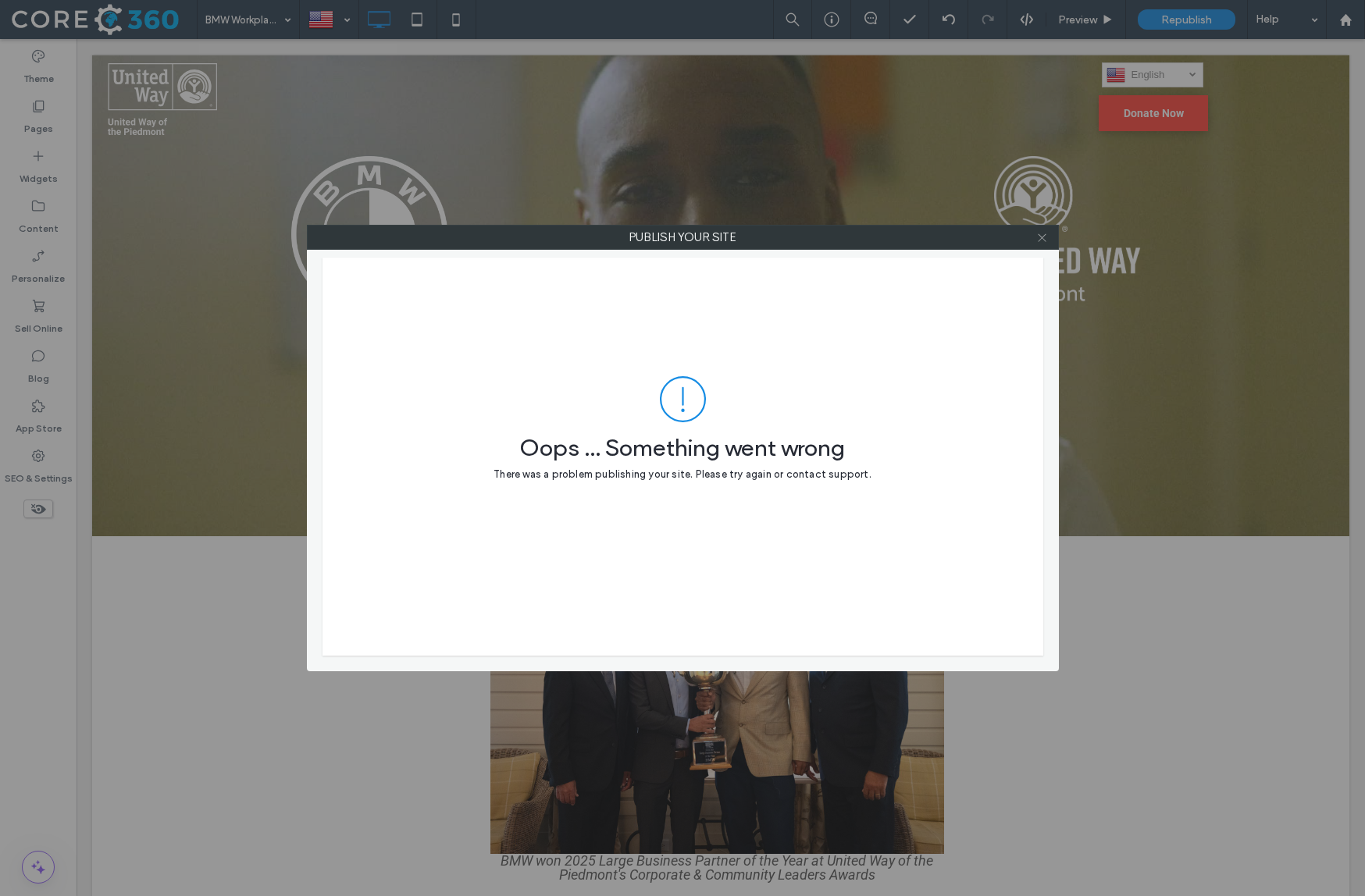
click at [1040, 245] on span at bounding box center [1041, 237] width 11 height 23
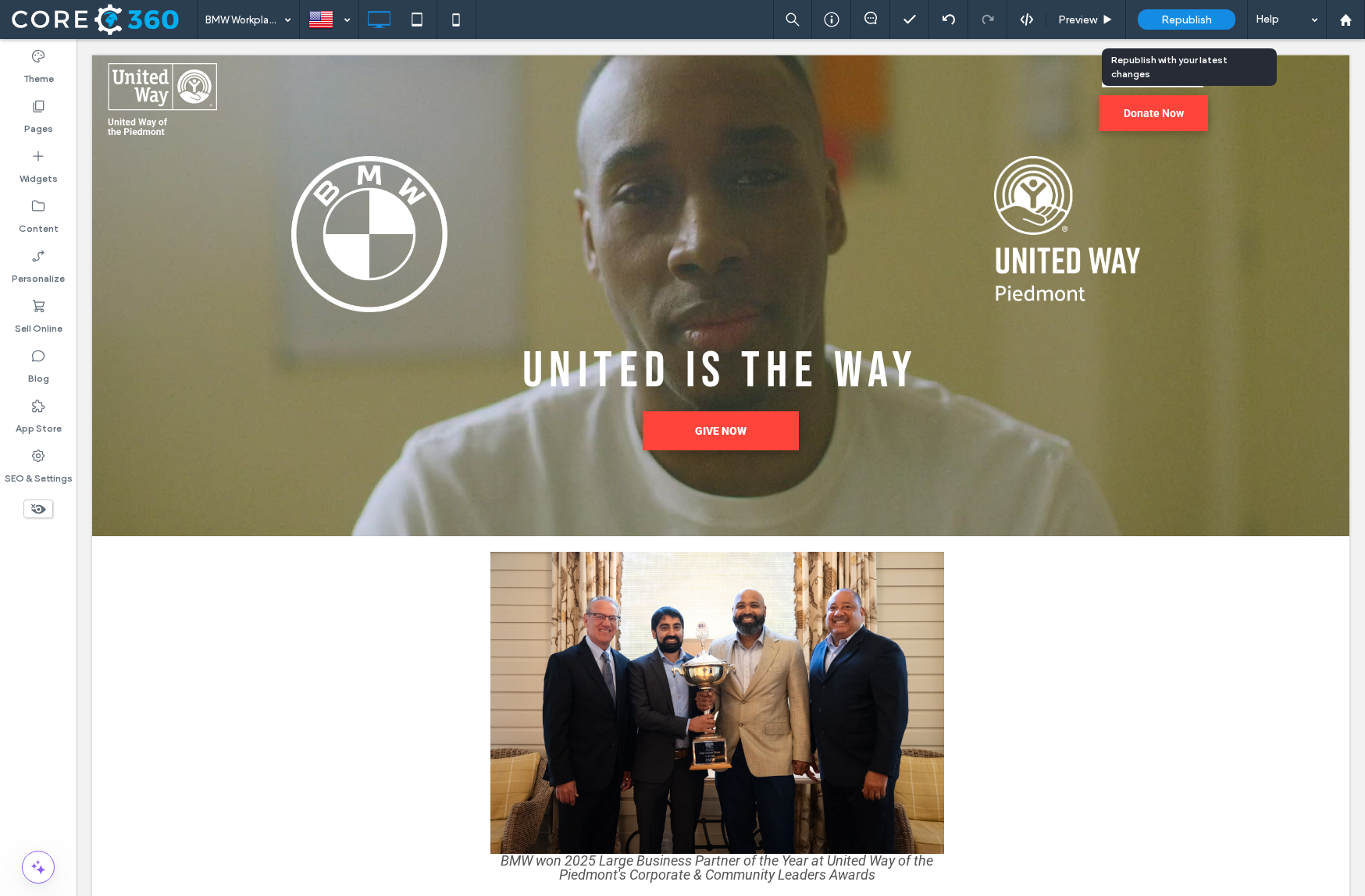
click at [1153, 20] on div "Republish" at bounding box center [1187, 20] width 98 height 21
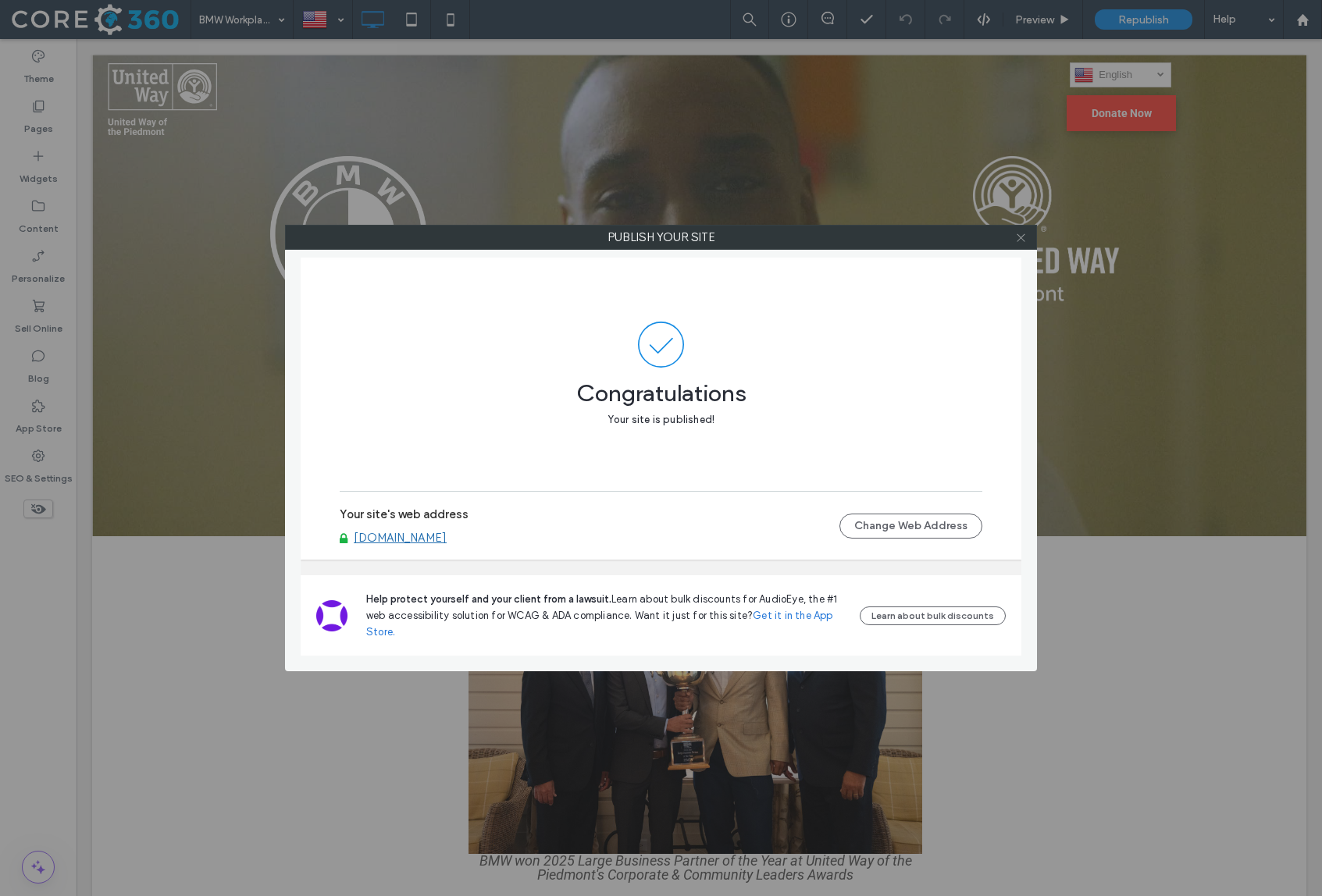
click at [1025, 234] on icon at bounding box center [1021, 237] width 11 height 11
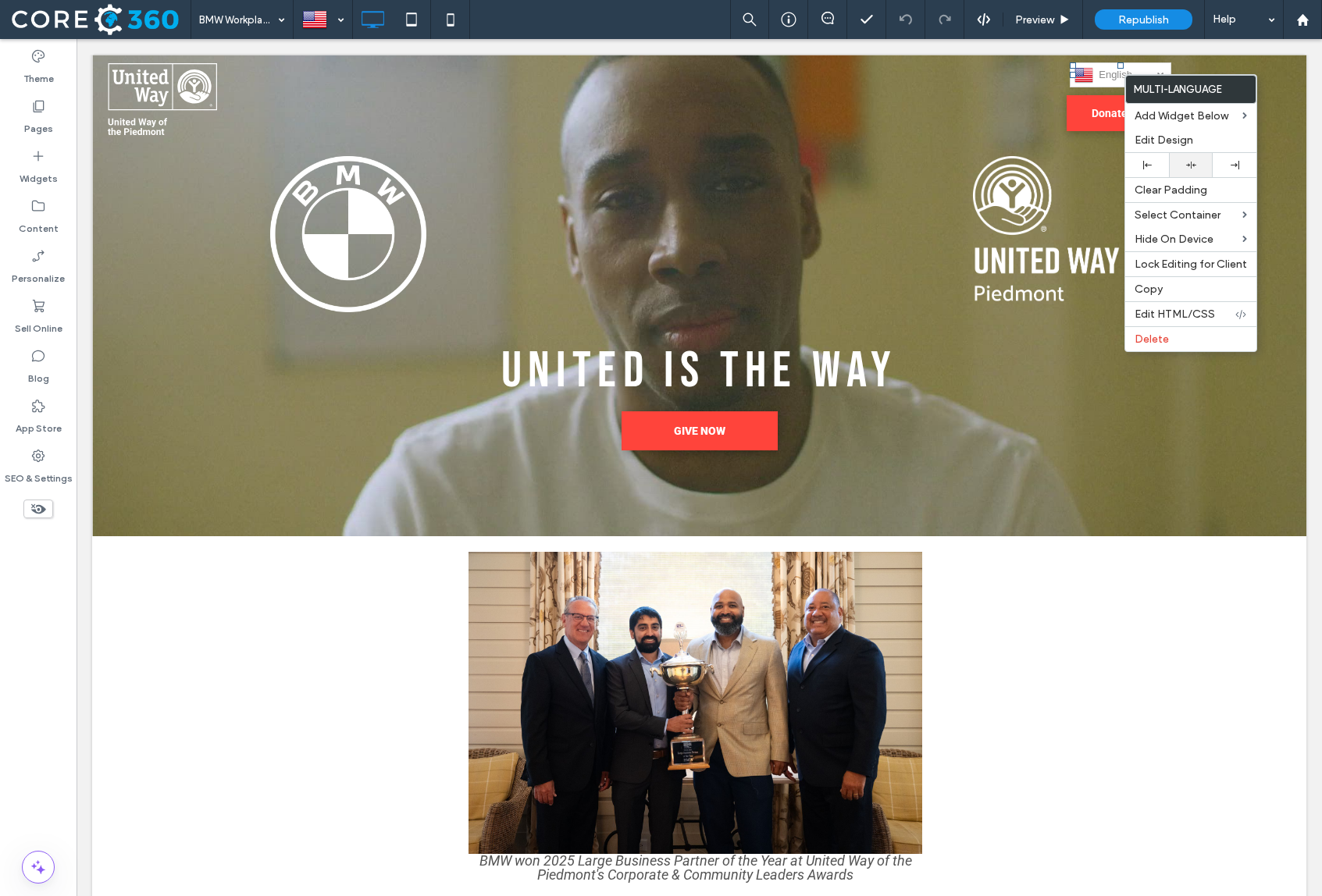
click at [1177, 165] on div at bounding box center [1191, 165] width 28 height 10
click at [1013, 89] on div "English en العربية‎ ar Español es Deutsch de Українська uk Kiswahili sw русский…" at bounding box center [1155, 97] width 304 height 84
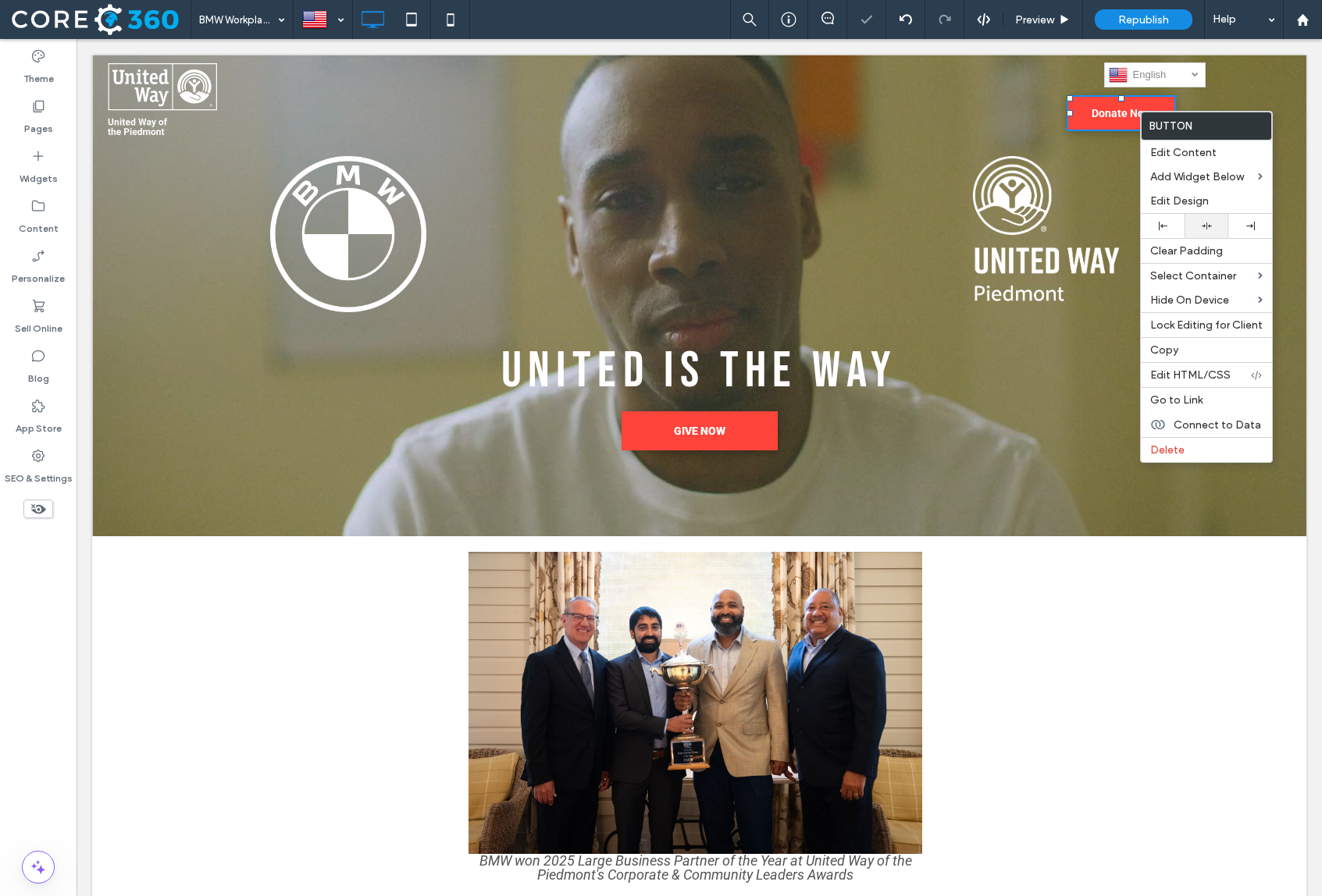
click at [1202, 226] on use at bounding box center [1207, 225] width 10 height 7
click at [1018, 137] on div "English en العربية‎ ar Español es Deutsch de Українська uk Kiswahili sw русский…" at bounding box center [1155, 97] width 304 height 84
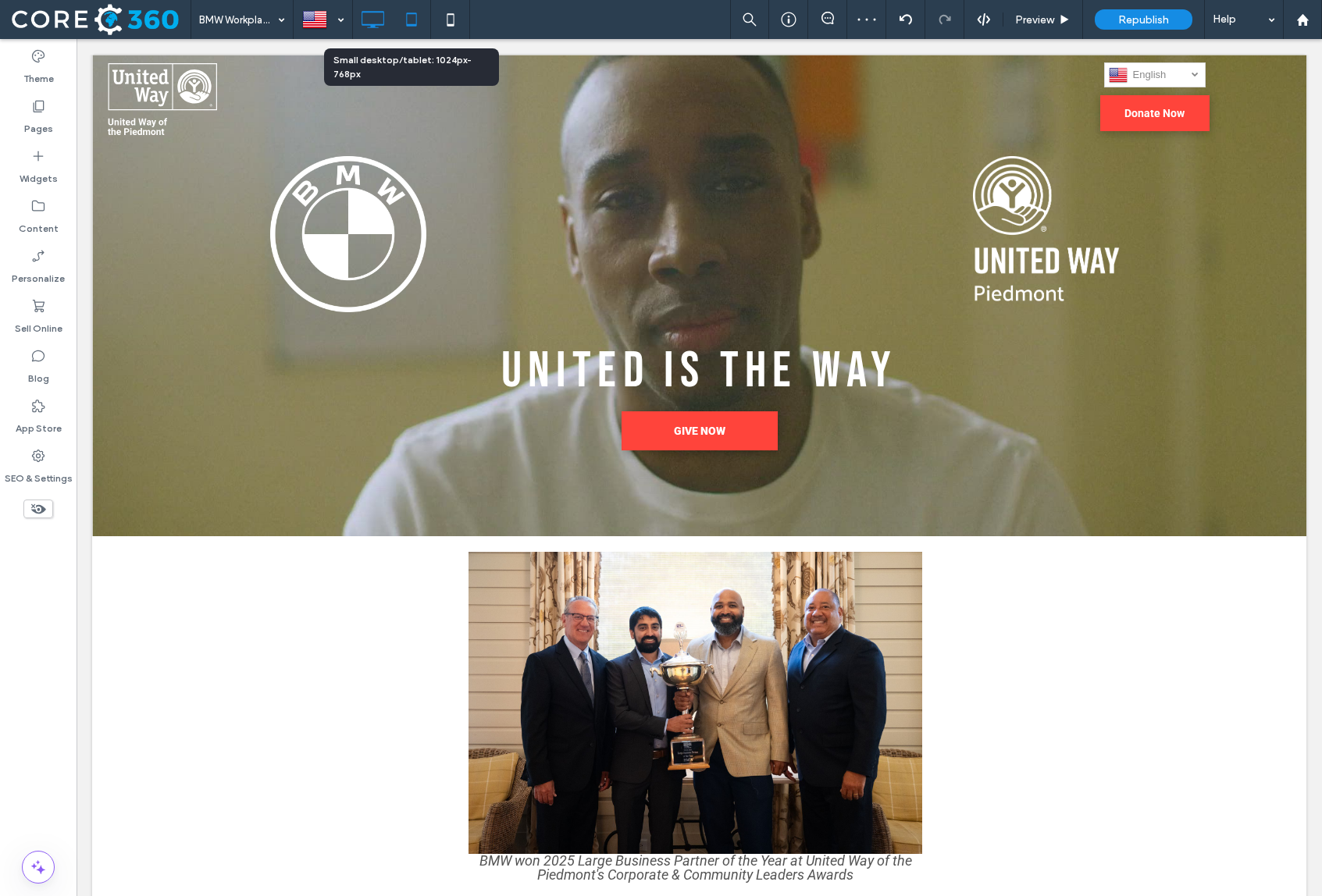
click at [403, 23] on icon at bounding box center [411, 19] width 31 height 31
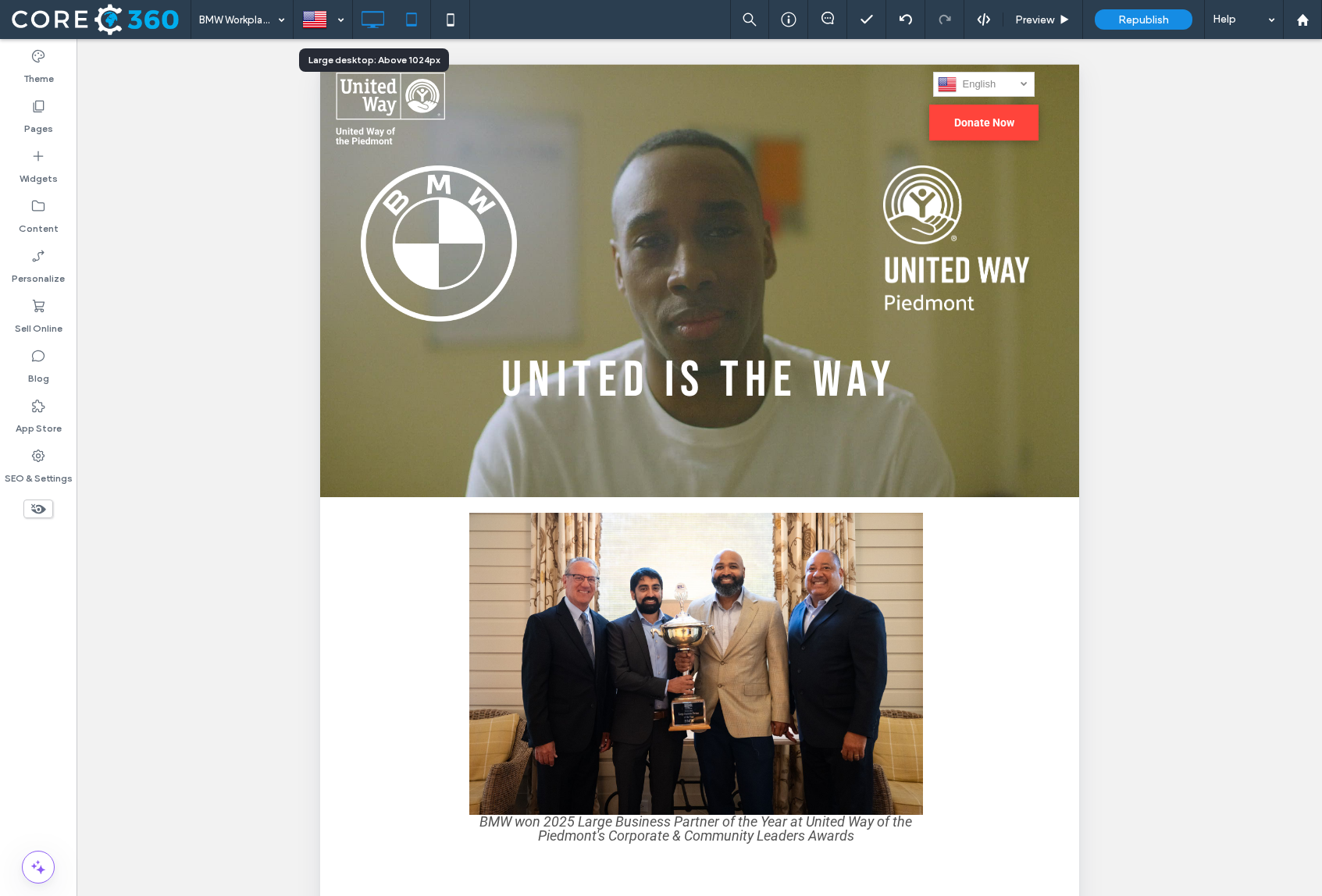
click at [371, 23] on icon at bounding box center [372, 19] width 31 height 31
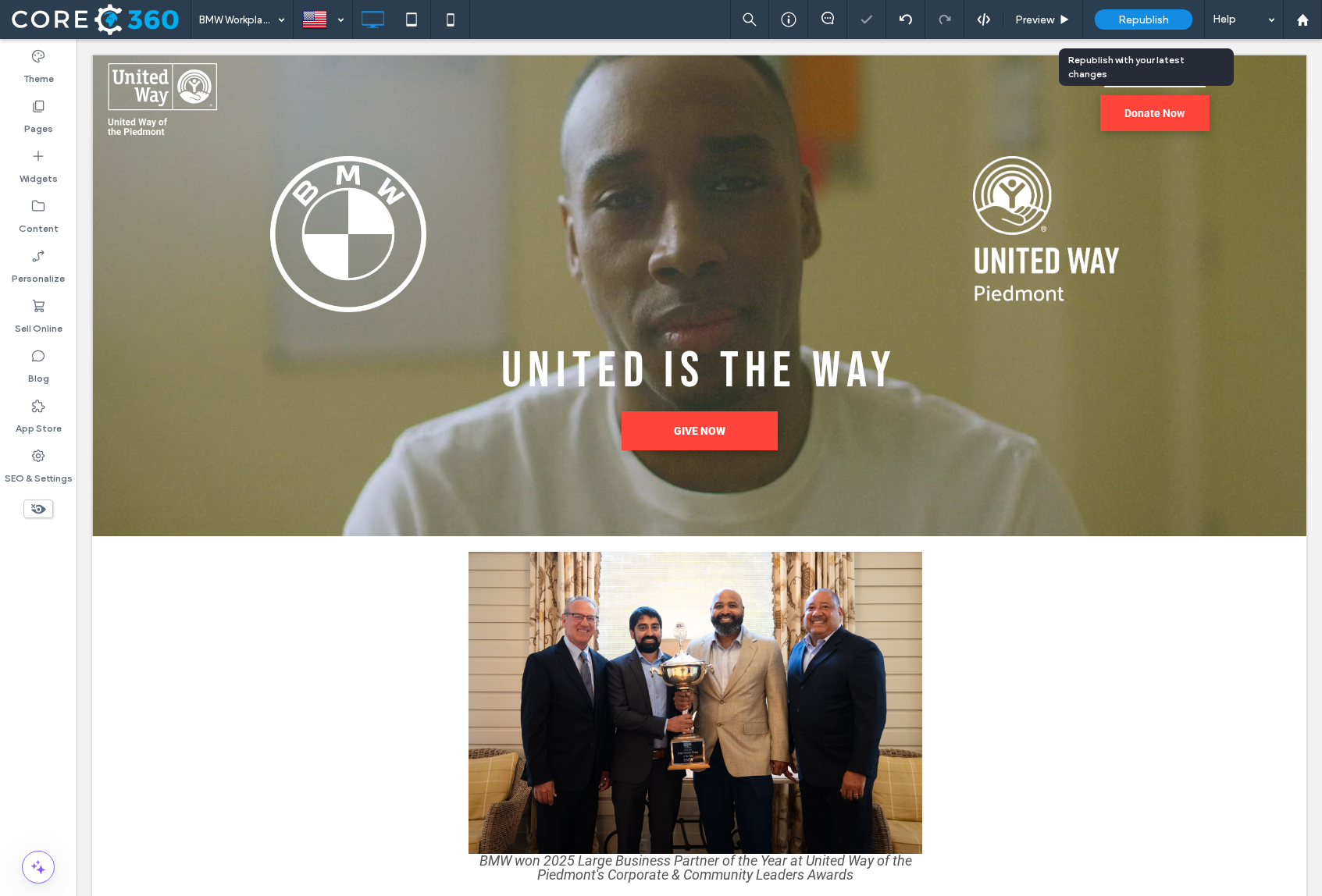
click at [1129, 22] on span "Republish" at bounding box center [1144, 20] width 51 height 13
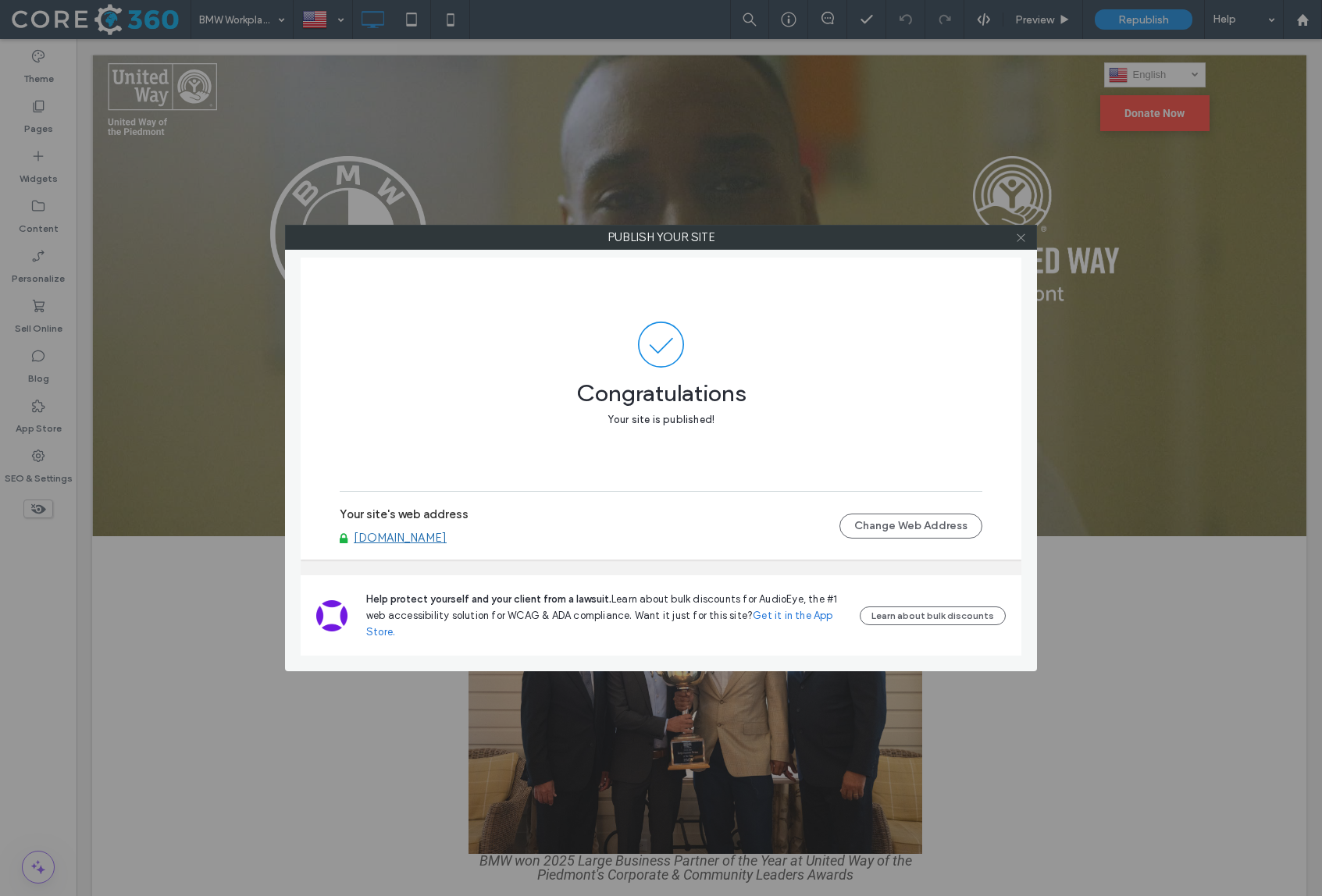
click at [1017, 234] on icon at bounding box center [1021, 237] width 11 height 11
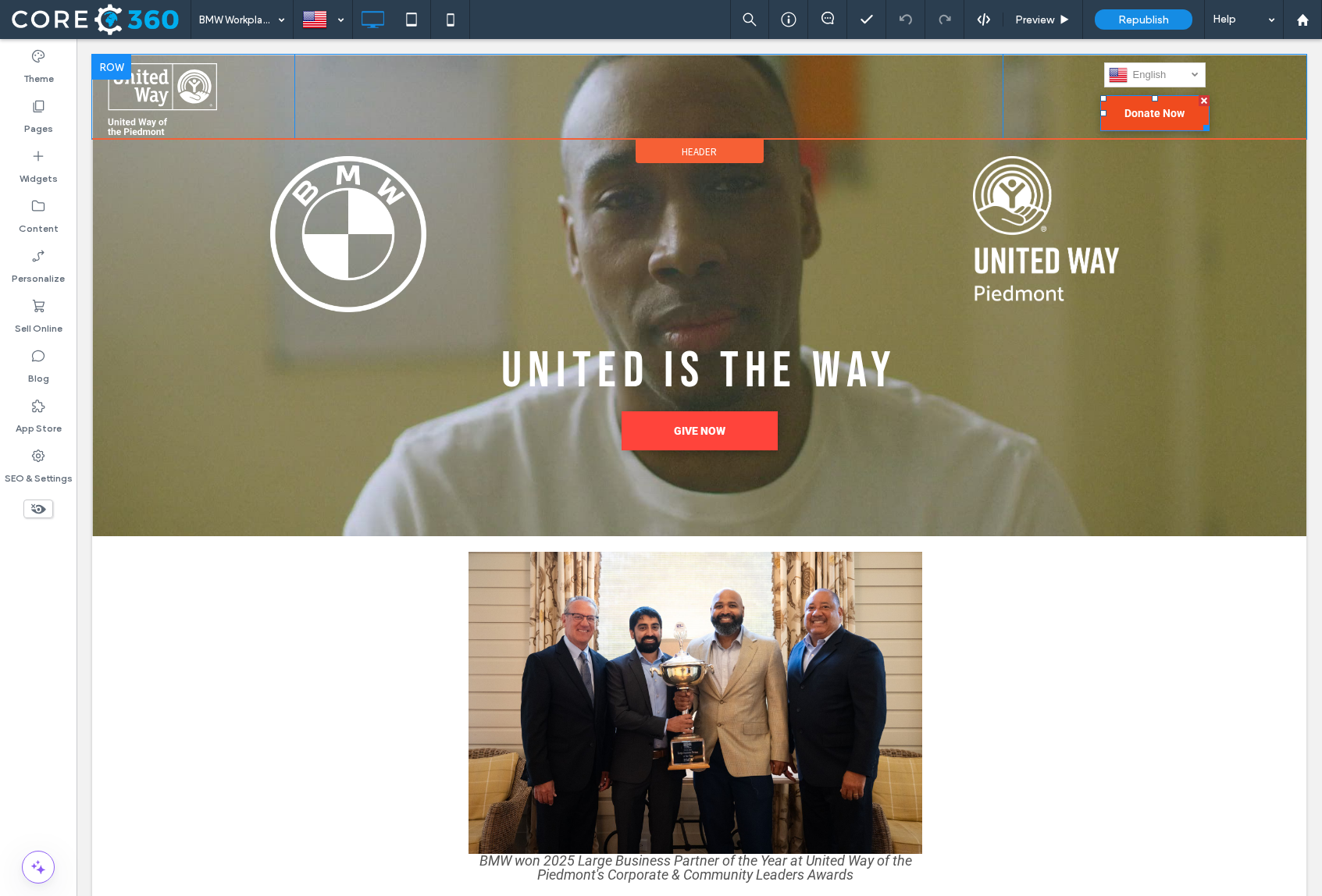
click at [1201, 101] on div at bounding box center [1204, 101] width 11 height 11
click at [211, 72] on div at bounding box center [212, 68] width 11 height 11
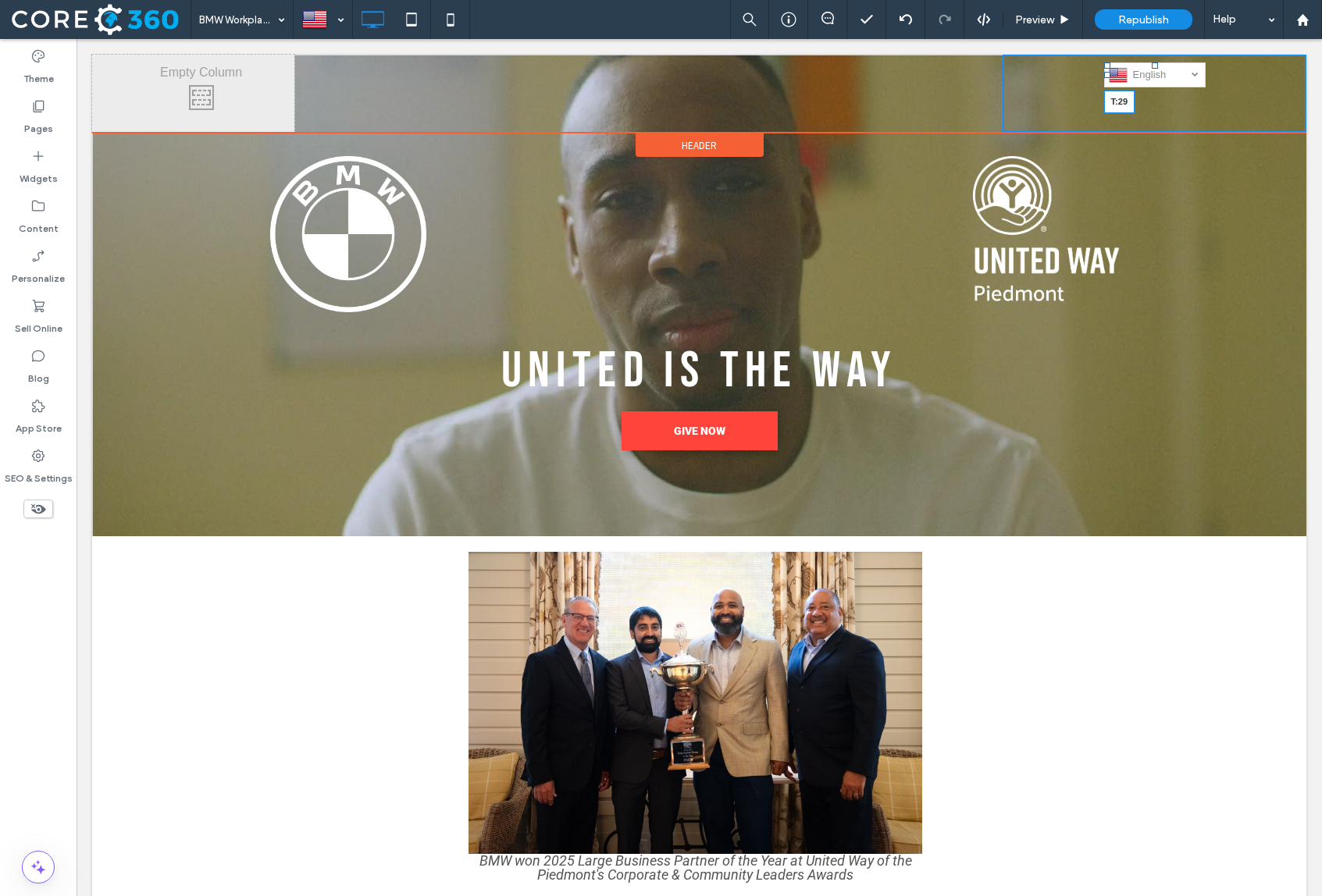
drag, startPoint x: 1155, startPoint y: 67, endPoint x: 1155, endPoint y: 82, distance: 15.0
click at [1155, 68] on div at bounding box center [1155, 66] width 7 height 7
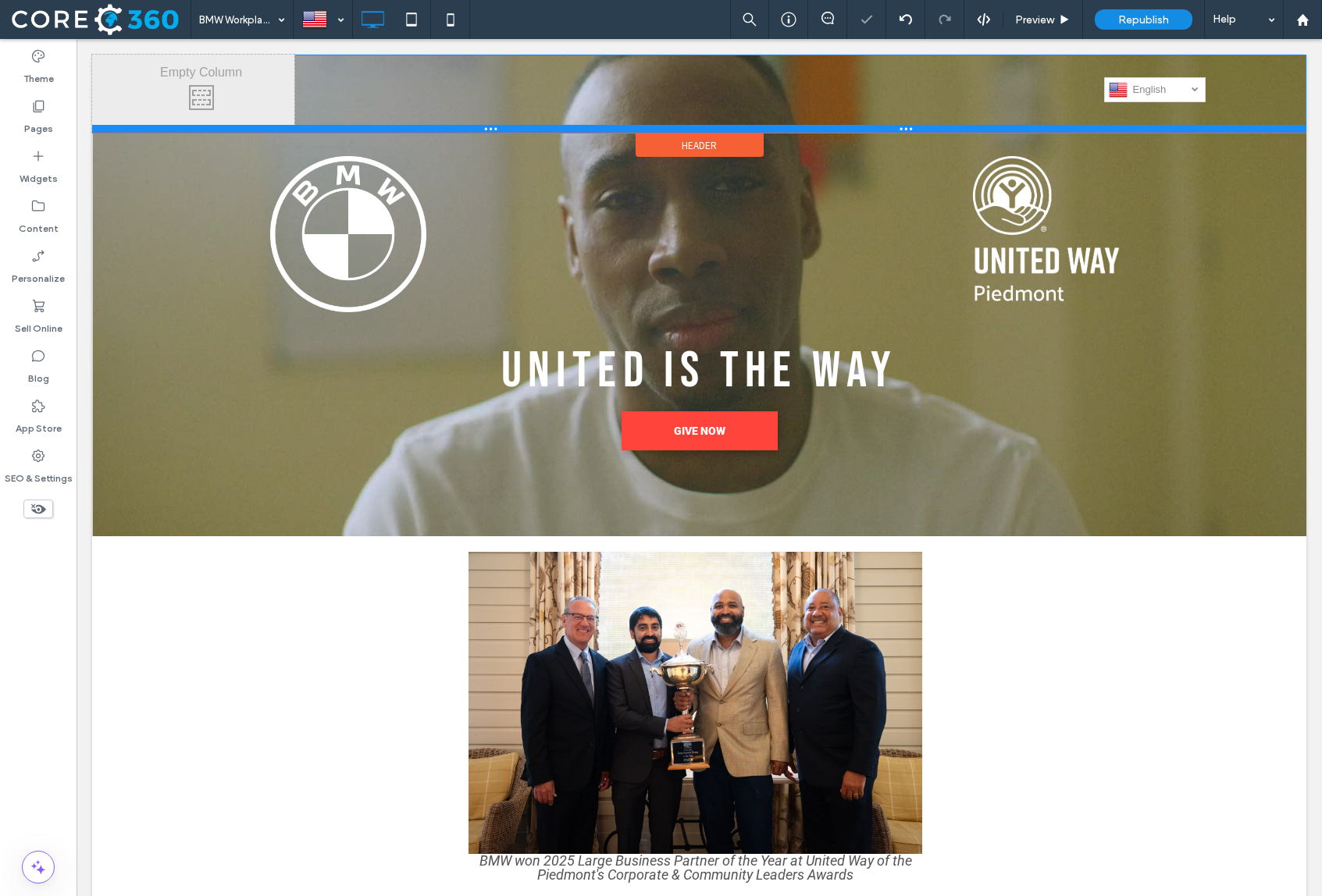
drag, startPoint x: 896, startPoint y: 127, endPoint x: 896, endPoint y: 117, distance: 10.0
click at [896, 117] on div "Click To Paste Click To Paste English en العربية‎ ar Español es Deutsch de Укра…" at bounding box center [699, 93] width 1214 height 78
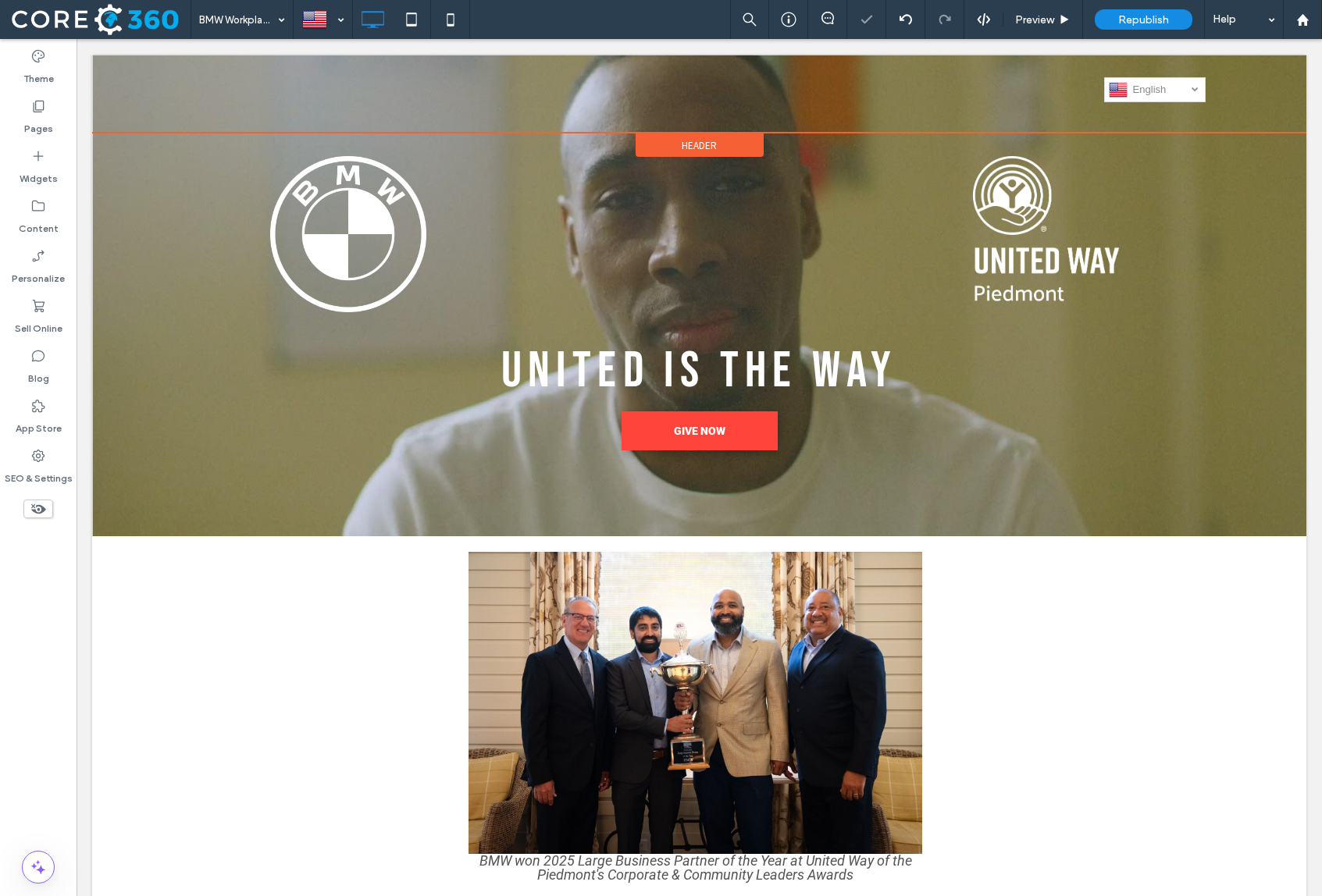
click at [687, 149] on span "Header" at bounding box center [699, 145] width 35 height 13
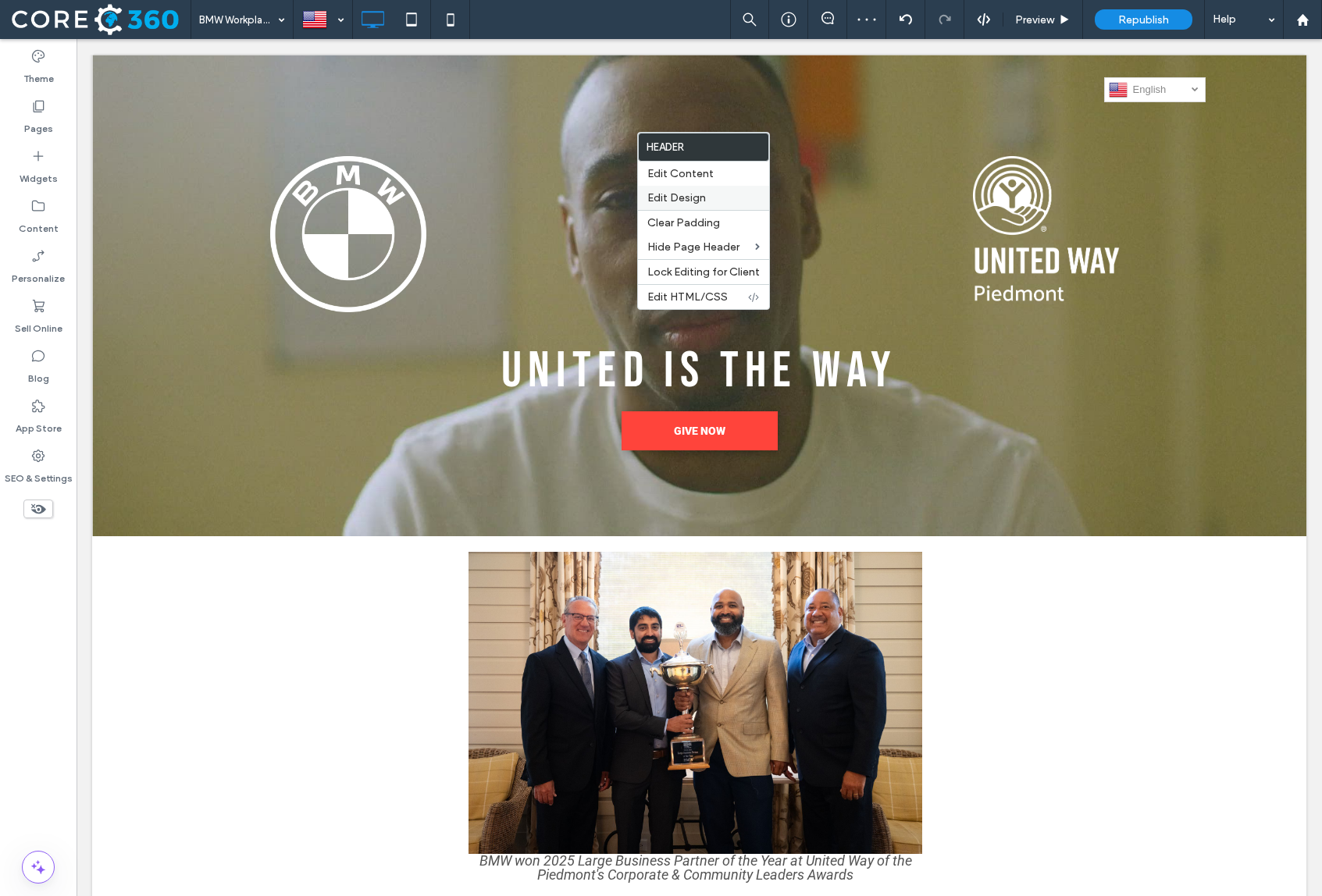
click at [709, 200] on label "Edit Design" at bounding box center [704, 198] width 113 height 13
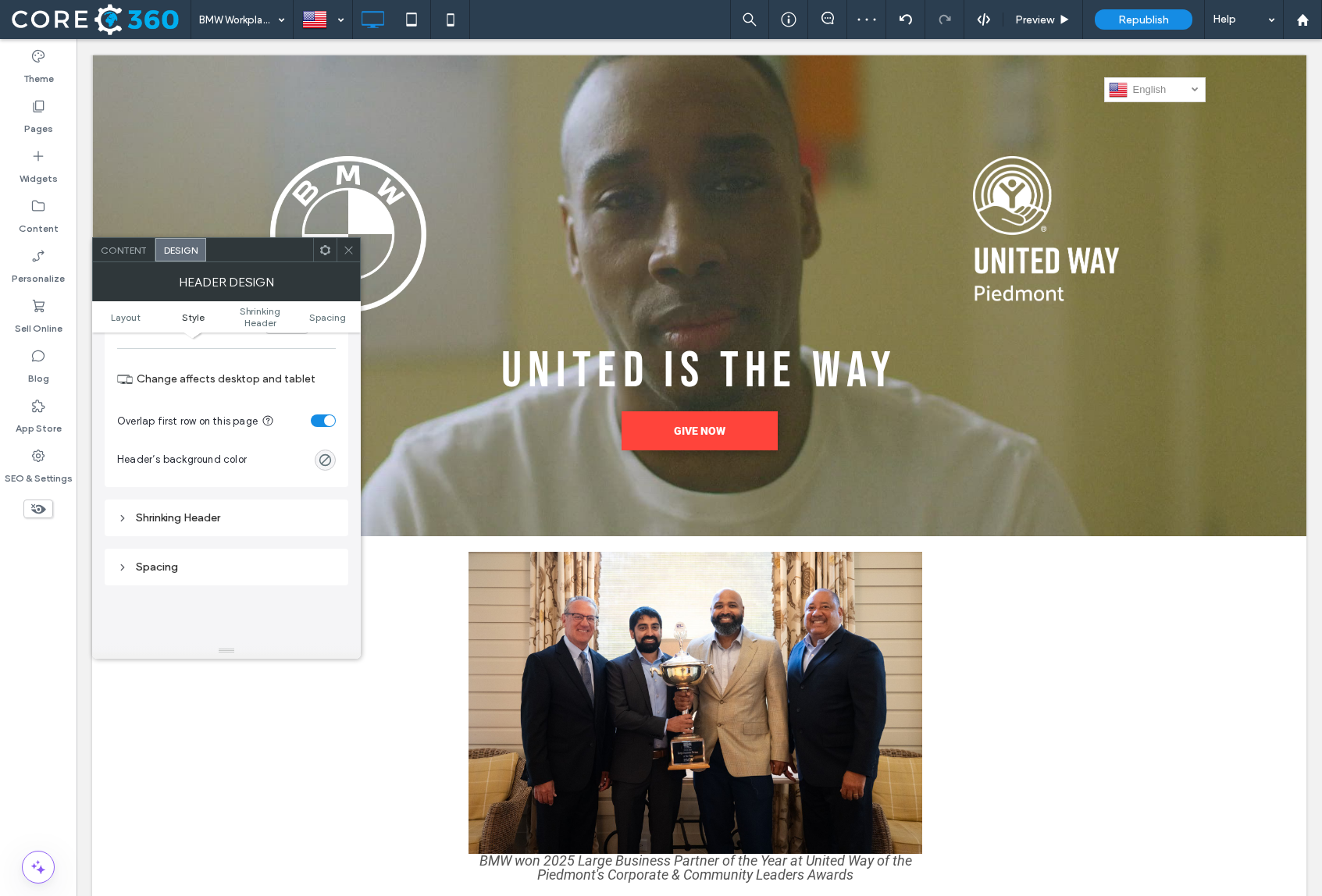
scroll to position [372, 0]
click at [277, 517] on div "Shrinking Header" at bounding box center [226, 516] width 219 height 13
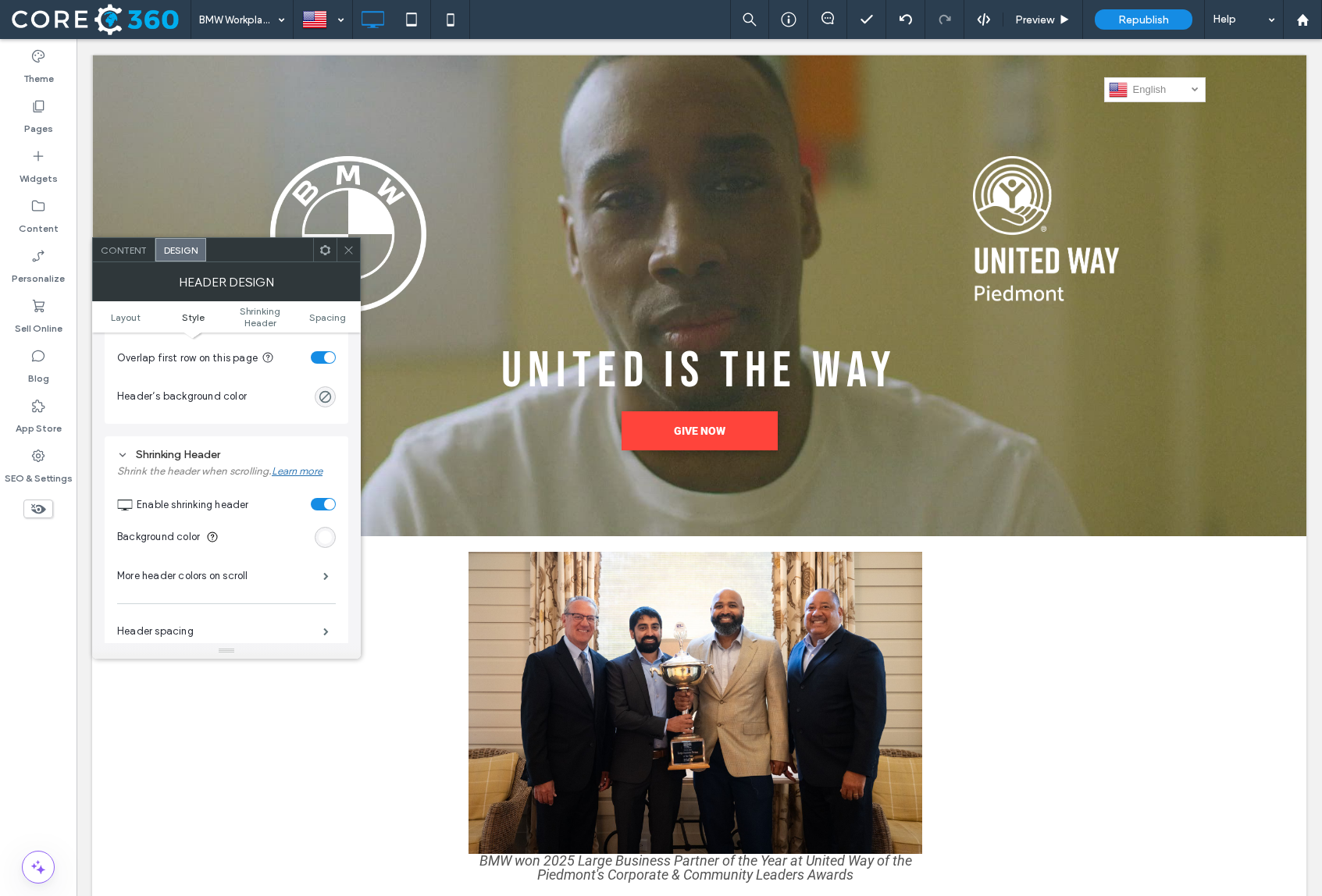
scroll to position [442, 0]
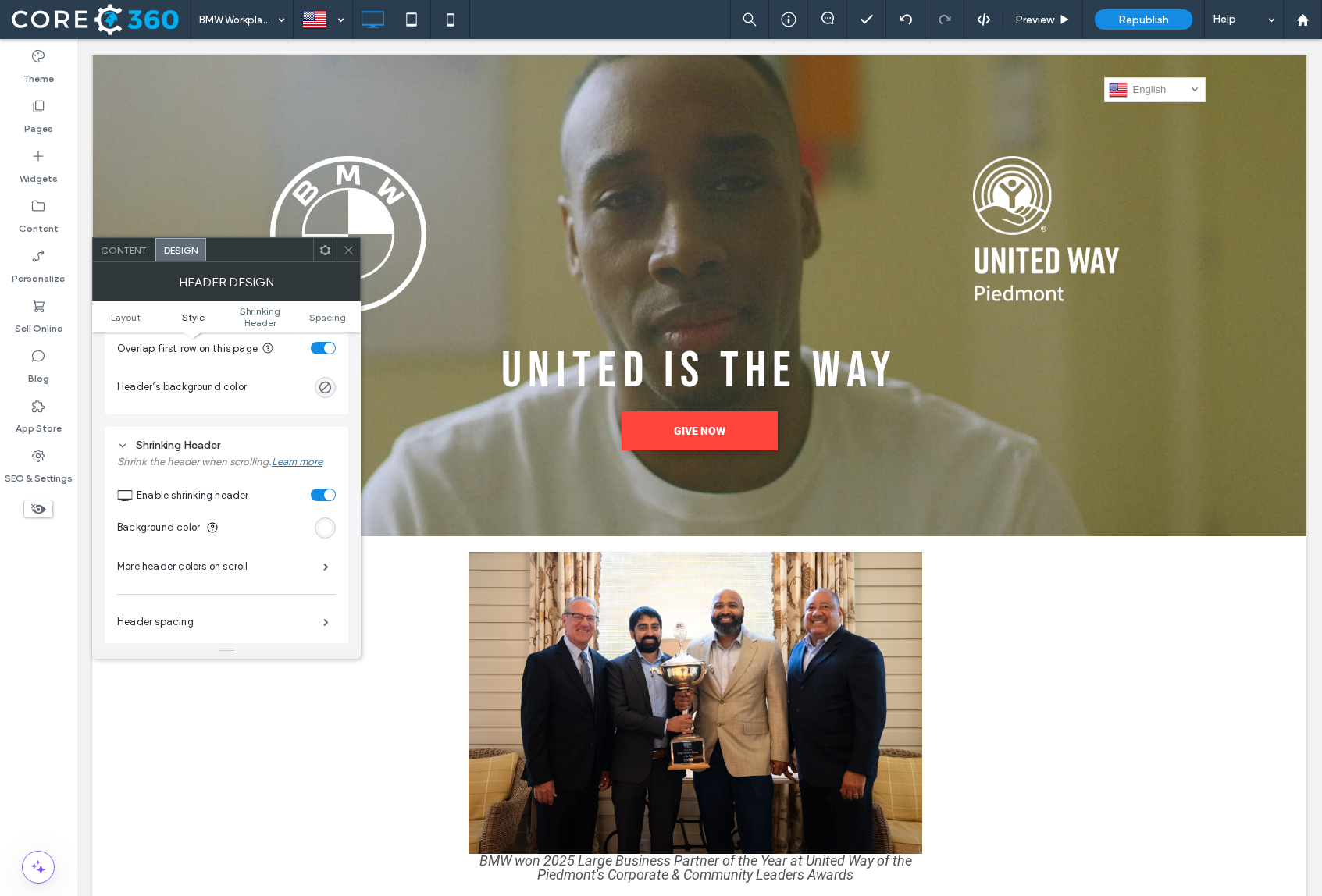
click at [311, 530] on section "Background color" at bounding box center [226, 528] width 219 height 39
click at [319, 532] on div "rgb(255, 255, 255)" at bounding box center [326, 528] width 13 height 13
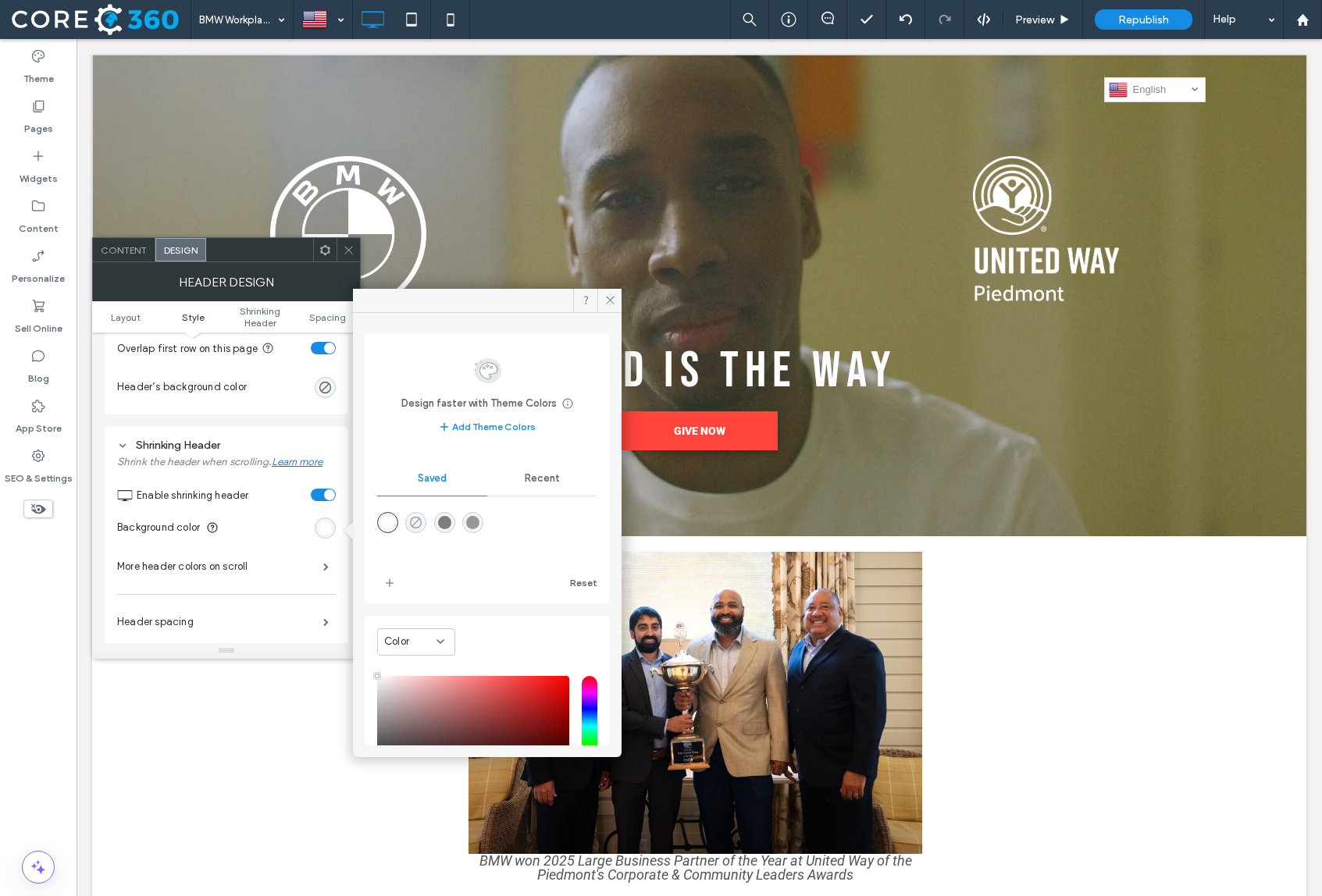
click at [422, 520] on icon "rgba(0,0,0,0)" at bounding box center [416, 523] width 13 height 13
type input "*******"
type input "*"
type input "**"
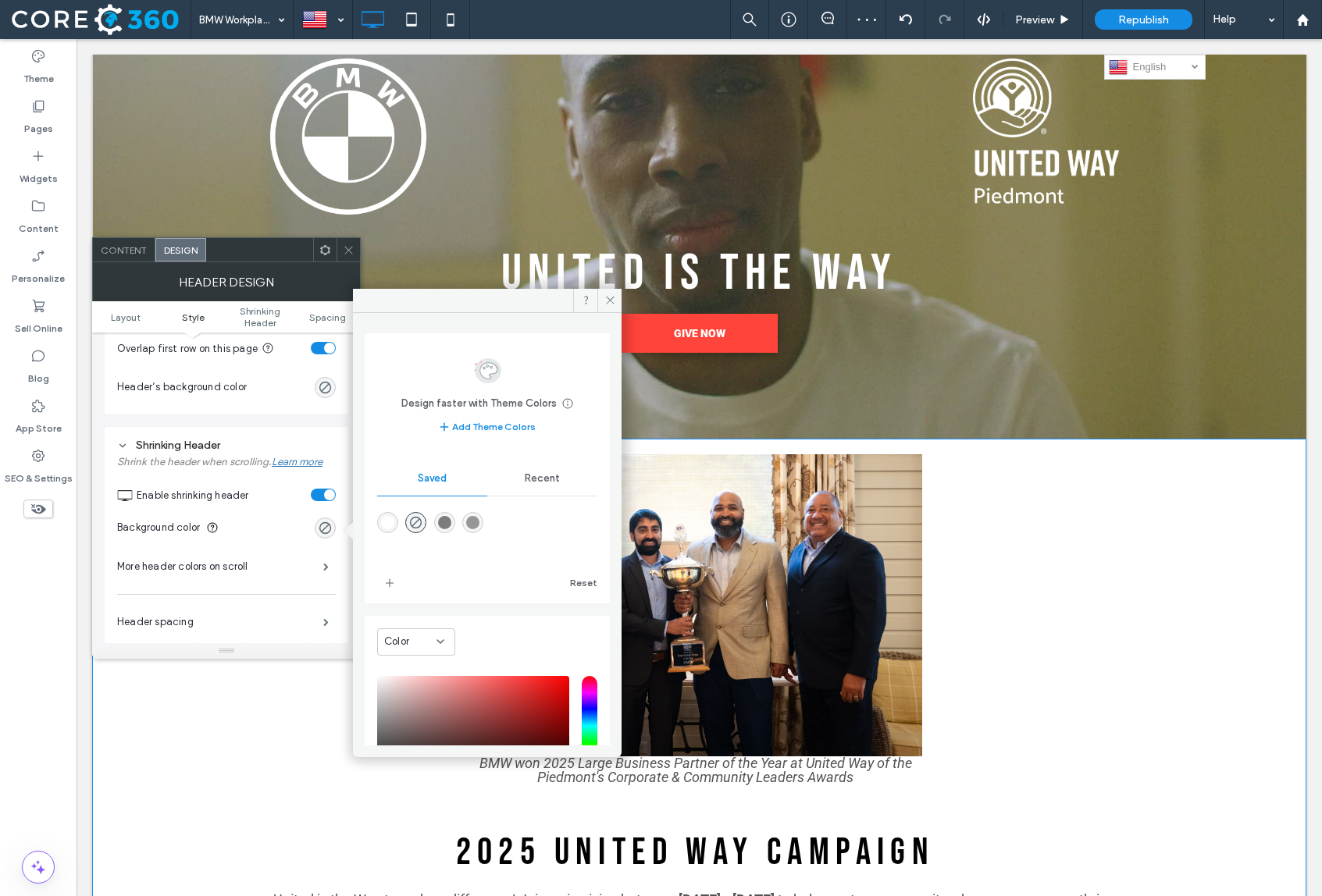
scroll to position [0, 0]
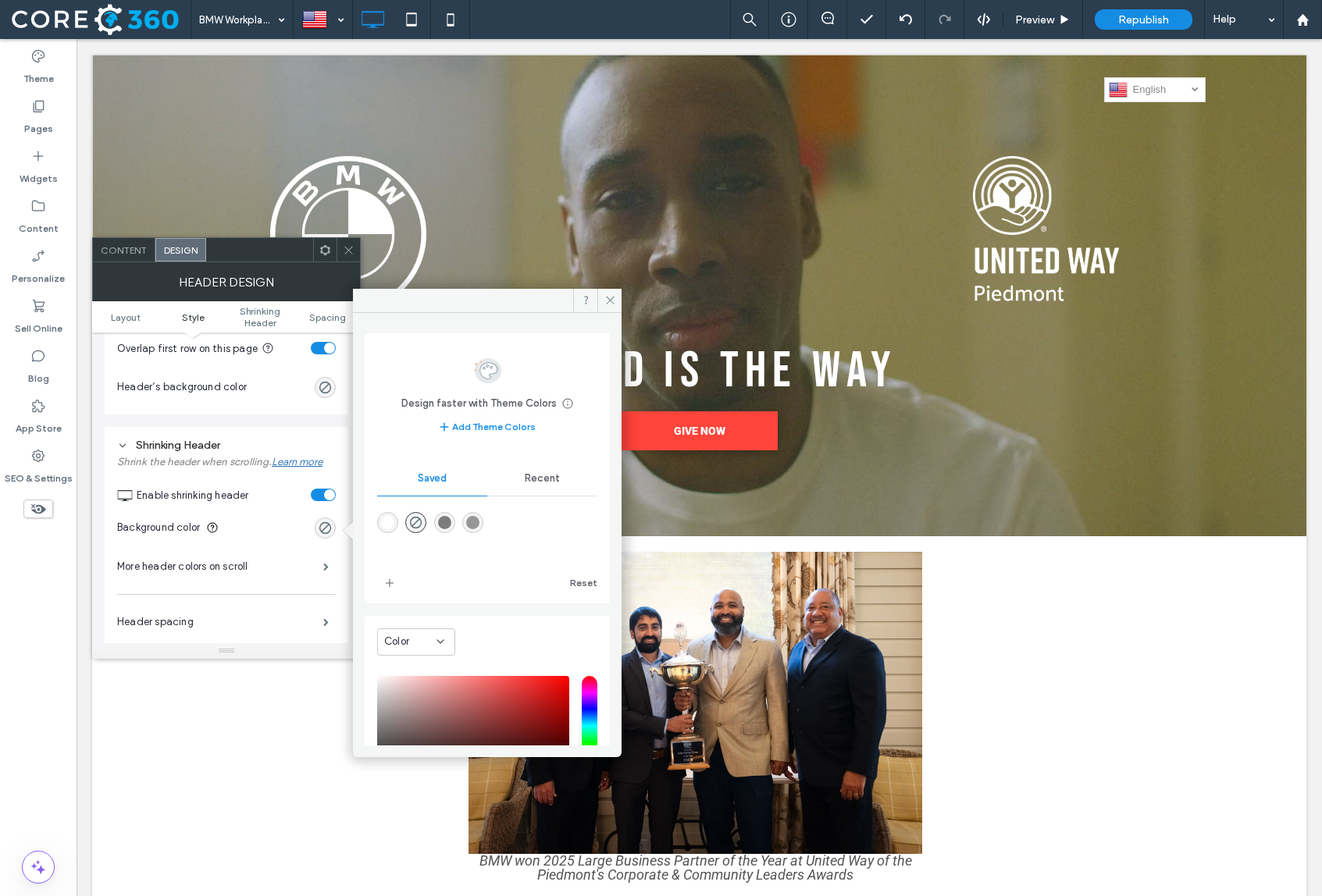
click at [344, 253] on use at bounding box center [348, 250] width 8 height 8
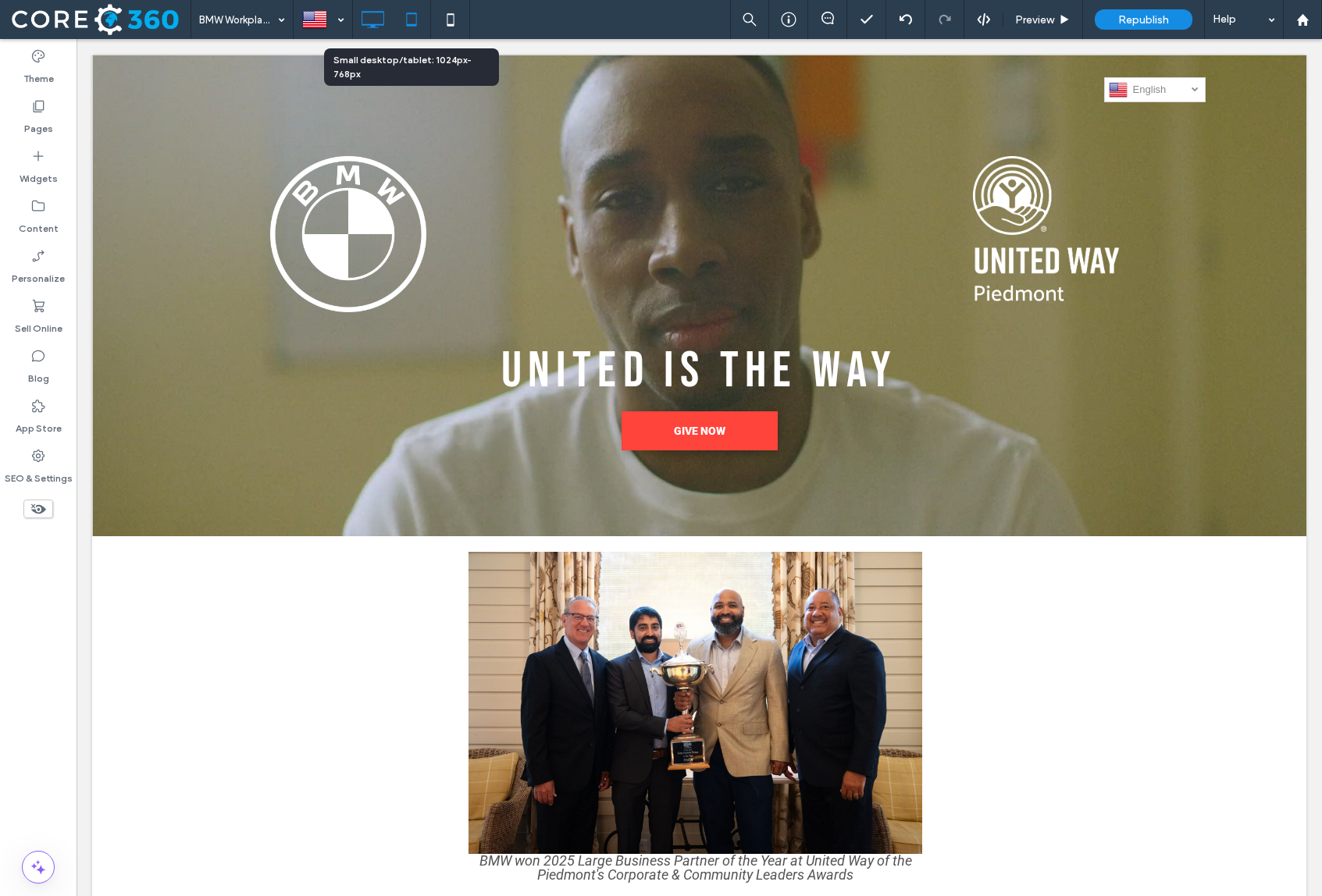
click at [419, 13] on icon at bounding box center [411, 19] width 31 height 31
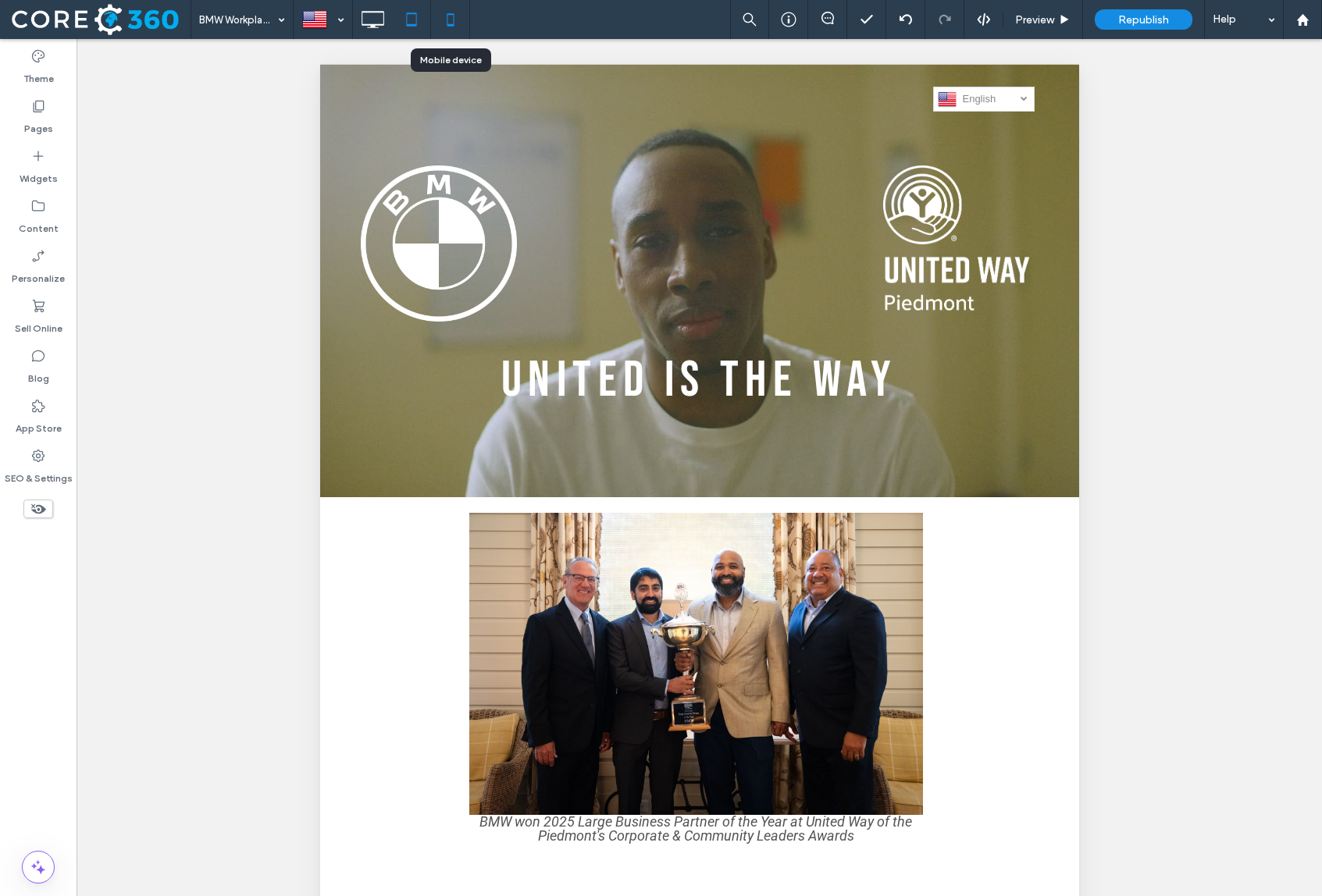
click at [443, 22] on icon at bounding box center [450, 19] width 31 height 31
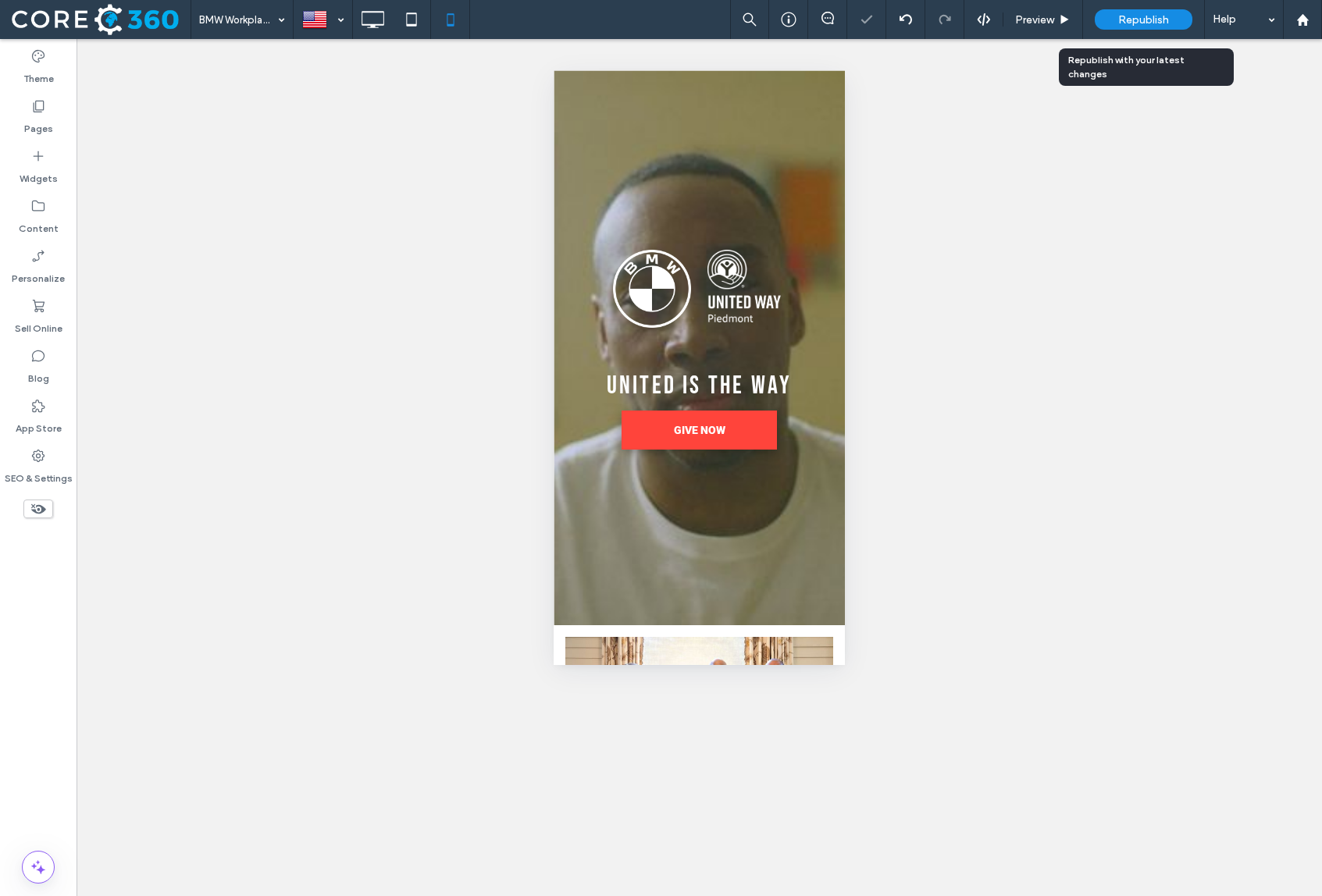
click at [1150, 20] on span "Republish" at bounding box center [1144, 20] width 51 height 13
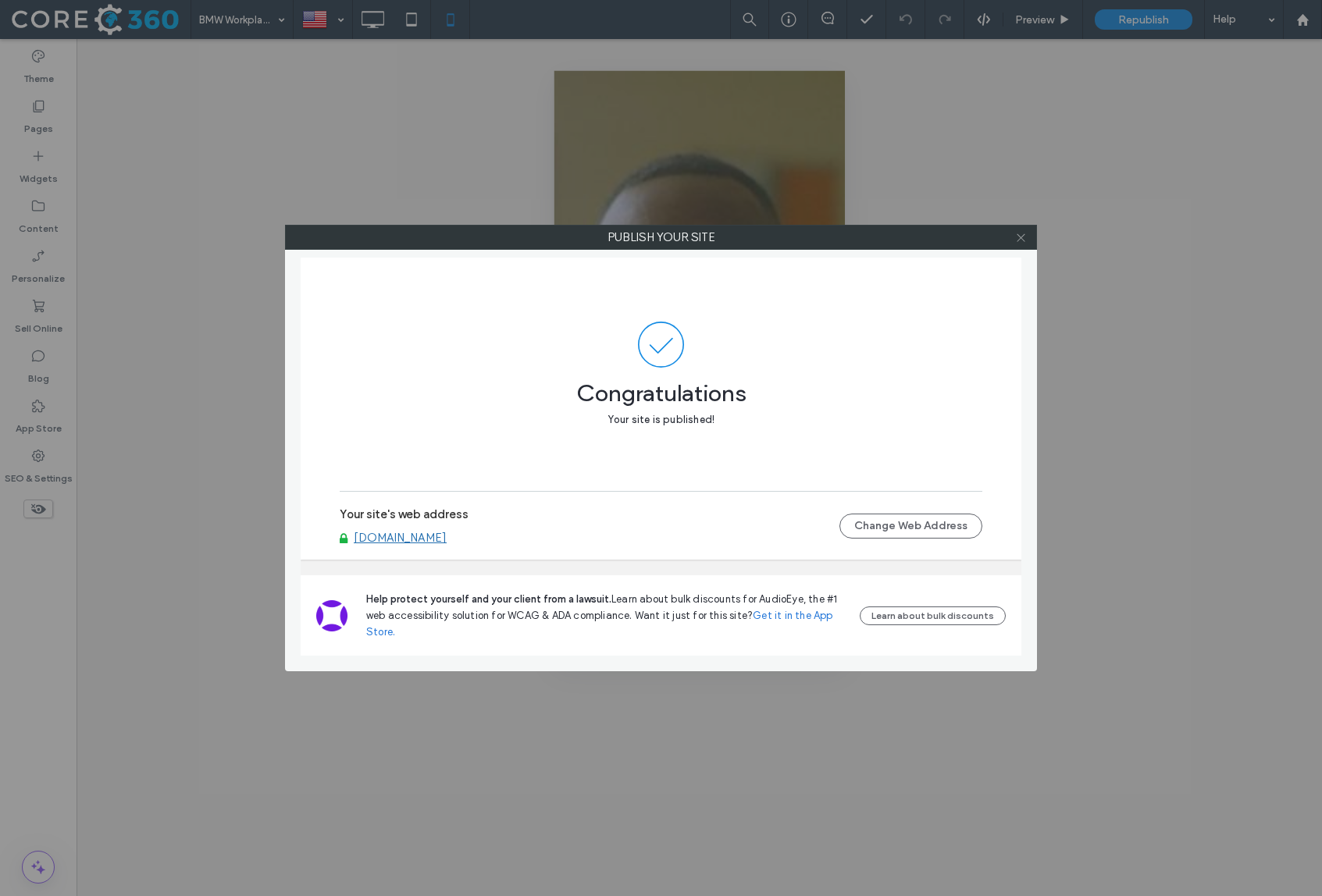
click at [1022, 237] on icon at bounding box center [1021, 237] width 11 height 11
